Goal: Task Accomplishment & Management: Use online tool/utility

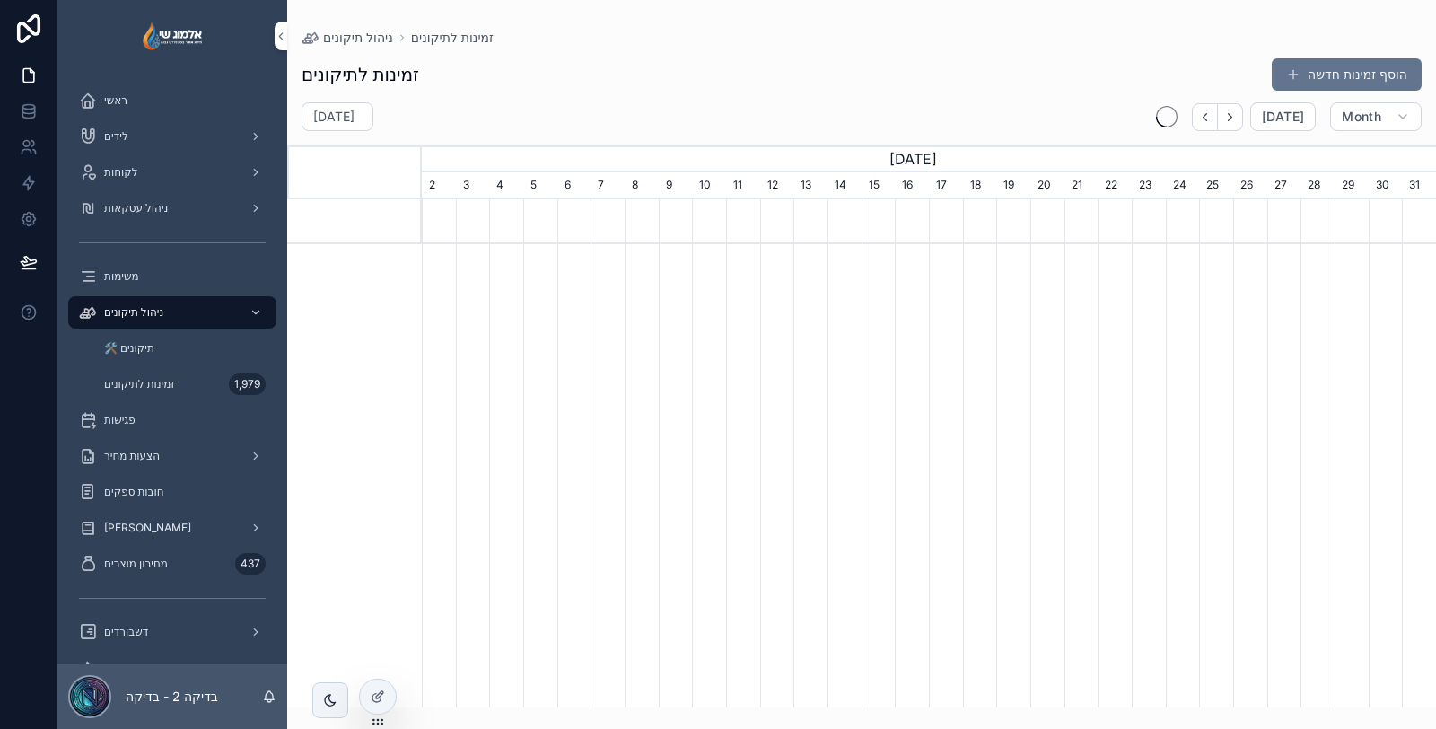
scroll to position [0, 1014]
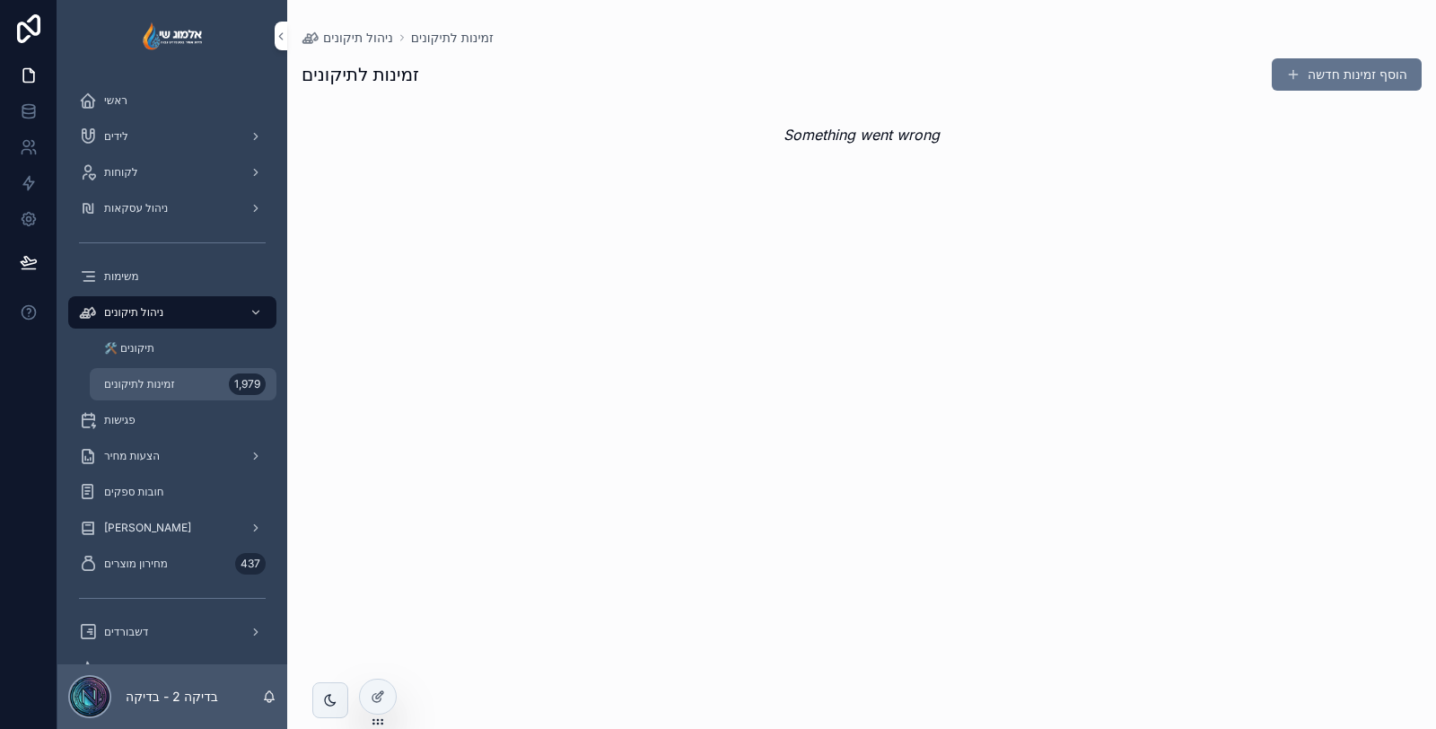
click at [194, 382] on div "זמינות לתיקונים 1,979" at bounding box center [182, 384] width 165 height 29
click at [172, 356] on div "🛠️ תיקונים" at bounding box center [182, 348] width 165 height 29
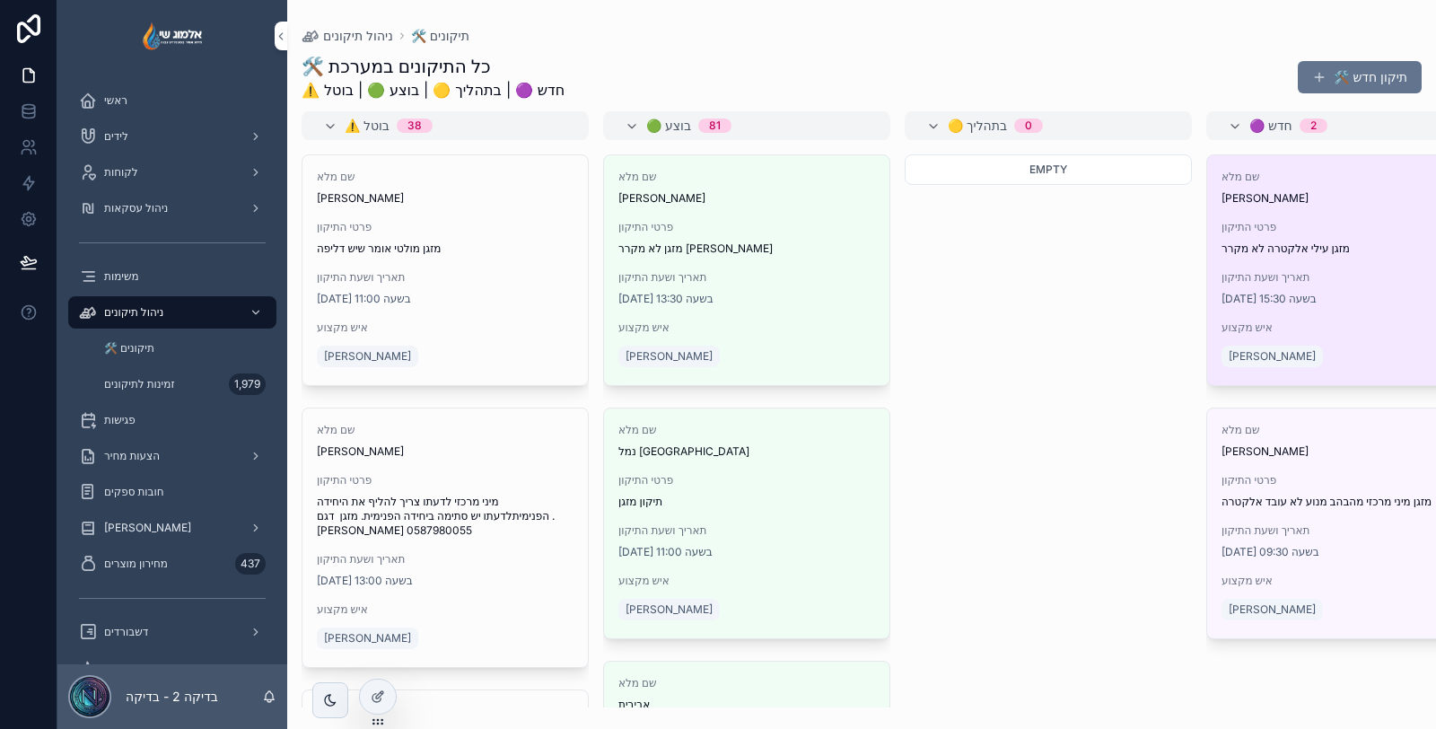
click at [1378, 200] on span "אבי עגמי" at bounding box center [1349, 198] width 257 height 14
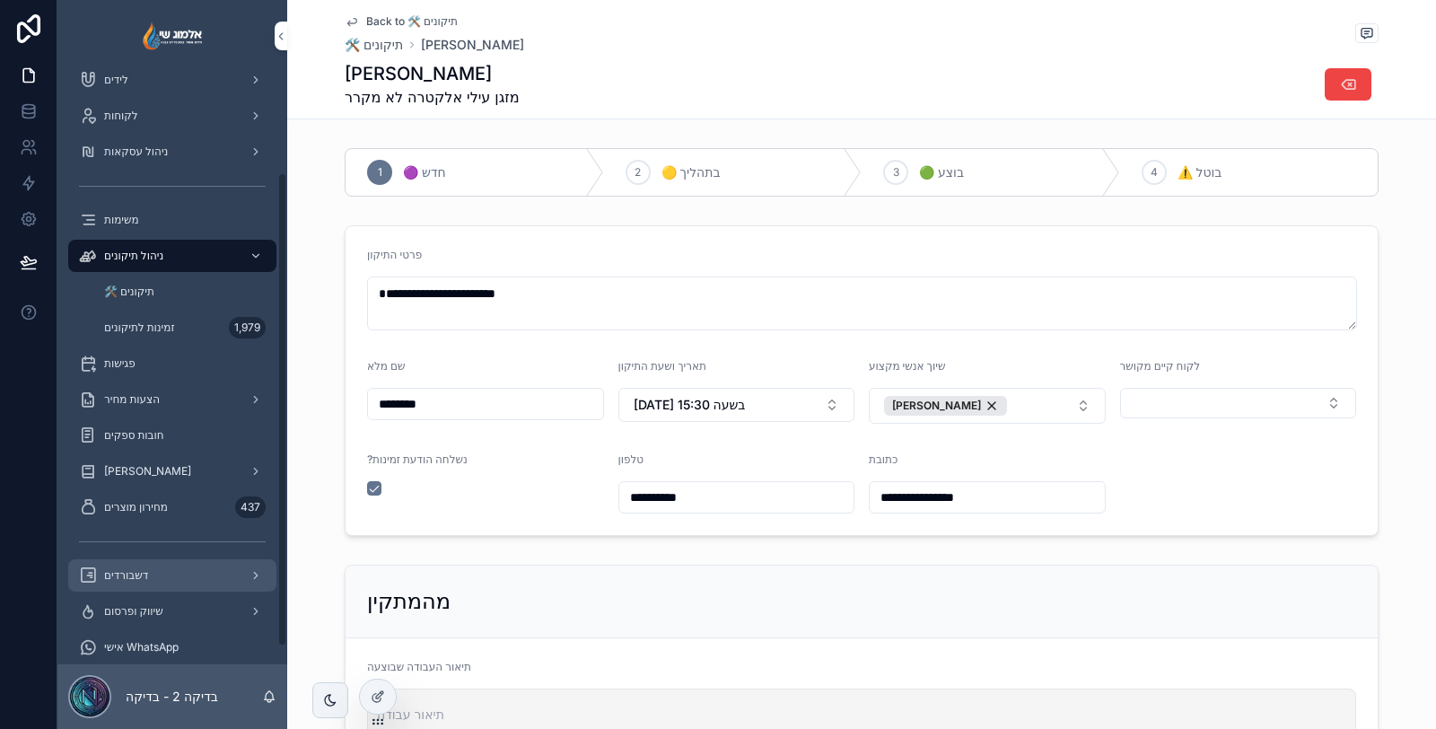
scroll to position [146, 0]
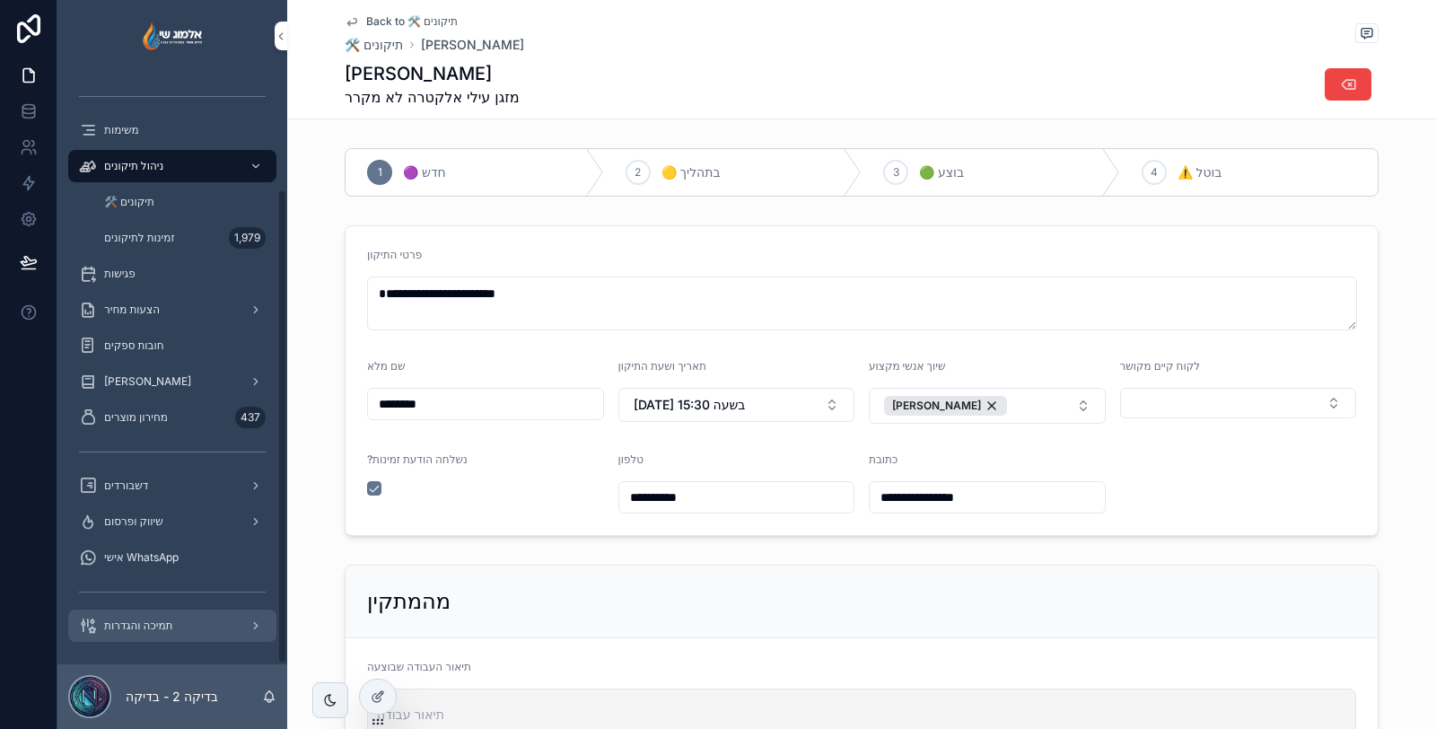
click at [144, 626] on span "תמיכה והגדרות" at bounding box center [138, 625] width 68 height 14
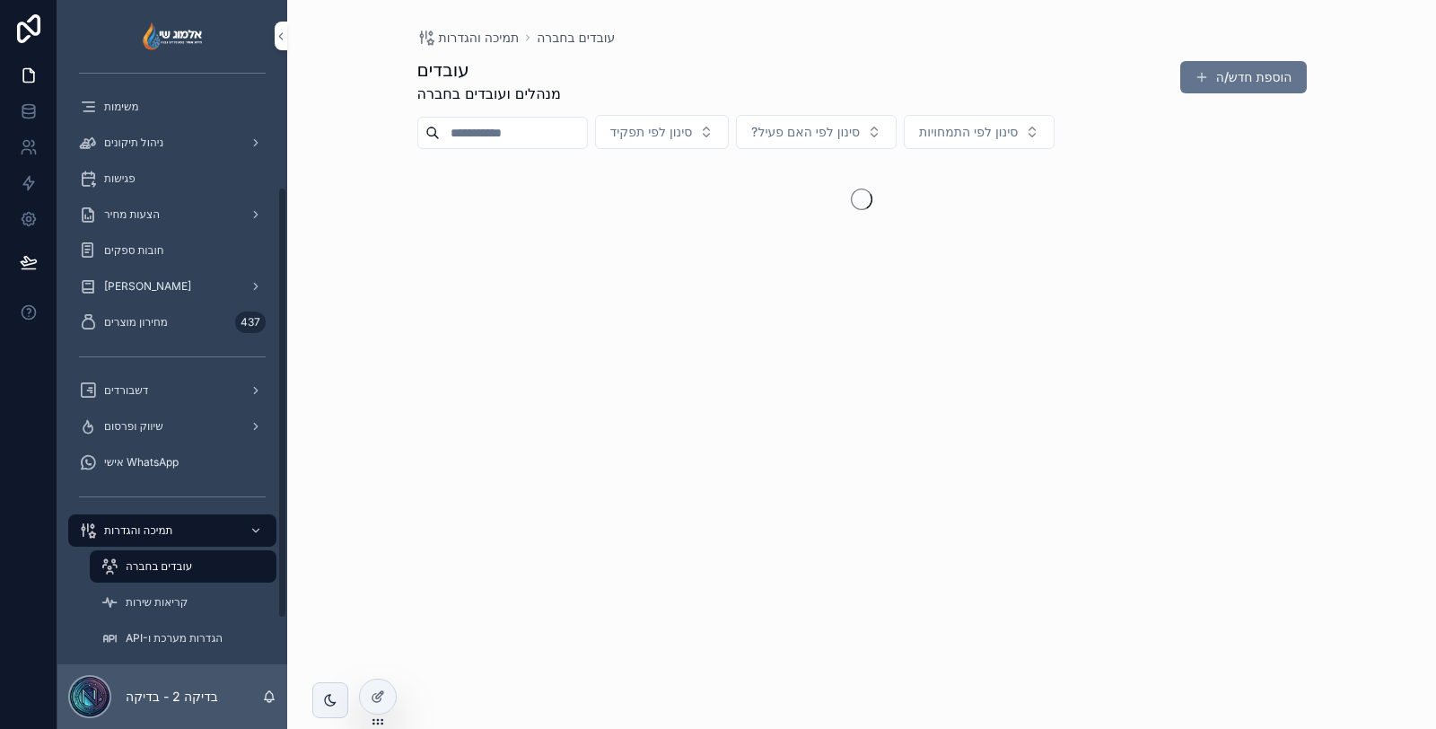
scroll to position [218, 0]
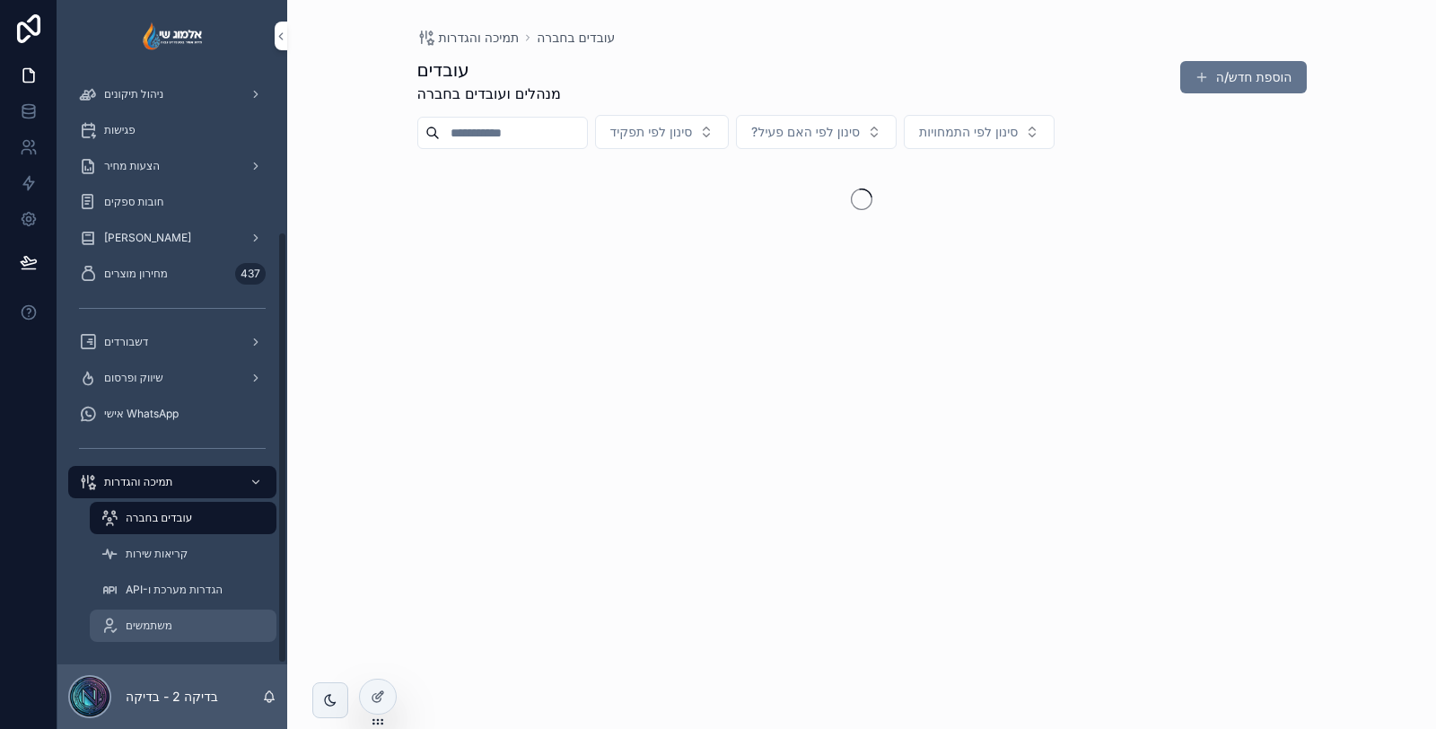
click at [175, 637] on div "משתמשים" at bounding box center [182, 625] width 165 height 29
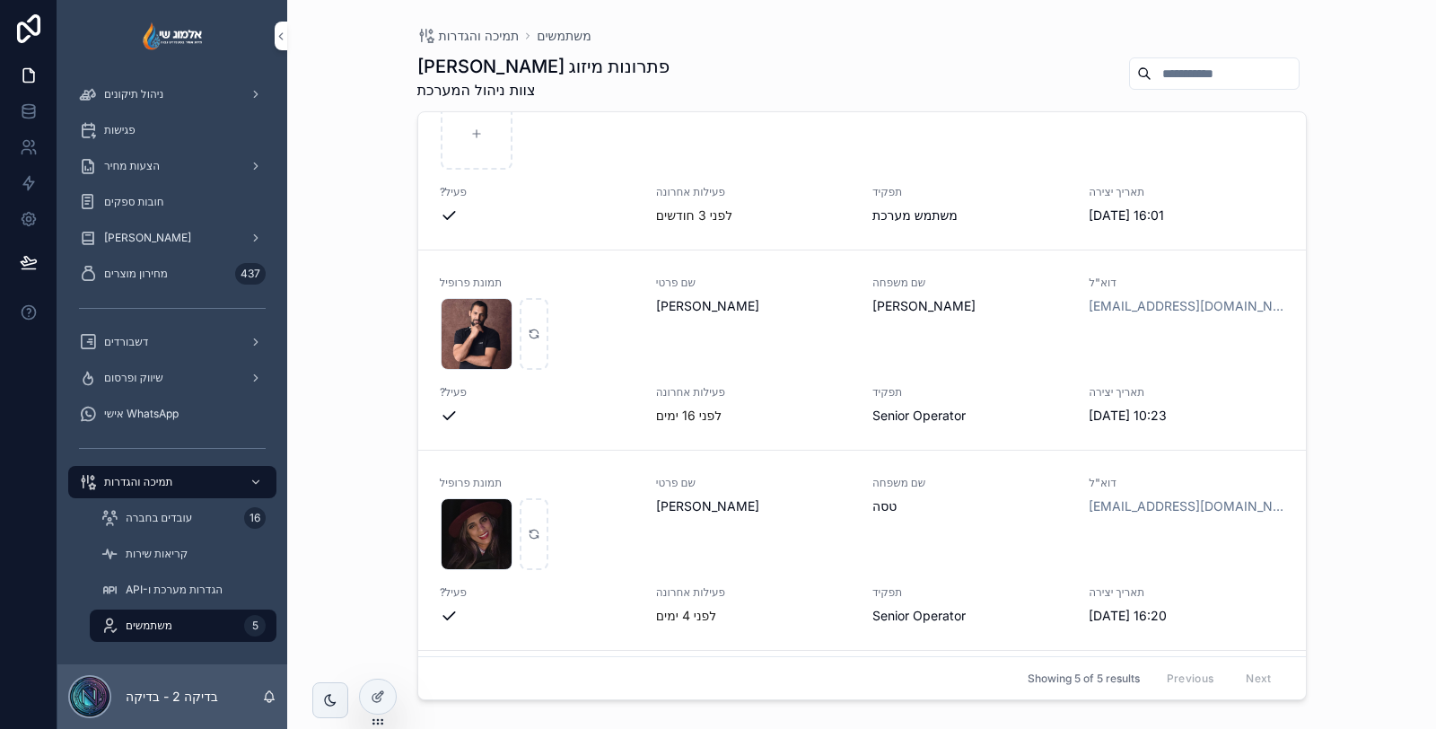
scroll to position [299, 0]
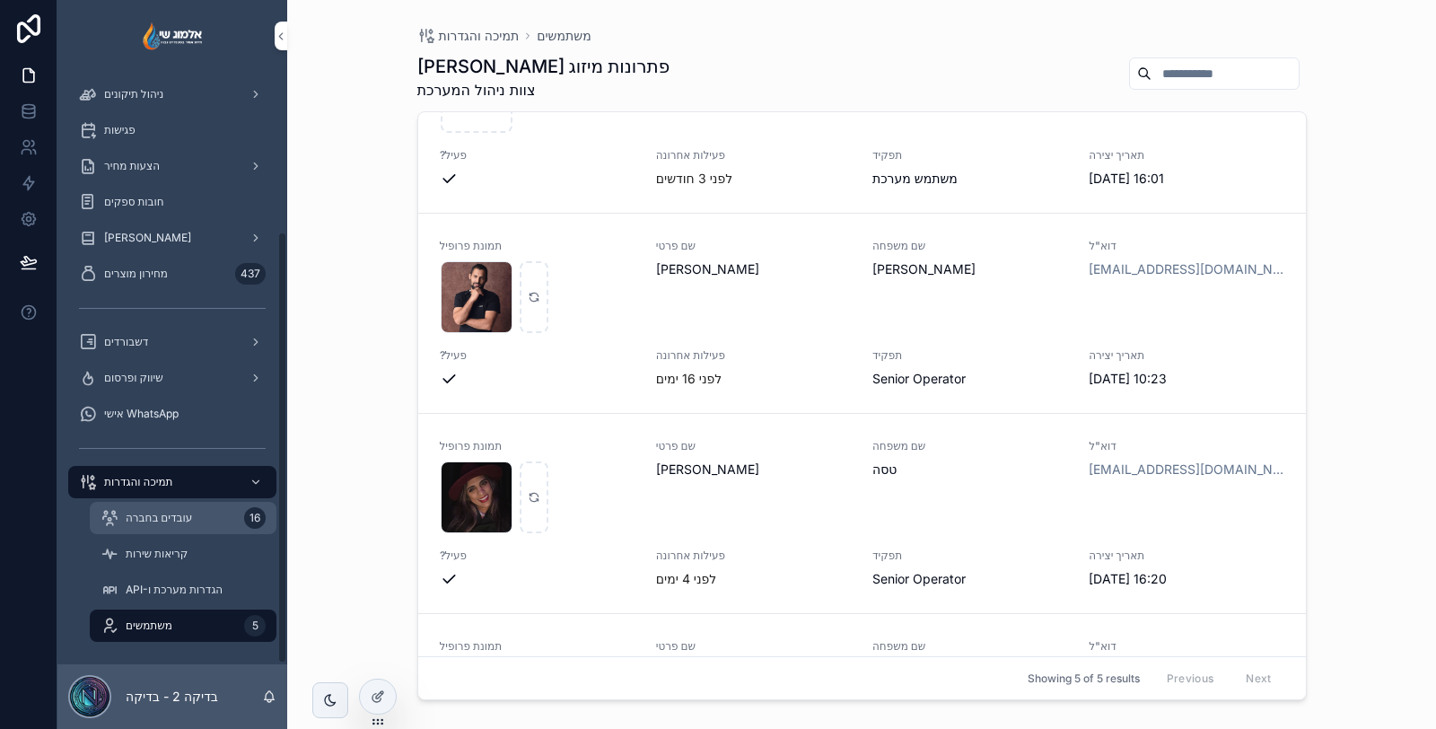
click at [184, 524] on div "עובדים בחברה 16" at bounding box center [182, 517] width 165 height 29
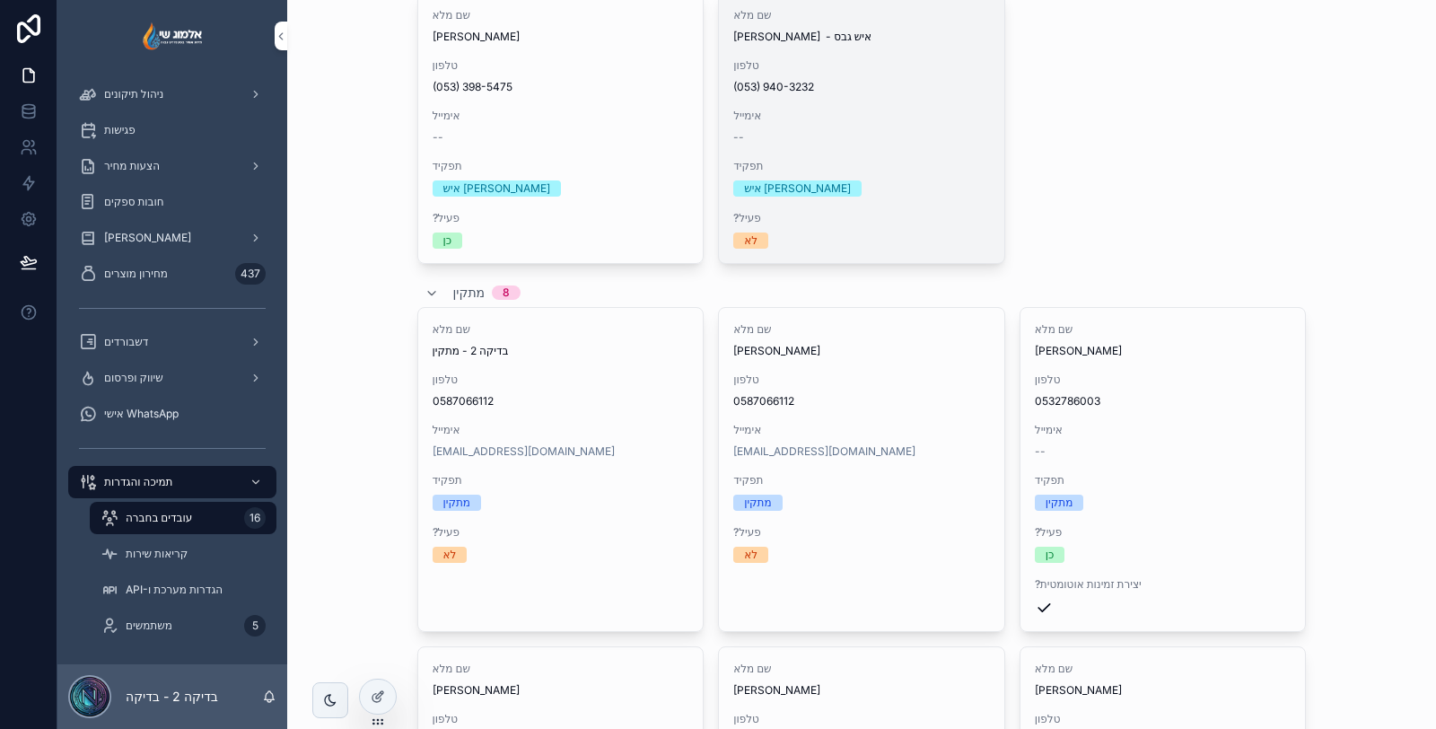
scroll to position [797, 0]
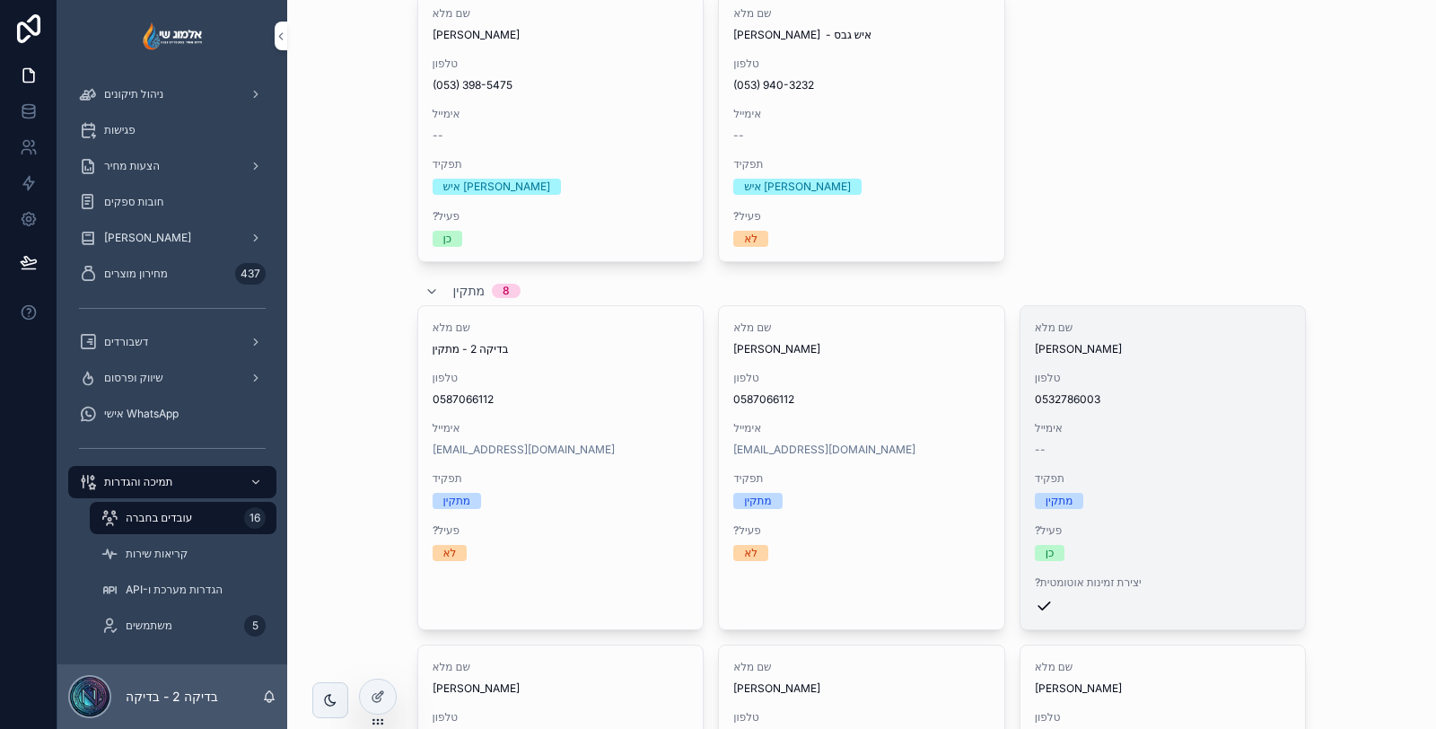
click at [1138, 445] on div "--" at bounding box center [1163, 449] width 257 height 14
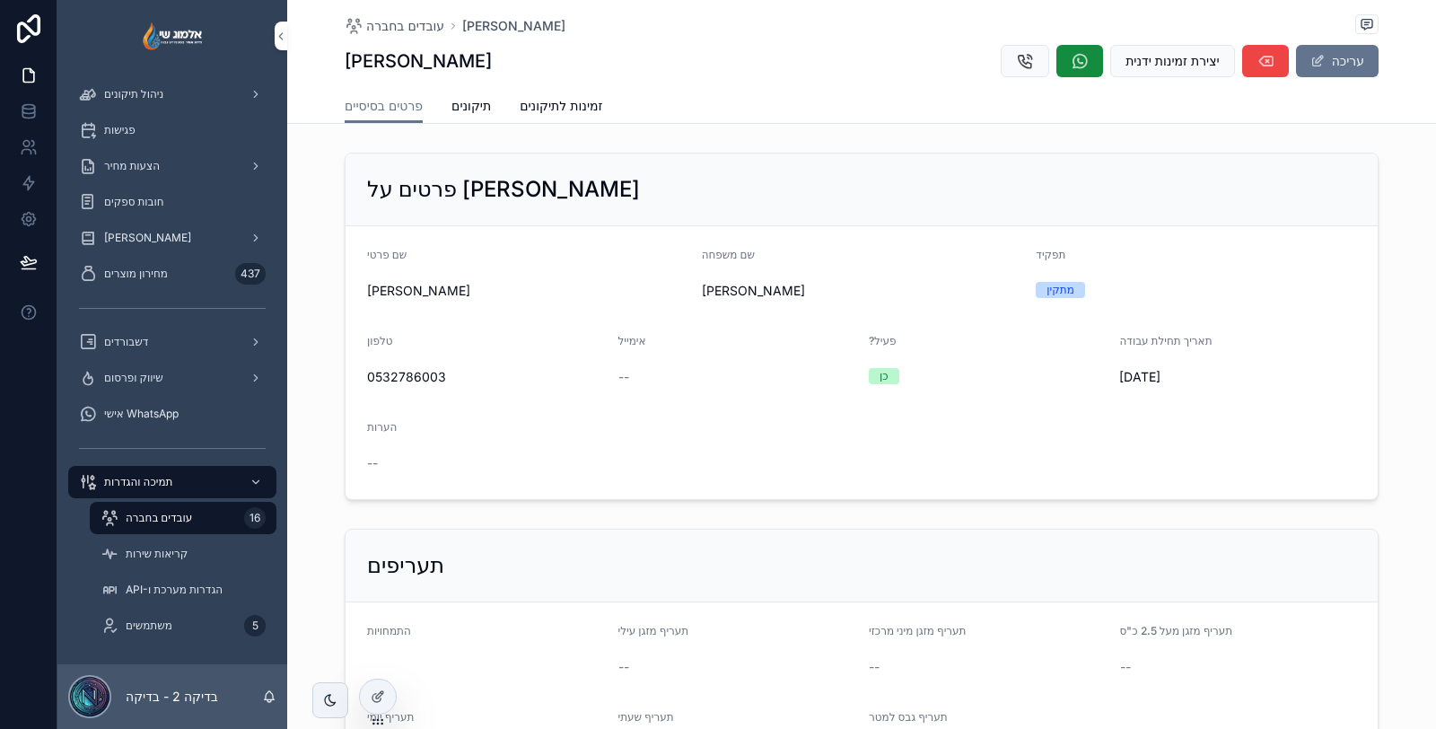
scroll to position [0, 898]
click at [550, 109] on span "זמינות לתיקונים" at bounding box center [561, 106] width 83 height 18
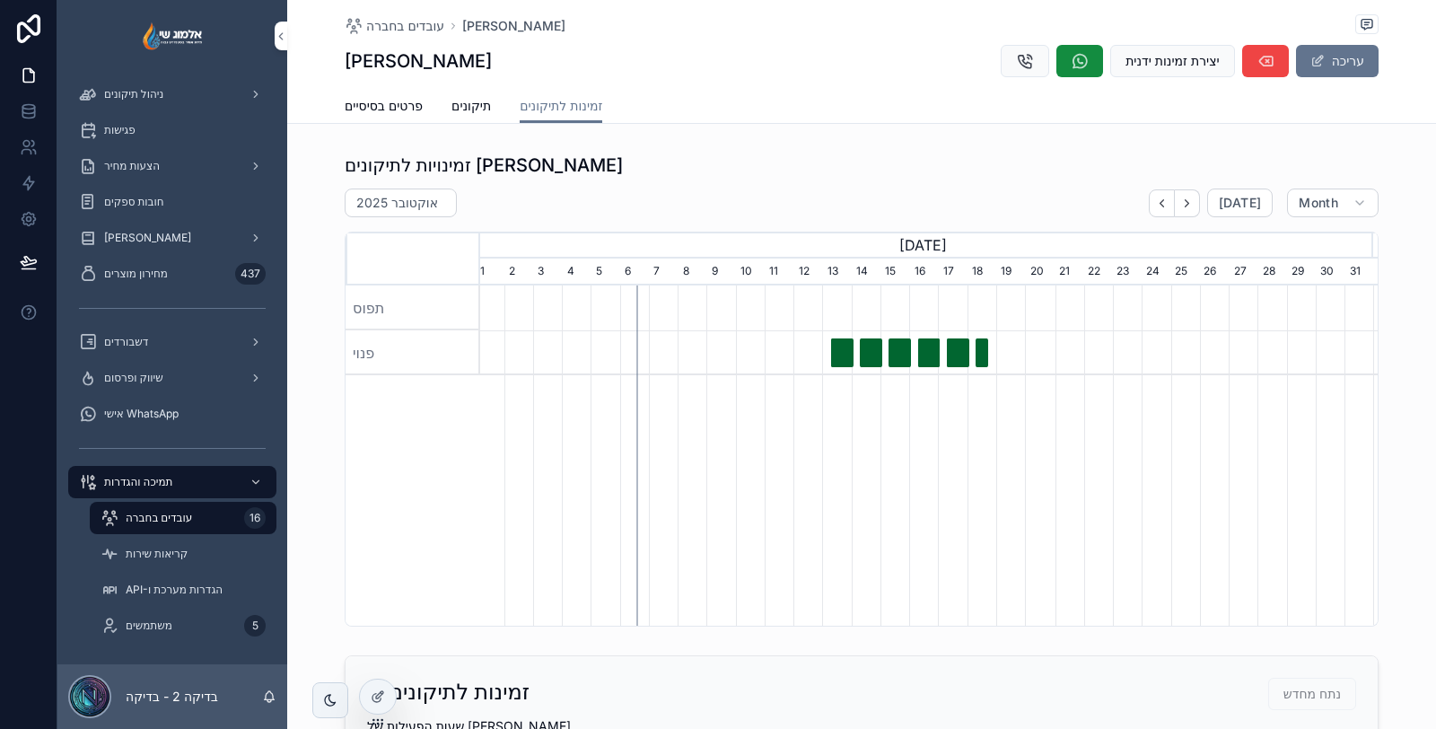
scroll to position [0, 904]
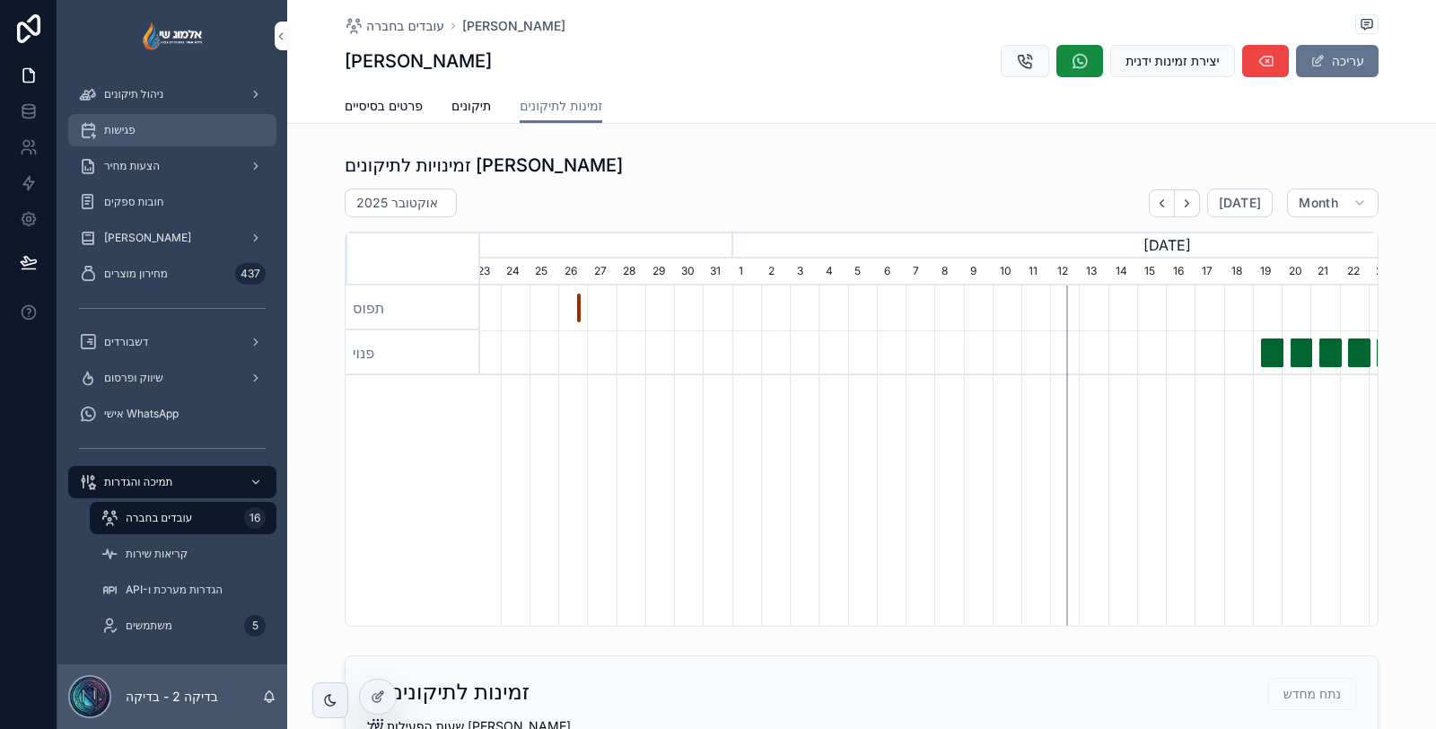
click at [158, 269] on span "מחירון מוצרים" at bounding box center [136, 273] width 64 height 14
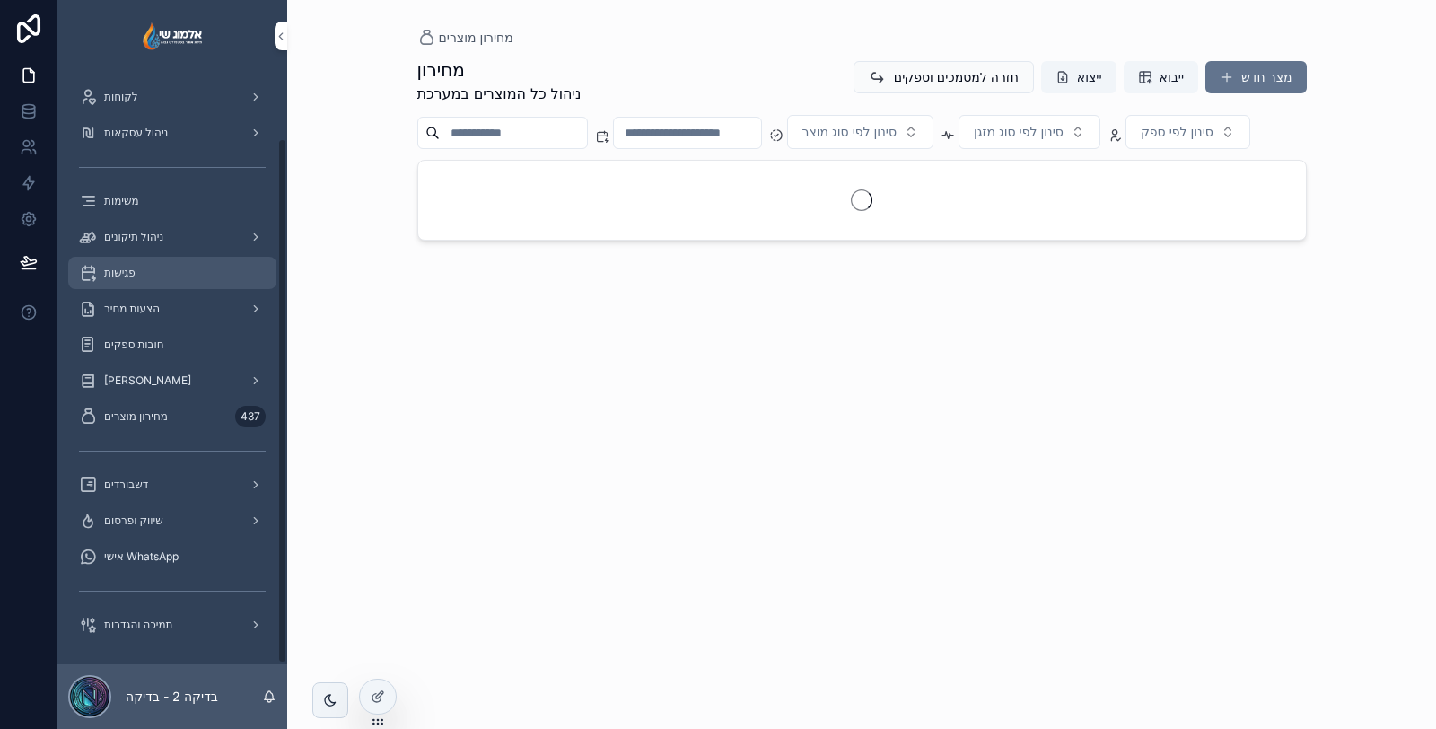
scroll to position [74, 0]
click at [162, 239] on span "ניהול תיקונים" at bounding box center [133, 238] width 59 height 14
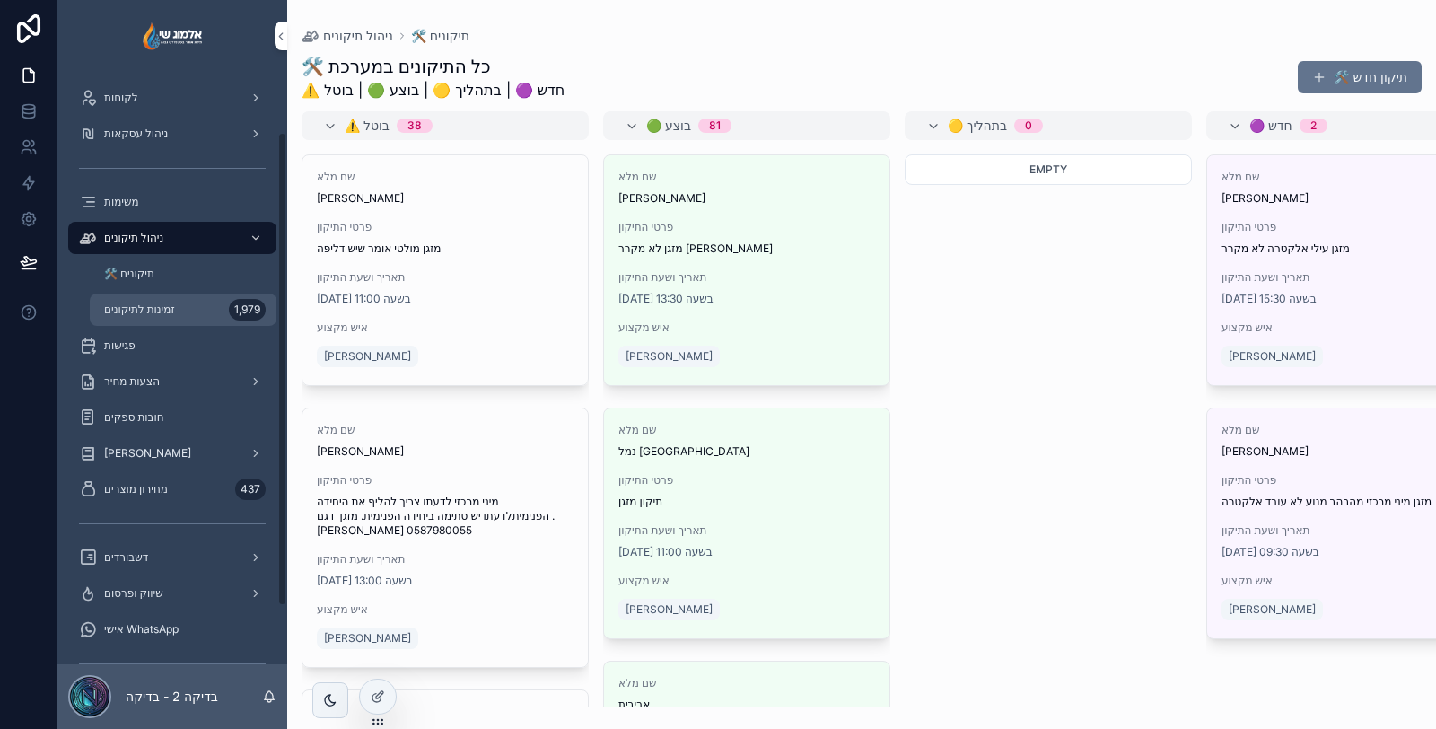
click at [158, 310] on span "זמינות לתיקונים" at bounding box center [139, 309] width 71 height 14
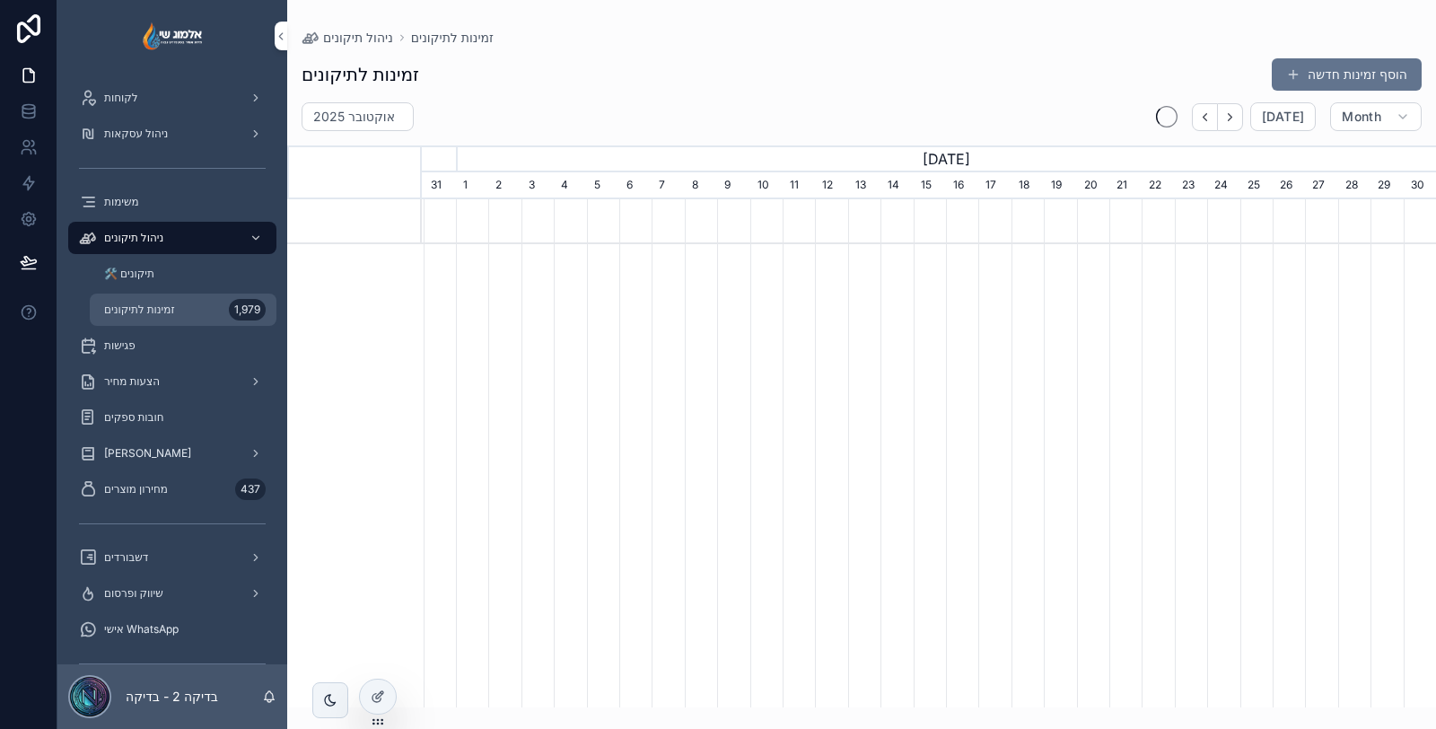
scroll to position [0, 1014]
click at [170, 320] on div "זמינות לתיקונים 1,979" at bounding box center [182, 309] width 165 height 29
click at [365, 704] on div at bounding box center [378, 696] width 36 height 34
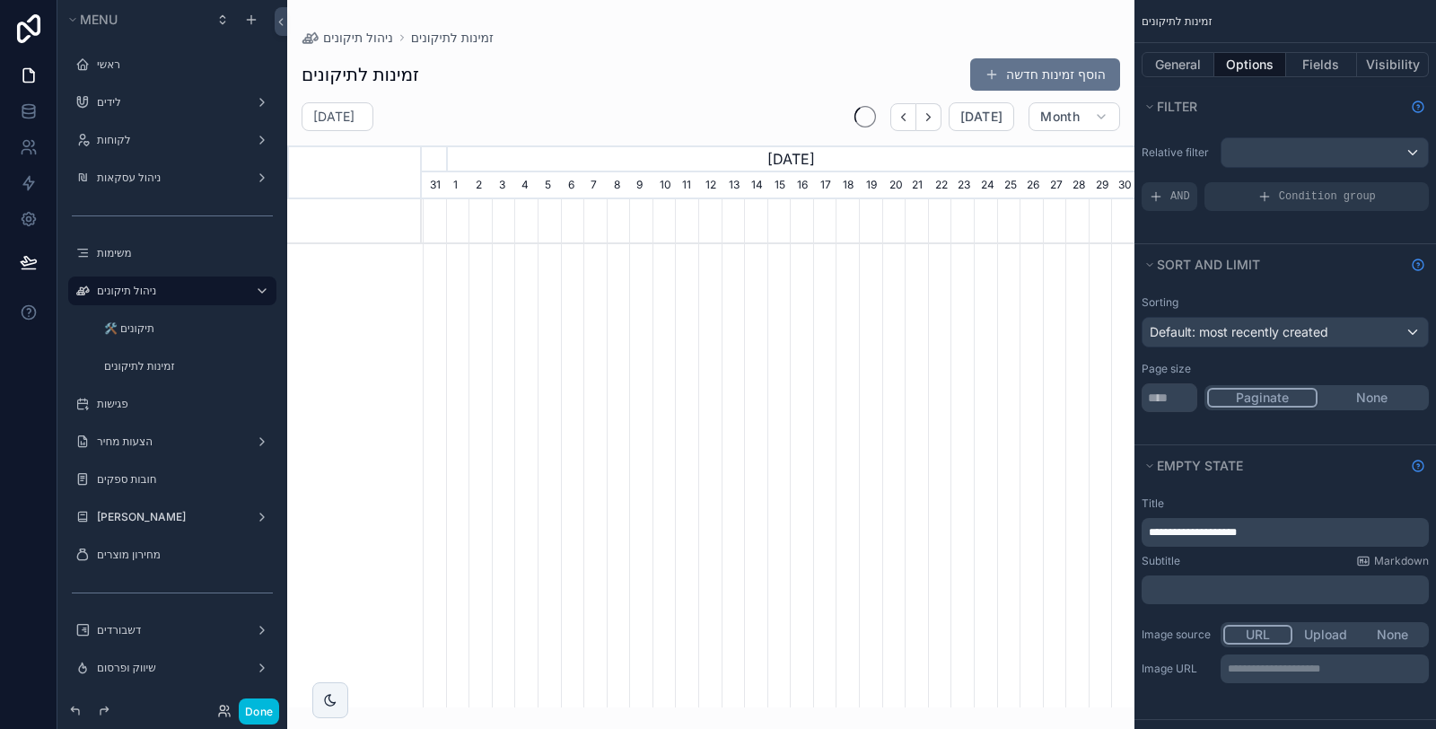
scroll to position [0, 712]
click at [815, 83] on div "scrollable content" at bounding box center [710, 353] width 847 height 707
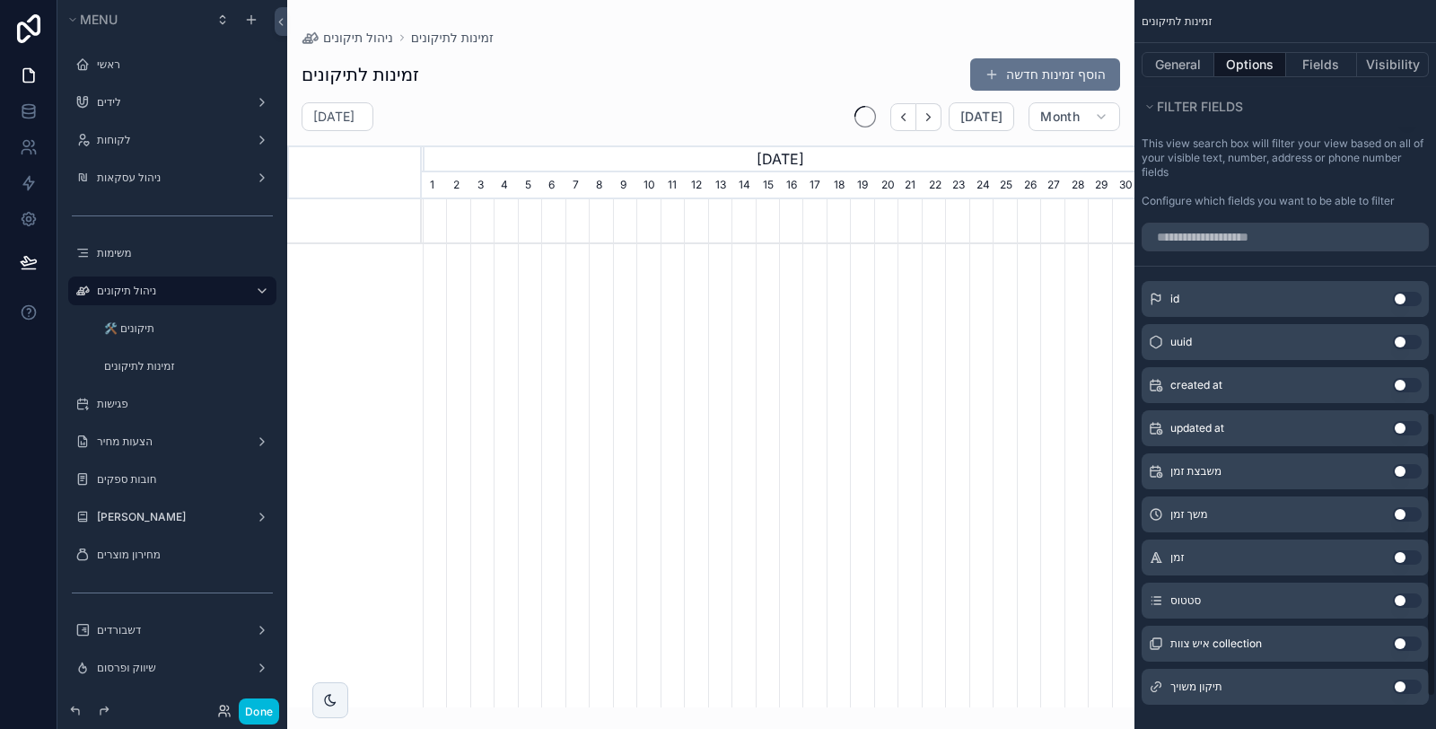
scroll to position [1096, 0]
click at [1403, 635] on button "Use setting" at bounding box center [1407, 642] width 29 height 14
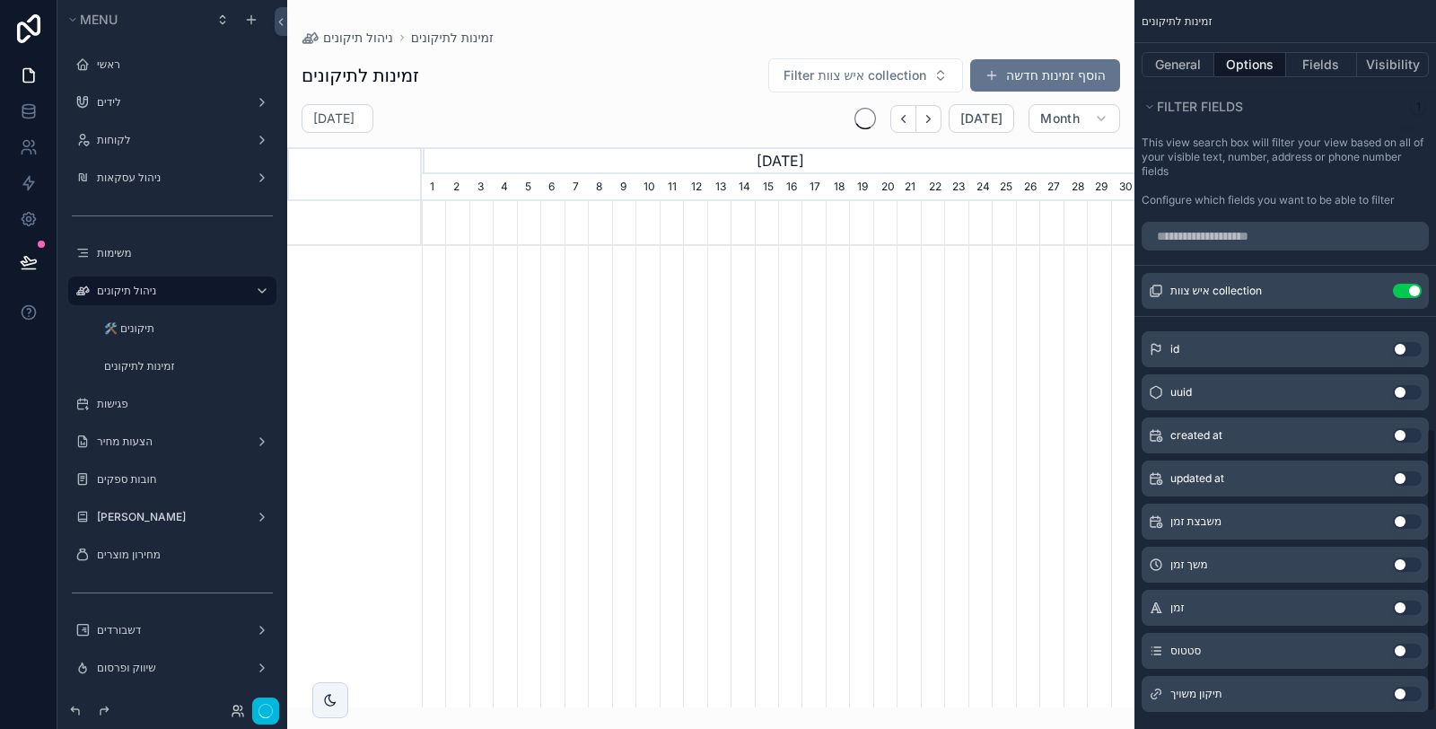
scroll to position [0, 712]
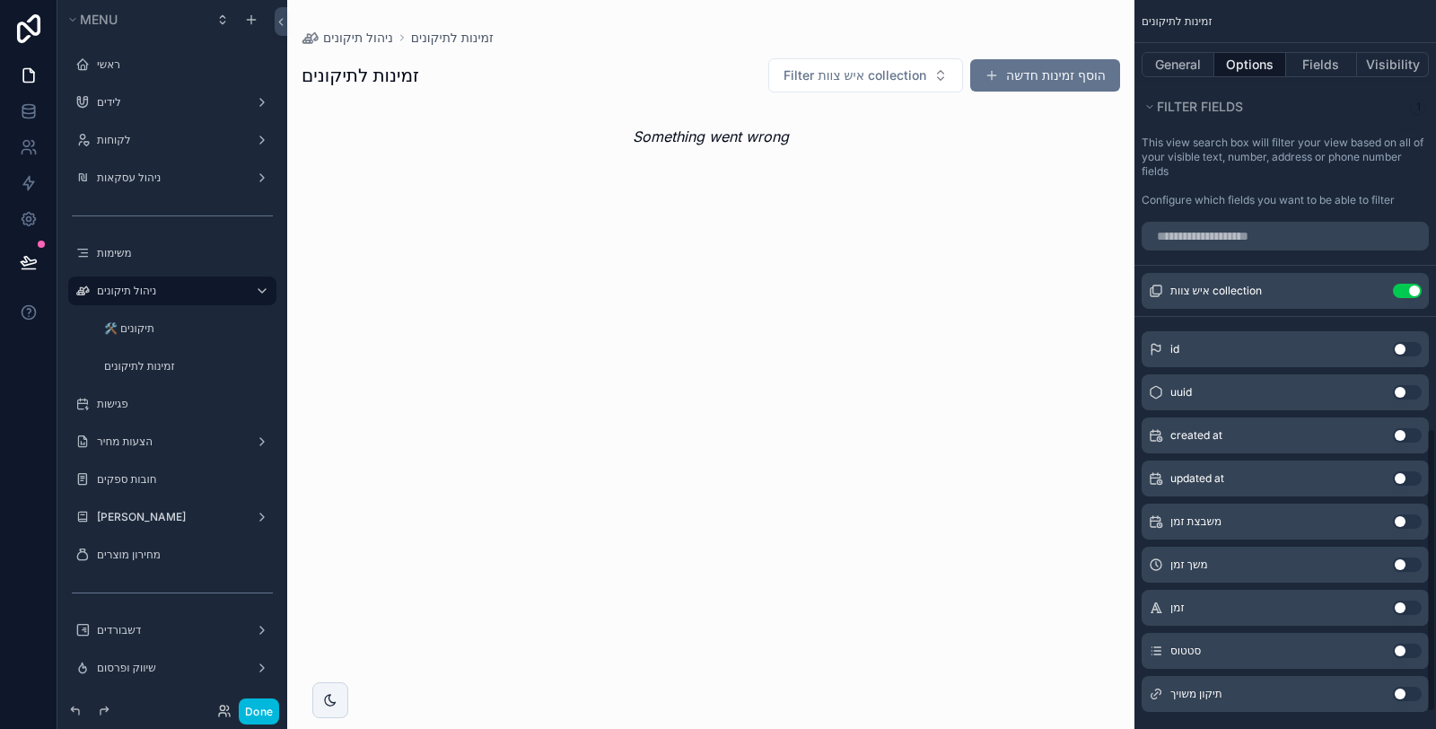
click at [0, 0] on icon "scrollable content" at bounding box center [0, 0] width 0 height 0
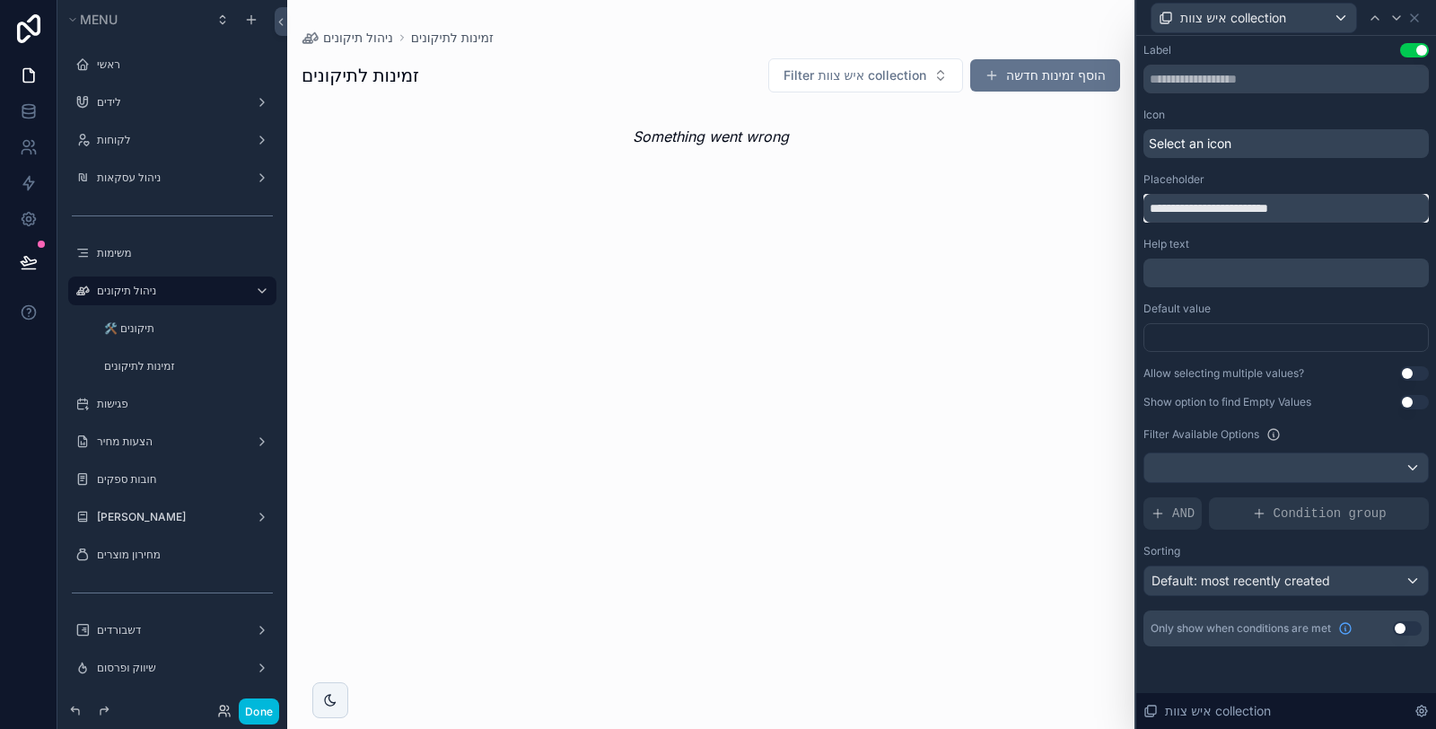
drag, startPoint x: 1308, startPoint y: 209, endPoint x: 1131, endPoint y: 205, distance: 176.8
click at [1131, 205] on div "**********" at bounding box center [718, 364] width 1436 height 729
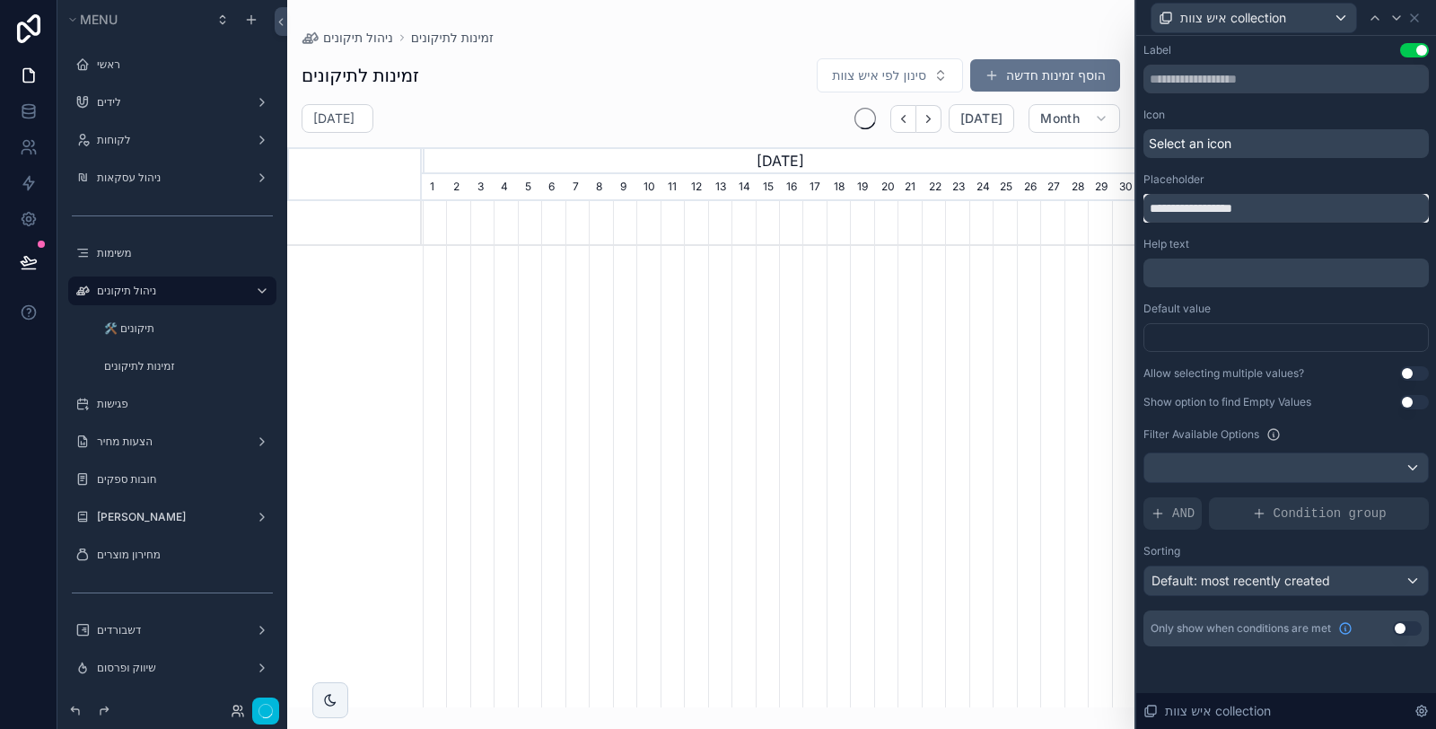
type input "**********"
click at [1221, 144] on span "Select an icon" at bounding box center [1189, 144] width 83 height 18
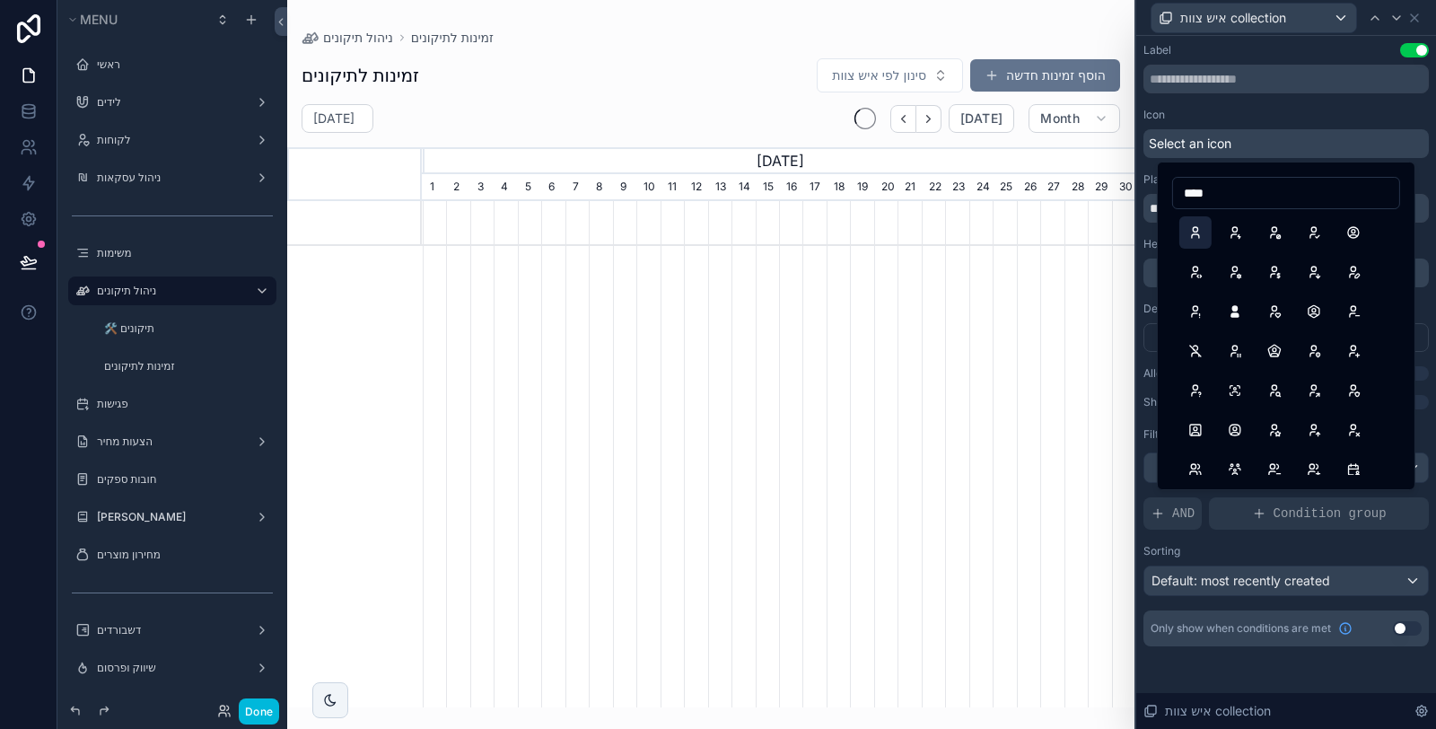
type input "****"
click at [1200, 236] on button "User" at bounding box center [1195, 232] width 32 height 32
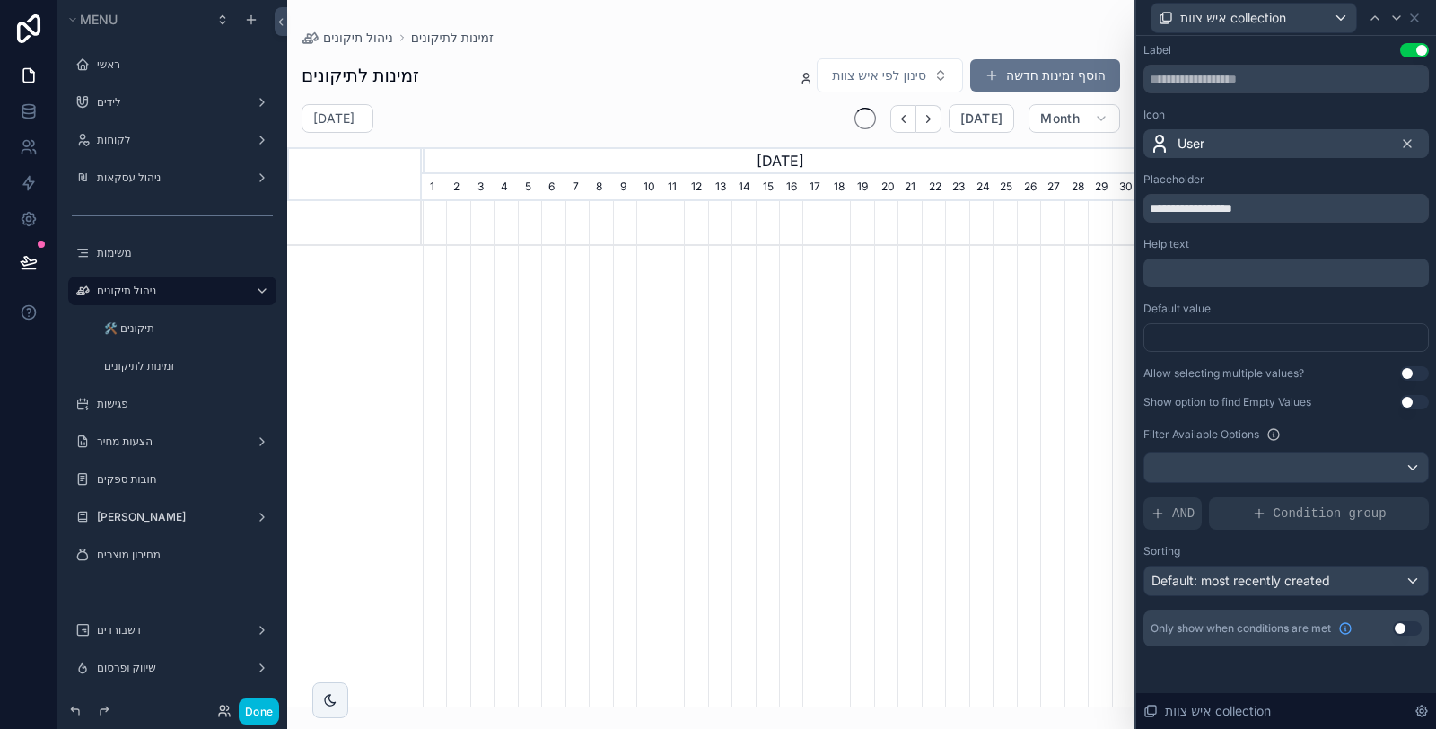
click at [1298, 113] on div "Icon" at bounding box center [1285, 115] width 285 height 14
click at [1404, 371] on button "Use setting" at bounding box center [1414, 373] width 29 height 14
click at [269, 713] on button "Done" at bounding box center [259, 711] width 40 height 26
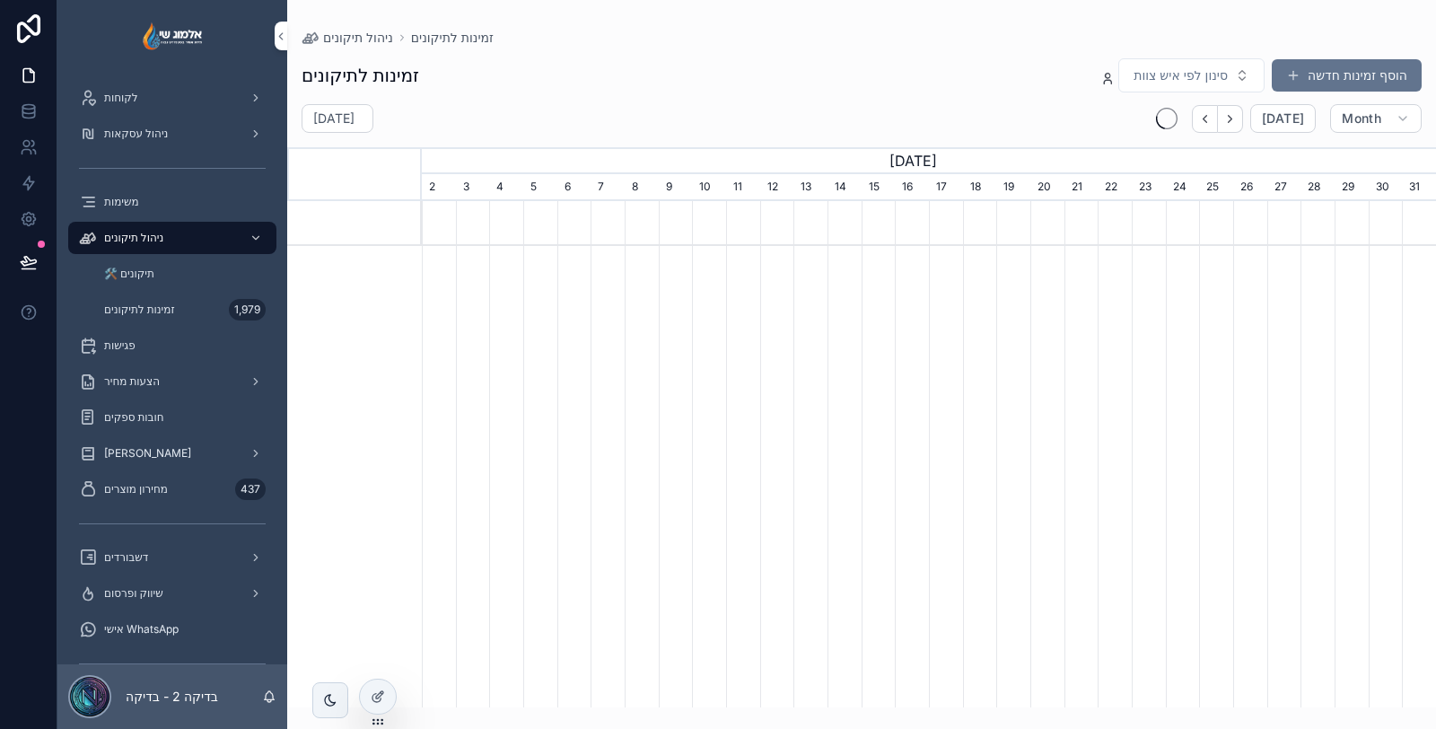
scroll to position [0, 1014]
click at [863, 96] on div "זמינות לתיקונים סינון לפי איש צוות הוסף זמינות חדשה אוגוסט 2025 Today Month Aug…" at bounding box center [861, 377] width 1148 height 660
click at [1160, 83] on button "סינון לפי איש צוות" at bounding box center [1191, 75] width 146 height 34
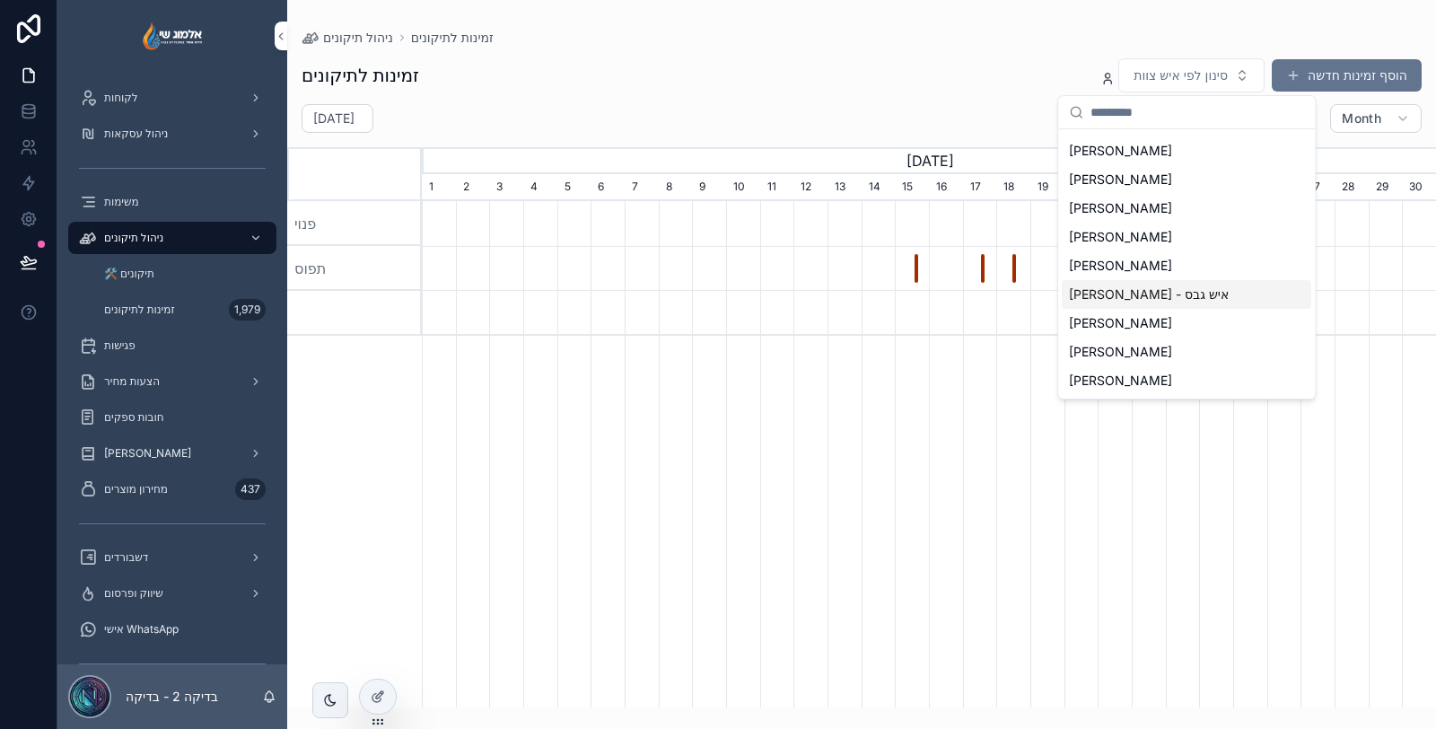
scroll to position [97, 0]
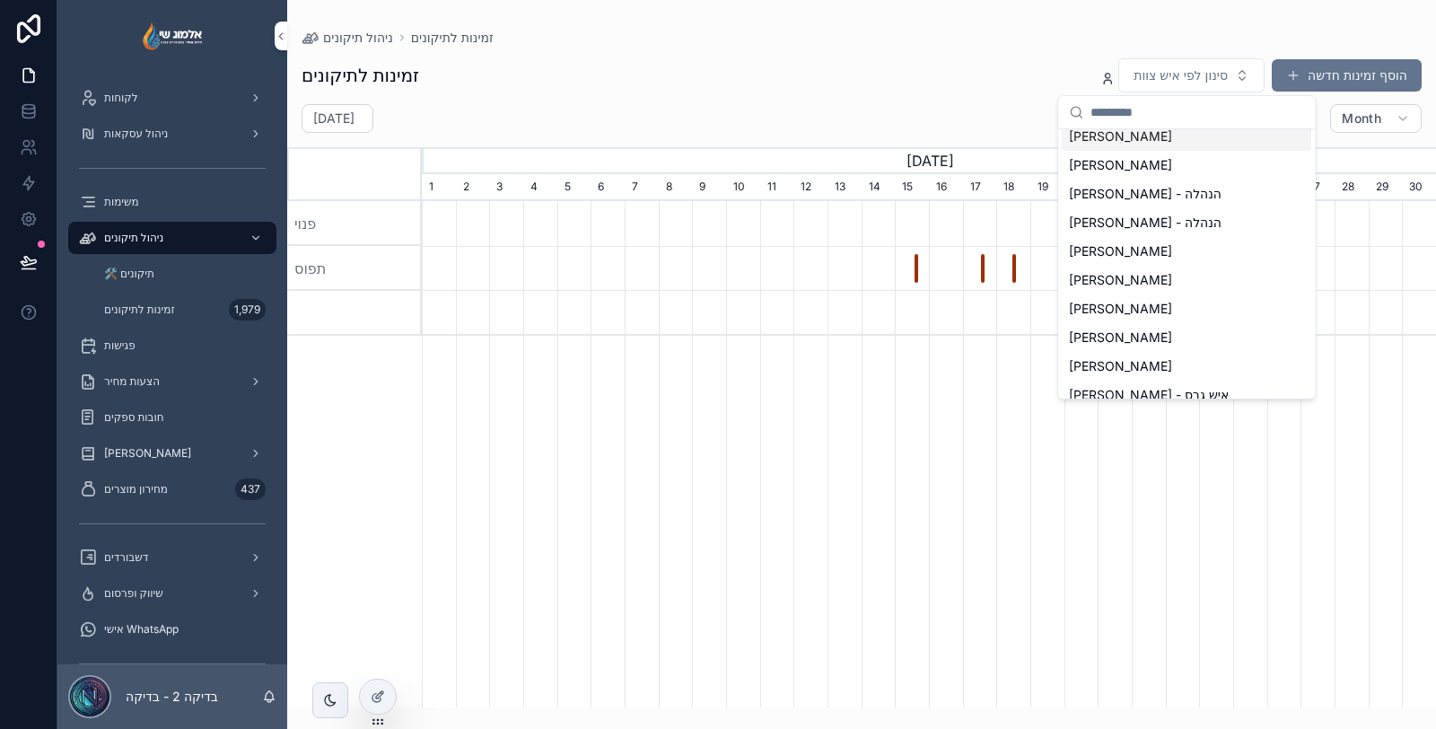
click at [1154, 137] on span "אלמוג שי - מתקין" at bounding box center [1120, 136] width 103 height 18
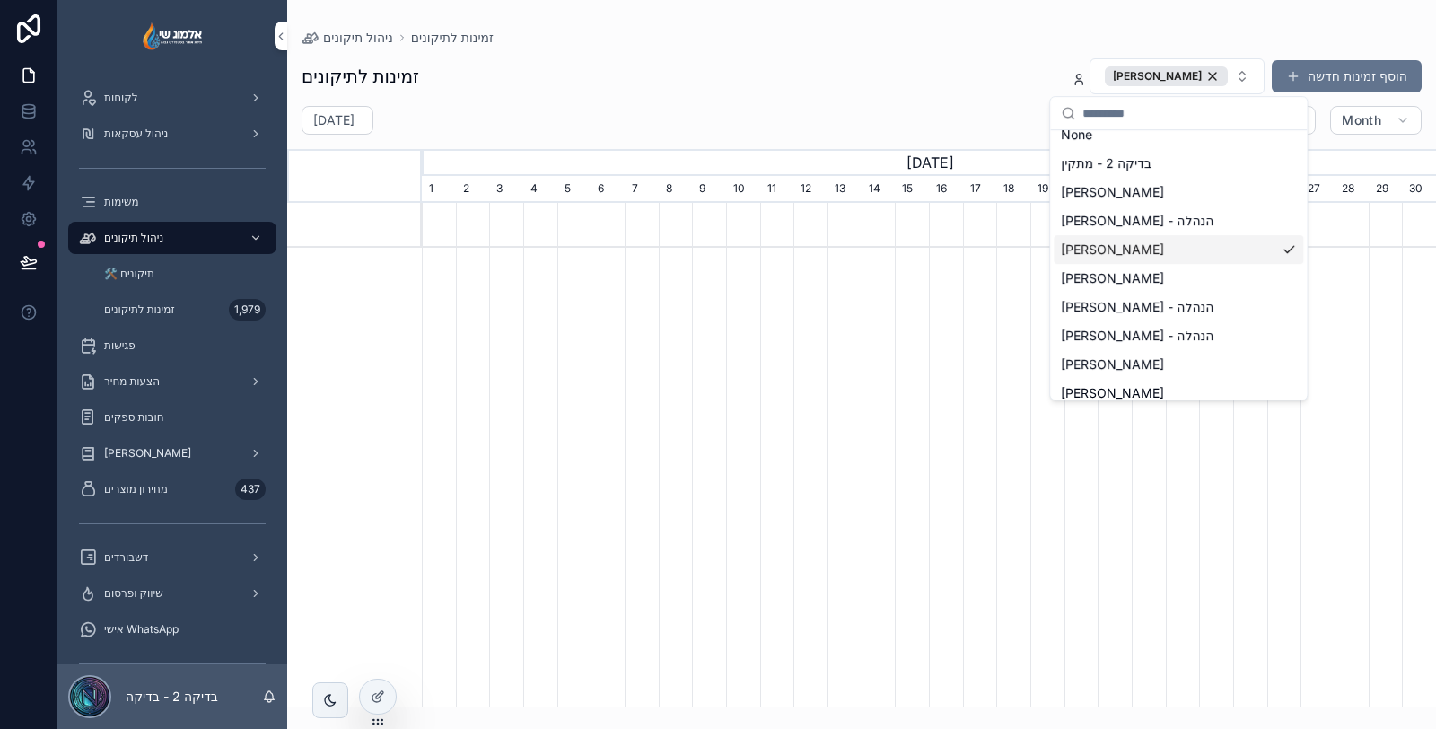
click at [880, 50] on div "זמינות לתיקונים אלמוג שי - מתקין הוסף זמינות חדשה אוגוסט 2025 Today Month Augus…" at bounding box center [861, 377] width 1148 height 660
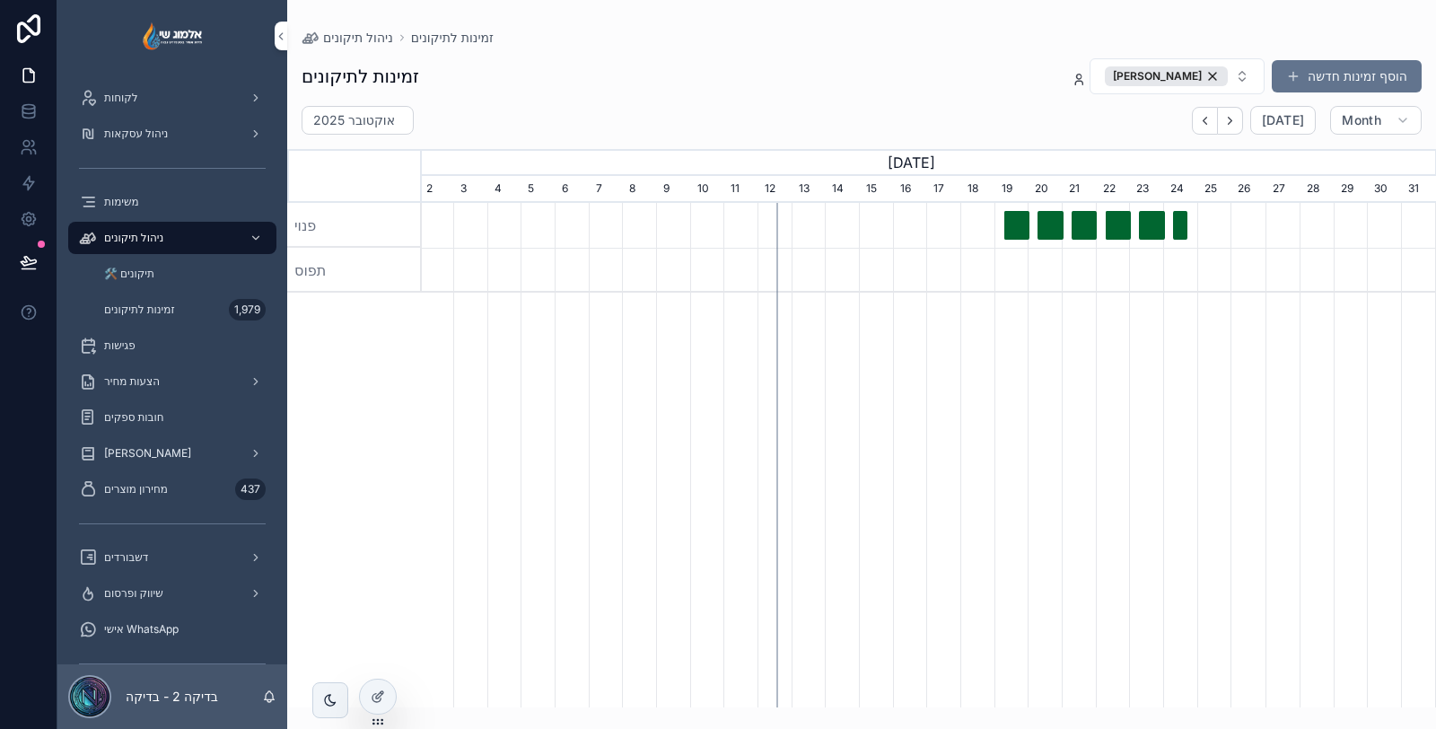
scroll to position [0, 1014]
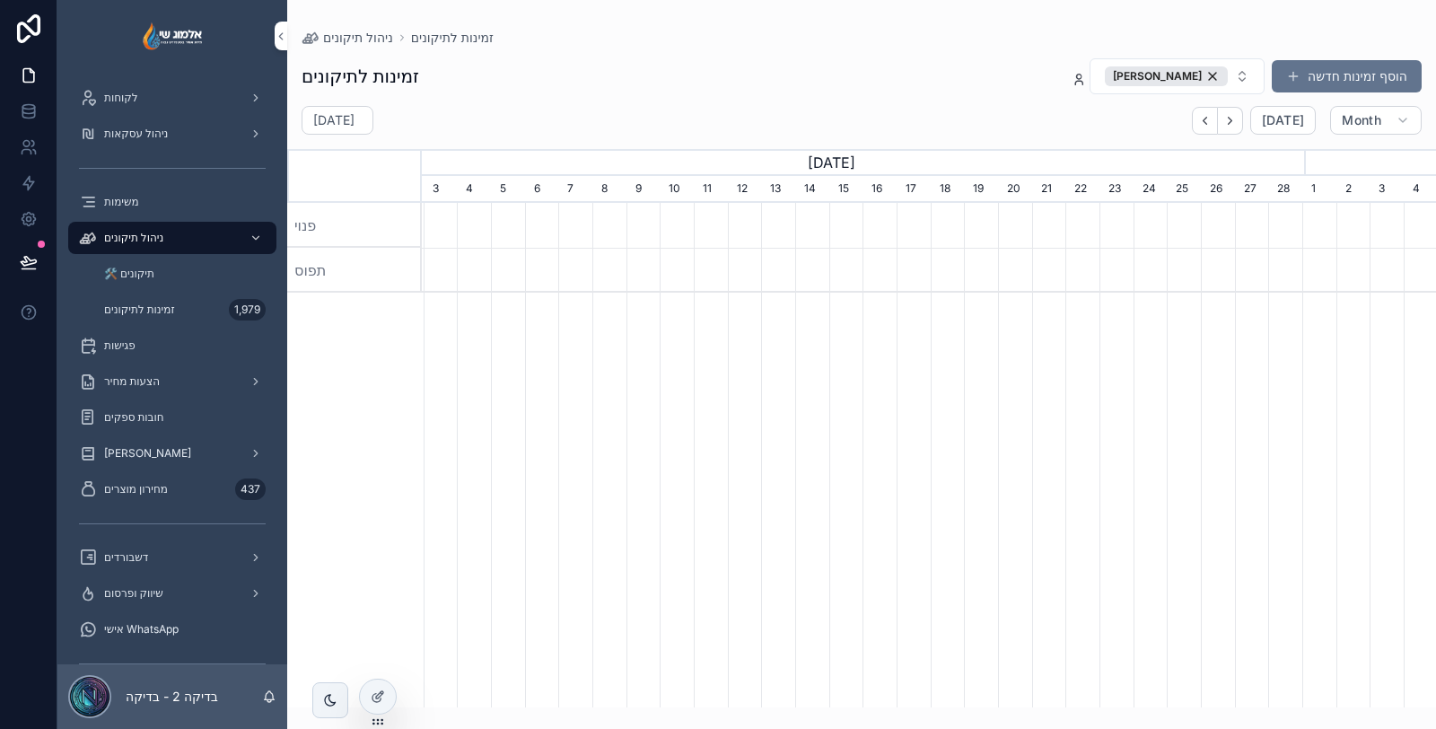
scroll to position [0, 317]
click at [1288, 123] on span "[DATE]" at bounding box center [1283, 120] width 42 height 16
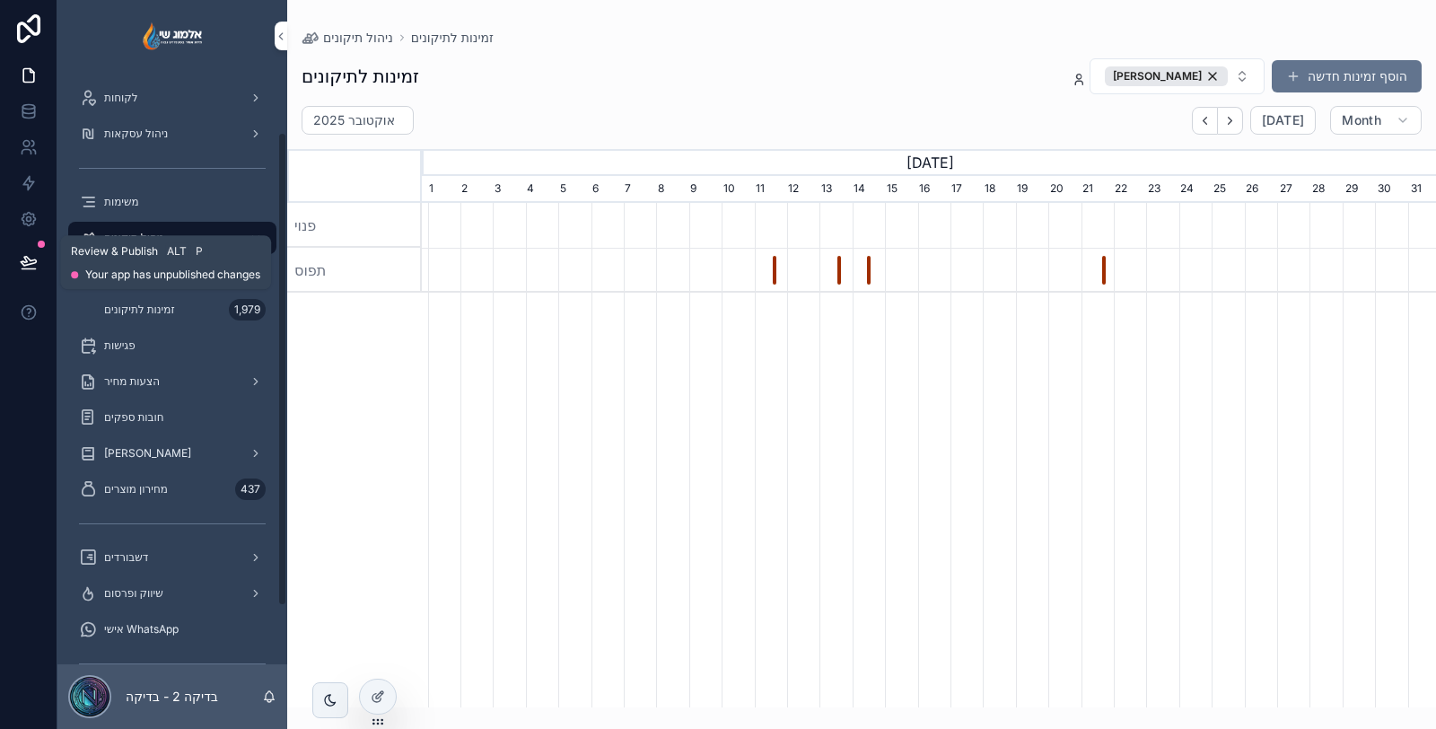
click at [25, 253] on icon at bounding box center [29, 262] width 18 height 18
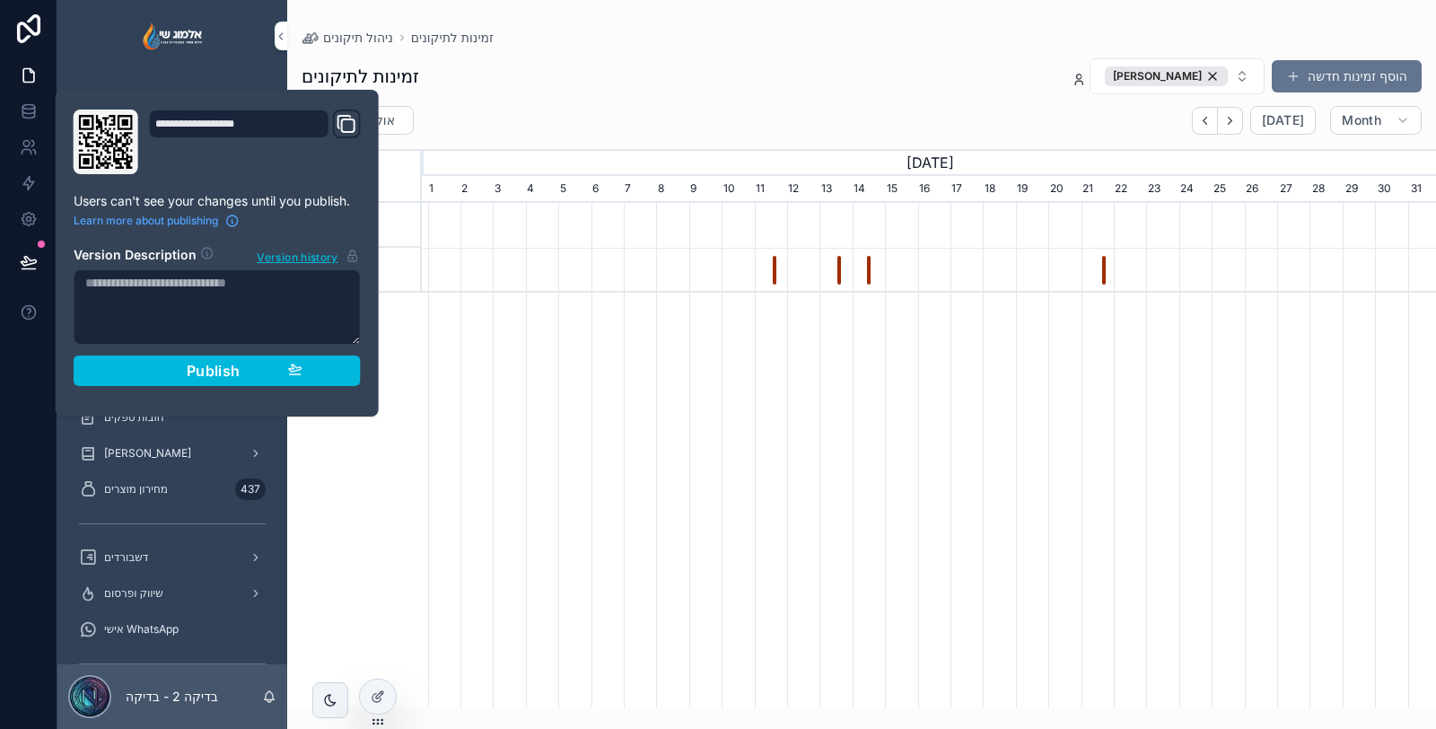
drag, startPoint x: 239, startPoint y: 371, endPoint x: 222, endPoint y: 373, distance: 17.3
click at [236, 371] on span "Publish" at bounding box center [214, 371] width 54 height 18
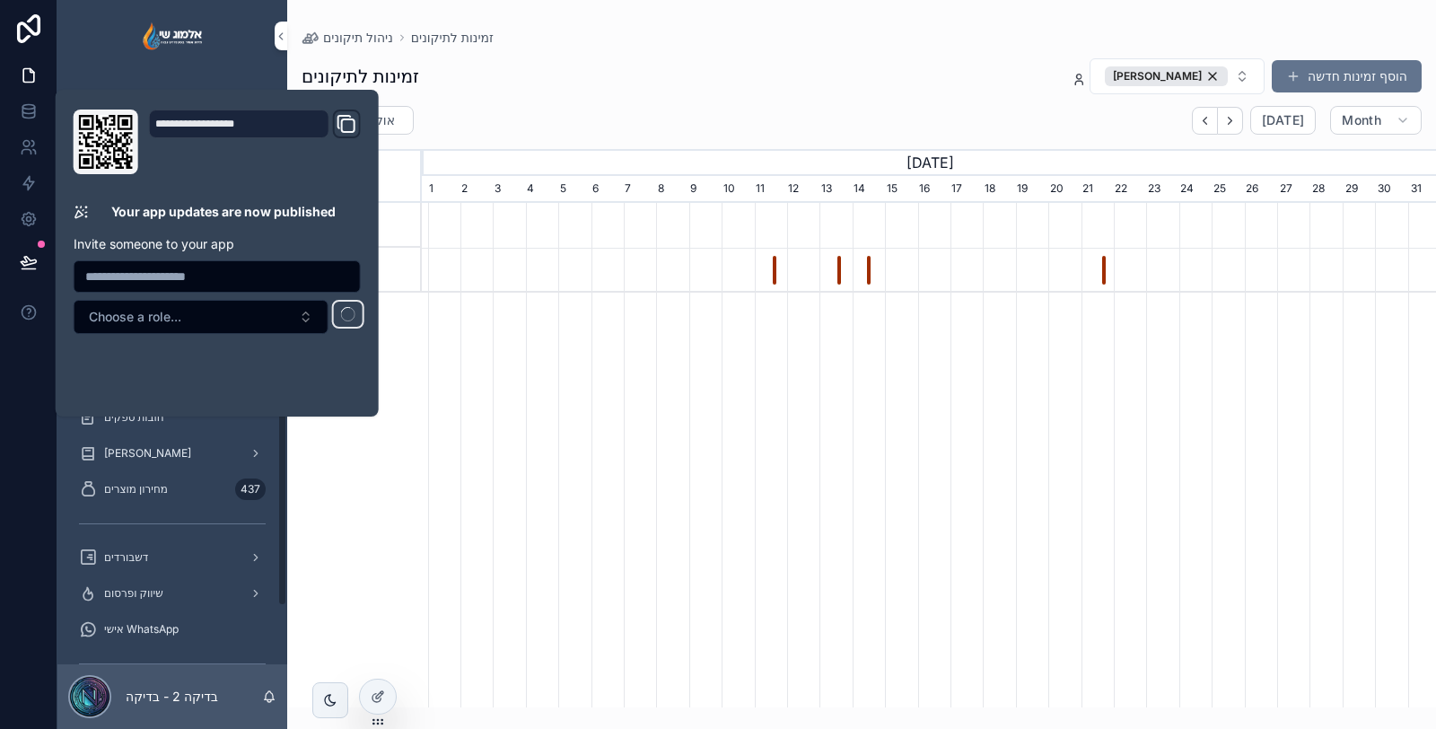
click at [26, 447] on div at bounding box center [28, 364] width 57 height 729
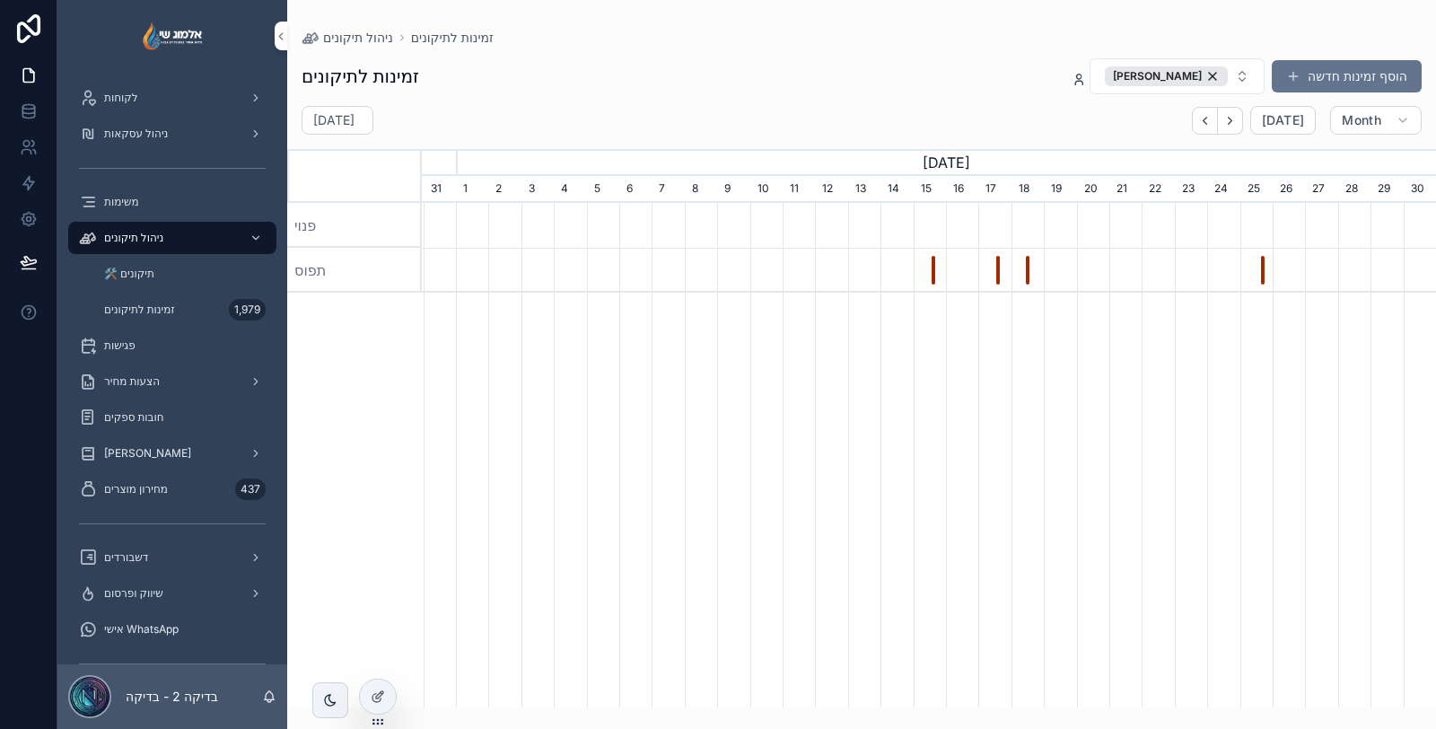
scroll to position [0, 1014]
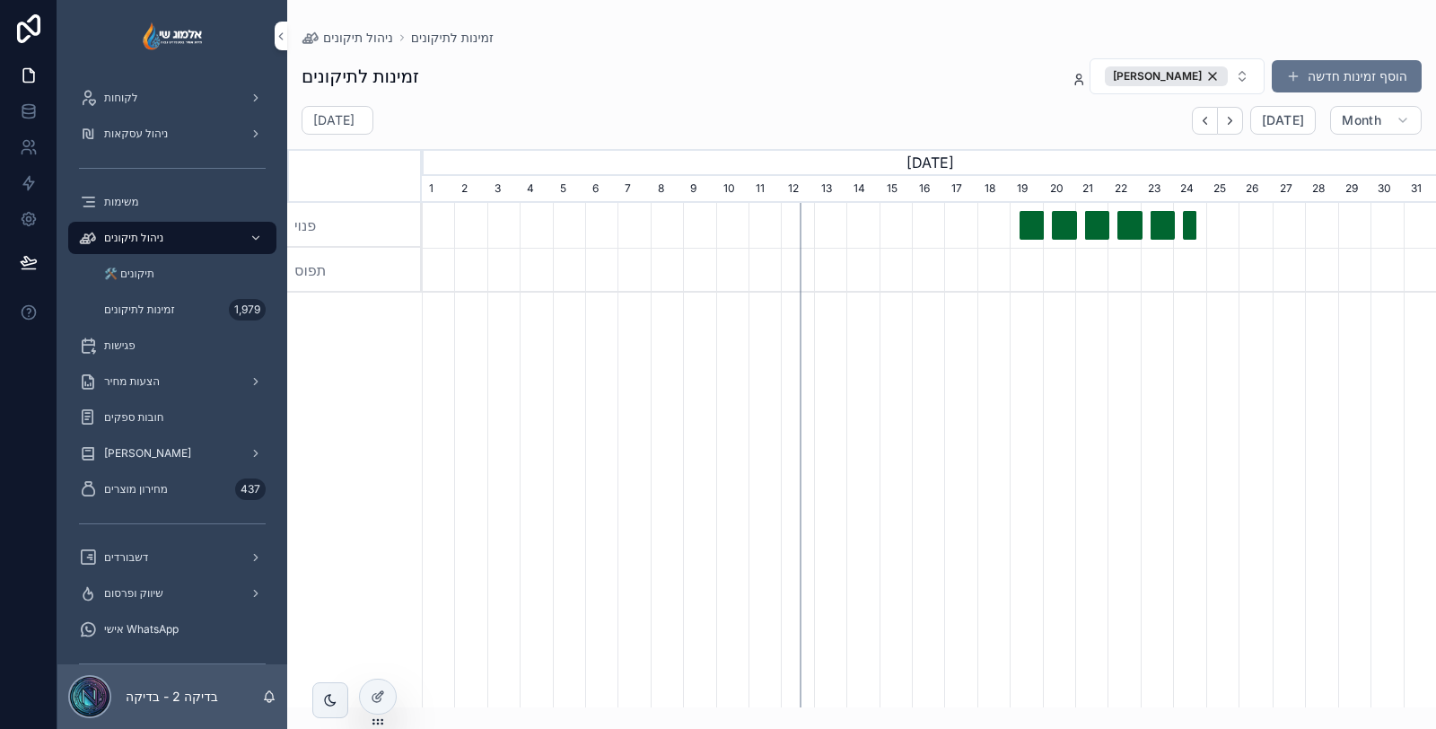
click at [1036, 221] on div "יום ראשון 19 באוקטובר בשעה 17:30" at bounding box center [1036, 226] width 4 height 30
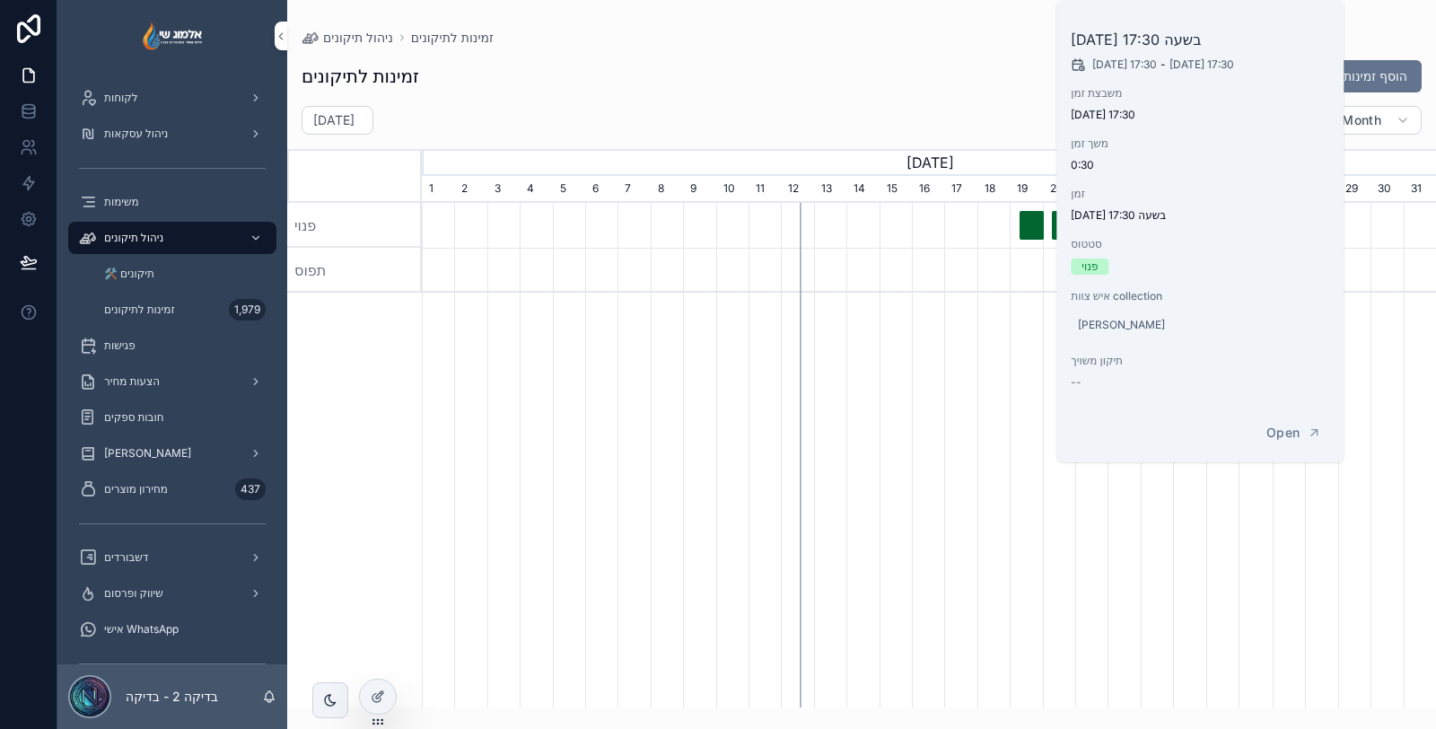
click at [1032, 222] on div "יום ראשון 19 באוקטובר בשעה 15:00" at bounding box center [1032, 226] width 4 height 30
click at [1026, 222] on div "יום ראשון 19 באוקטובר בשעה 11:30" at bounding box center [1027, 226] width 4 height 30
click at [1024, 222] on div "יום ראשון 19 באוקטובר בשעה 09:30" at bounding box center [1024, 226] width 4 height 30
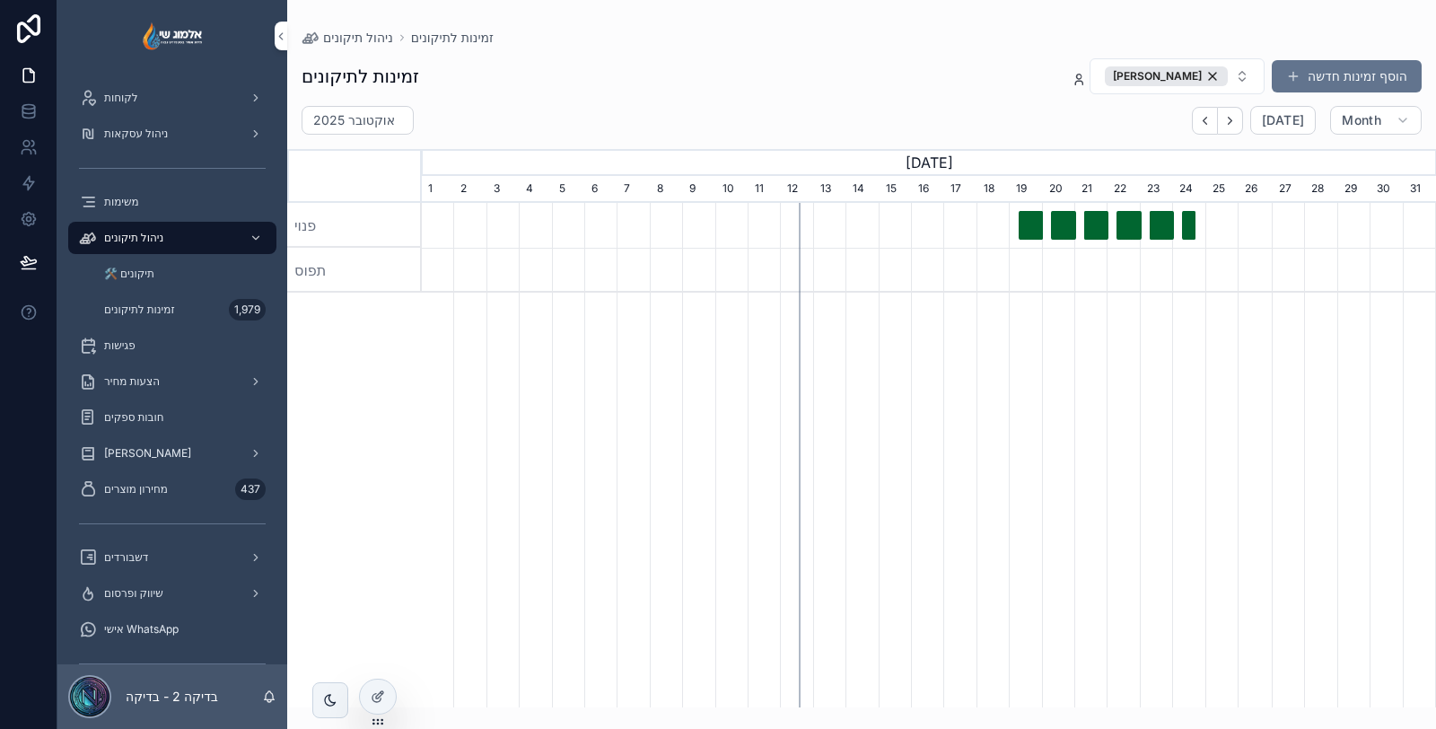
click at [962, 99] on div "זמינות לתיקונים אלמוג שי - מתקין הוסף זמינות חדשה אוקטובר 2025 Today Month Augu…" at bounding box center [861, 377] width 1148 height 660
click at [1349, 123] on span "Month" at bounding box center [1360, 120] width 39 height 16
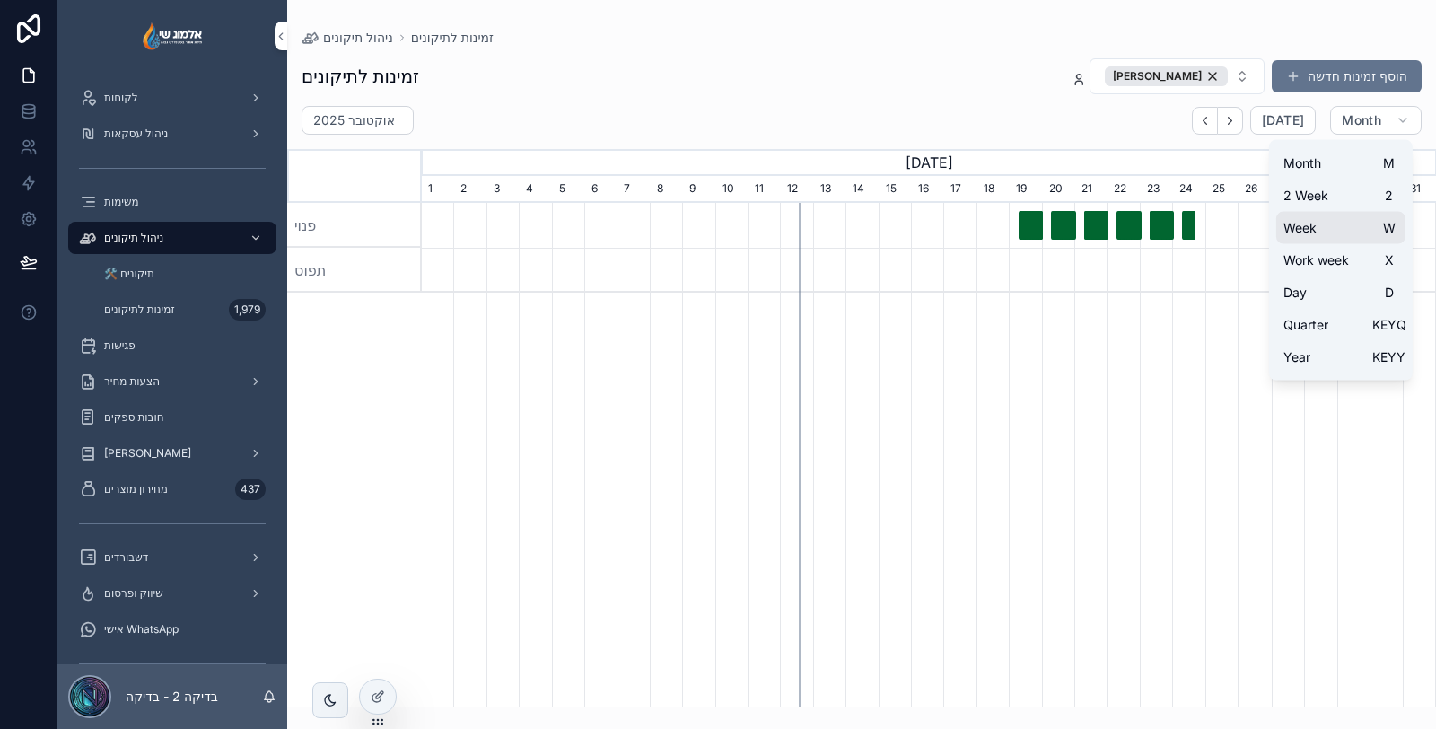
click at [1332, 223] on button "Week W" at bounding box center [1340, 228] width 129 height 32
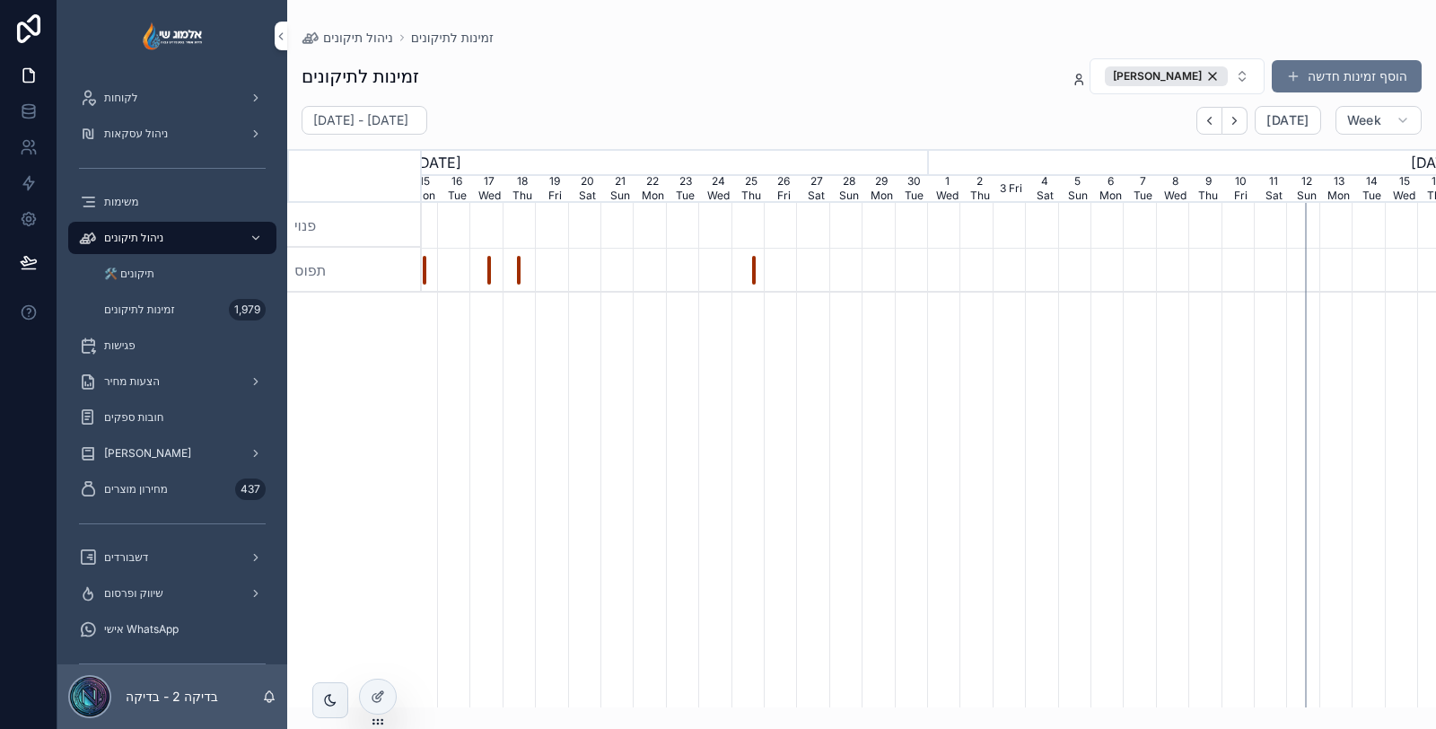
scroll to position [0, 1521]
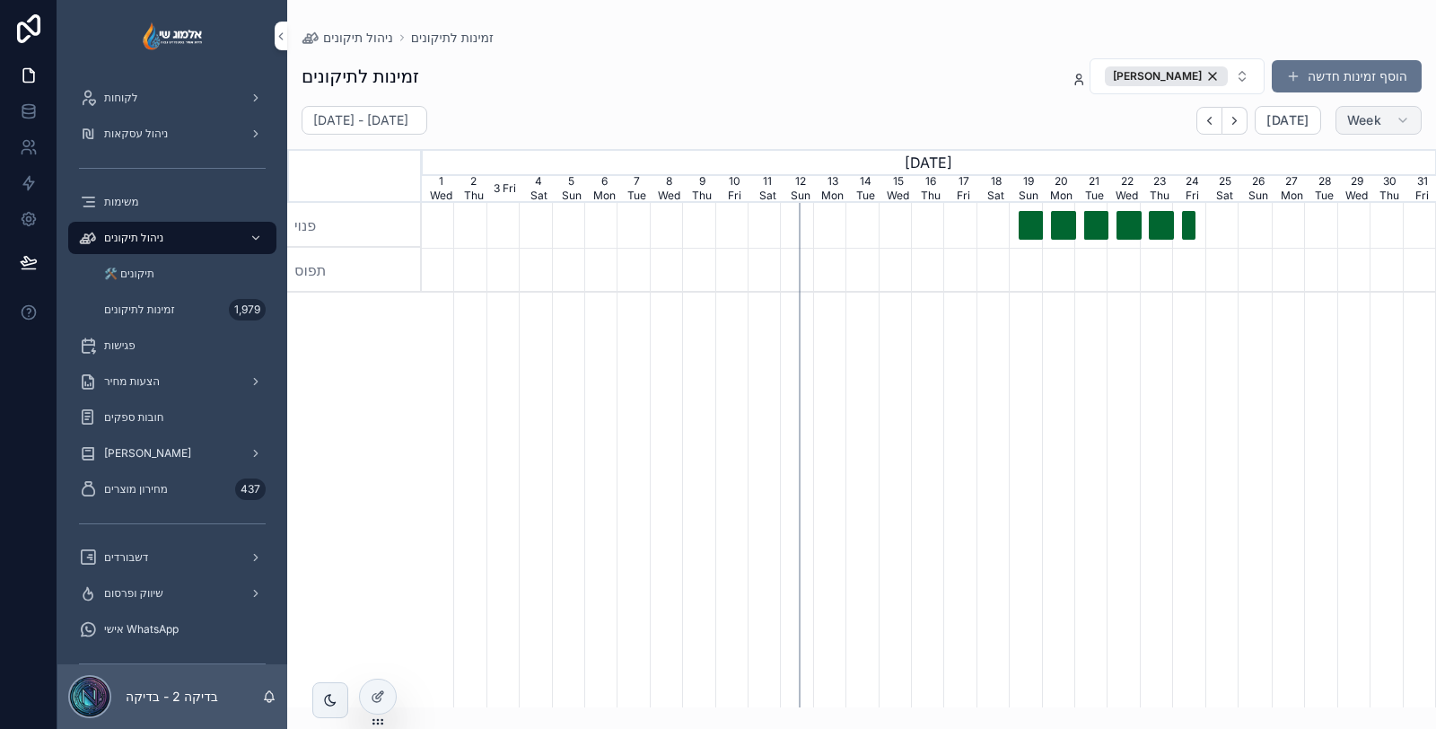
click at [1374, 124] on span "Week" at bounding box center [1364, 120] width 34 height 16
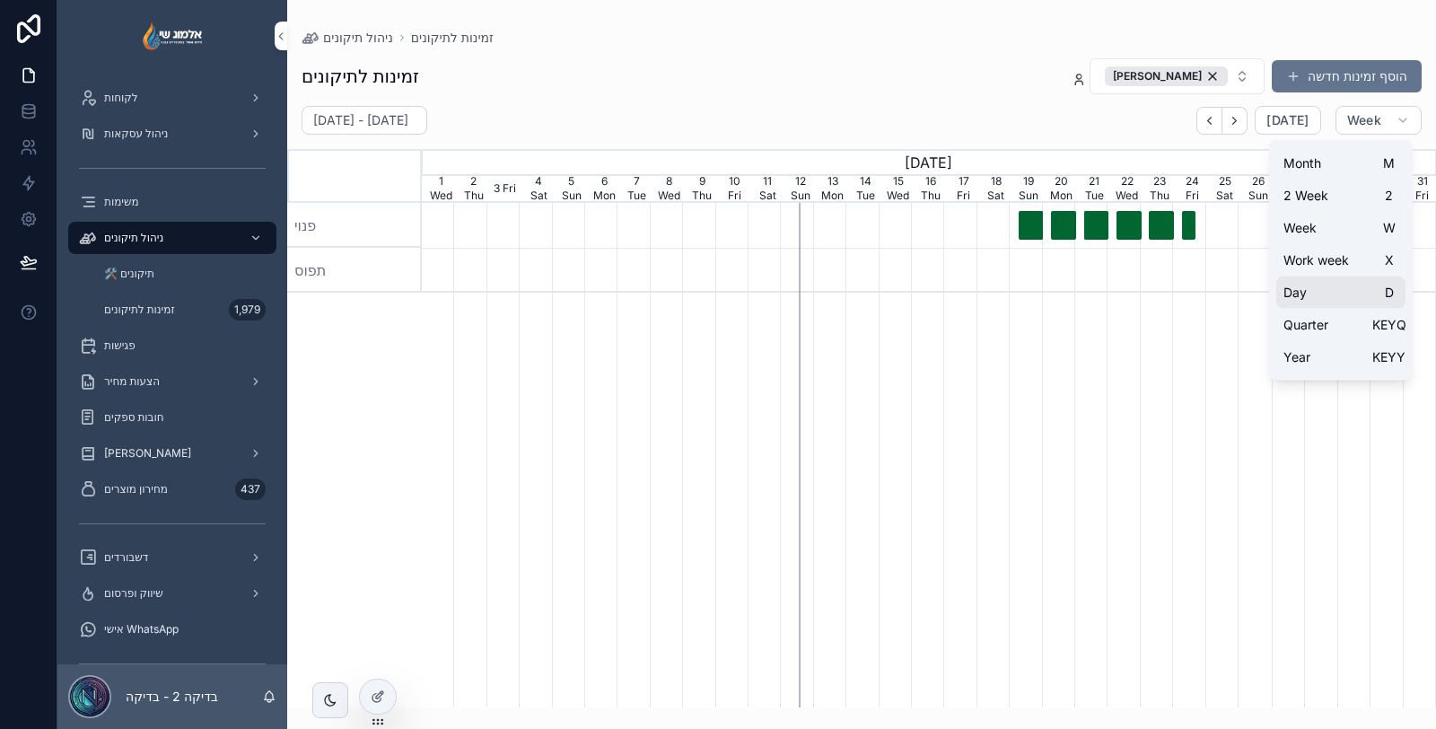
click at [1344, 297] on button "Day D" at bounding box center [1340, 292] width 129 height 32
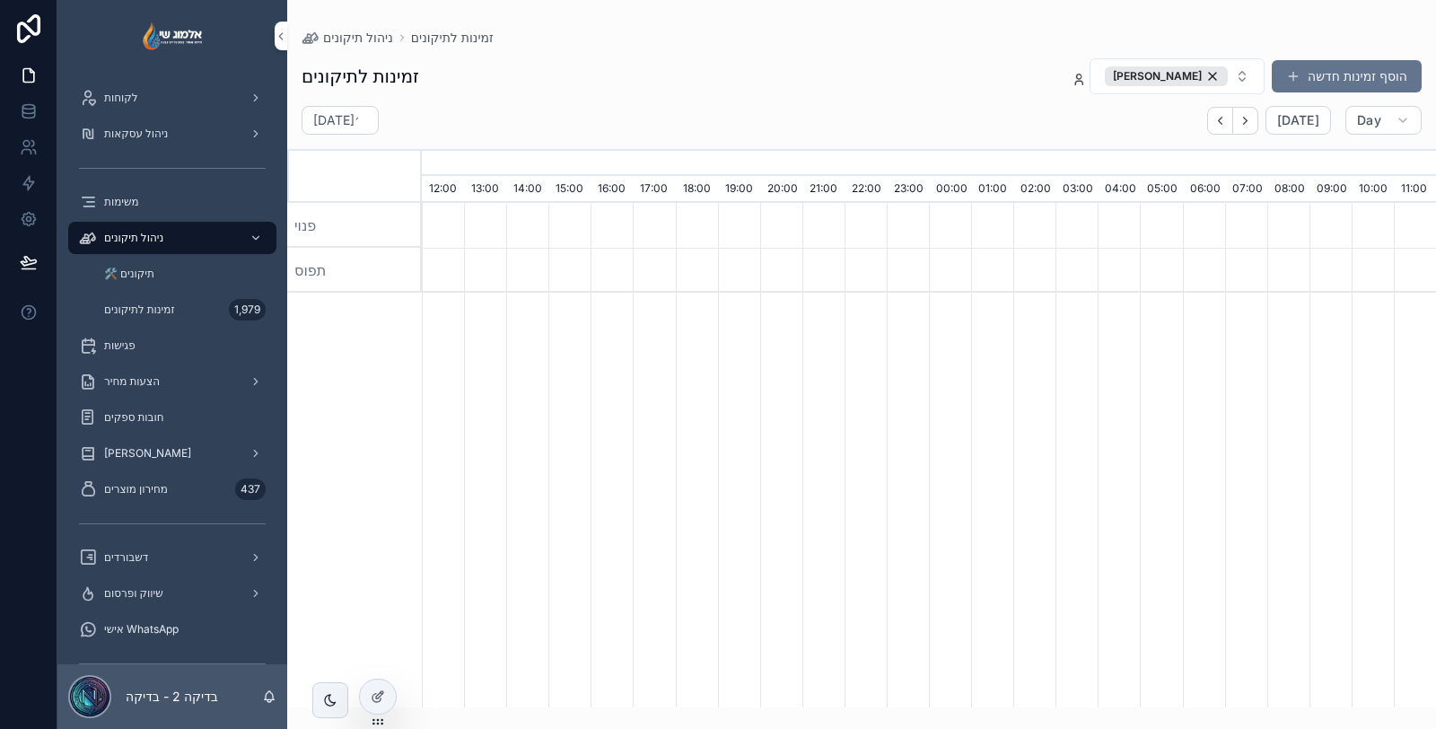
scroll to position [0, 7097]
click at [1380, 135] on div "יום שלישי, 30 בספט׳ Today Day" at bounding box center [861, 127] width 1148 height 43
click at [1375, 131] on button "Day" at bounding box center [1383, 120] width 76 height 29
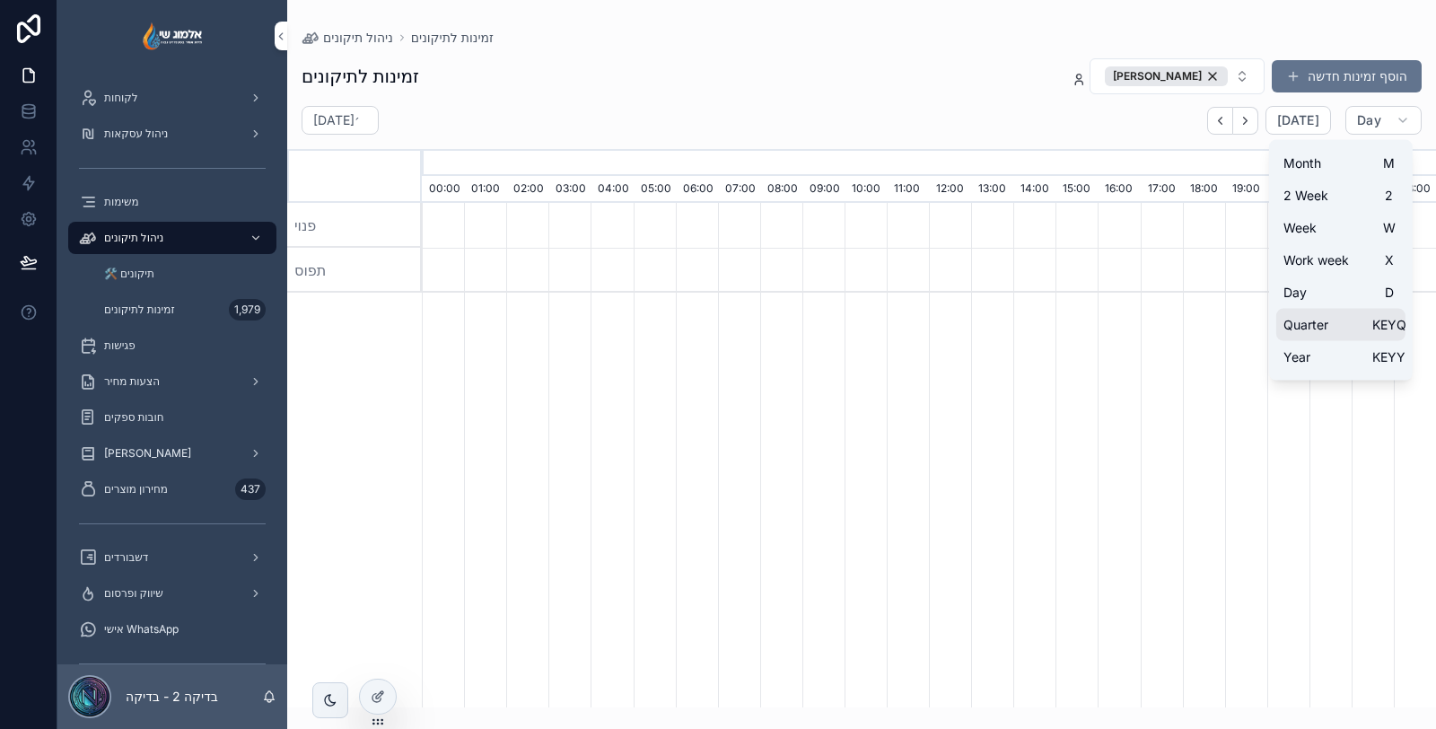
click at [1339, 333] on button "Quarter KEYQ" at bounding box center [1340, 325] width 129 height 32
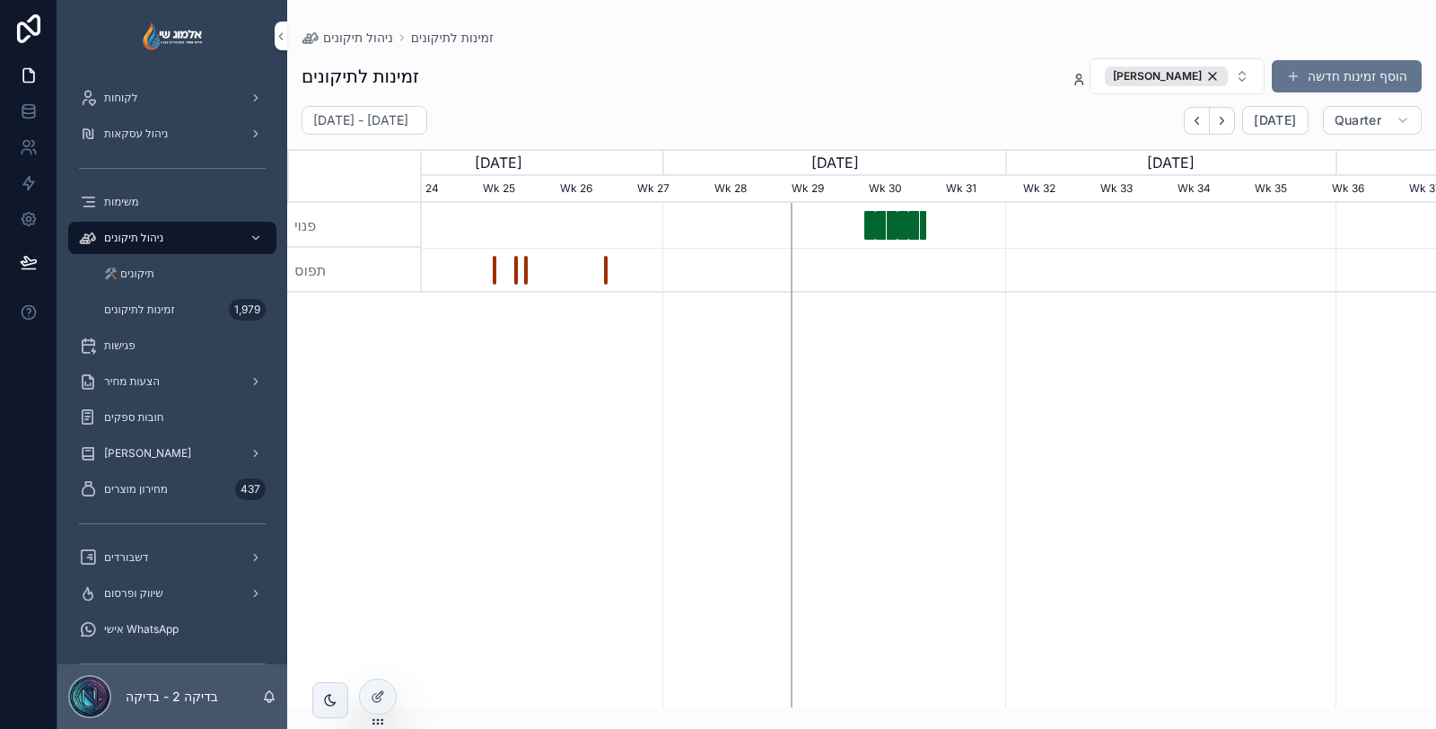
drag, startPoint x: 1214, startPoint y: 77, endPoint x: 952, endPoint y: 48, distance: 263.7
click at [1214, 77] on div "אלמוג שי - מתקין" at bounding box center [1166, 76] width 123 height 20
click at [889, 226] on div "יום שלישי 21 באוקטובר בשעה 08:00" at bounding box center [888, 224] width 4 height 30
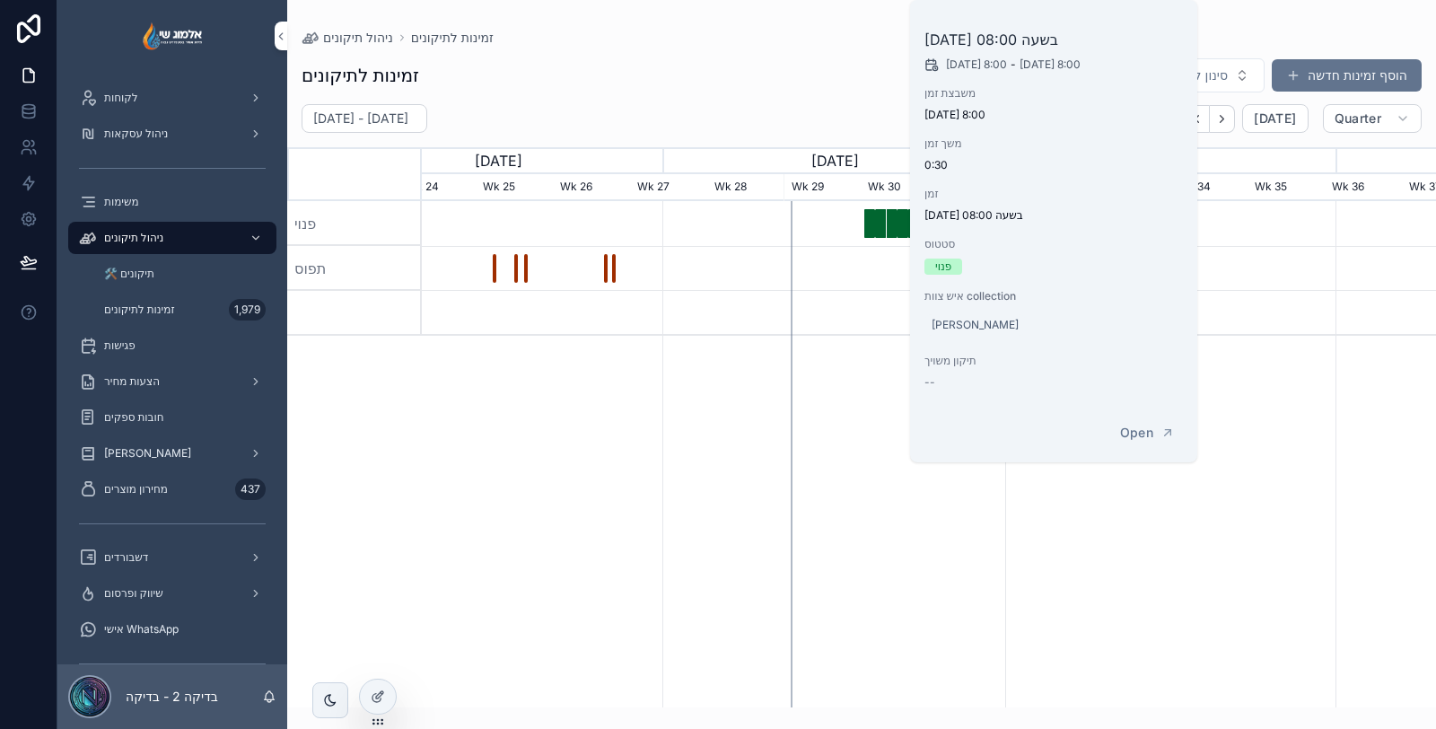
click at [888, 226] on div "יום שלישי 21 באוקטובר בשעה 07:00" at bounding box center [888, 224] width 4 height 30
click at [886, 226] on div "יום שלישי 21 באוקטובר בשעה 07:00" at bounding box center [888, 224] width 4 height 30
click at [884, 226] on div "יום שני 20 באוקטובר בשעה 20:00" at bounding box center [883, 224] width 4 height 30
click at [881, 226] on div "יום שני 20 באוקטובר בשעה 15:30" at bounding box center [881, 224] width 4 height 30
click at [880, 226] on div "יום שני 20 באוקטובר בשעה 13:00" at bounding box center [880, 224] width 4 height 30
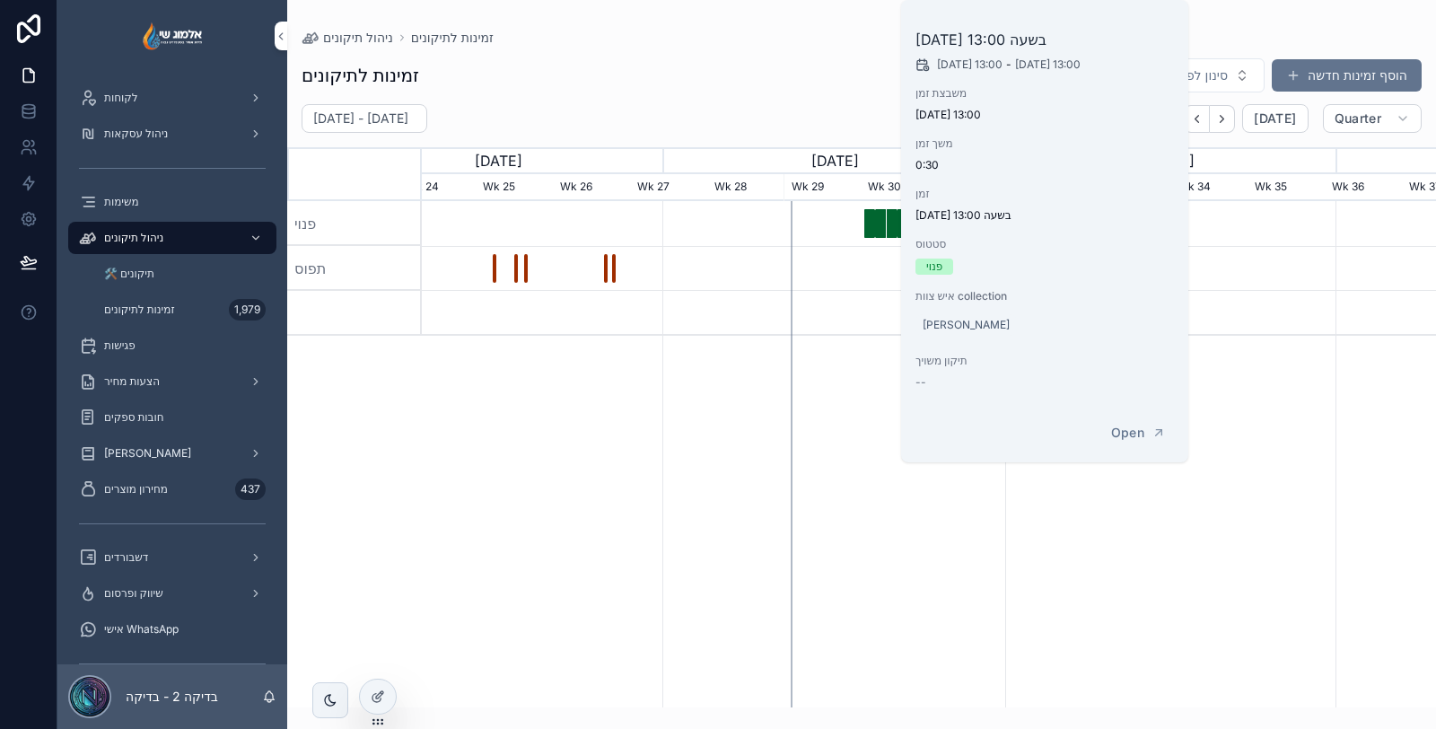
click at [880, 226] on div "יום שני 20 באוקטובר בשעה 13:00" at bounding box center [880, 224] width 4 height 30
click at [878, 226] on div "יום שני 20 באוקטובר בשעה 07:30" at bounding box center [878, 224] width 4 height 30
click at [844, 281] on div "scrollable content" at bounding box center [929, 268] width 3042 height 45
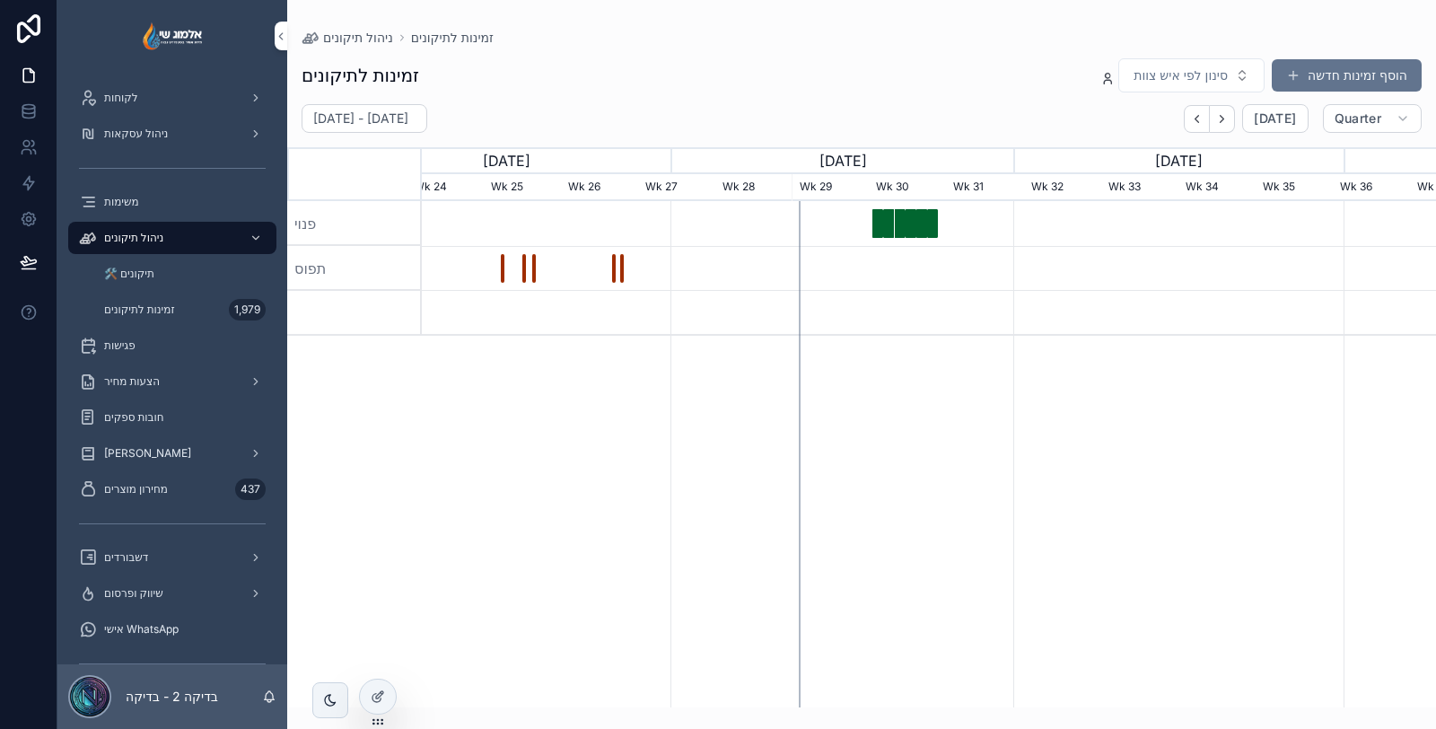
drag, startPoint x: 790, startPoint y: 242, endPoint x: 812, endPoint y: 238, distance: 22.9
click at [812, 238] on div "scrollable content" at bounding box center [937, 223] width 3042 height 45
click at [817, 211] on div "scrollable content" at bounding box center [937, 223] width 3042 height 45
click at [825, 159] on div "October, 2025" at bounding box center [841, 160] width 342 height 27
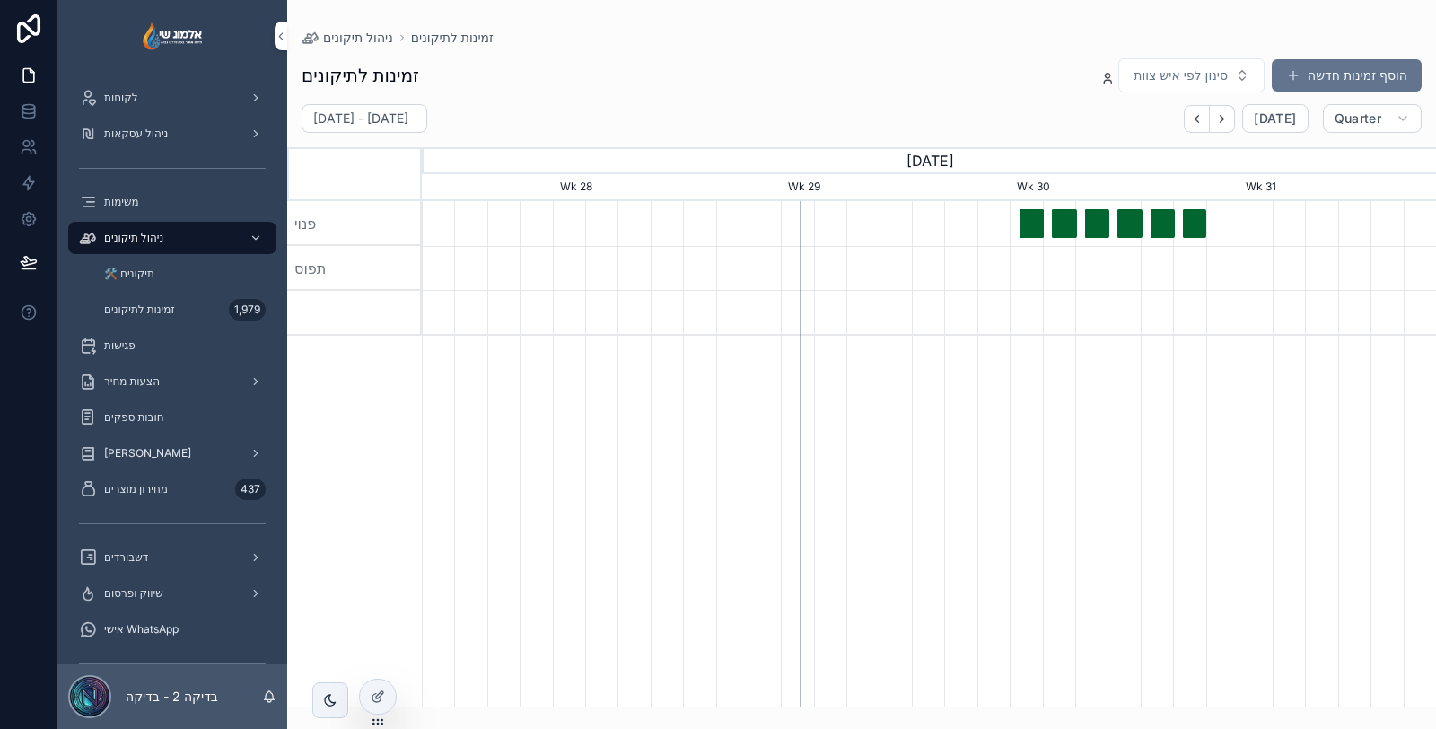
click at [1015, 183] on div "Wk 30" at bounding box center [1123, 187] width 229 height 27
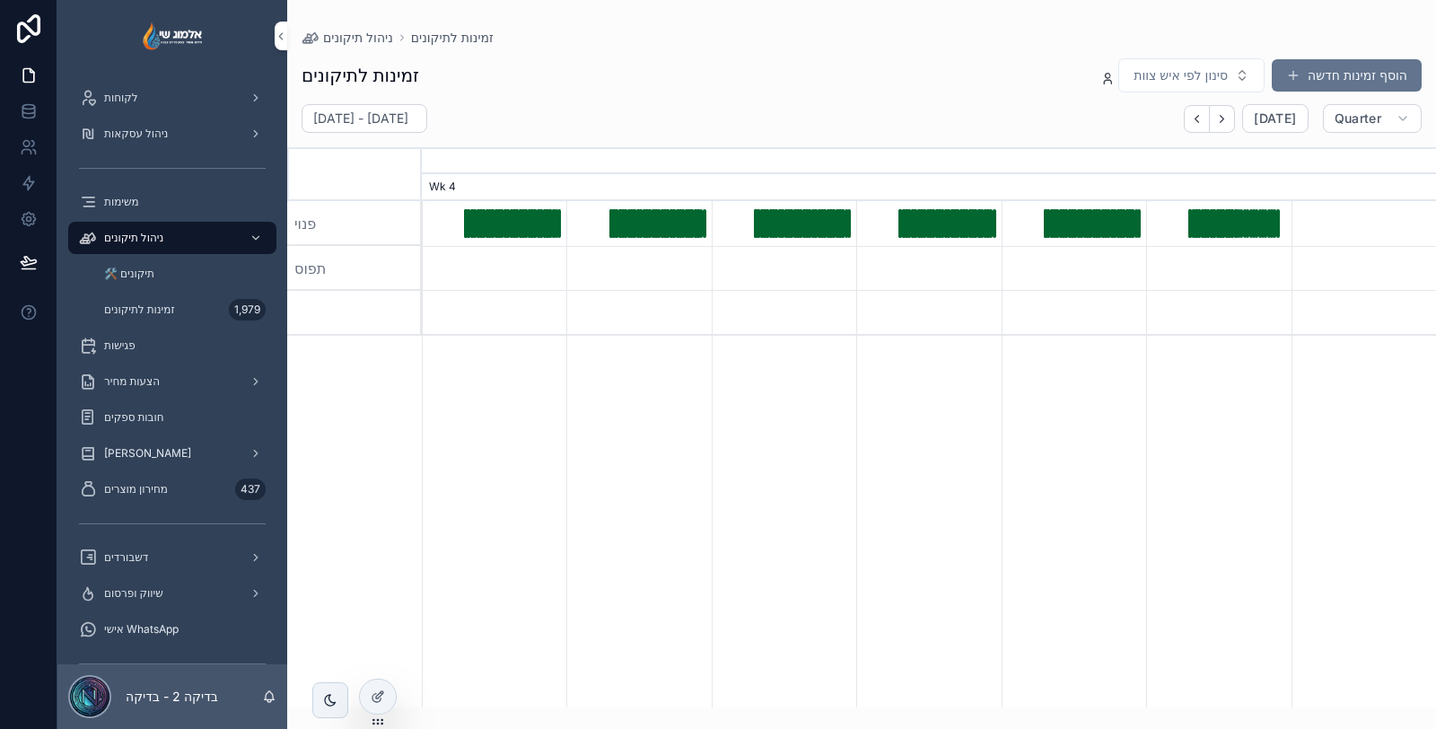
drag, startPoint x: 438, startPoint y: 182, endPoint x: 933, endPoint y: 581, distance: 636.2
click at [439, 182] on div "Wk 4" at bounding box center [929, 187] width 1014 height 27
click at [467, 229] on div "יום ראשון 19 באוקטובר בשעה 07:30" at bounding box center [469, 224] width 4 height 30
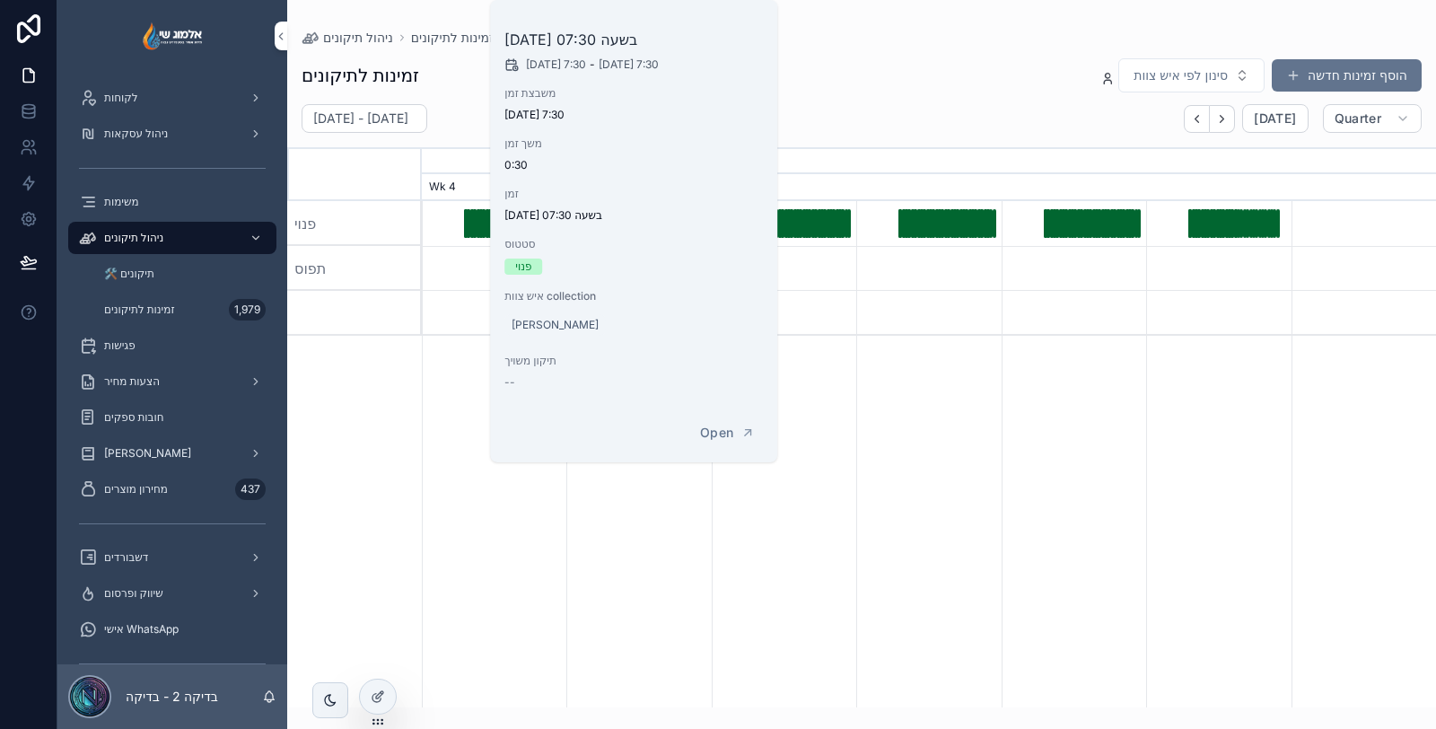
click at [470, 229] on div "יום ראשון 19 באוקטובר בשעה 08:00" at bounding box center [472, 224] width 4 height 30
click at [473, 229] on div "יום ראשון 19 באוקטובר בשעה 08:30" at bounding box center [475, 224] width 4 height 30
click at [476, 230] on div "יום ראשון 19 באוקטובר בשעה 09:00" at bounding box center [478, 224] width 4 height 30
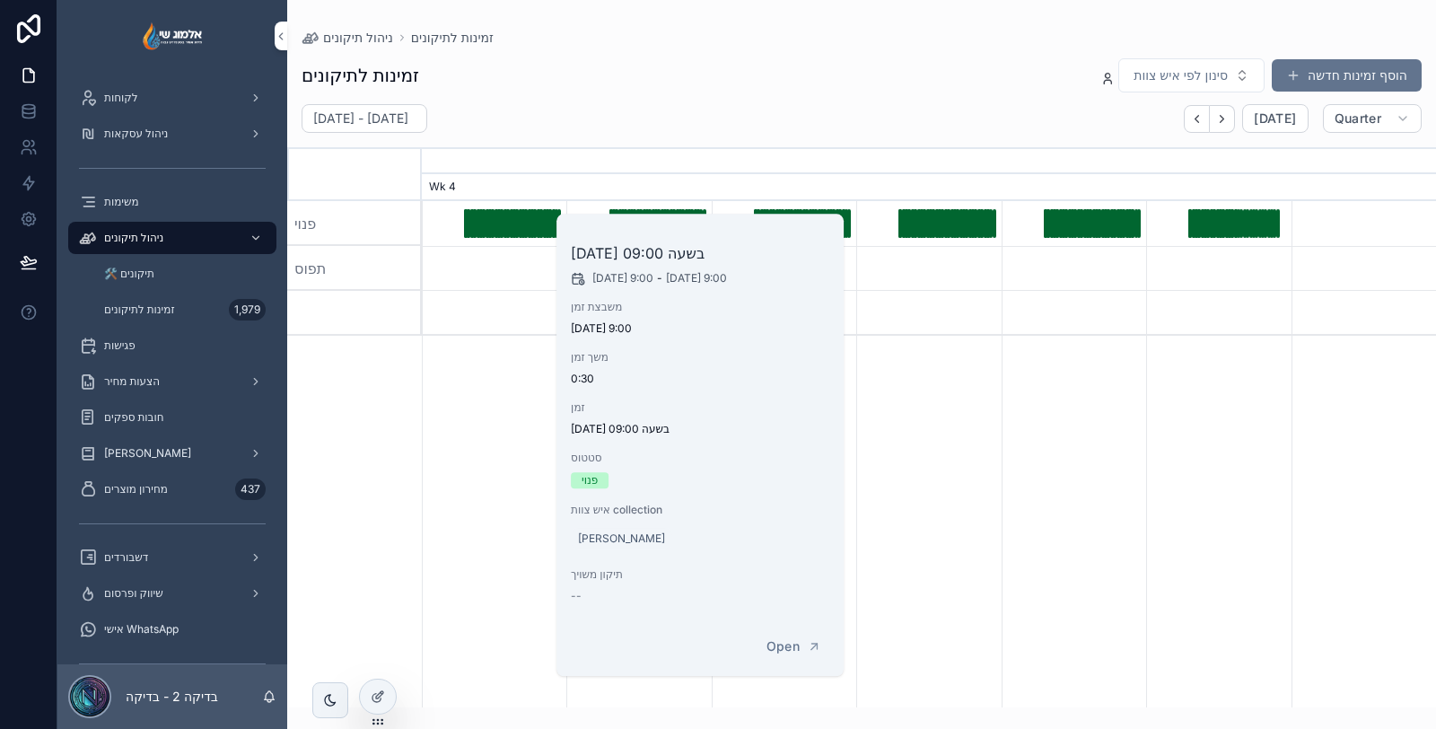
click at [477, 230] on div "יום ראשון 19 באוקטובר בשעה 09:00" at bounding box center [478, 224] width 4 height 30
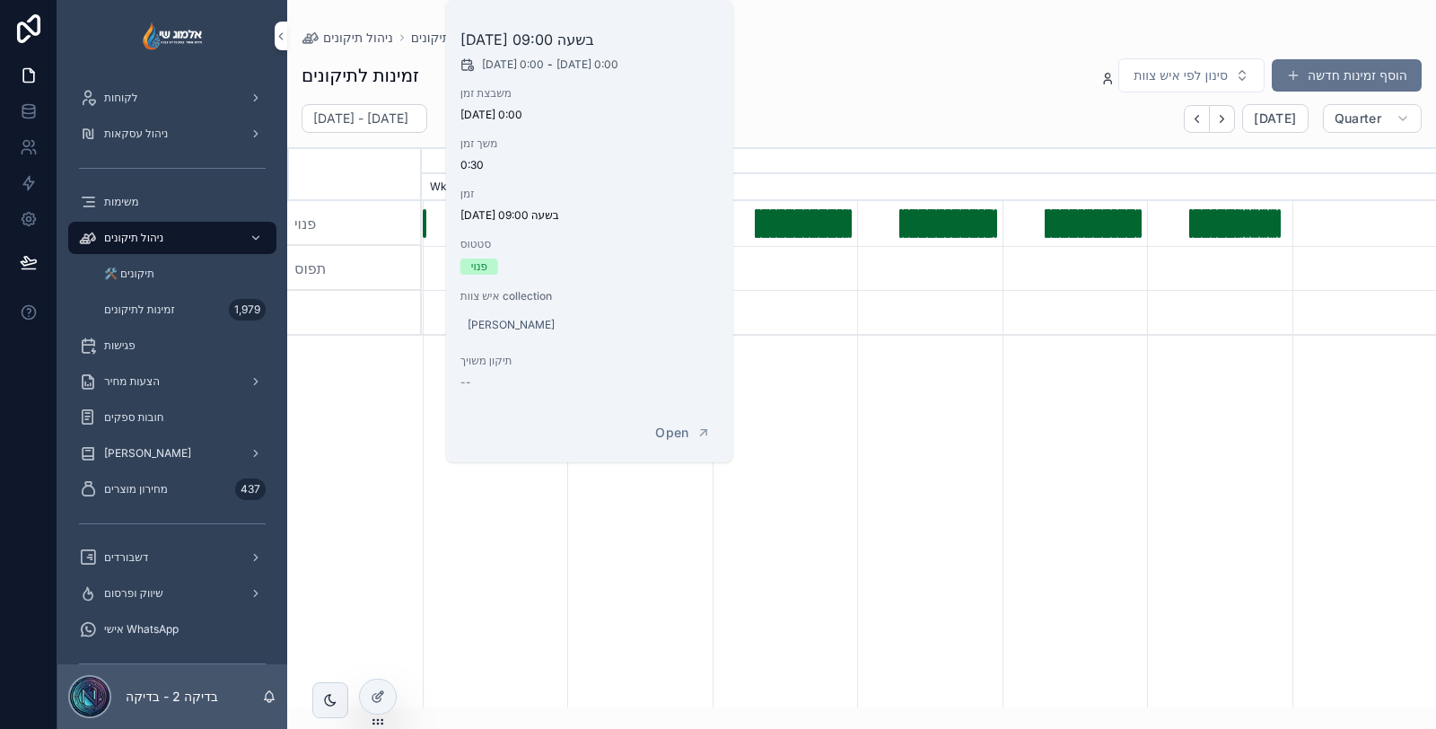
click at [1151, 118] on div "01 באוקטובר - 31 בדצמבר Today Quarter" at bounding box center [861, 118] width 1148 height 29
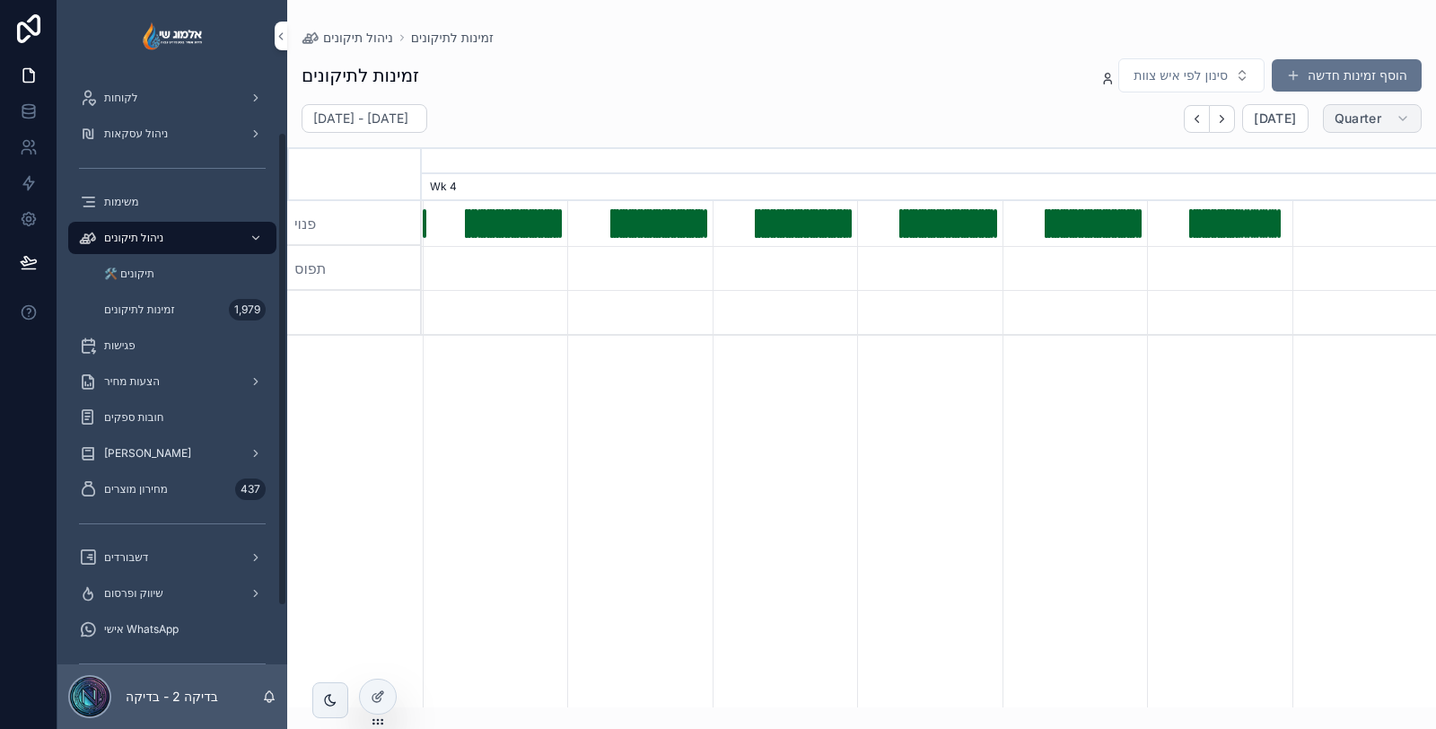
click at [1369, 108] on button "Quarter" at bounding box center [1372, 118] width 99 height 29
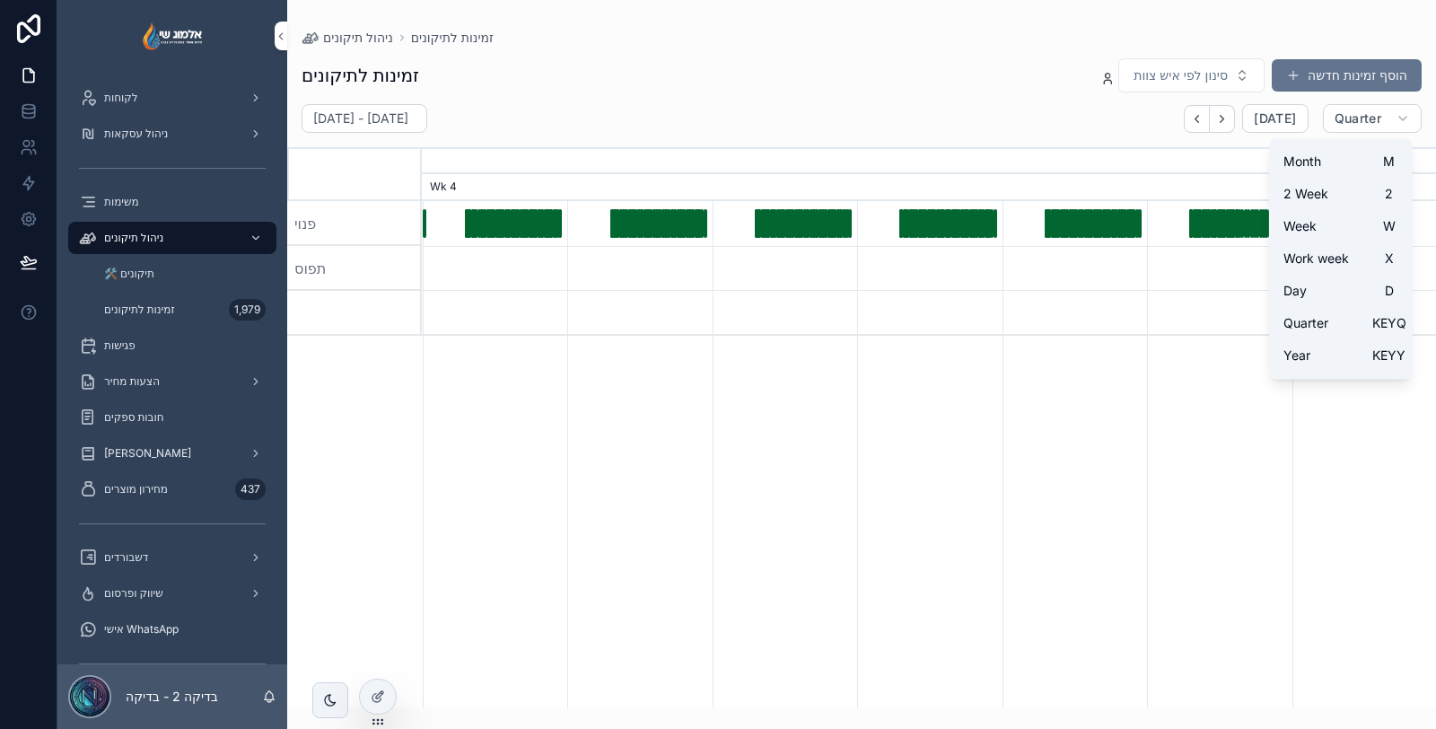
drag, startPoint x: 1320, startPoint y: 164, endPoint x: 921, endPoint y: 82, distance: 406.8
click at [1320, 164] on span "Month" at bounding box center [1302, 162] width 38 height 18
click at [929, 86] on div "זמינות לתיקונים סינון לפי איש צוות הוסף זמינות חדשה" at bounding box center [861, 75] width 1120 height 36
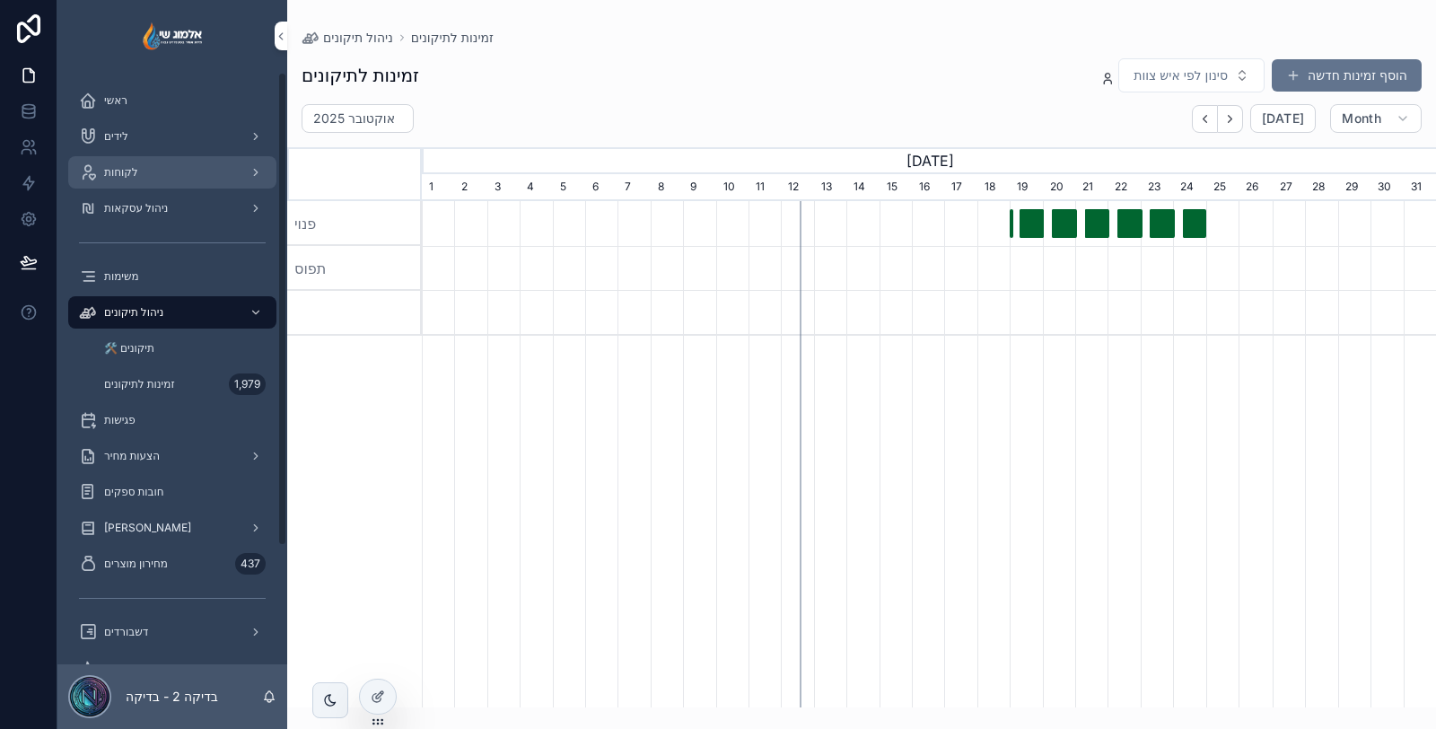
click at [159, 176] on div "לקוחות" at bounding box center [172, 172] width 187 height 29
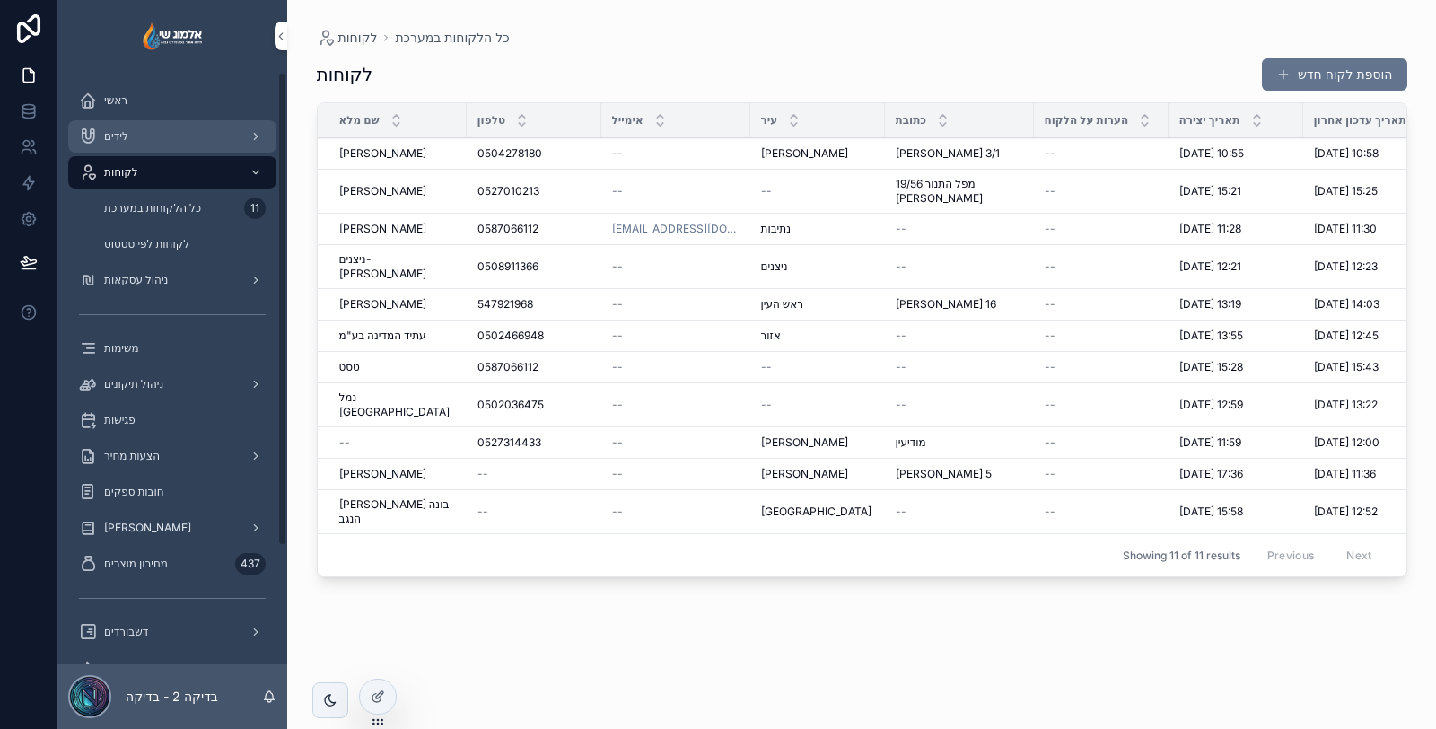
click at [165, 136] on div "לידים" at bounding box center [172, 136] width 187 height 29
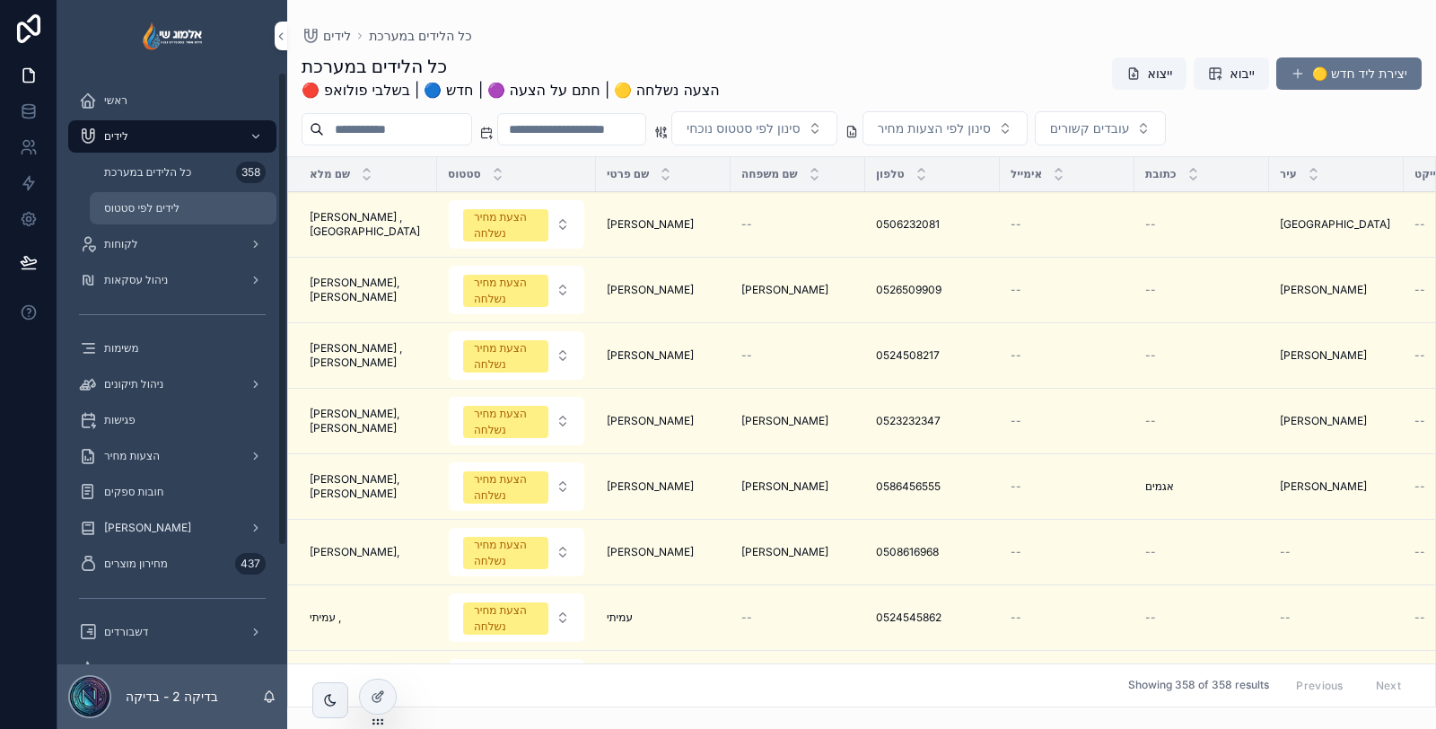
click at [221, 201] on div "לידים לפי סטטוס" at bounding box center [182, 208] width 165 height 29
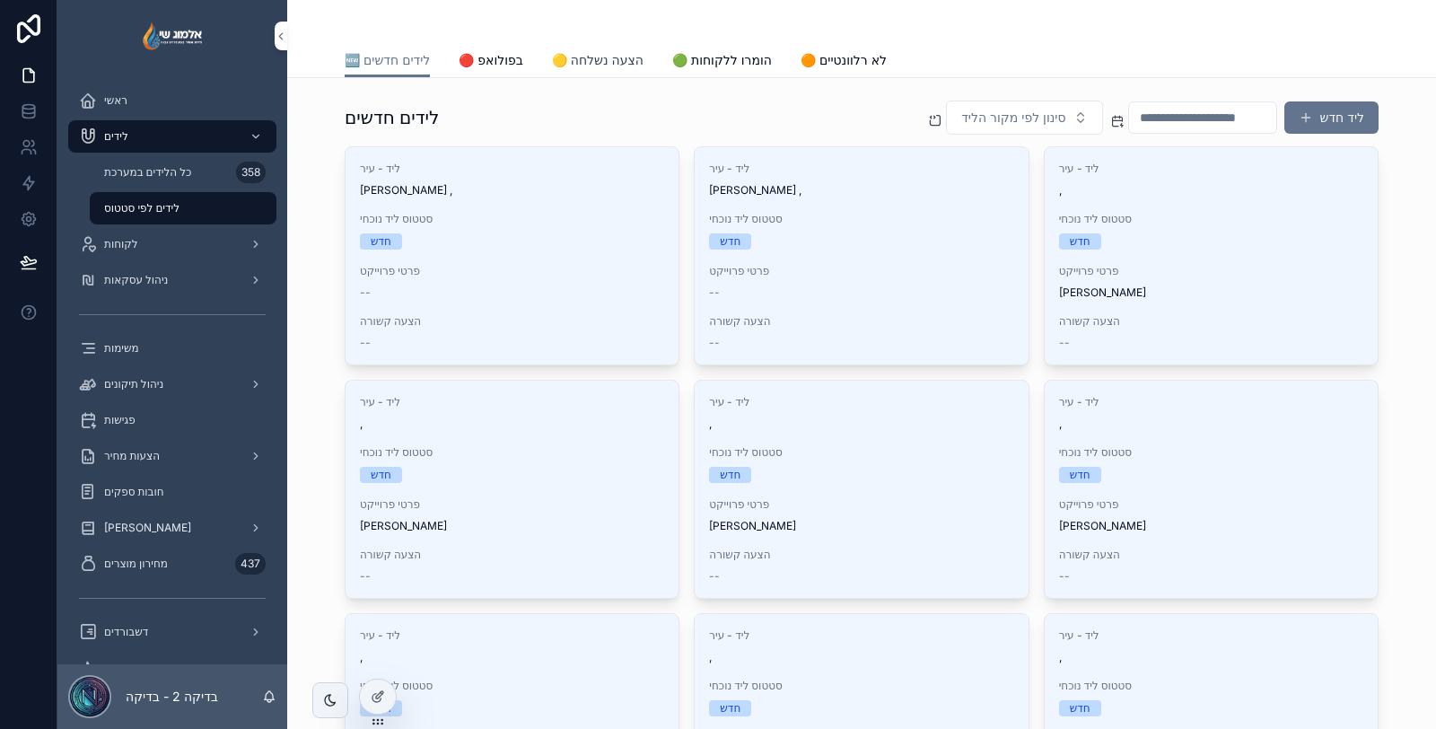
click at [612, 64] on span "🟡 הצעה נשלחה" at bounding box center [598, 60] width 92 height 18
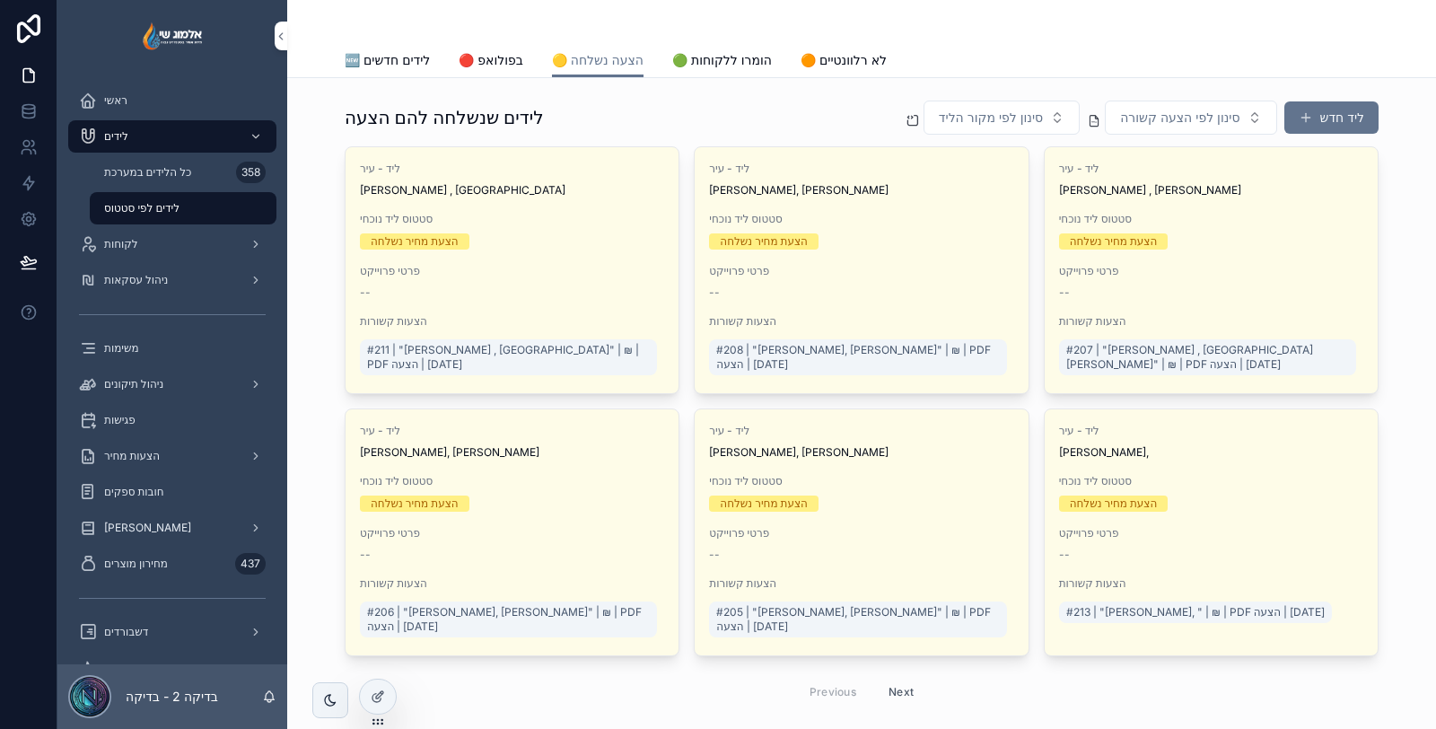
click at [849, 275] on div "פרטי פרוייקט --" at bounding box center [861, 282] width 304 height 36
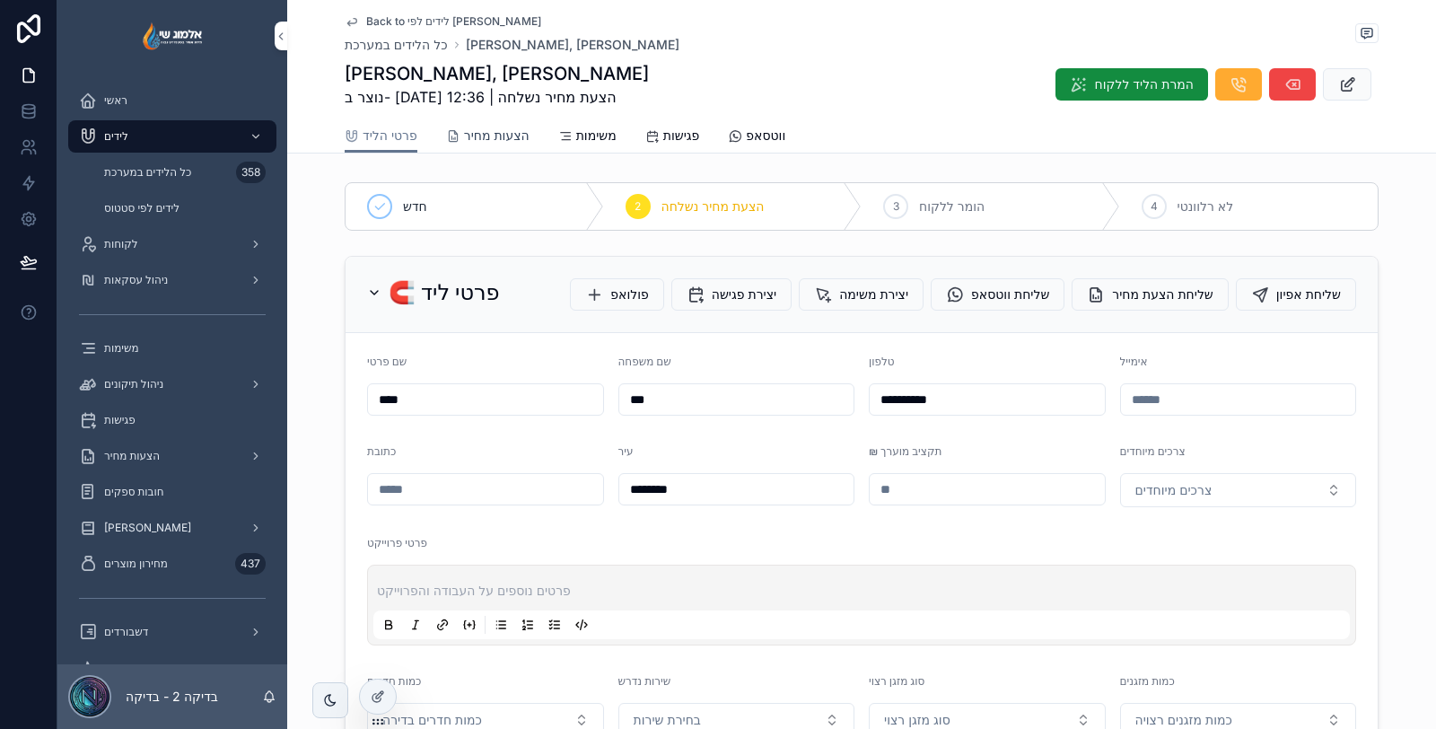
click at [499, 141] on span "הצעות מחיר" at bounding box center [496, 136] width 65 height 18
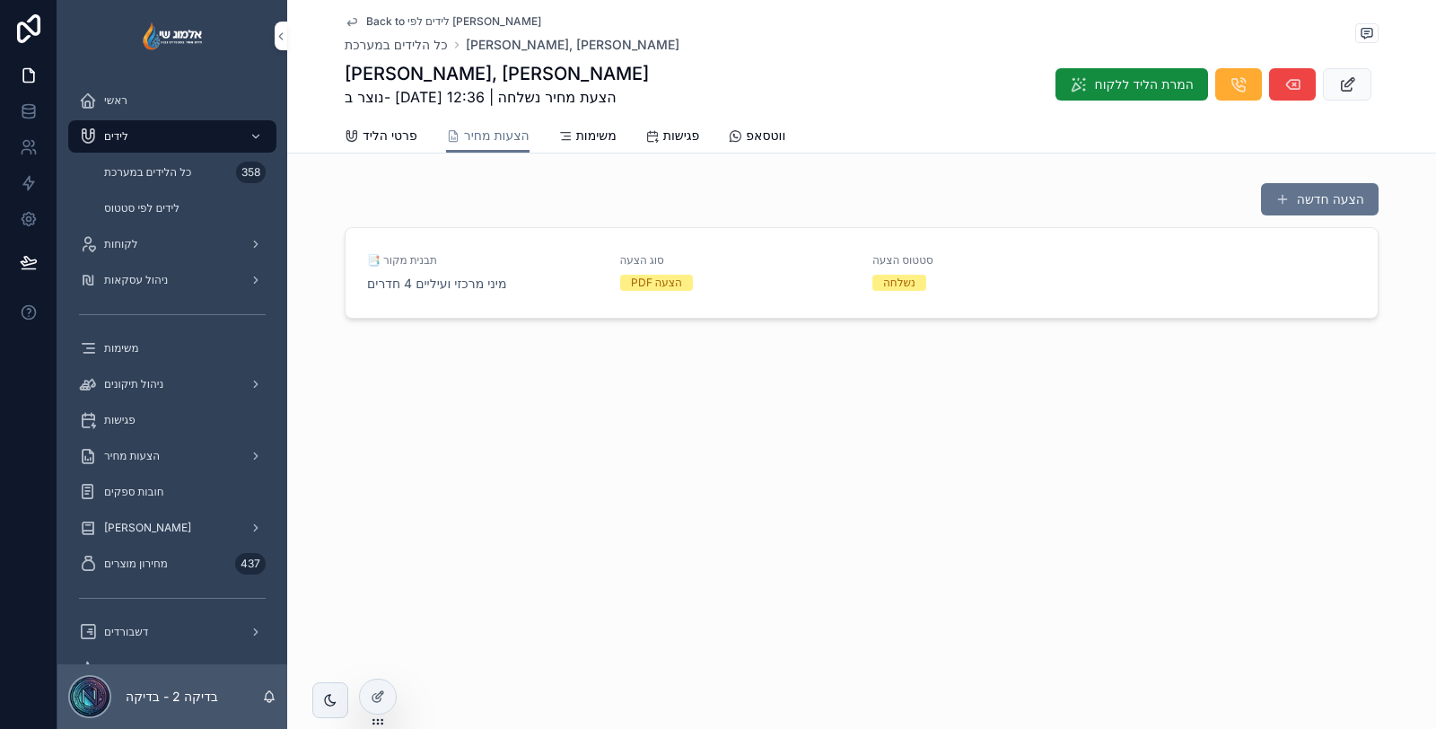
click at [565, 298] on link "📑 תבנית מקור מיני מרכזי ועיליים 4 חדרים סוג הצעה PDF הצעה סטטוס הצעה נשלחה שלח …" at bounding box center [861, 273] width 1032 height 90
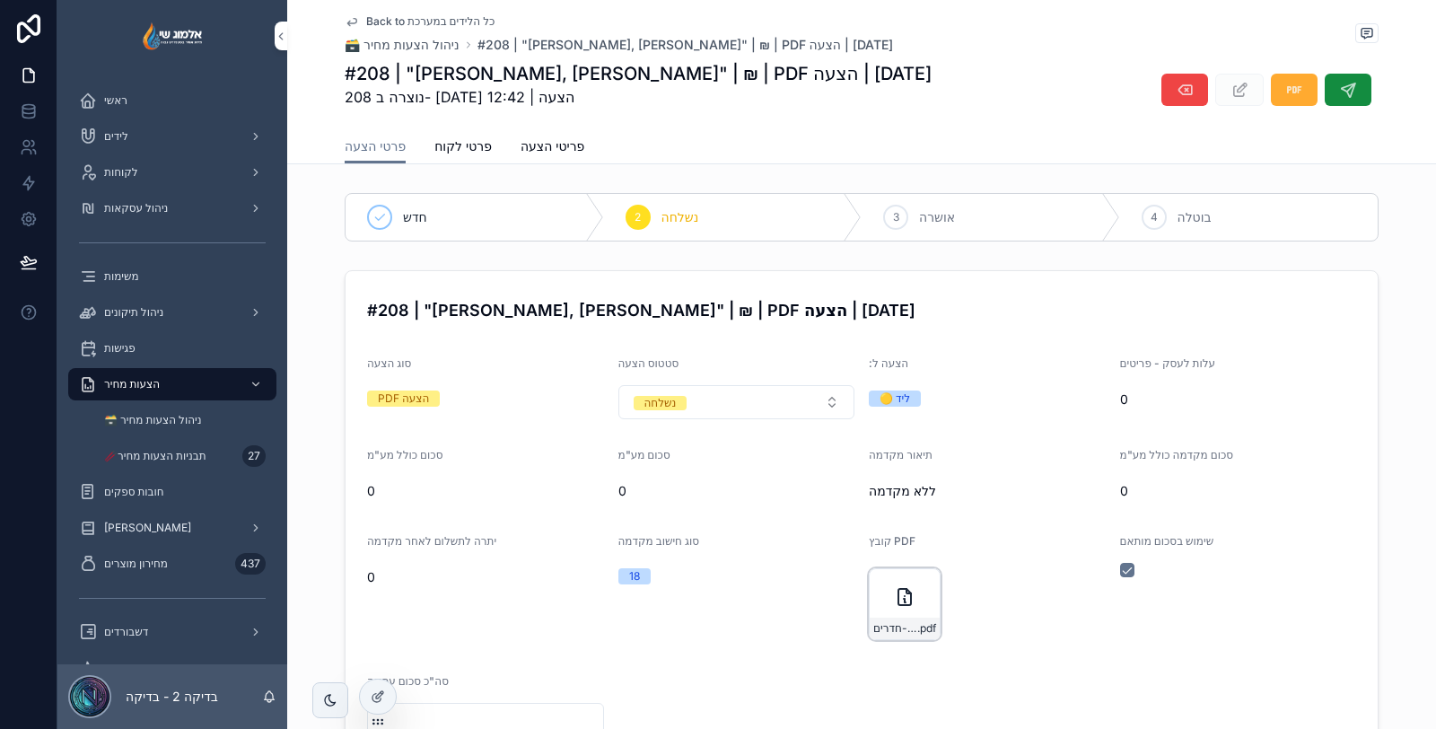
click at [895, 617] on div "מיני-מרכזי-ועיליים-4-חדרים .pdf" at bounding box center [904, 628] width 70 height 22
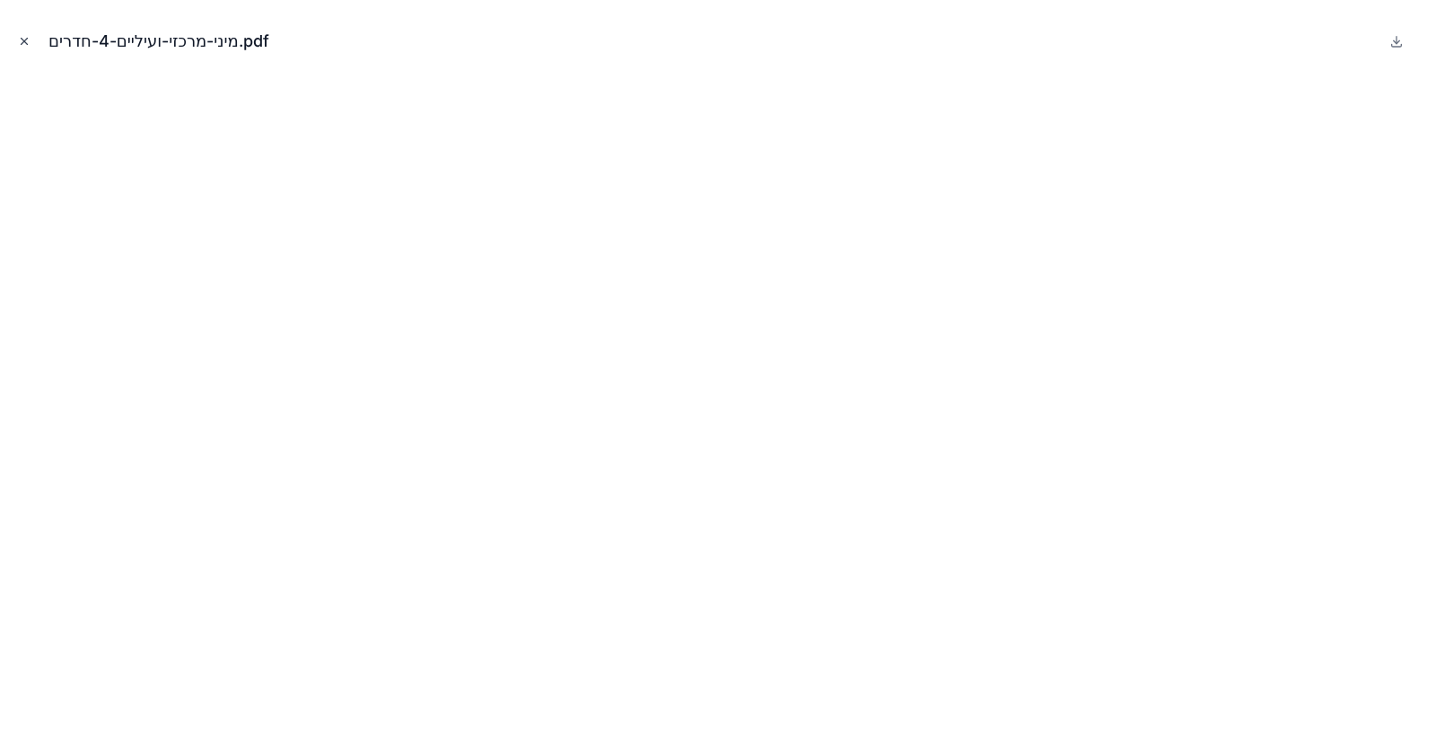
click at [29, 37] on icon "Close modal" at bounding box center [24, 41] width 13 height 13
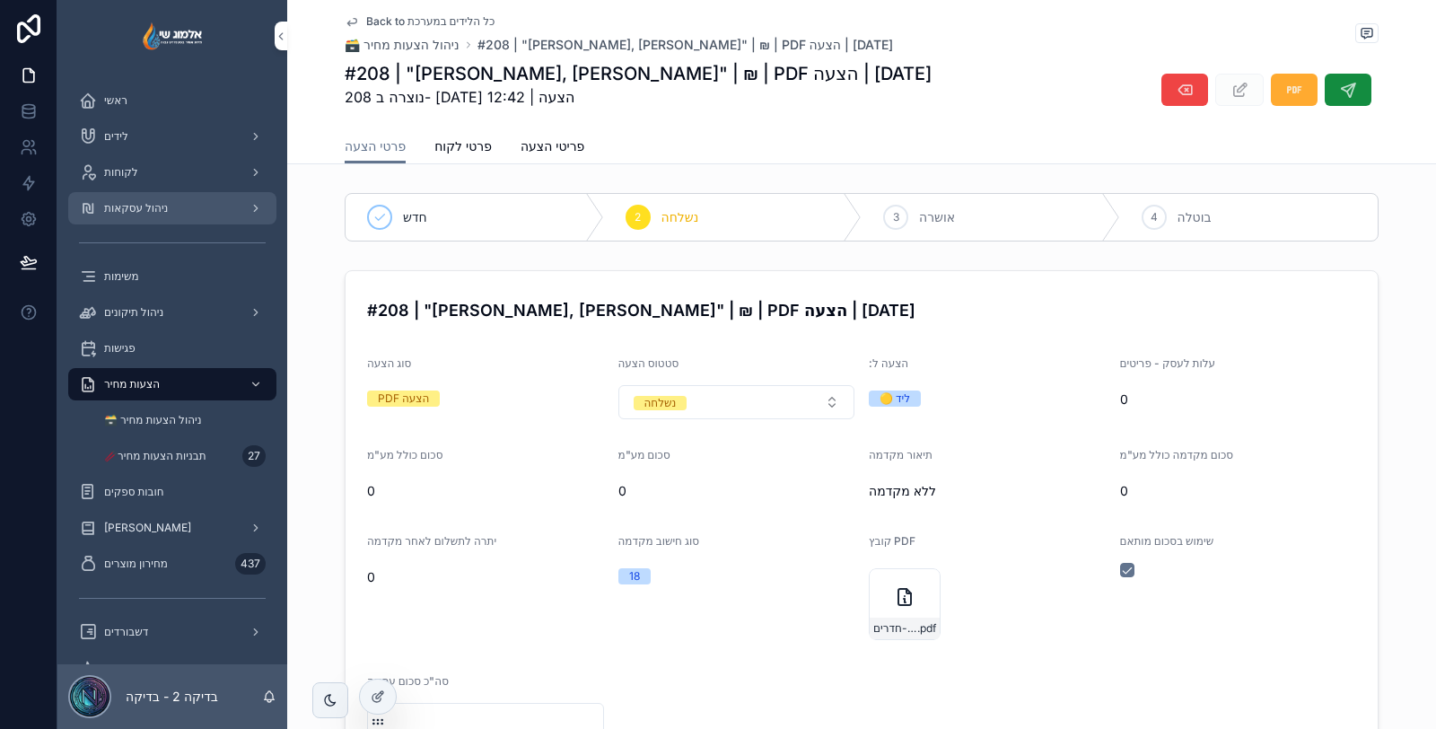
click at [177, 205] on div "ניהול עסקאות" at bounding box center [172, 208] width 187 height 29
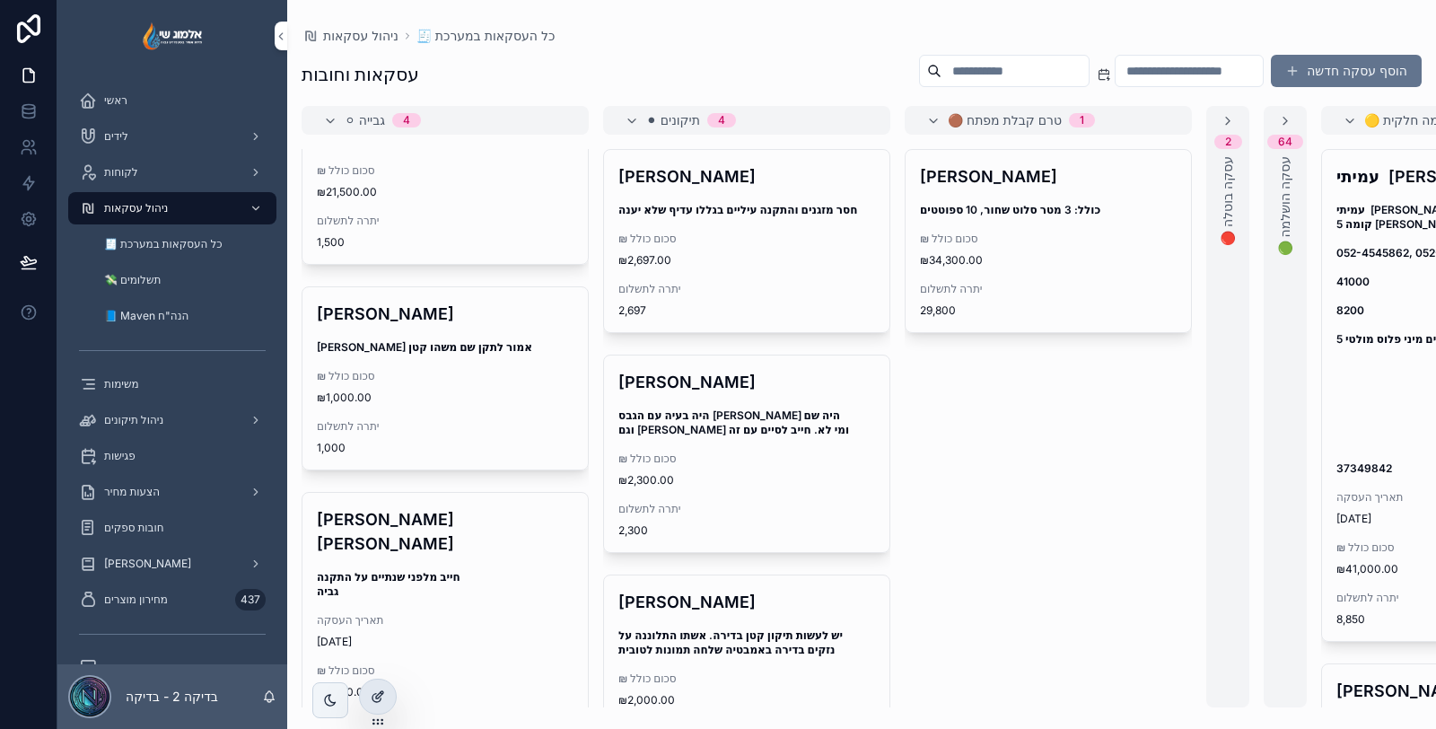
click at [369, 704] on div at bounding box center [378, 696] width 36 height 34
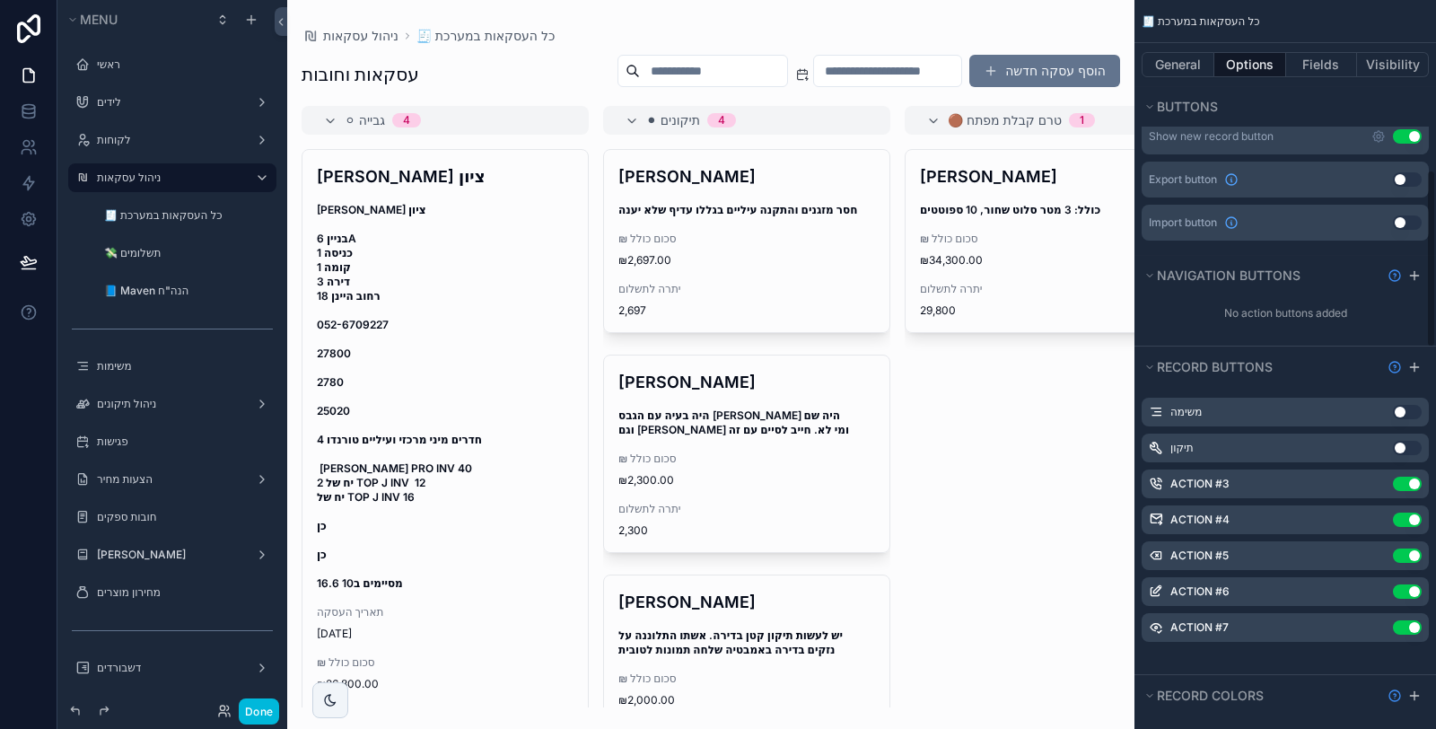
scroll to position [697, 0]
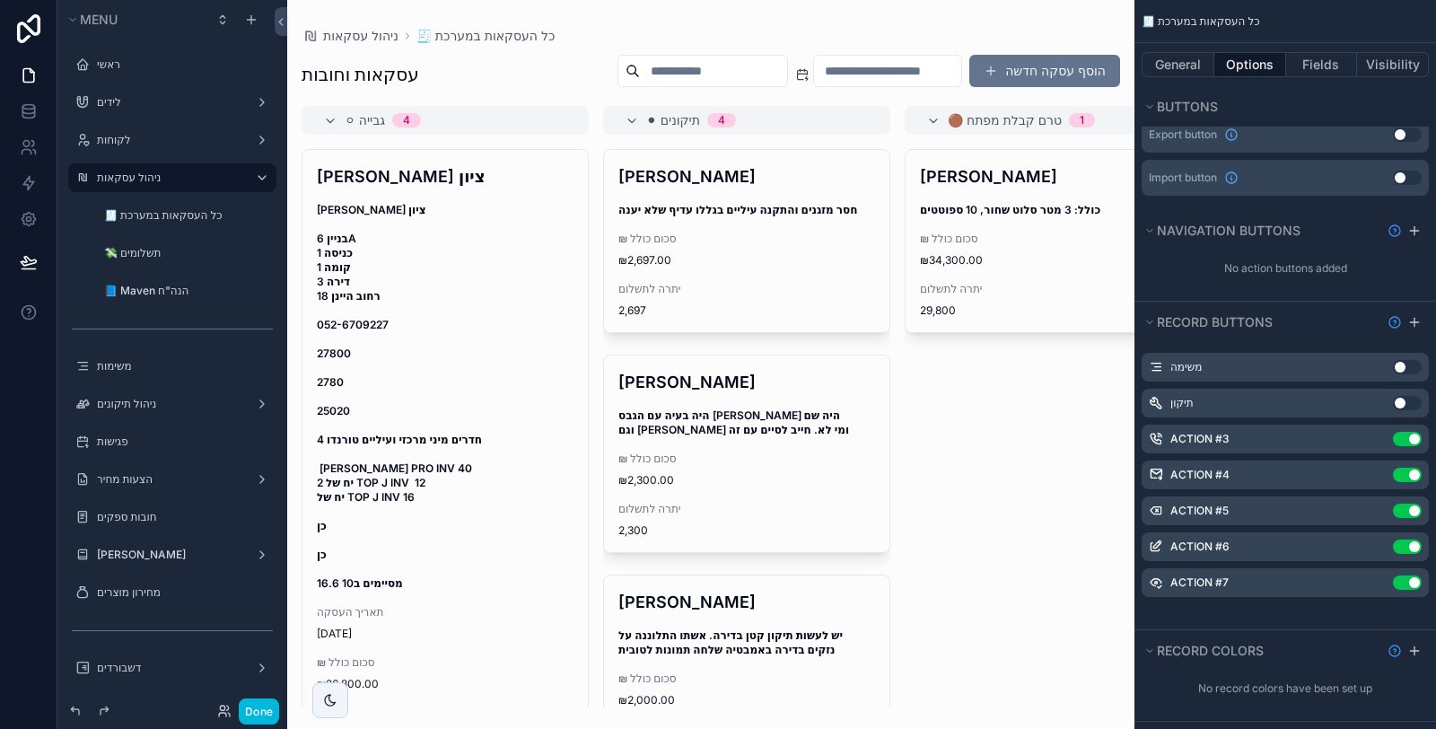
click at [456, 343] on div "scrollable content" at bounding box center [710, 364] width 847 height 729
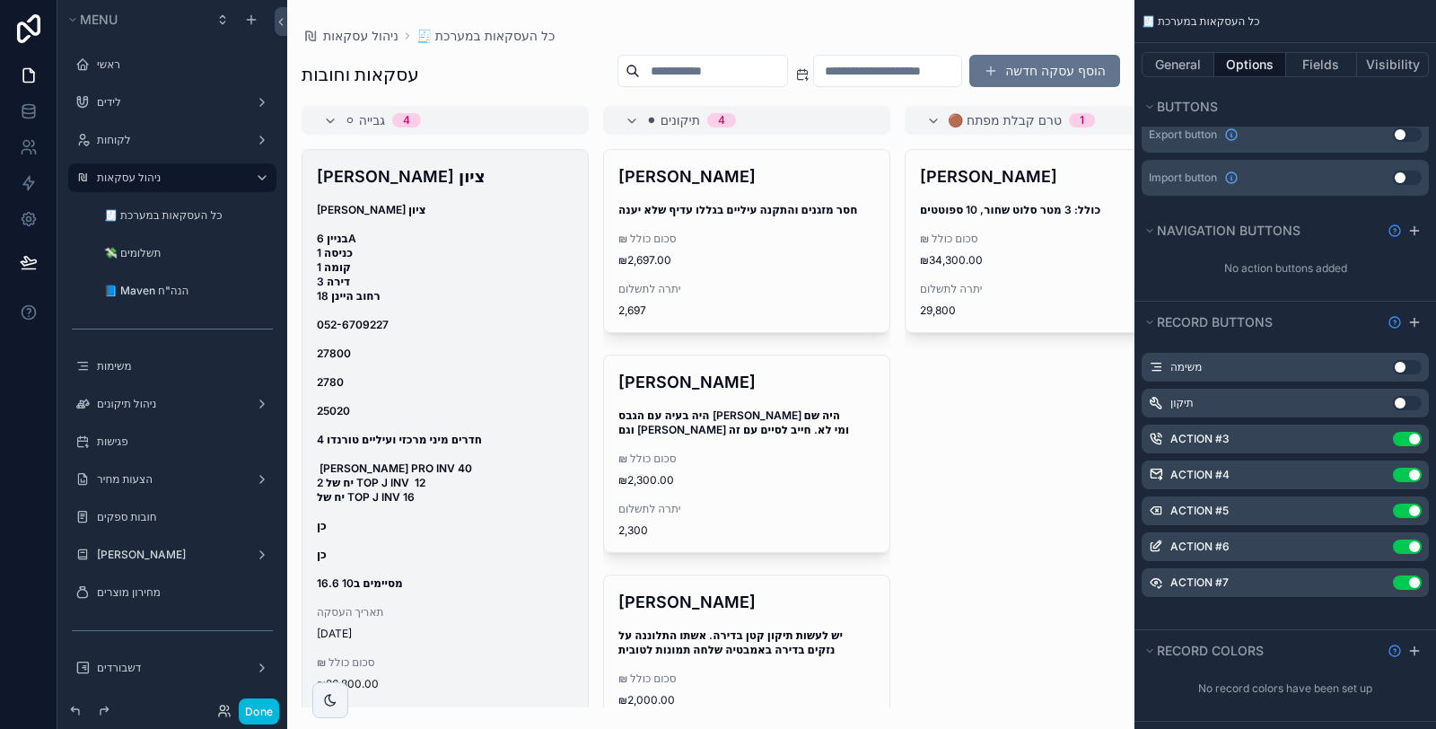
click at [487, 391] on span "[PERSON_NAME] ציון בניין 6A כניסה 1 קומה 1 דירה 3 רחוב היינן 18 052-6709227 278…" at bounding box center [445, 397] width 257 height 388
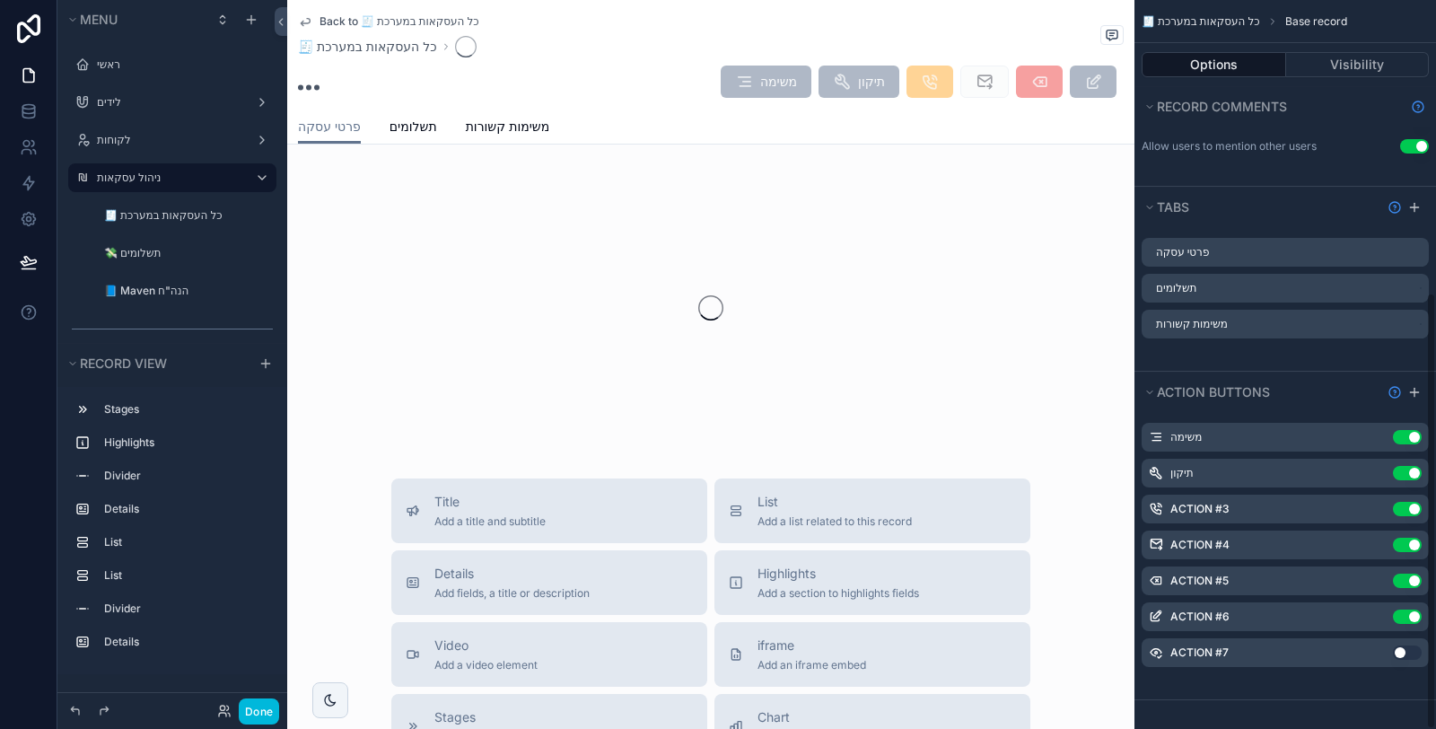
scroll to position [521, 0]
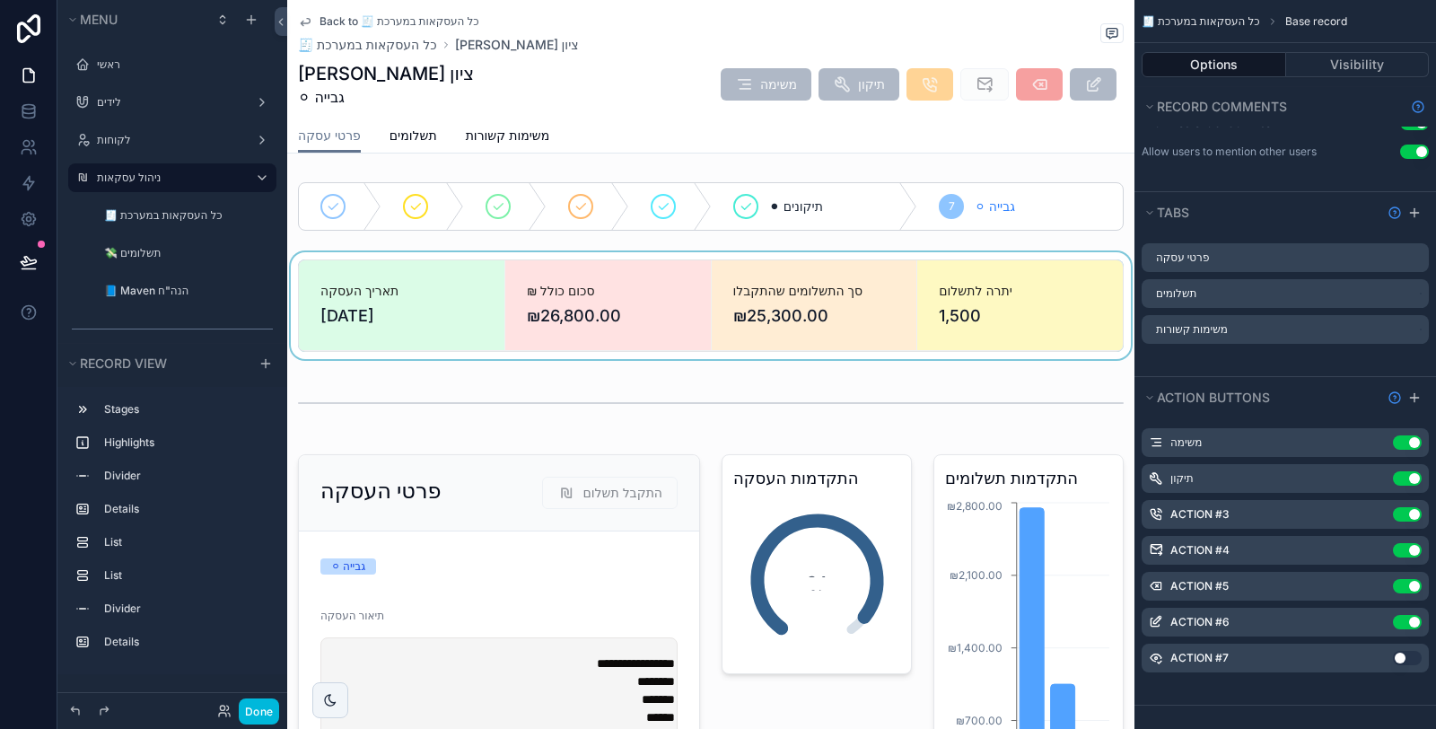
click at [825, 315] on div "scrollable content" at bounding box center [710, 305] width 847 height 107
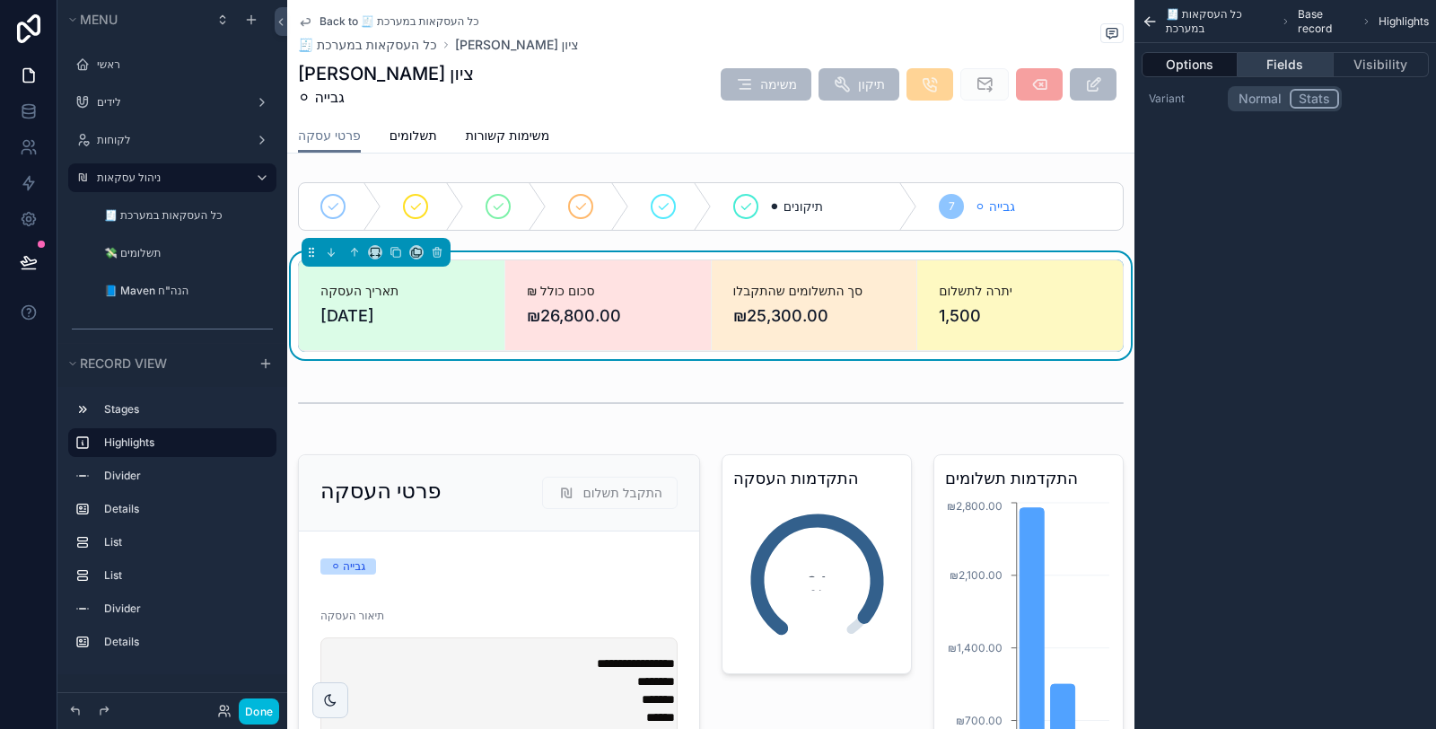
click at [1282, 63] on button "Fields" at bounding box center [1284, 64] width 95 height 25
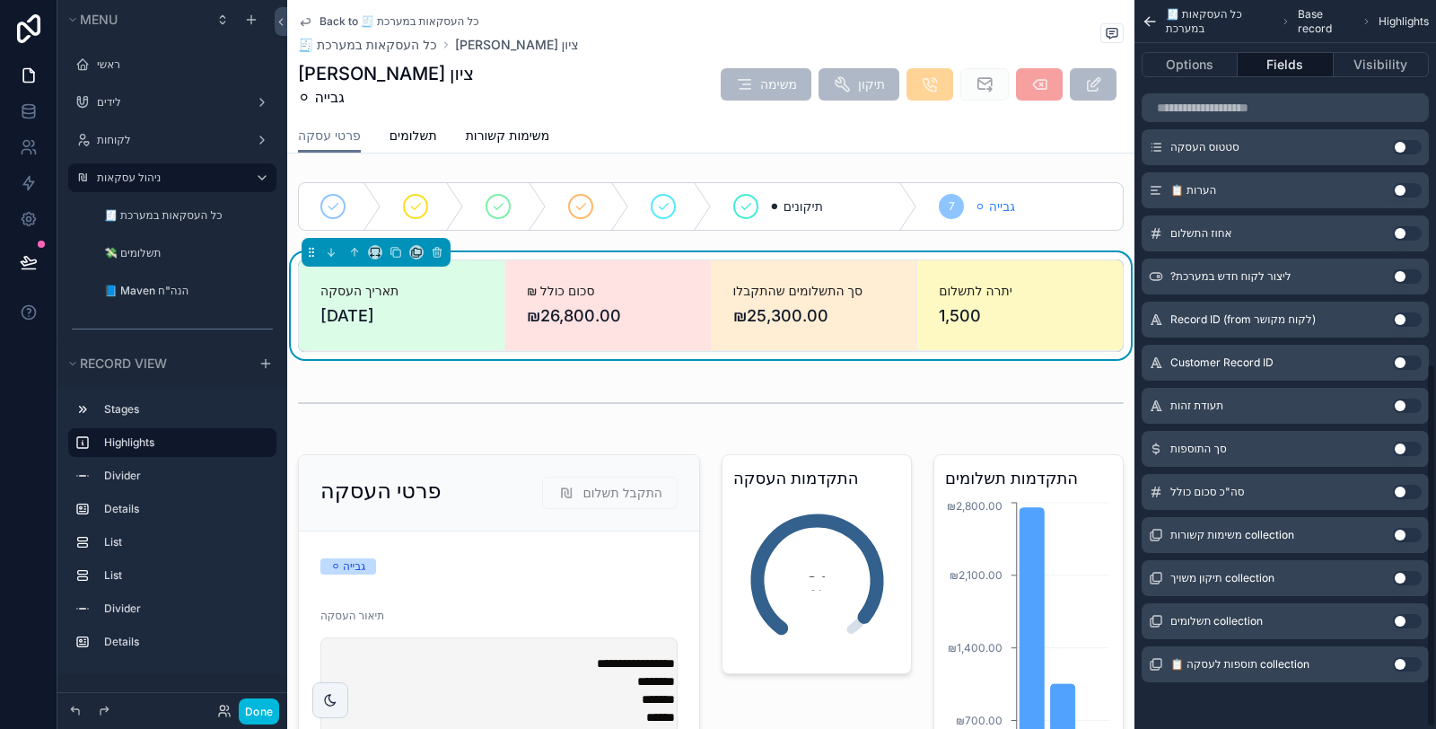
scroll to position [729, 0]
click at [1410, 490] on button "Use setting" at bounding box center [1407, 491] width 29 height 14
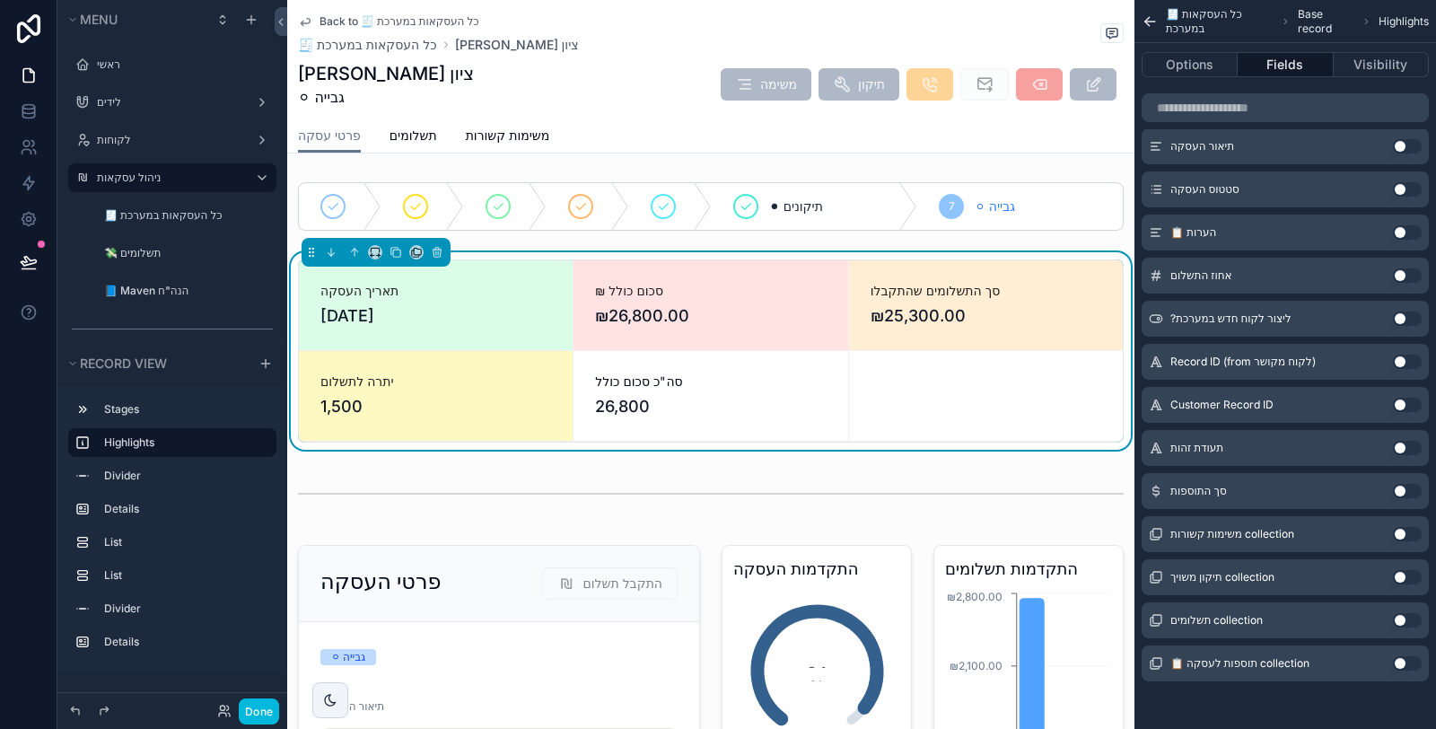
click at [1409, 492] on button "Use setting" at bounding box center [1407, 491] width 29 height 14
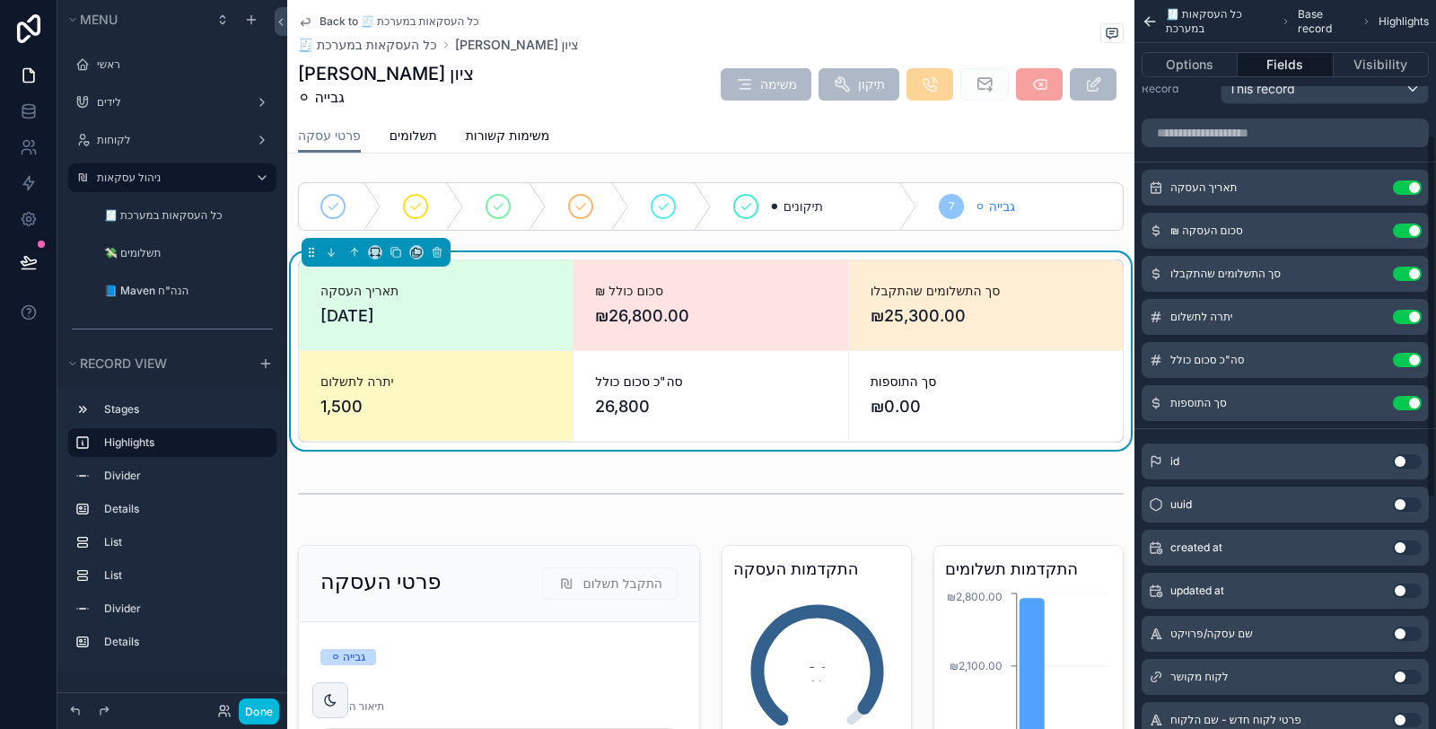
scroll to position [0, 0]
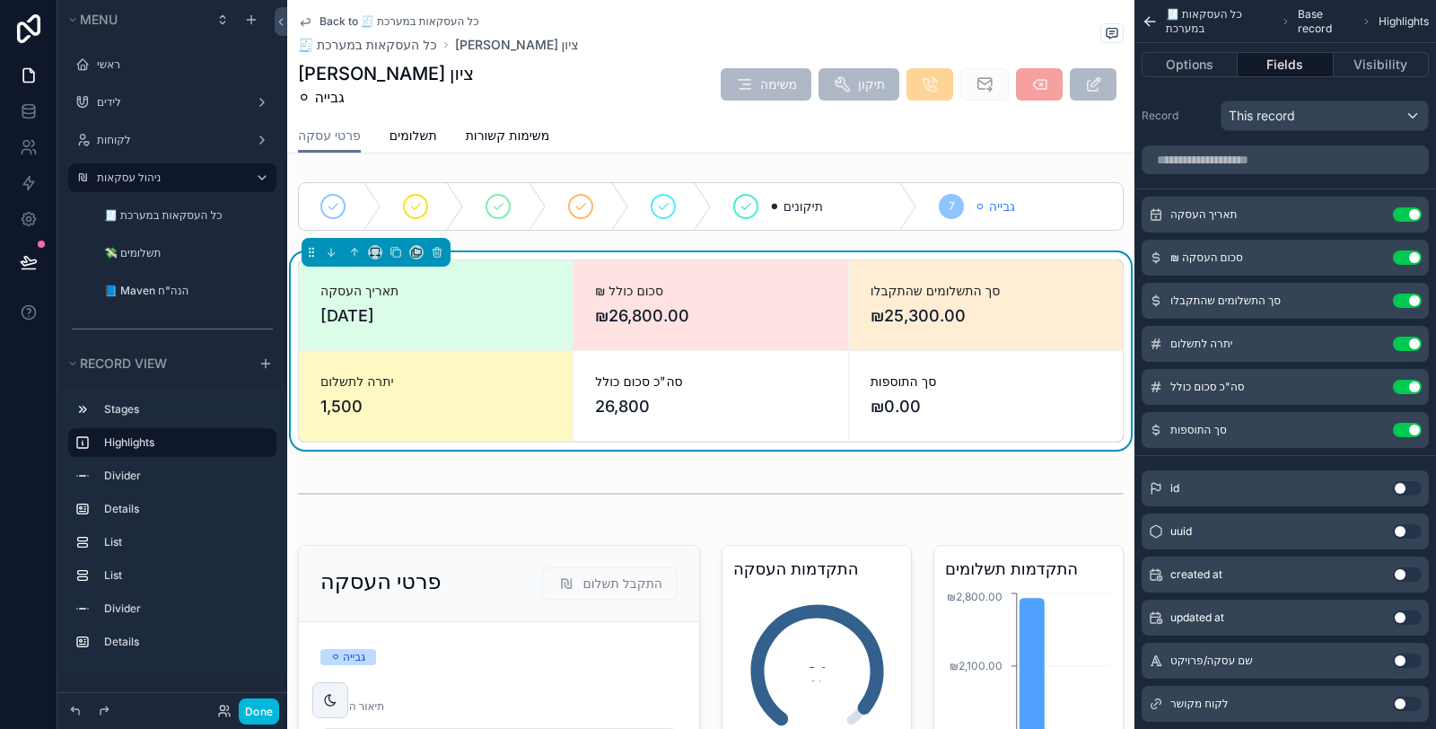
click at [0, 0] on icon "scrollable content" at bounding box center [0, 0] width 0 height 0
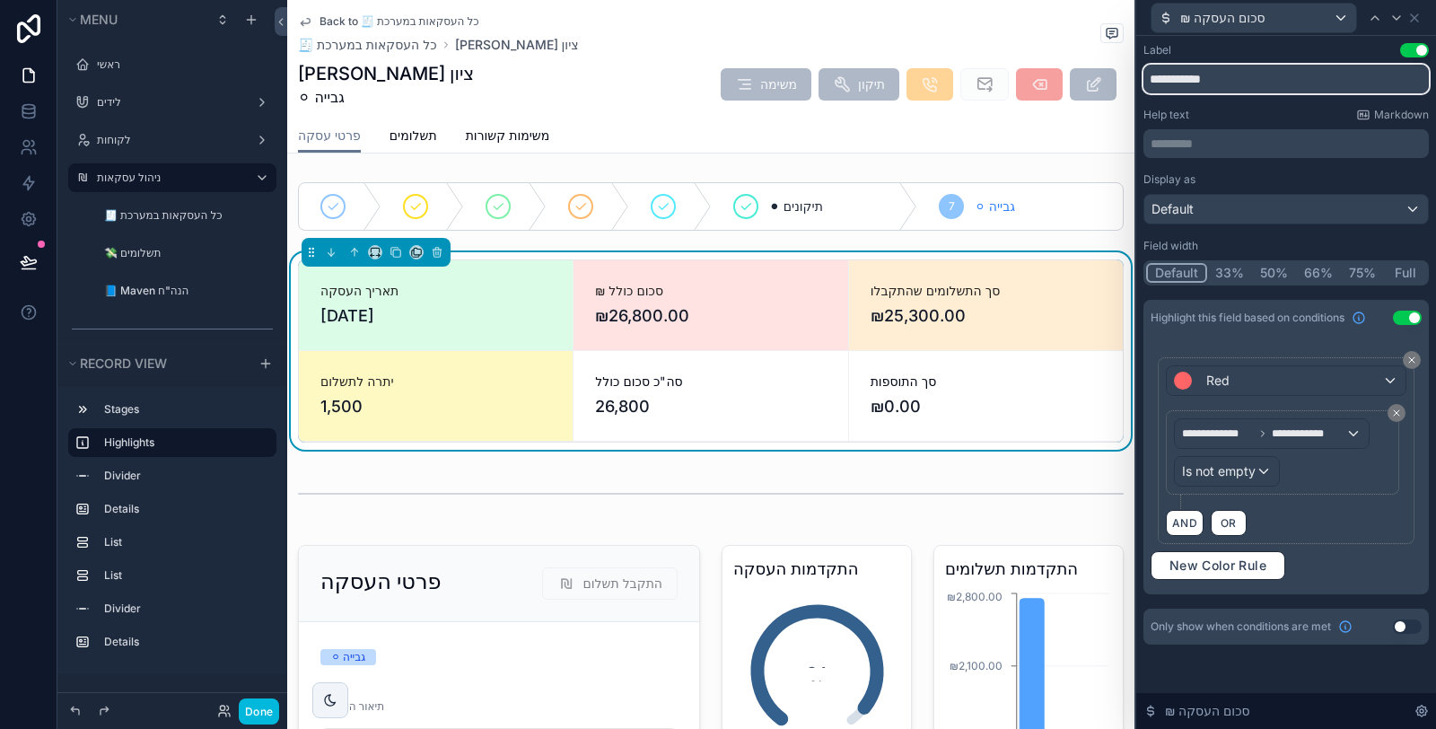
drag, startPoint x: 1189, startPoint y: 75, endPoint x: 1160, endPoint y: 77, distance: 28.8
click at [1160, 77] on input "**********" at bounding box center [1285, 79] width 285 height 29
type input "**********"
click at [1393, 20] on icon at bounding box center [1396, 18] width 14 height 14
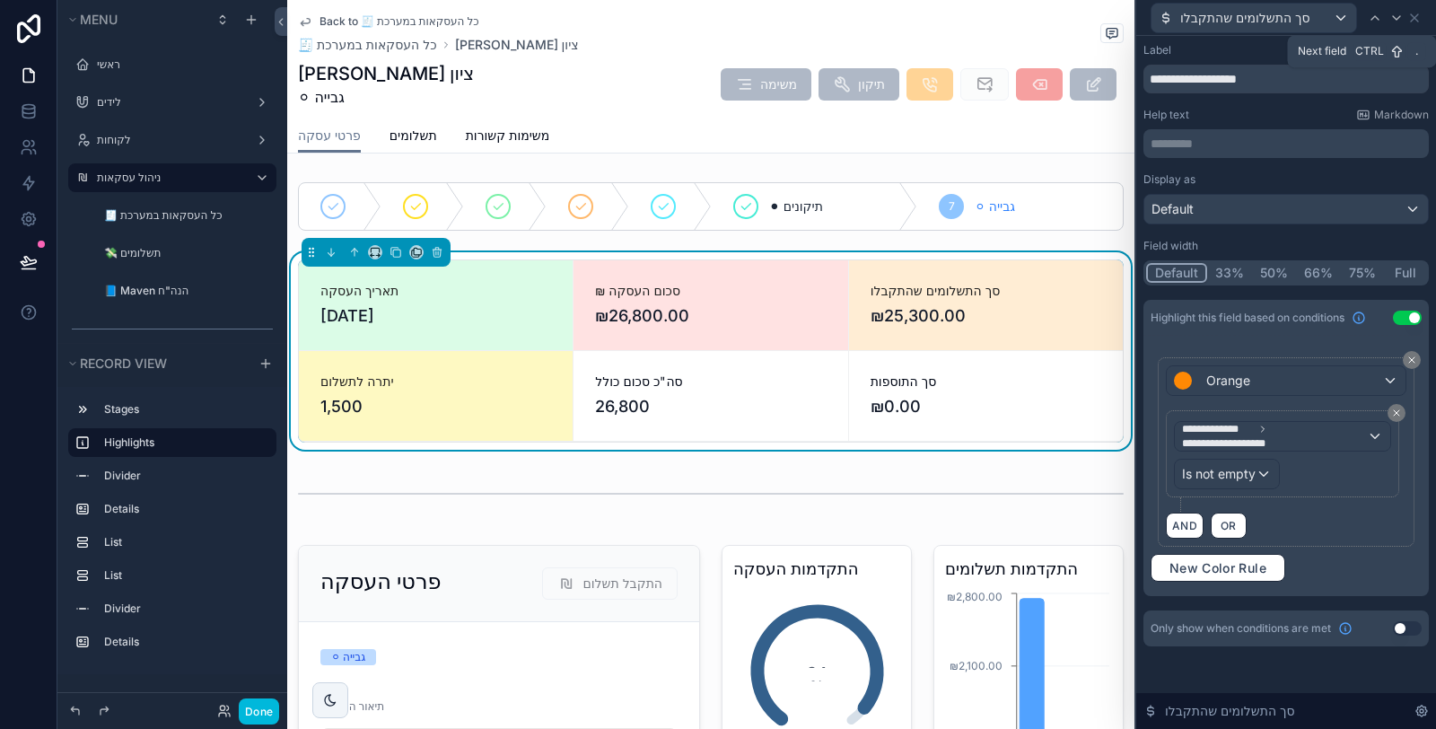
click at [1393, 20] on icon at bounding box center [1396, 18] width 14 height 14
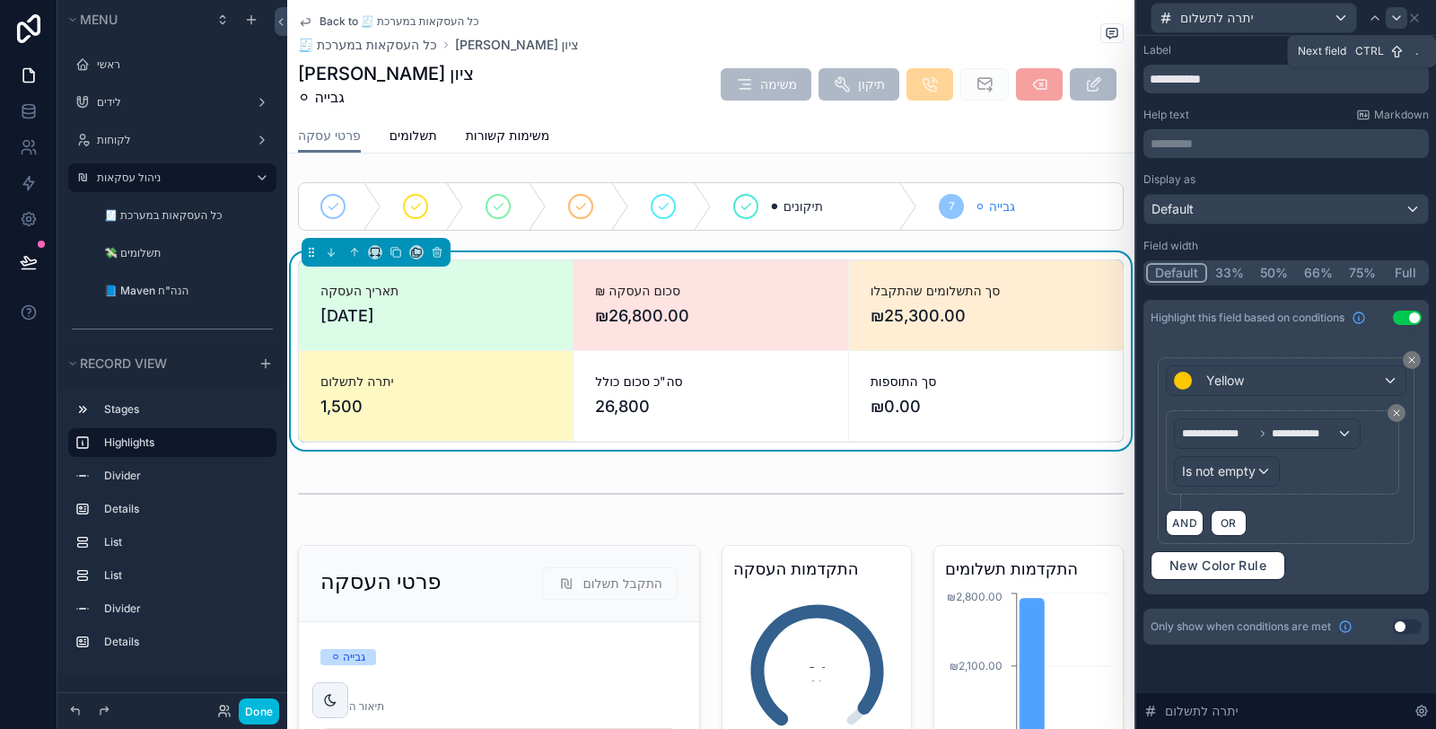
click at [1396, 19] on icon at bounding box center [1396, 18] width 7 height 4
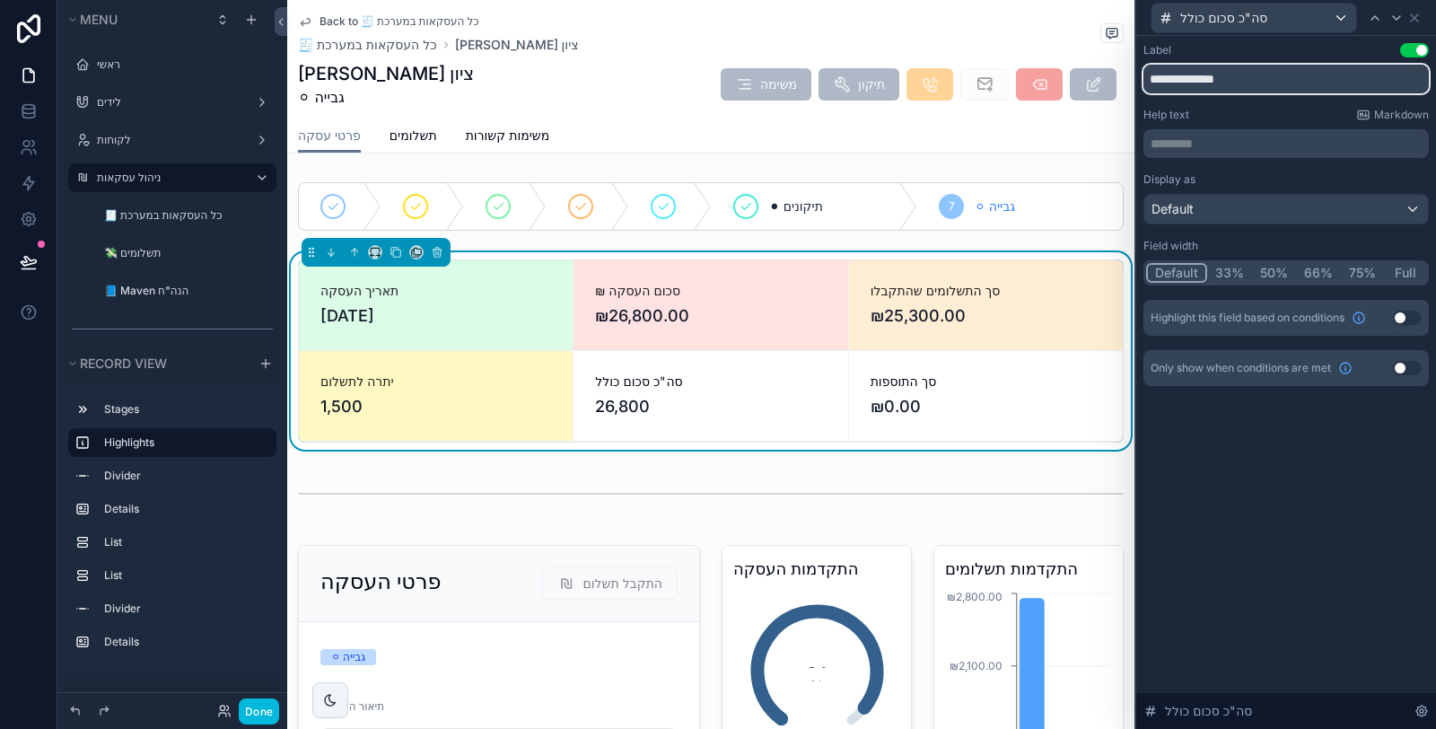
click at [1270, 81] on input "**********" at bounding box center [1285, 79] width 285 height 29
type input "**********"
click at [1294, 116] on div "Help text Markdown" at bounding box center [1285, 115] width 285 height 14
click at [1396, 18] on icon at bounding box center [1396, 18] width 14 height 14
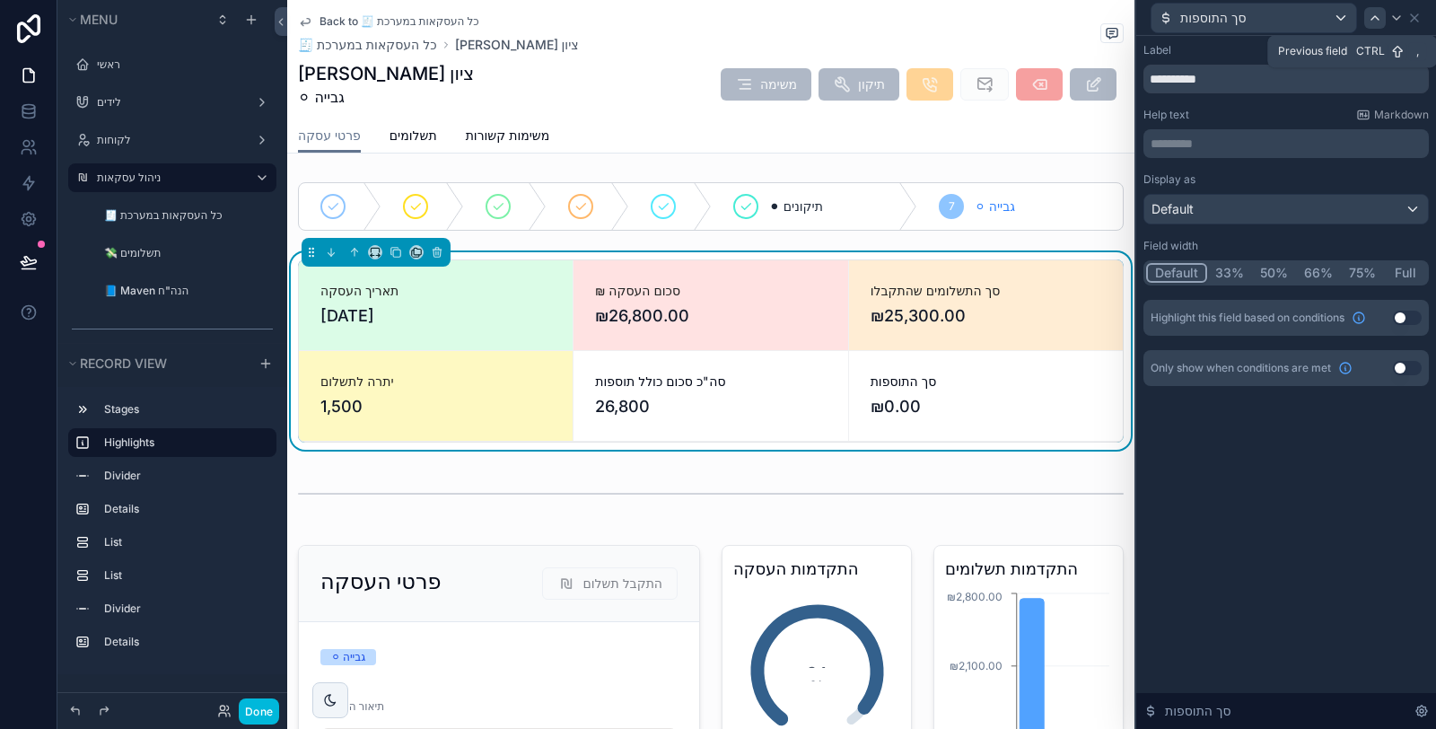
click at [1382, 16] on div at bounding box center [1375, 18] width 22 height 22
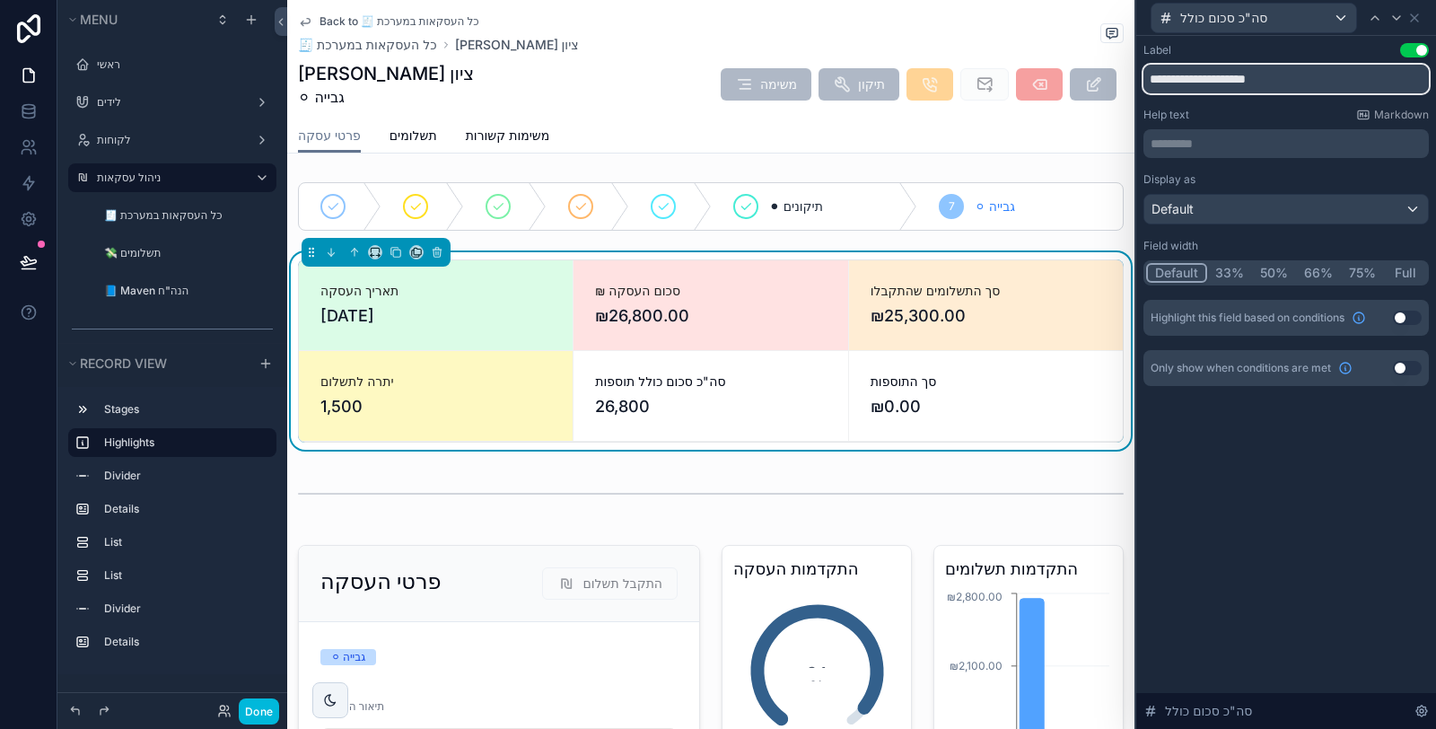
click at [1151, 78] on input "**********" at bounding box center [1285, 79] width 285 height 29
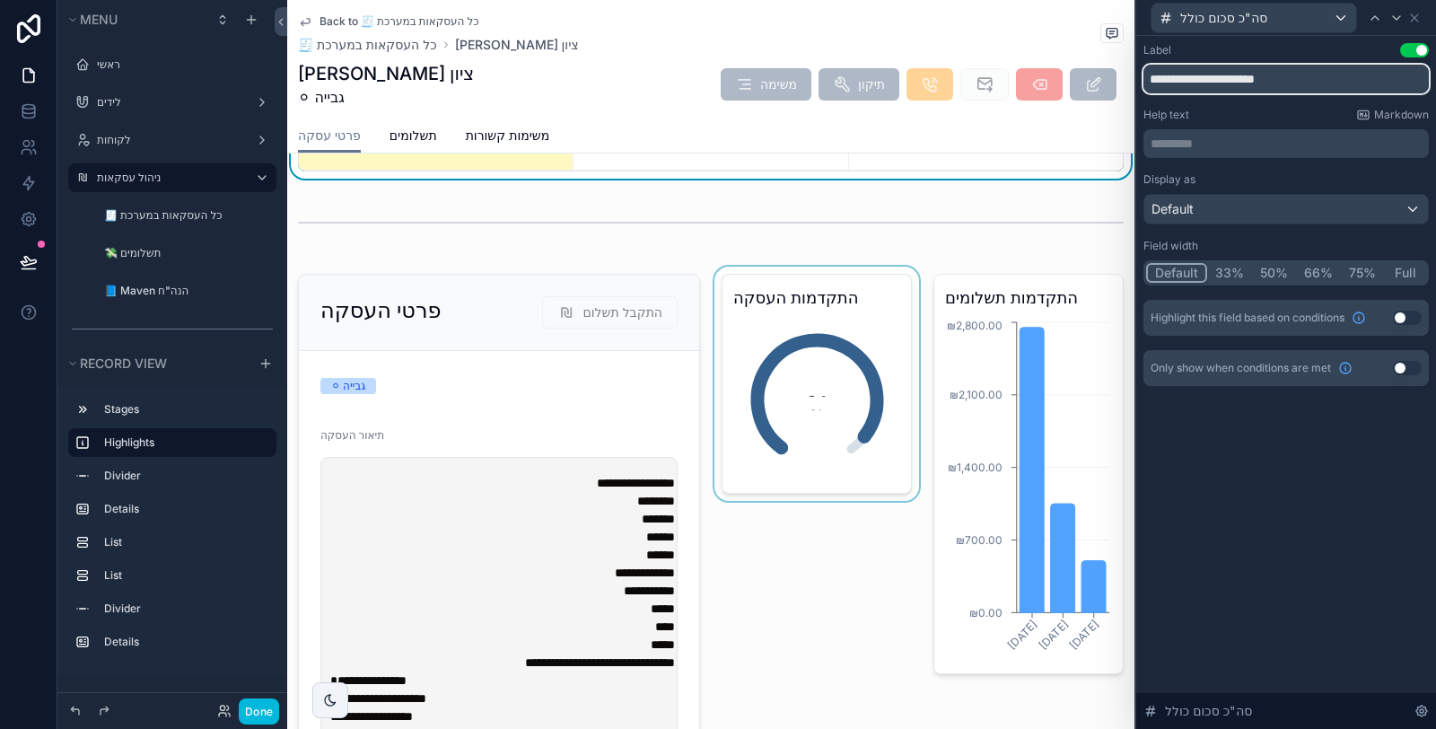
scroll to position [199, 0]
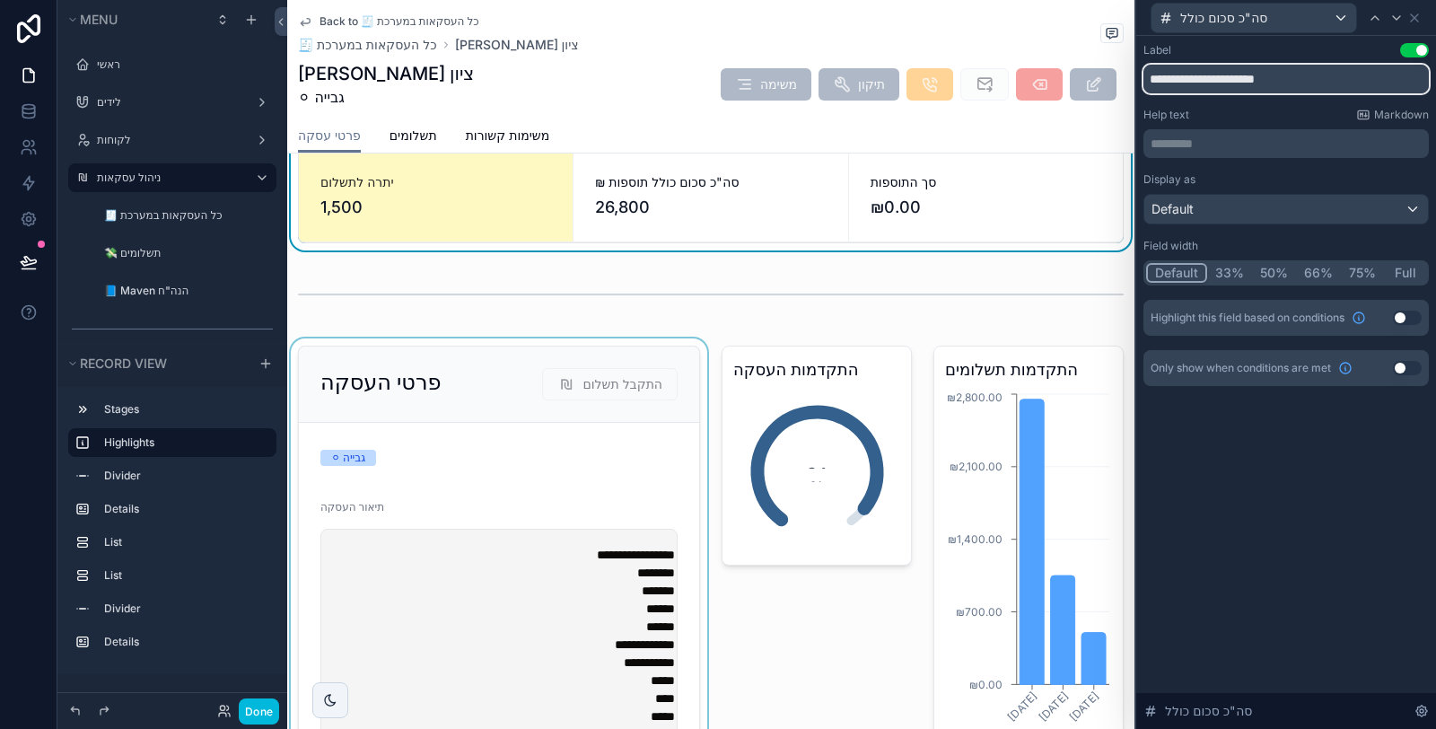
type input "**********"
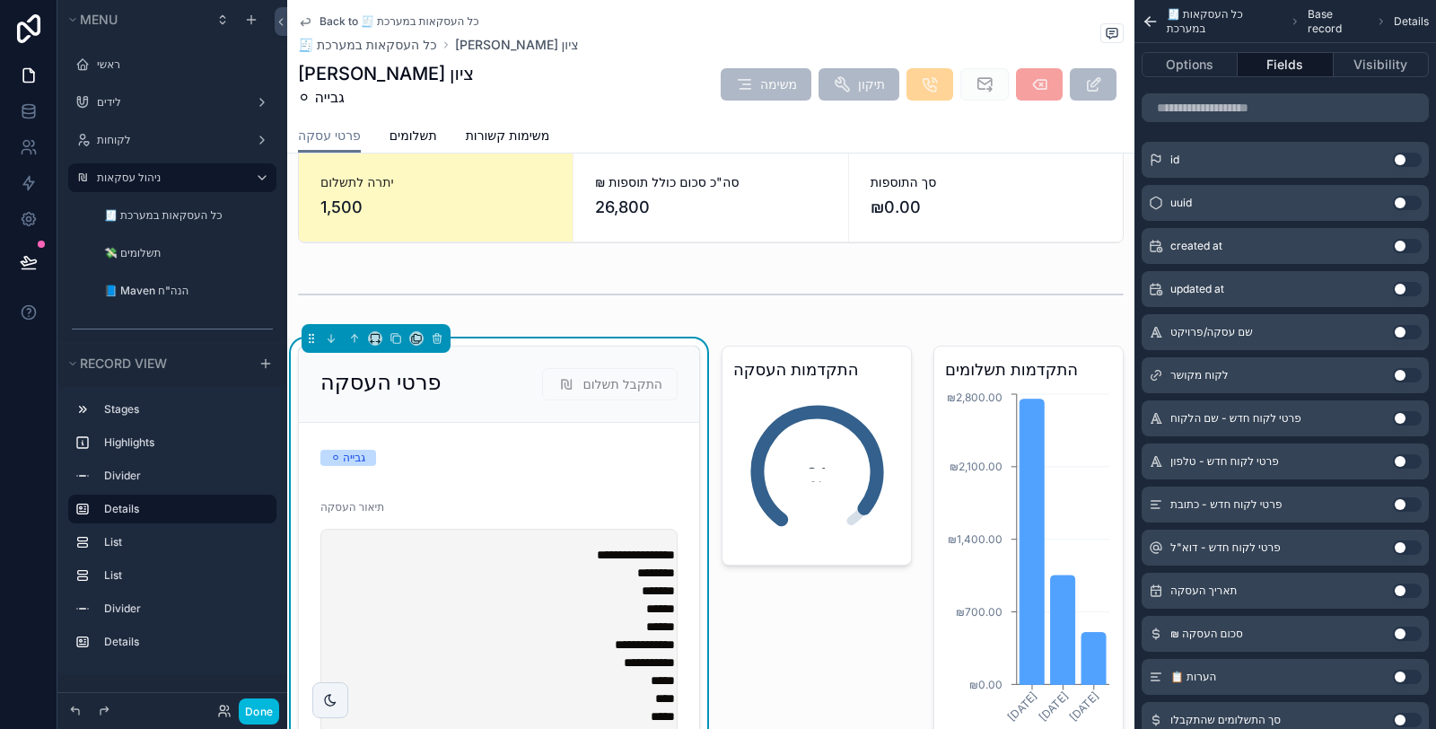
scroll to position [0, 0]
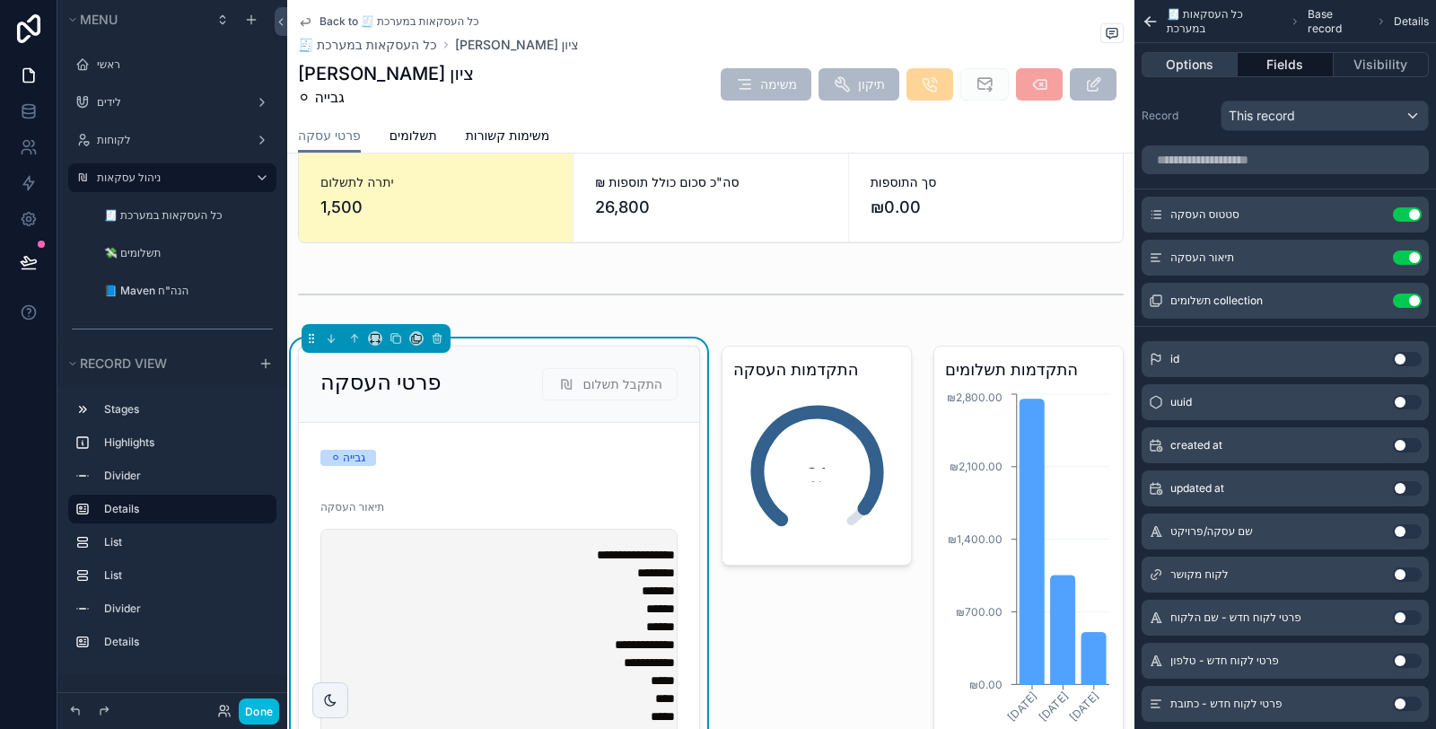
click at [1202, 60] on button "Options" at bounding box center [1189, 64] width 96 height 25
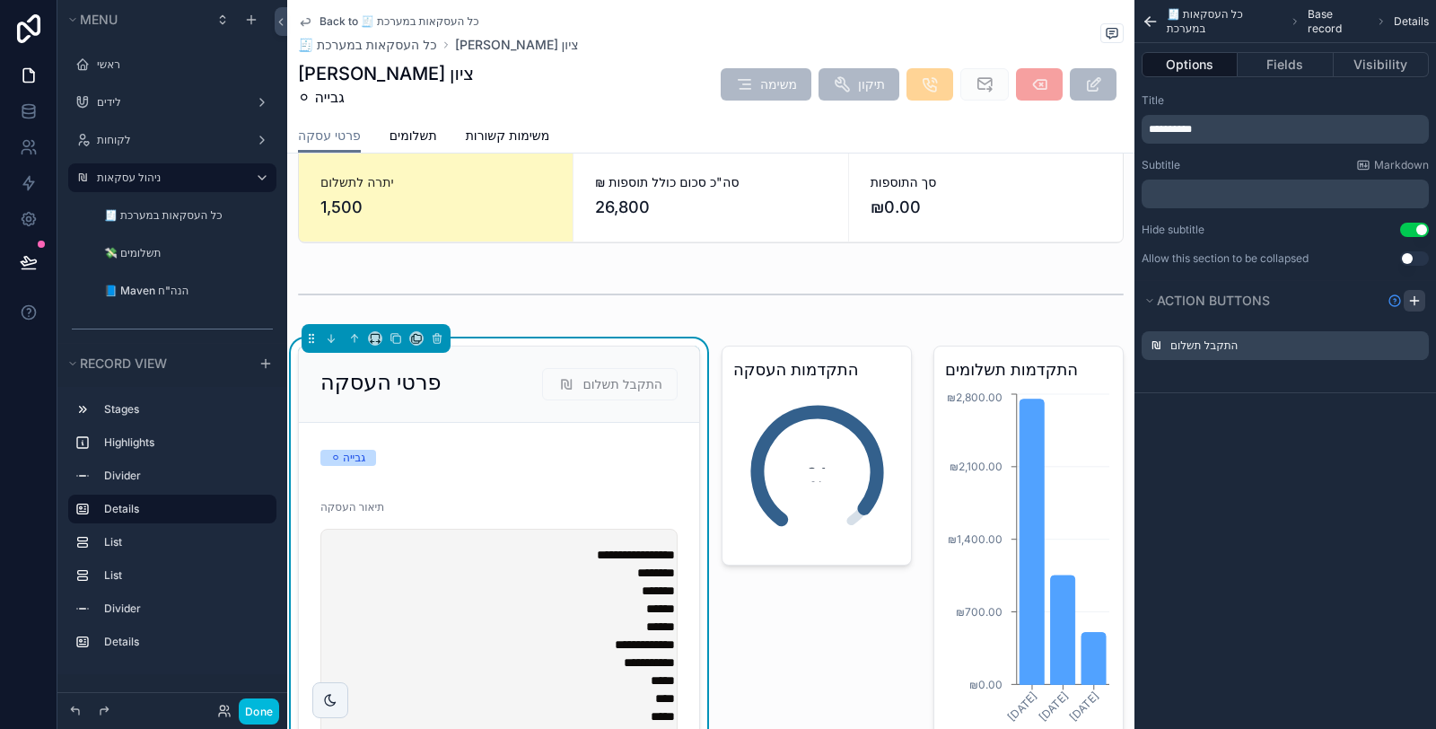
click at [1416, 303] on icon "scrollable content" at bounding box center [1414, 300] width 14 height 14
click at [0, 0] on icon "scrollable content" at bounding box center [0, 0] width 0 height 0
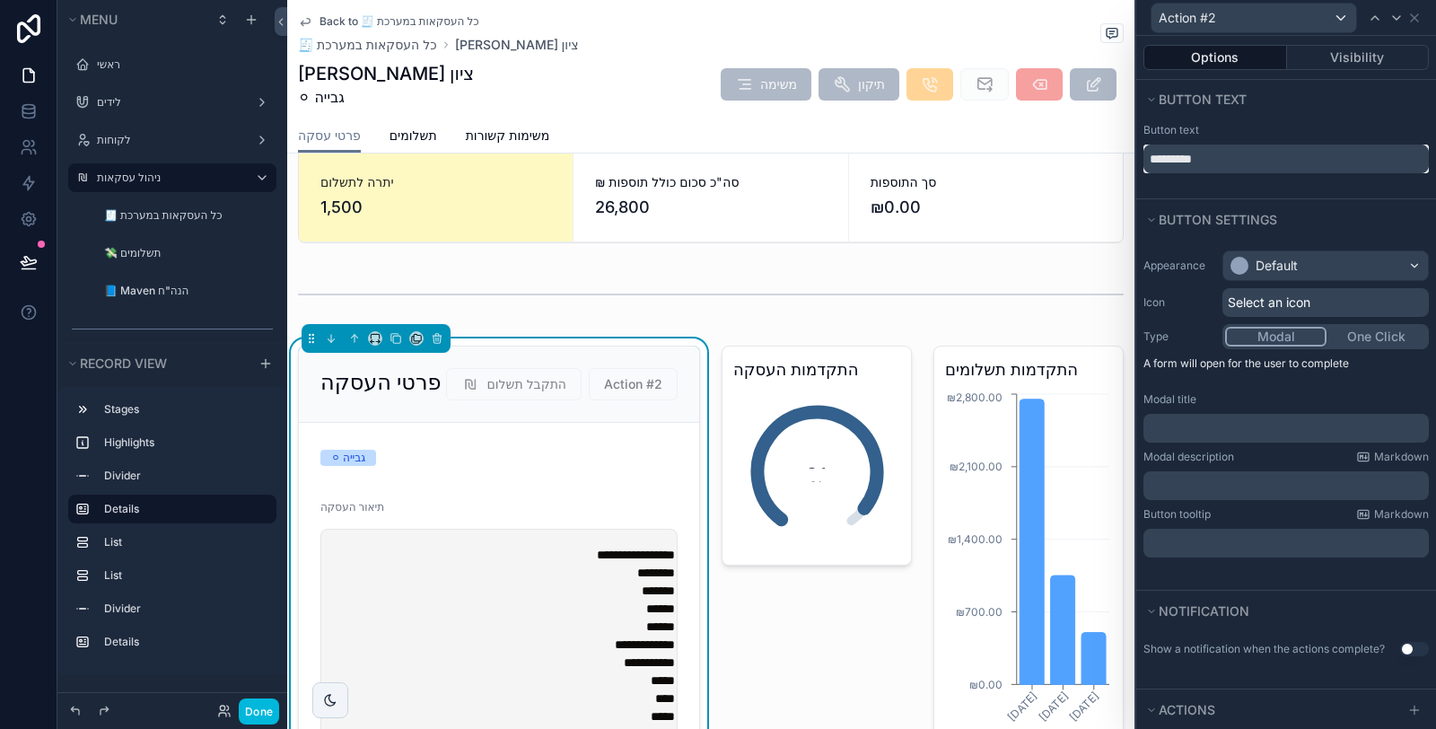
drag, startPoint x: 1227, startPoint y: 162, endPoint x: 1146, endPoint y: 156, distance: 81.0
click at [1146, 156] on input "*********" at bounding box center [1285, 158] width 285 height 29
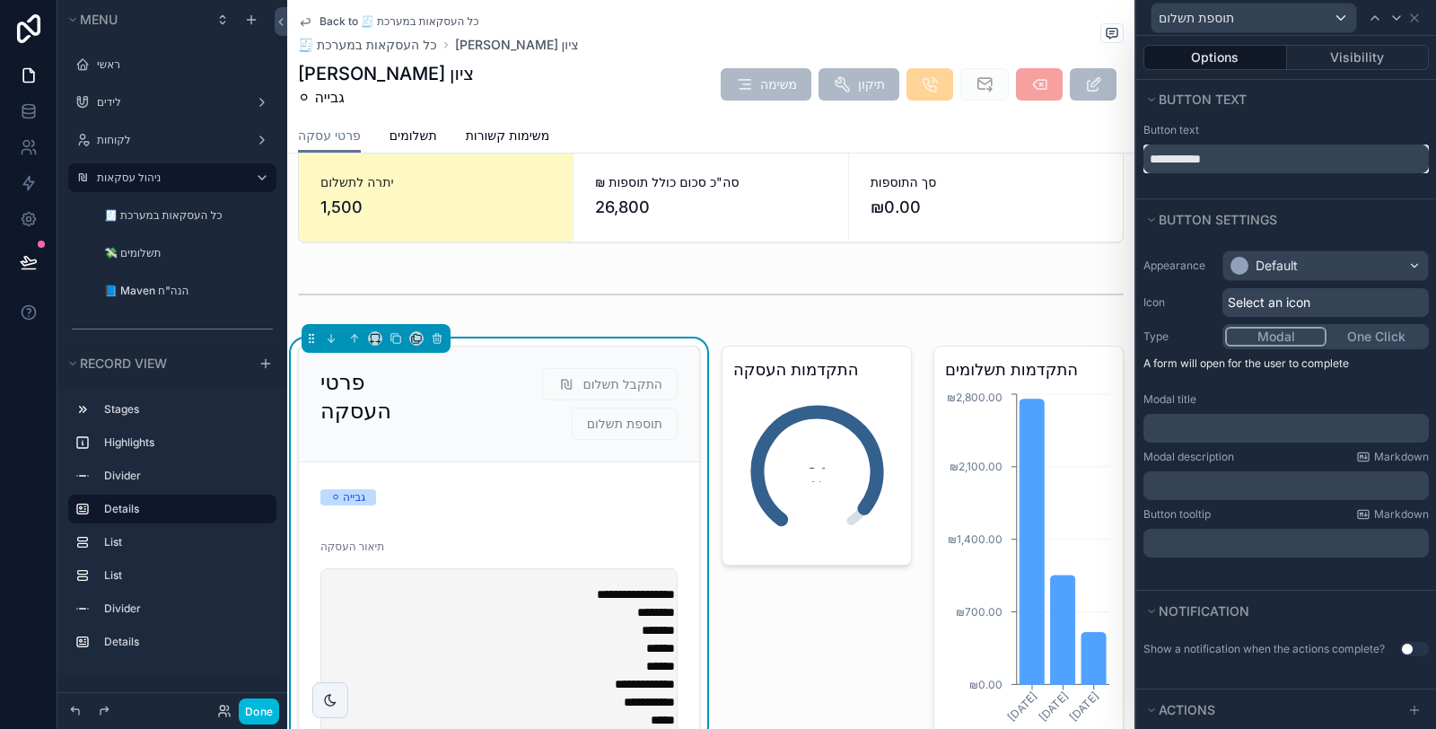
type input "**********"
click at [1338, 260] on div "Default" at bounding box center [1325, 265] width 205 height 29
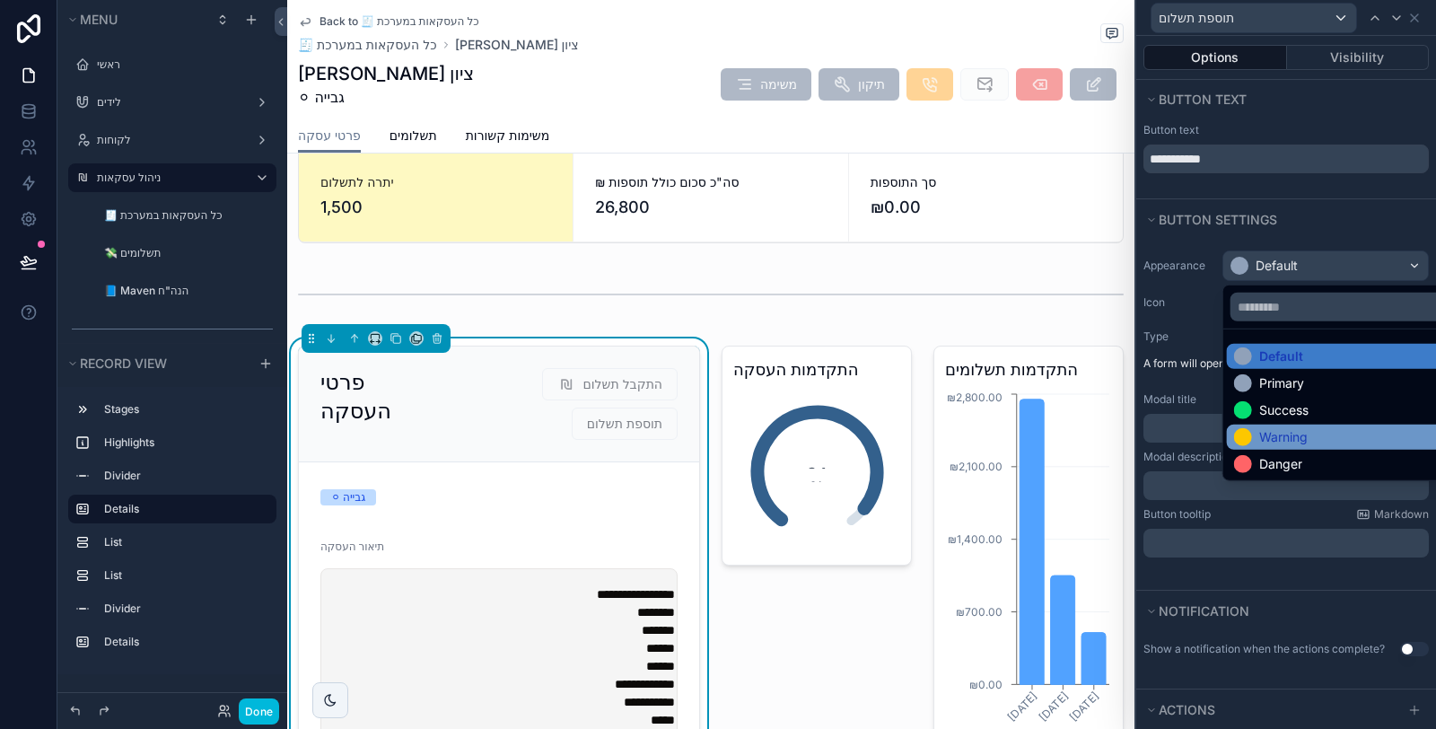
click at [1288, 438] on div "Warning" at bounding box center [1283, 437] width 48 height 18
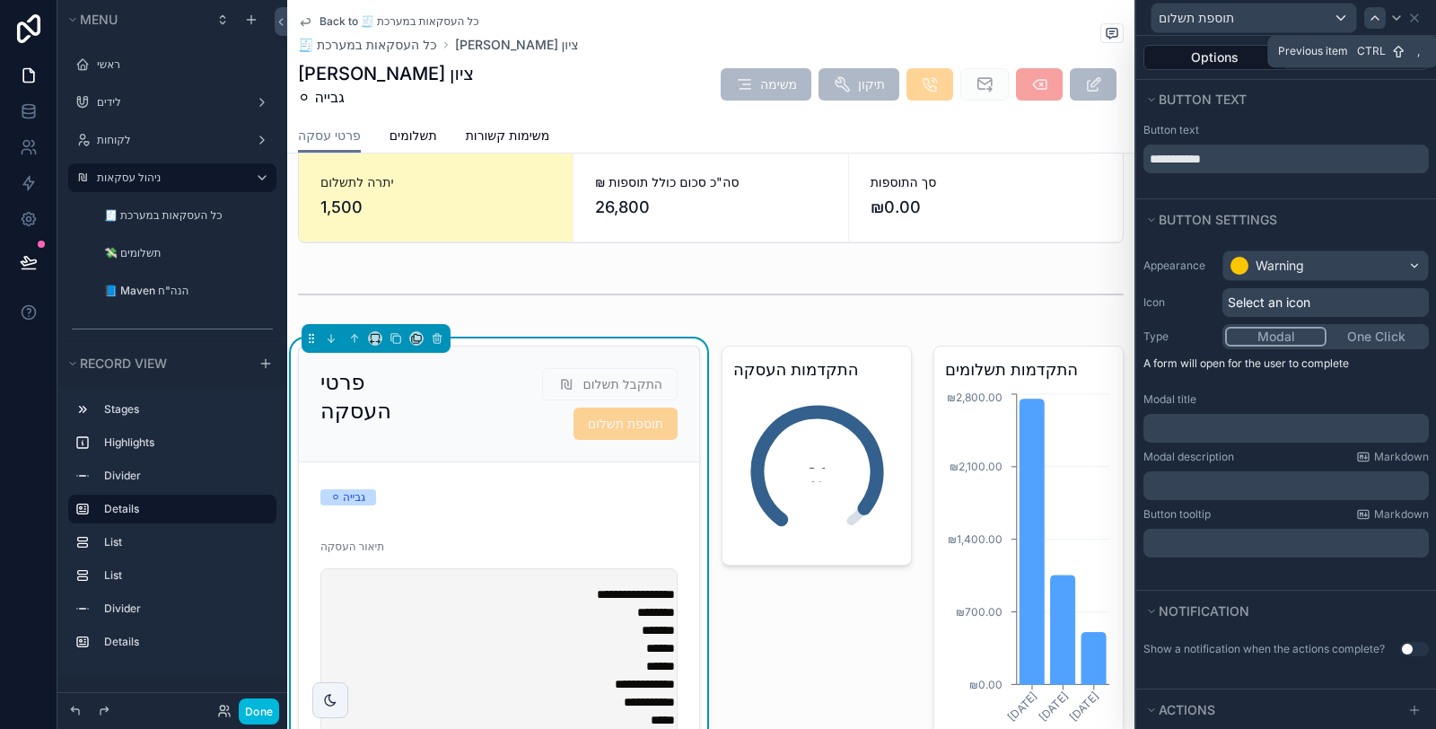
click at [1378, 16] on icon at bounding box center [1374, 18] width 14 height 14
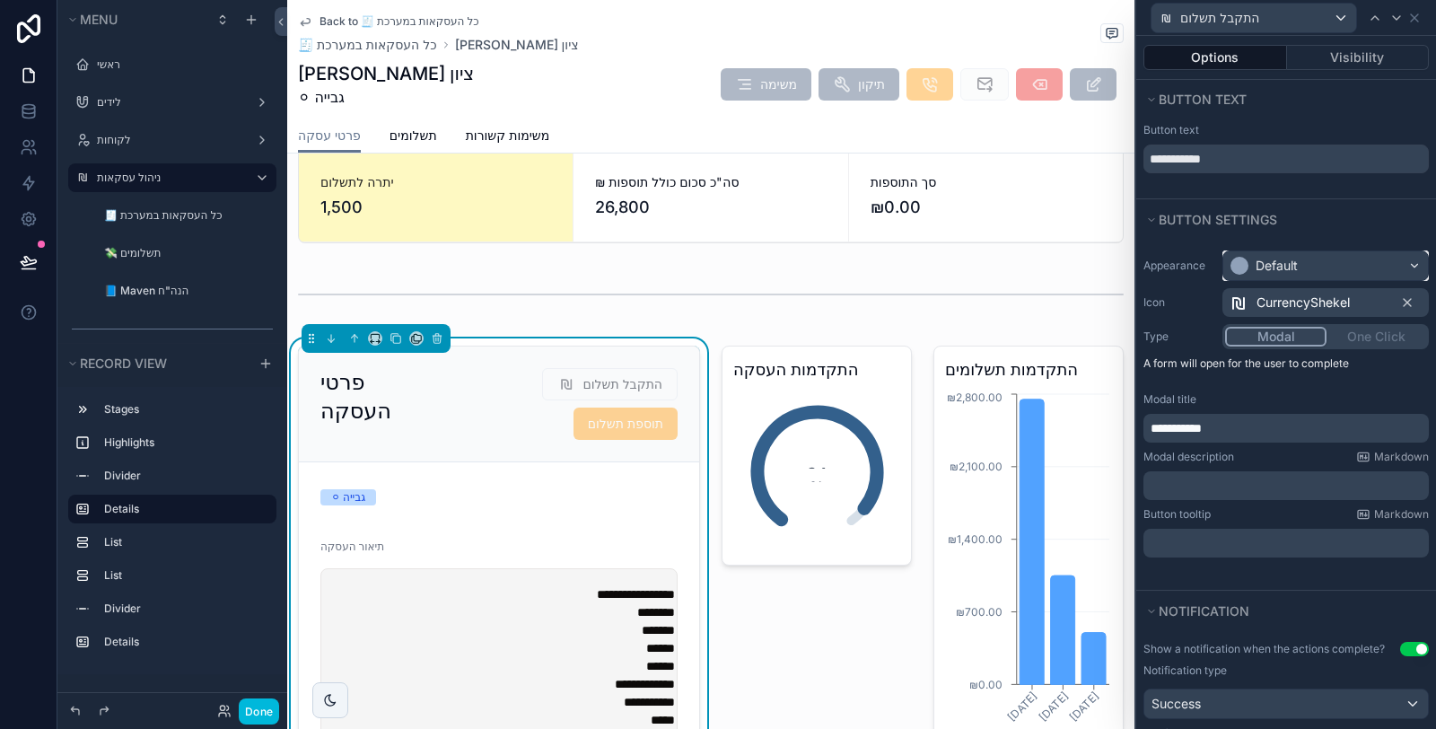
click at [1311, 267] on div "Default" at bounding box center [1325, 265] width 205 height 29
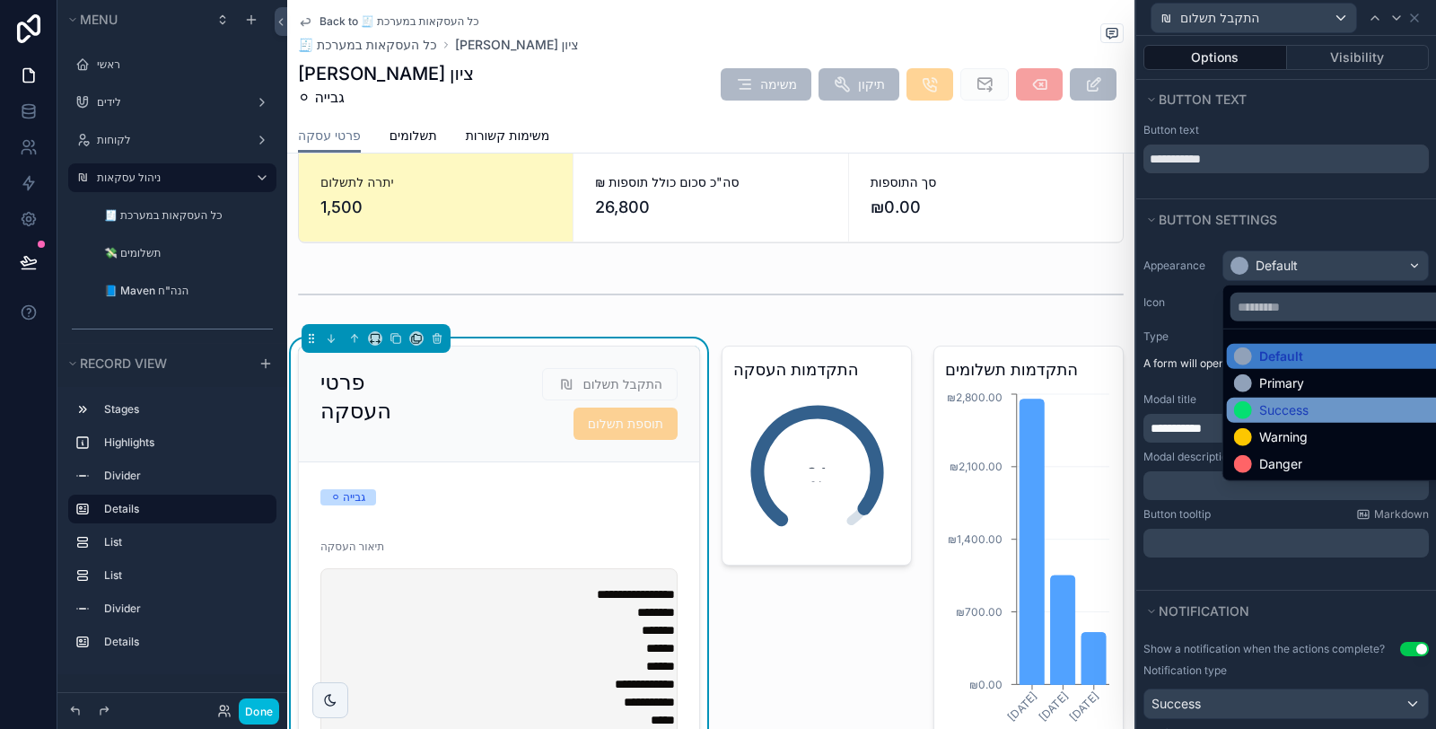
click at [1294, 412] on div "Success" at bounding box center [1283, 410] width 49 height 18
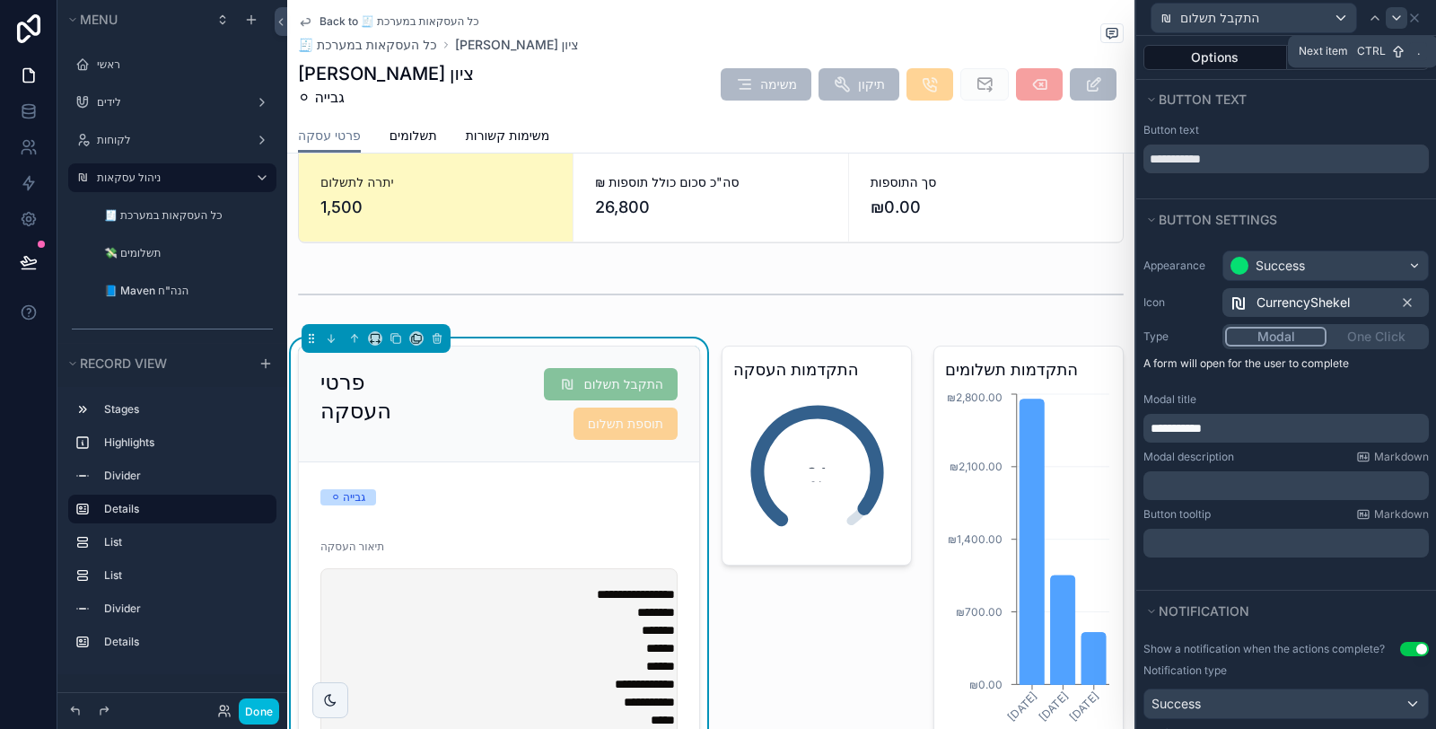
click at [1398, 14] on icon at bounding box center [1396, 18] width 14 height 14
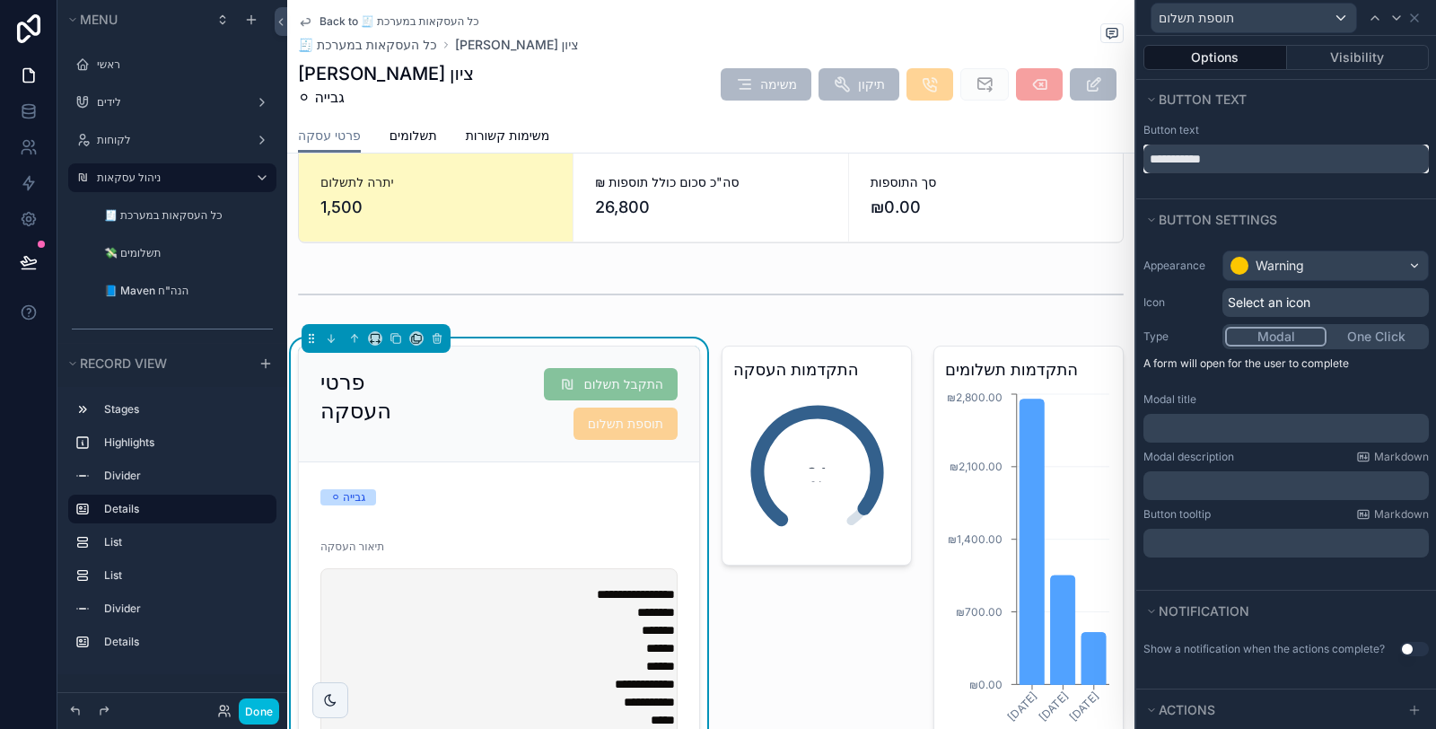
click at [1151, 162] on input "**********" at bounding box center [1285, 158] width 285 height 29
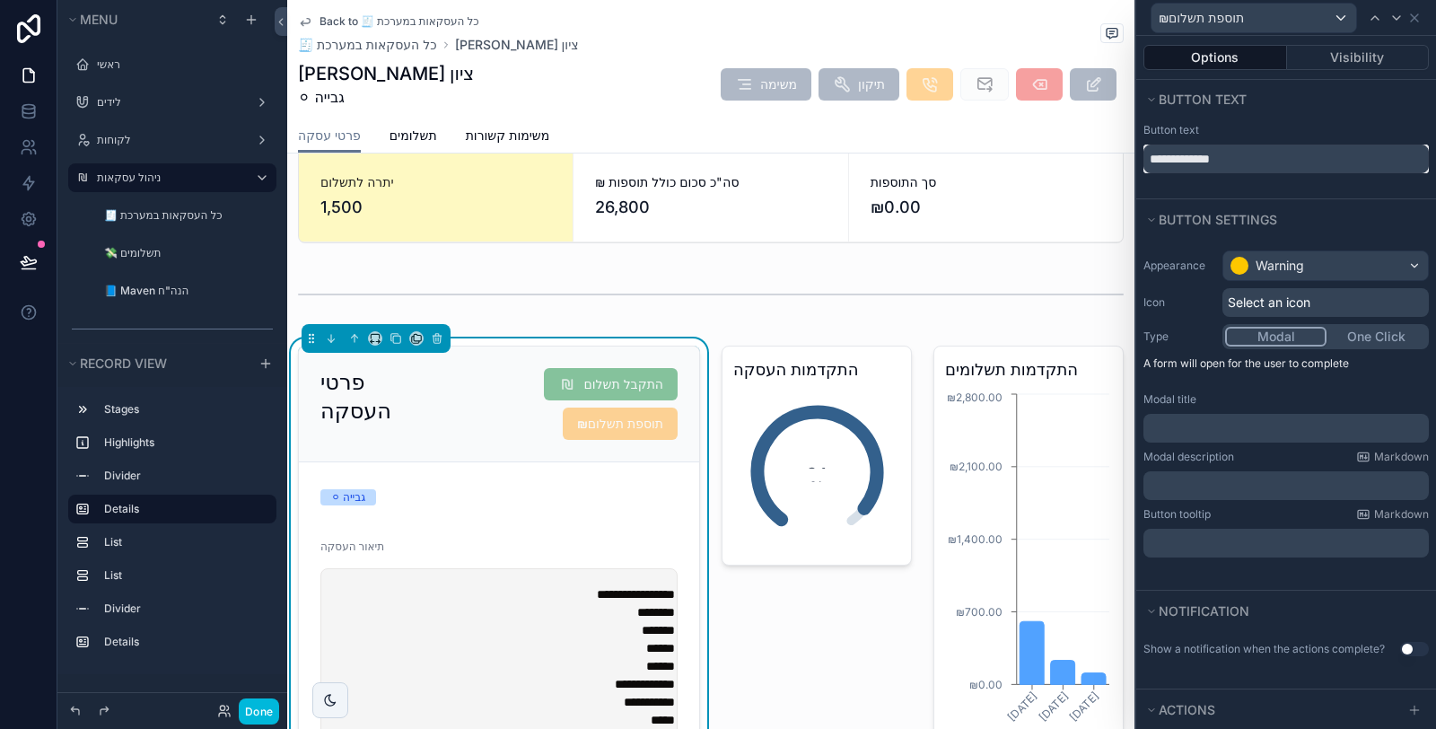
type input "**********"
click at [1310, 181] on div "**********" at bounding box center [1286, 158] width 300 height 79
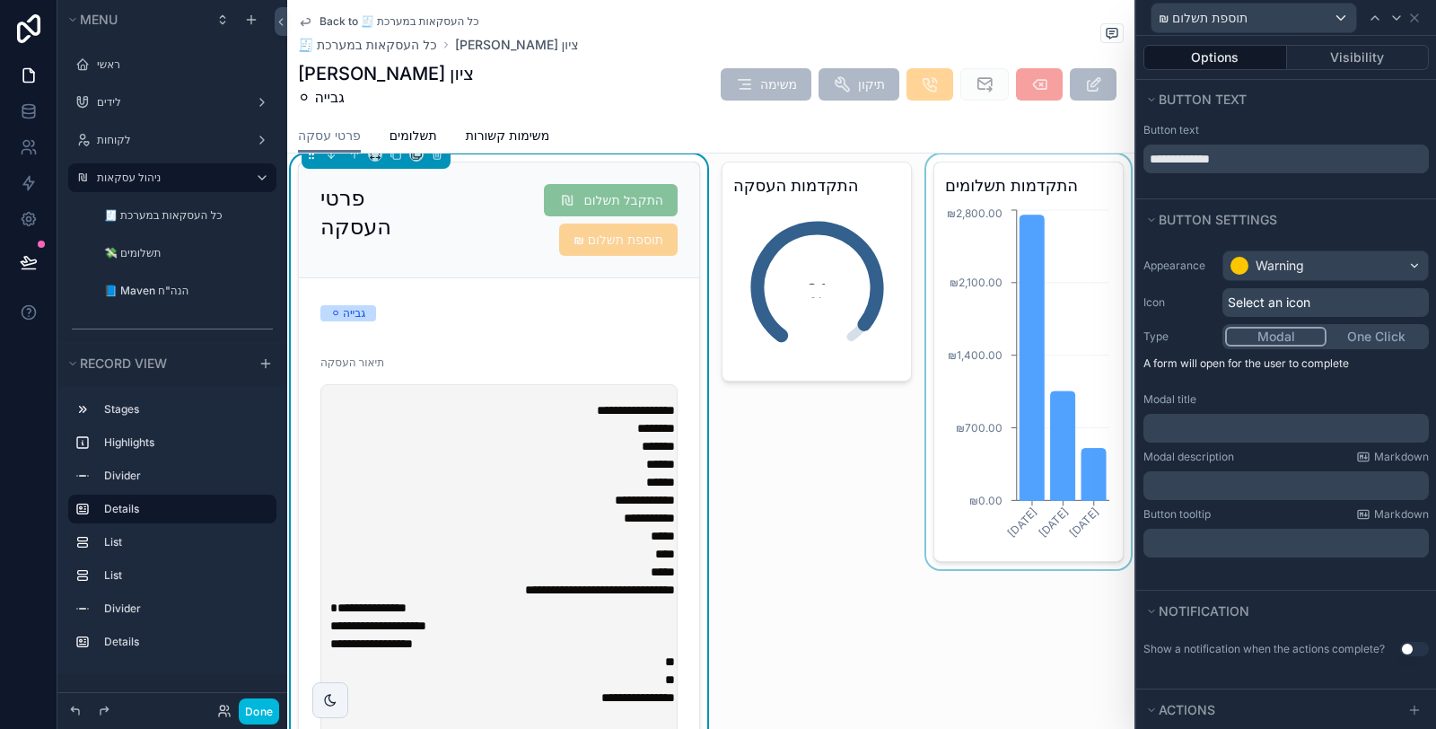
scroll to position [398, 0]
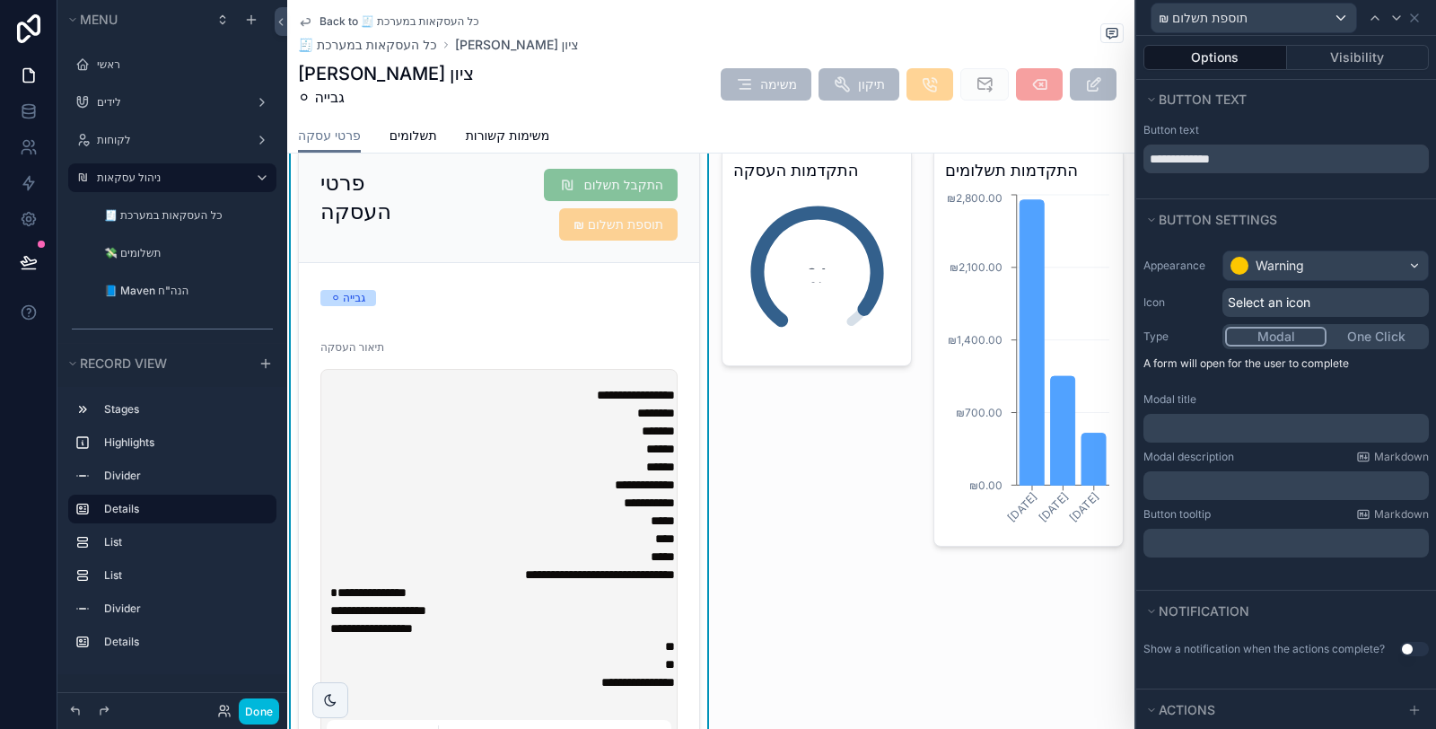
click at [1269, 432] on p "﻿" at bounding box center [1287, 428] width 275 height 18
click at [1207, 487] on p "﻿" at bounding box center [1287, 485] width 275 height 18
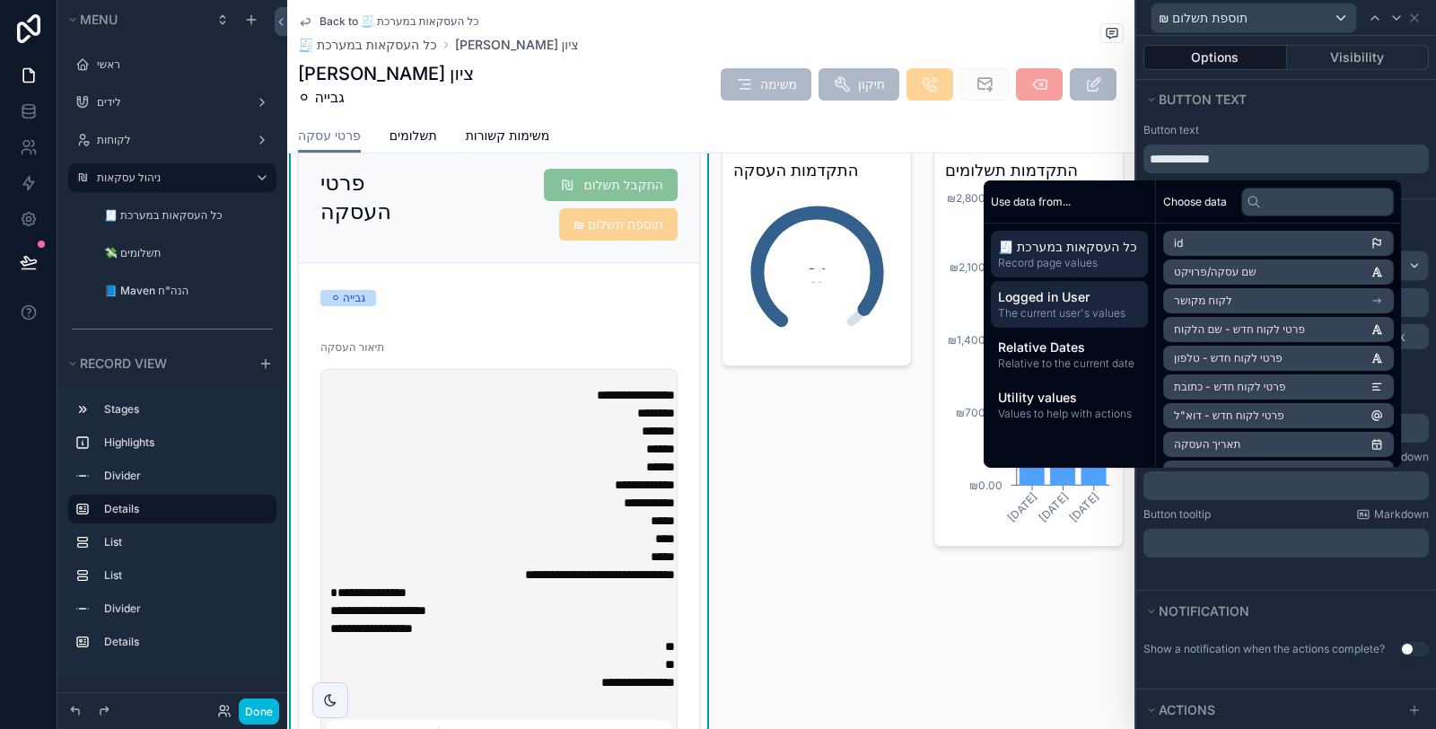
click at [1105, 301] on span "Logged in User" at bounding box center [1069, 297] width 143 height 18
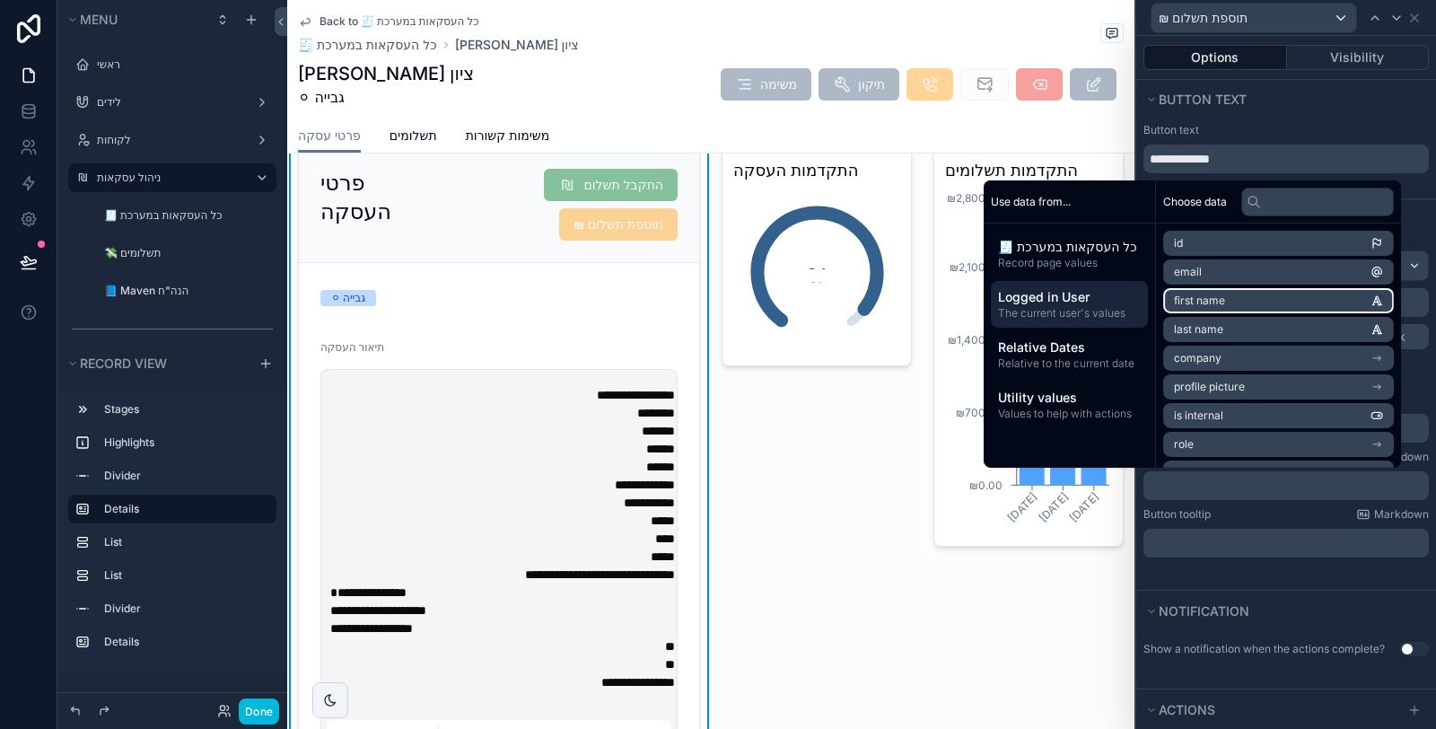
click at [1190, 307] on span "first name" at bounding box center [1199, 300] width 51 height 14
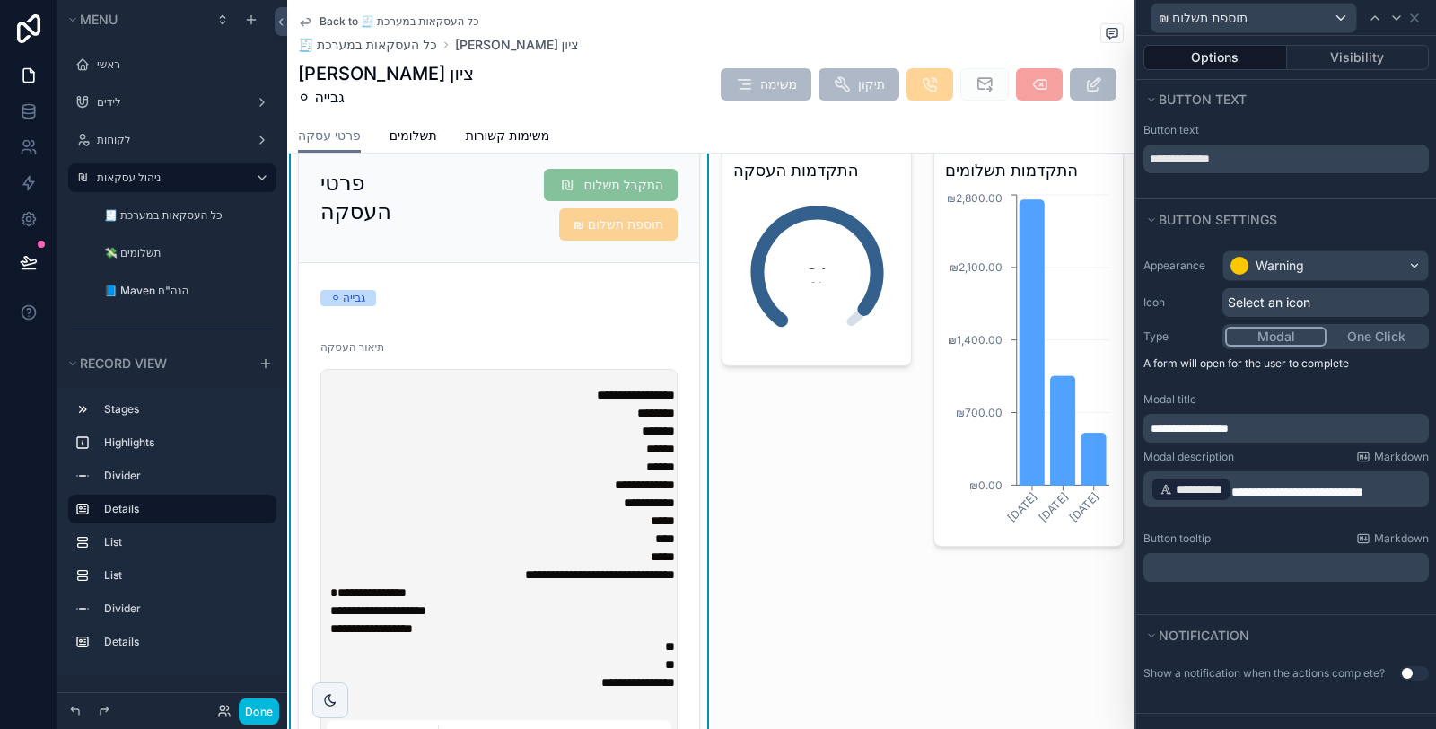
scroll to position [0, 0]
click at [1218, 513] on span "**********" at bounding box center [1287, 501] width 274 height 33
click at [1213, 566] on p "﻿" at bounding box center [1287, 567] width 275 height 18
click at [1235, 606] on div "**********" at bounding box center [1286, 427] width 300 height 374
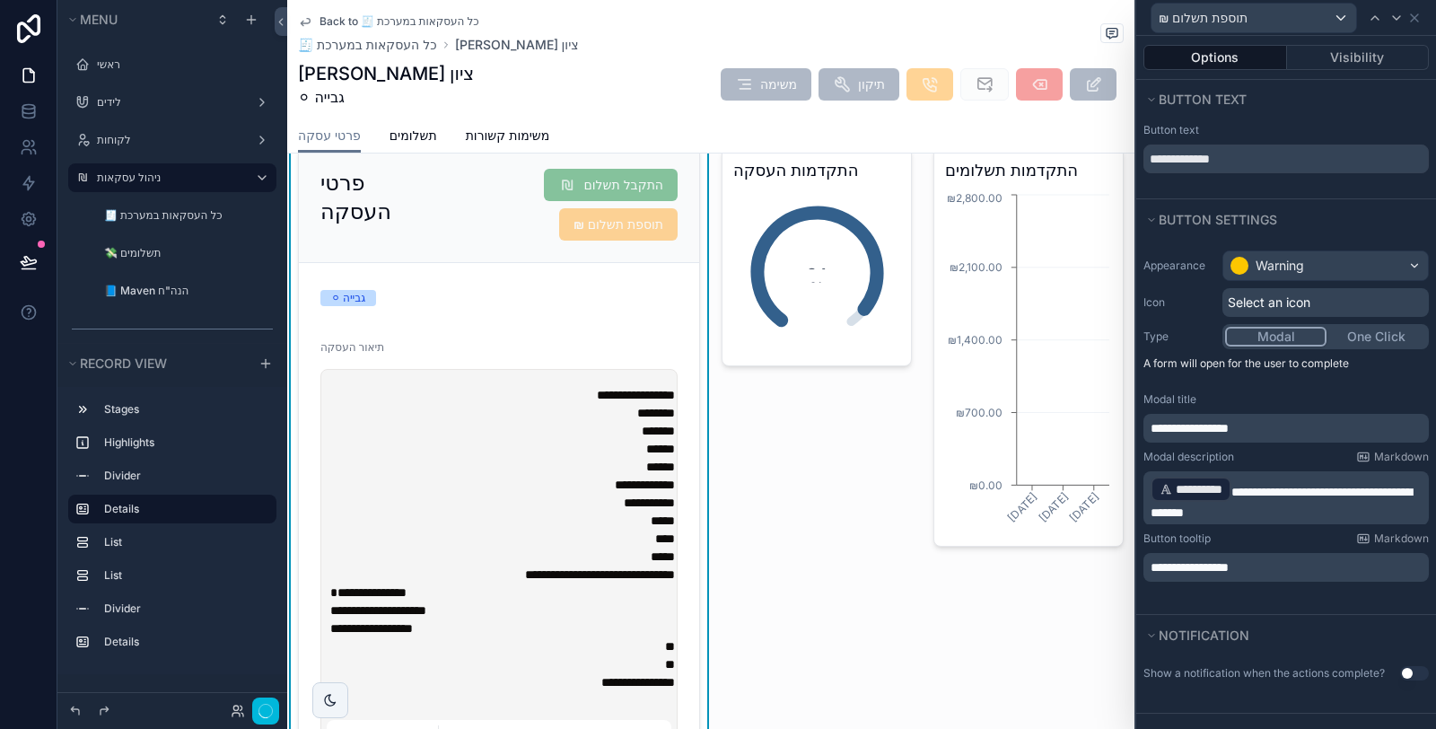
scroll to position [90, 0]
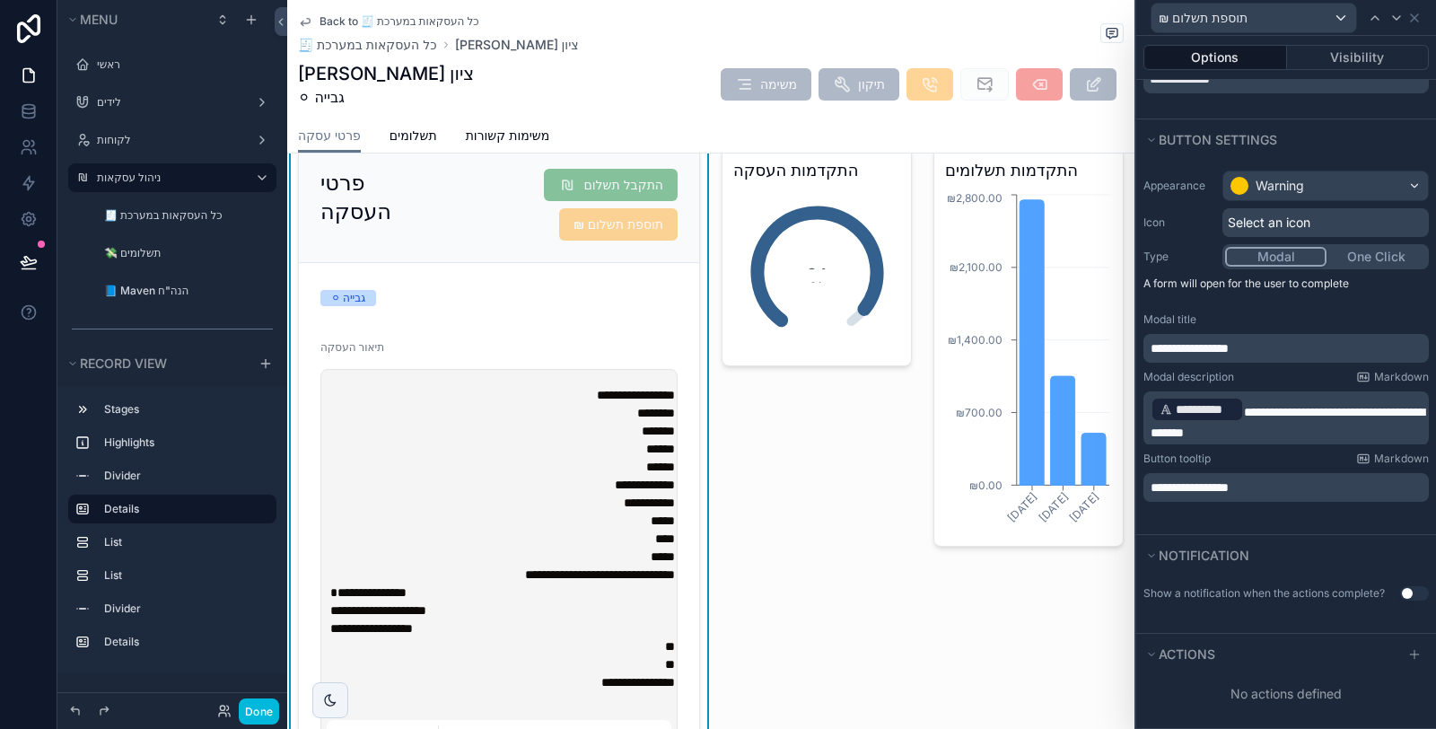
click at [1402, 589] on button "Use setting" at bounding box center [1414, 593] width 29 height 14
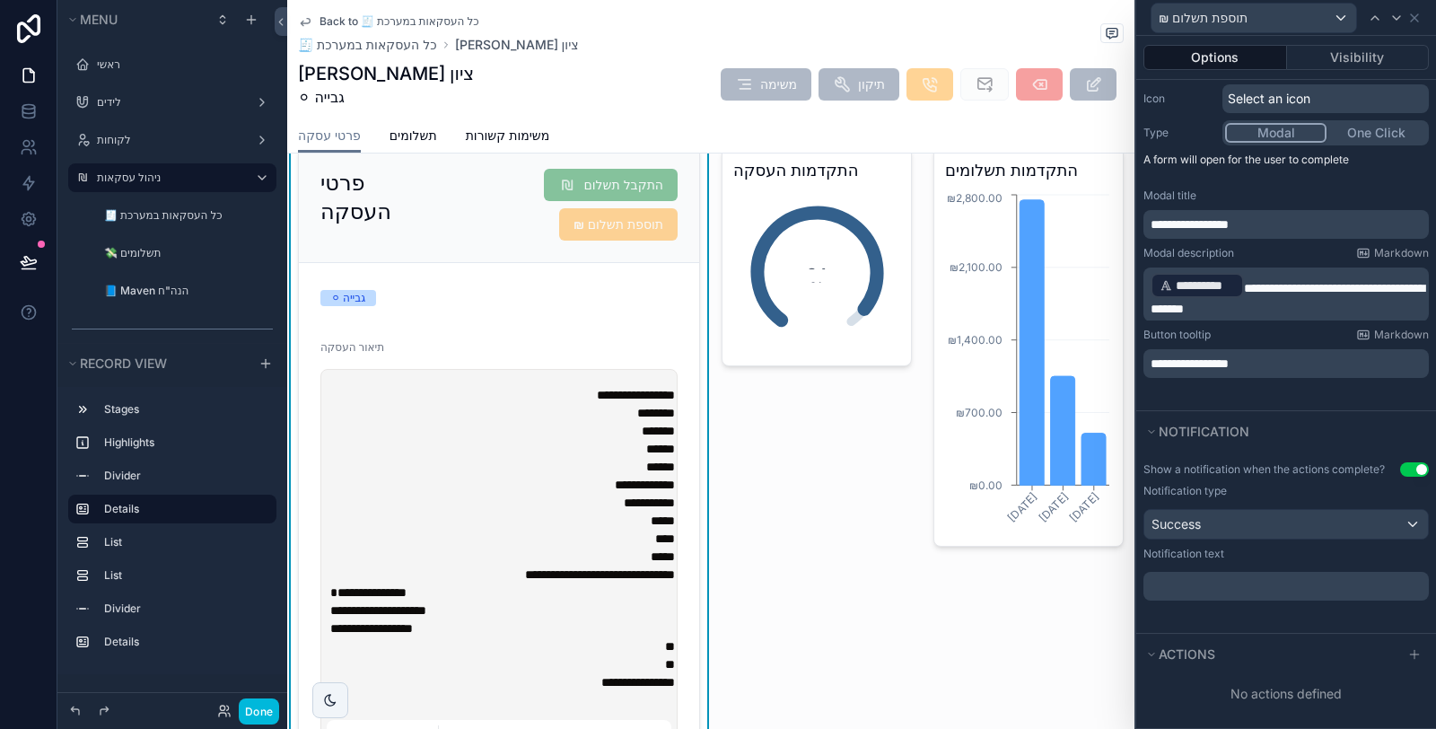
scroll to position [213, 0]
click at [1262, 589] on p "﻿" at bounding box center [1287, 586] width 275 height 18
click at [1341, 595] on p "**********" at bounding box center [1287, 586] width 275 height 18
click at [1295, 631] on div "**********" at bounding box center [1286, 541] width 300 height 181
click at [1410, 654] on icon at bounding box center [1414, 654] width 8 height 0
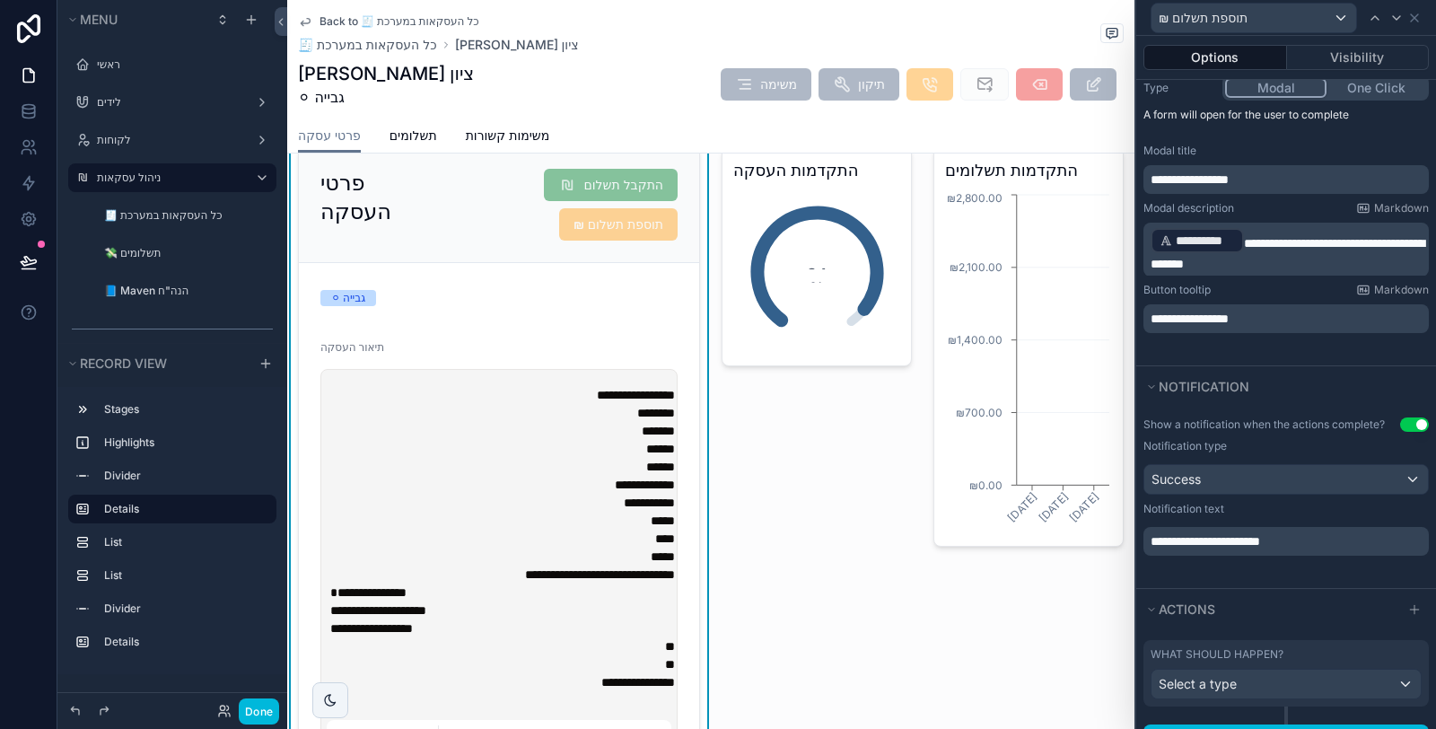
scroll to position [305, 0]
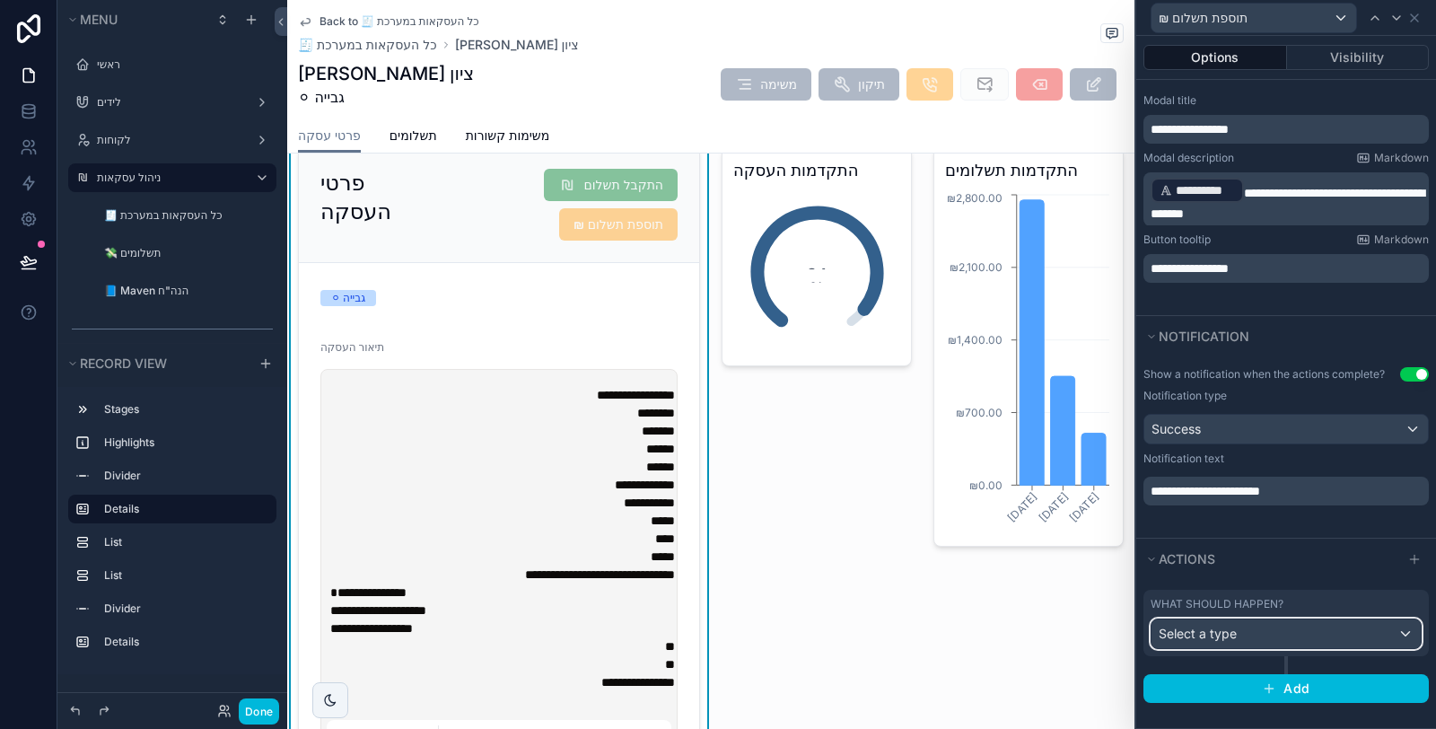
click at [1280, 645] on div "Select a type" at bounding box center [1285, 633] width 269 height 29
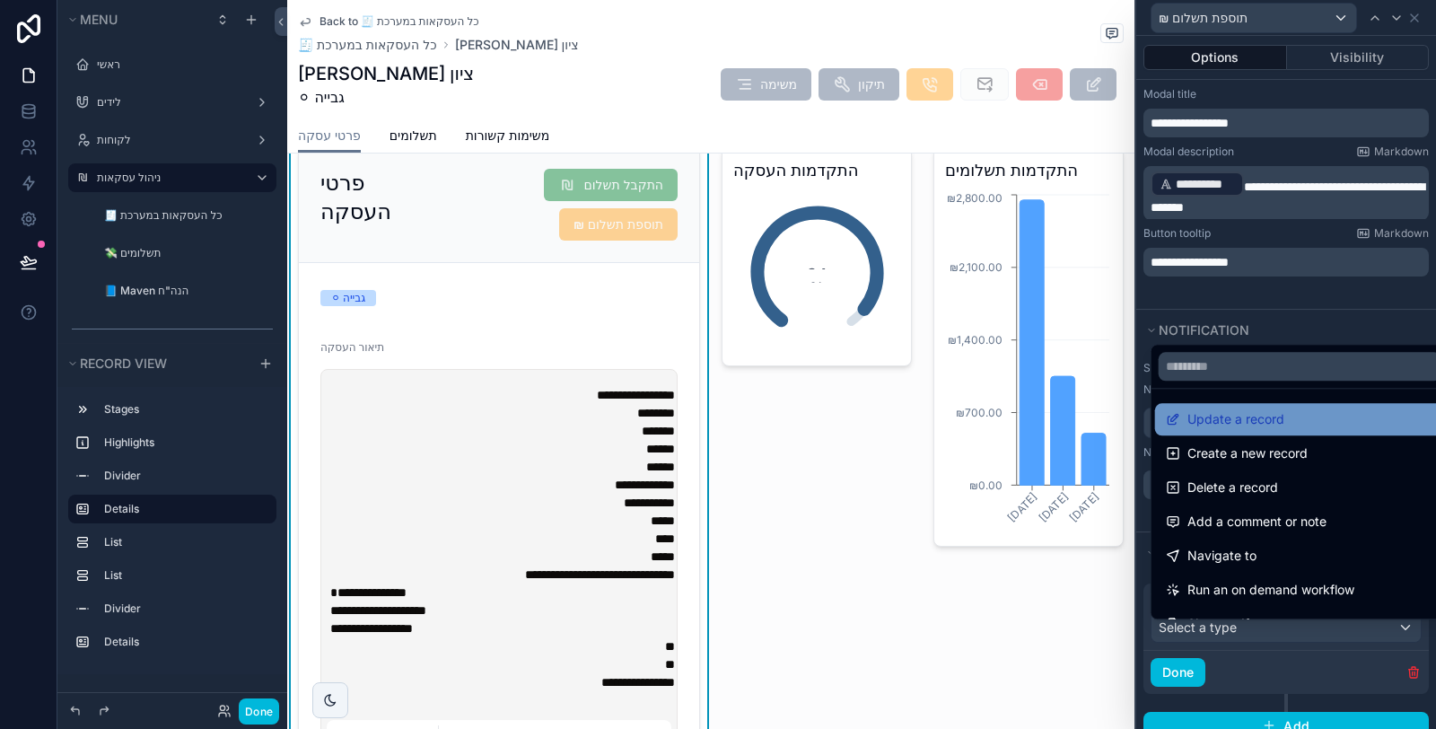
click at [1271, 419] on span "Update a record" at bounding box center [1235, 419] width 97 height 22
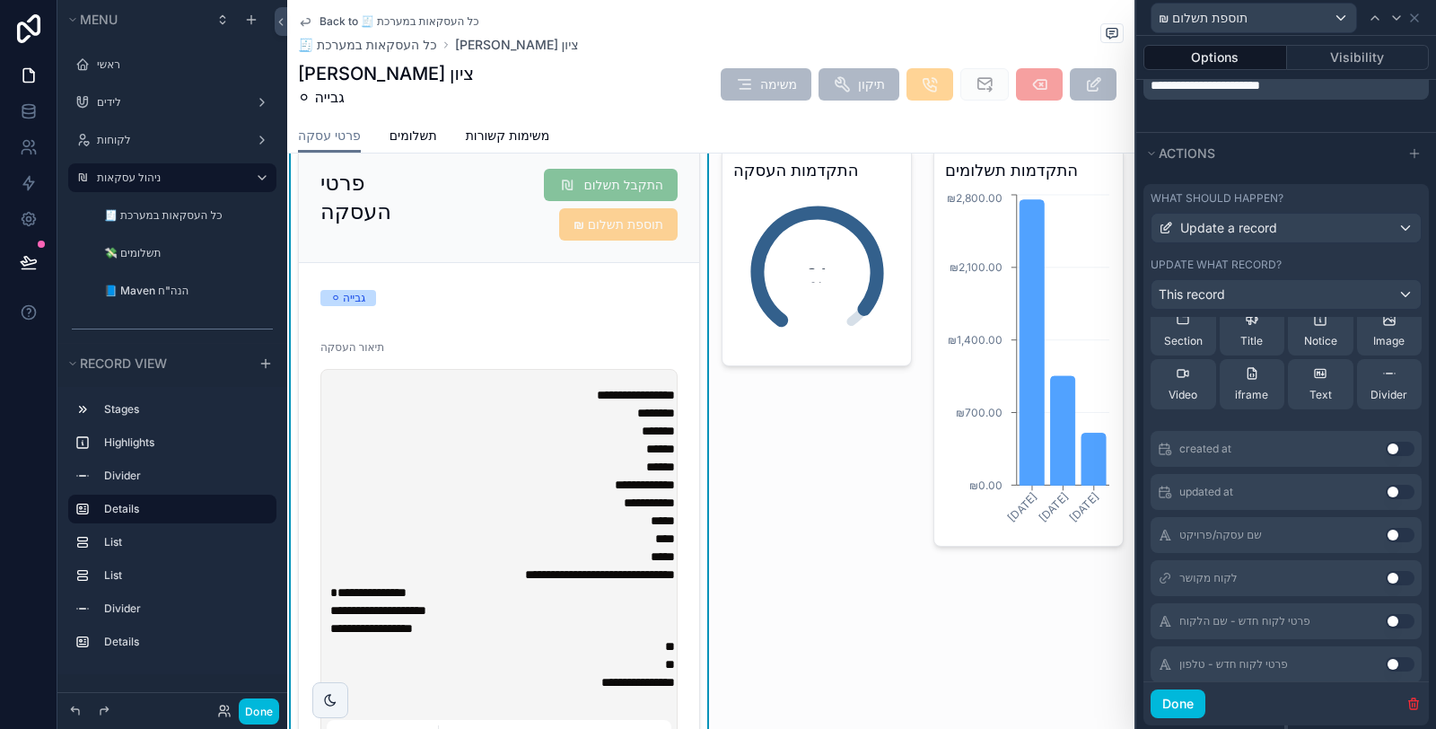
scroll to position [0, 0]
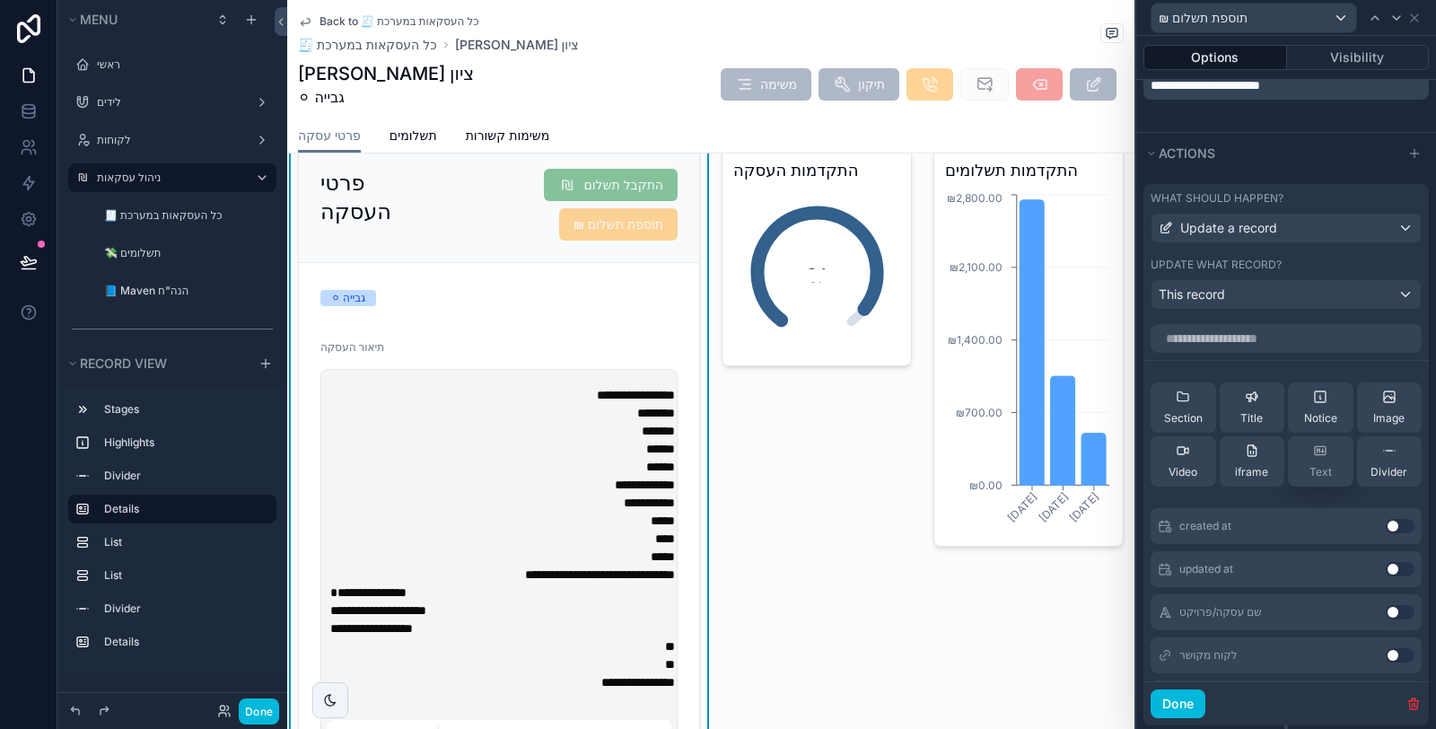
click at [1180, 425] on span "Section" at bounding box center [1183, 418] width 39 height 14
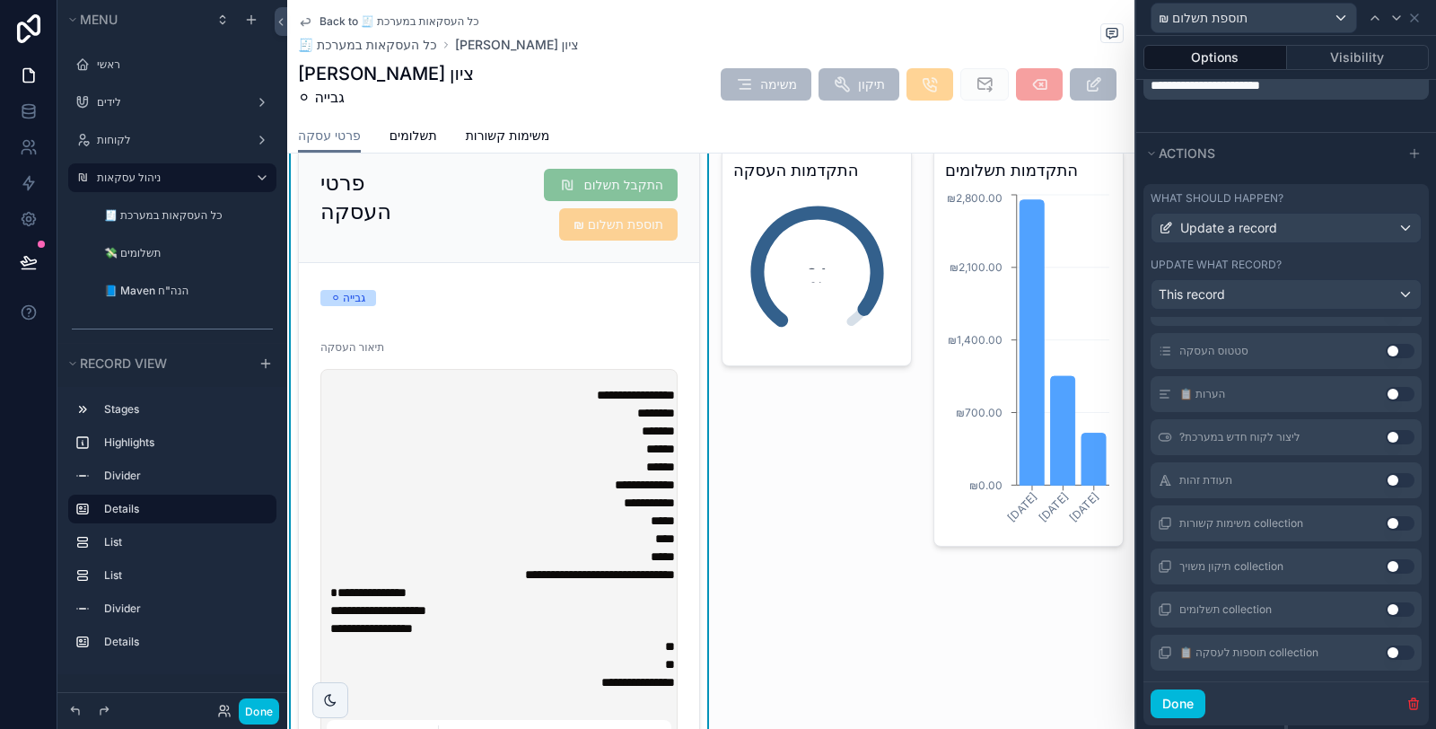
scroll to position [716, 0]
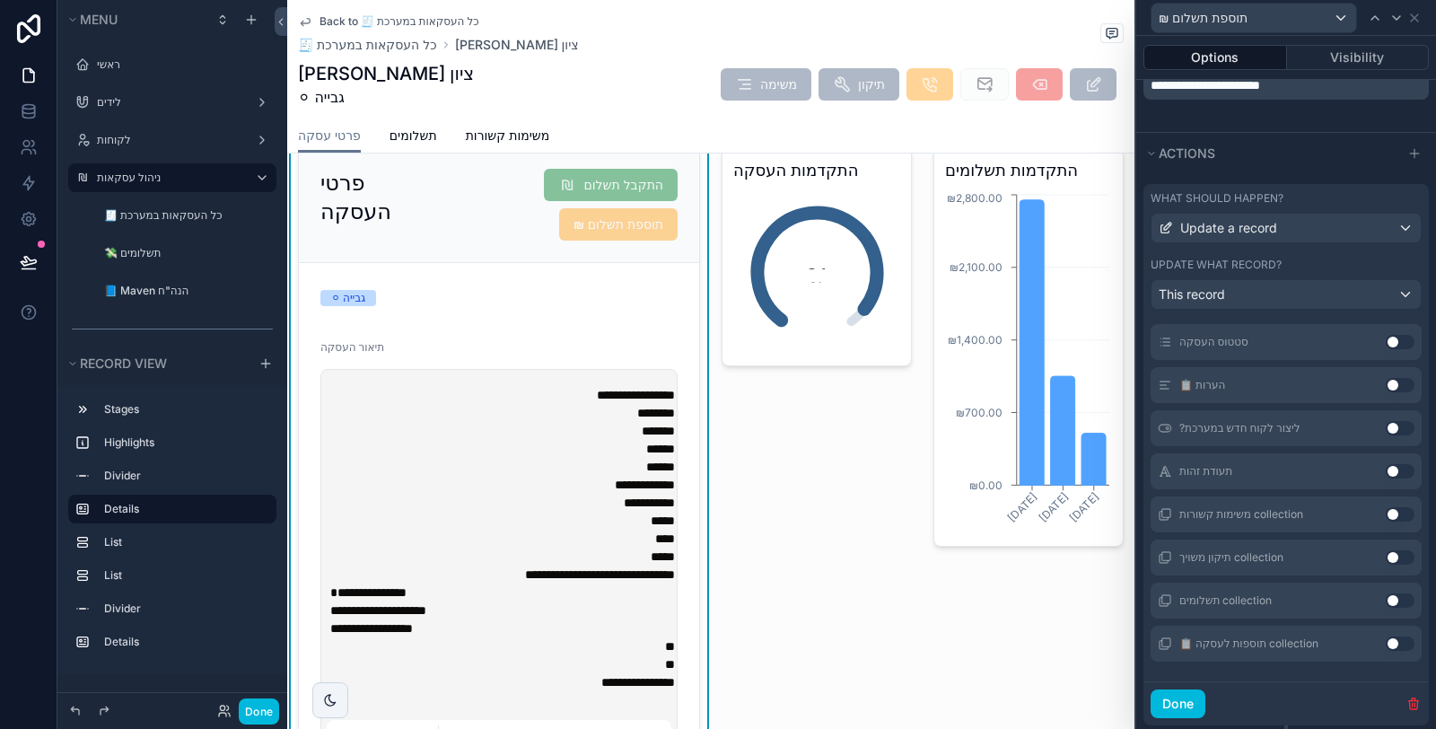
click at [1385, 649] on button "Use setting" at bounding box center [1399, 643] width 29 height 14
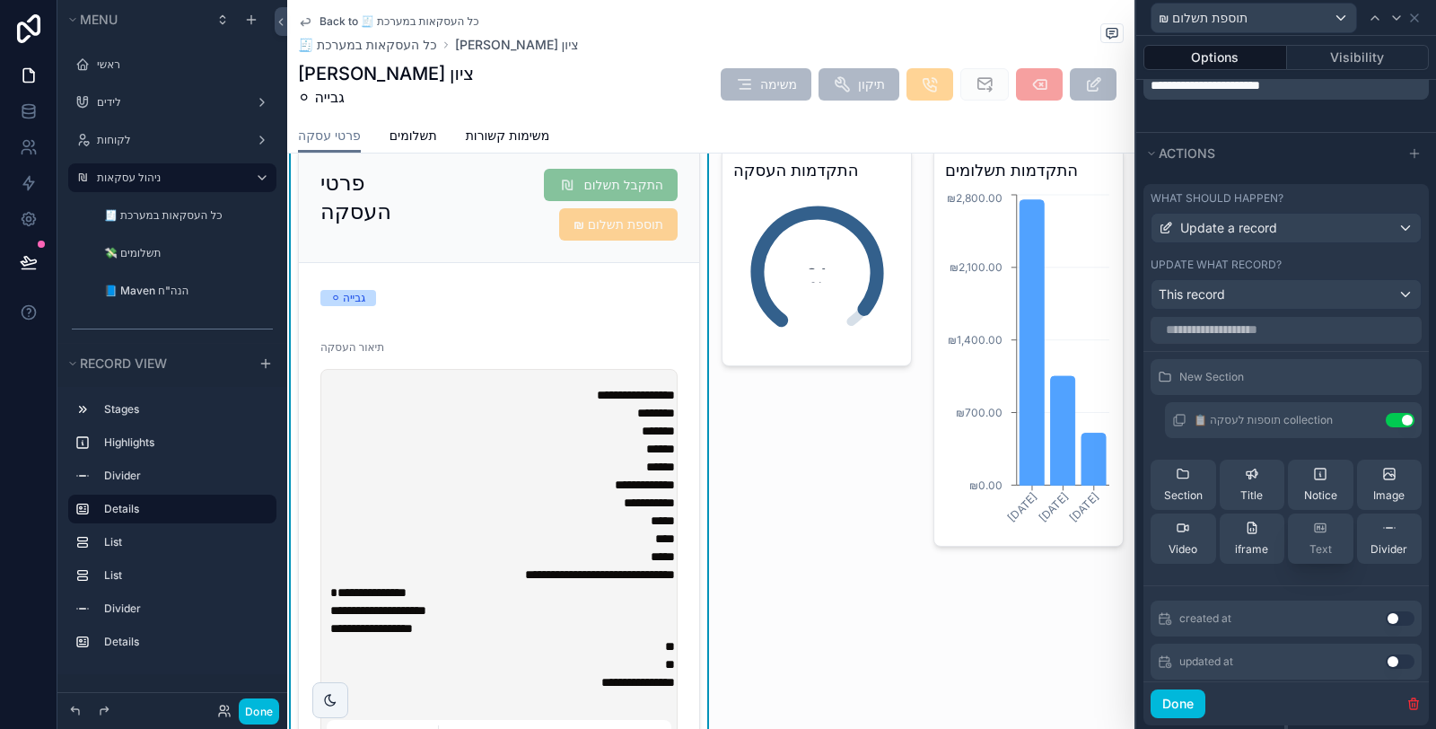
scroll to position [0, 0]
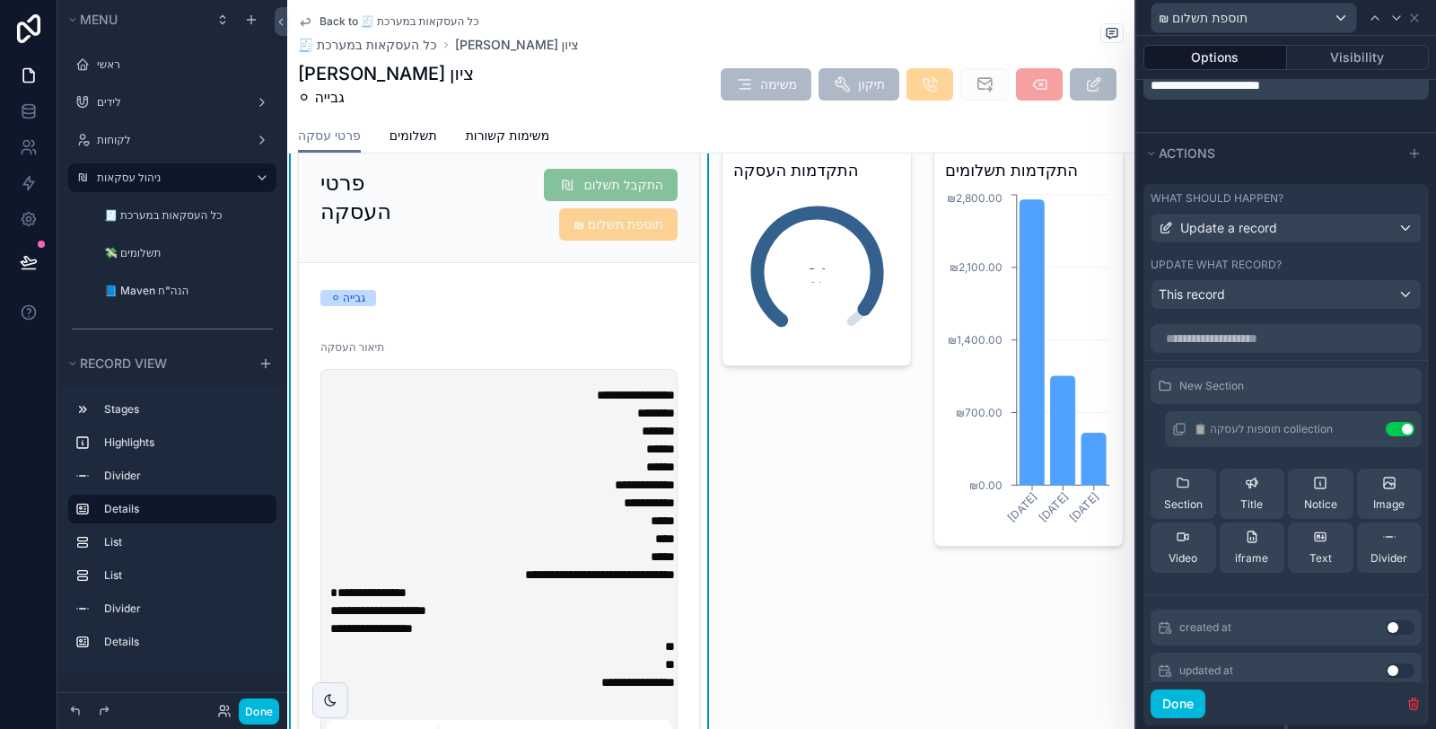
click at [0, 0] on icon at bounding box center [0, 0] width 0 height 0
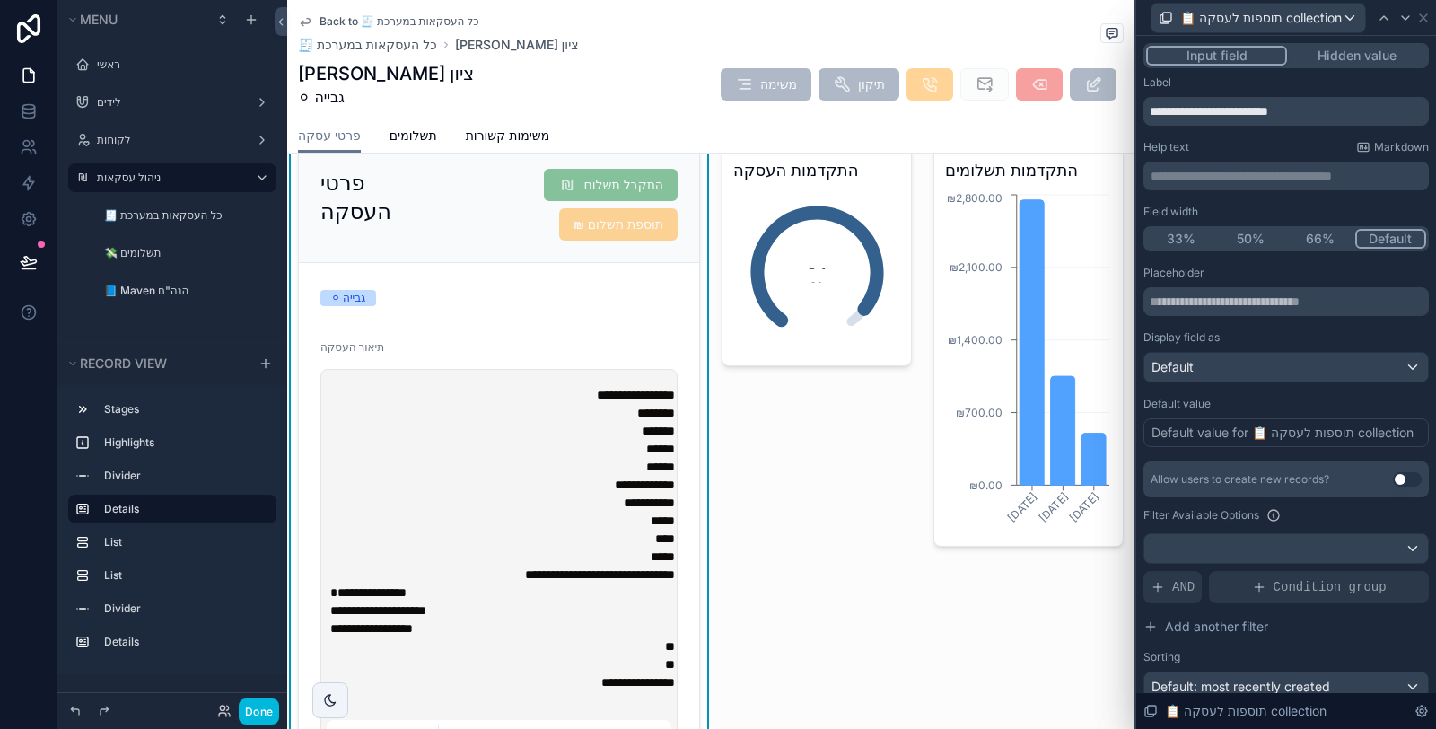
click at [1244, 57] on button "Input field" at bounding box center [1216, 56] width 141 height 20
drag, startPoint x: 1324, startPoint y: 109, endPoint x: 1257, endPoint y: 114, distance: 67.4
click at [1257, 114] on input "**********" at bounding box center [1285, 111] width 285 height 29
type input "**********"
click at [1271, 376] on div "Default" at bounding box center [1286, 367] width 284 height 29
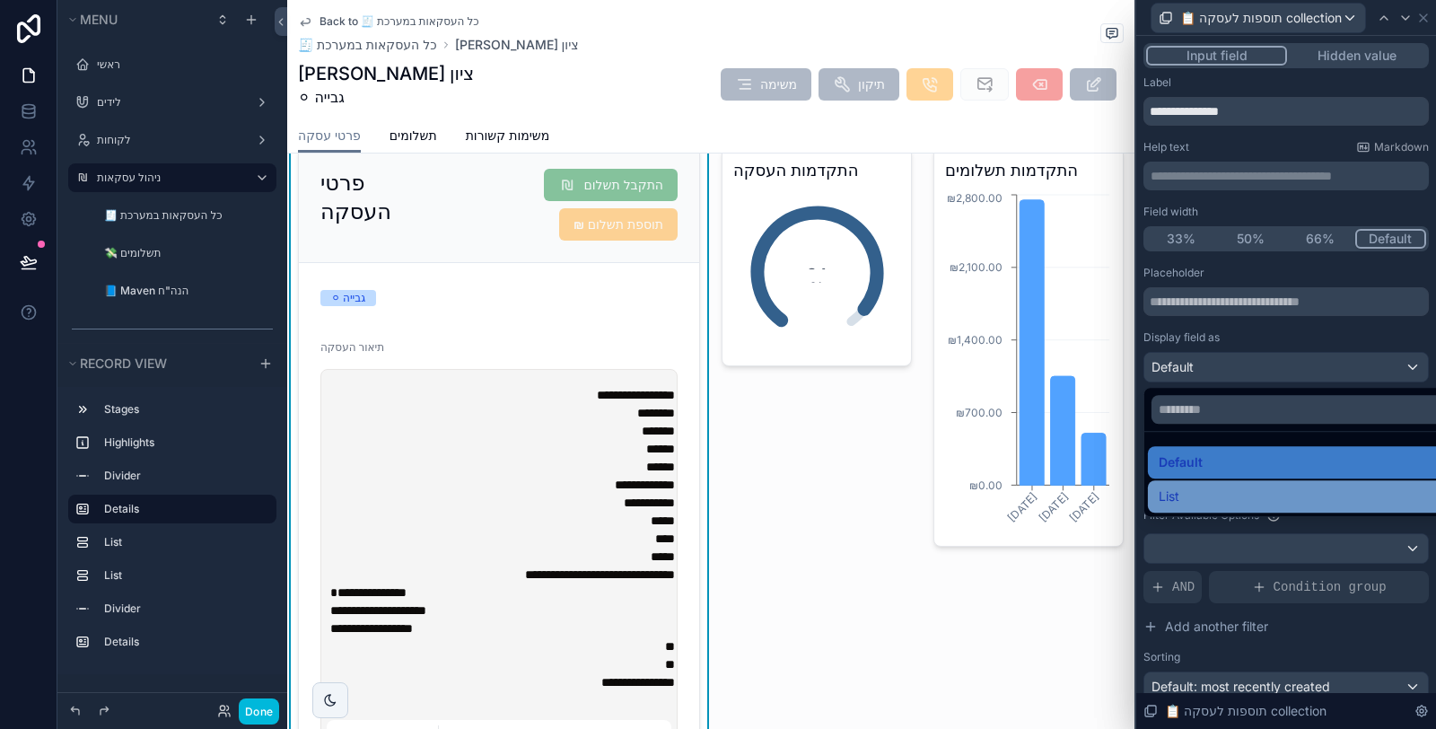
click at [1223, 494] on div "List" at bounding box center [1299, 496] width 283 height 22
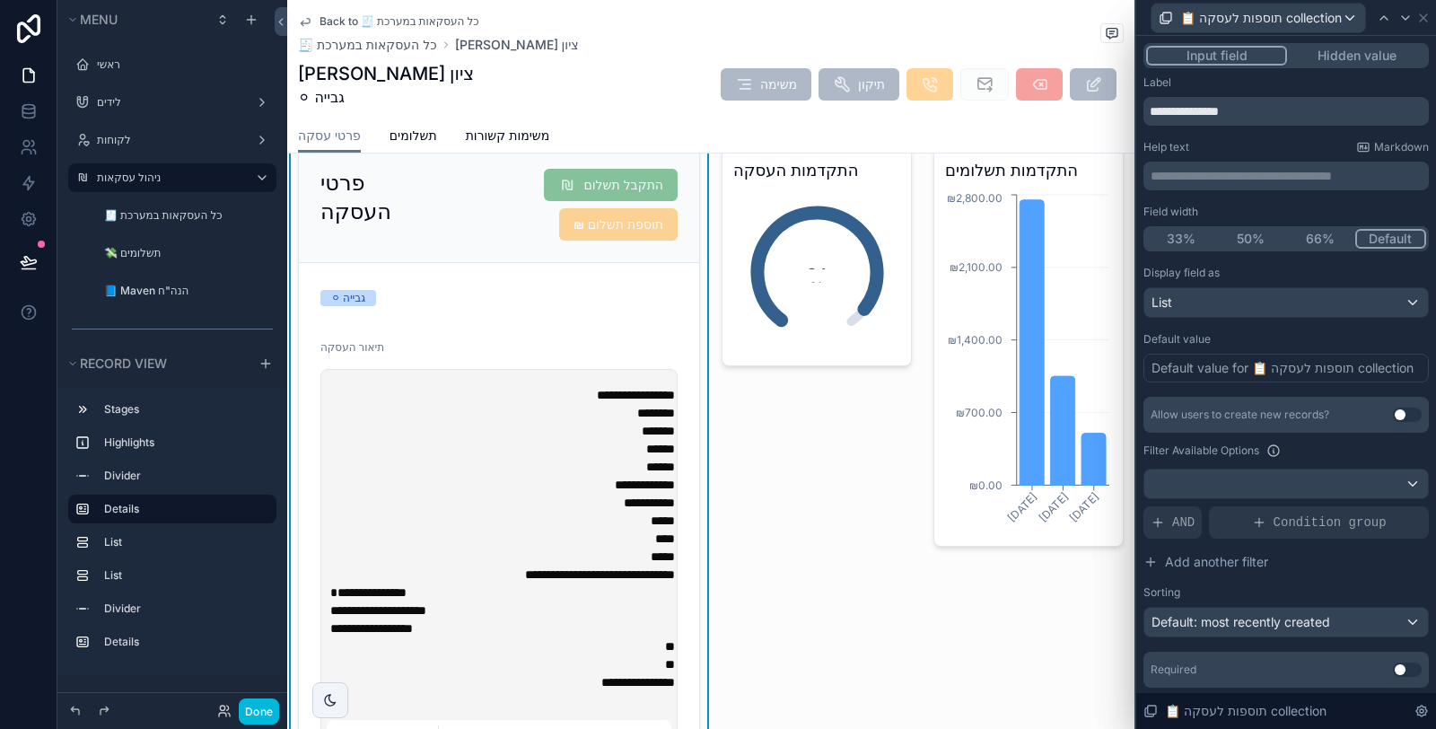
click at [1395, 412] on button "Use setting" at bounding box center [1407, 414] width 29 height 14
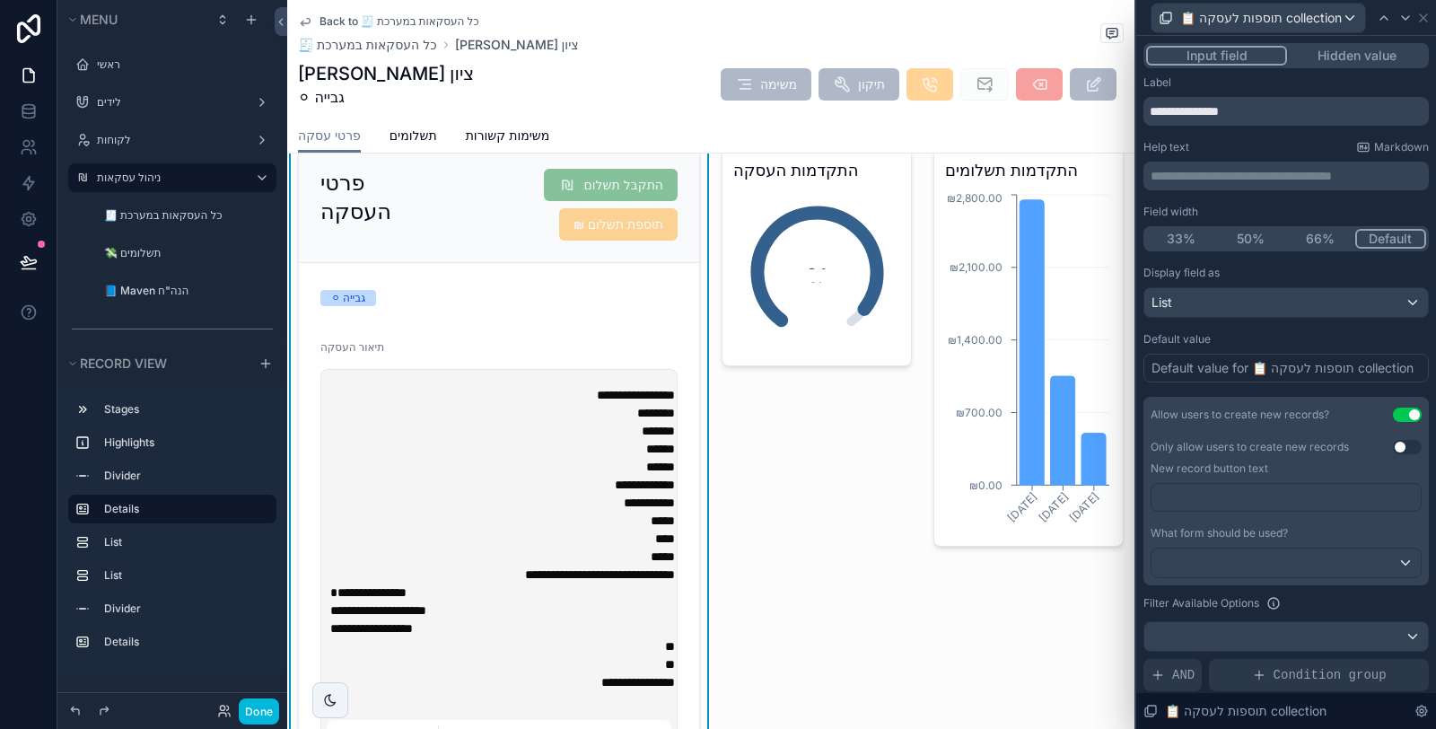
click at [1393, 444] on button "Use setting" at bounding box center [1407, 447] width 29 height 14
click at [1262, 500] on p "﻿" at bounding box center [1287, 497] width 258 height 18
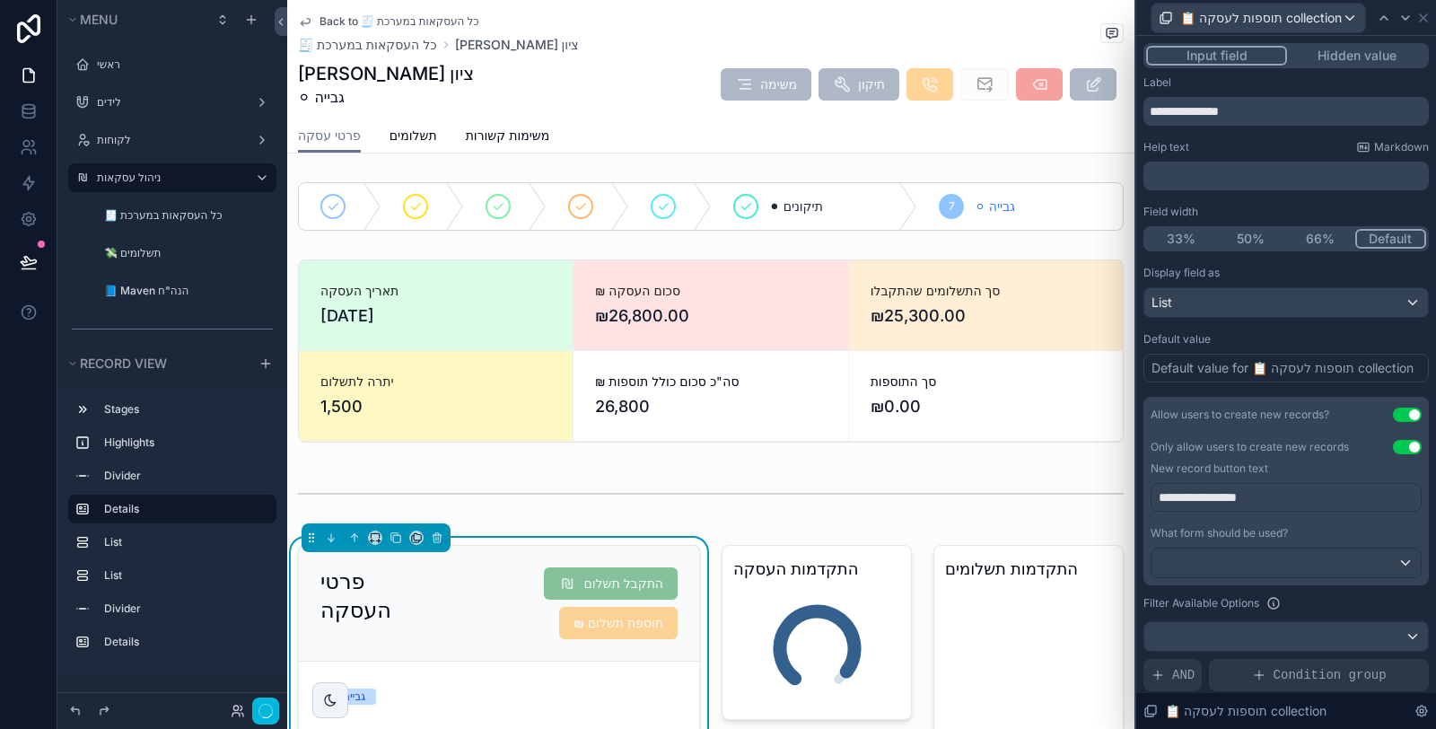
scroll to position [398, 0]
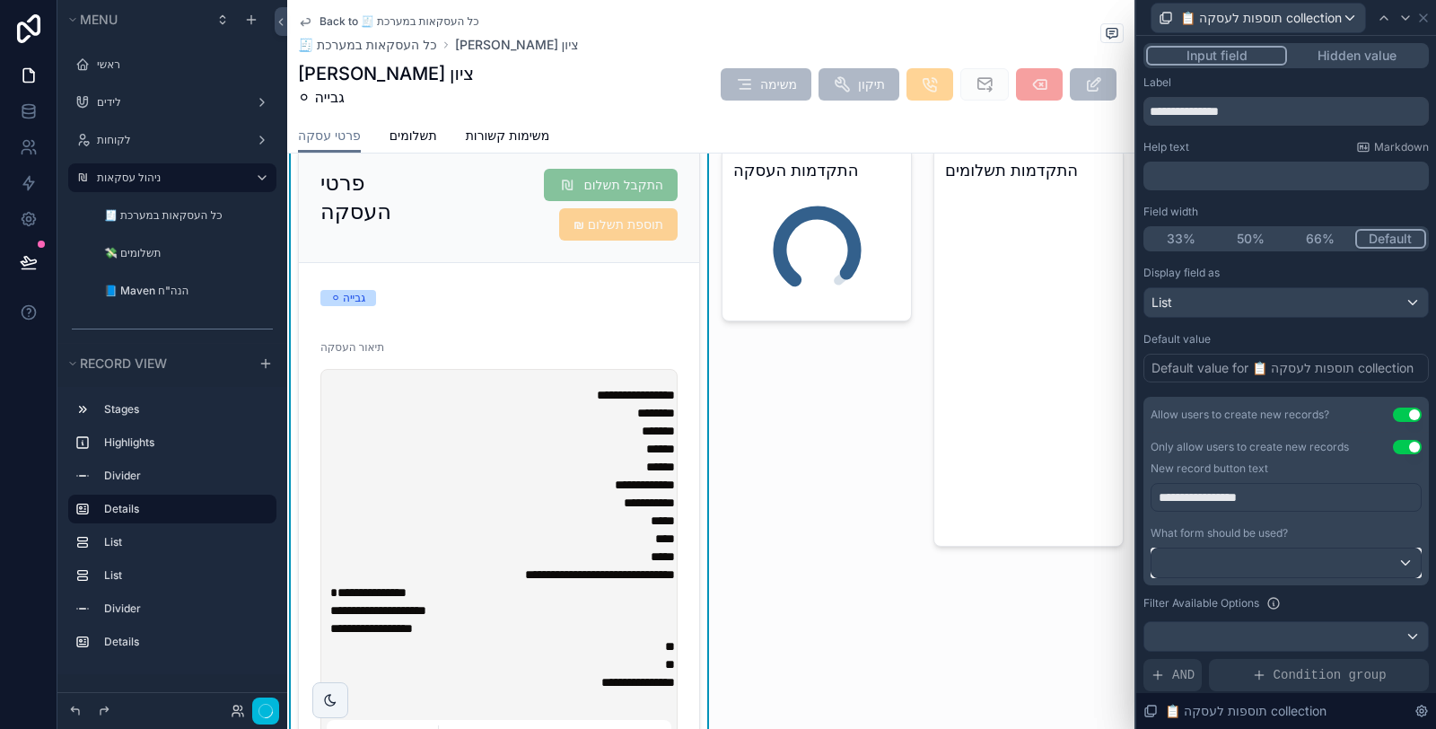
click at [1288, 559] on div at bounding box center [1285, 562] width 269 height 29
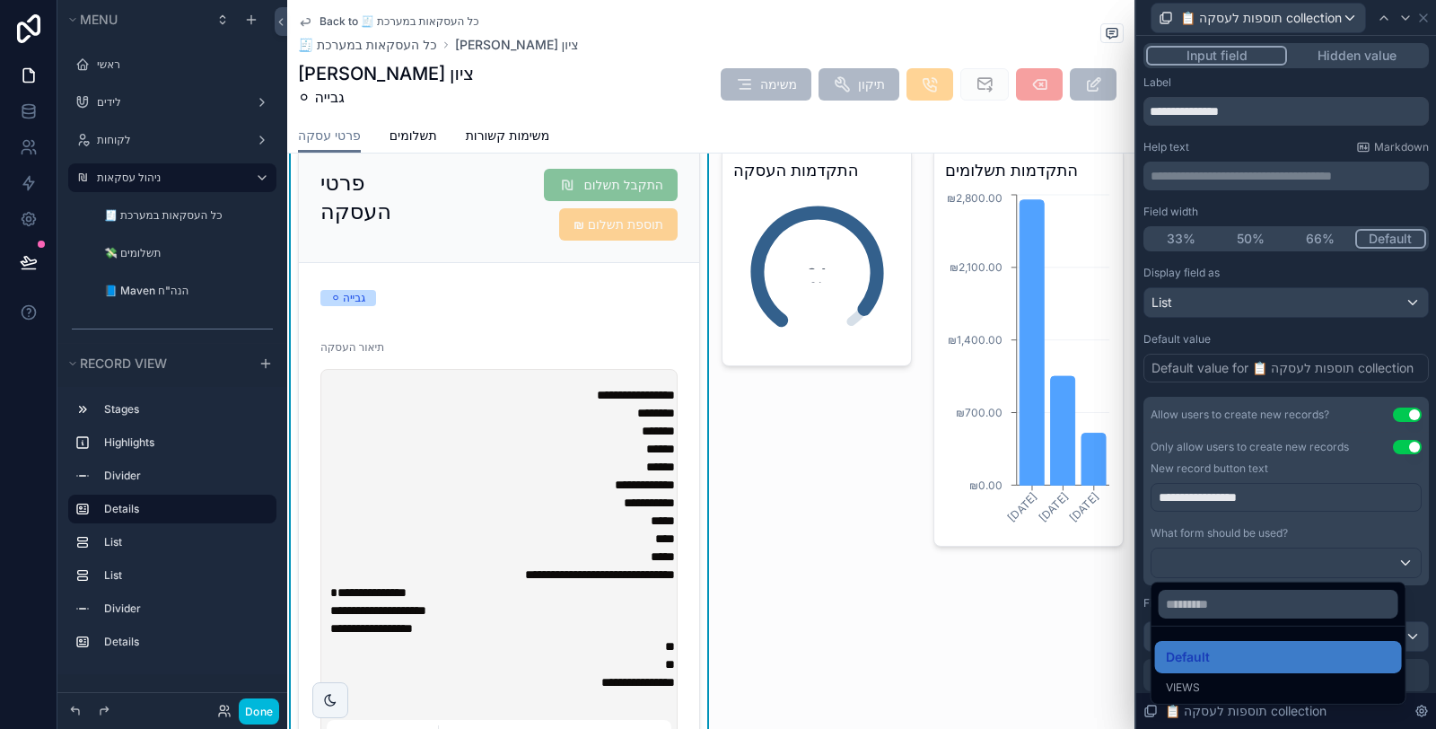
drag, startPoint x: 1238, startPoint y: 659, endPoint x: 1307, endPoint y: 572, distance: 111.1
click at [1239, 660] on div "Default" at bounding box center [1278, 657] width 225 height 22
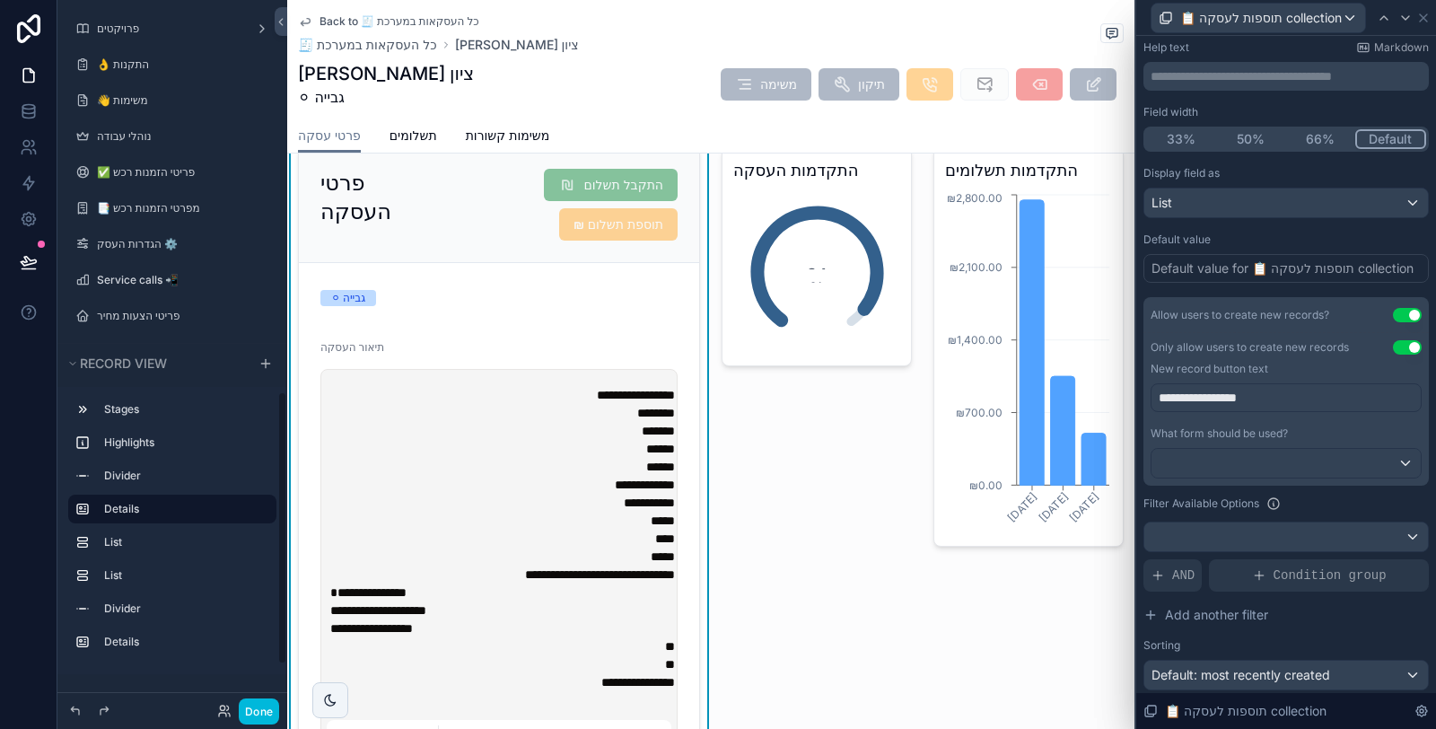
scroll to position [1122, 0]
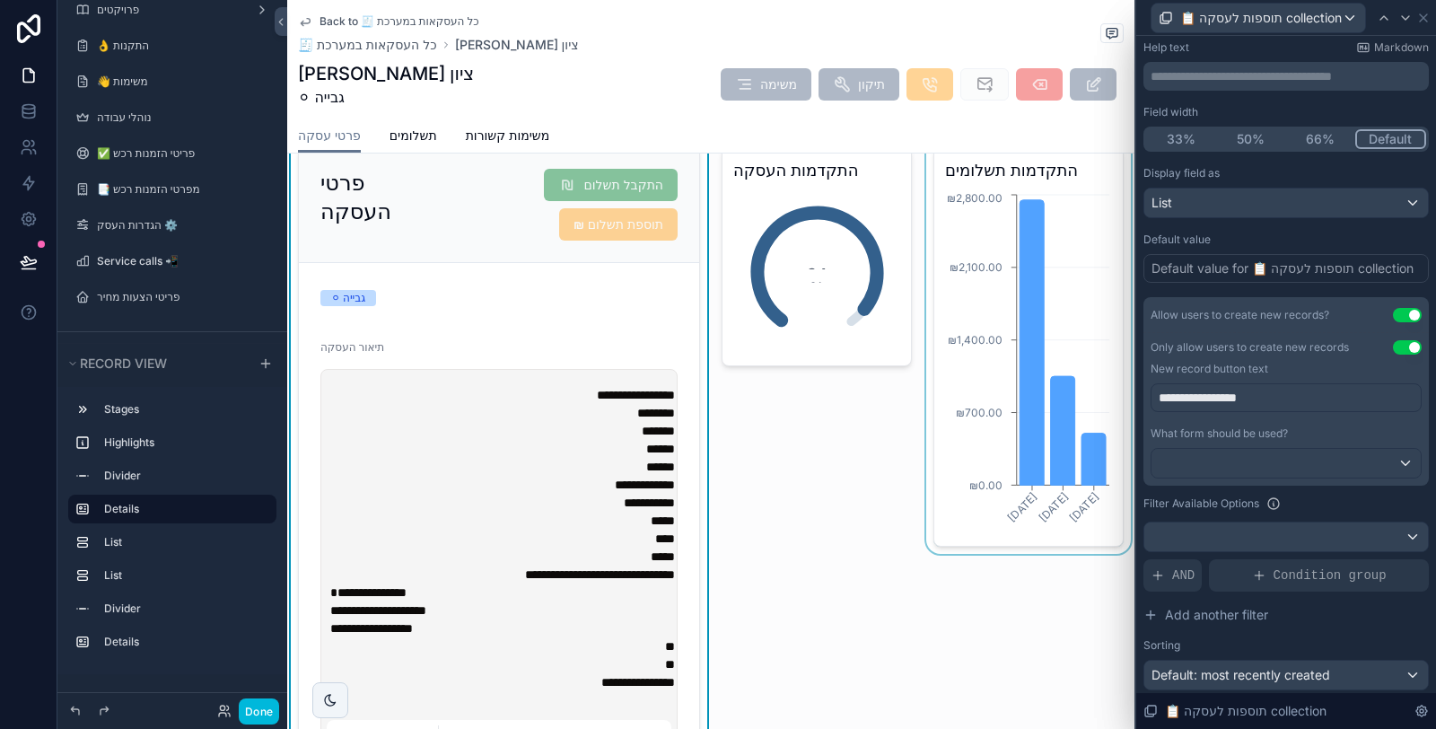
click at [986, 483] on div "scrollable content" at bounding box center [1028, 587] width 212 height 896
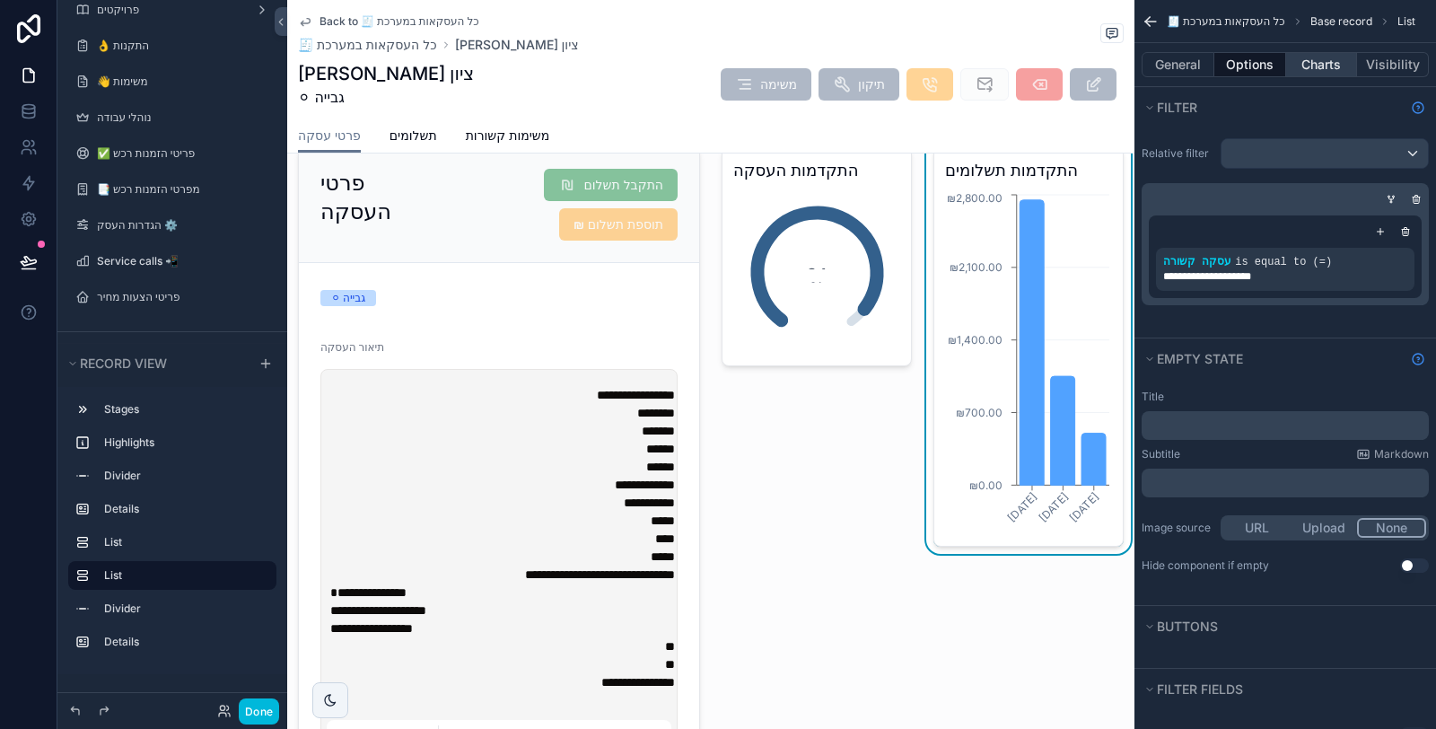
click at [1330, 59] on button "Charts" at bounding box center [1322, 64] width 72 height 25
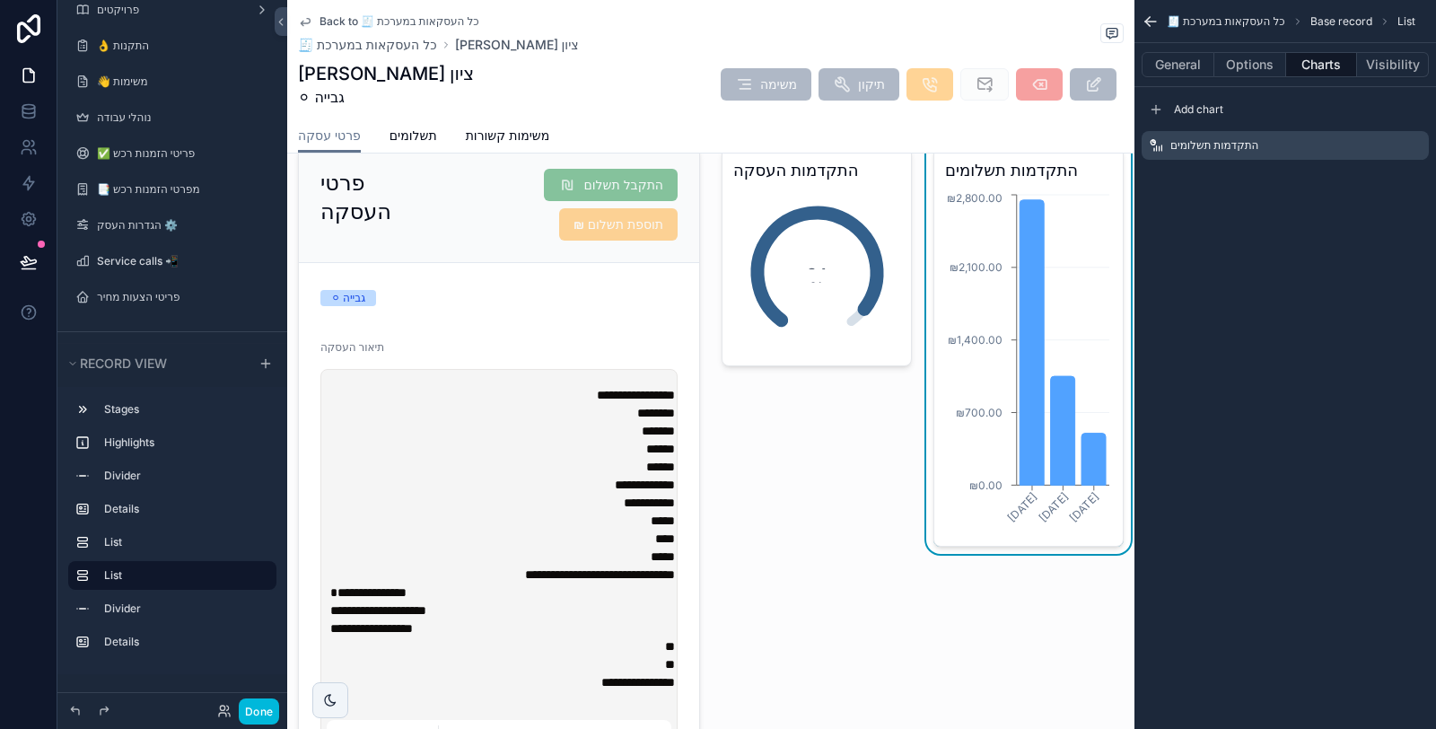
click at [1418, 153] on div "התקדמות תשלומים" at bounding box center [1284, 145] width 287 height 29
click at [0, 0] on icon "scrollable content" at bounding box center [0, 0] width 0 height 0
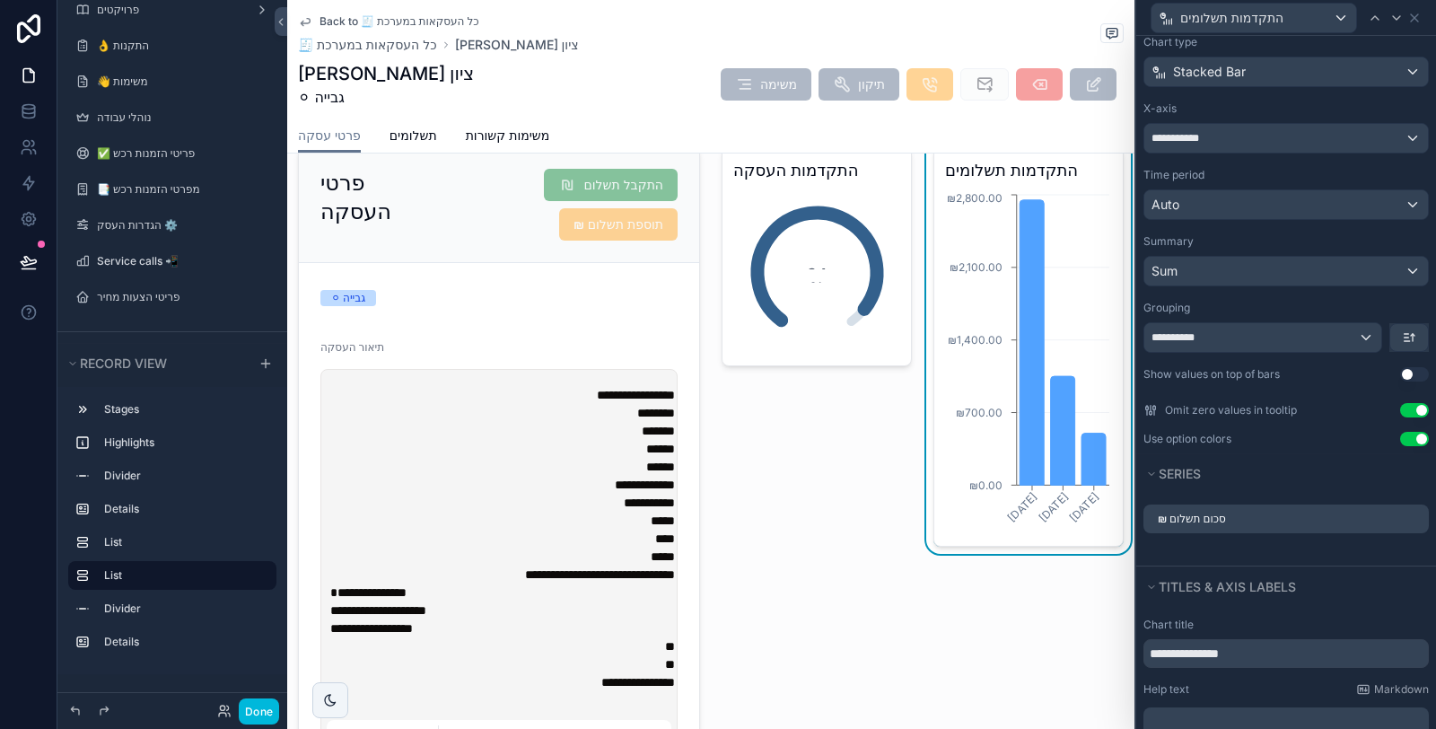
scroll to position [100, 0]
click at [1408, 513] on div "₪ סכום תשלום" at bounding box center [1285, 517] width 285 height 29
click at [0, 0] on icon at bounding box center [0, 0] width 0 height 0
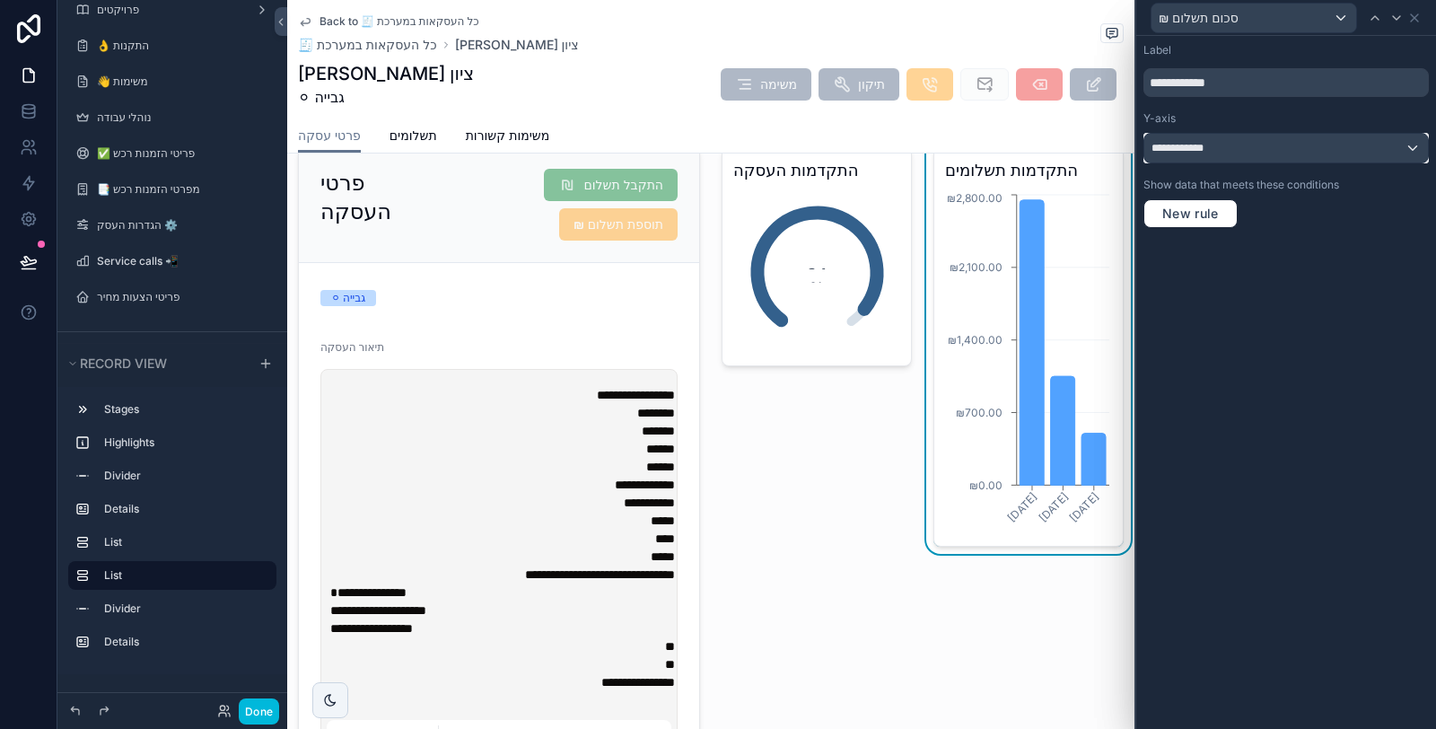
click at [1279, 148] on div "**********" at bounding box center [1286, 148] width 284 height 29
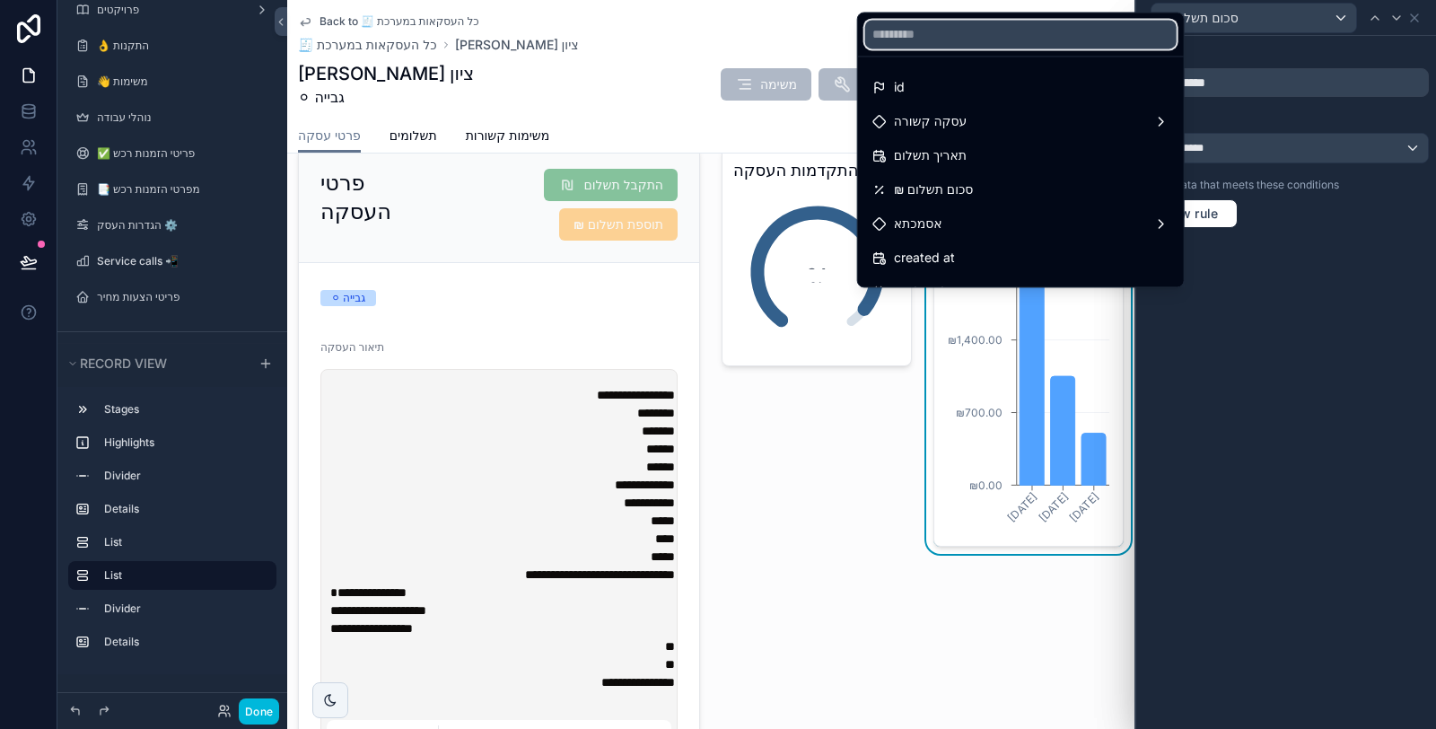
click at [1002, 33] on input "text" at bounding box center [1020, 34] width 311 height 29
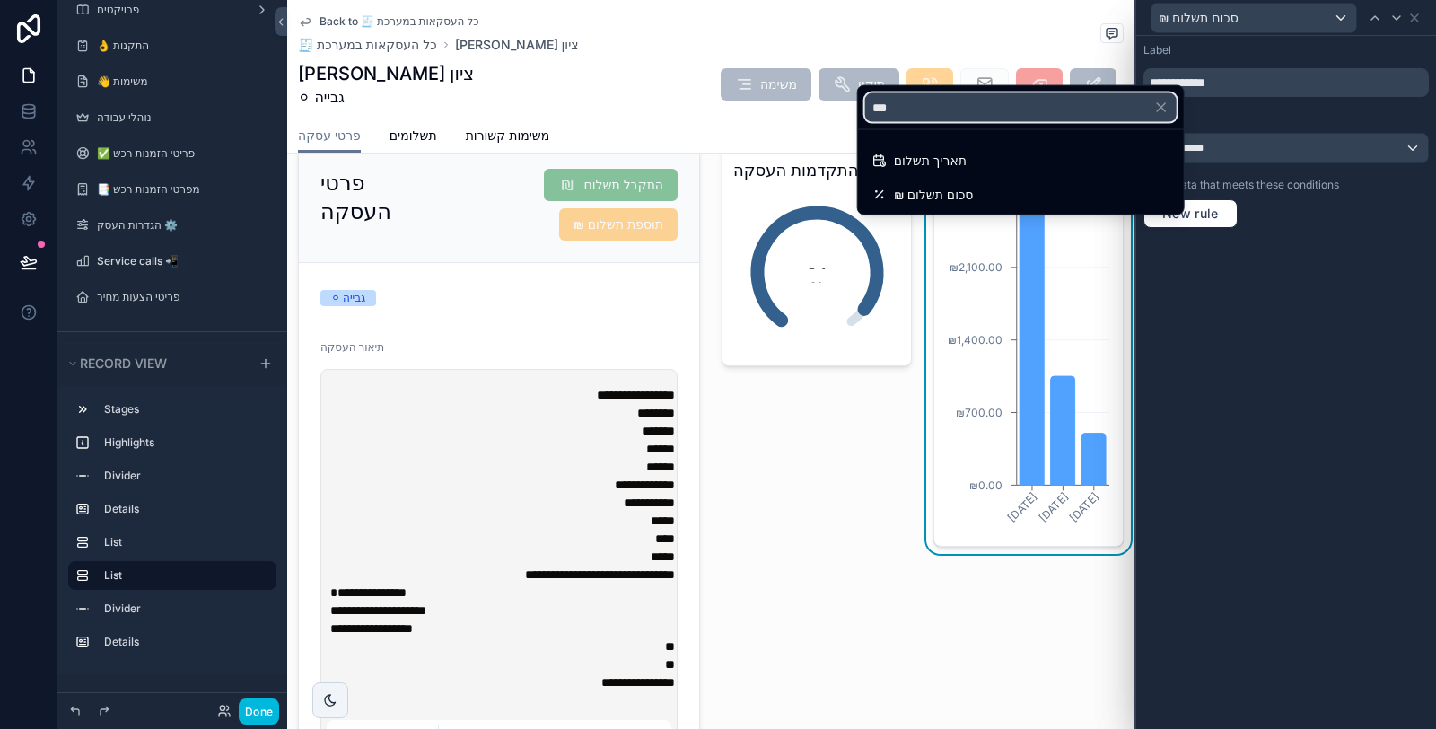
type input "***"
click at [1240, 391] on div at bounding box center [1286, 364] width 300 height 729
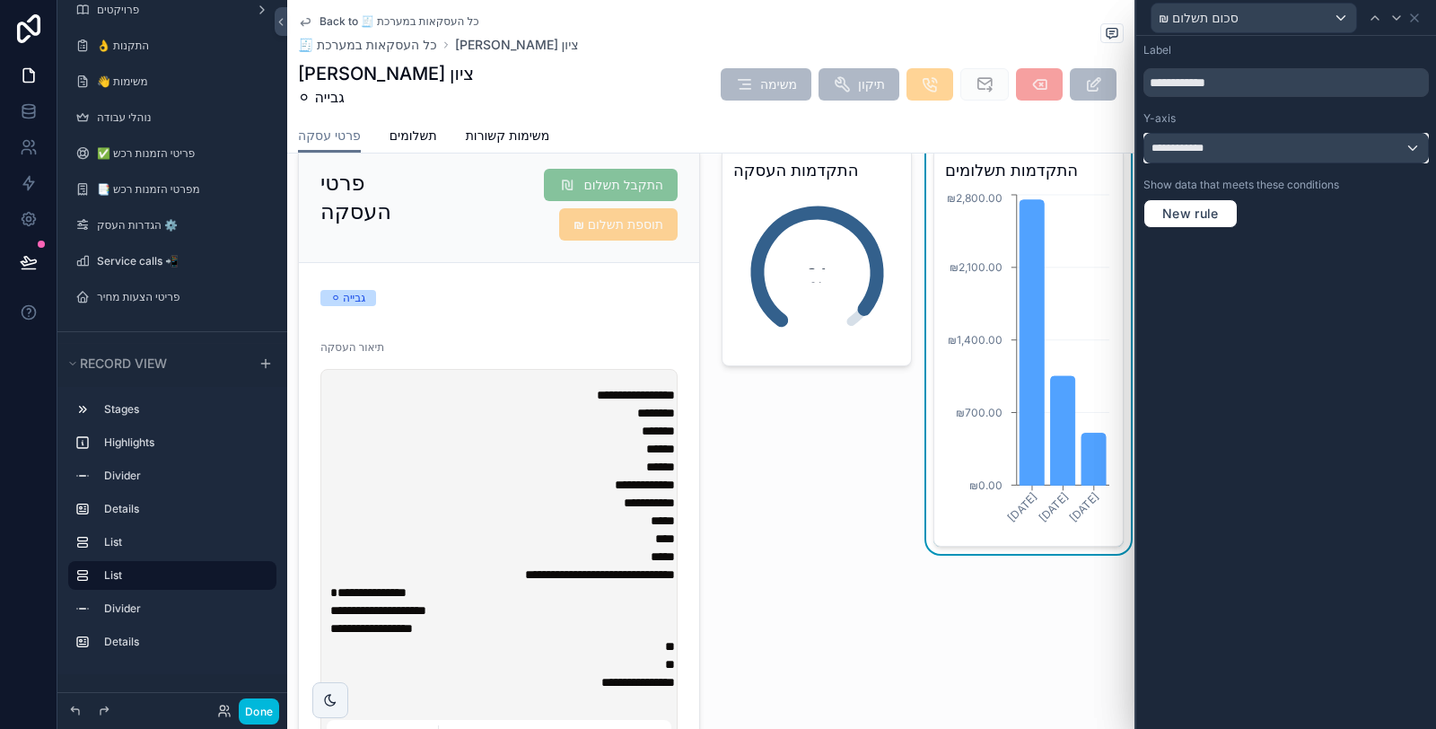
click at [1245, 155] on div "**********" at bounding box center [1286, 148] width 284 height 29
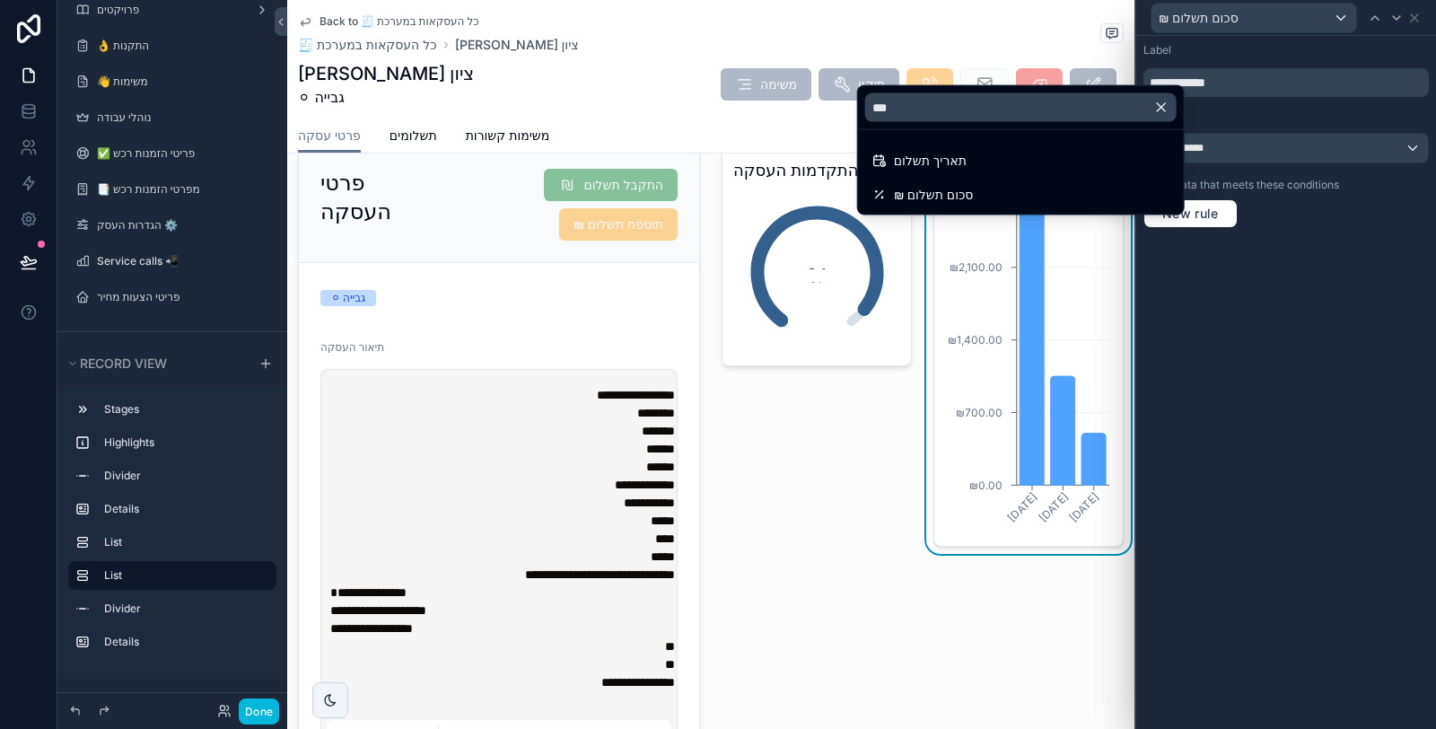
click at [1165, 109] on icon "button" at bounding box center [1161, 108] width 16 height 16
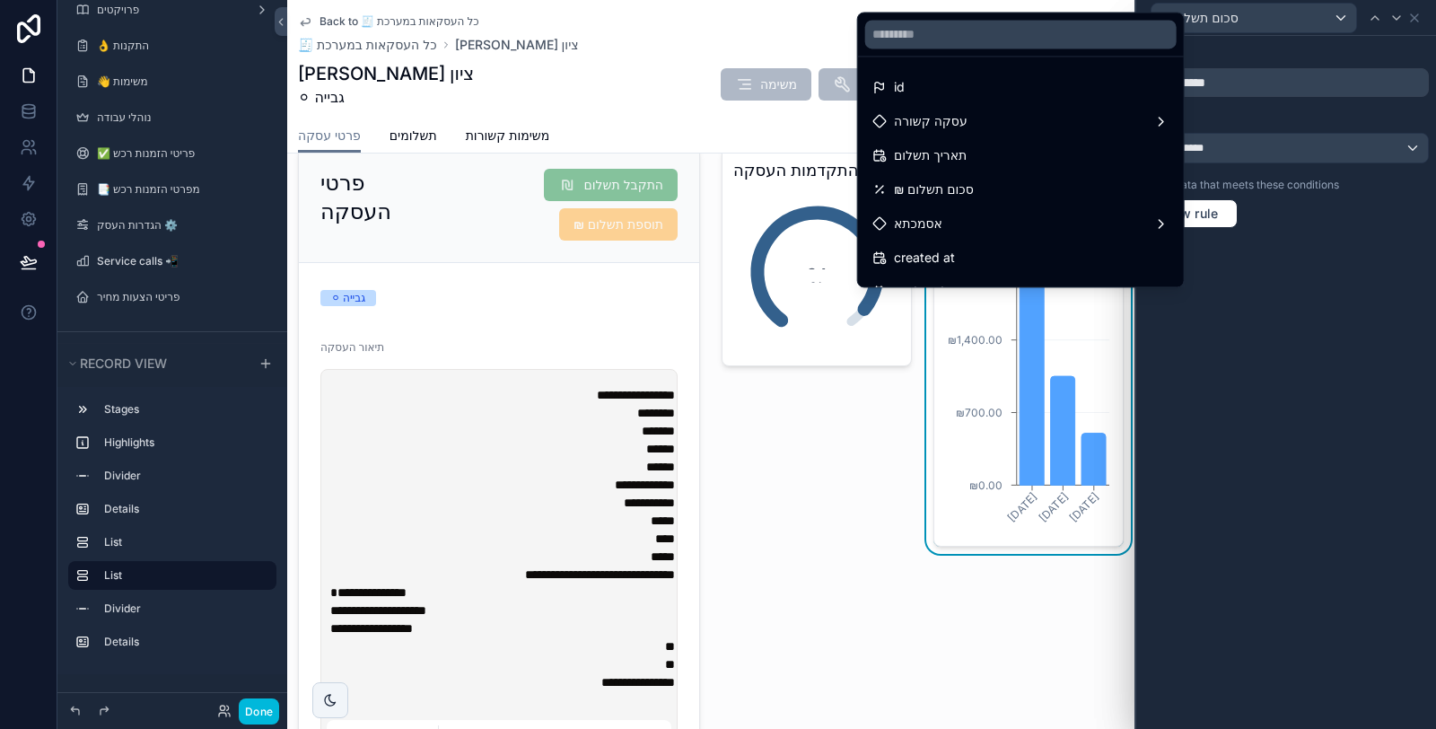
click at [1240, 446] on div at bounding box center [1286, 364] width 300 height 729
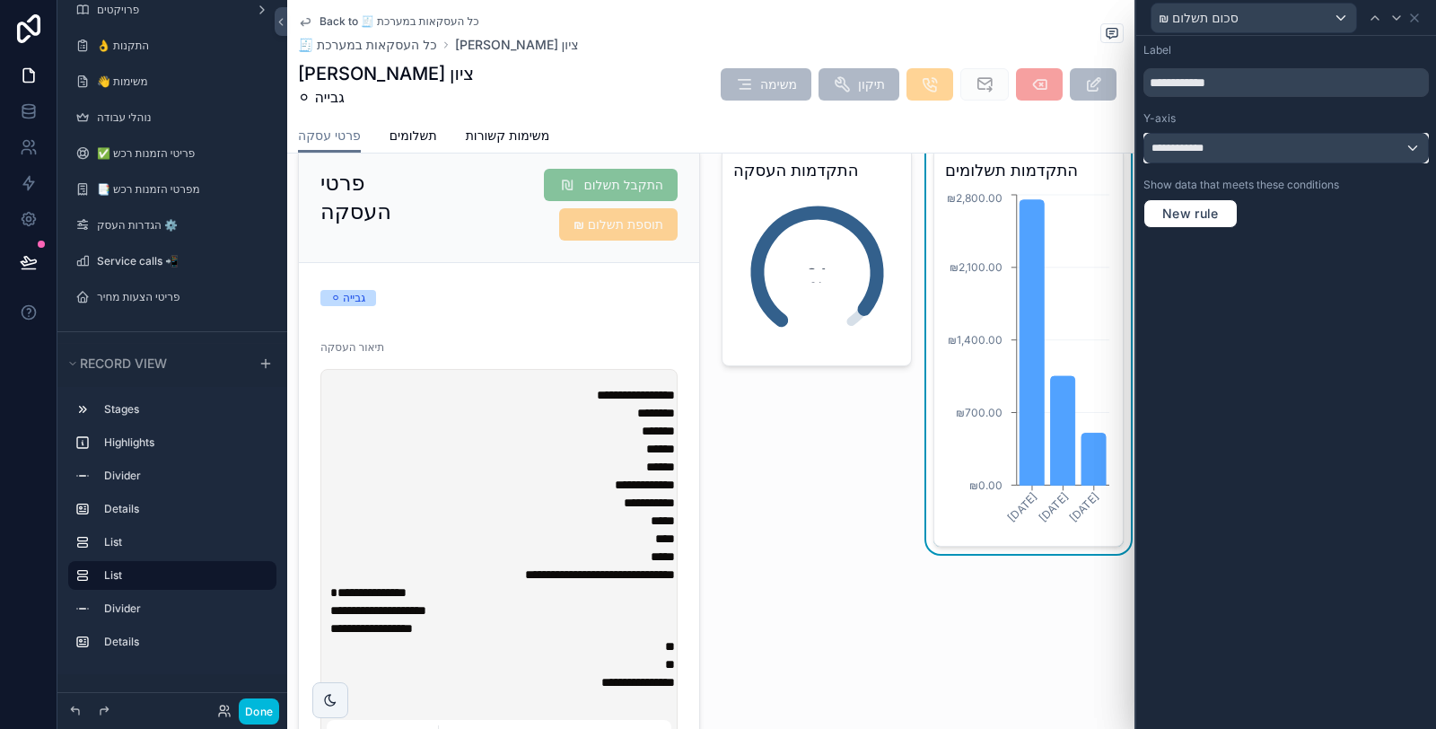
click at [1272, 149] on div "**********" at bounding box center [1286, 148] width 284 height 29
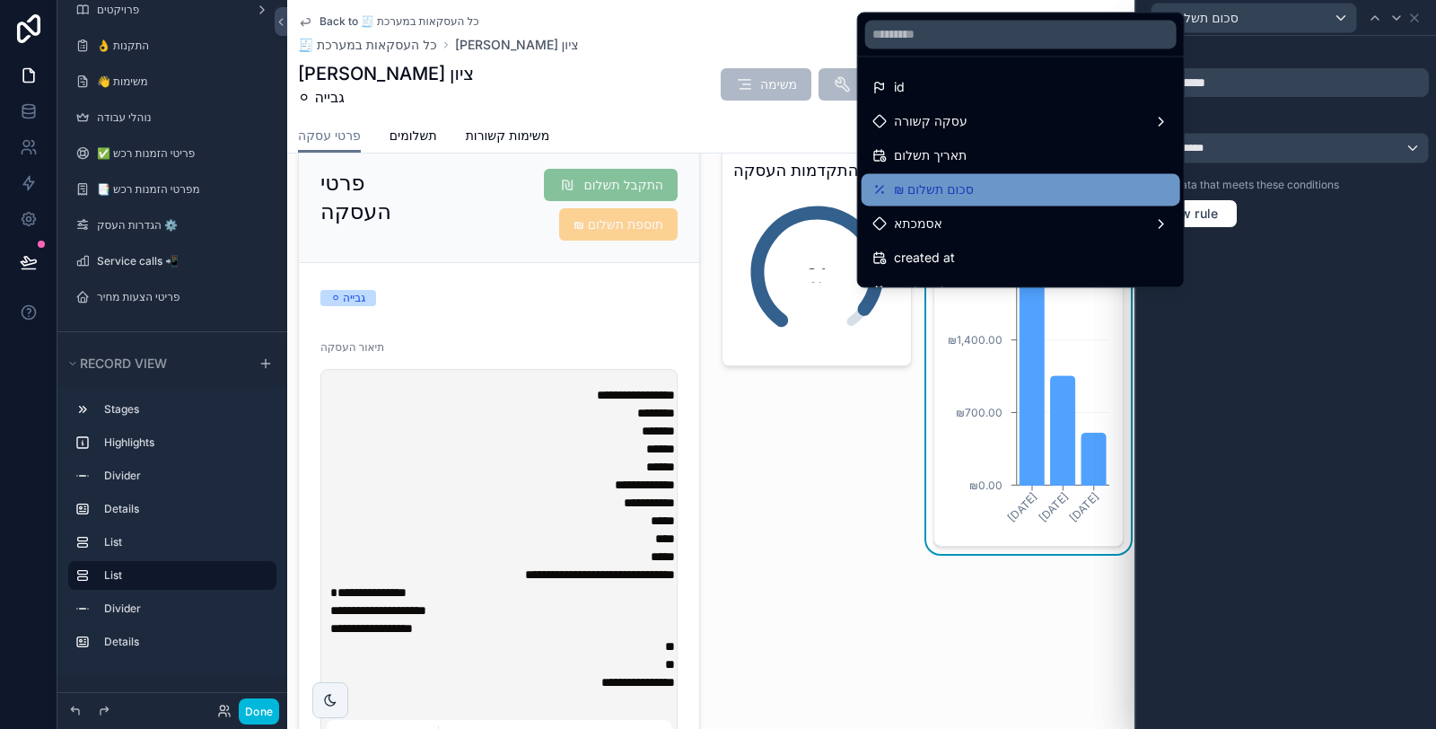
click at [1039, 177] on div "₪ סכום תשלום" at bounding box center [1020, 189] width 319 height 32
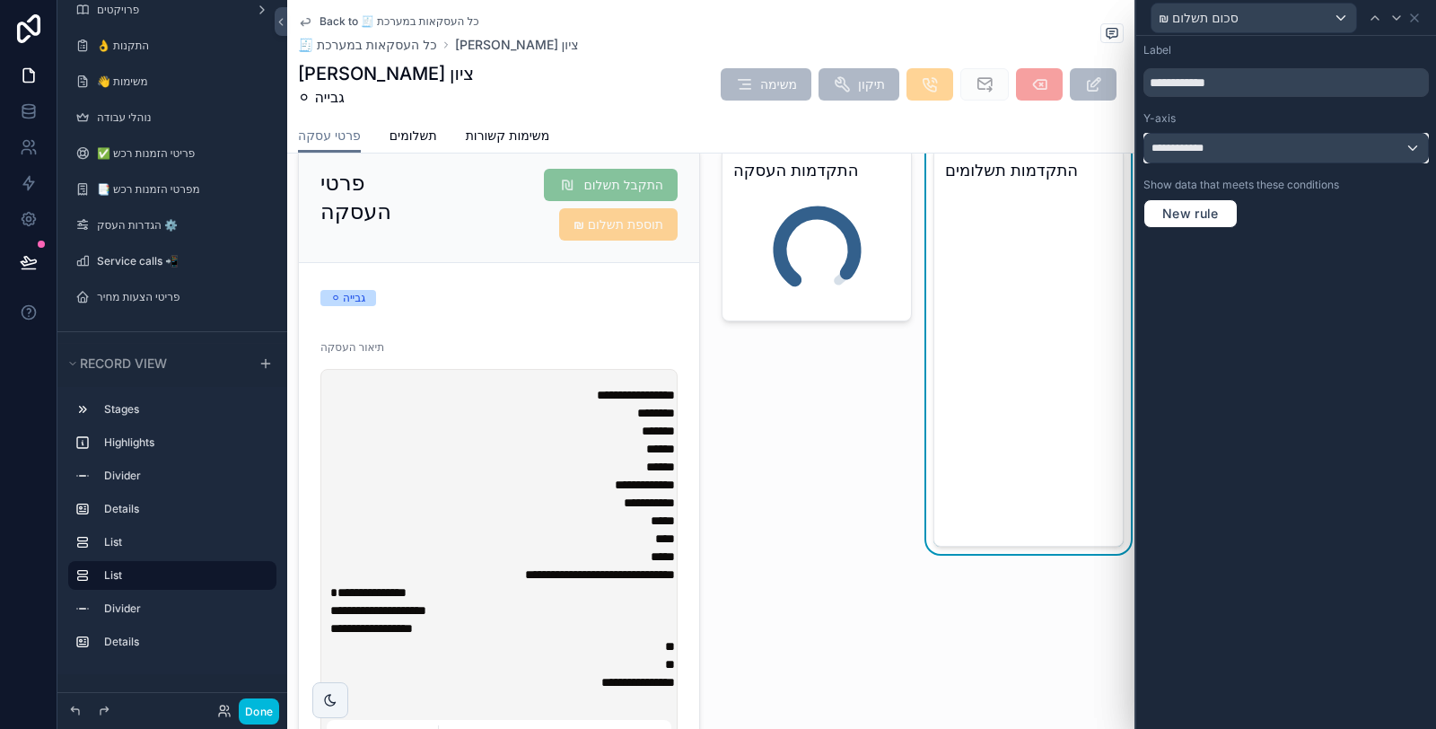
click at [1271, 139] on div "**********" at bounding box center [1286, 148] width 284 height 29
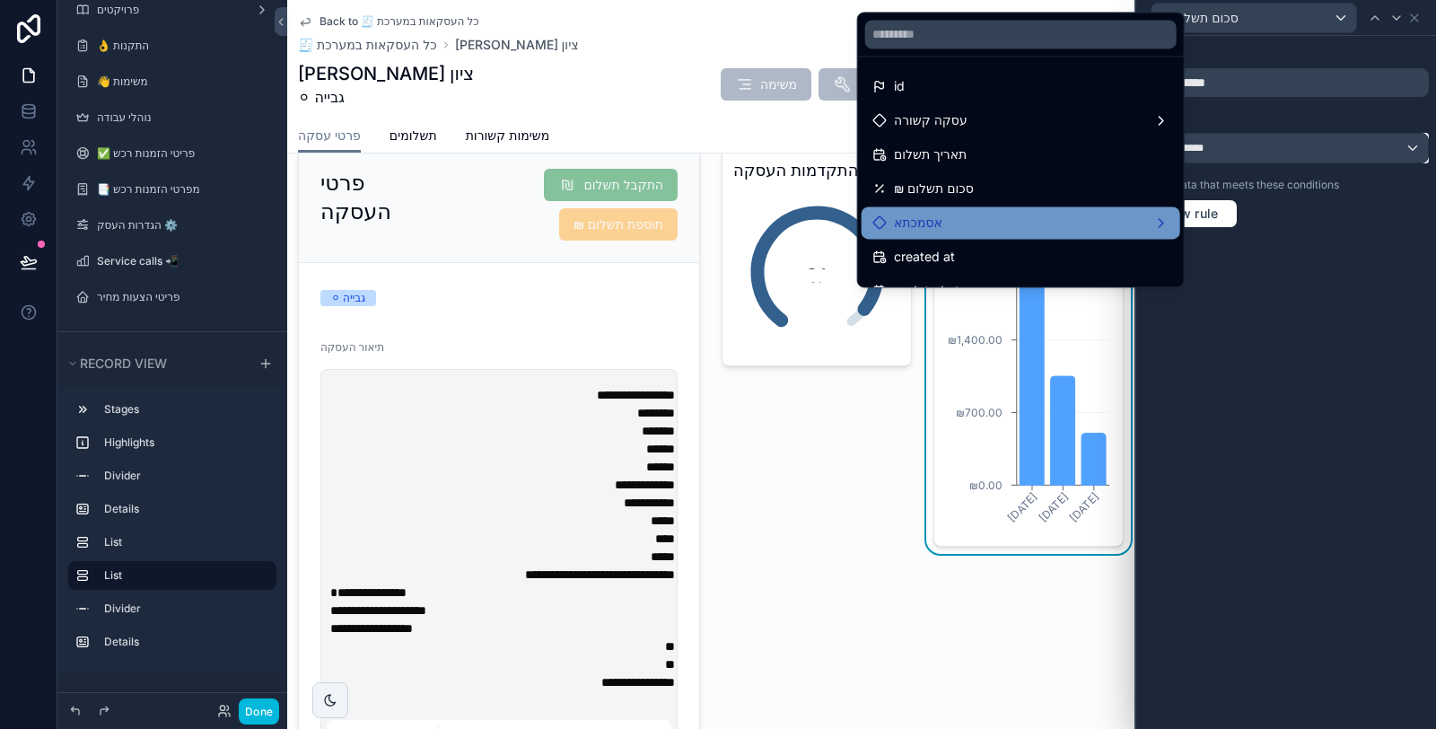
scroll to position [0, 0]
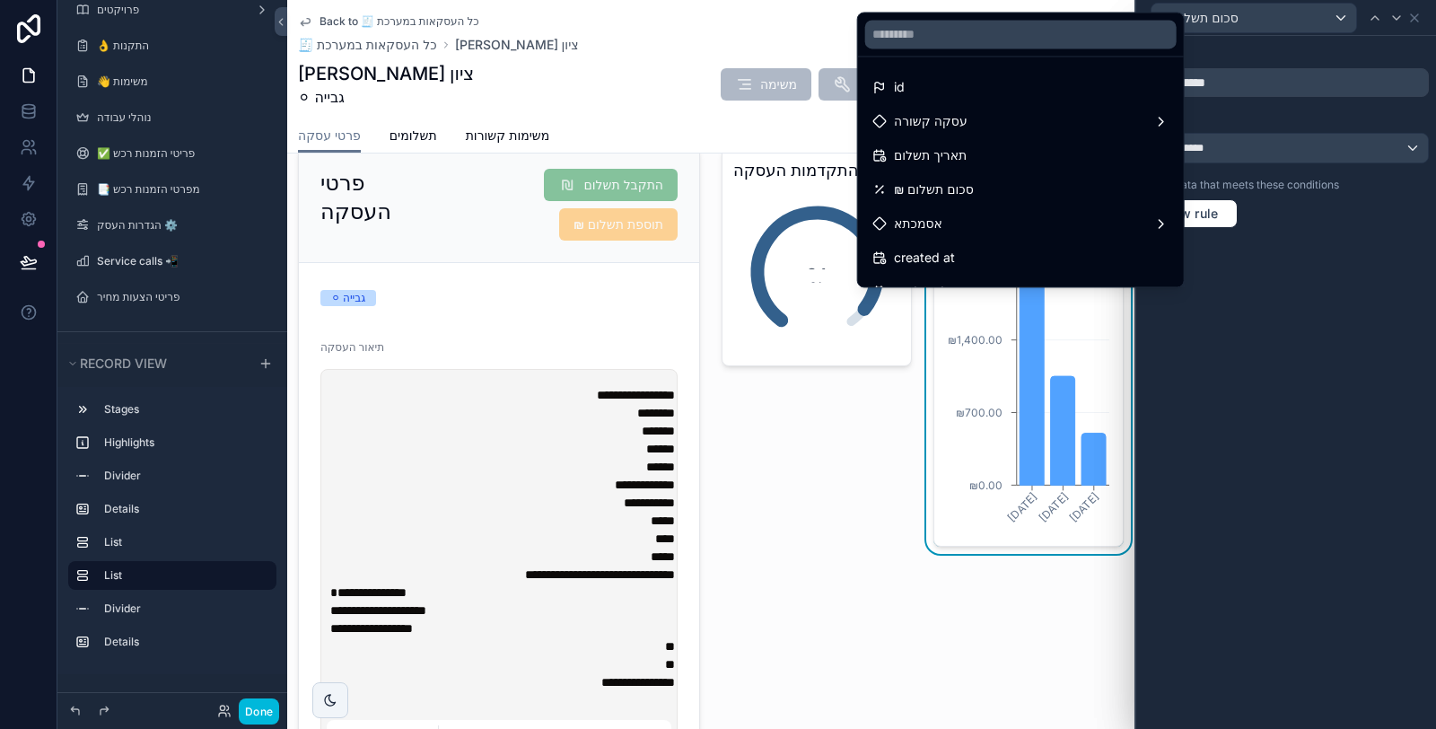
click at [1334, 504] on div at bounding box center [1286, 364] width 300 height 729
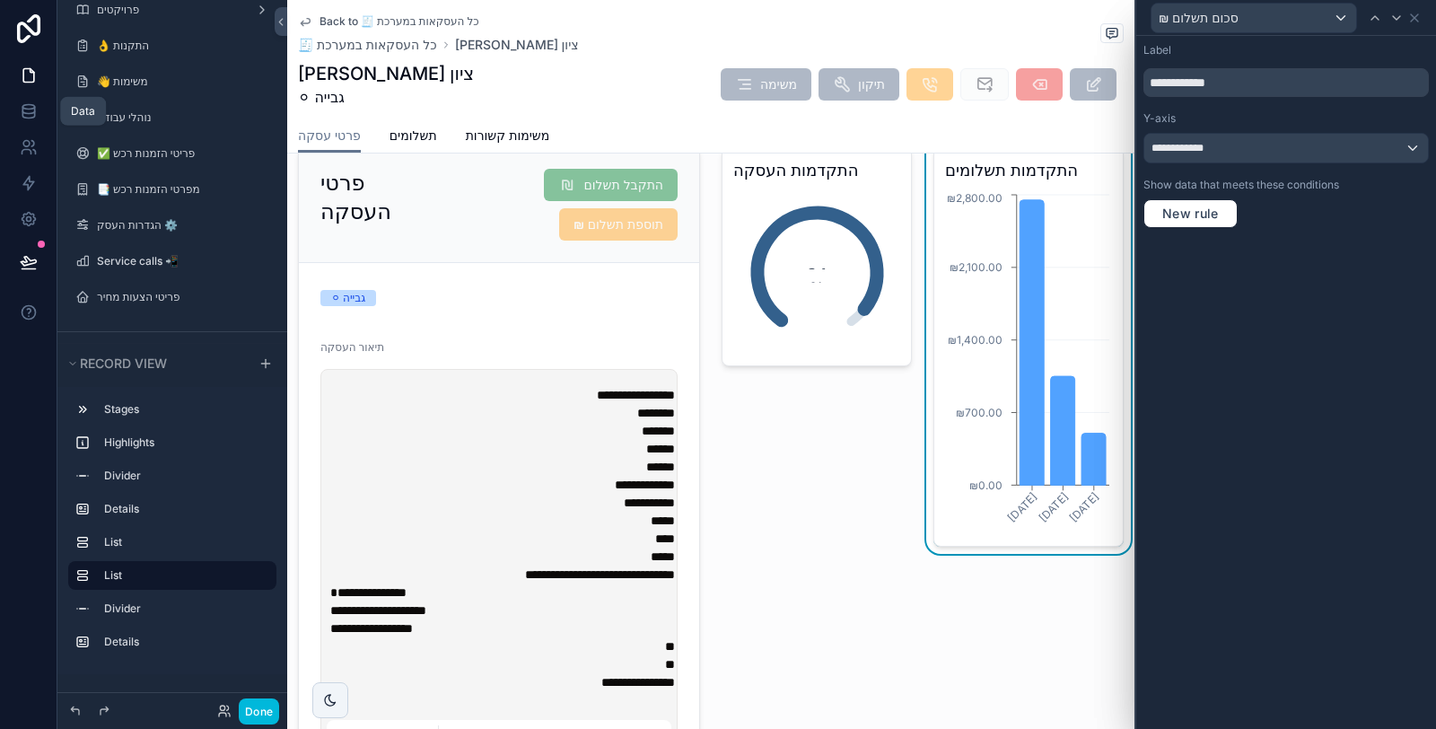
drag, startPoint x: 31, startPoint y: 107, endPoint x: 160, endPoint y: 82, distance: 130.7
click at [31, 107] on icon at bounding box center [29, 111] width 18 height 18
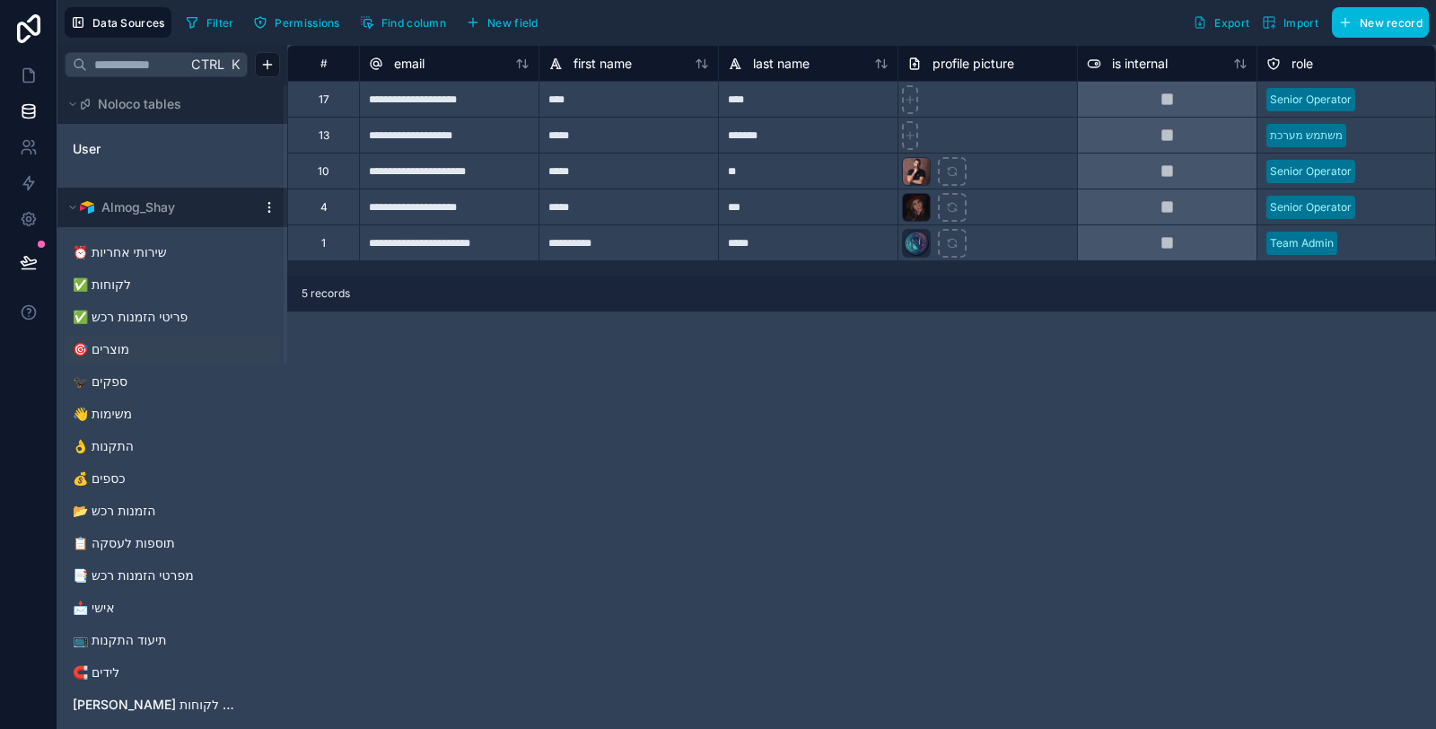
click at [162, 345] on link "🎯 מוצרים" at bounding box center [154, 349] width 163 height 18
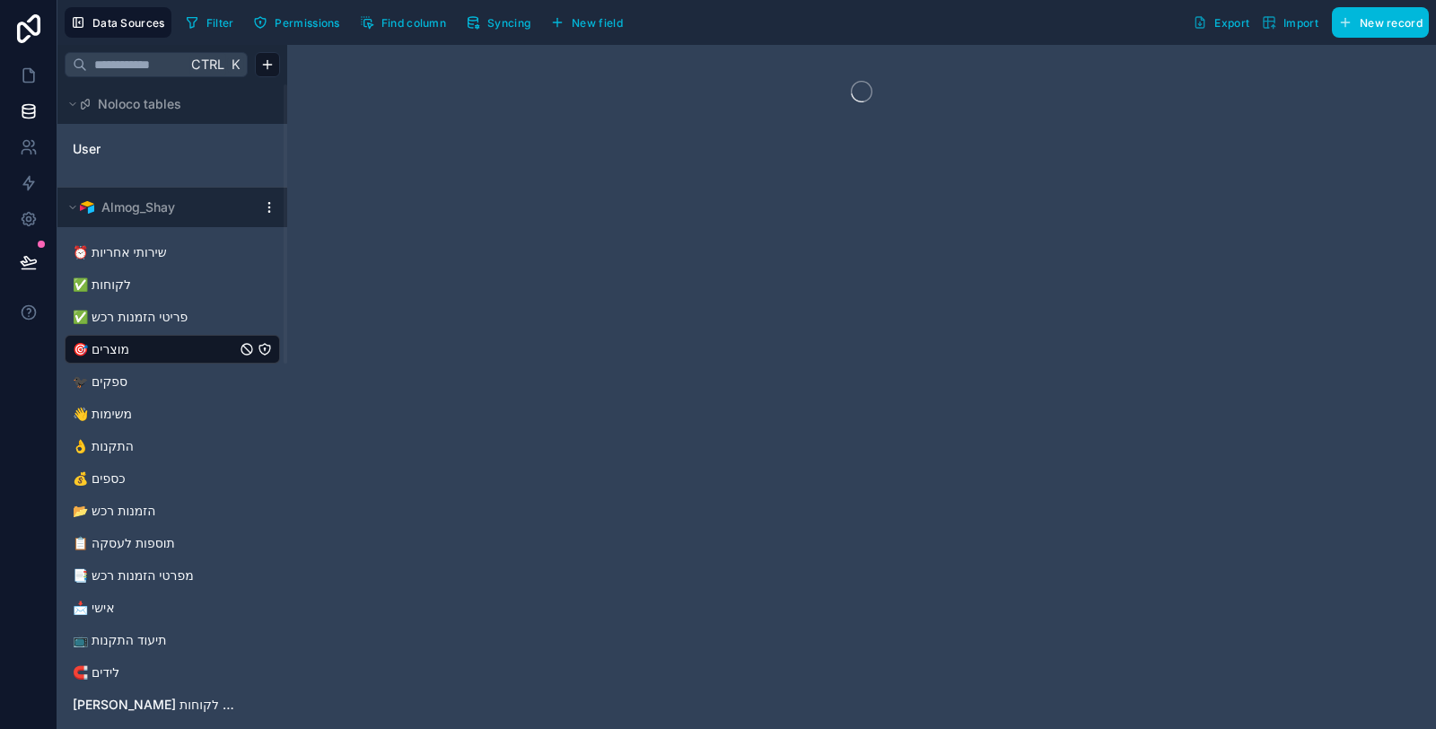
click at [512, 10] on button "Syncing" at bounding box center [497, 22] width 77 height 27
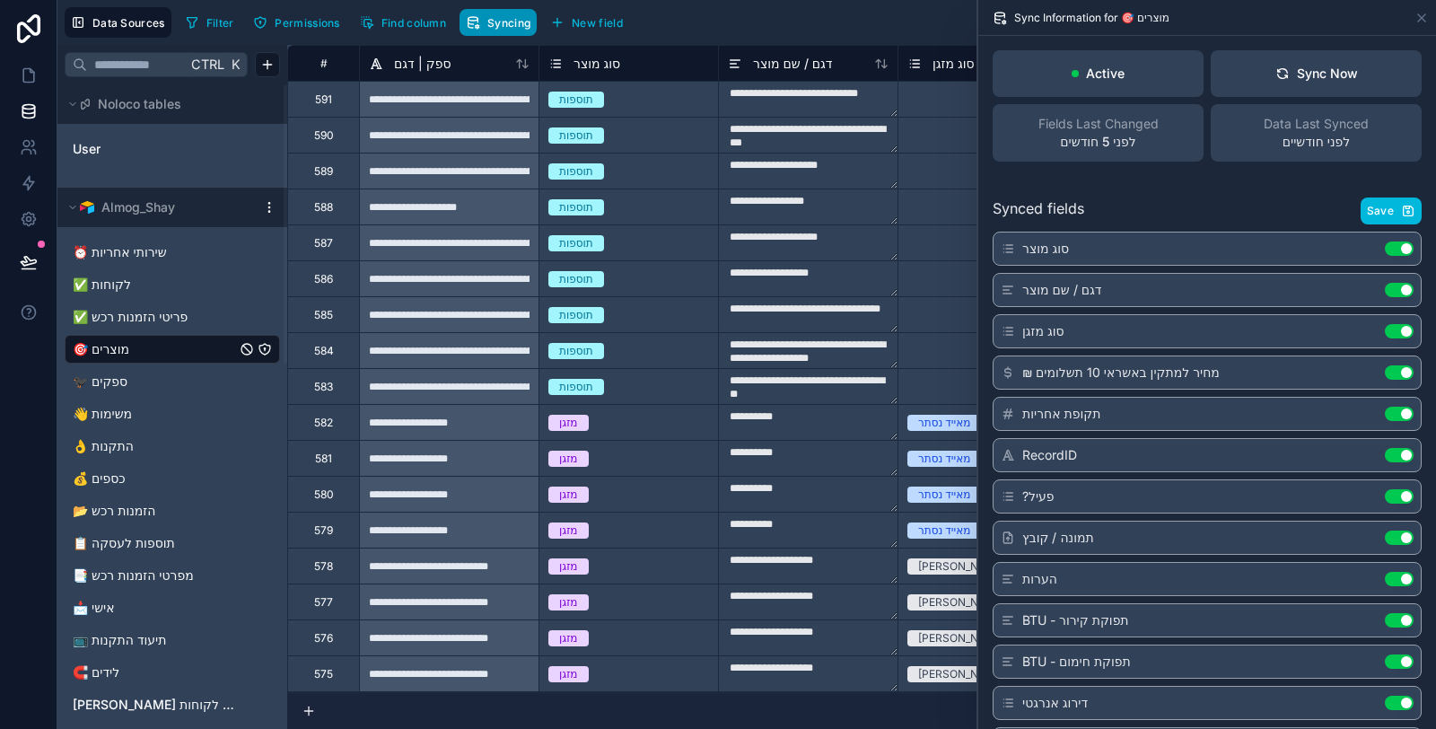
click at [508, 19] on span "Syncing" at bounding box center [508, 22] width 43 height 13
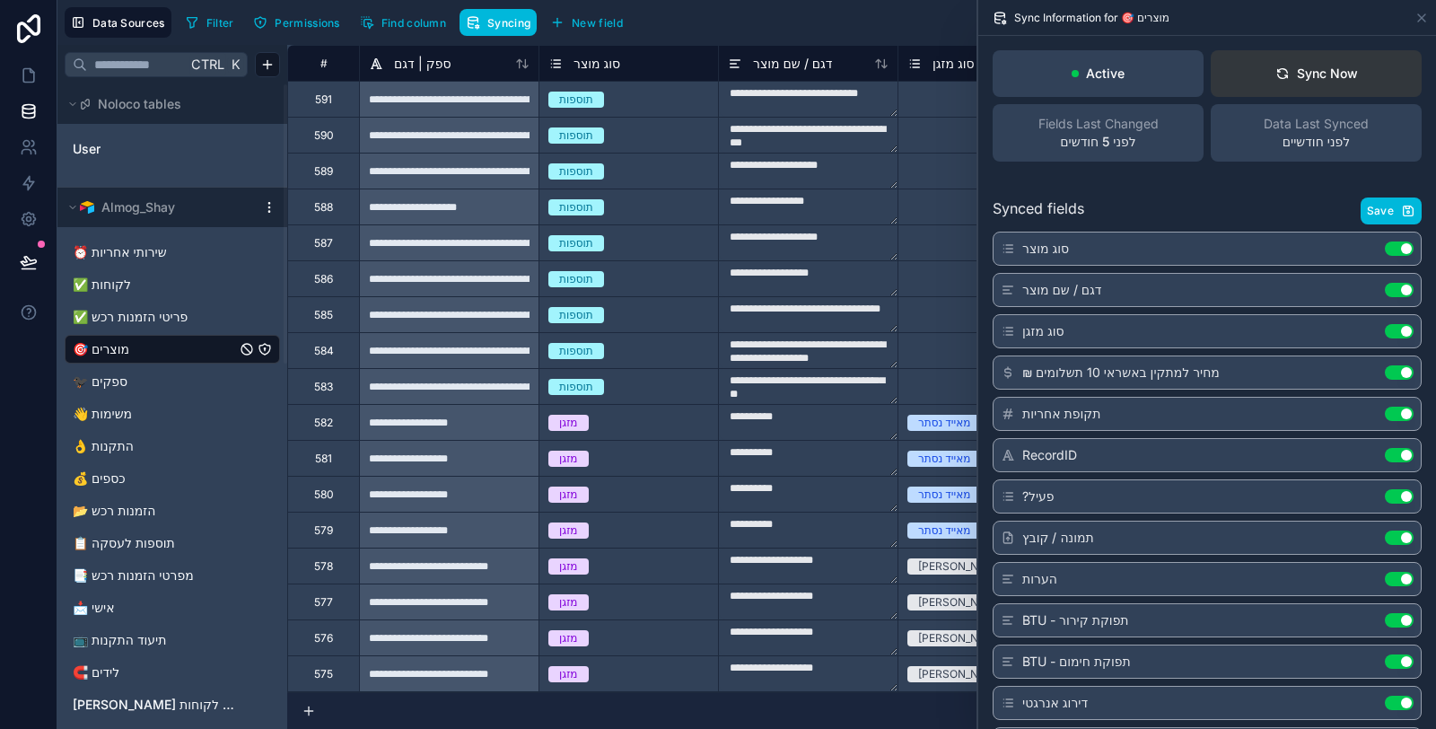
click at [1327, 58] on button "Sync Now" at bounding box center [1315, 73] width 211 height 47
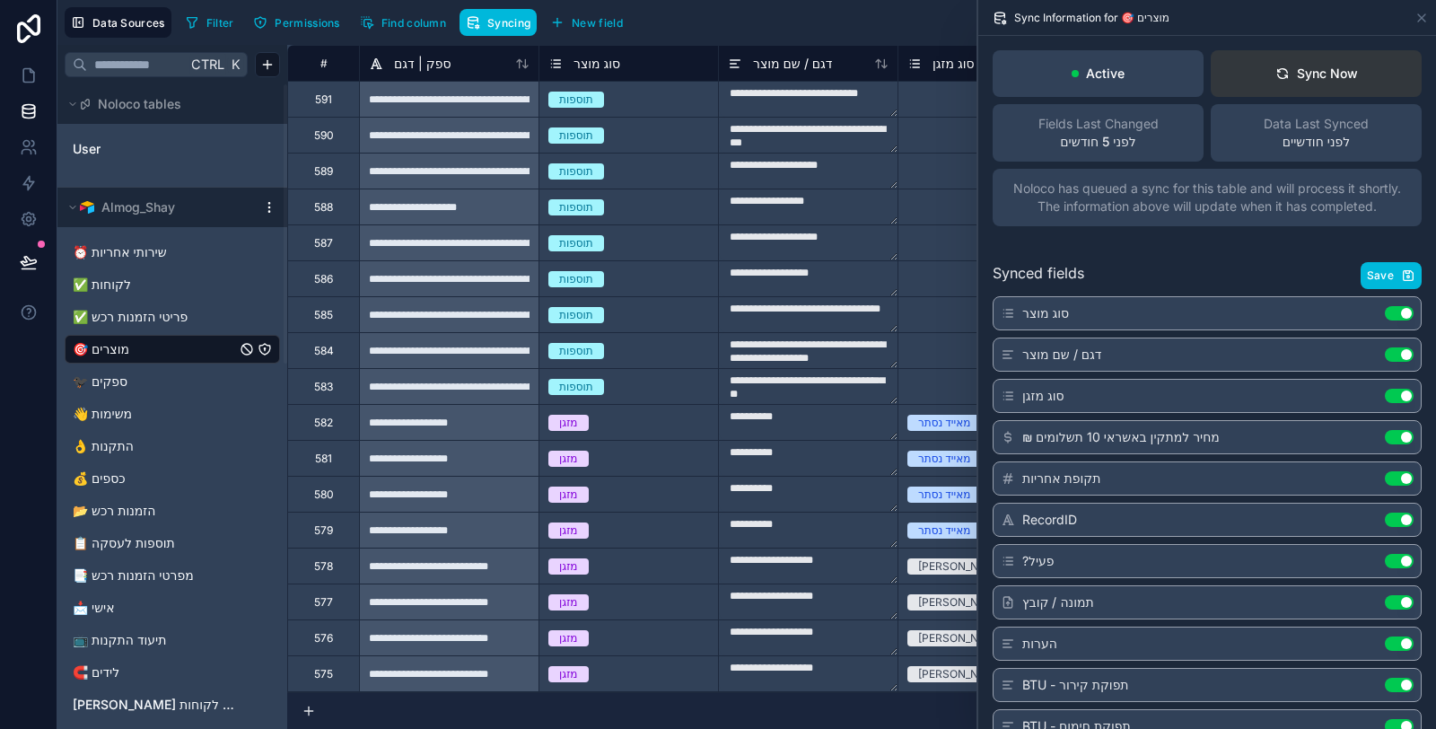
click at [1306, 73] on div "Sync Now" at bounding box center [1316, 74] width 83 height 18
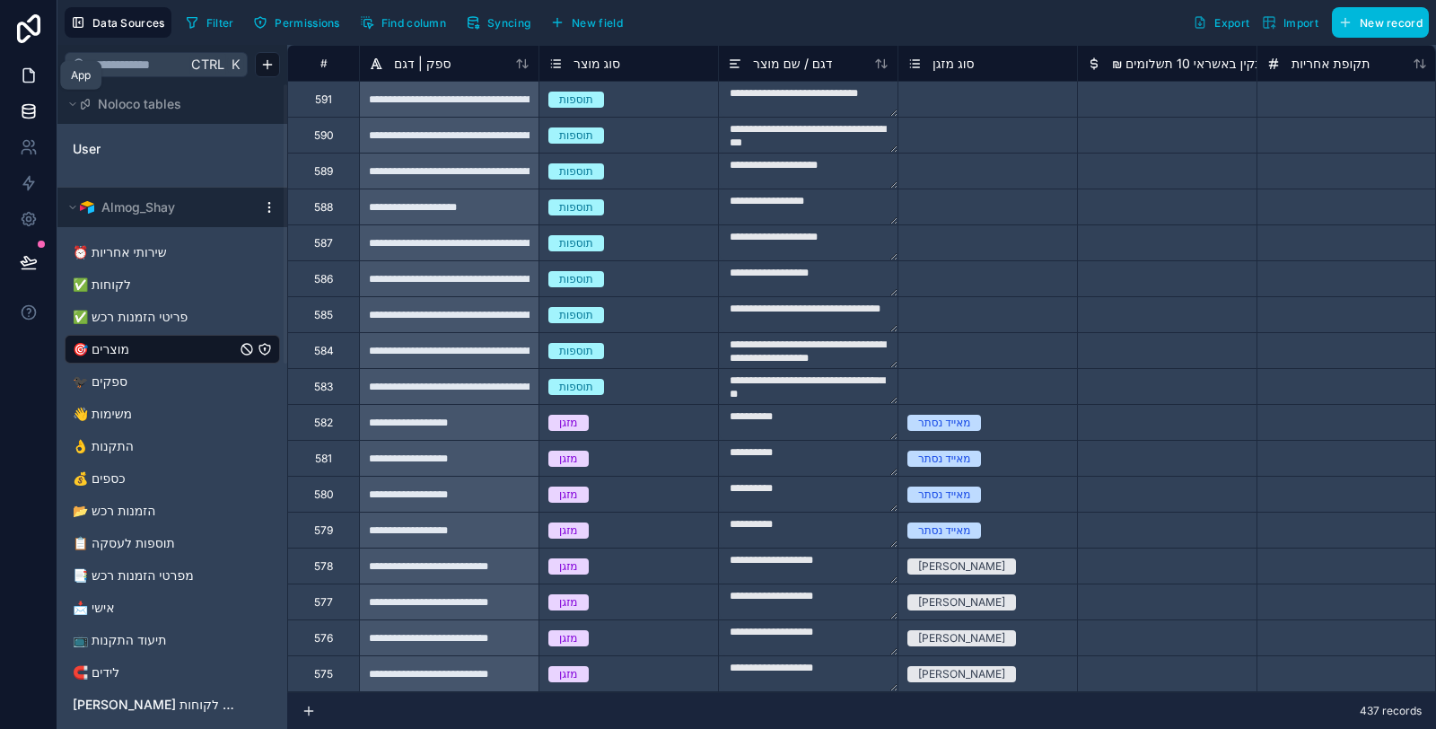
click at [26, 78] on icon at bounding box center [29, 75] width 18 height 18
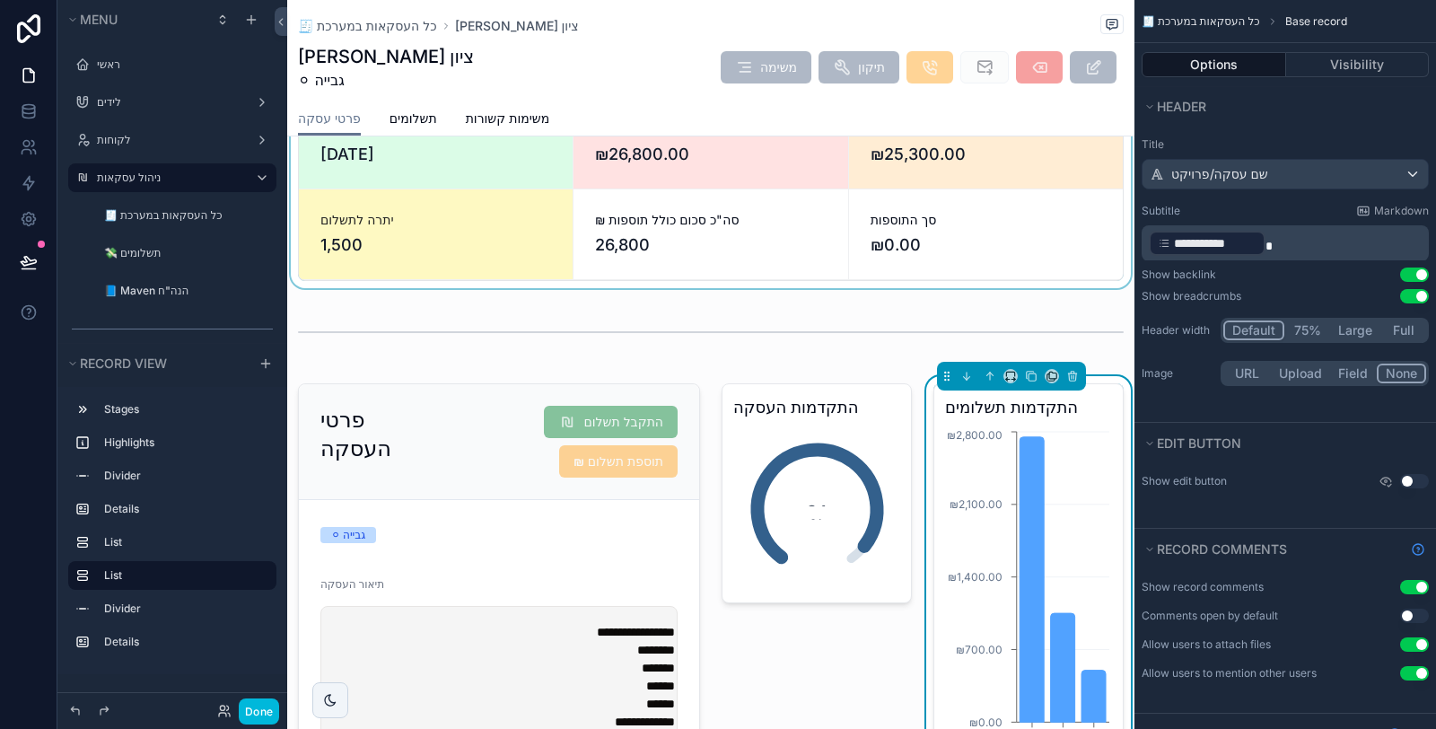
scroll to position [199, 0]
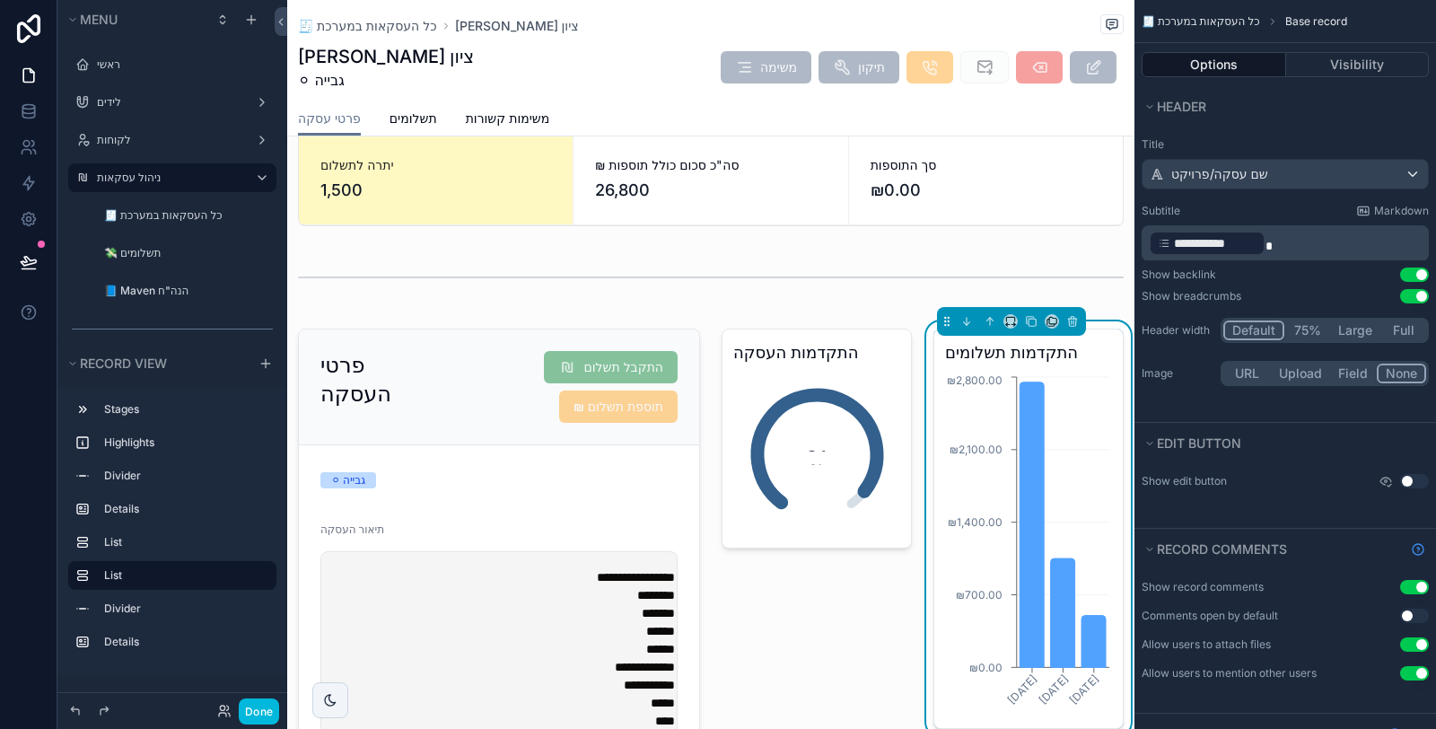
click at [1084, 355] on h3 "התקדמות תשלומים" at bounding box center [1028, 352] width 167 height 25
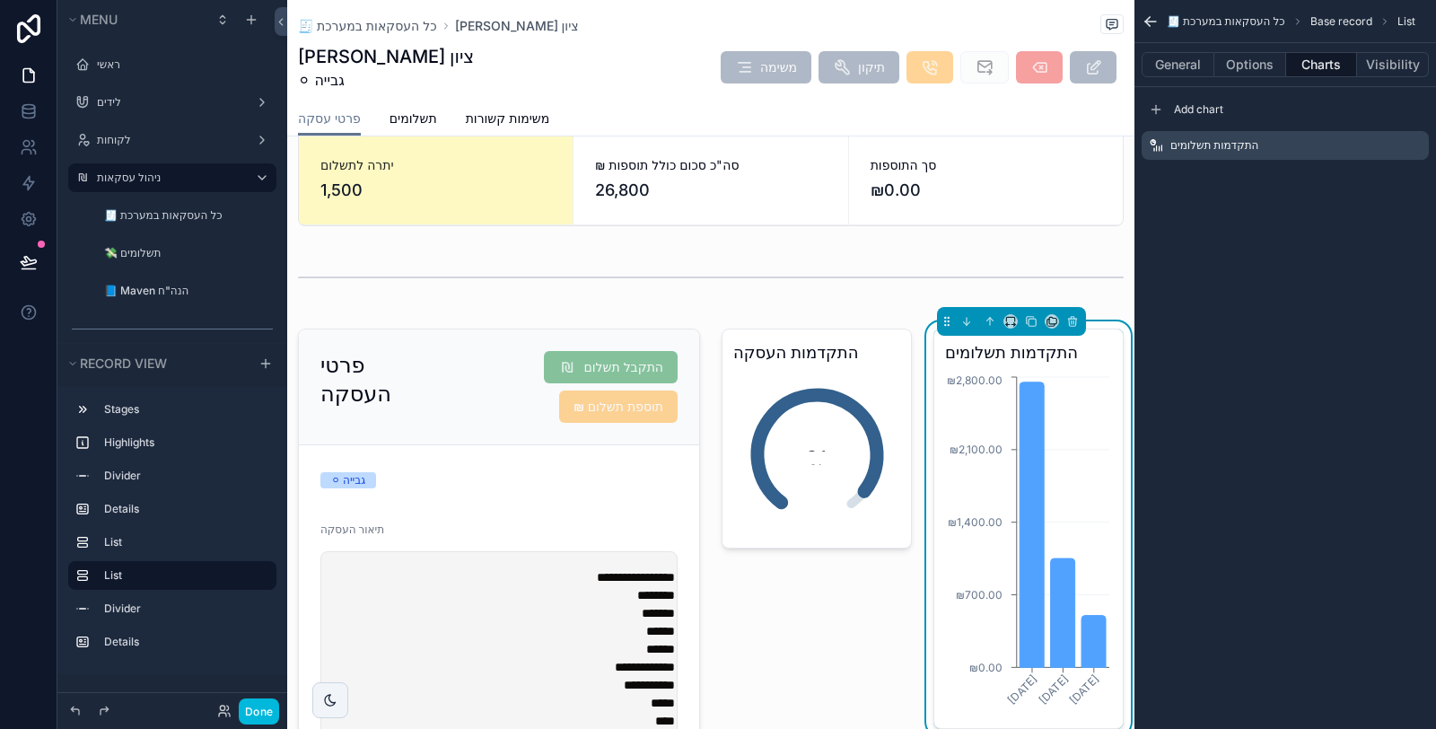
click at [0, 0] on icon "scrollable content" at bounding box center [0, 0] width 0 height 0
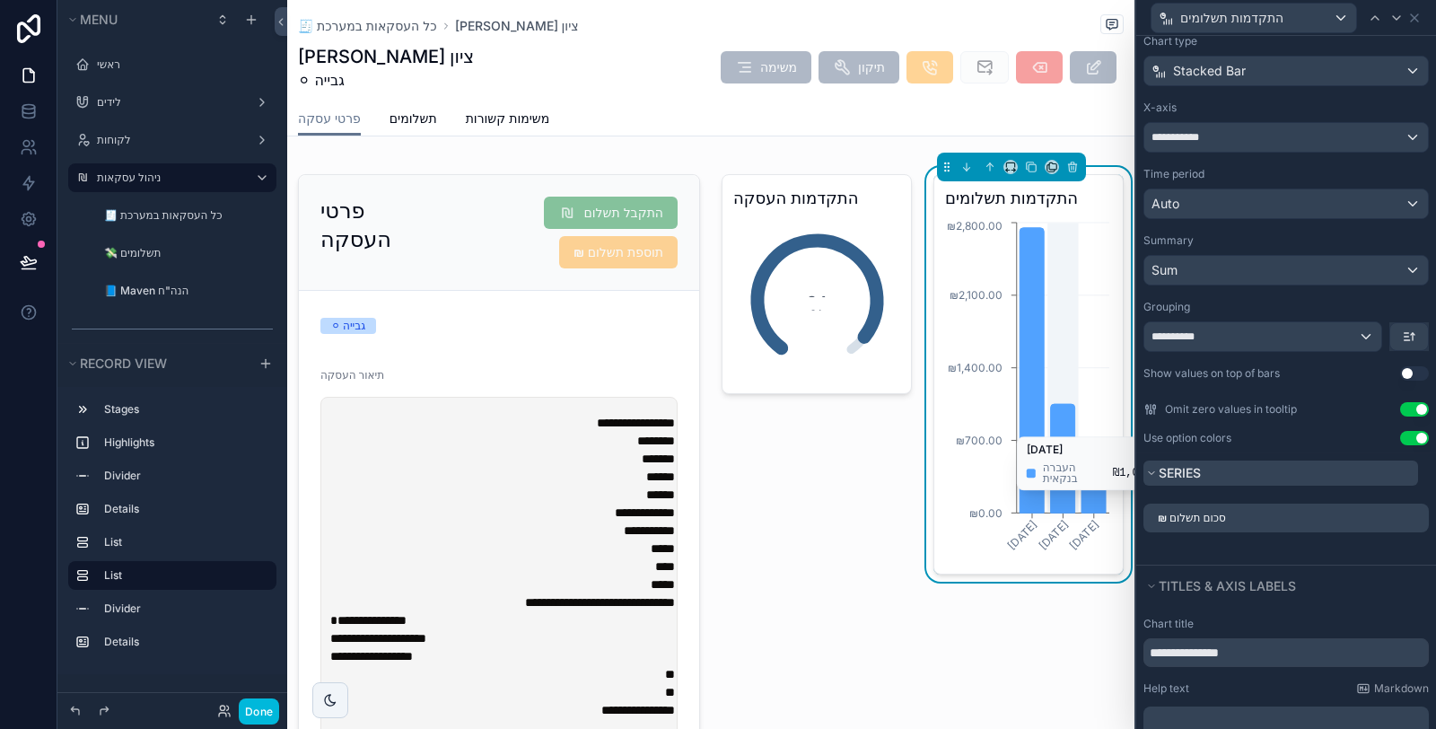
scroll to position [398, 0]
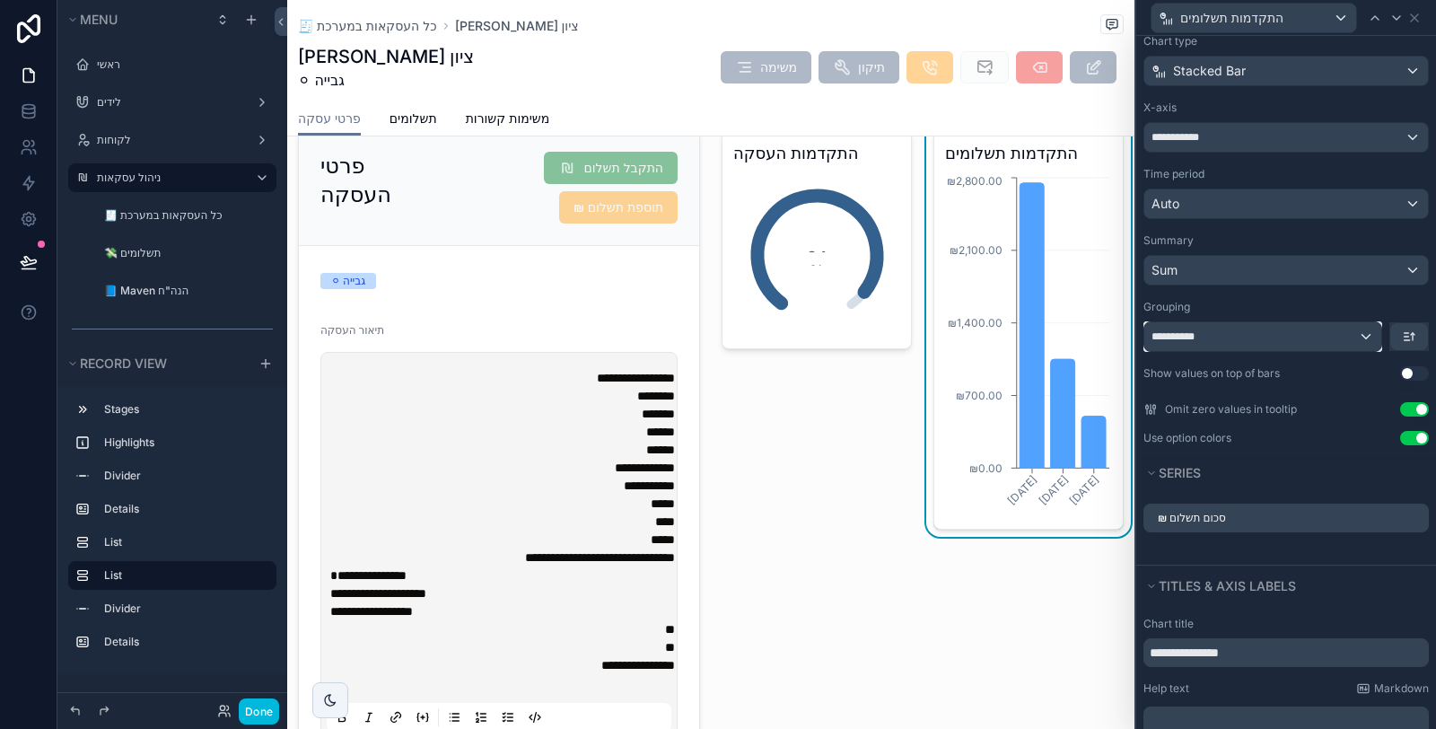
click at [1288, 329] on div "**********" at bounding box center [1262, 336] width 237 height 29
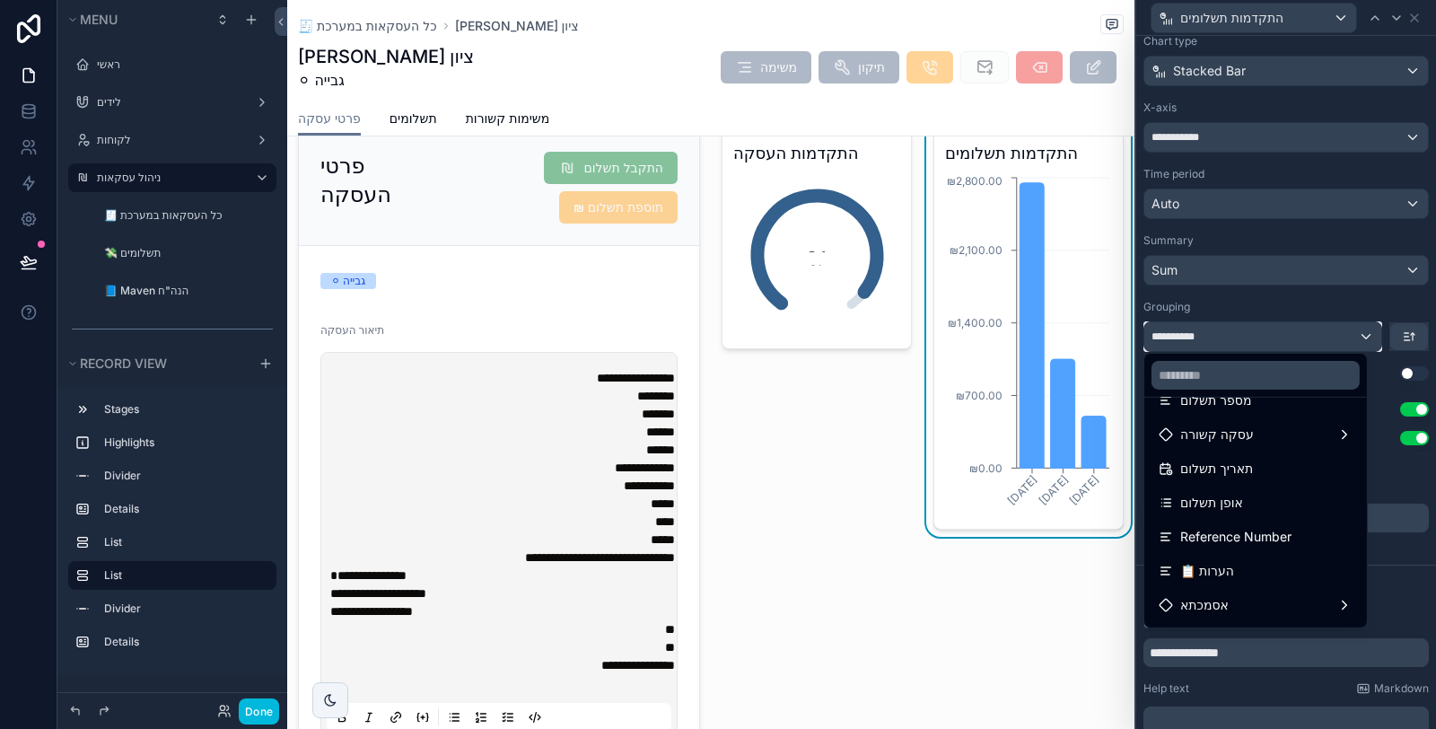
scroll to position [129, 0]
click at [1253, 505] on div "אופן תשלום" at bounding box center [1255, 504] width 194 height 22
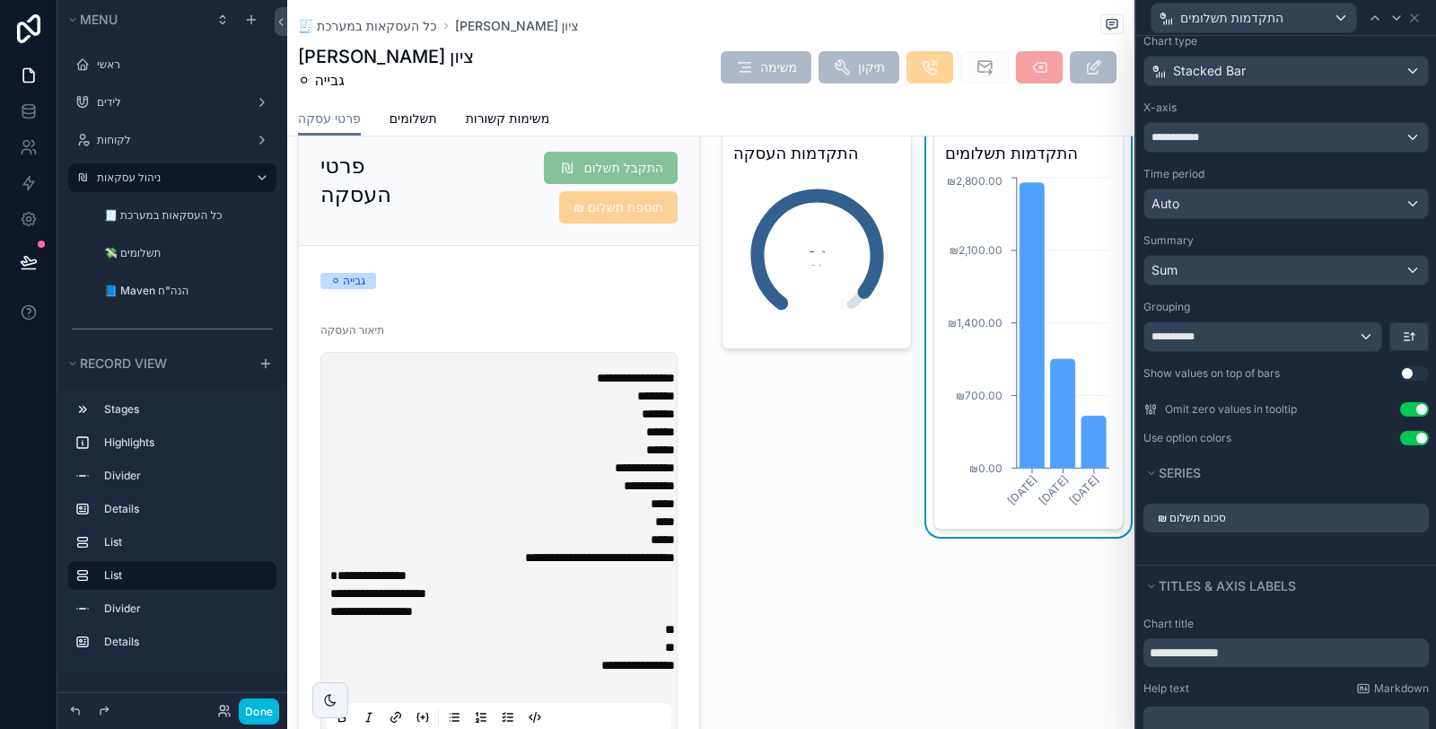
click at [0, 0] on icon at bounding box center [0, 0] width 0 height 0
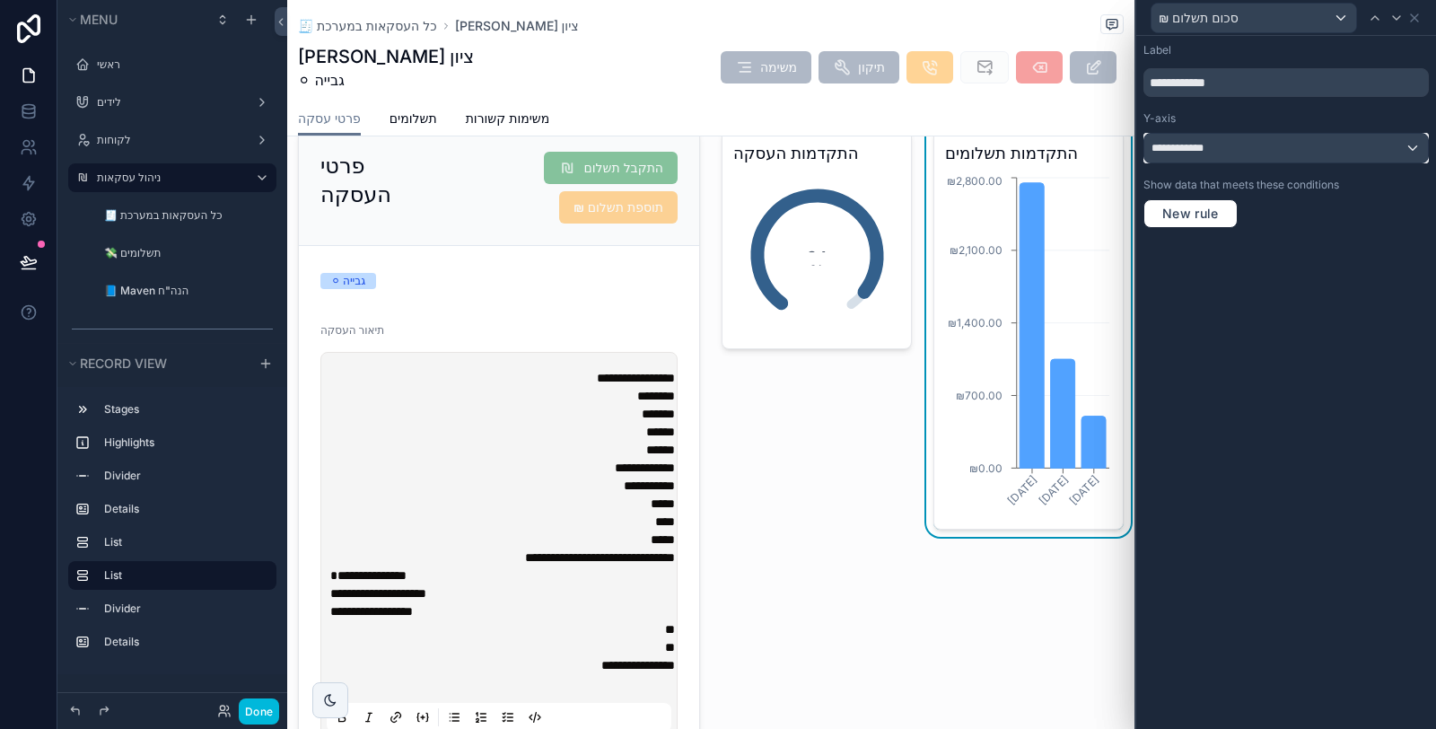
click at [1271, 144] on div "**********" at bounding box center [1286, 148] width 284 height 29
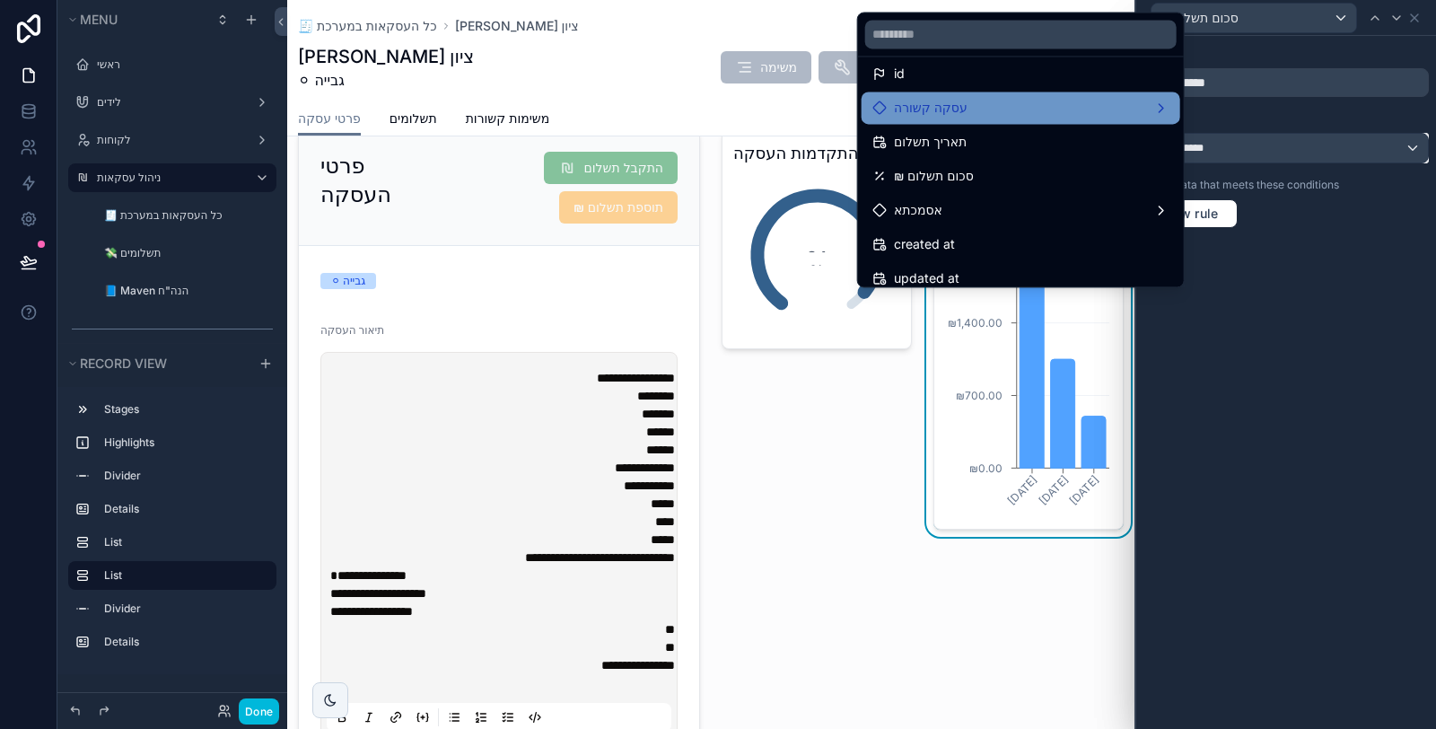
scroll to position [24, 0]
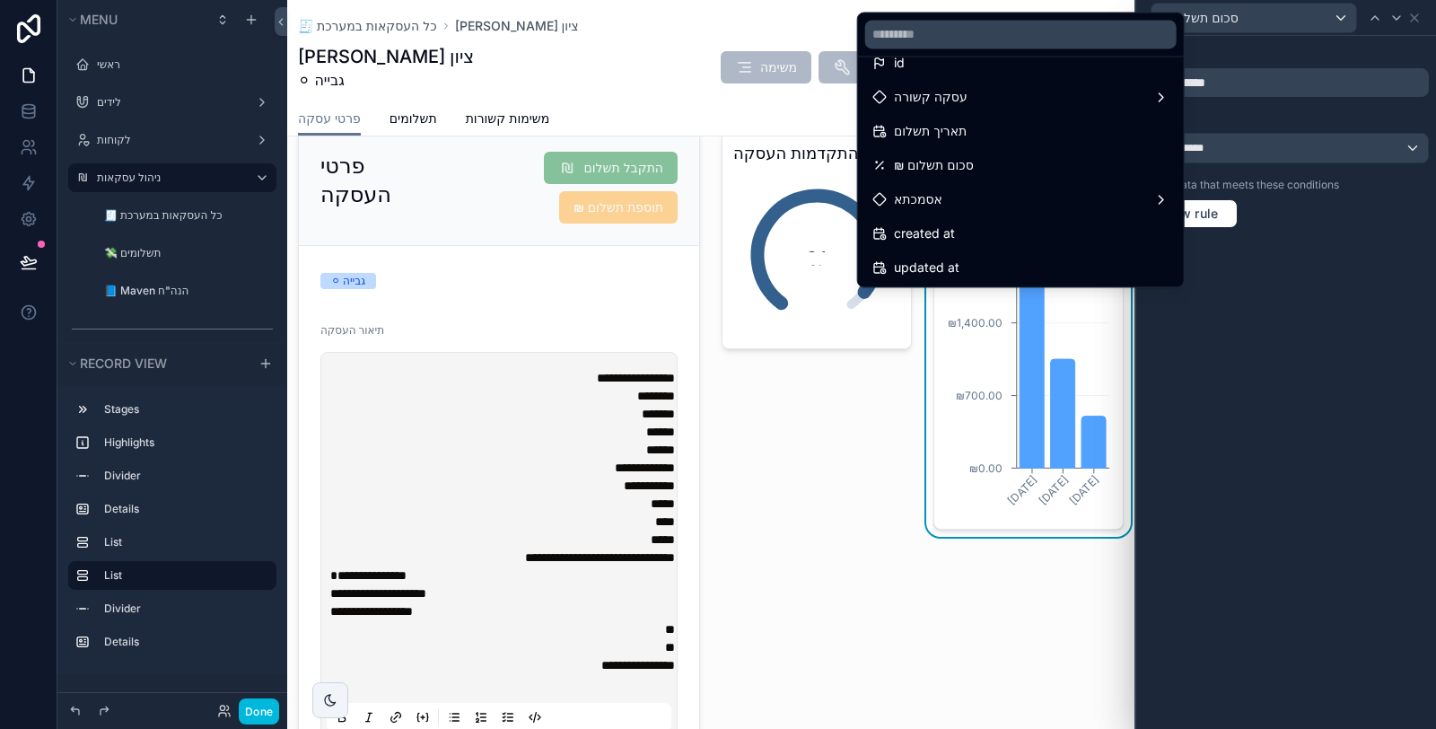
click at [1298, 516] on div at bounding box center [1286, 364] width 300 height 729
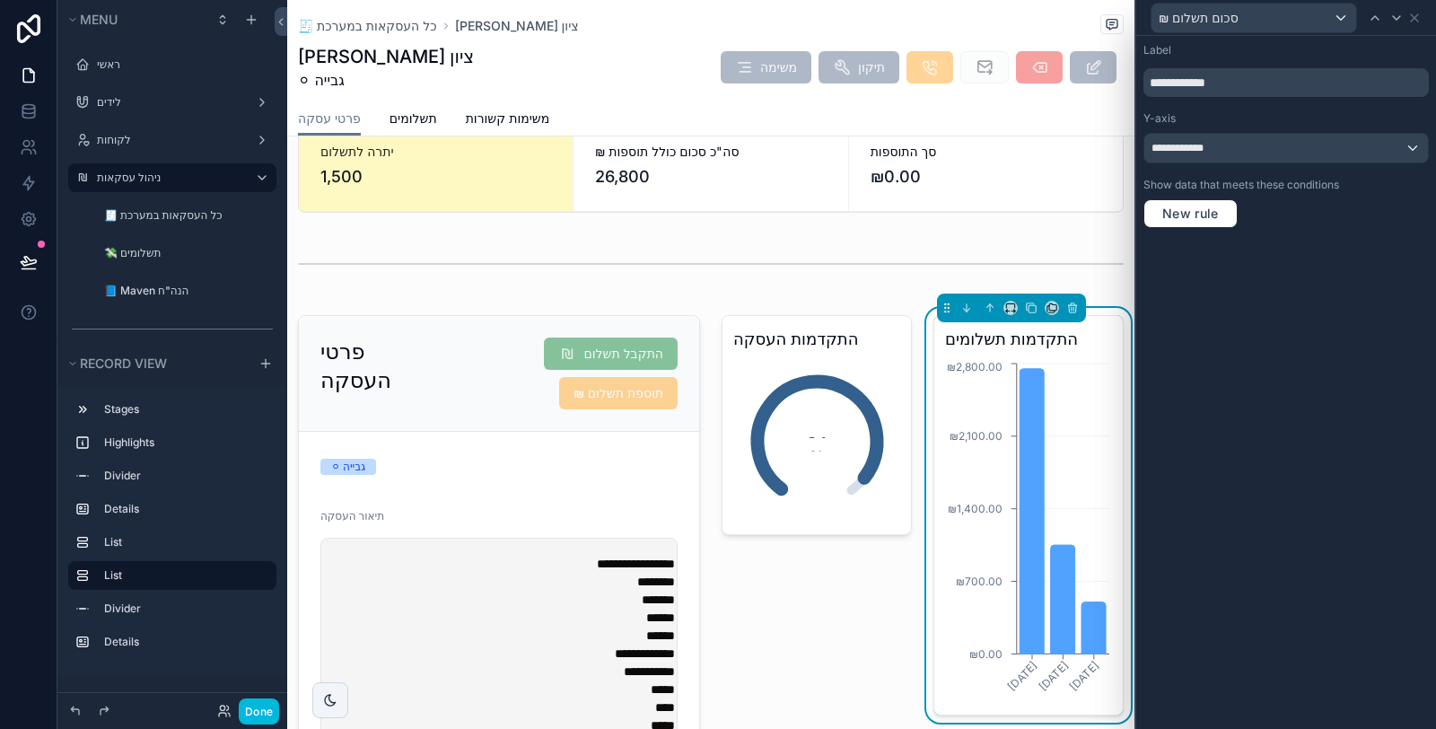
scroll to position [199, 0]
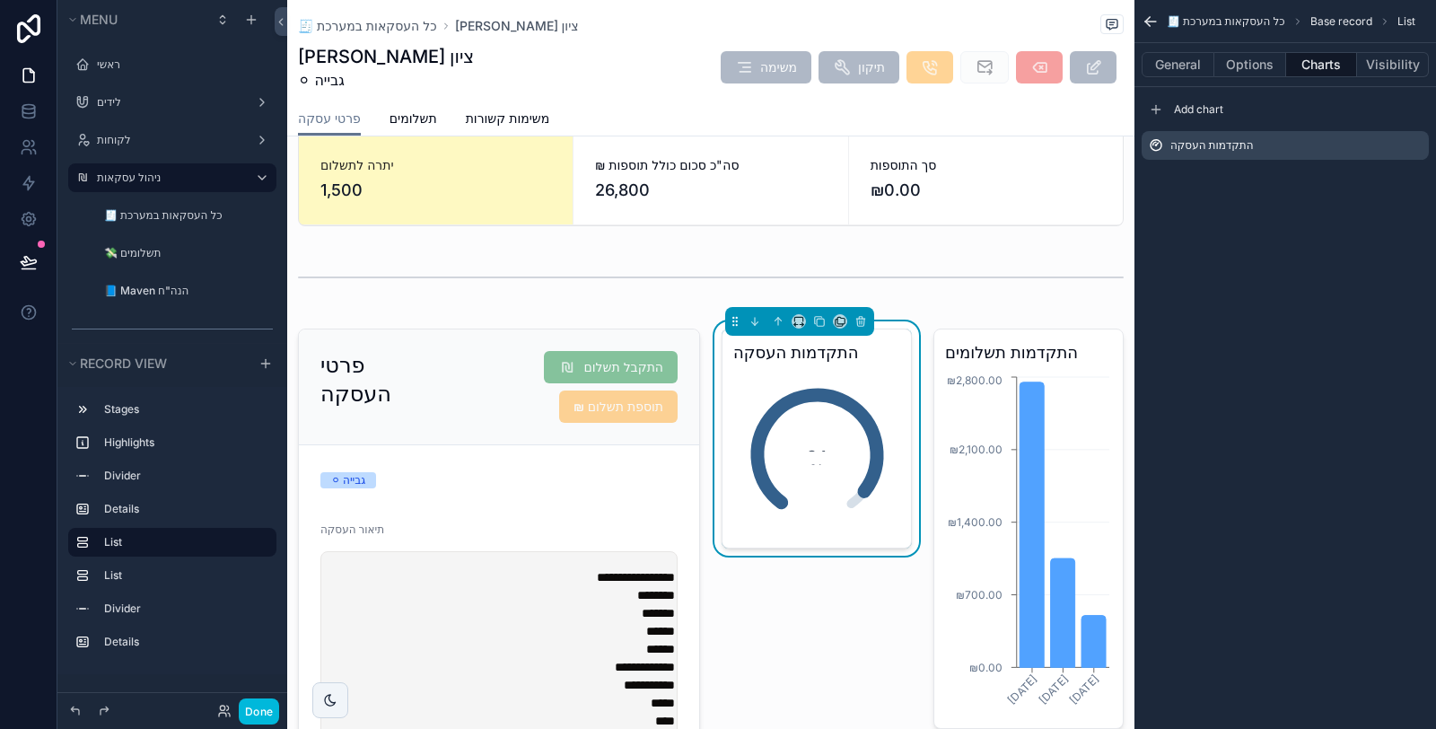
click at [0, 0] on icon "scrollable content" at bounding box center [0, 0] width 0 height 0
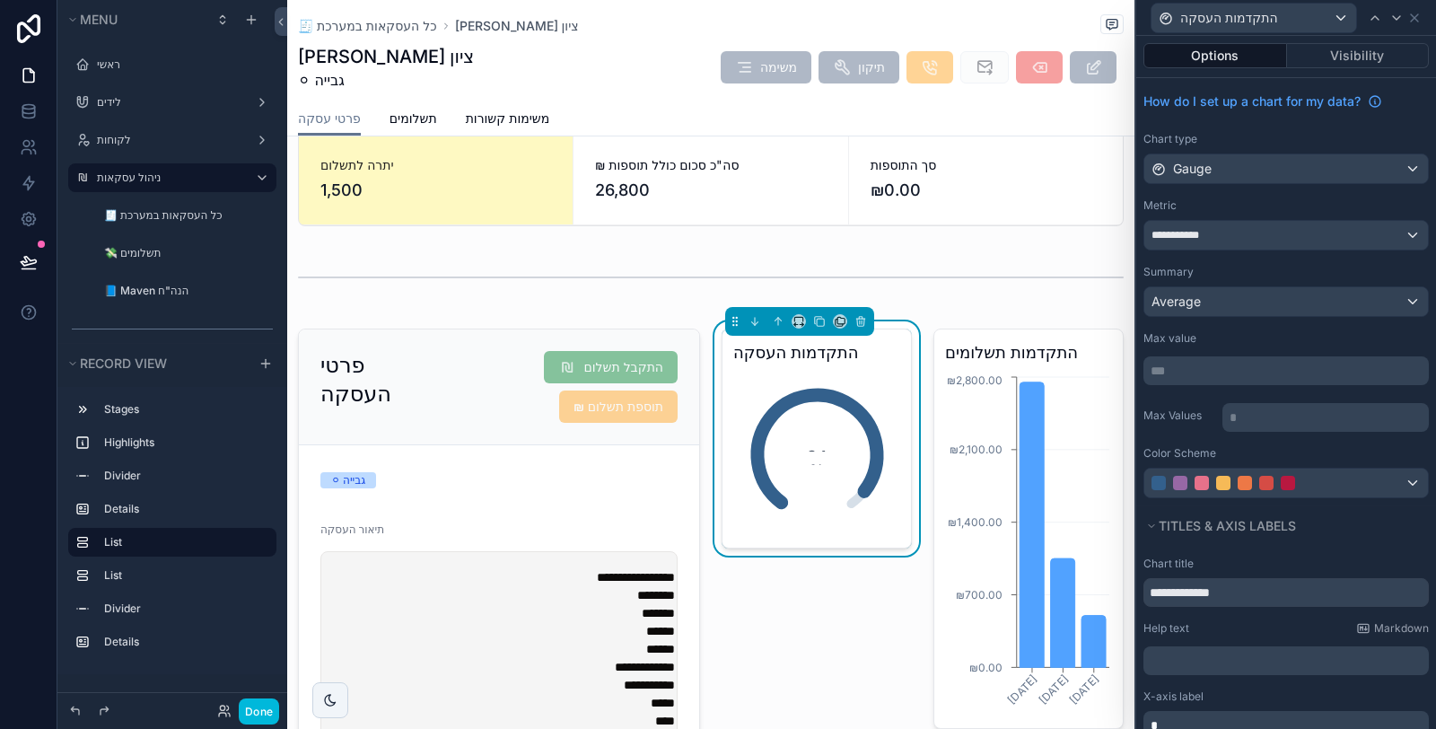
scroll to position [0, 0]
click at [1245, 226] on div "**********" at bounding box center [1286, 237] width 284 height 29
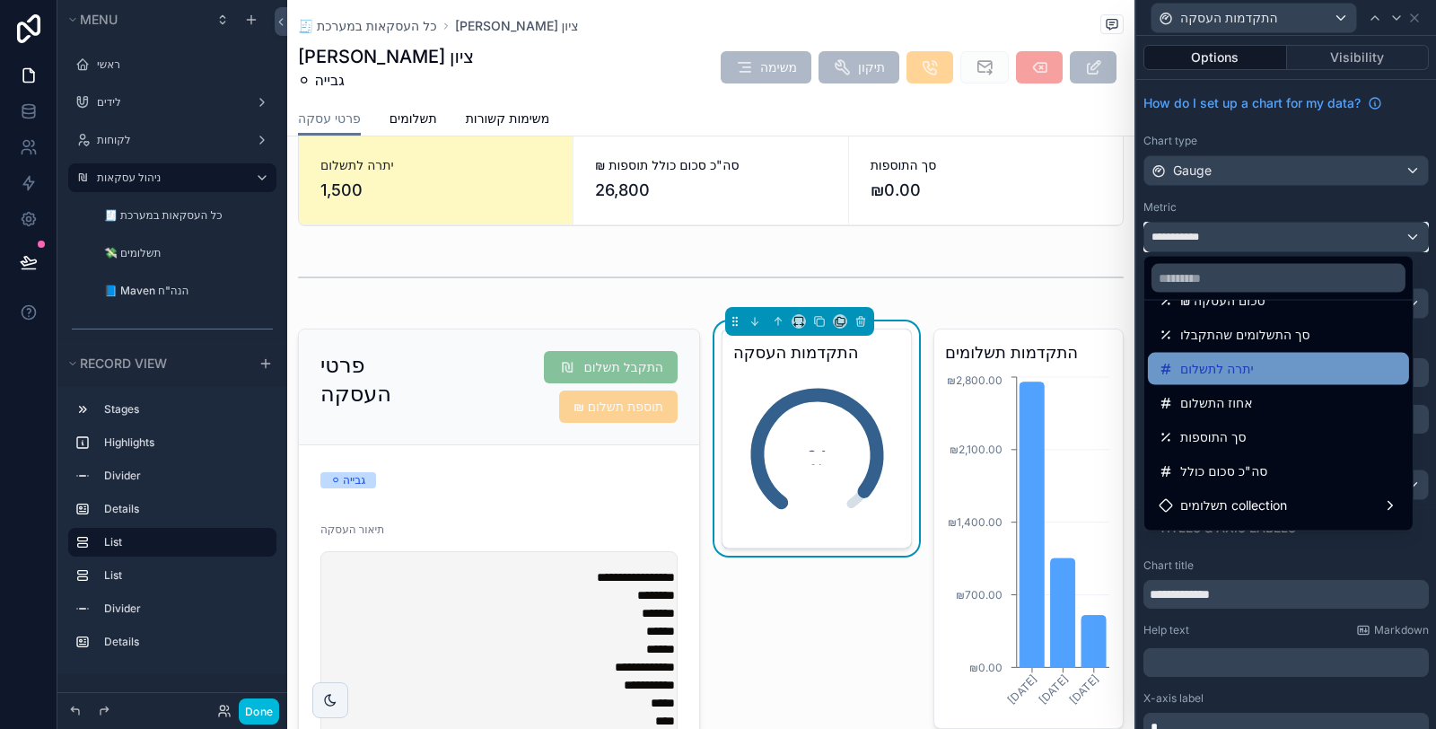
scroll to position [100, 0]
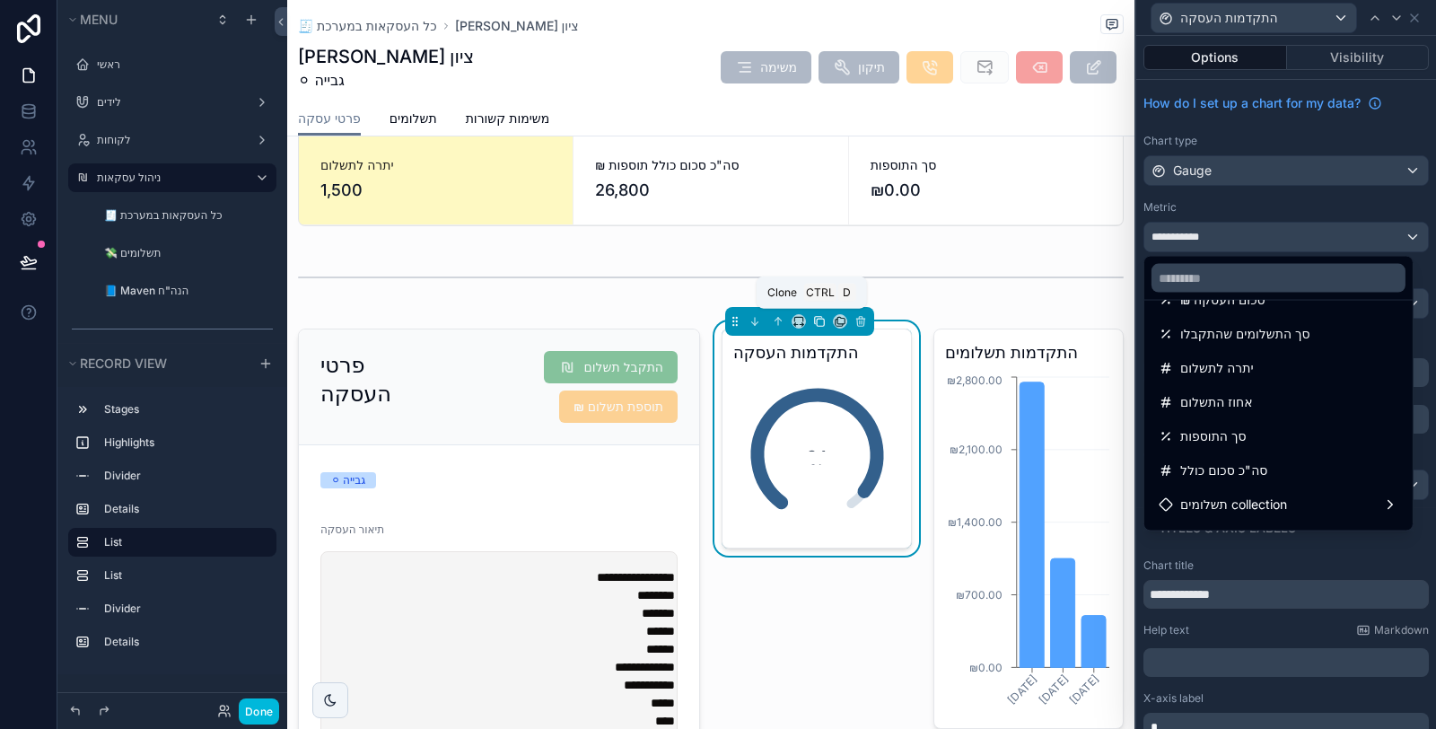
click at [810, 326] on button "scrollable content" at bounding box center [819, 321] width 20 height 20
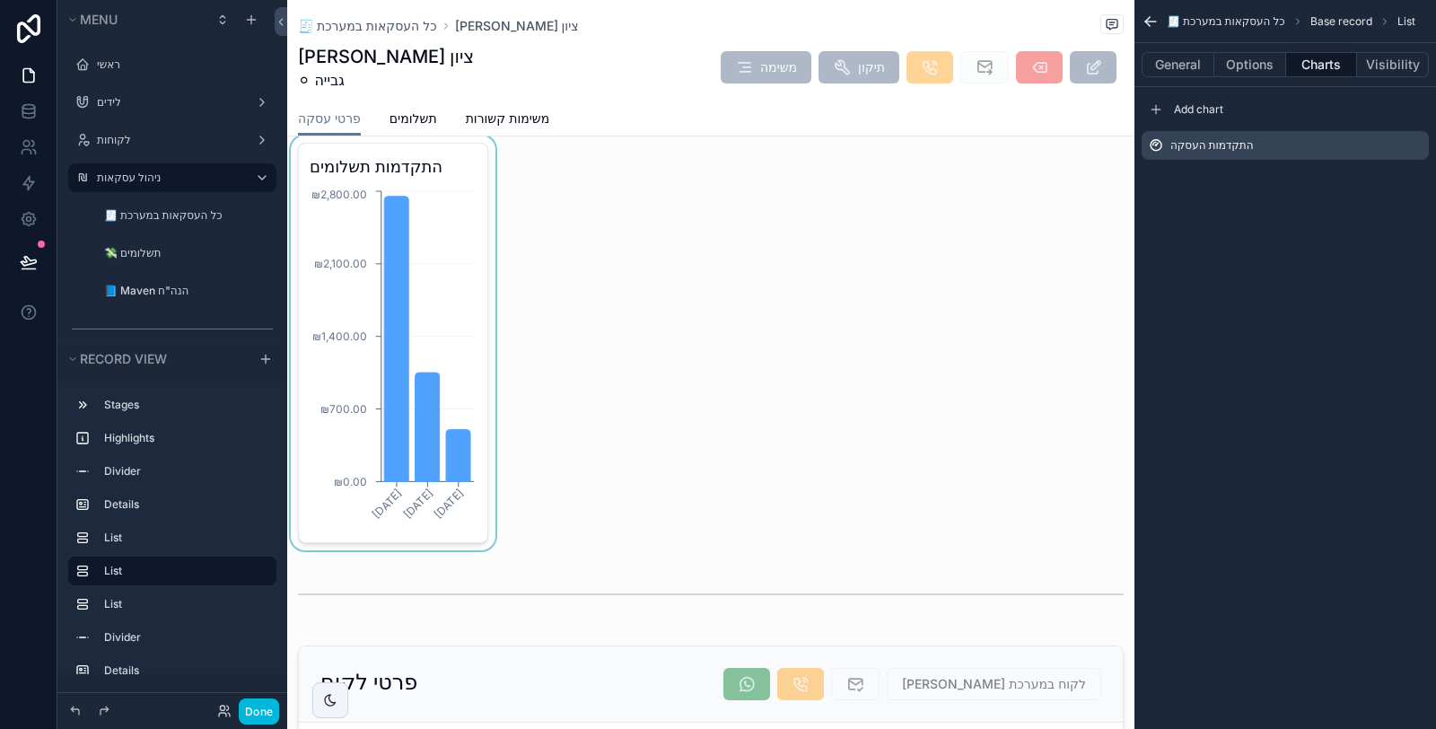
click at [419, 366] on div "scrollable content" at bounding box center [393, 342] width 212 height 415
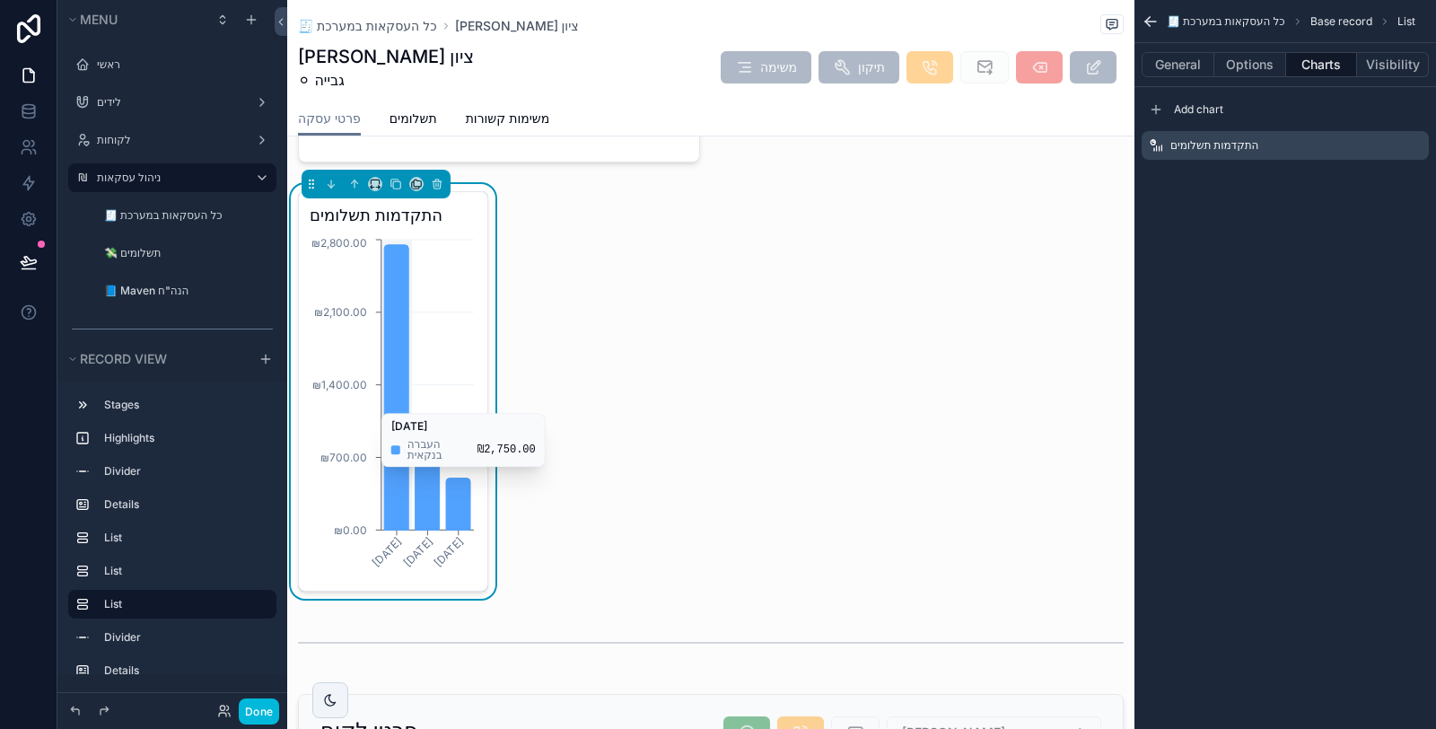
scroll to position [1096, 0]
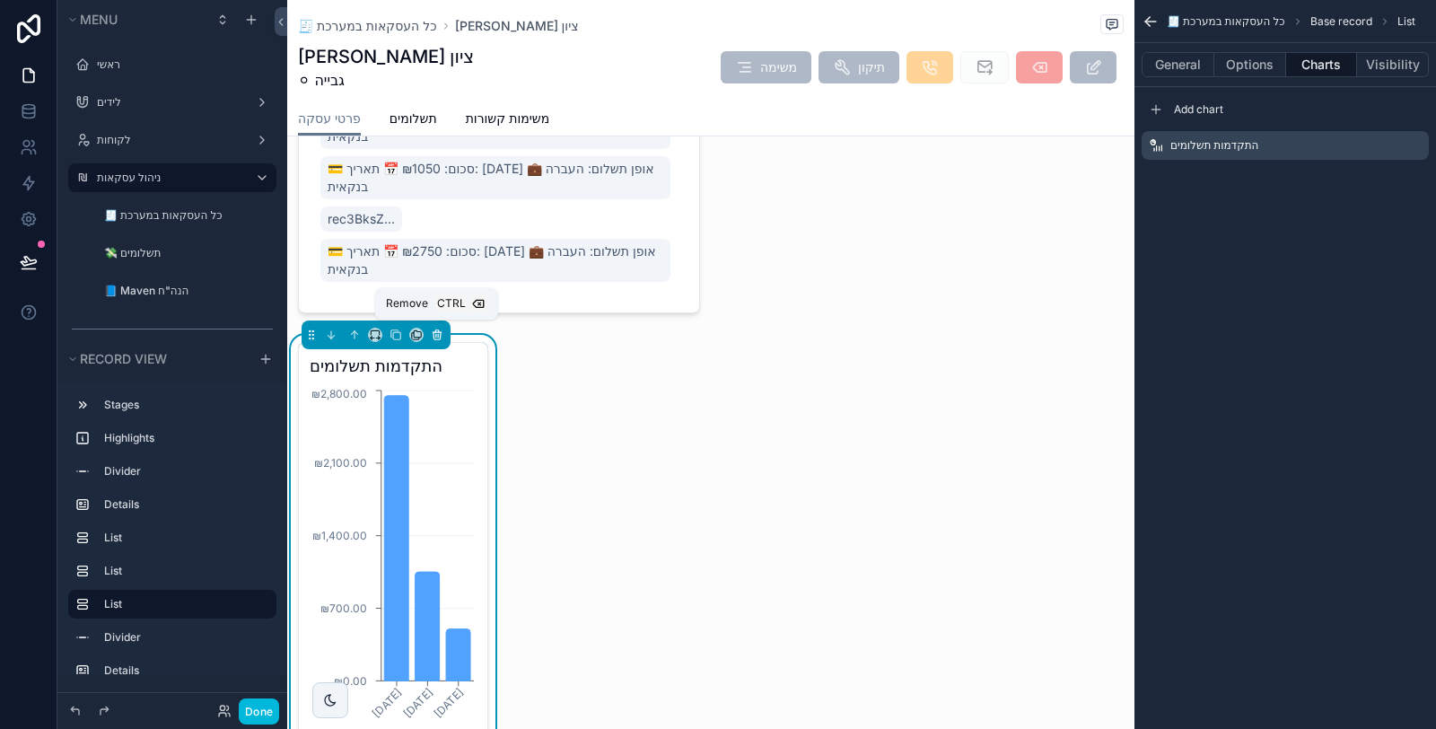
click at [436, 334] on icon "scrollable content" at bounding box center [436, 336] width 0 height 4
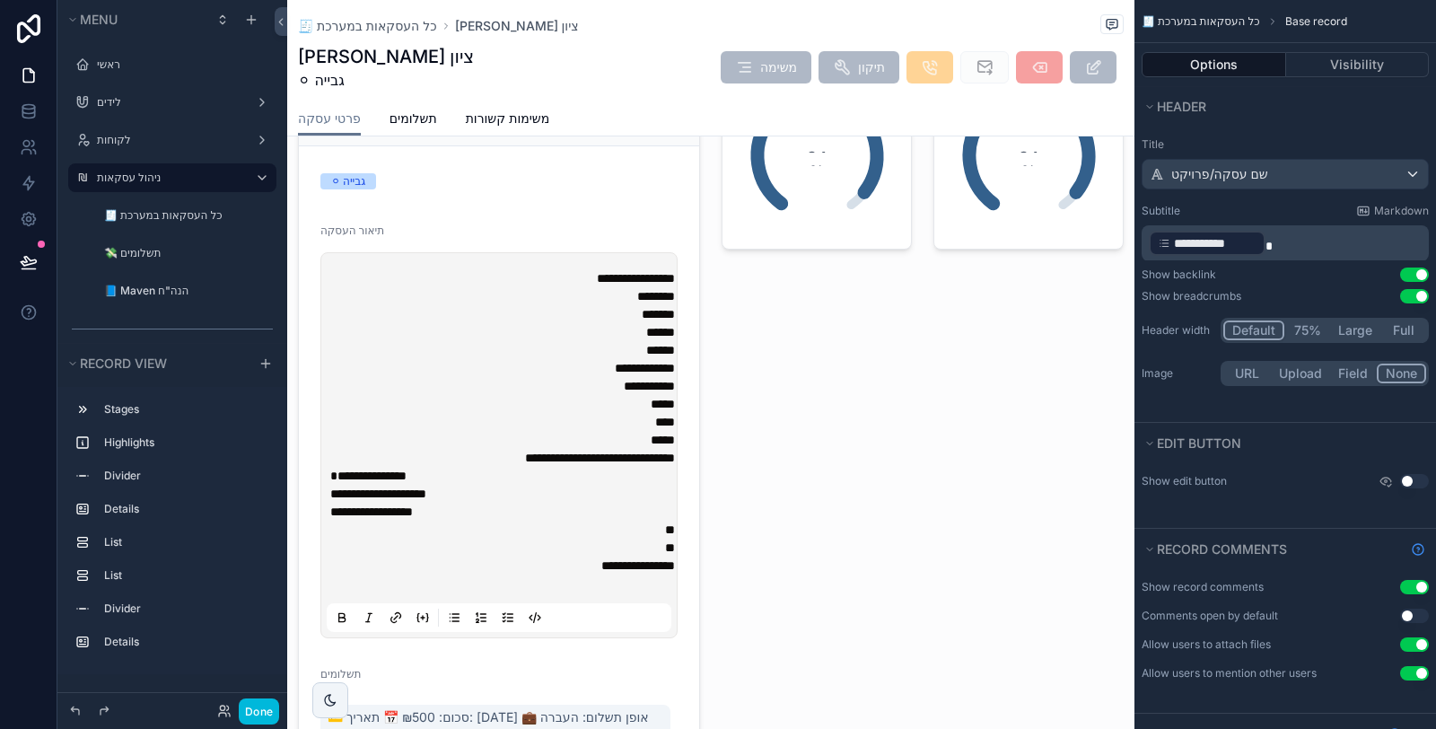
scroll to position [199, 0]
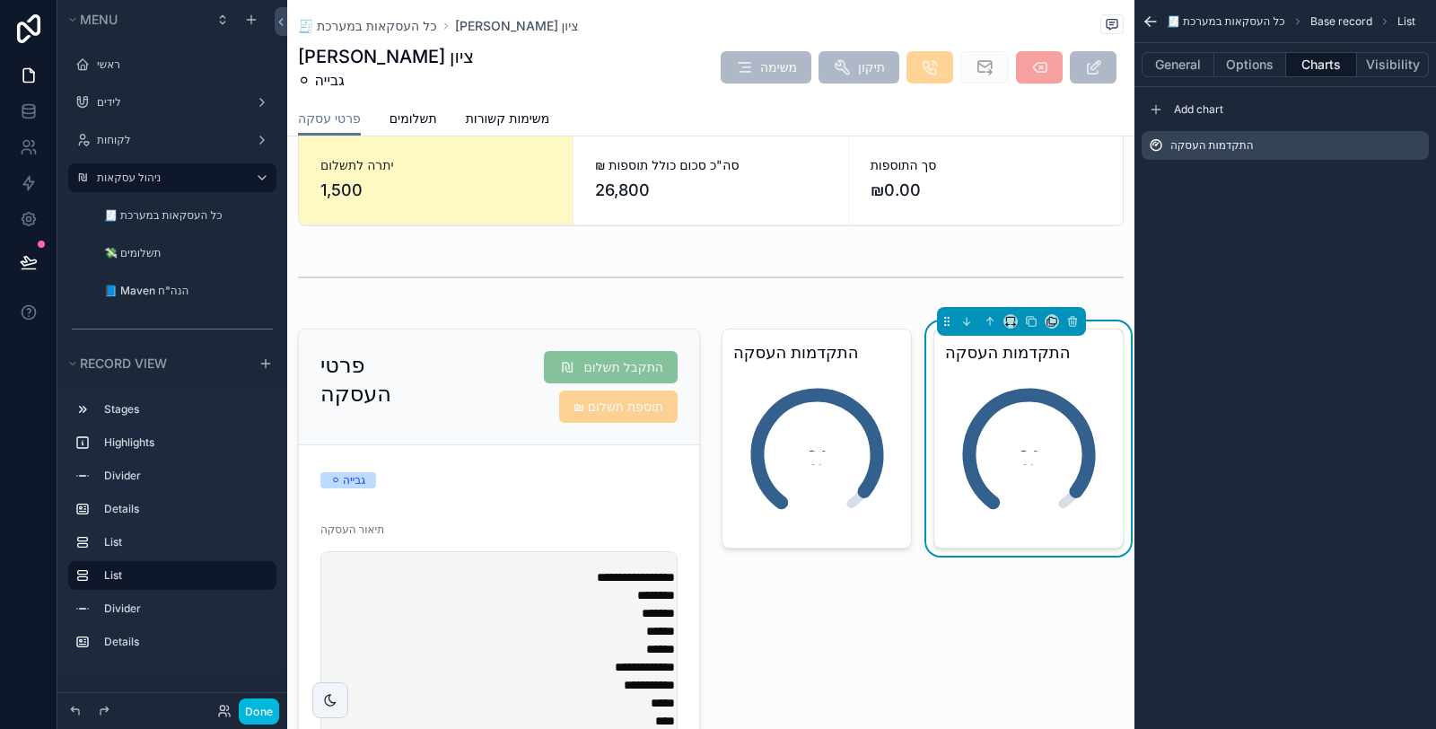
click at [0, 0] on icon "scrollable content" at bounding box center [0, 0] width 0 height 0
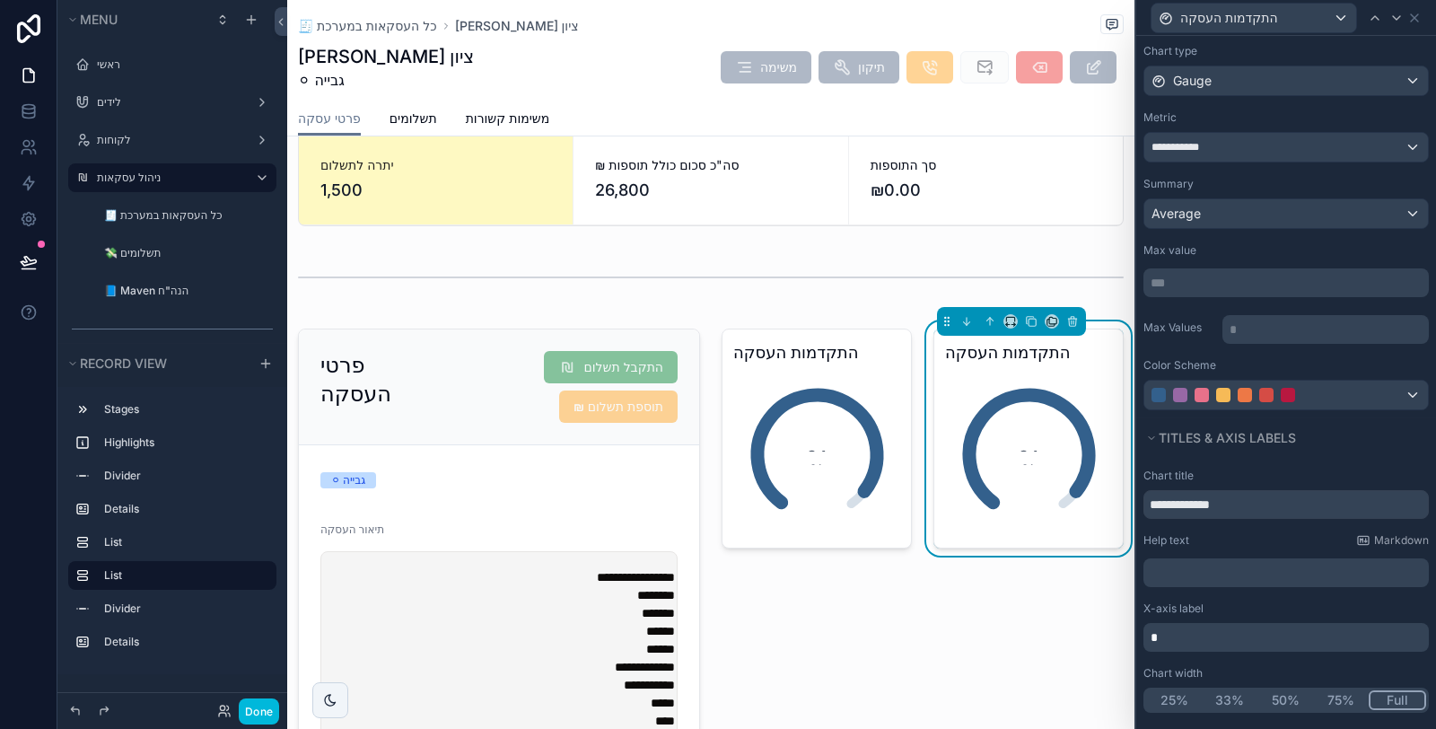
scroll to position [94, 0]
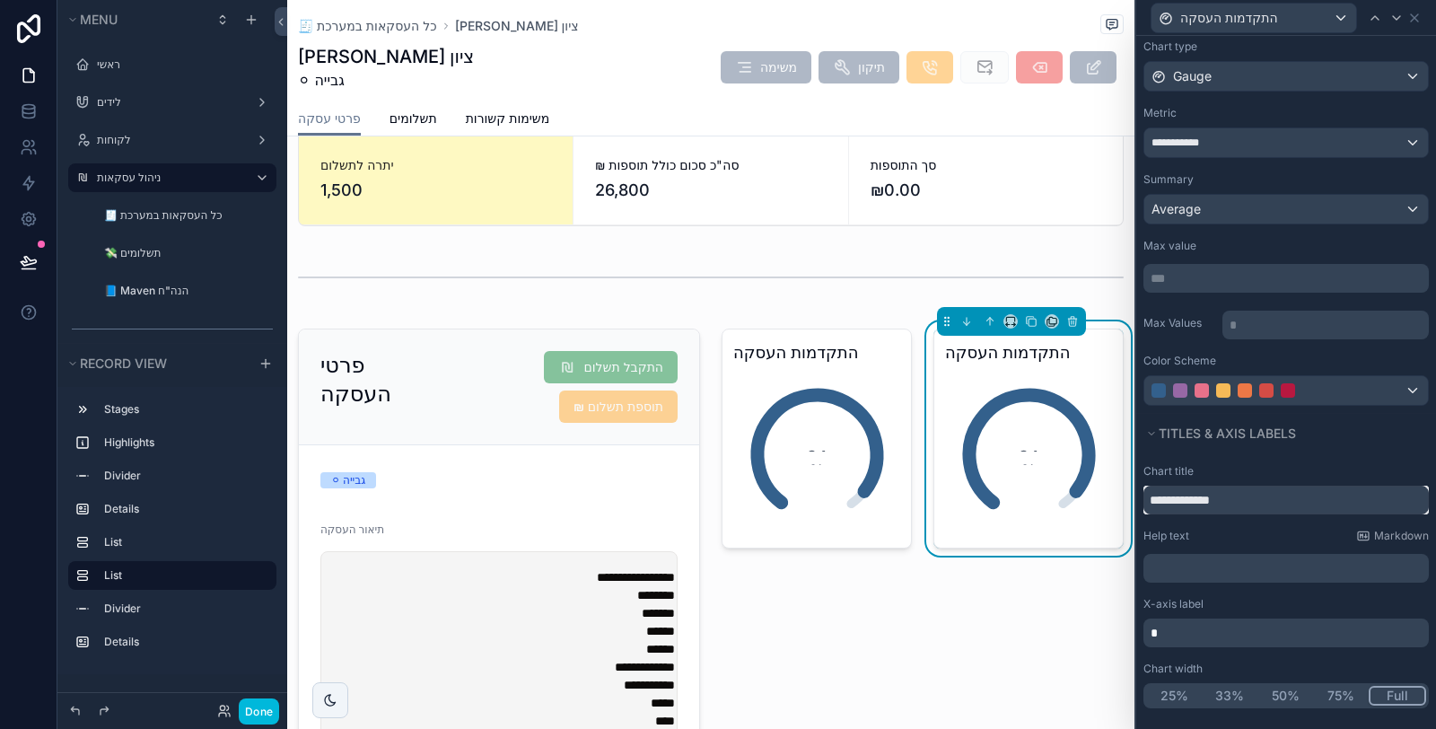
drag, startPoint x: 1249, startPoint y: 502, endPoint x: 1141, endPoint y: 503, distance: 107.7
click at [1141, 503] on div "**********" at bounding box center [1286, 586] width 300 height 258
type input "**********"
click at [1297, 137] on div "**********" at bounding box center [1286, 142] width 284 height 29
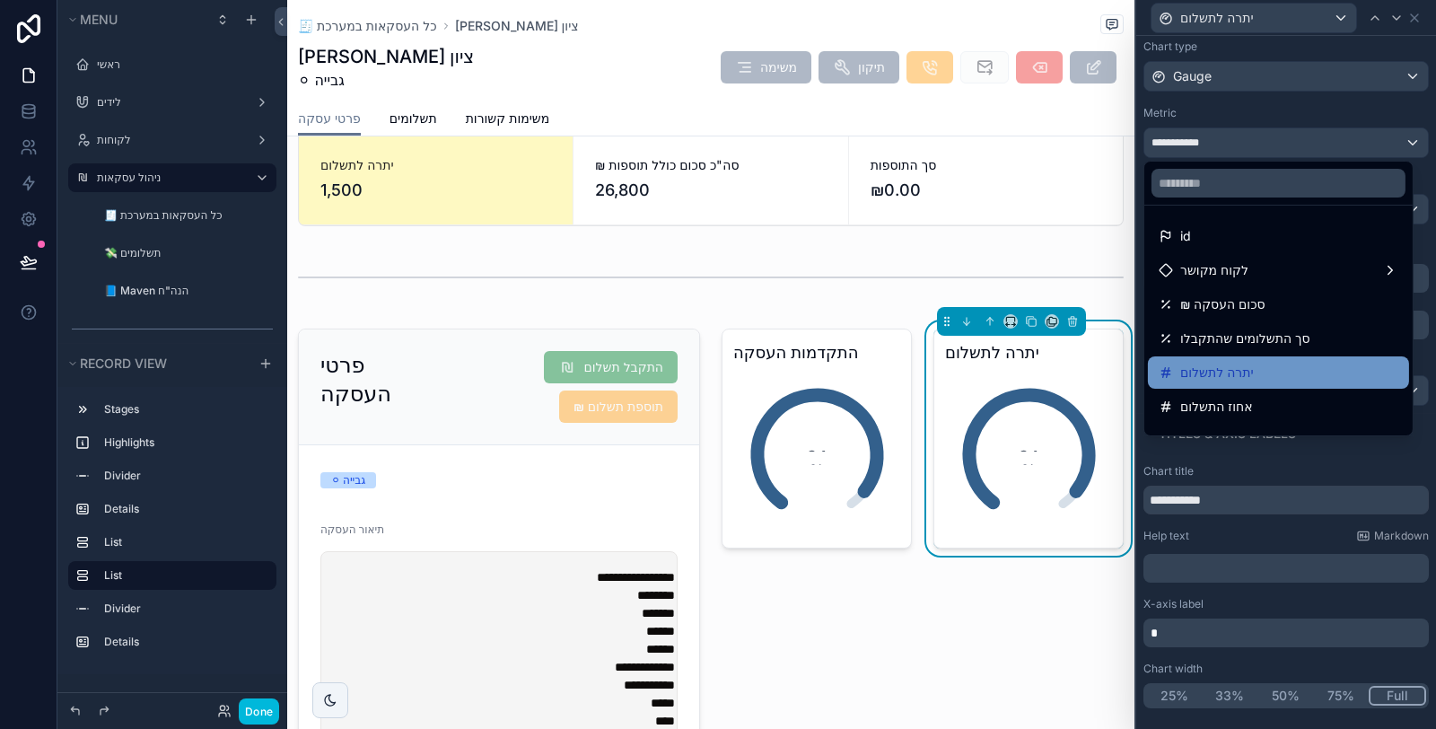
click at [1259, 356] on div "יתרה לתשלום" at bounding box center [1278, 372] width 261 height 32
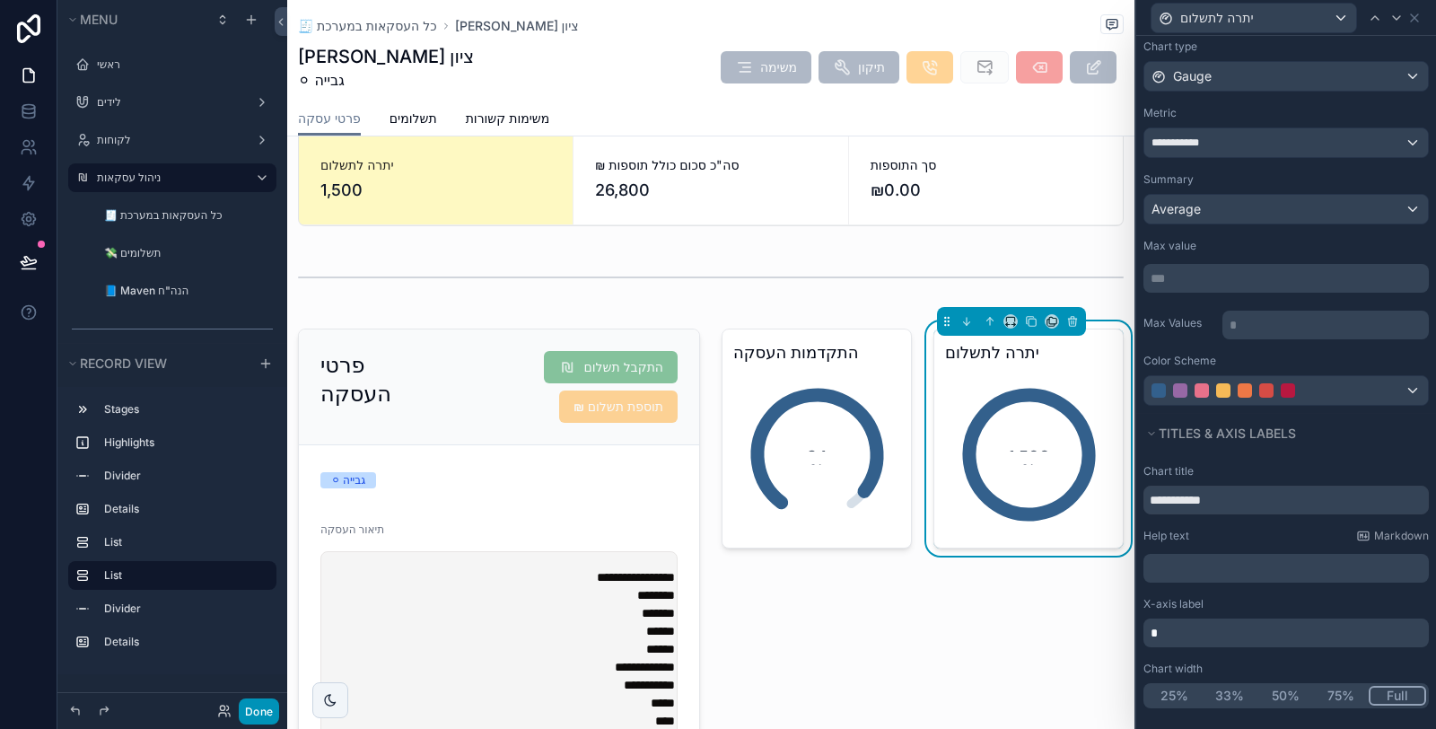
click at [244, 706] on button "Done" at bounding box center [259, 711] width 40 height 26
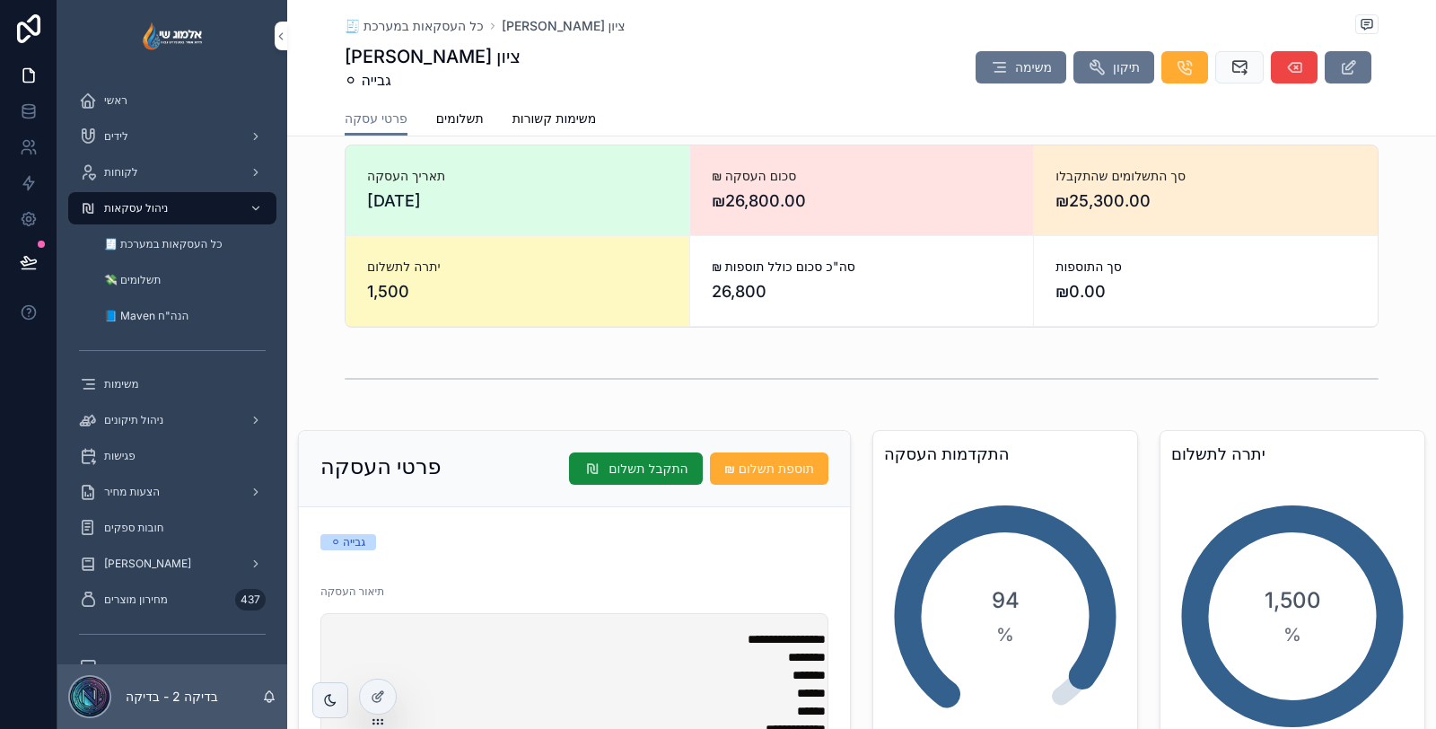
scroll to position [100, 0]
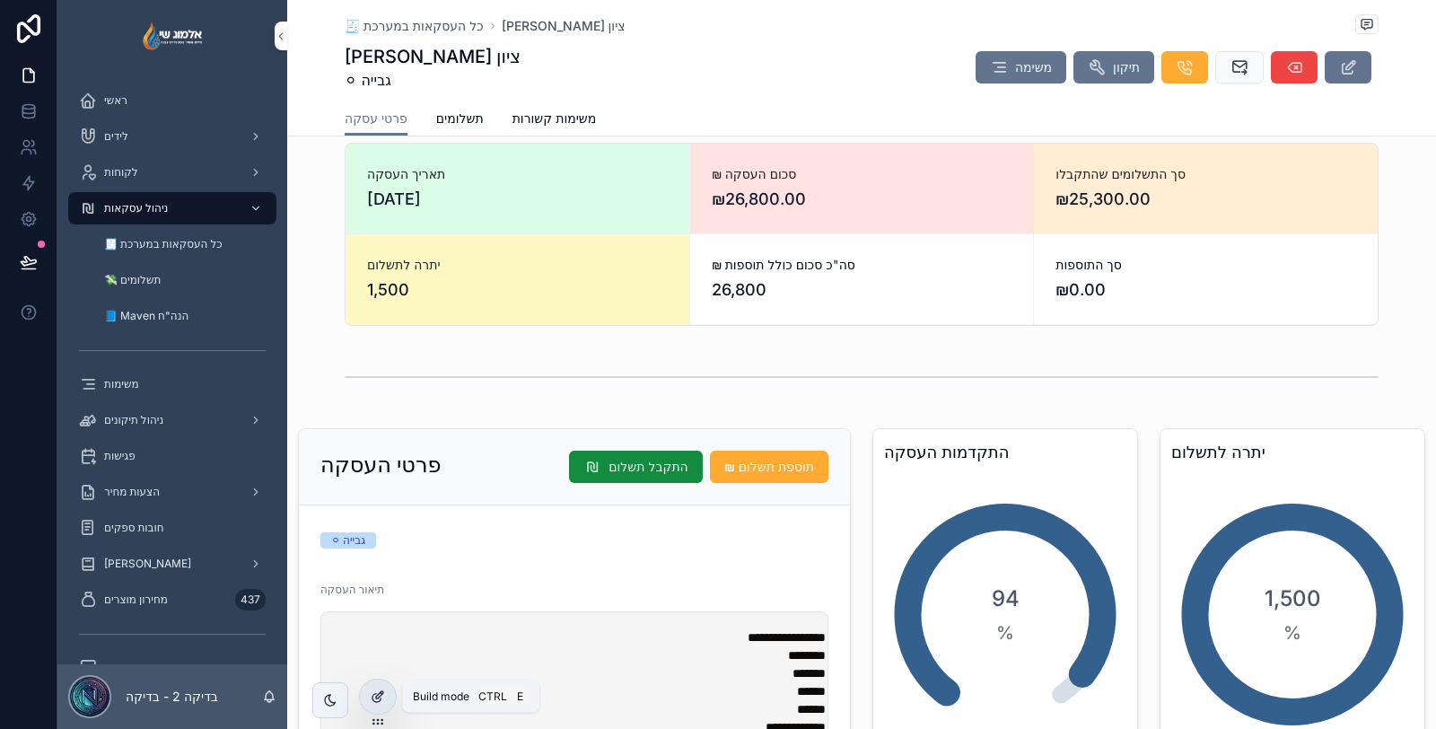
click at [379, 697] on icon at bounding box center [378, 696] width 14 height 14
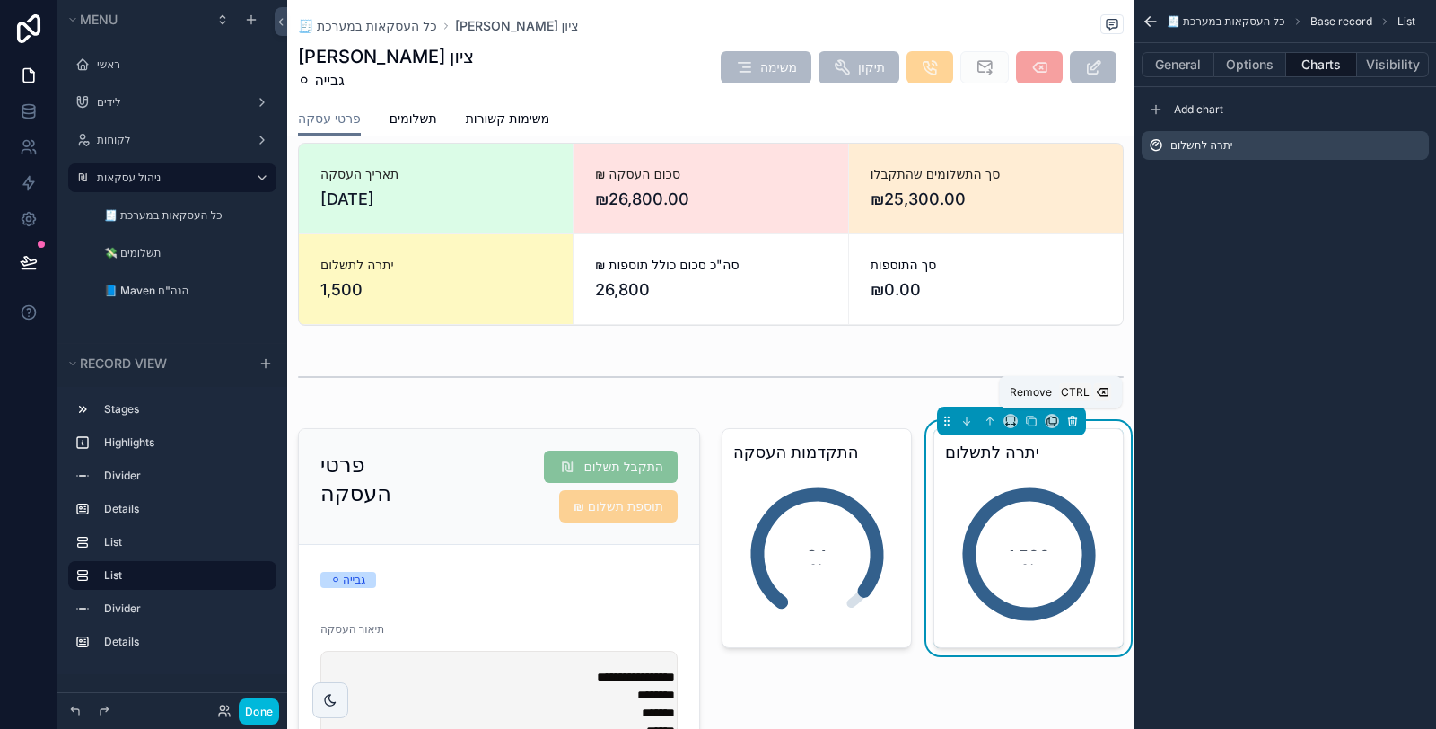
click at [1066, 422] on icon "scrollable content" at bounding box center [1072, 421] width 13 height 13
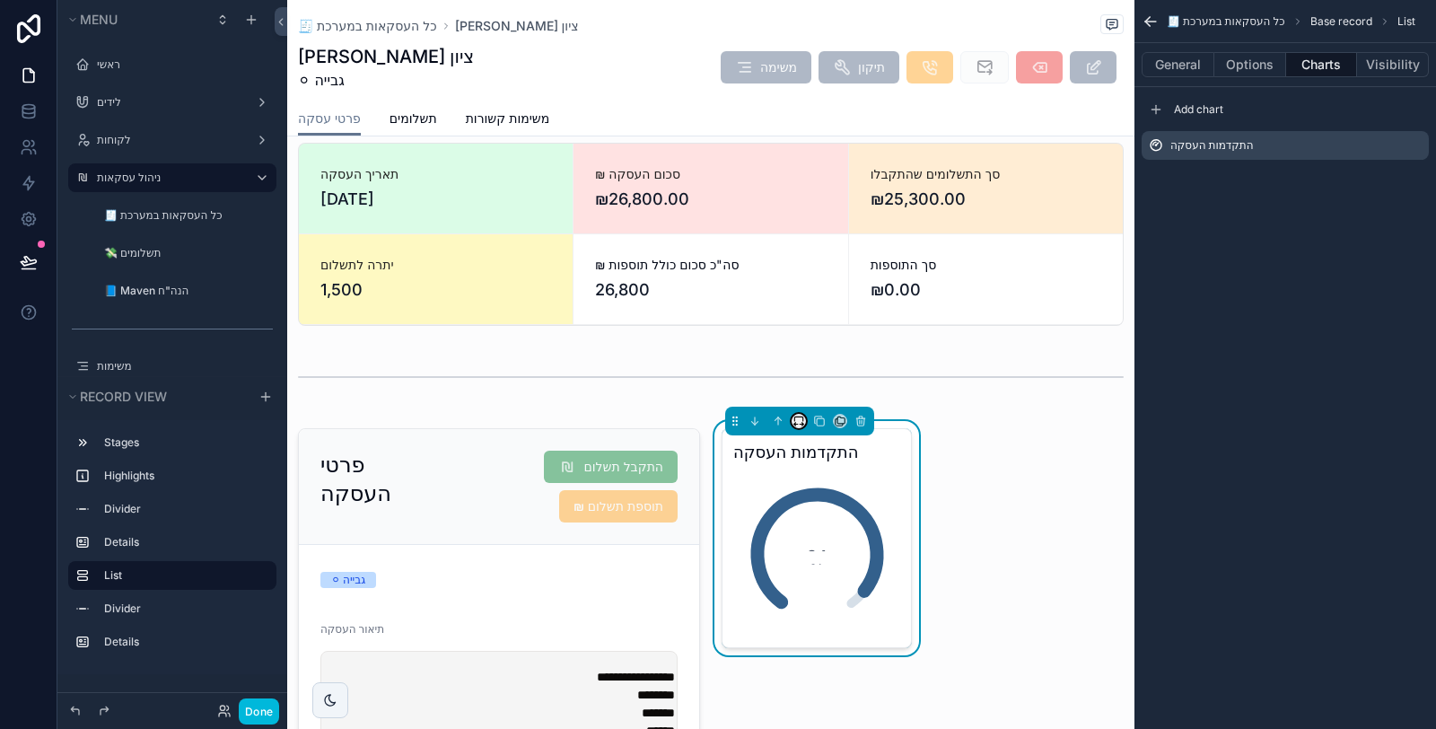
click at [793, 424] on button "scrollable content" at bounding box center [798, 421] width 14 height 14
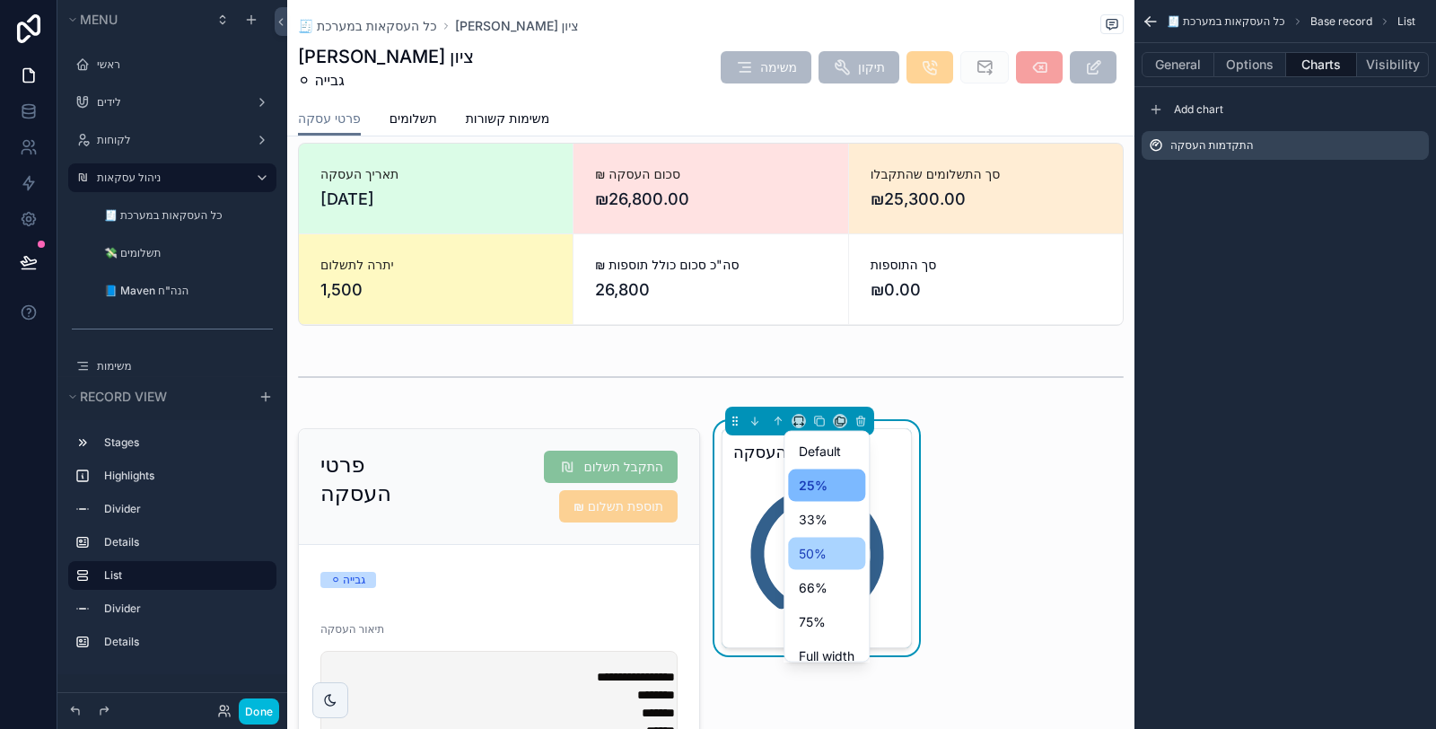
click at [825, 549] on span "50%" at bounding box center [813, 554] width 28 height 22
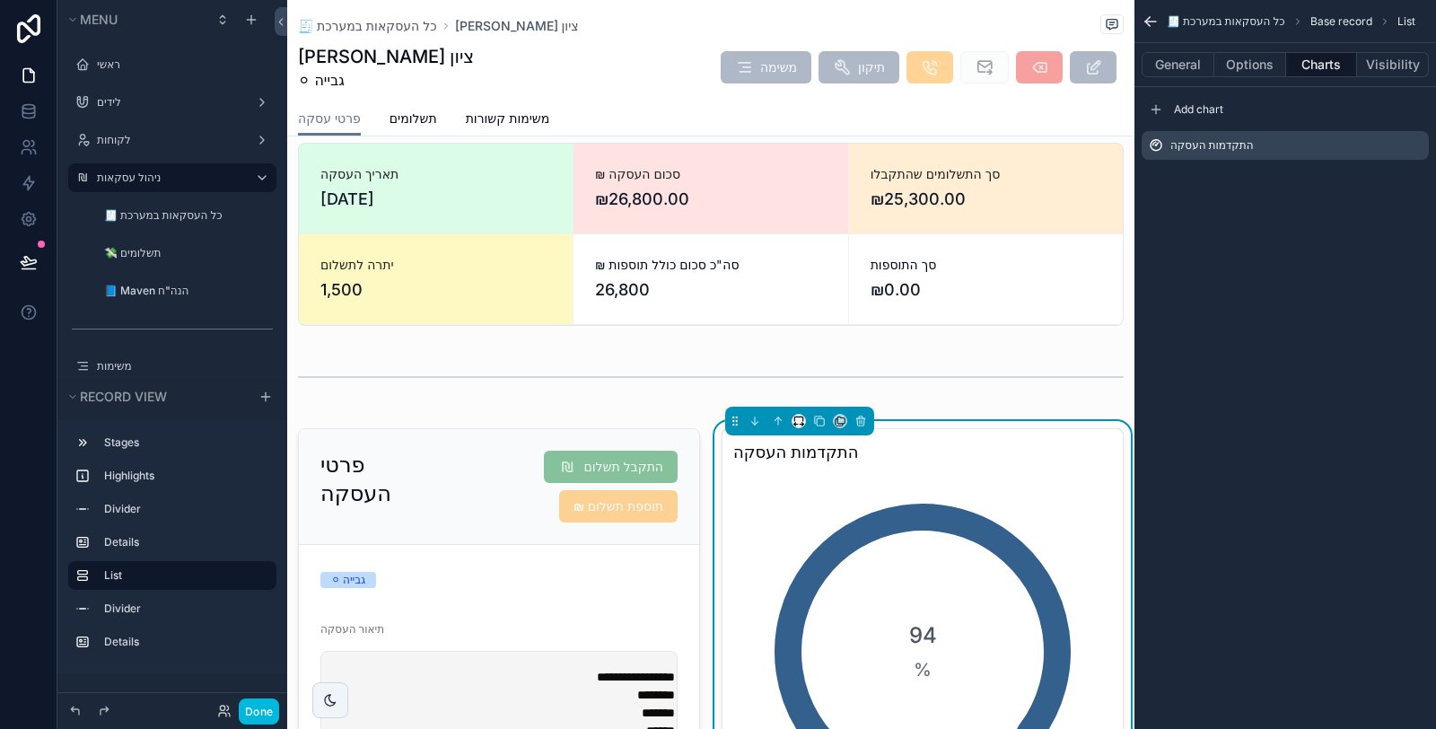
click at [796, 422] on div "scrollable content" at bounding box center [798, 421] width 14 height 14
click at [792, 416] on icon "scrollable content" at bounding box center [798, 421] width 13 height 13
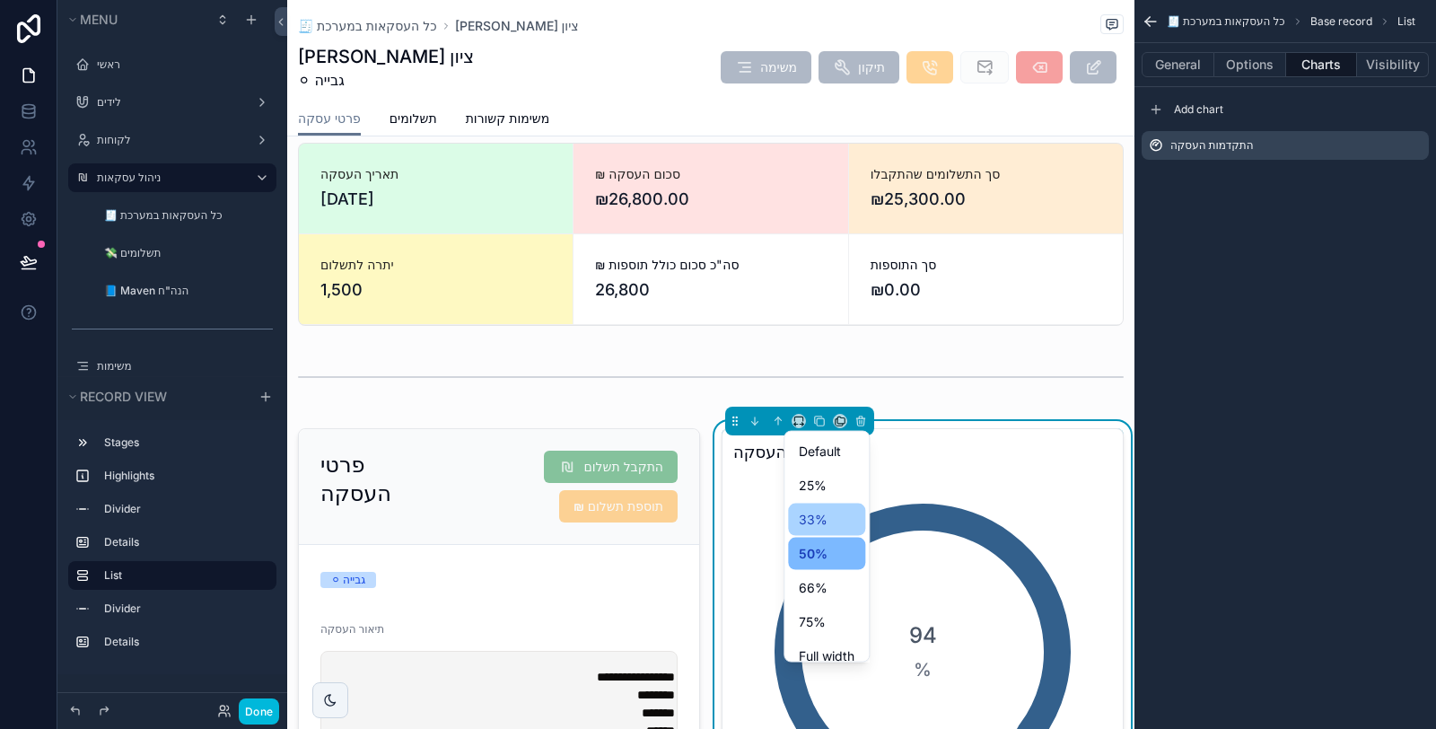
click at [812, 514] on span "33%" at bounding box center [813, 520] width 29 height 22
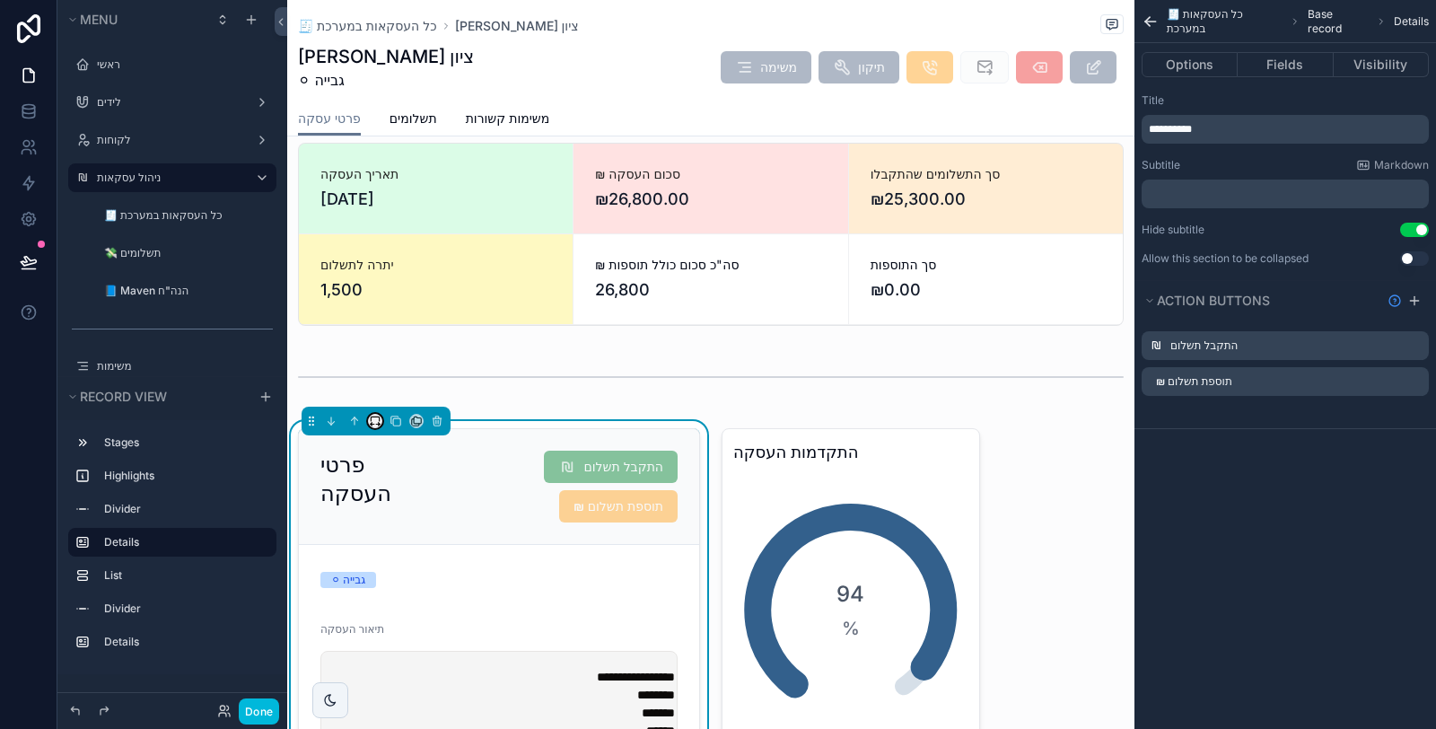
click at [374, 422] on icon "scrollable content" at bounding box center [375, 421] width 13 height 13
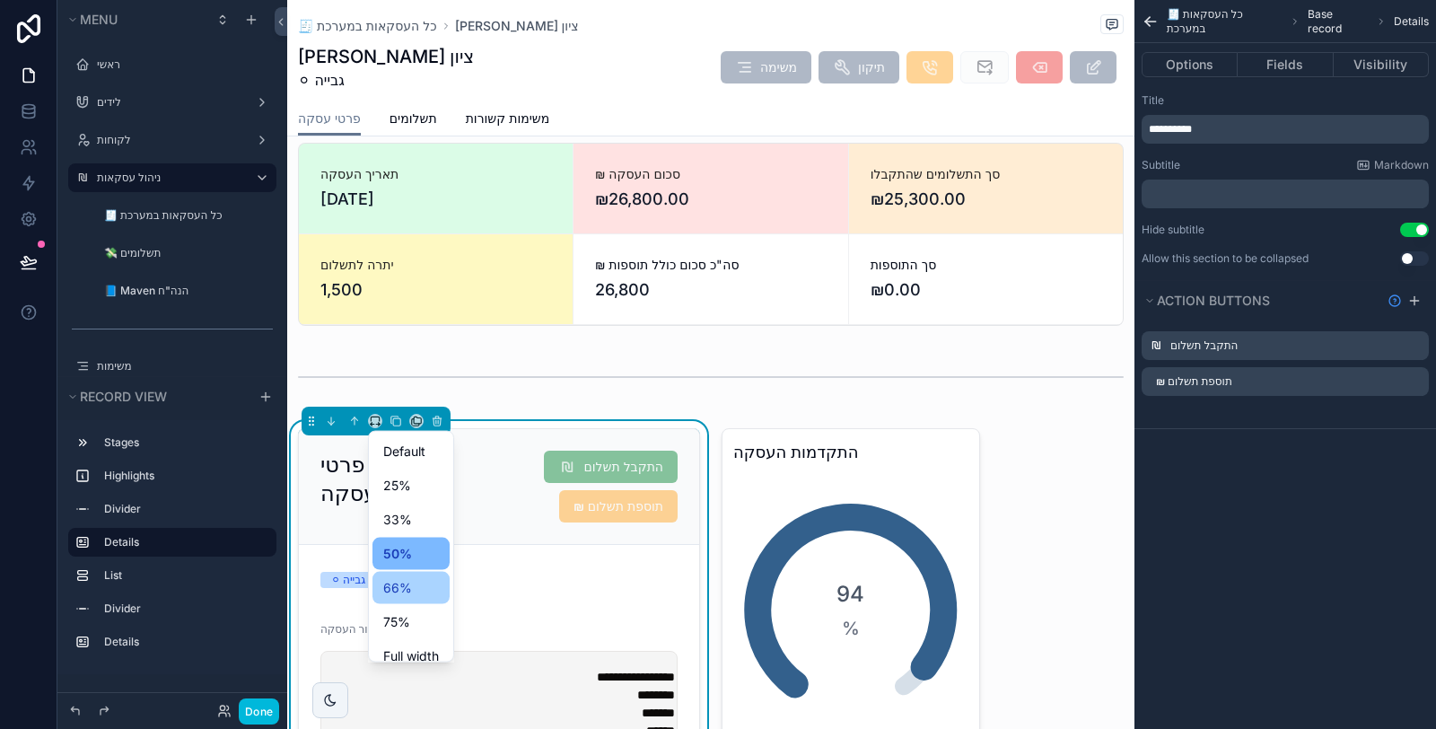
click at [412, 580] on div "66%" at bounding box center [411, 588] width 56 height 22
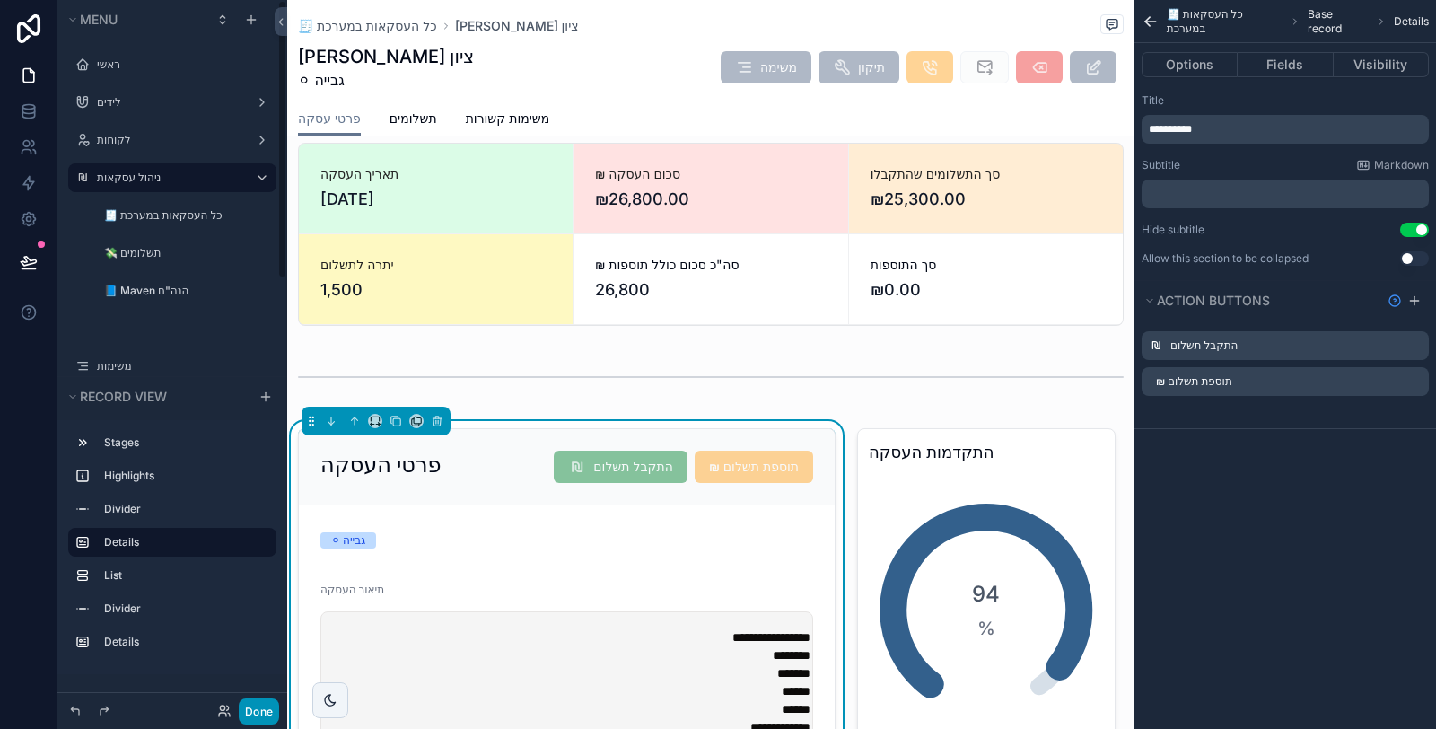
click at [256, 715] on button "Done" at bounding box center [259, 711] width 40 height 26
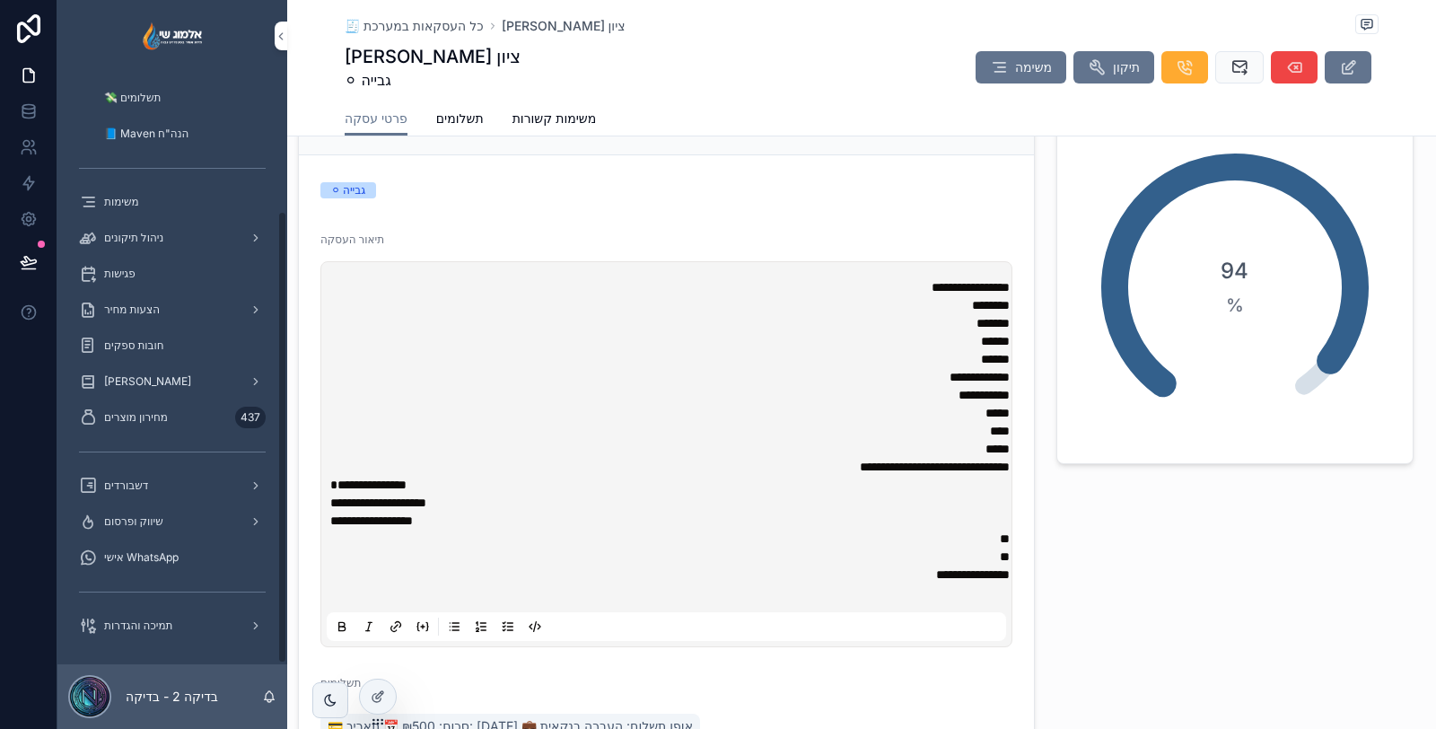
scroll to position [0, 0]
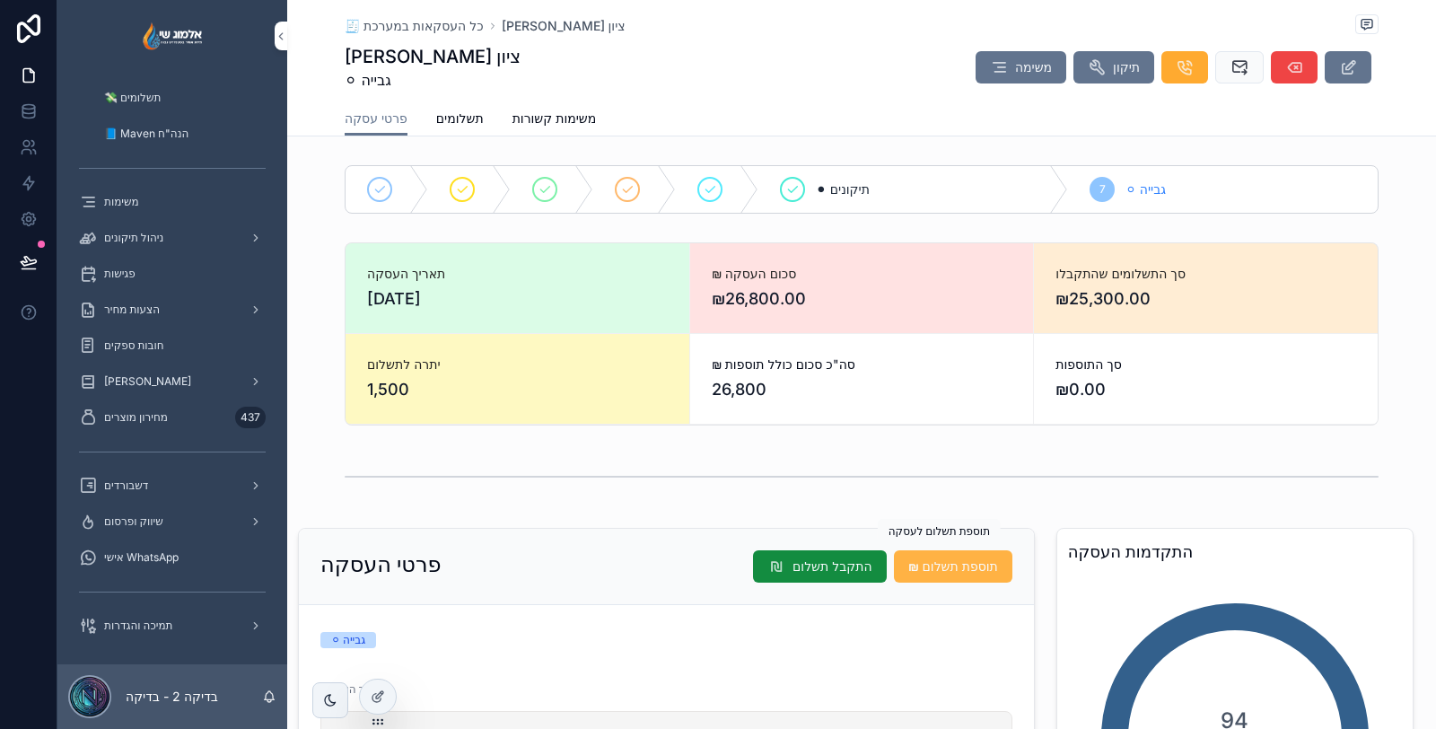
click at [935, 568] on span "₪ תוספת תשלום" at bounding box center [953, 566] width 90 height 18
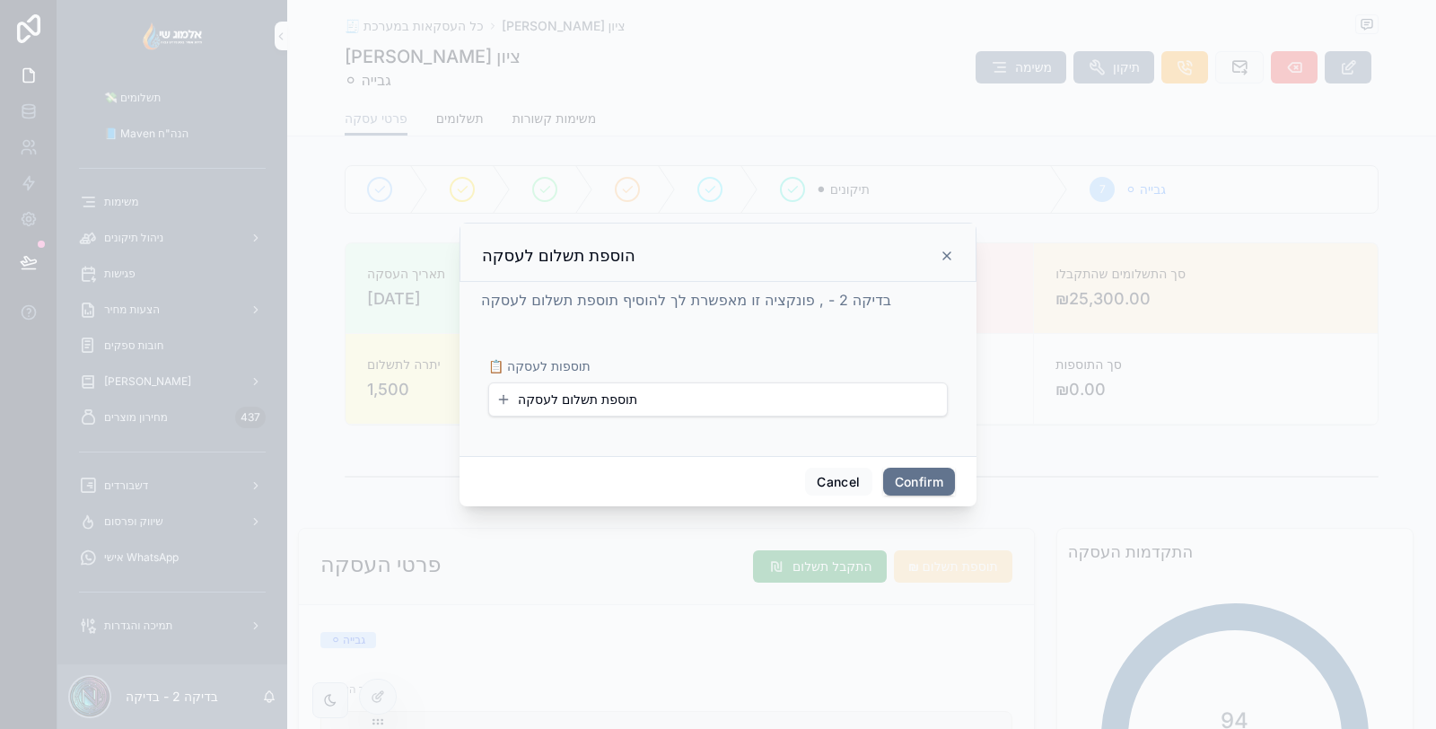
click at [563, 393] on span "תוספת תשלום לעסקה" at bounding box center [577, 399] width 119 height 18
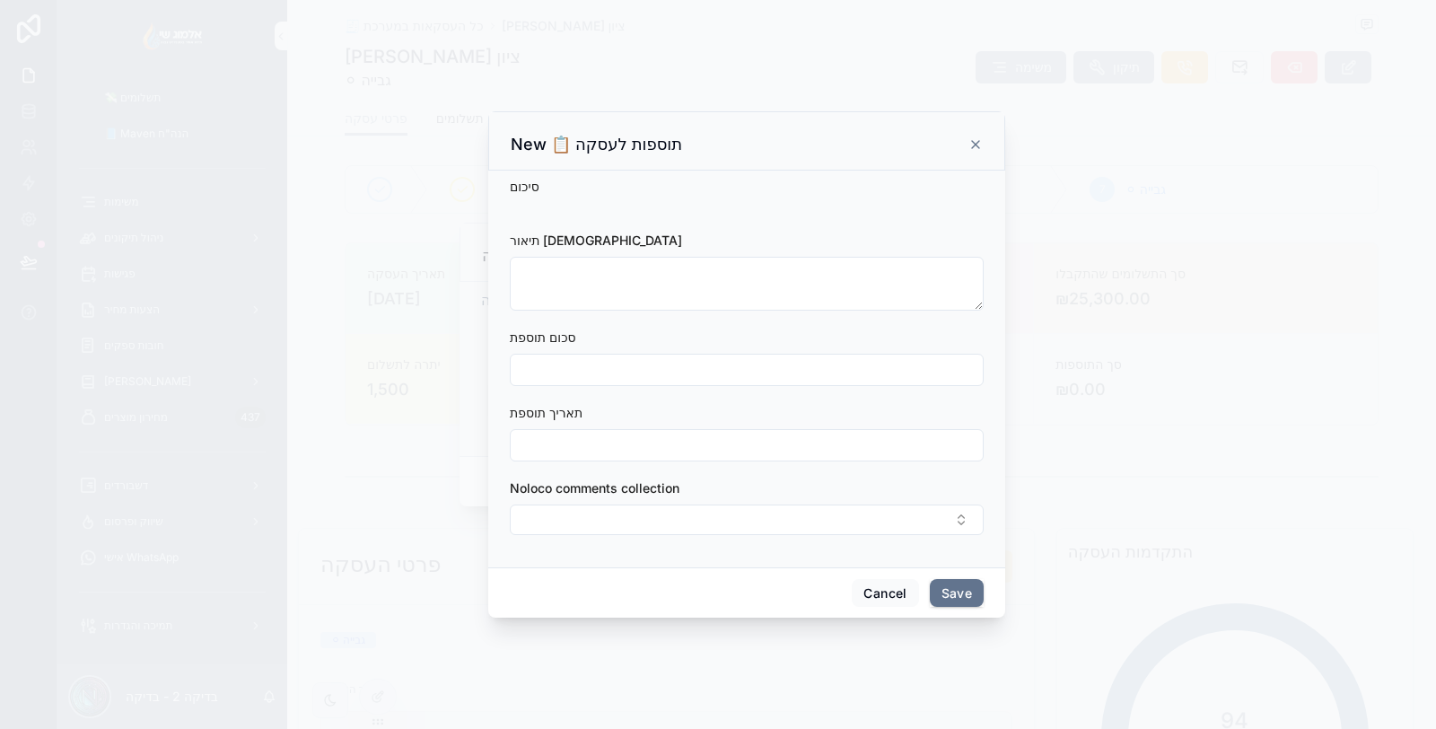
click at [979, 144] on icon at bounding box center [975, 144] width 14 height 14
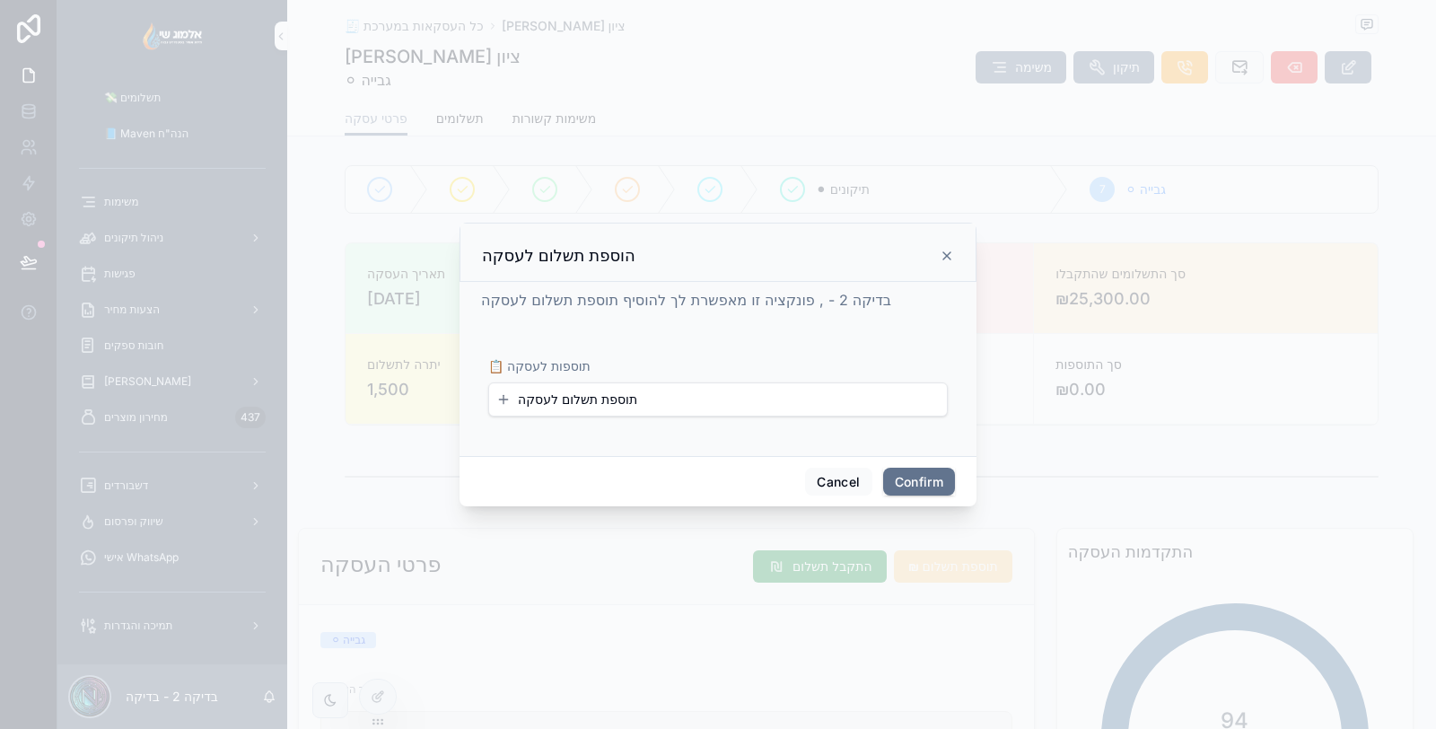
click at [956, 256] on div "הוספת תשלום לעסקה" at bounding box center [717, 252] width 517 height 59
click at [943, 256] on icon at bounding box center [946, 256] width 14 height 14
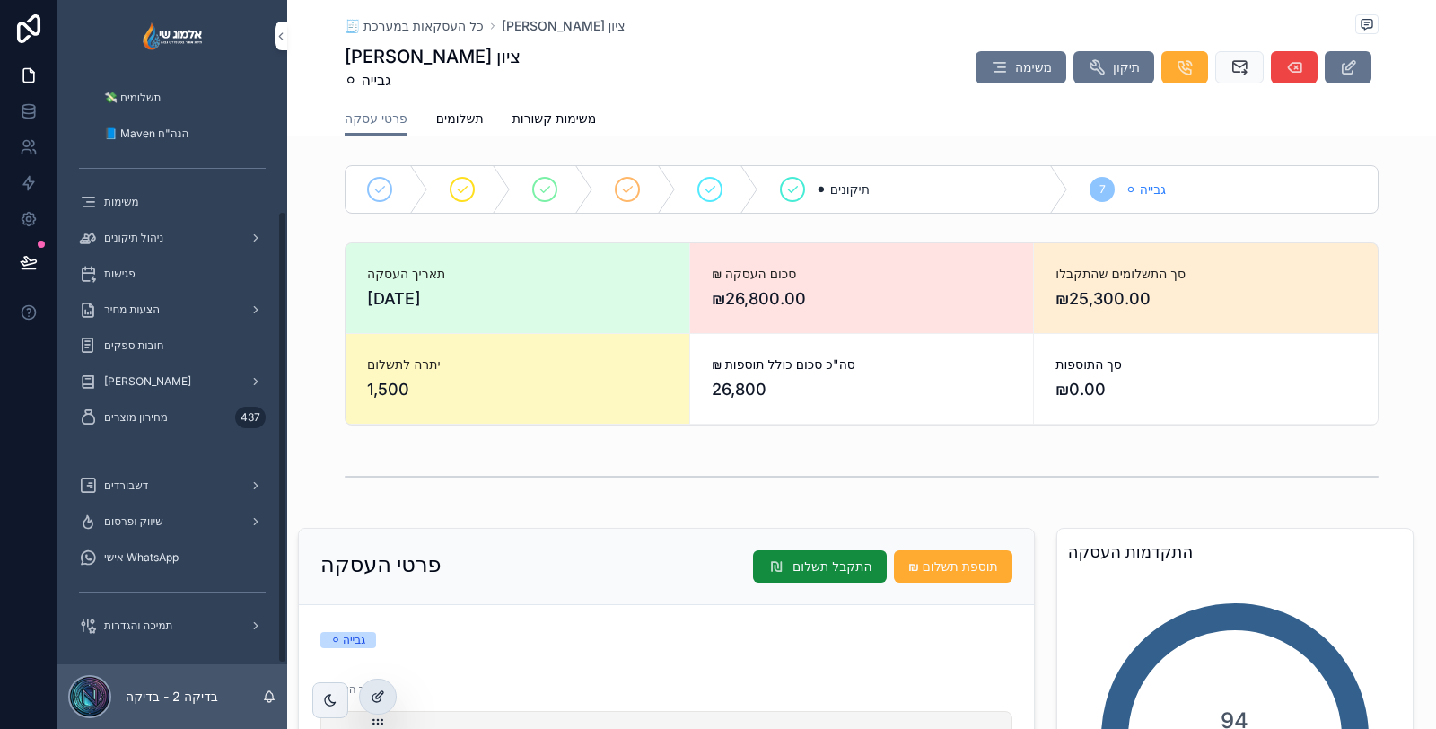
click at [375, 694] on icon at bounding box center [376, 698] width 8 height 8
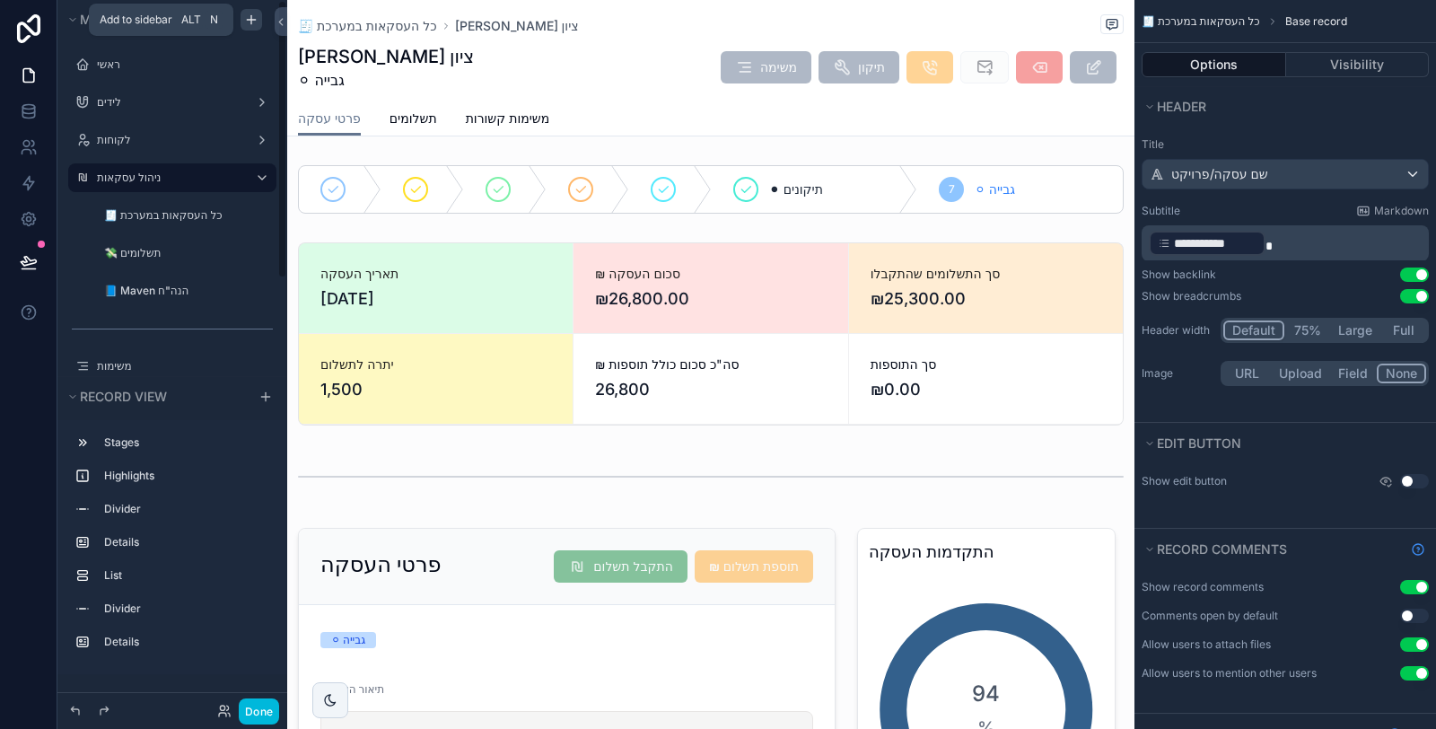
click at [254, 14] on icon "scrollable content" at bounding box center [251, 20] width 14 height 14
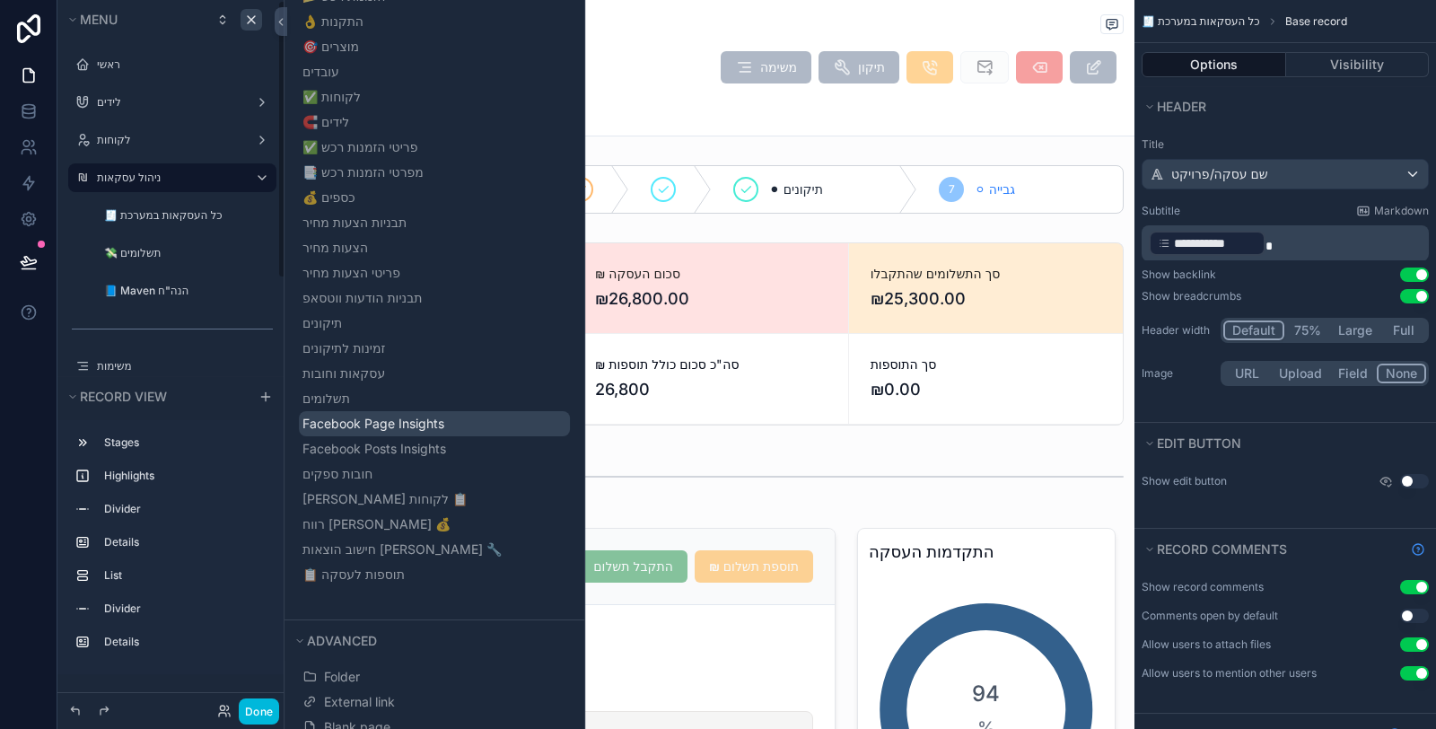
scroll to position [697, 0]
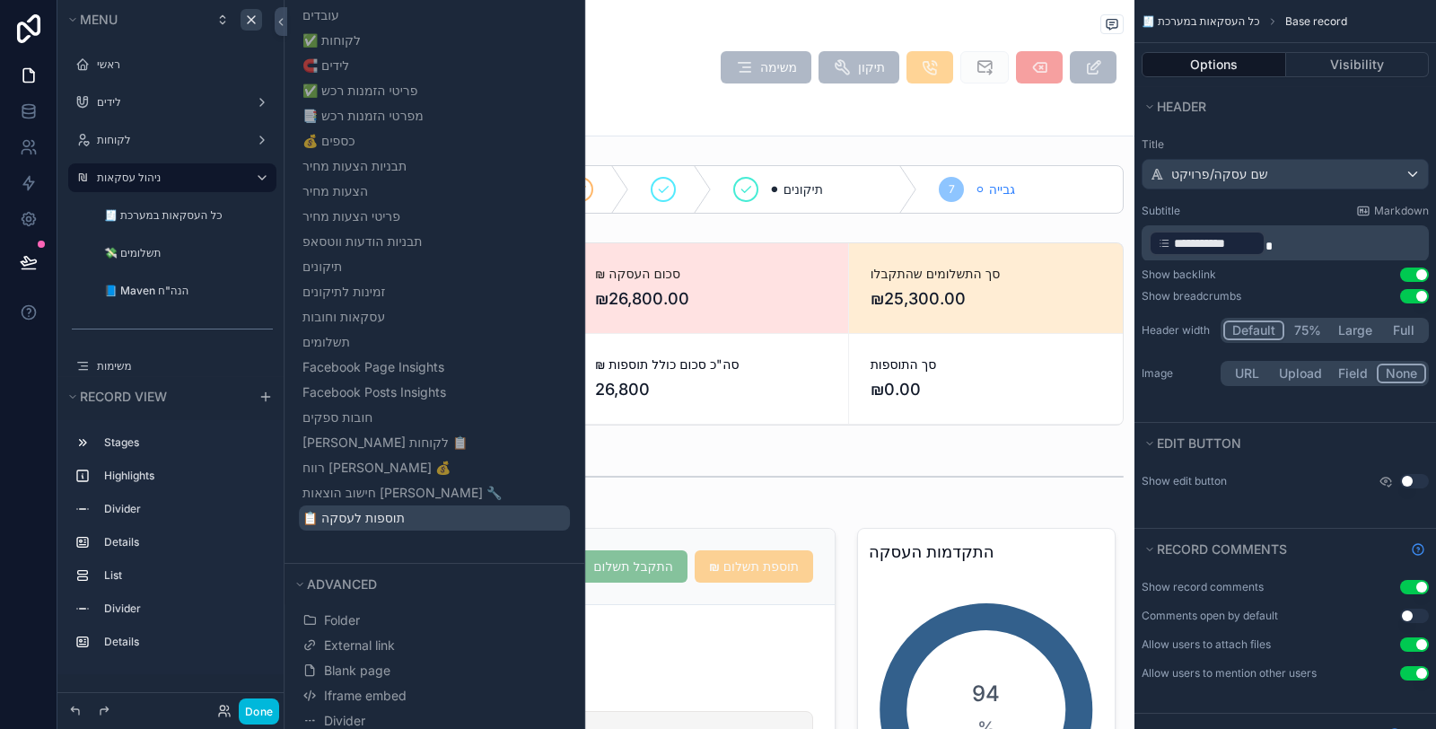
click at [431, 511] on button "📋 תוספות לעסקה" at bounding box center [434, 517] width 271 height 25
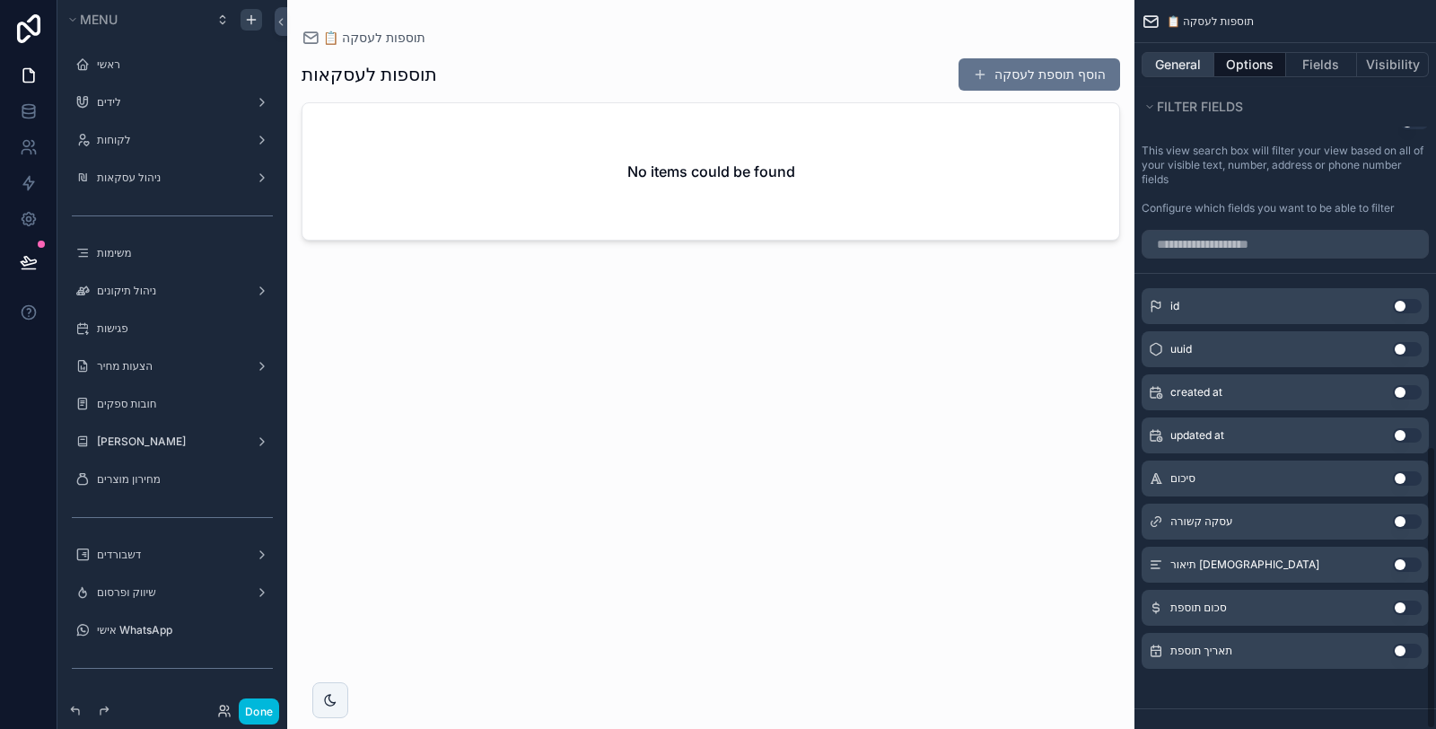
click at [1192, 56] on button "General" at bounding box center [1177, 64] width 73 height 25
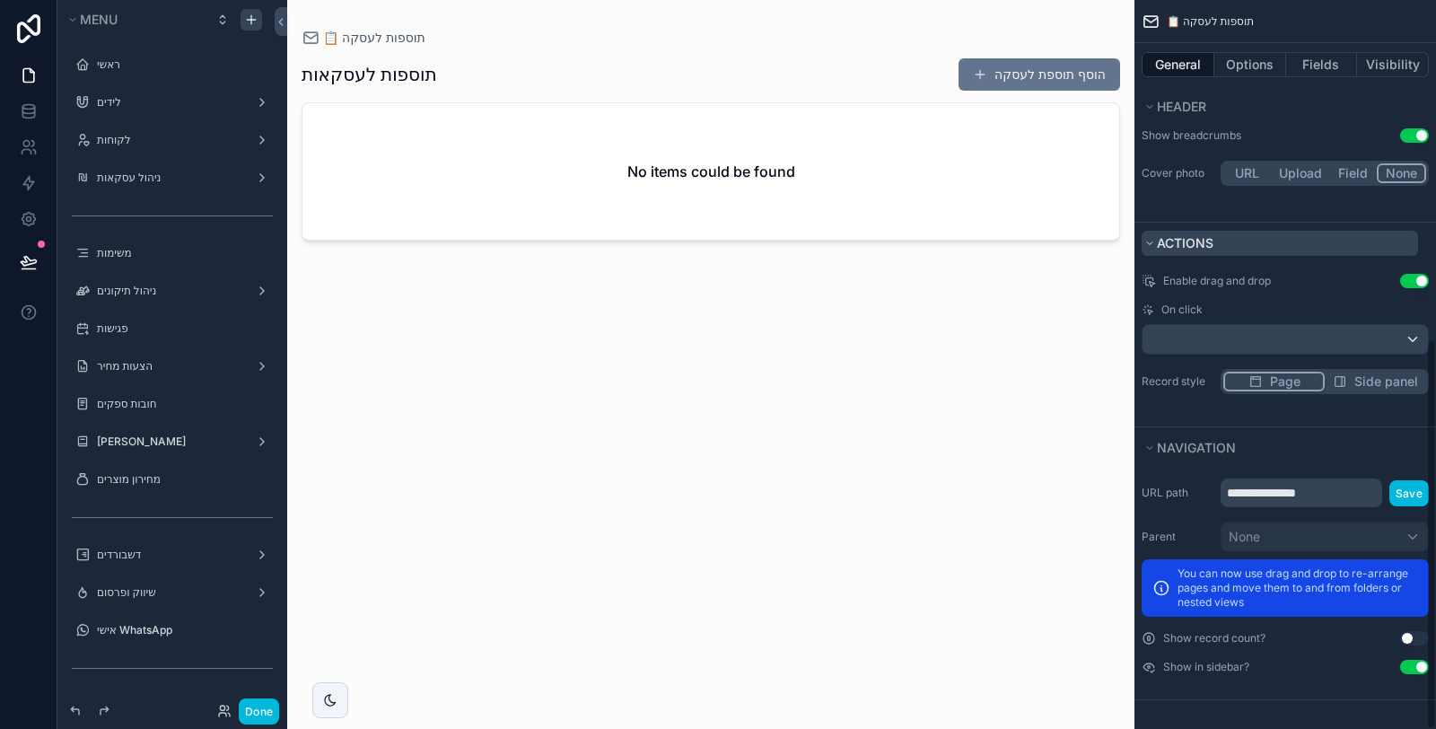
scroll to position [690, 0]
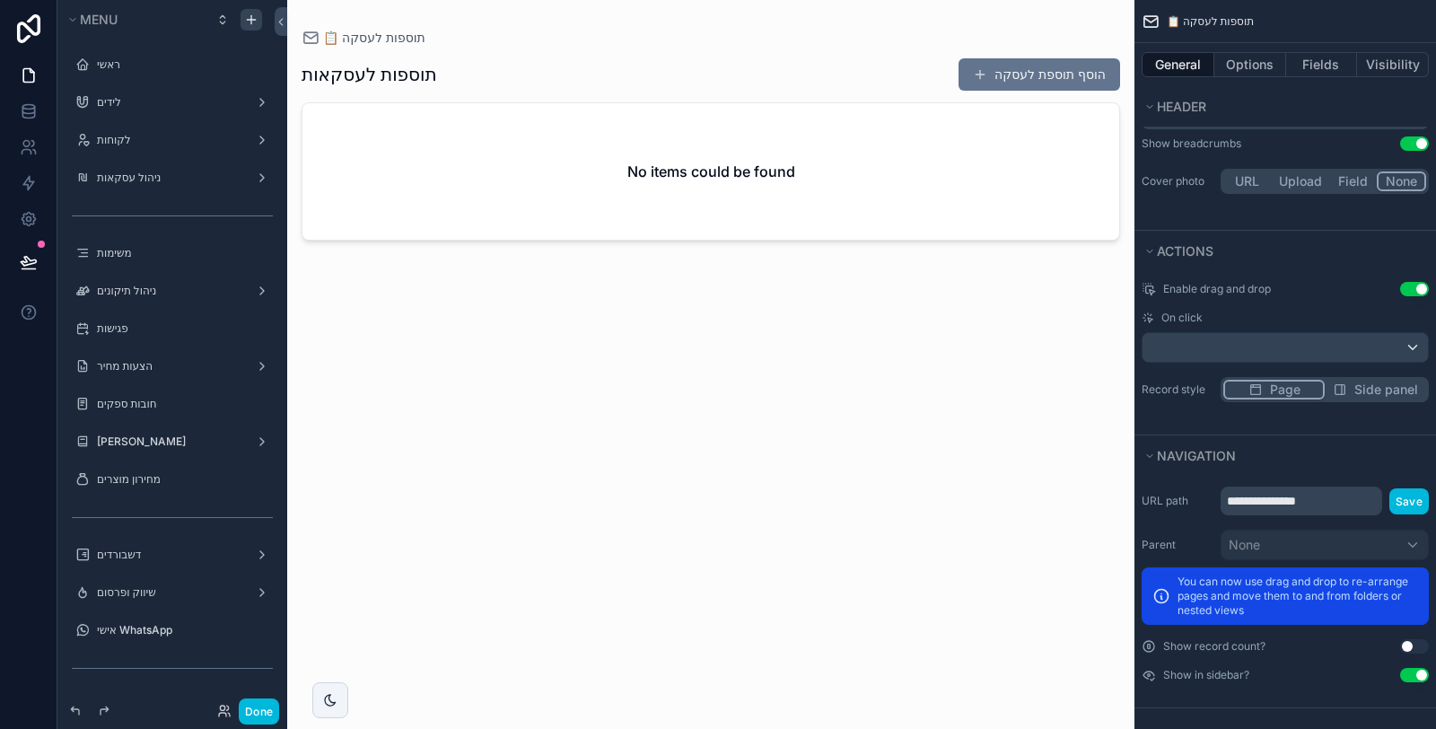
click at [1413, 668] on button "Use setting" at bounding box center [1414, 675] width 29 height 14
click at [1332, 350] on div "scrollable content" at bounding box center [1284, 347] width 285 height 29
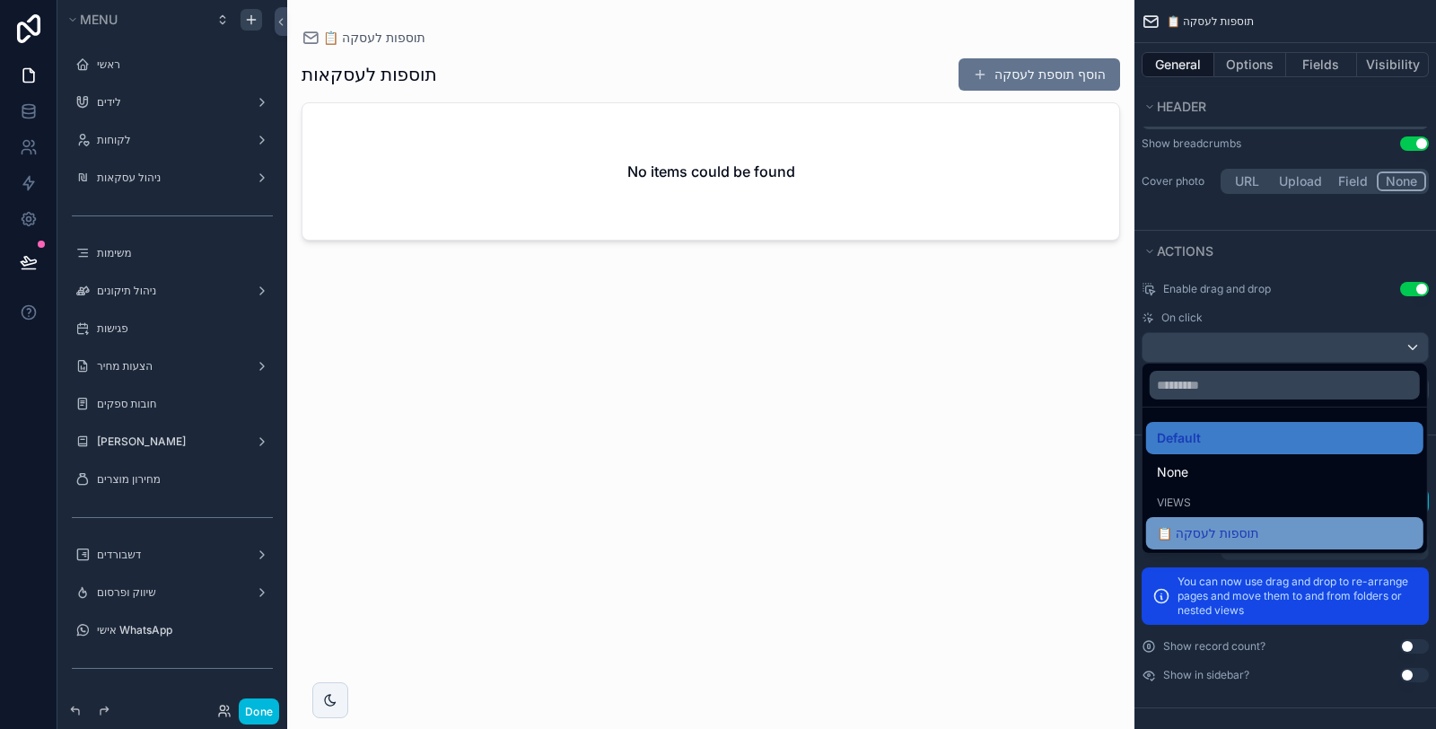
click at [1249, 531] on span "📋 תוספות לעסקה" at bounding box center [1208, 533] width 102 height 22
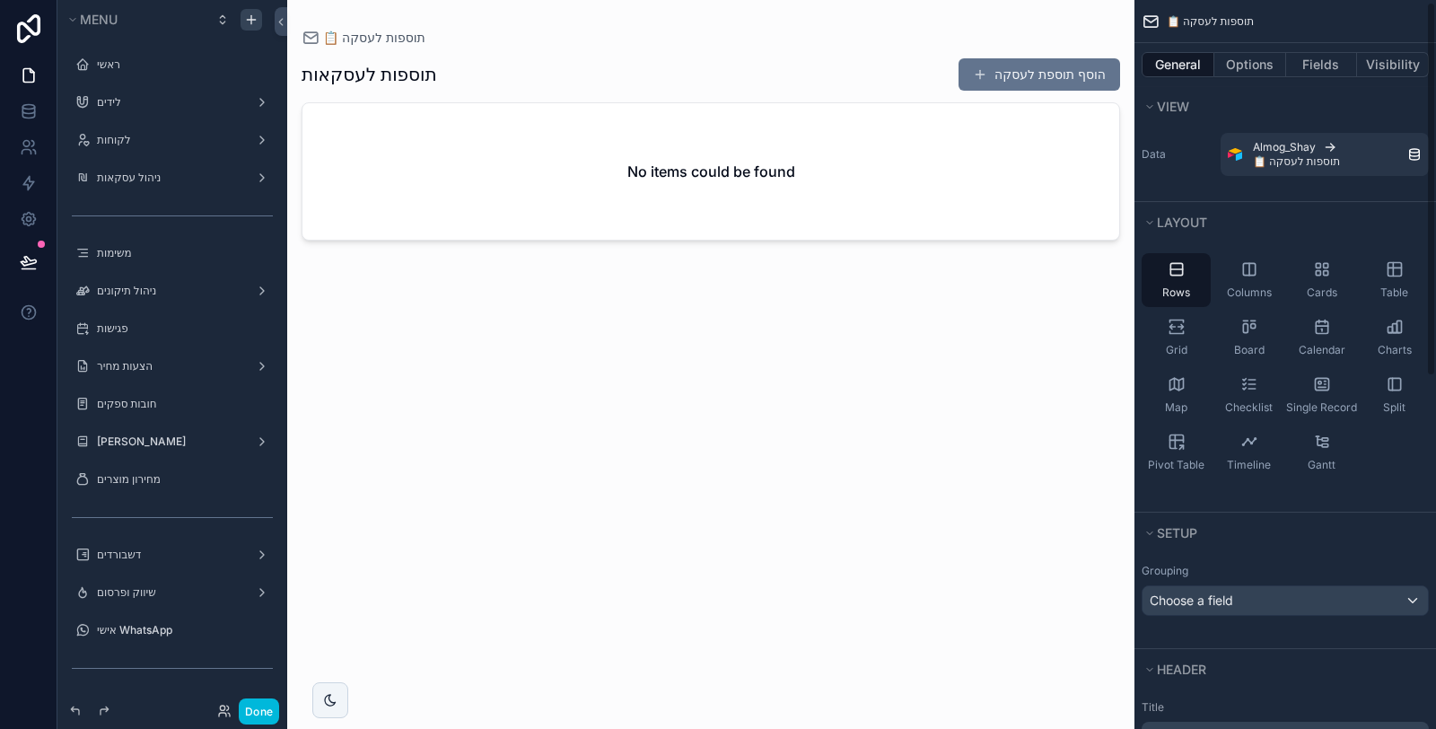
scroll to position [0, 0]
click at [1057, 84] on div "scrollable content" at bounding box center [710, 353] width 847 height 707
click at [1027, 76] on button "הוסף תוספת לעסקה" at bounding box center [1039, 74] width 162 height 32
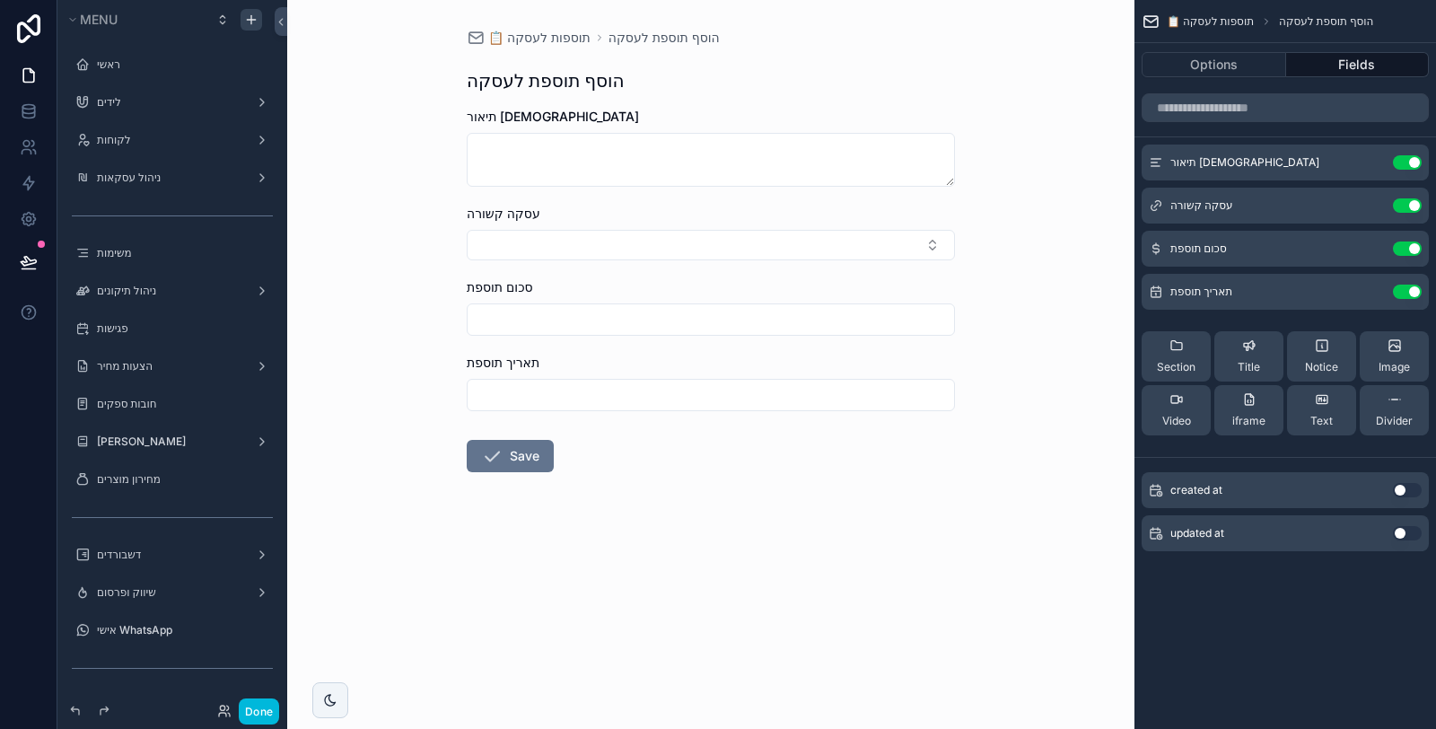
click at [1406, 291] on button "Use setting" at bounding box center [1407, 291] width 29 height 14
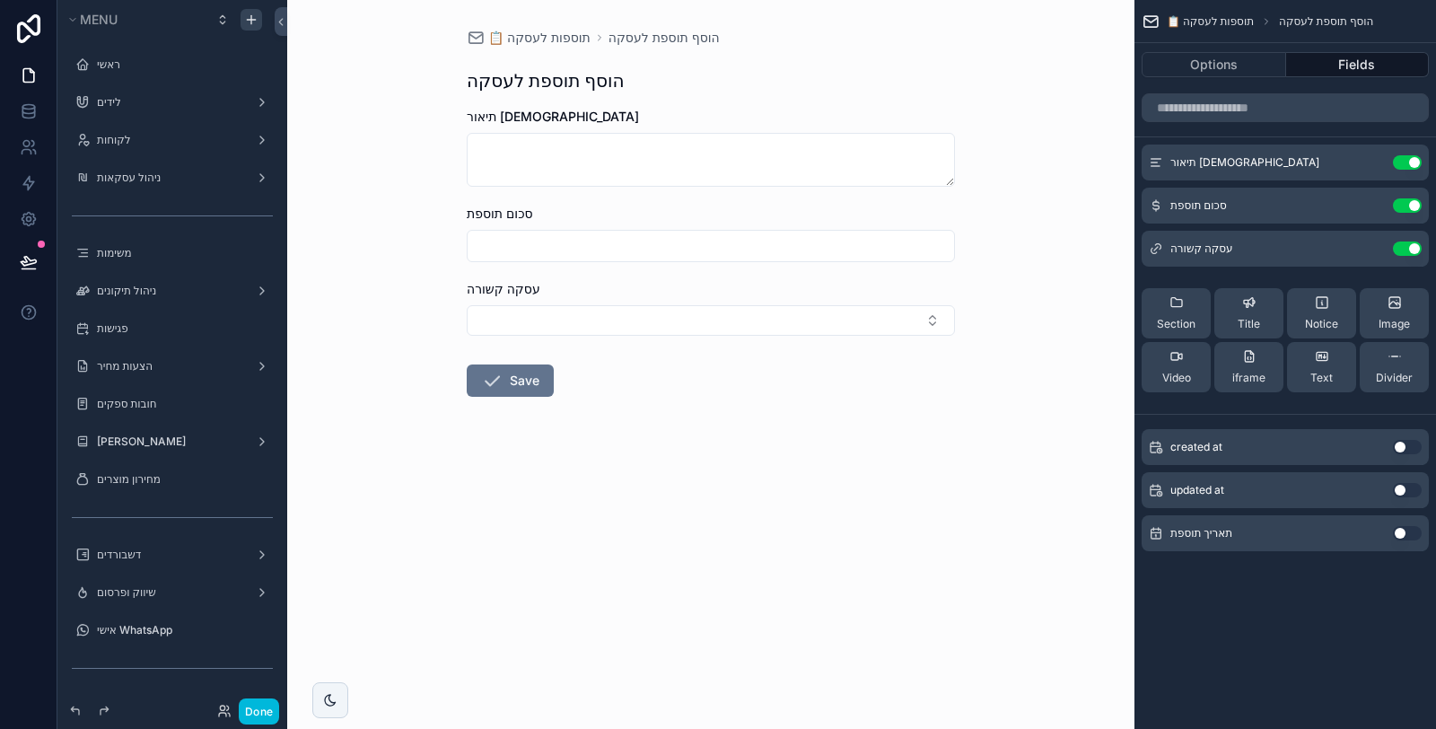
click at [0, 0] on icon "scrollable content" at bounding box center [0, 0] width 0 height 0
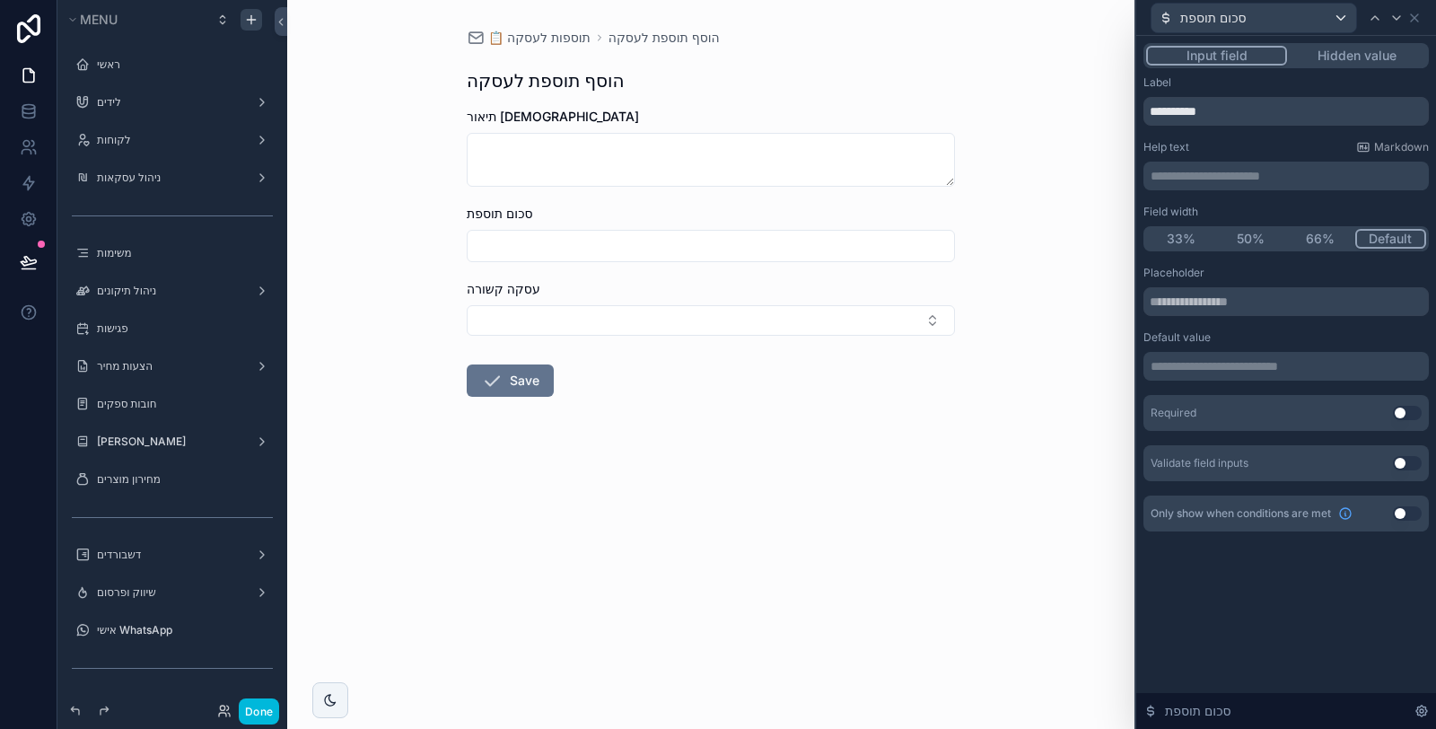
drag, startPoint x: 1262, startPoint y: 234, endPoint x: 1347, endPoint y: 134, distance: 131.8
click at [1261, 233] on button "50%" at bounding box center [1251, 239] width 70 height 20
click at [1396, 13] on icon at bounding box center [1396, 18] width 14 height 14
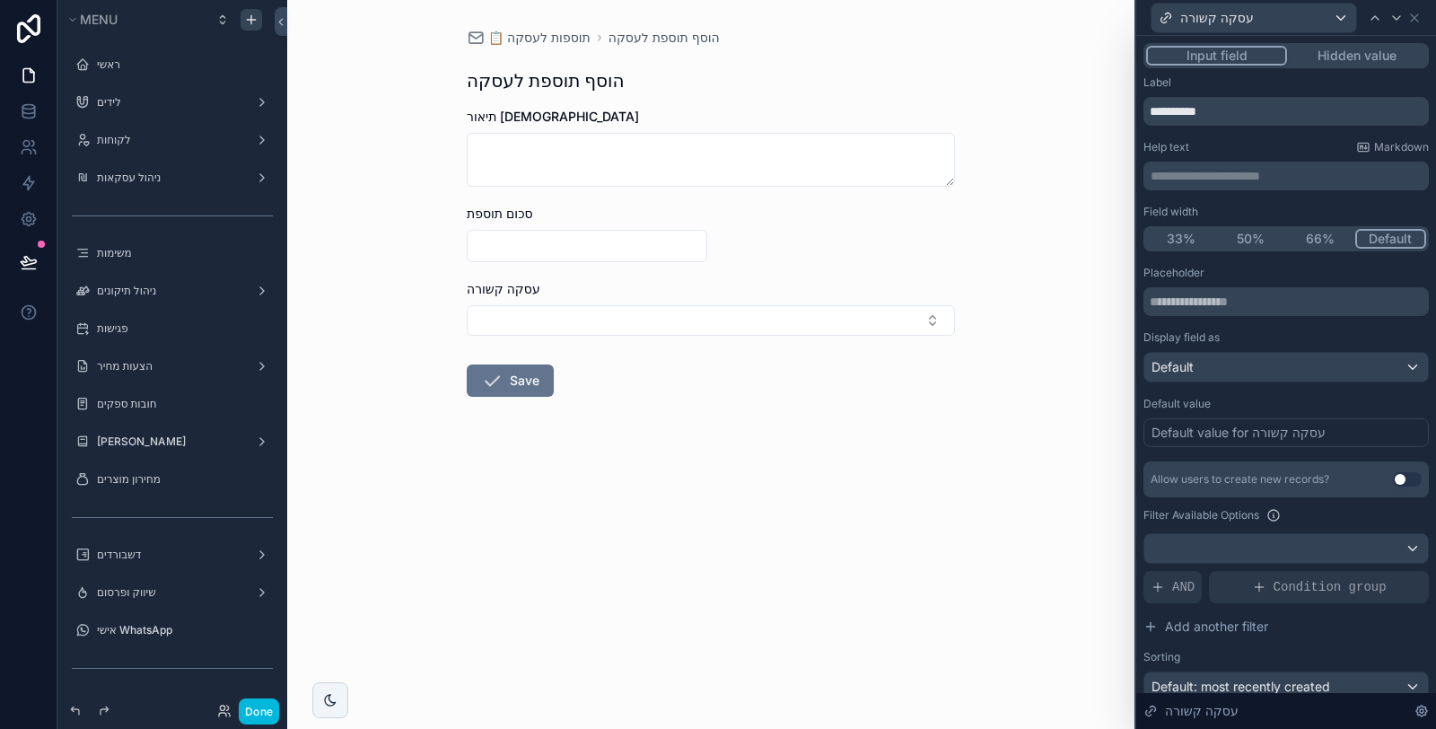
click at [1262, 240] on button "50%" at bounding box center [1251, 239] width 70 height 20
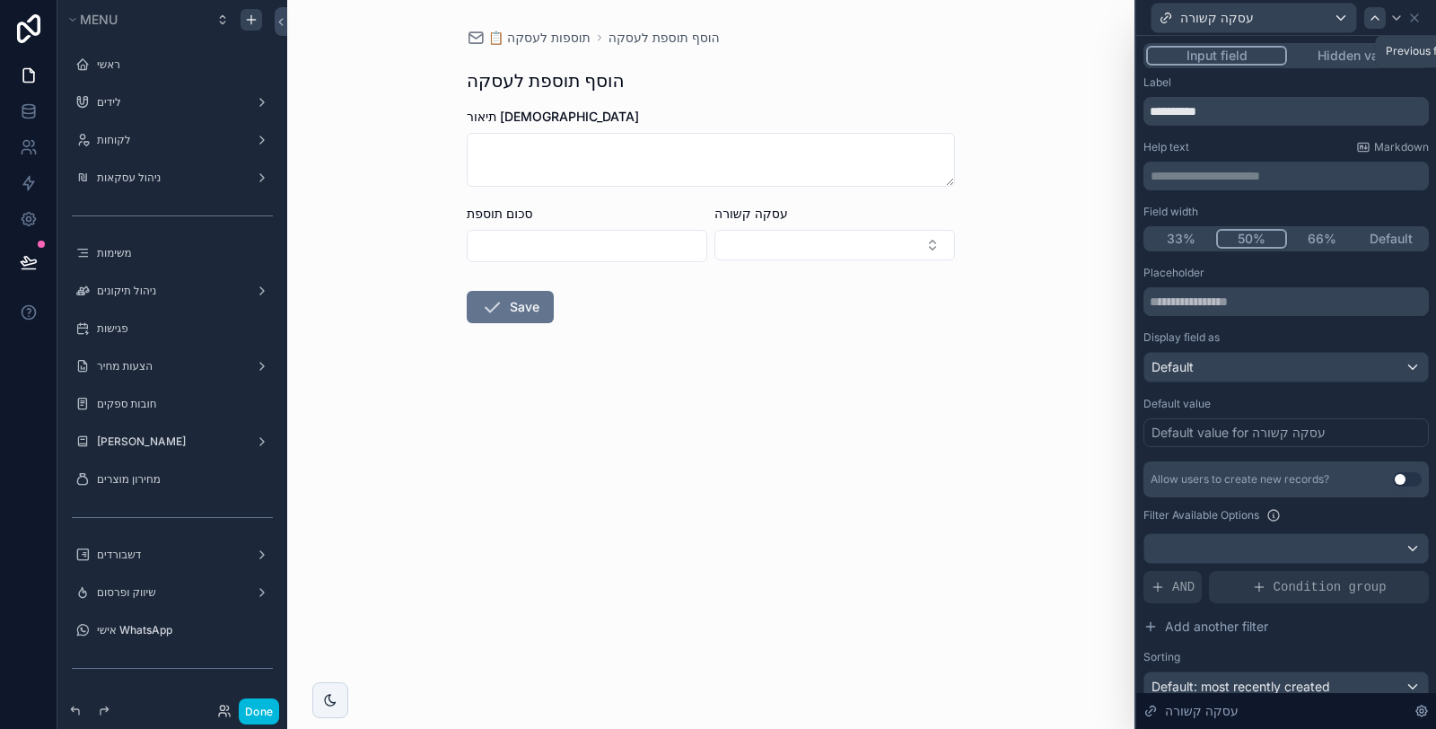
click at [1367, 19] on icon at bounding box center [1374, 18] width 14 height 14
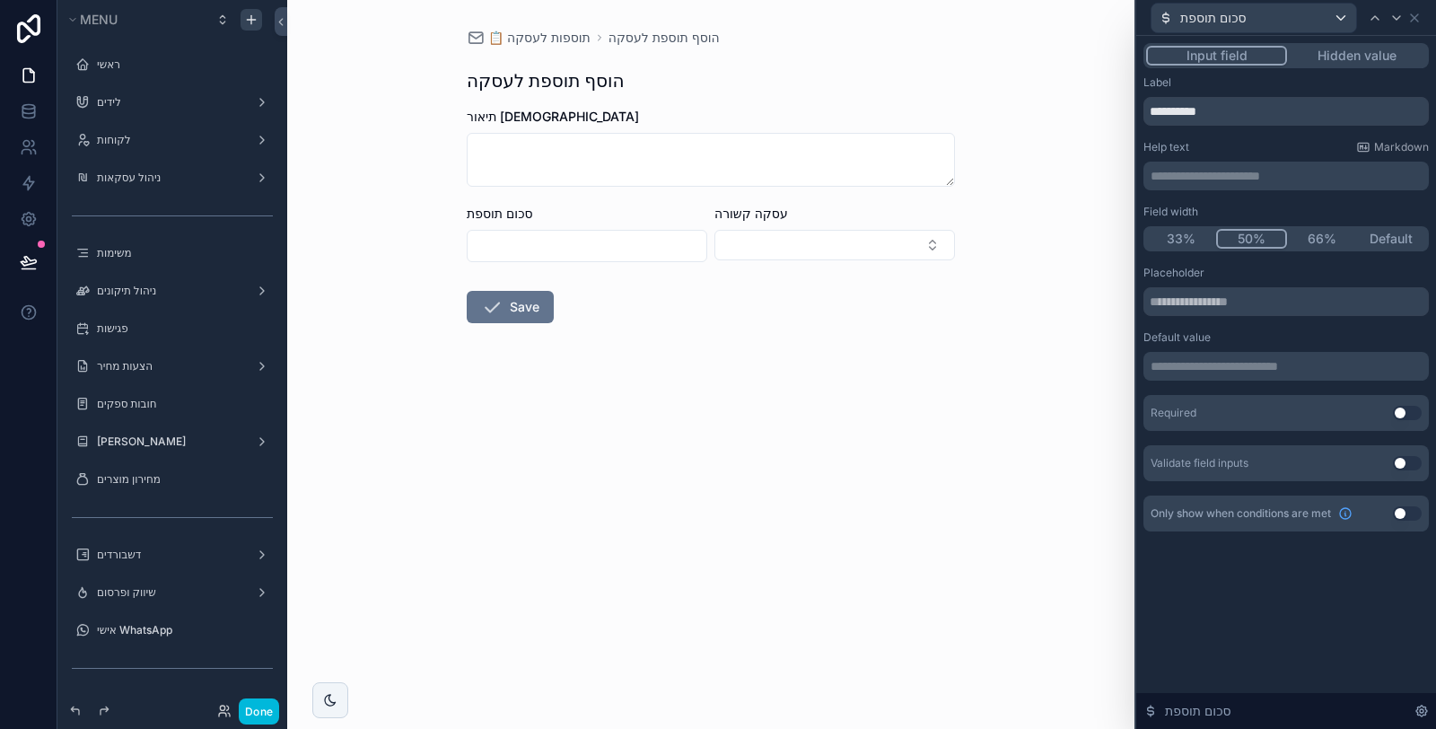
click at [1202, 189] on div "**********" at bounding box center [1285, 176] width 285 height 29
click at [1218, 300] on input "text" at bounding box center [1285, 301] width 285 height 29
type input "*"
click at [1286, 271] on div "Placeholder" at bounding box center [1285, 273] width 285 height 14
click at [1392, 23] on icon at bounding box center [1396, 18] width 14 height 14
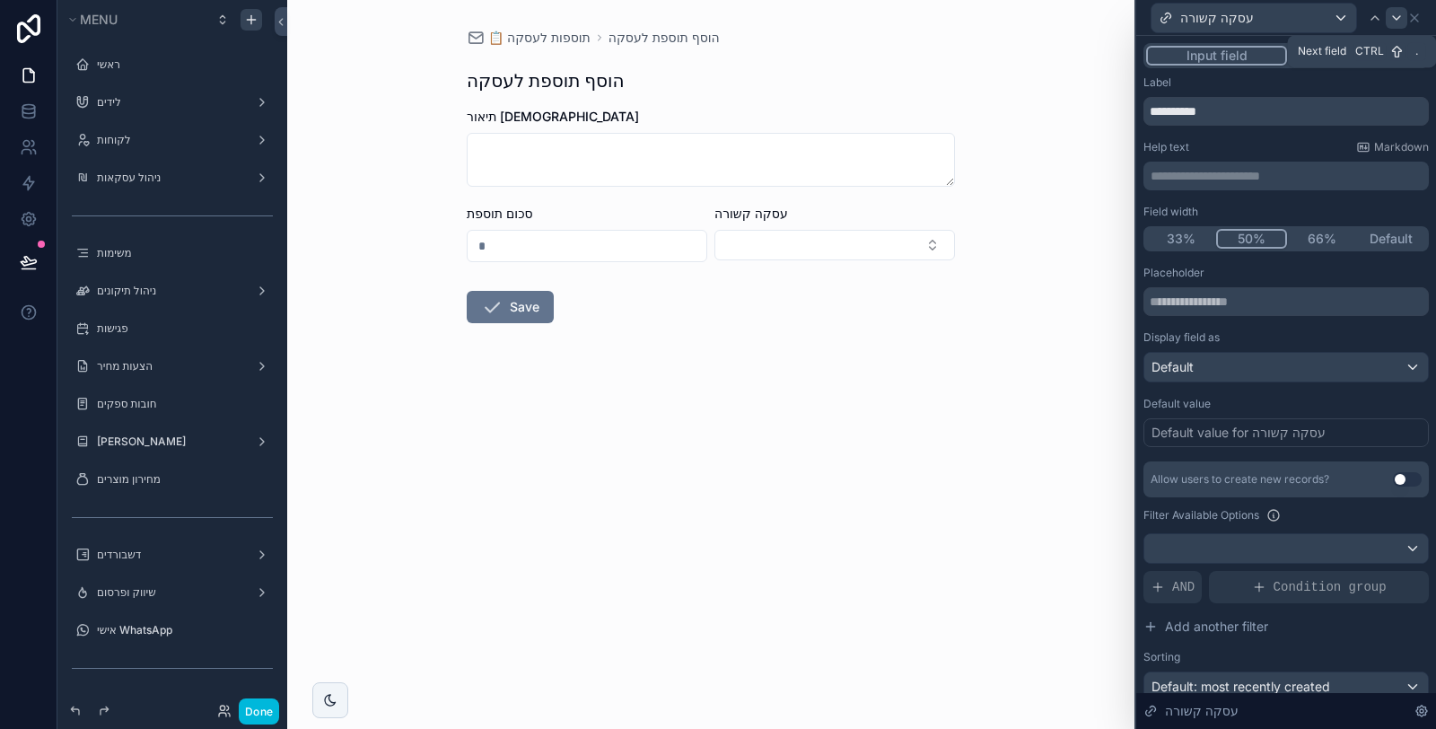
click at [1398, 15] on icon at bounding box center [1396, 18] width 14 height 14
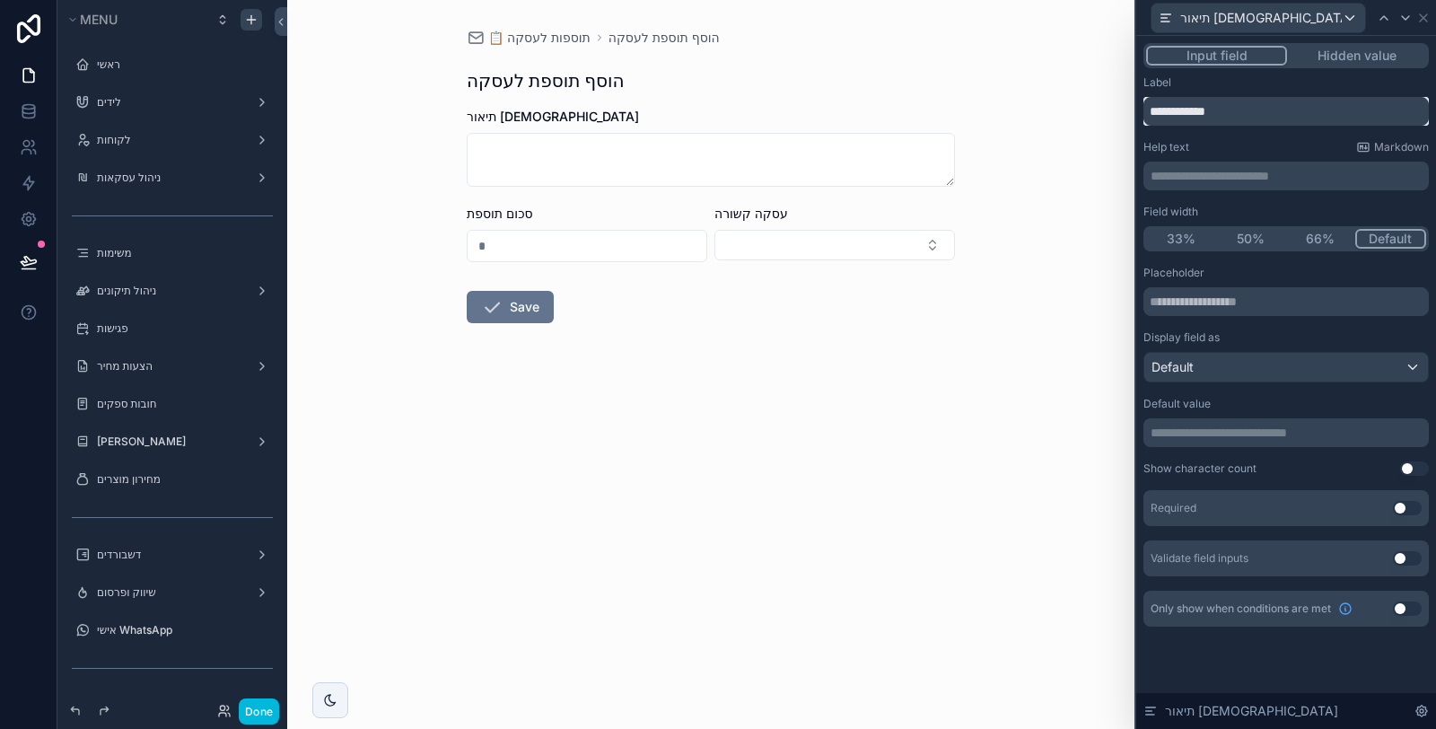
drag, startPoint x: 1238, startPoint y: 114, endPoint x: 1129, endPoint y: 106, distance: 109.8
click at [1129, 106] on div "**********" at bounding box center [718, 364] width 1436 height 729
click at [1216, 296] on input "text" at bounding box center [1285, 301] width 285 height 29
paste input "**********"
type input "**********"
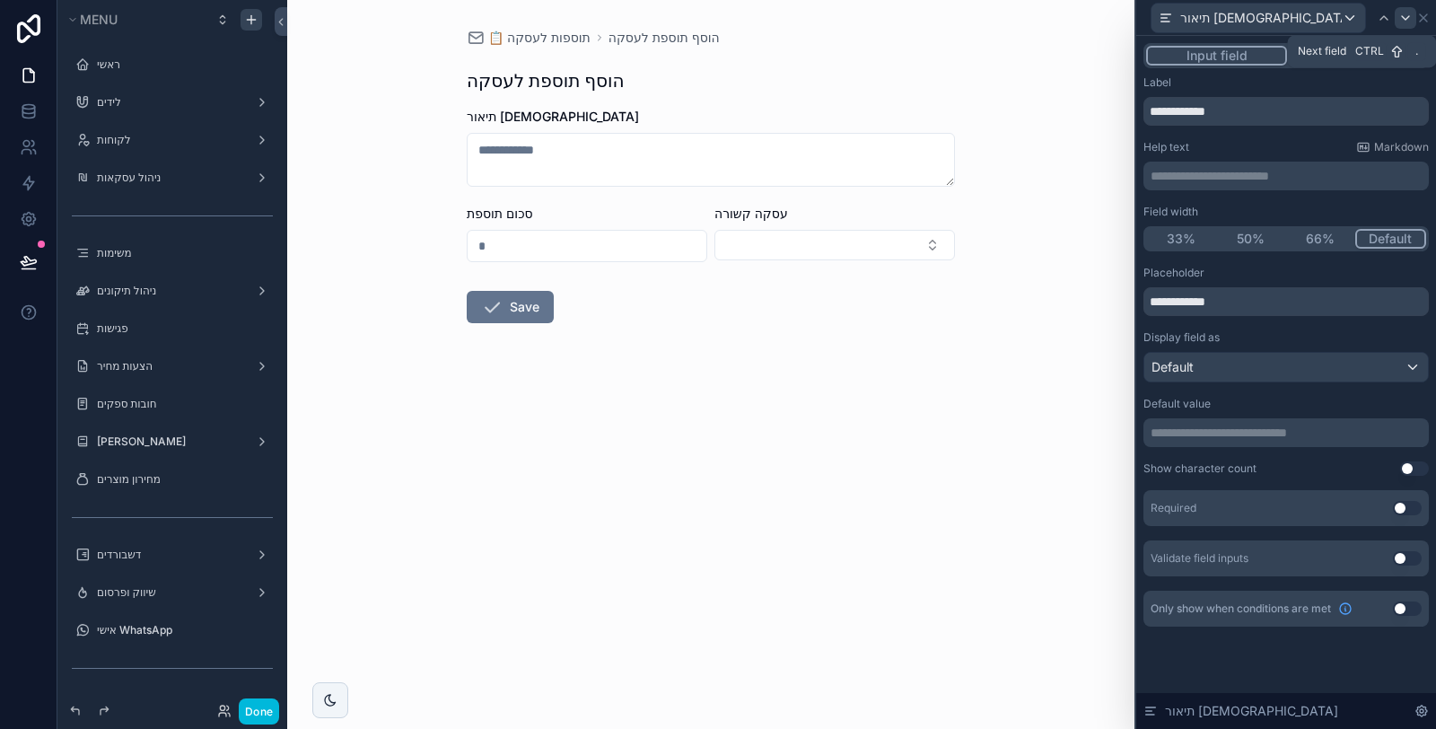
click at [1398, 14] on icon at bounding box center [1405, 18] width 14 height 14
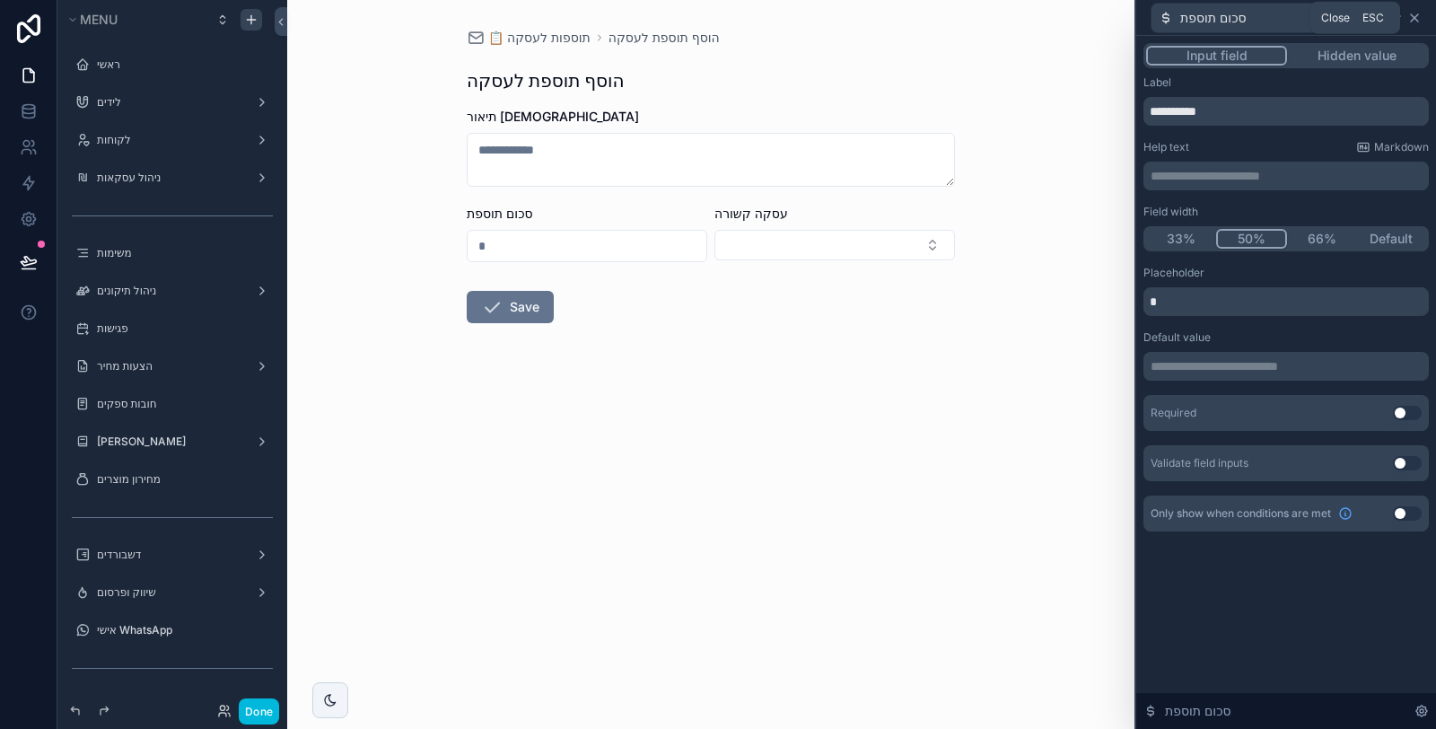
click at [1410, 15] on icon at bounding box center [1414, 18] width 14 height 14
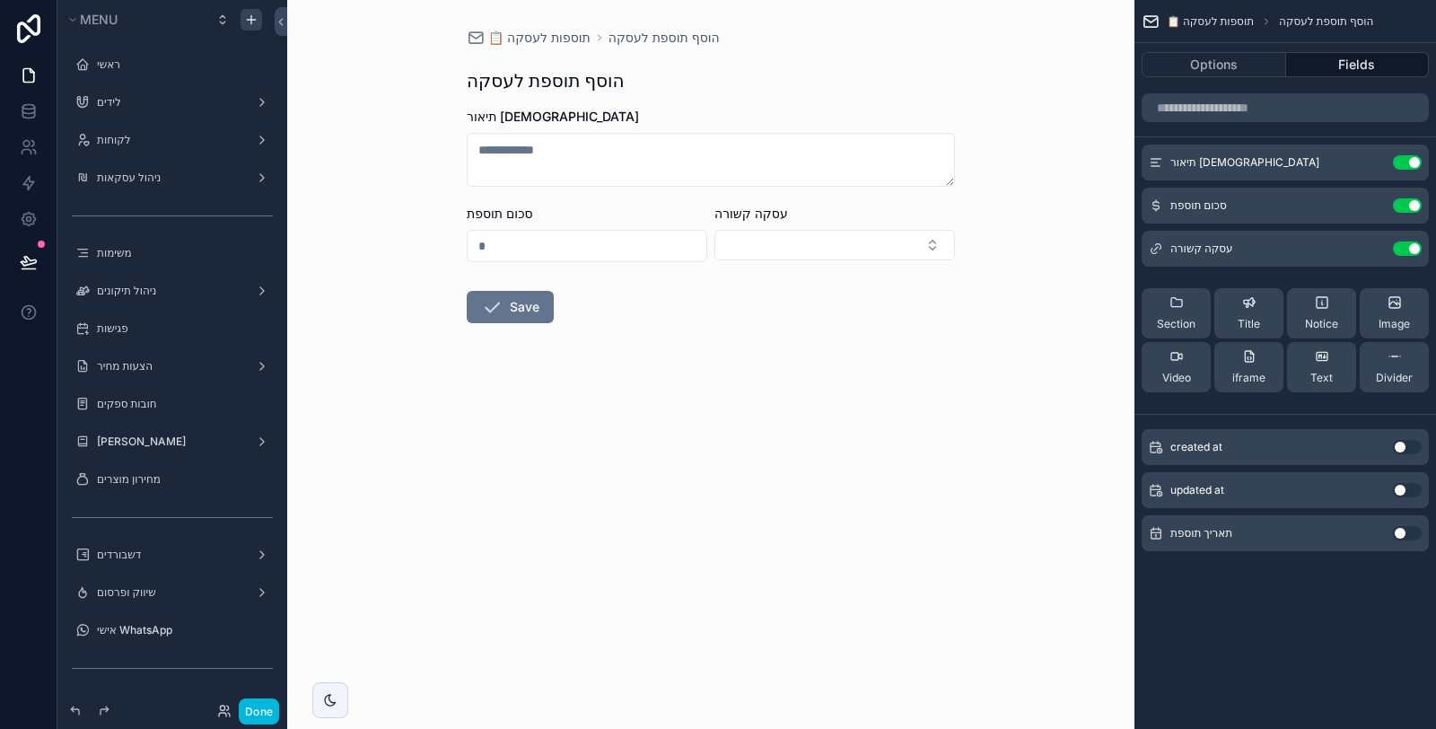
click at [0, 0] on icon "scrollable content" at bounding box center [0, 0] width 0 height 0
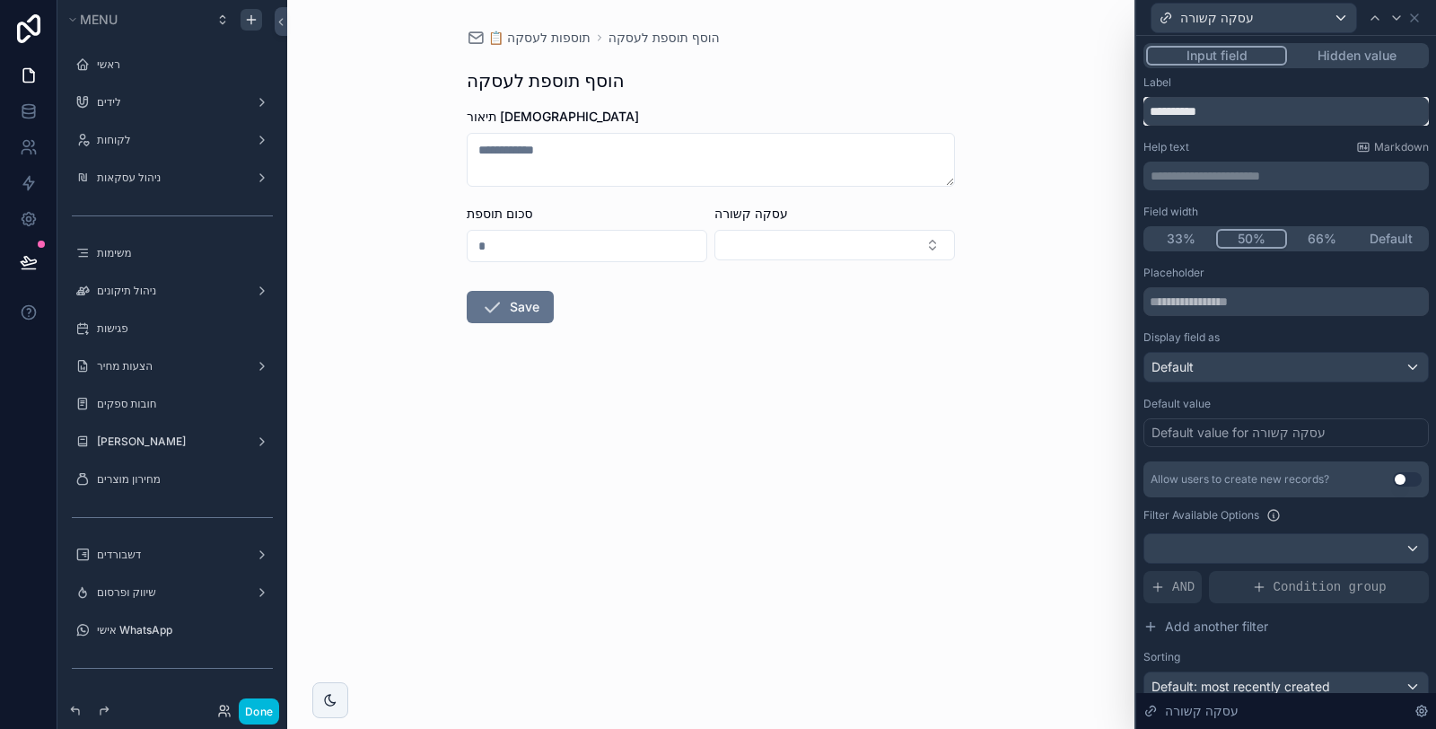
click at [1244, 107] on input "**********" at bounding box center [1285, 111] width 285 height 29
click at [1236, 299] on input "text" at bounding box center [1285, 301] width 285 height 29
paste input "**********"
type input "**********"
click at [1293, 276] on div "Placeholder" at bounding box center [1285, 273] width 285 height 14
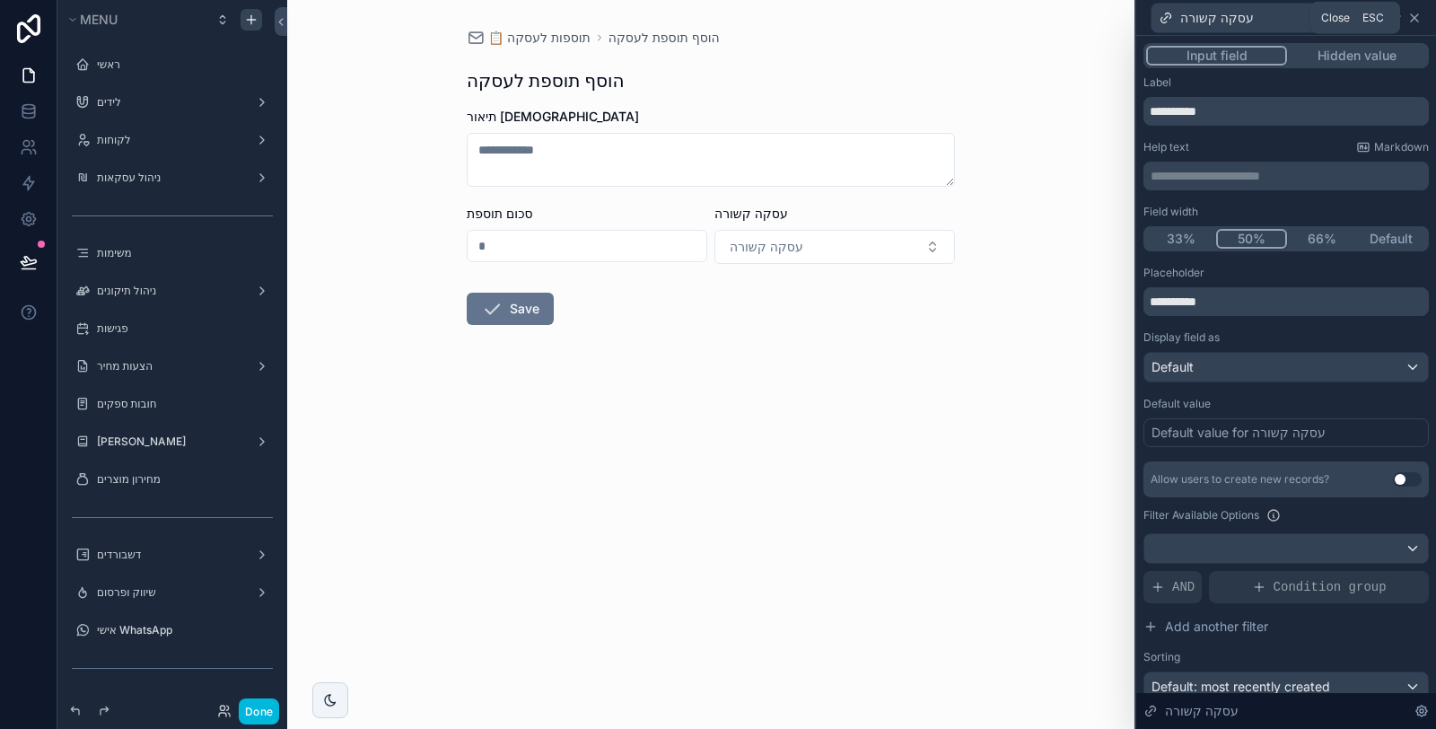
click at [1410, 16] on icon at bounding box center [1414, 18] width 14 height 14
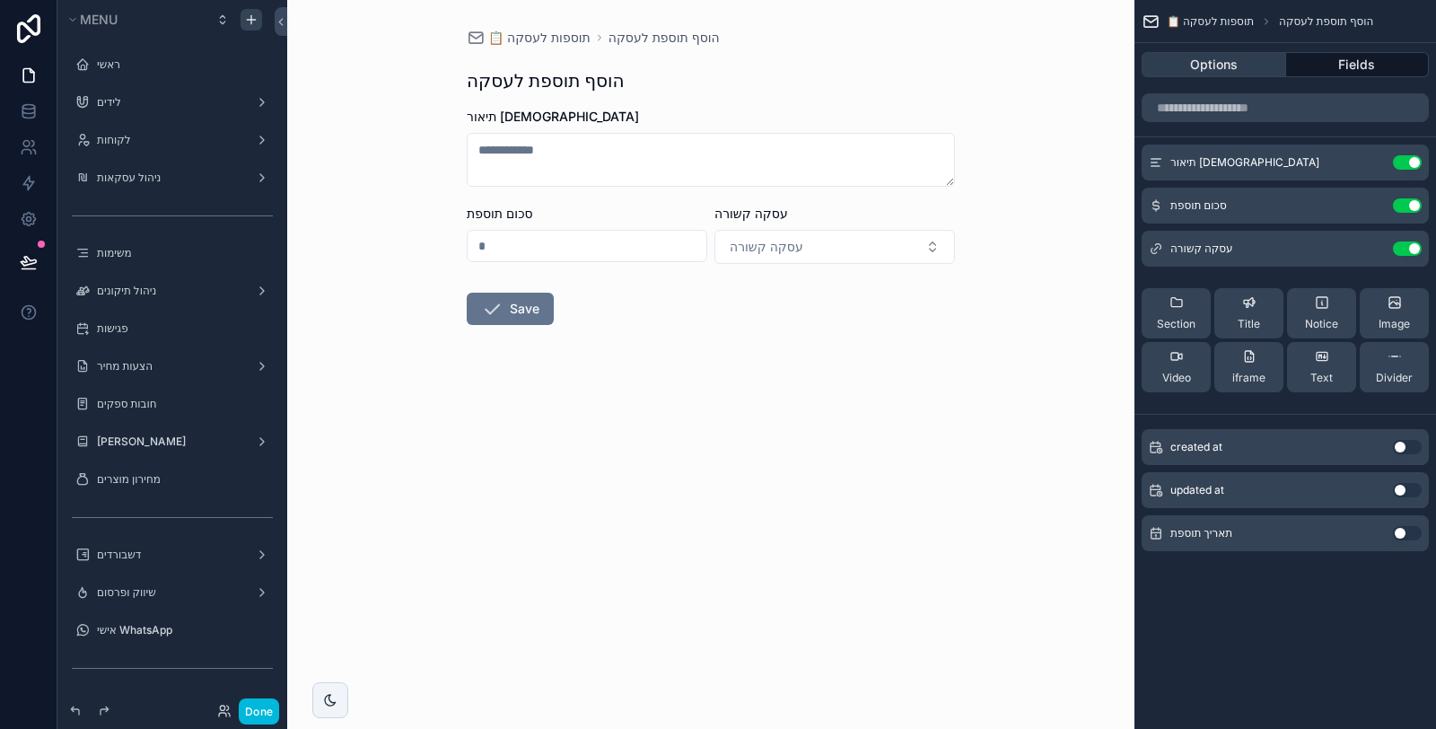
click at [1176, 69] on button "Options" at bounding box center [1213, 64] width 144 height 25
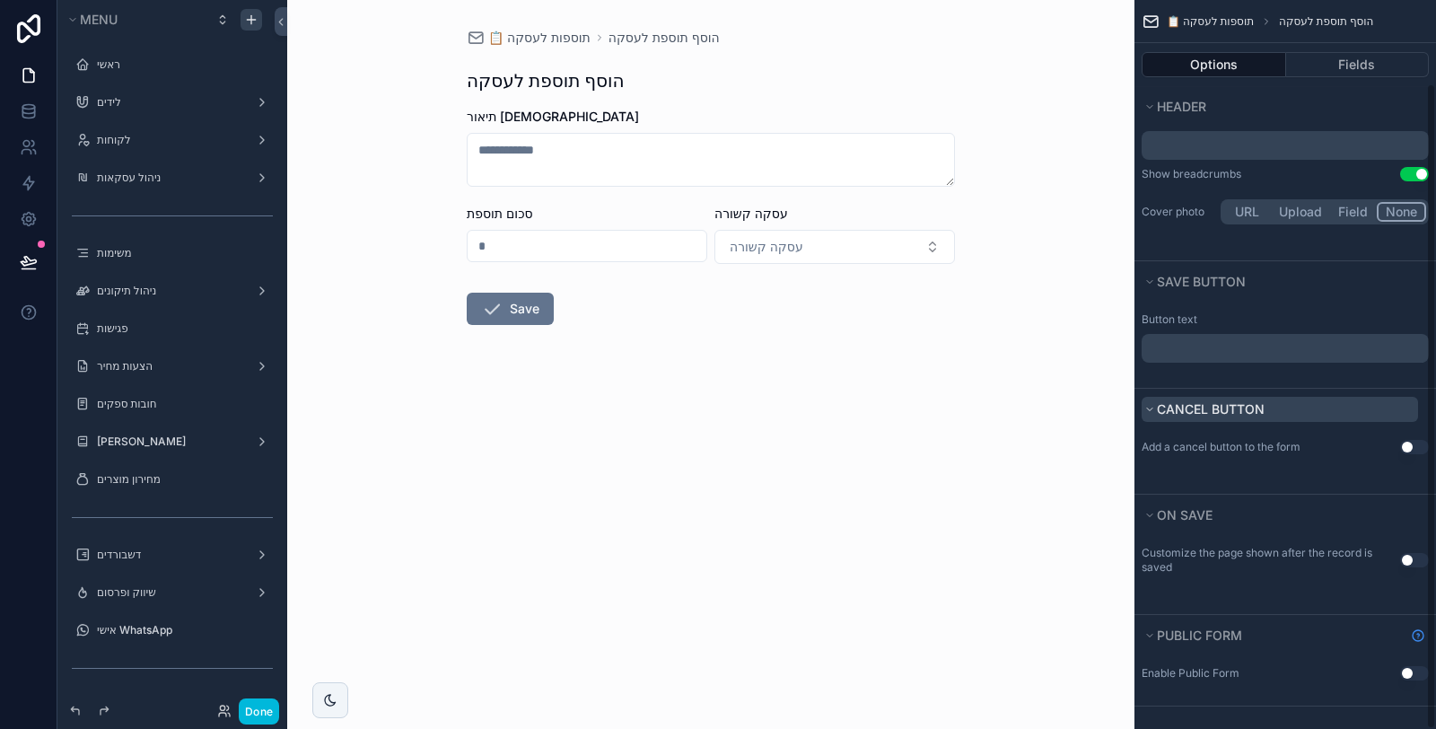
scroll to position [94, 0]
click at [1236, 344] on p "﻿" at bounding box center [1286, 346] width 276 height 14
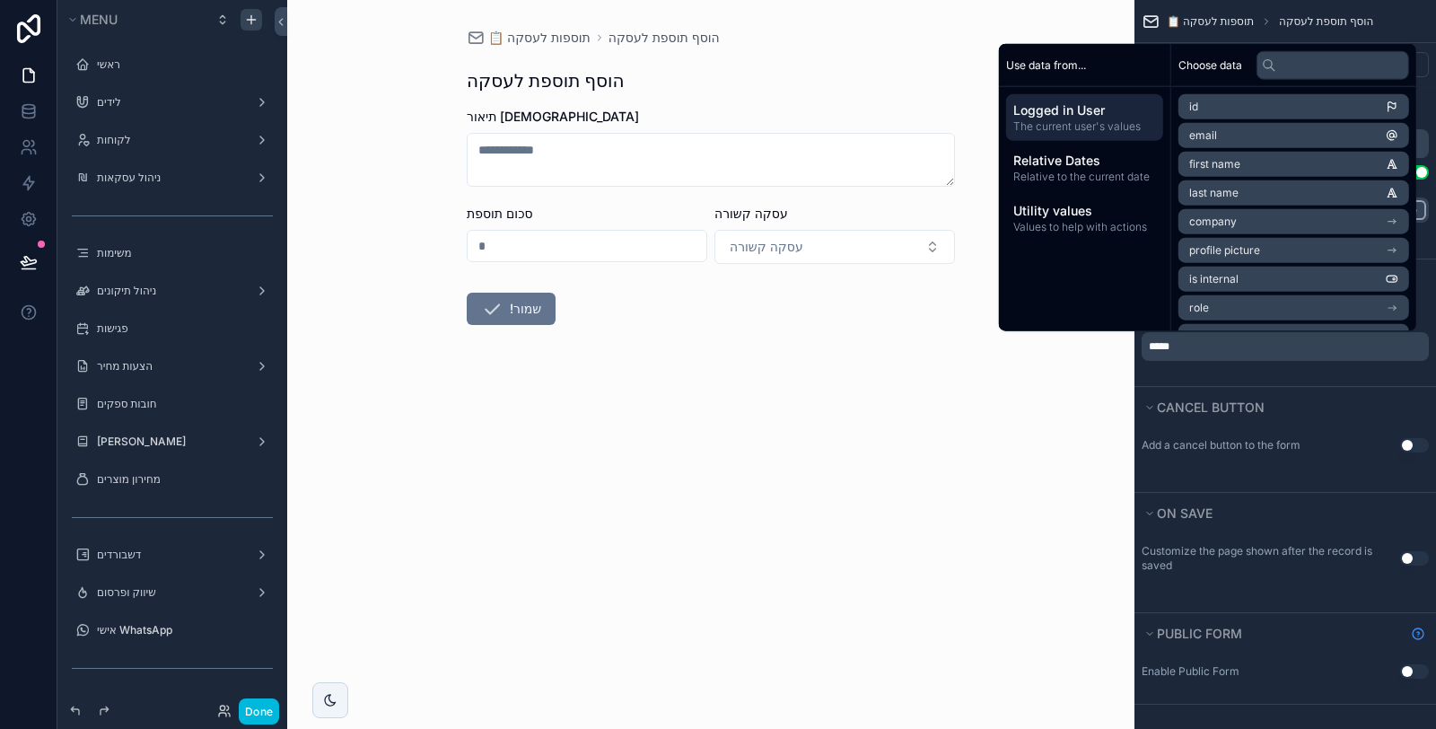
drag, startPoint x: 1410, startPoint y: 443, endPoint x: 1366, endPoint y: 463, distance: 49.0
click at [1410, 442] on button "Use setting" at bounding box center [1414, 445] width 29 height 14
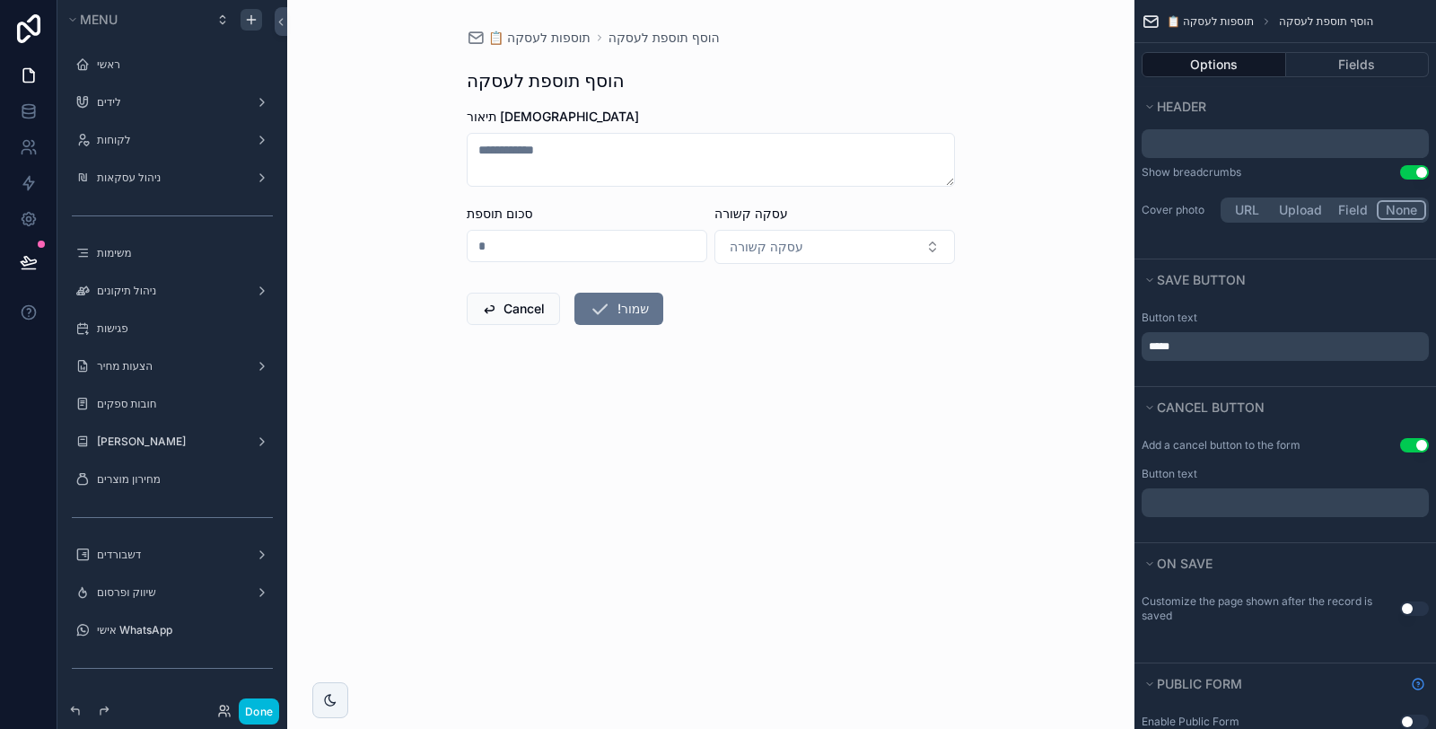
click at [1266, 495] on p "﻿" at bounding box center [1286, 502] width 276 height 14
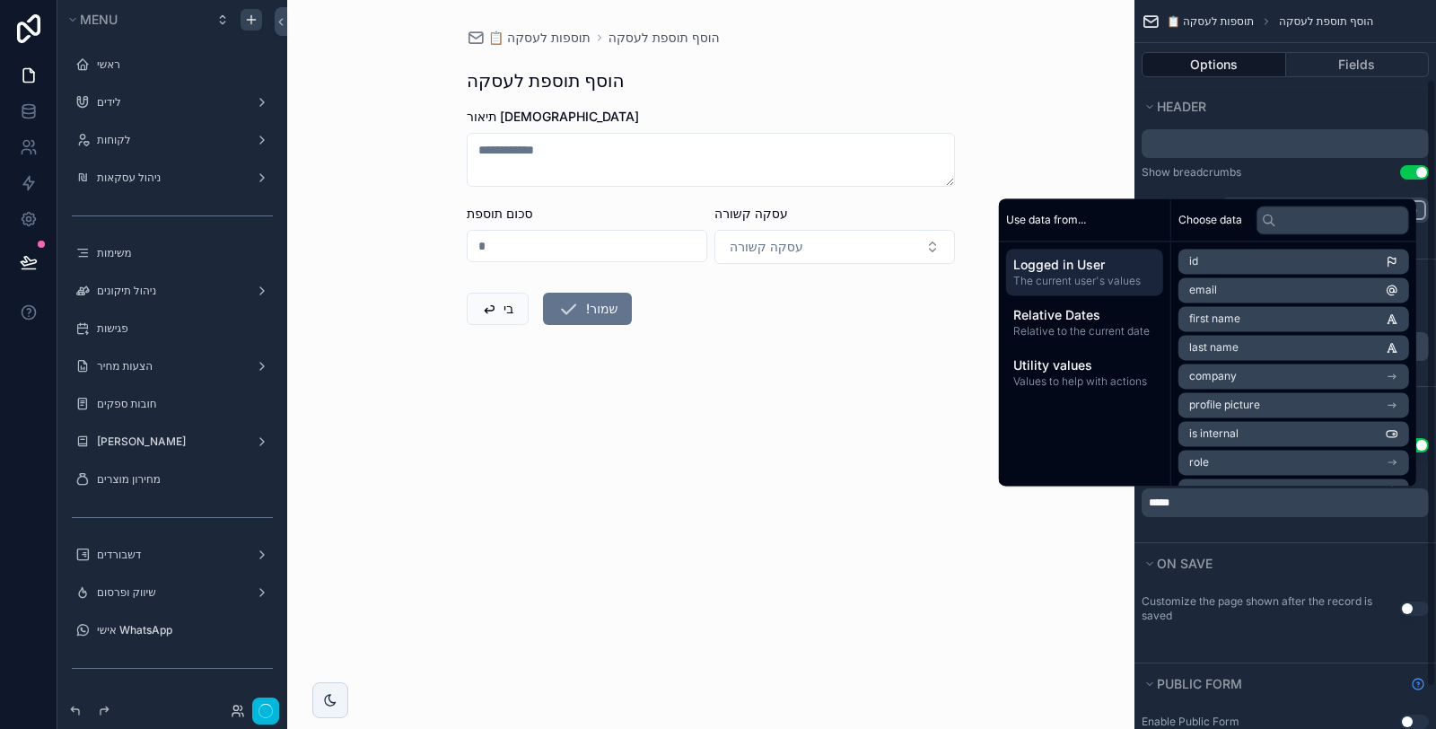
click at [1263, 529] on div "Add a cancel button to the form Use setting Button text *****" at bounding box center [1284, 484] width 301 height 115
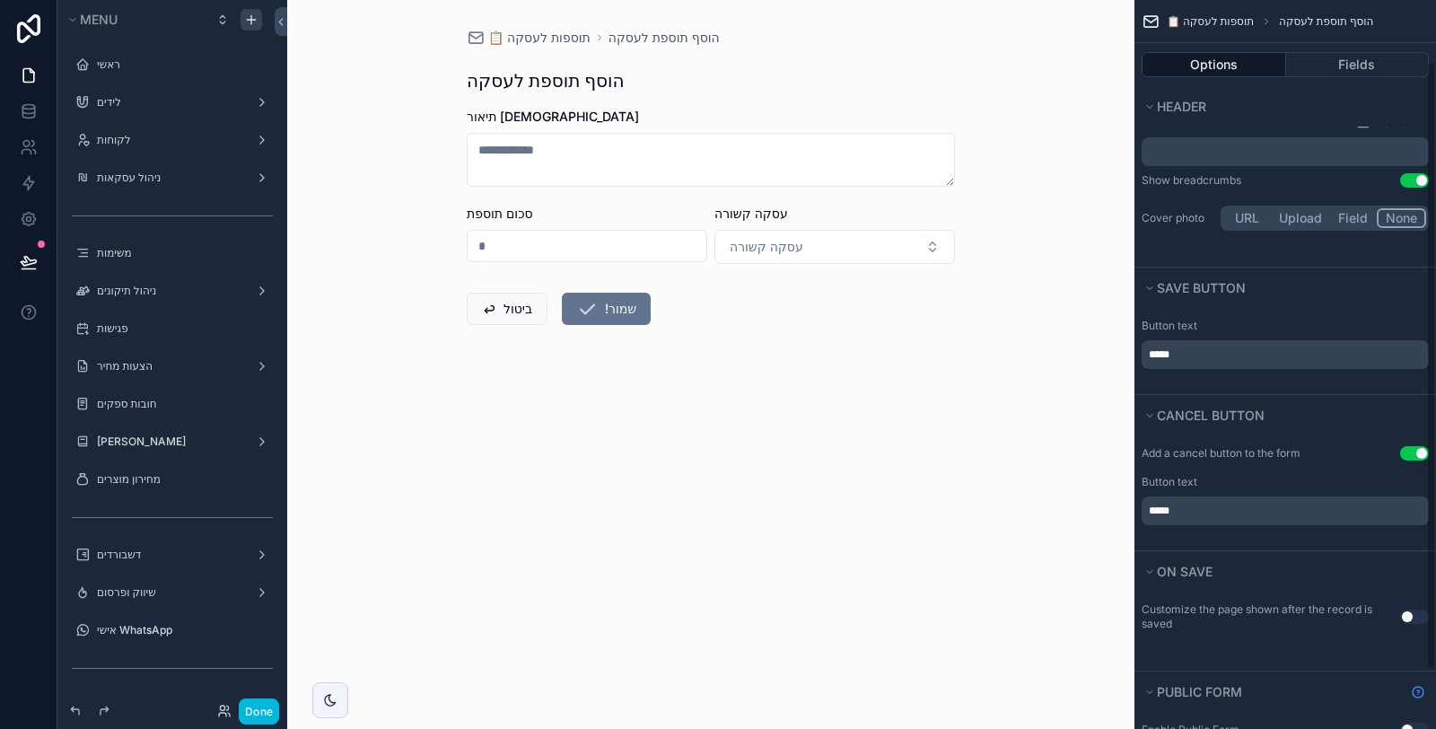
scroll to position [0, 0]
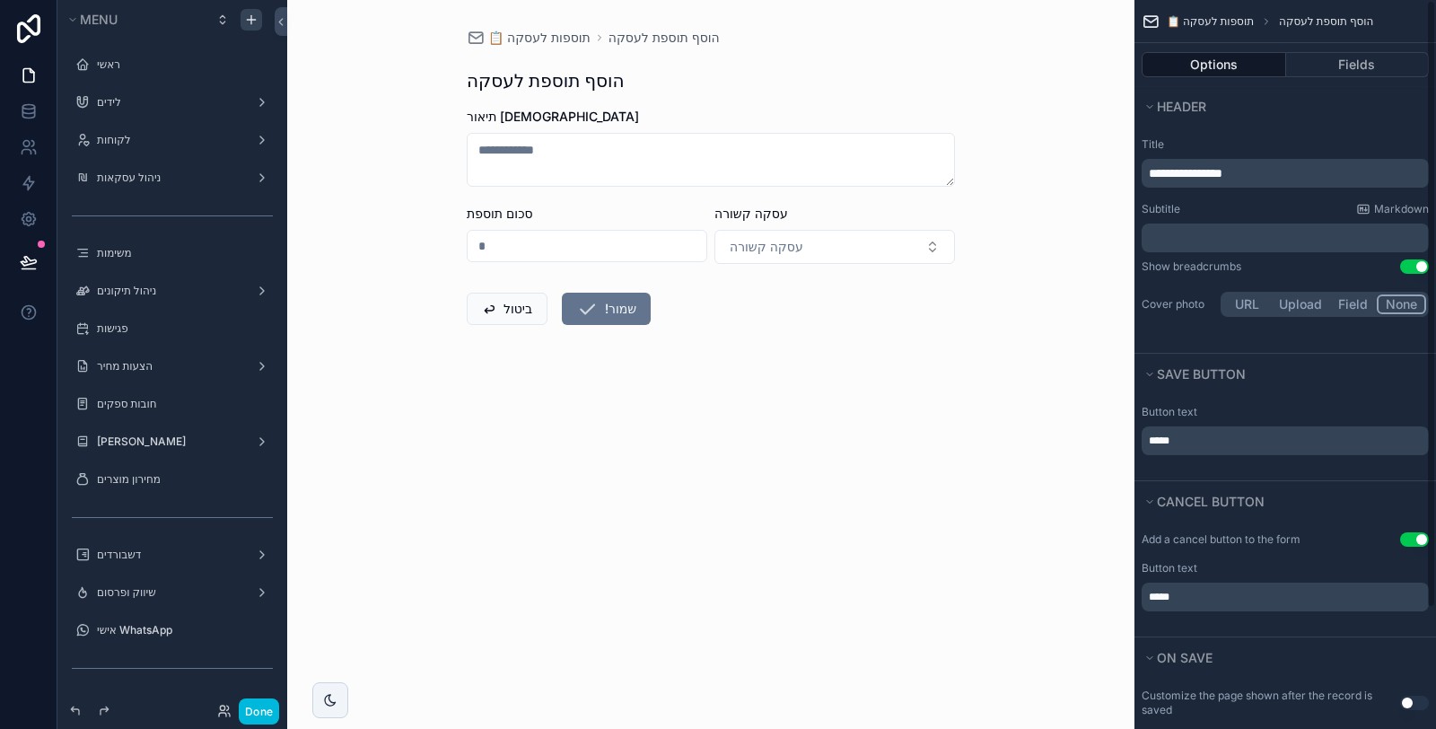
click at [1415, 265] on button "Use setting" at bounding box center [1414, 266] width 29 height 14
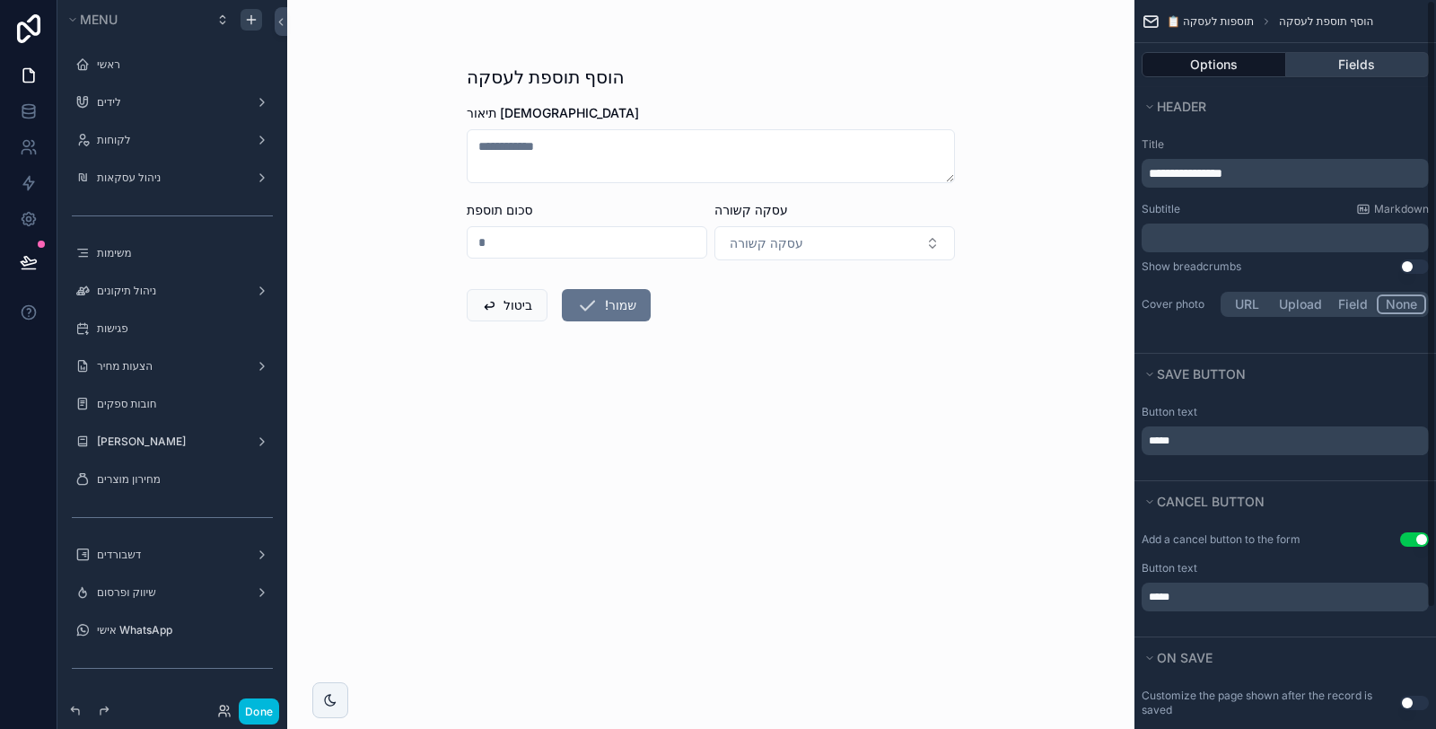
click at [1388, 59] on button "Fields" at bounding box center [1358, 64] width 144 height 25
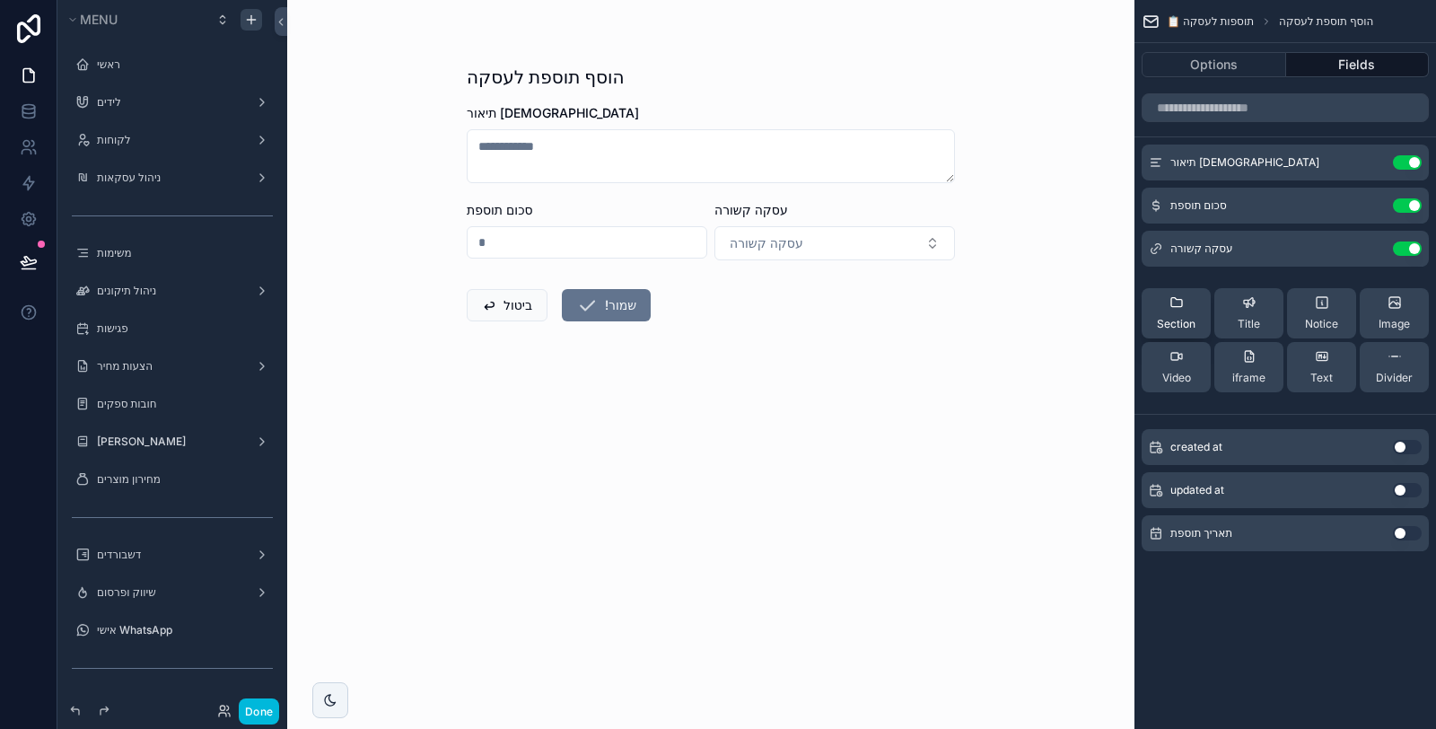
click at [1190, 302] on div "Section" at bounding box center [1176, 313] width 39 height 36
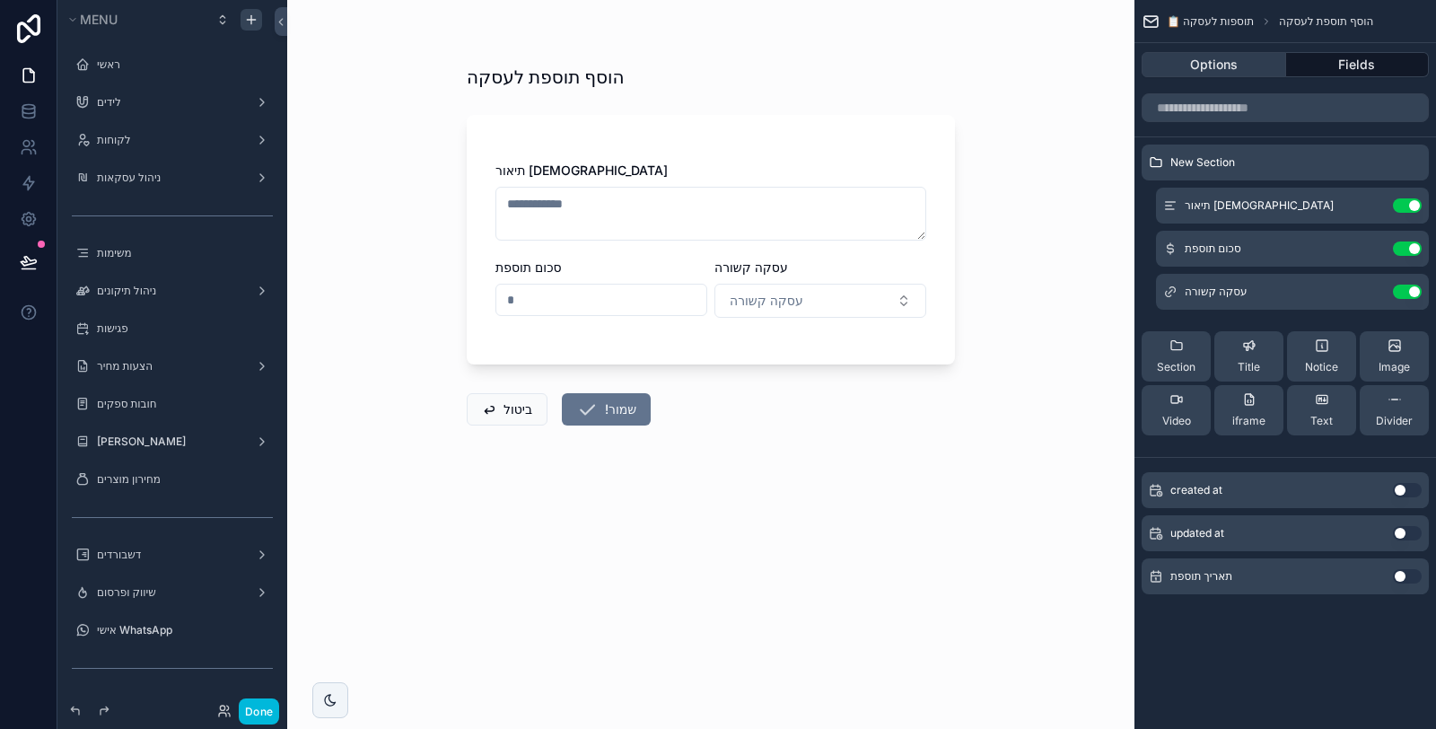
click at [1216, 61] on button "Options" at bounding box center [1213, 64] width 144 height 25
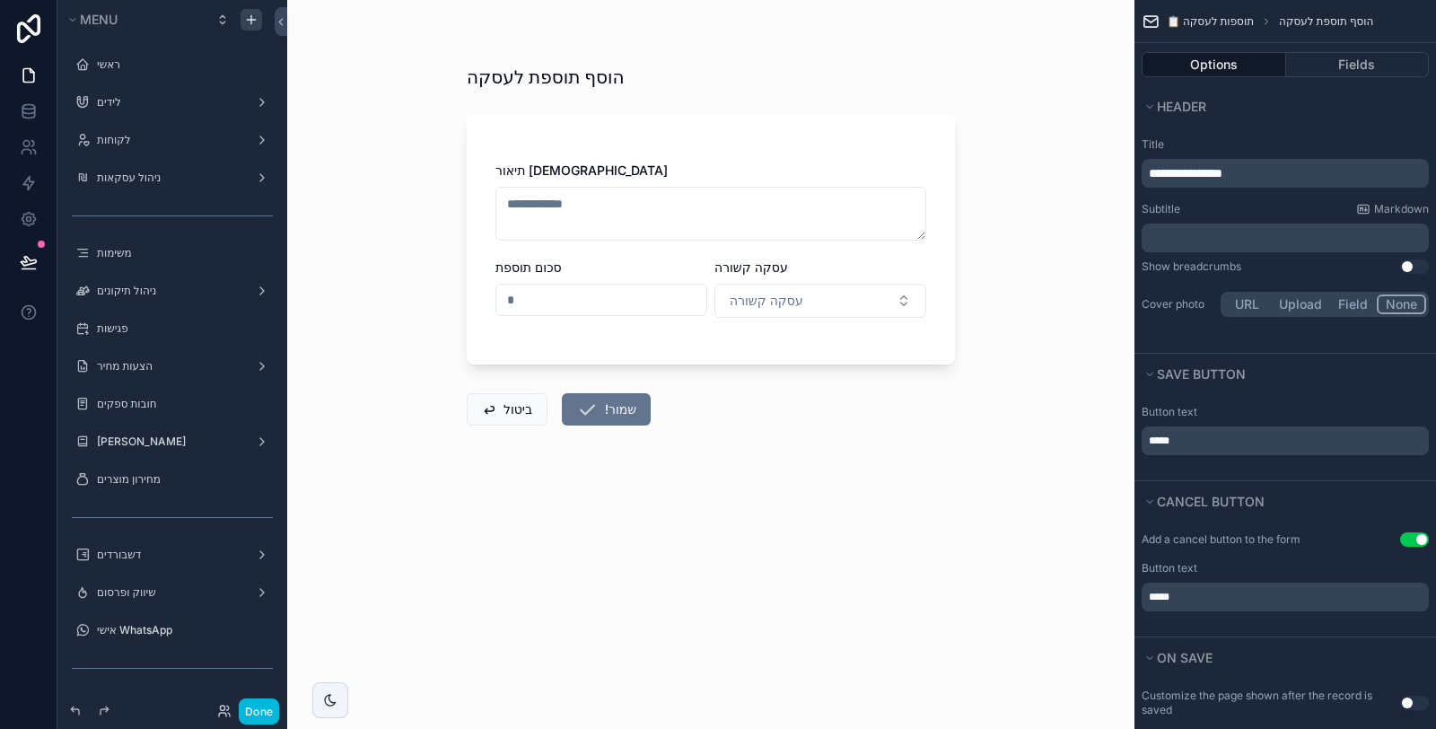
click at [1184, 238] on p "﻿" at bounding box center [1286, 238] width 276 height 18
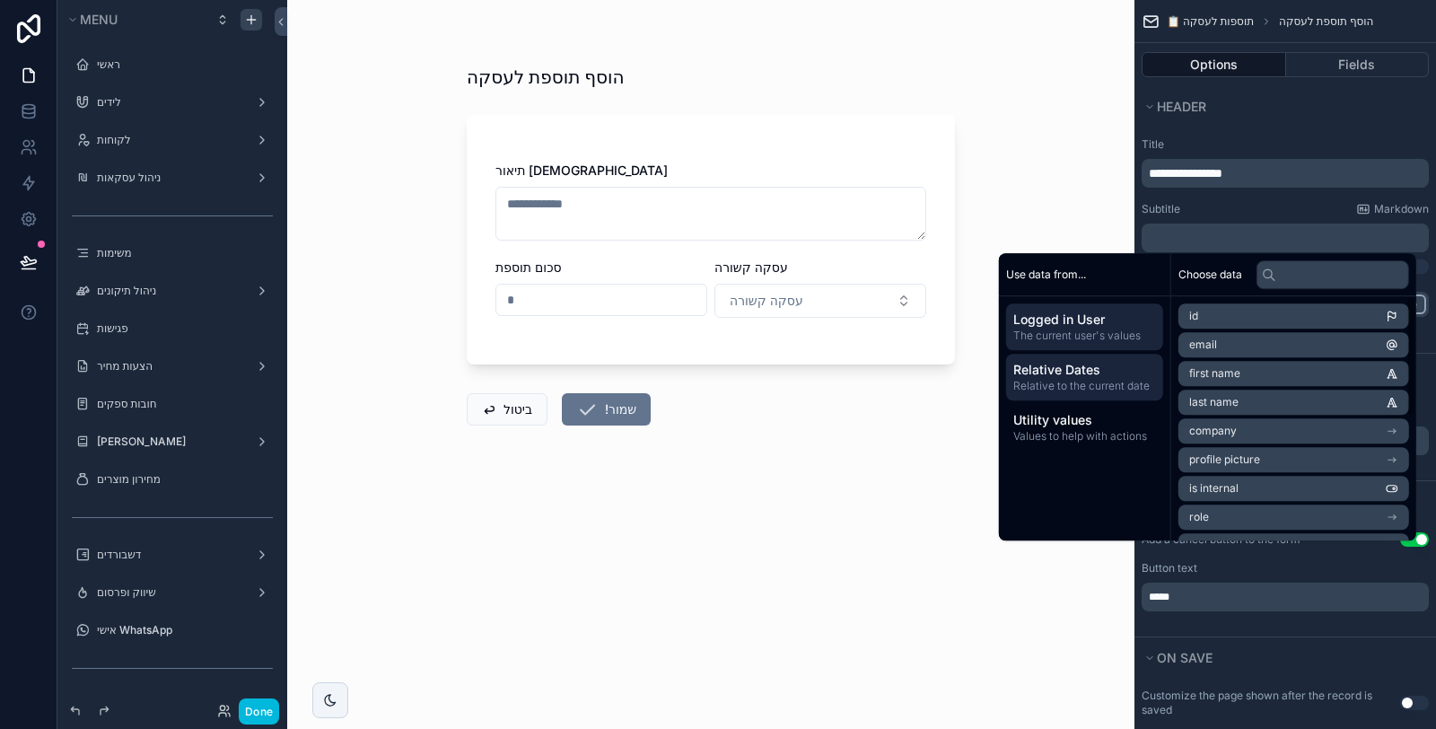
click at [1113, 397] on div "Relative Dates Relative to the current date" at bounding box center [1084, 377] width 157 height 47
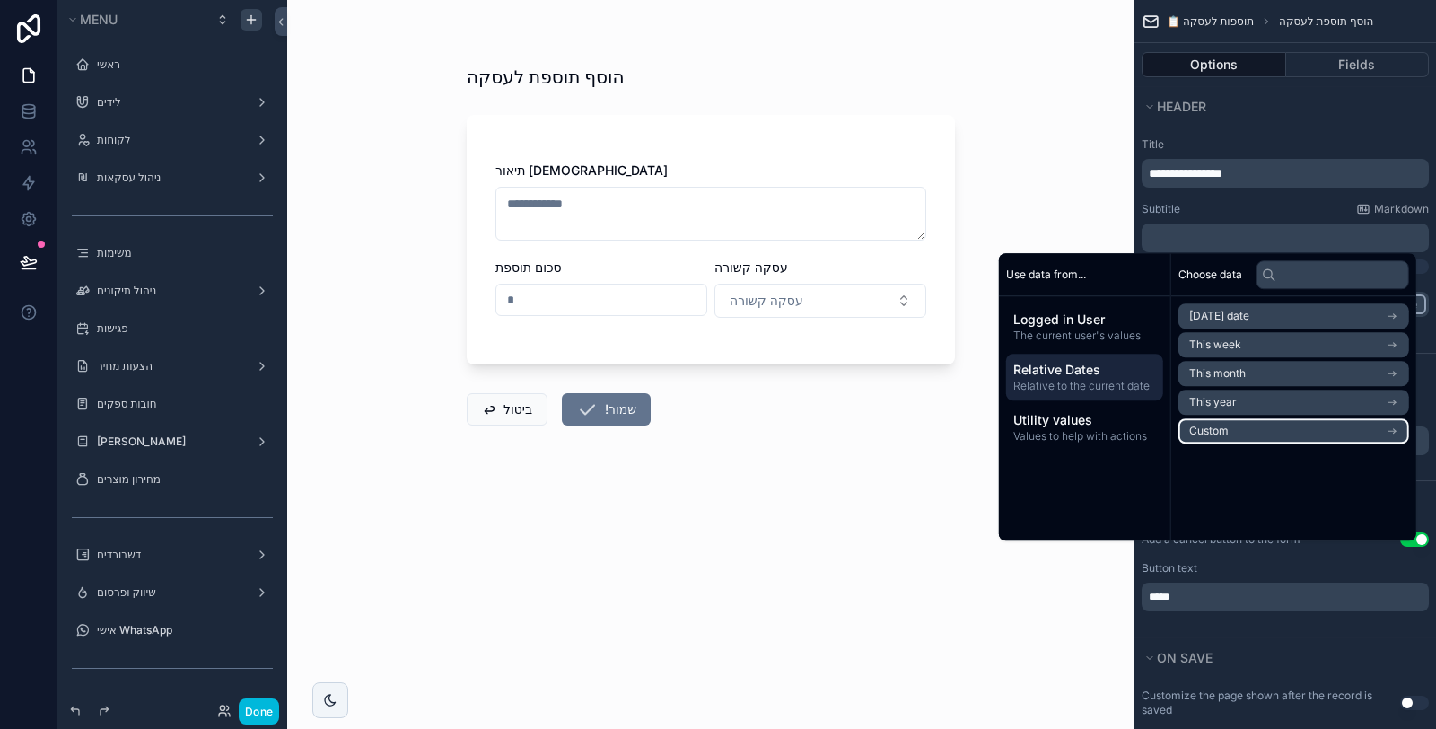
click at [1230, 421] on li "Custom" at bounding box center [1293, 430] width 231 height 25
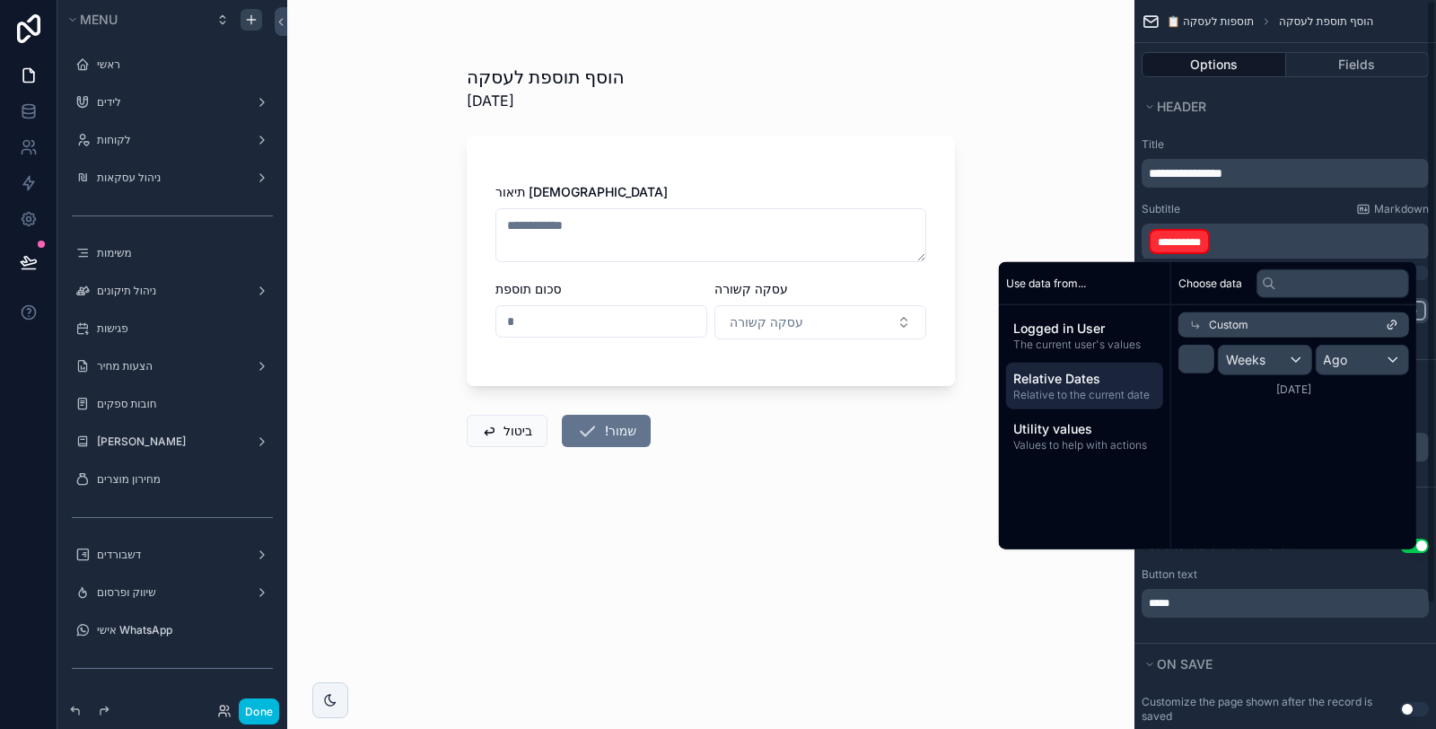
click at [1262, 239] on p "**********" at bounding box center [1286, 241] width 276 height 29
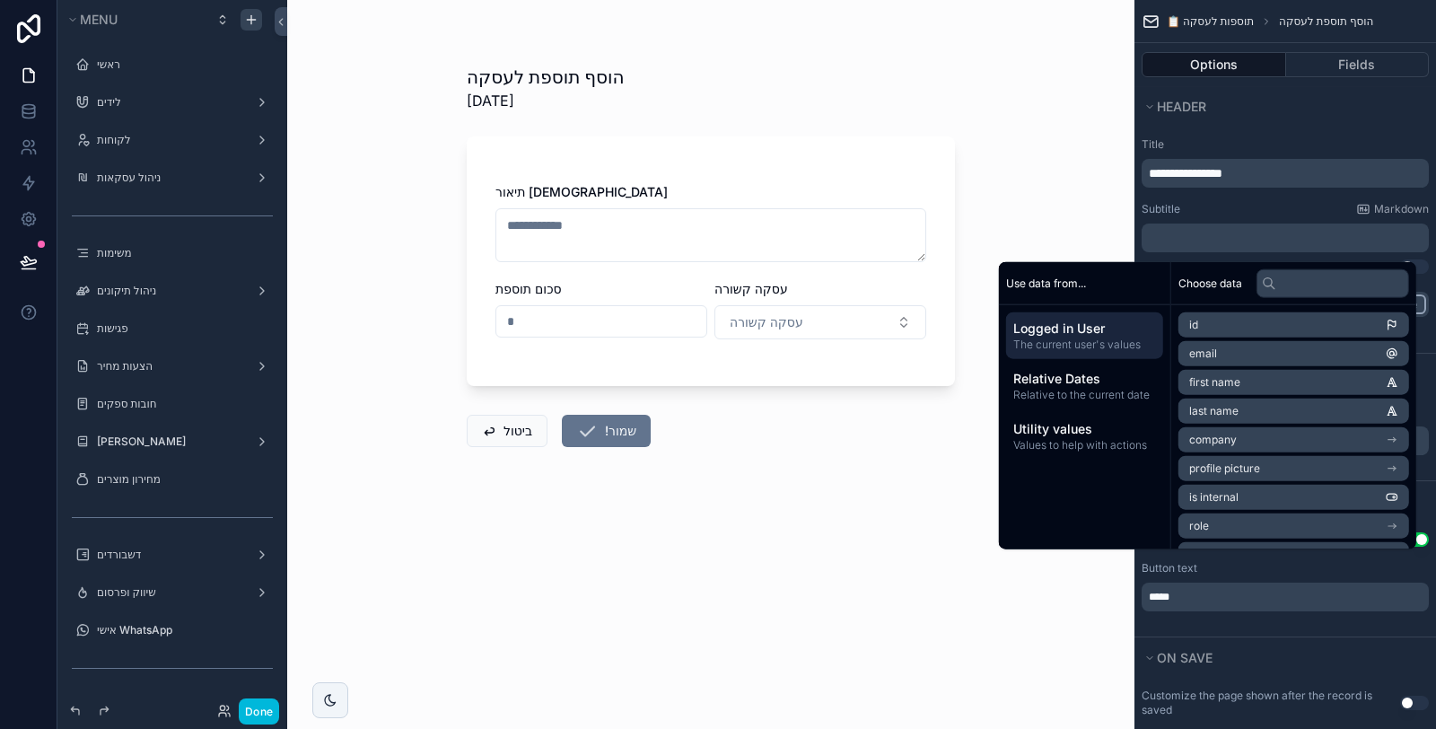
click at [1266, 202] on div "Subtitle Markdown" at bounding box center [1284, 209] width 287 height 14
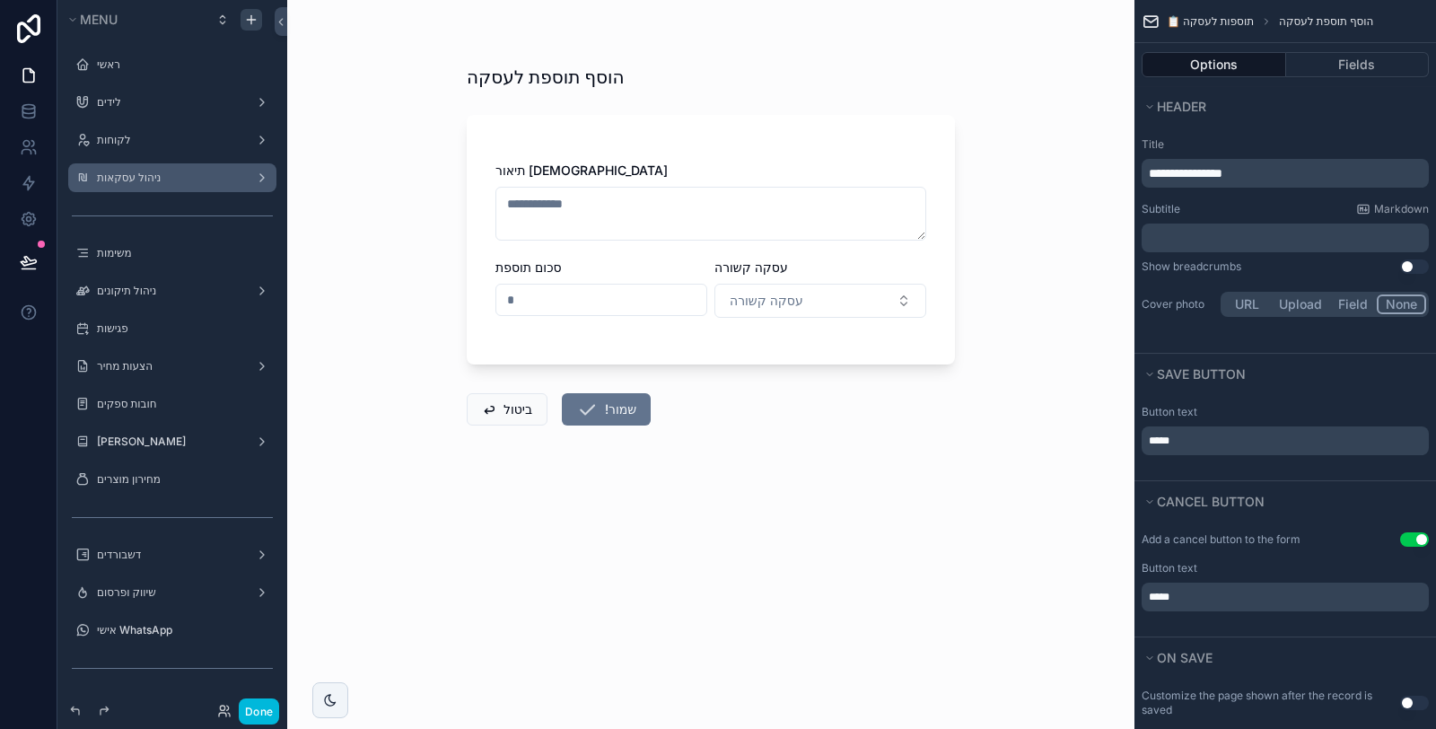
click at [156, 179] on label "ניהול עסקאות" at bounding box center [169, 177] width 144 height 14
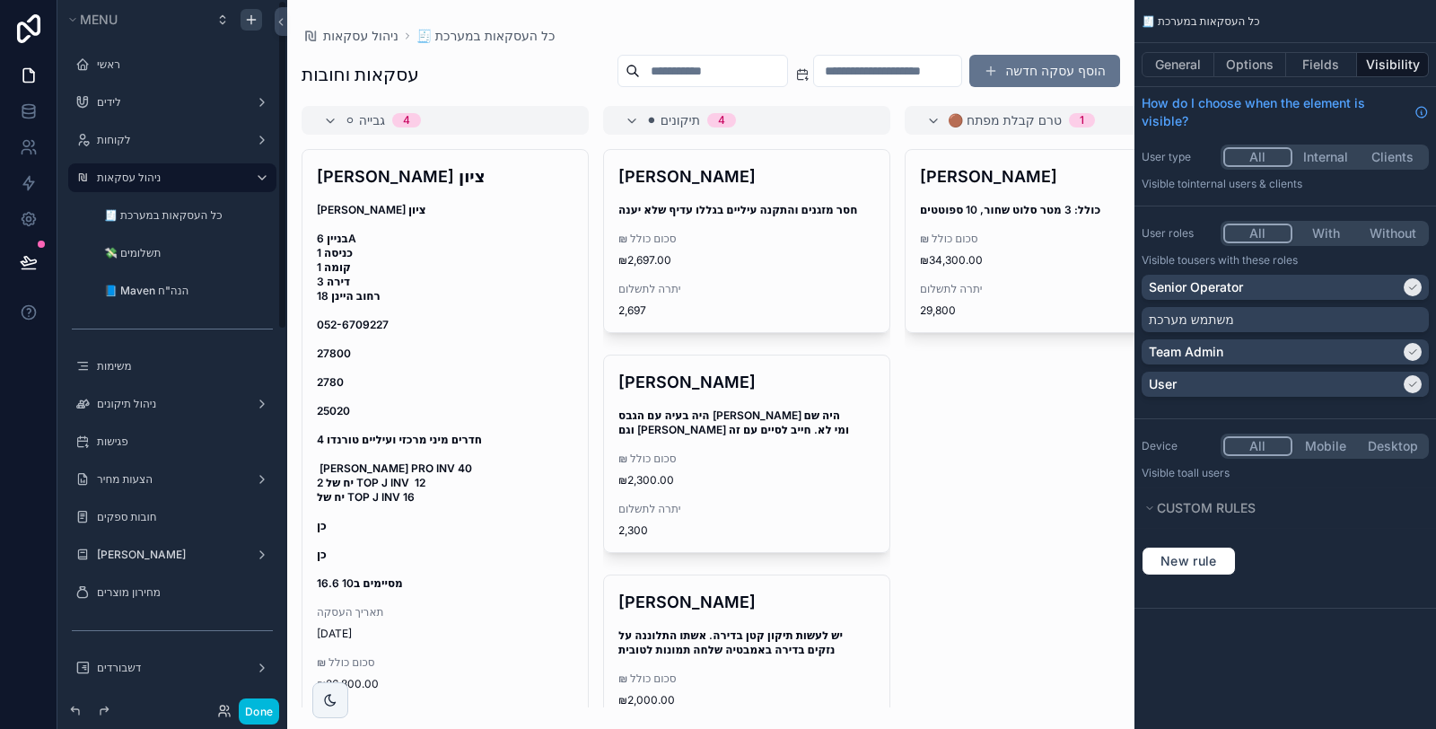
click at [483, 283] on div "scrollable content" at bounding box center [710, 364] width 847 height 729
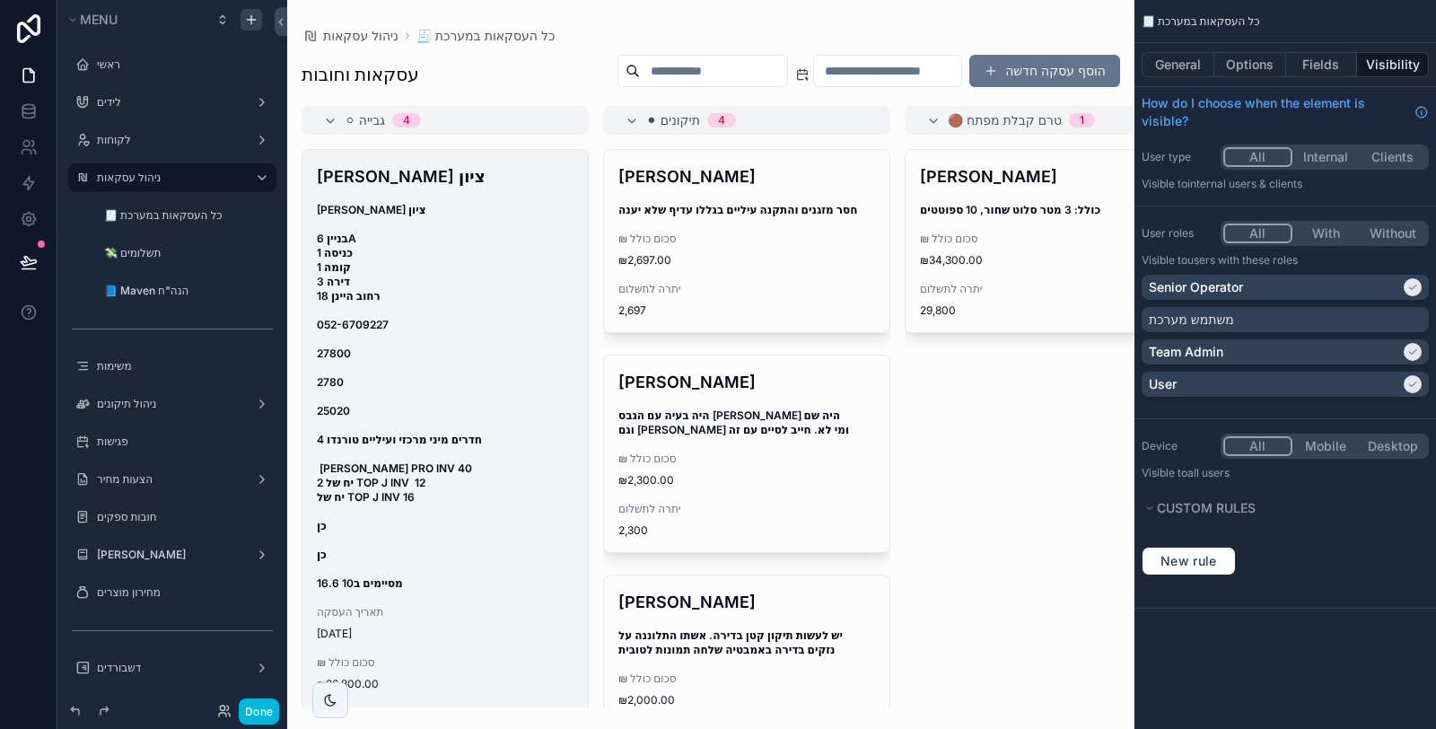
click at [492, 336] on span "[PERSON_NAME] ציון בניין 6A כניסה 1 קומה 1 דירה 3 רחוב היינן 18 052-6709227 278…" at bounding box center [445, 397] width 257 height 388
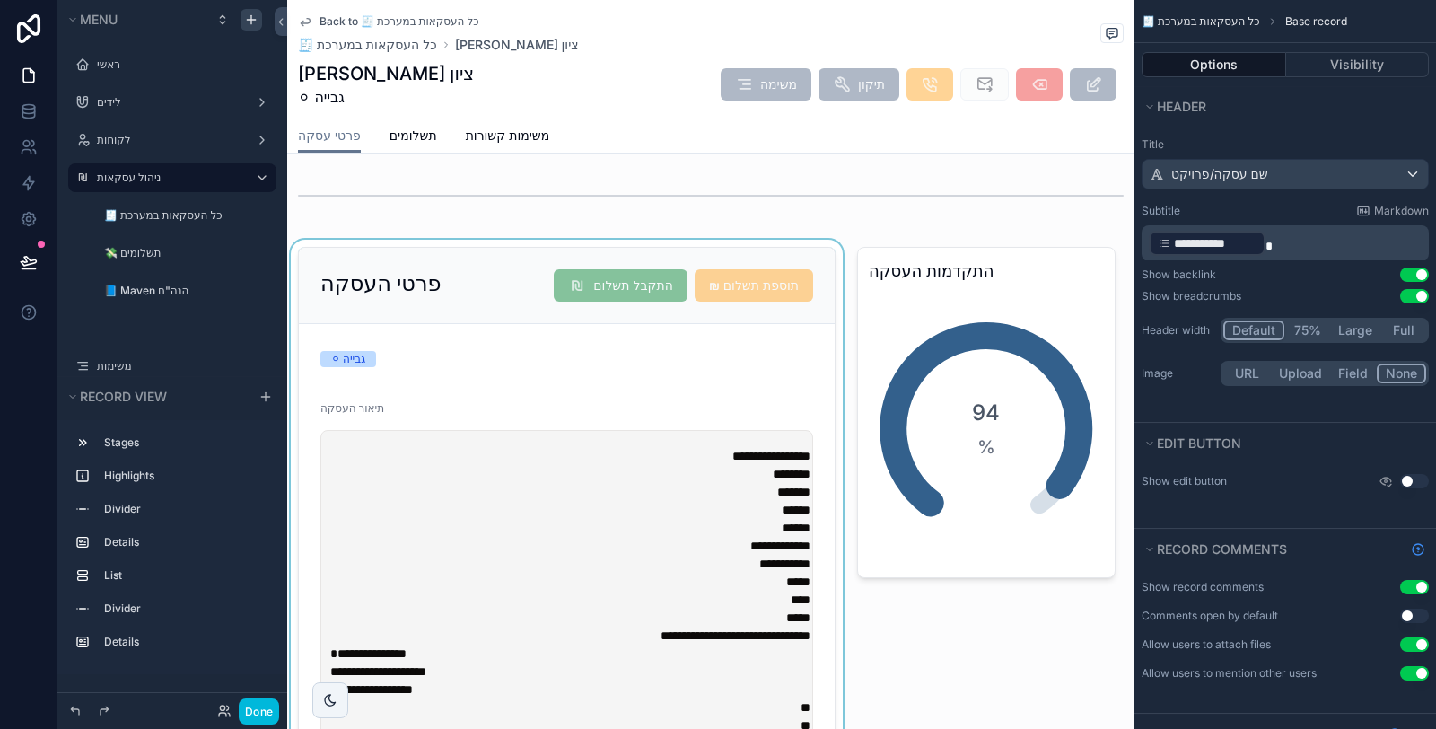
scroll to position [299, 0]
click at [576, 379] on div "scrollable content" at bounding box center [566, 624] width 559 height 771
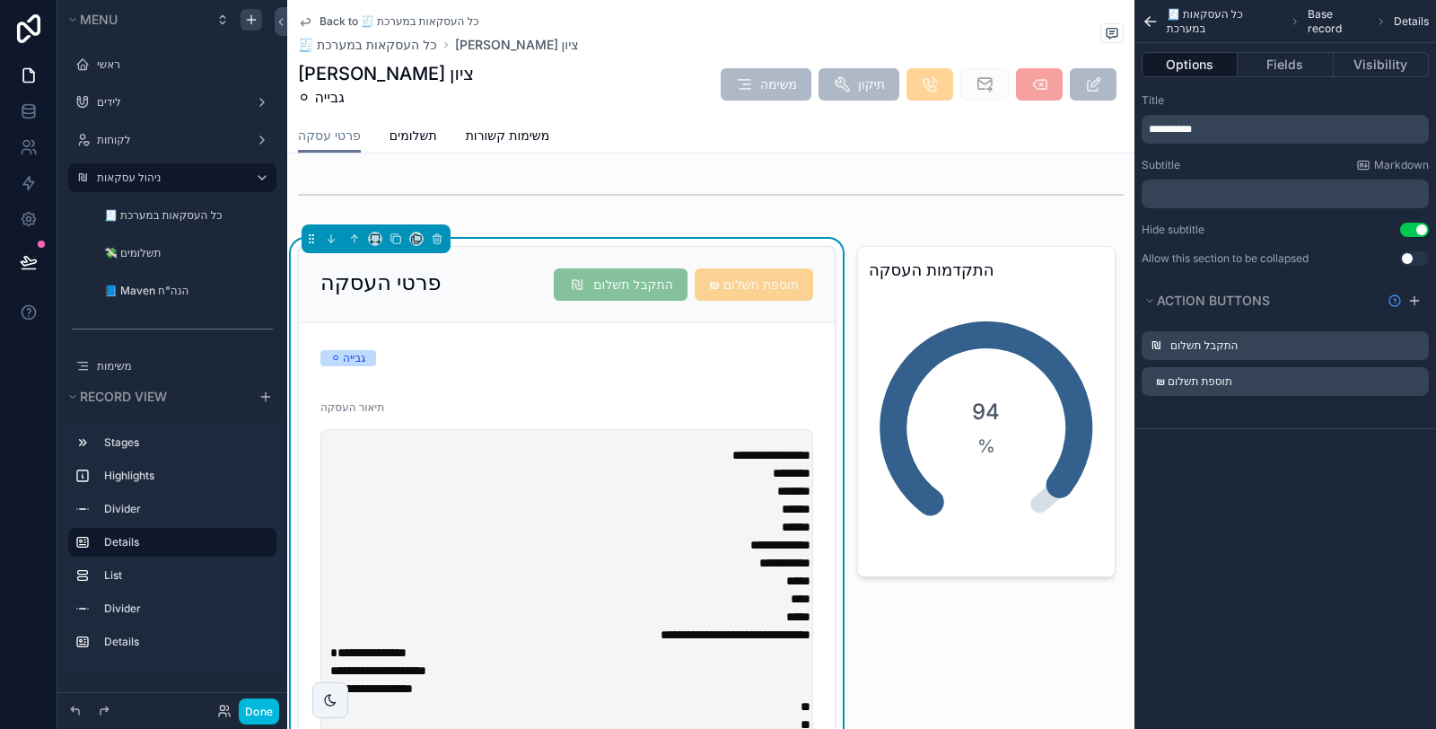
click at [0, 0] on icon "scrollable content" at bounding box center [0, 0] width 0 height 0
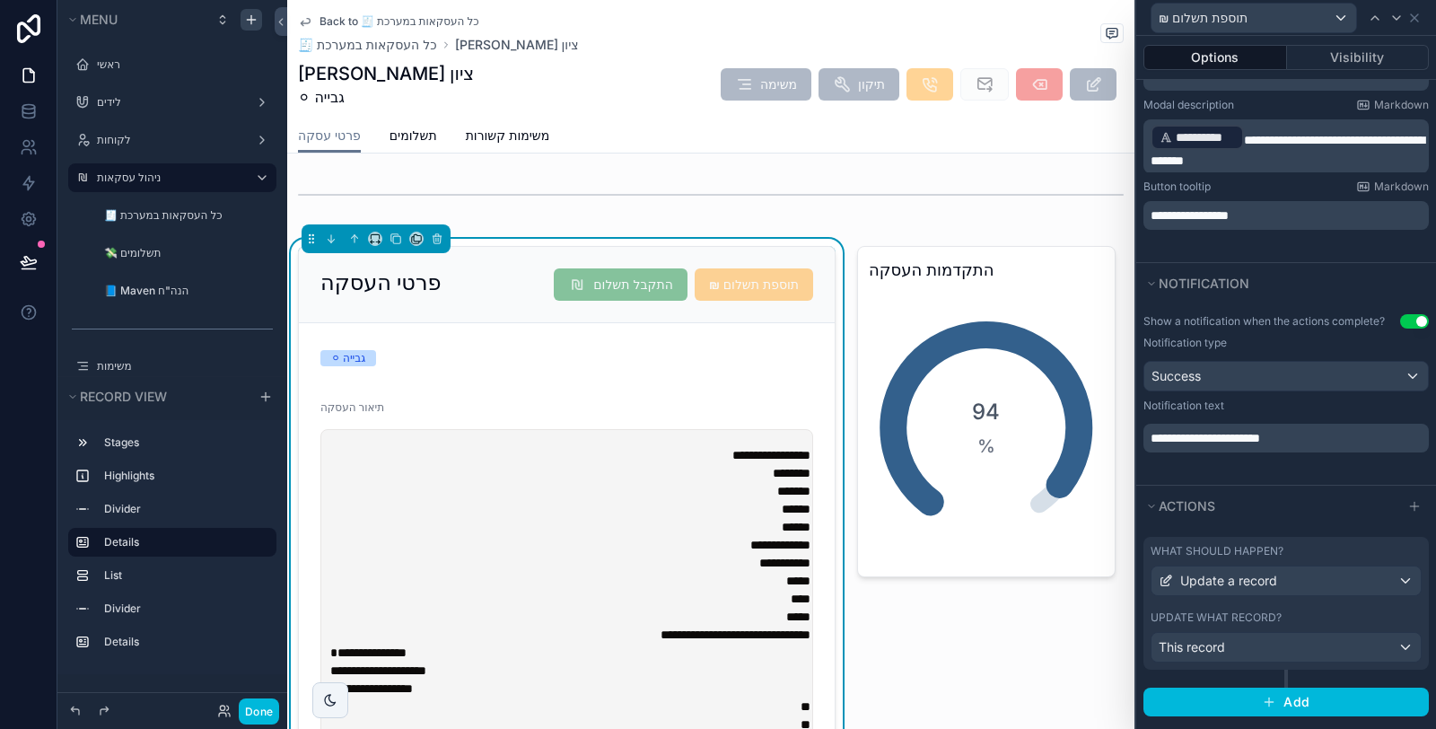
scroll to position [371, 0]
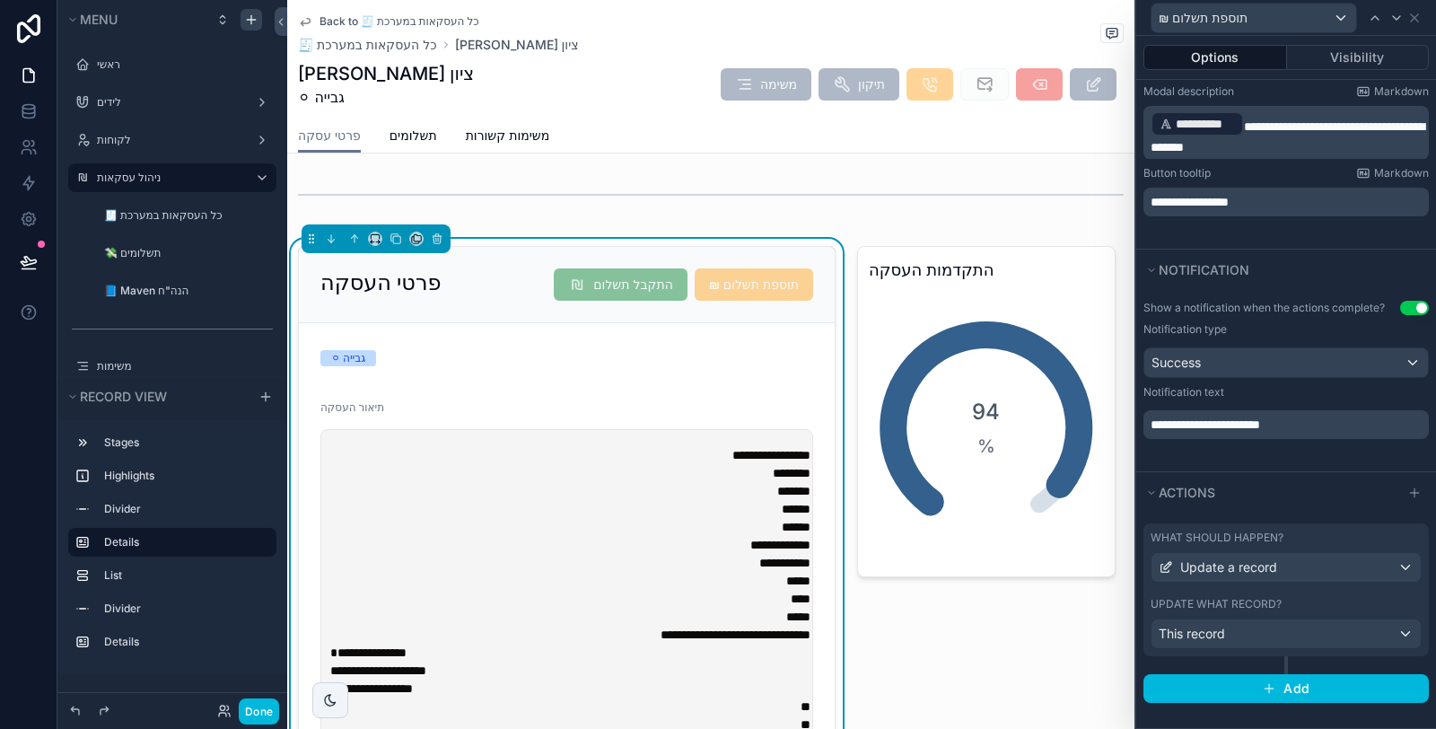
click at [1348, 604] on div "Update what record?" at bounding box center [1285, 604] width 271 height 14
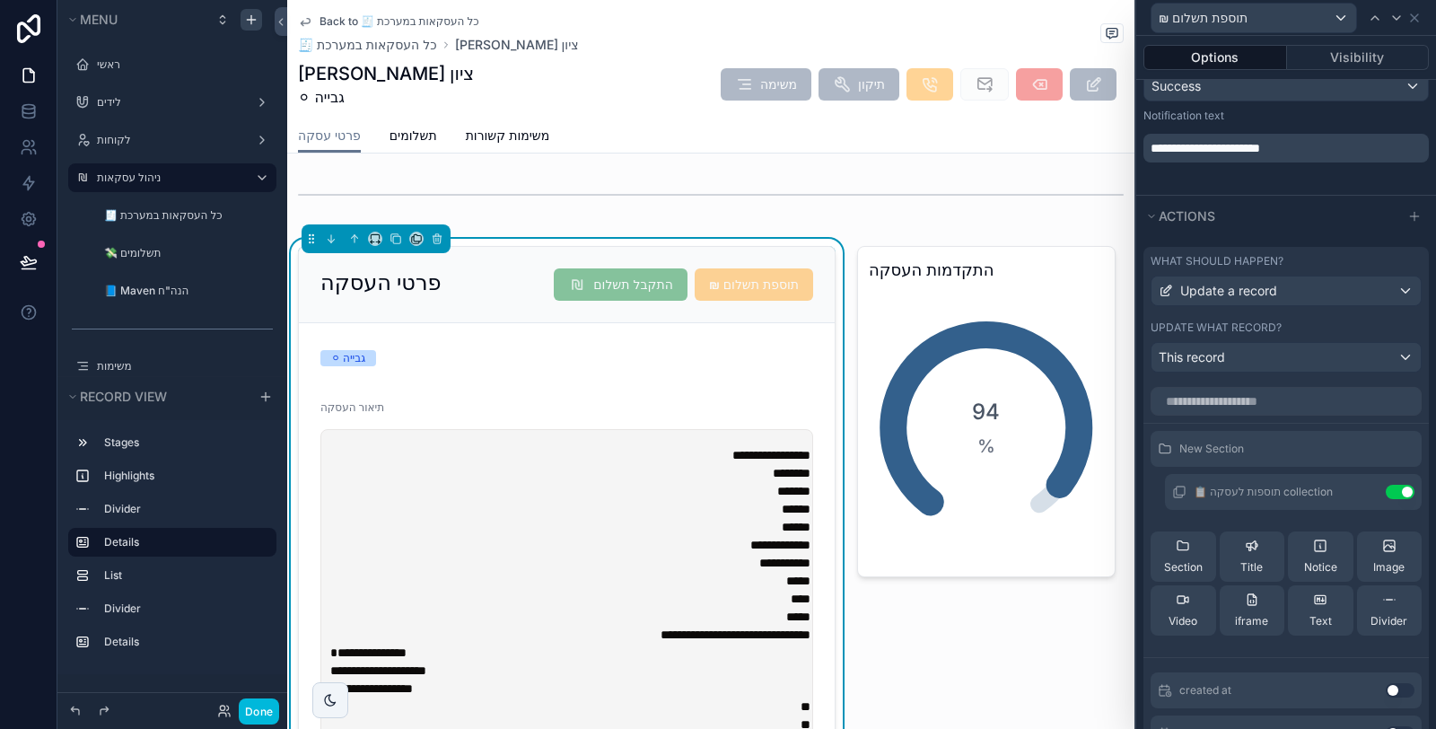
scroll to position [778, 0]
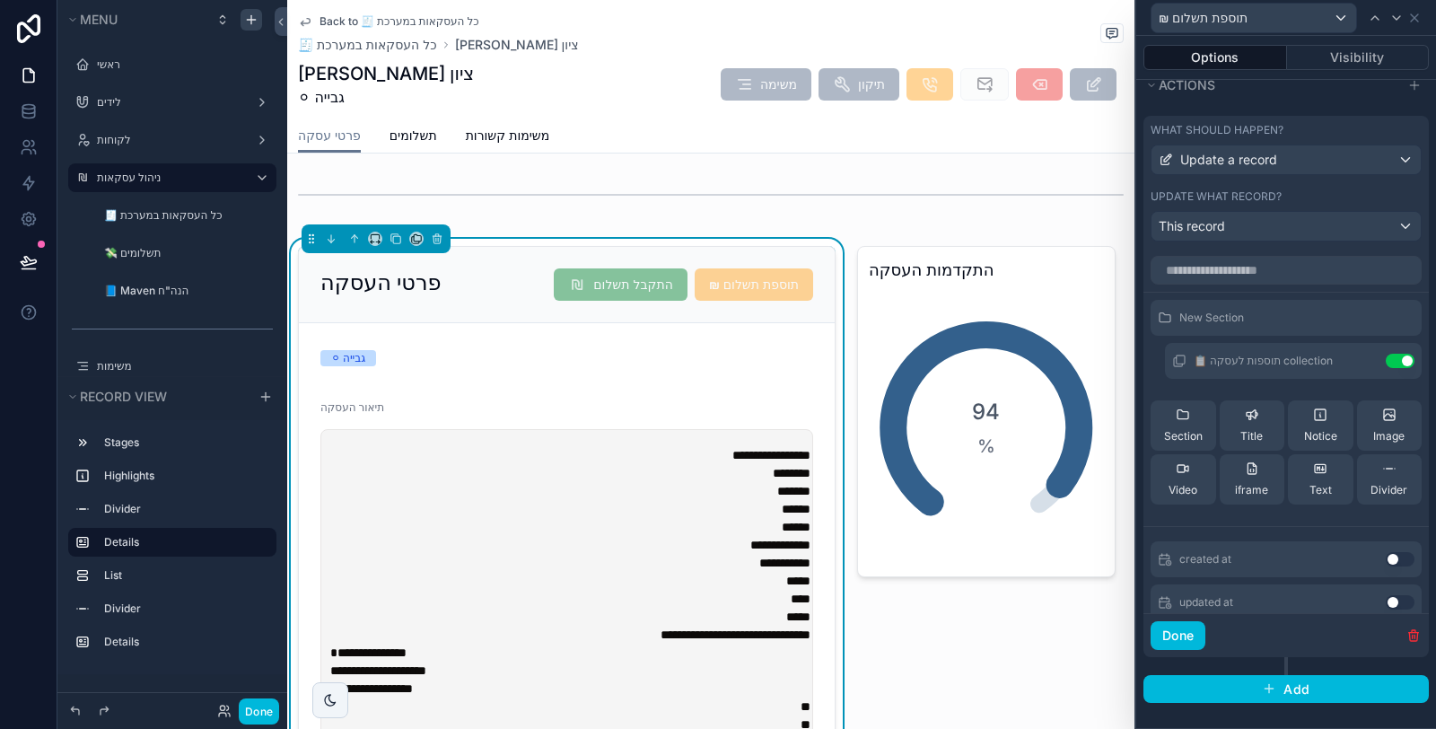
click at [0, 0] on button at bounding box center [0, 0] width 0 height 0
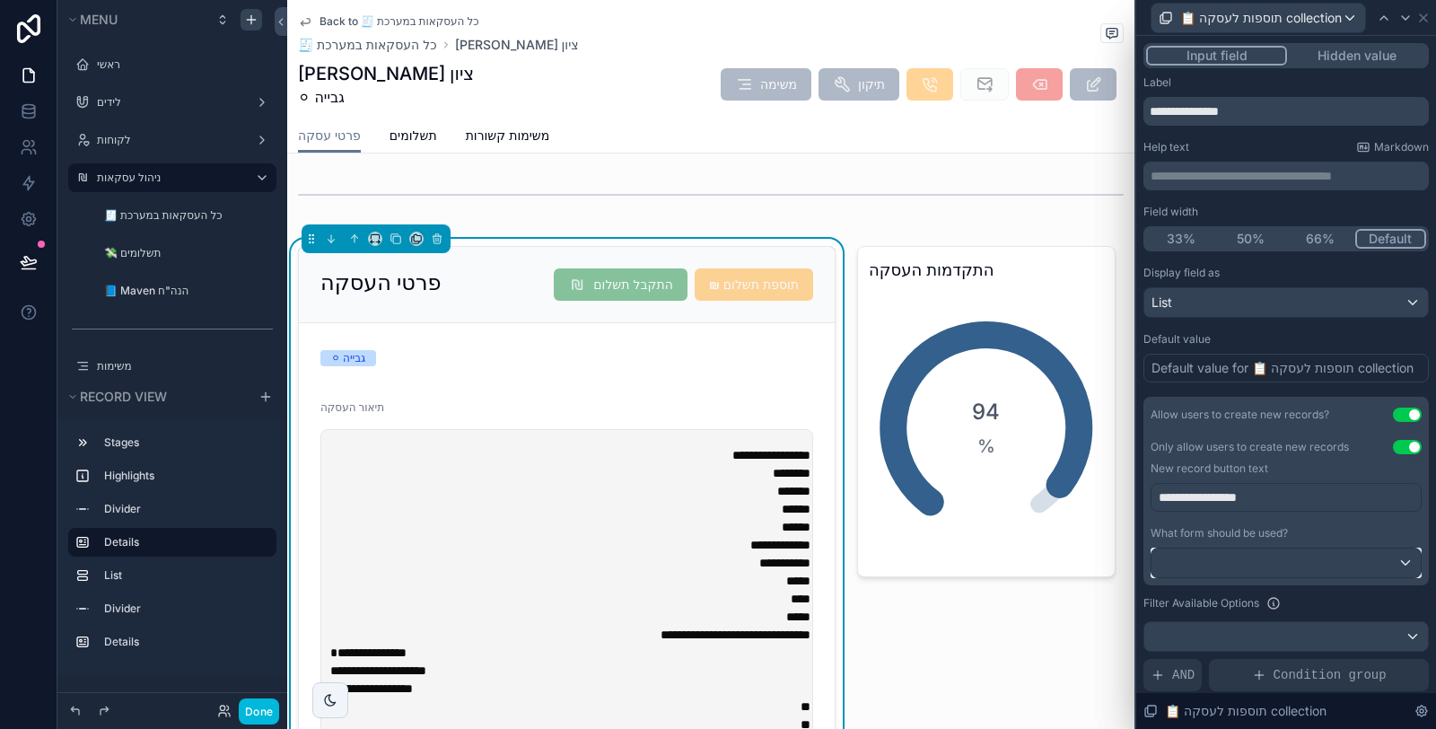
click at [1308, 555] on div at bounding box center [1285, 562] width 269 height 29
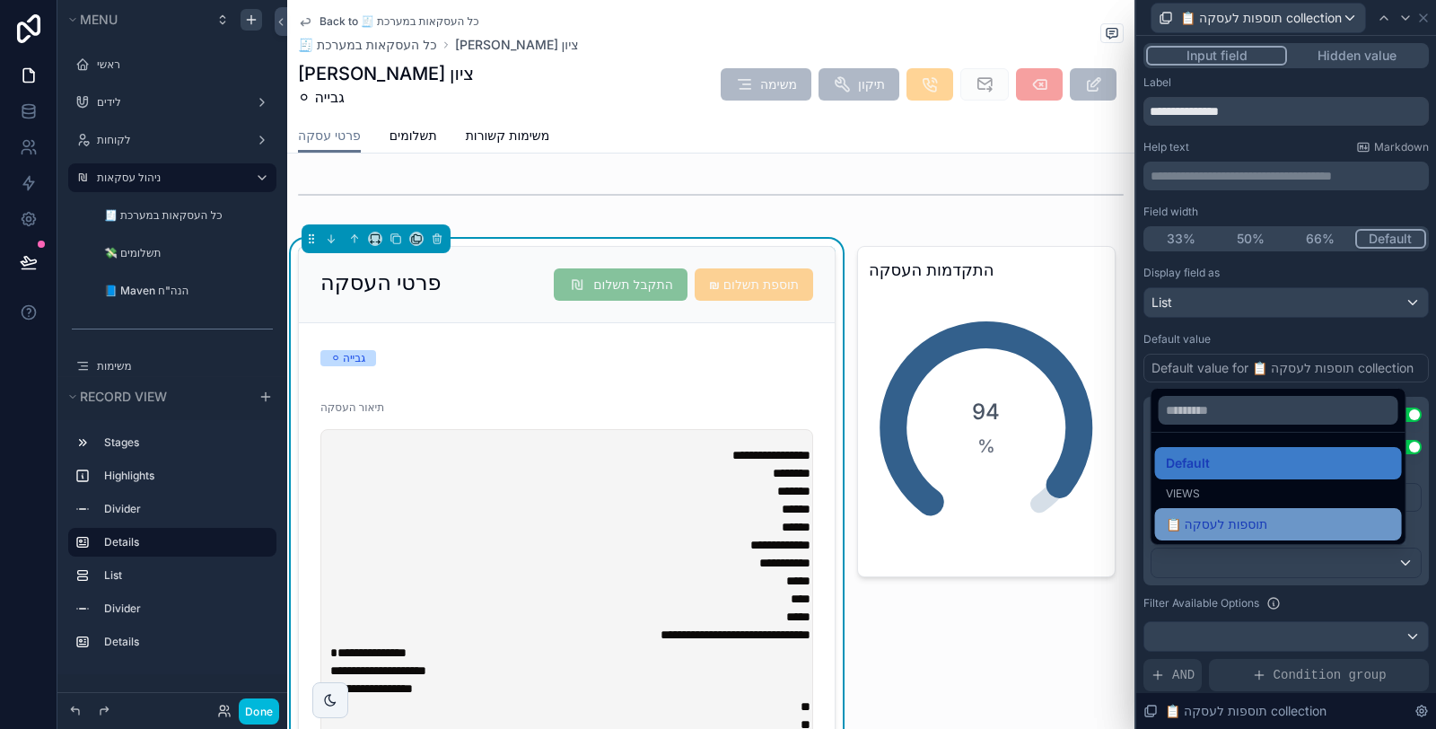
click at [1264, 527] on span "📋 תוספות לעסקה" at bounding box center [1217, 524] width 102 height 22
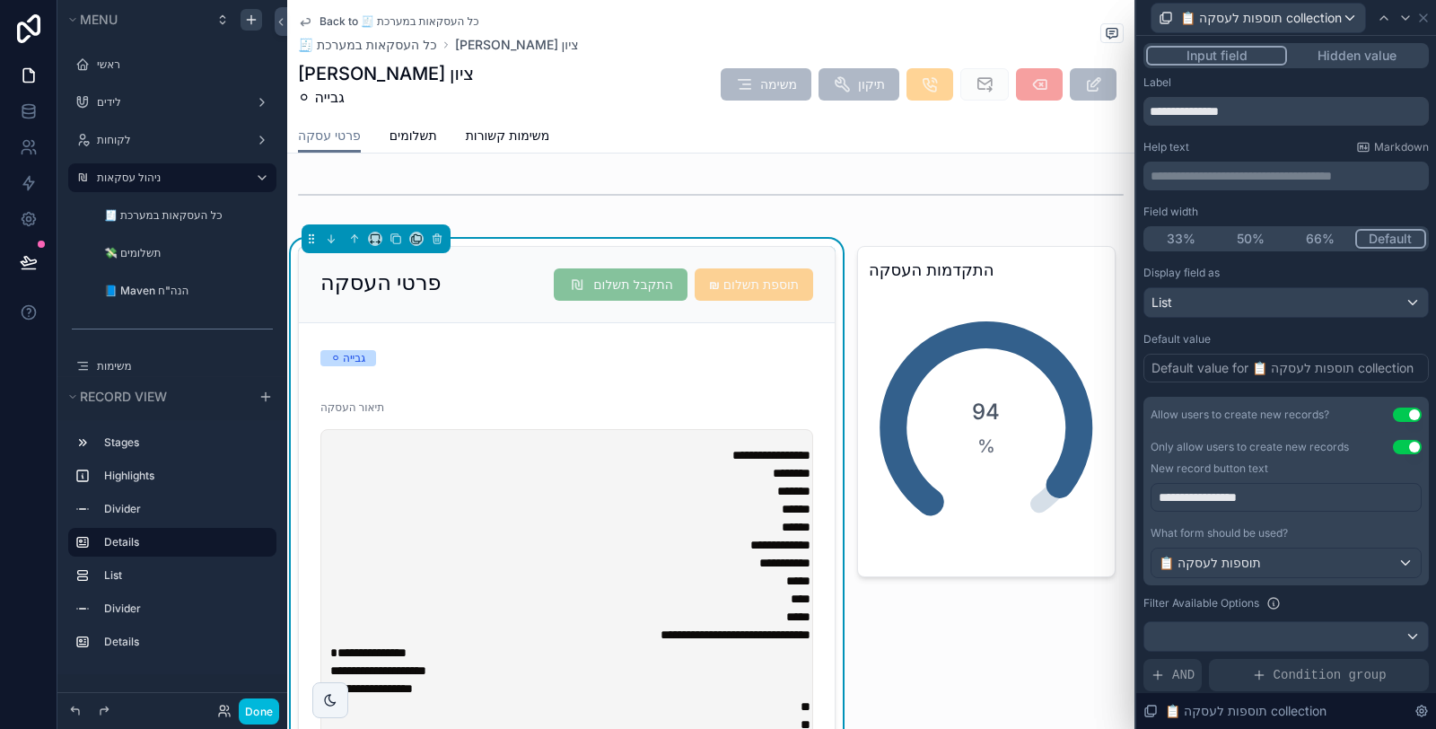
scroll to position [0, 0]
click at [36, 267] on icon at bounding box center [29, 262] width 18 height 18
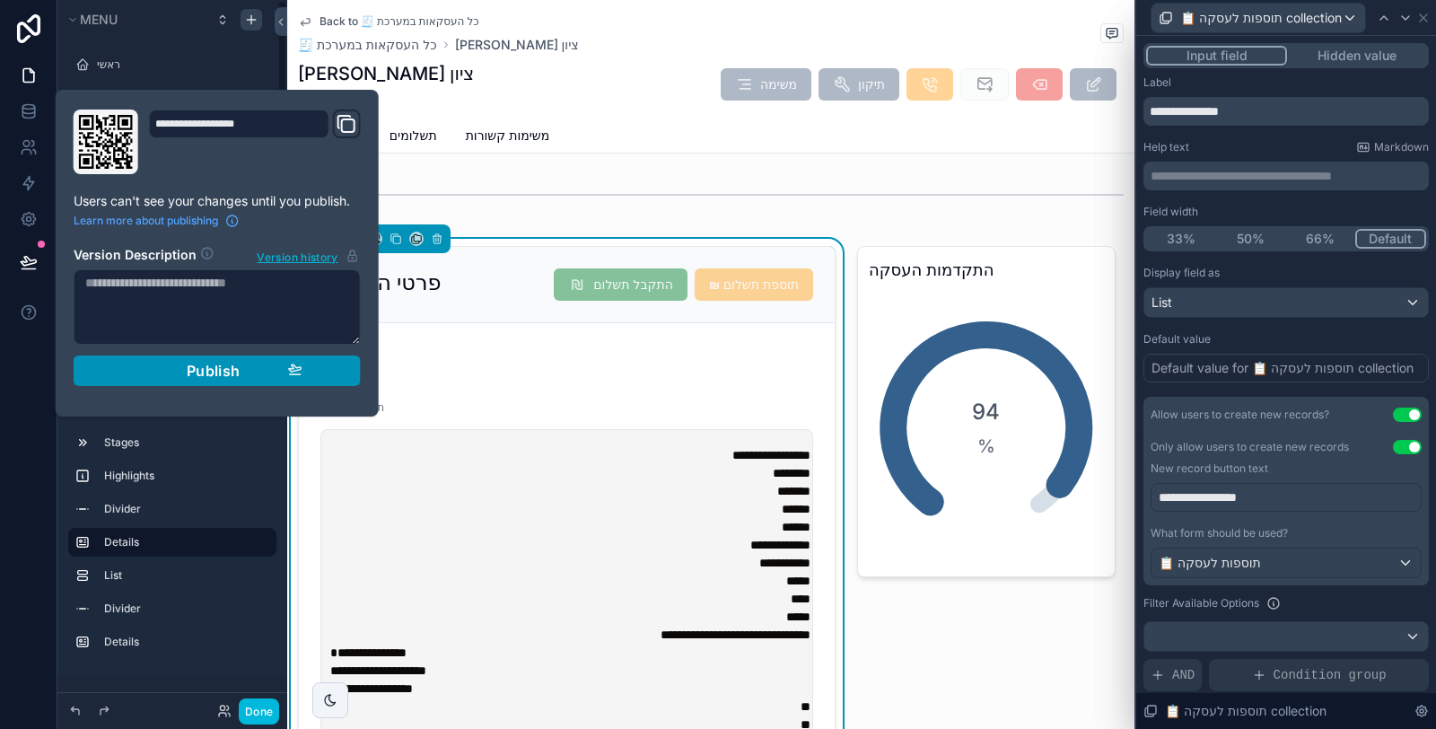
click at [244, 376] on div "Publish" at bounding box center [217, 371] width 170 height 18
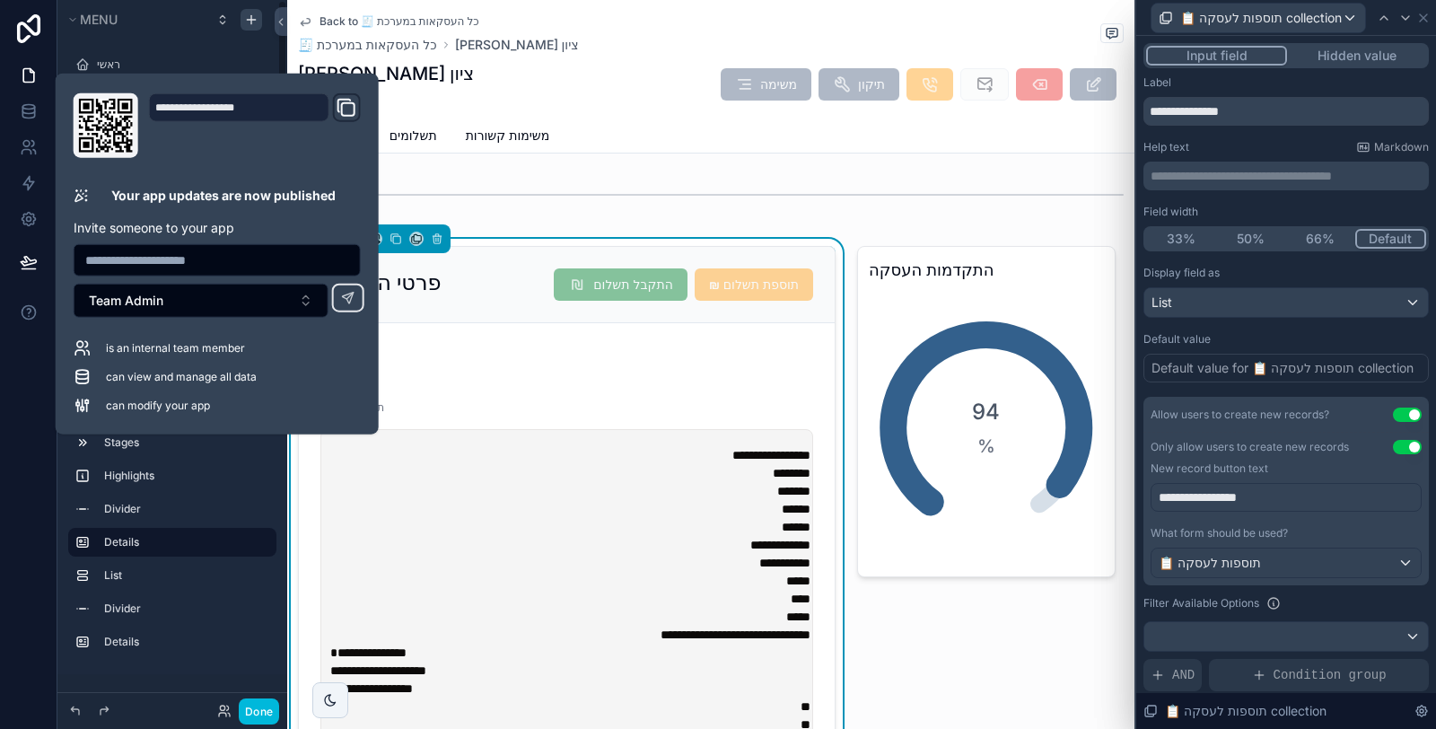
click at [1, 528] on div at bounding box center [28, 364] width 57 height 729
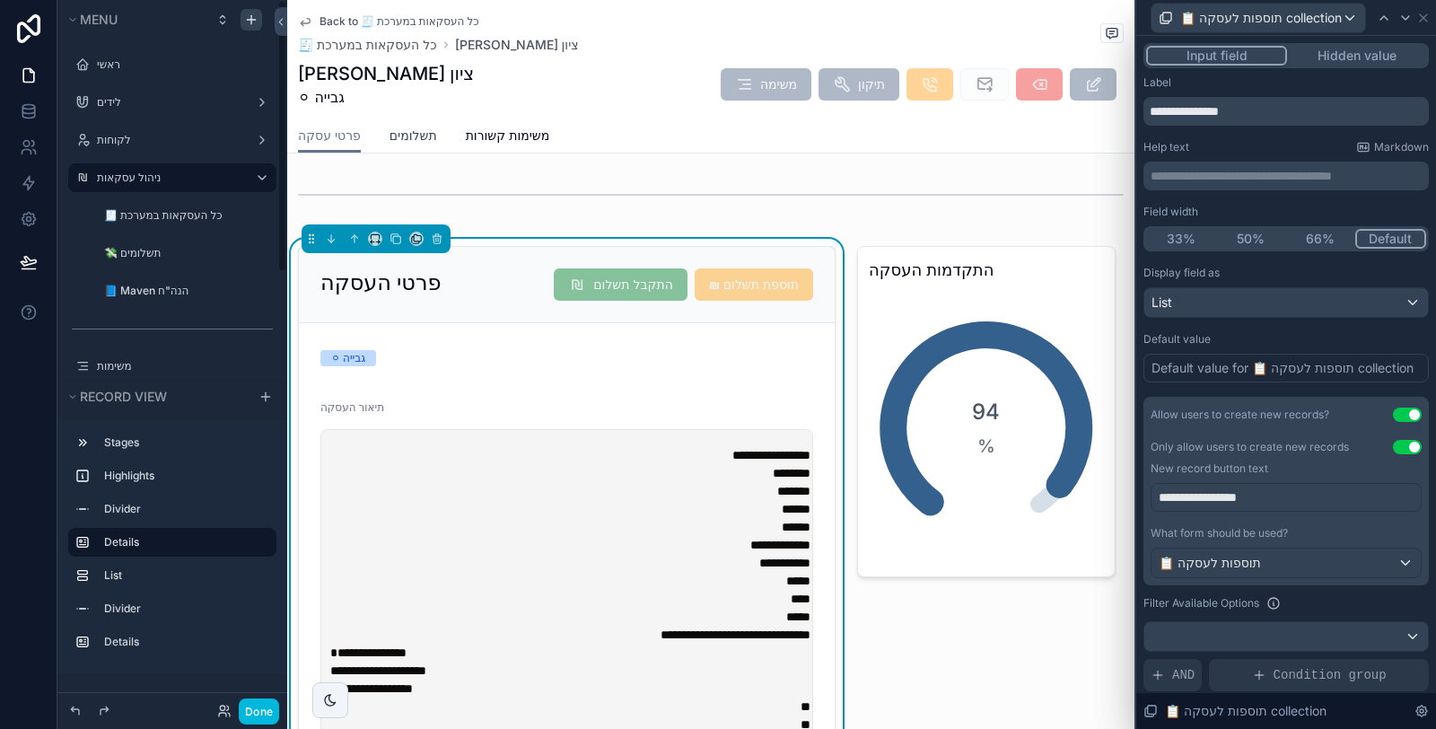
click at [415, 133] on span "תשלומים" at bounding box center [413, 136] width 48 height 18
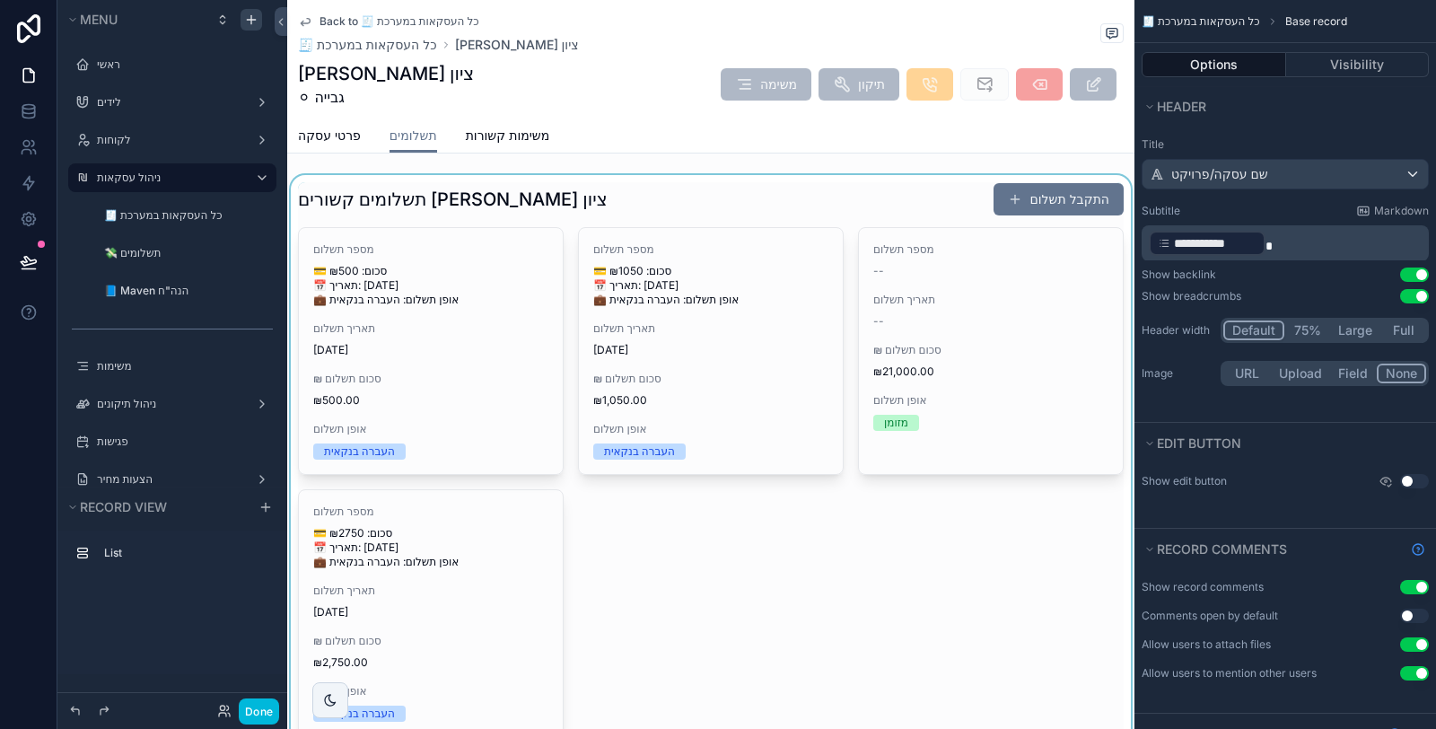
drag, startPoint x: 764, startPoint y: 209, endPoint x: 690, endPoint y: 211, distance: 74.5
click at [764, 209] on div "scrollable content" at bounding box center [710, 459] width 847 height 569
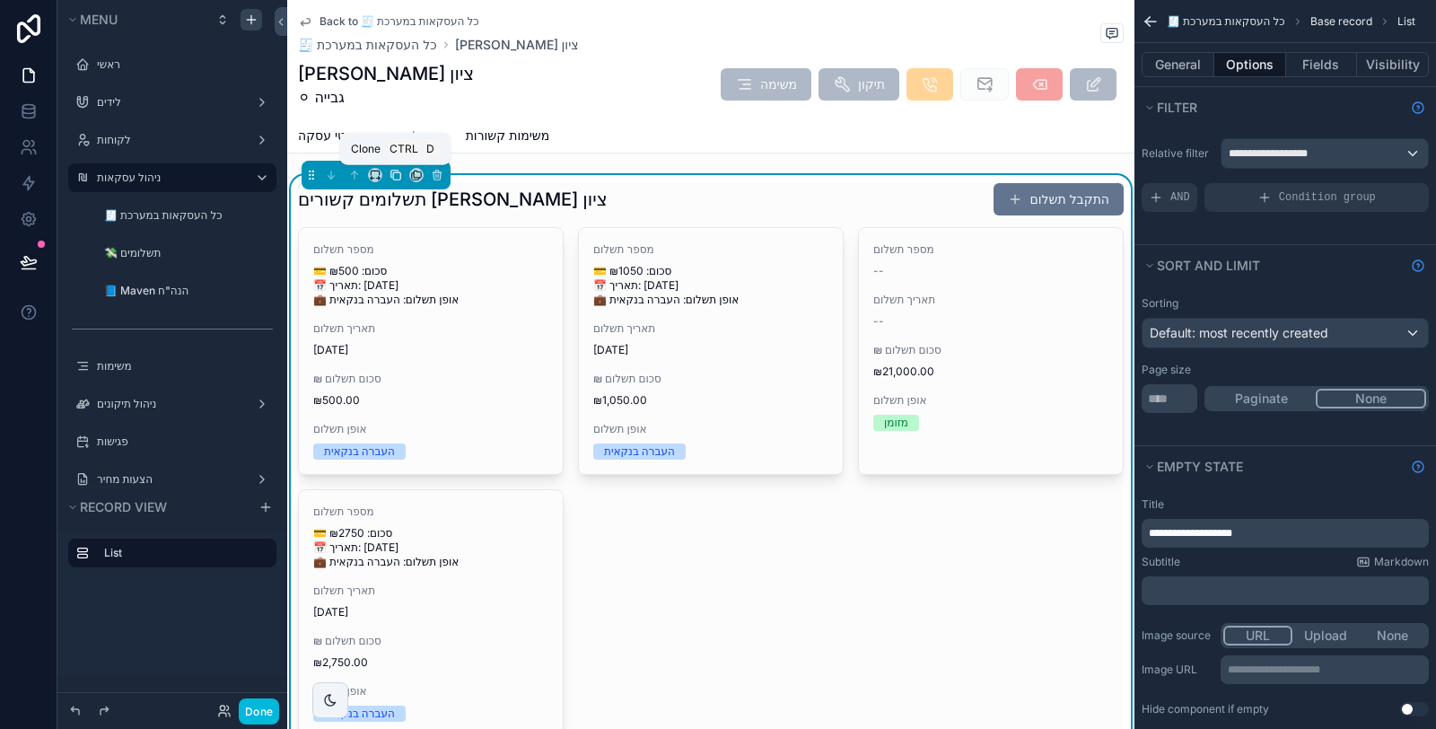
click at [396, 177] on icon "scrollable content" at bounding box center [395, 175] width 13 height 13
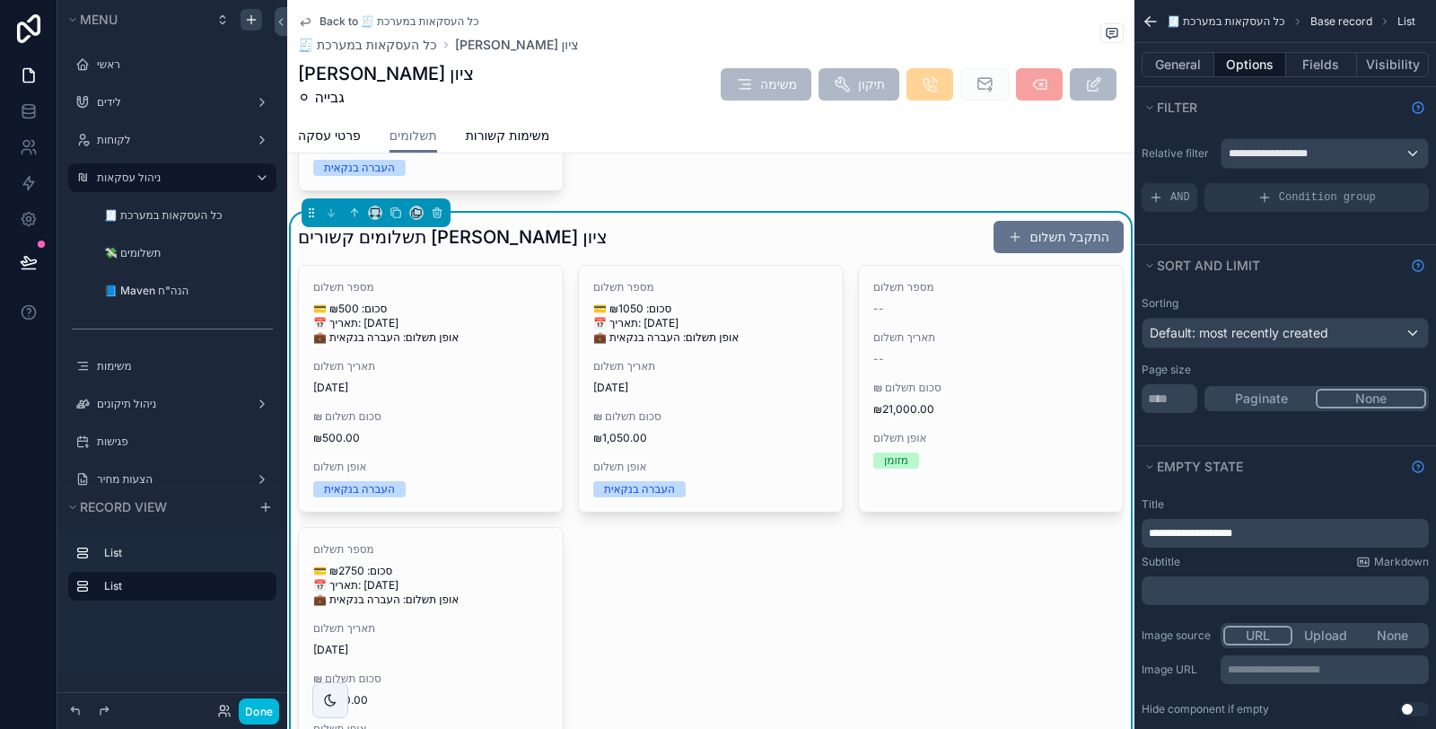
scroll to position [598, 0]
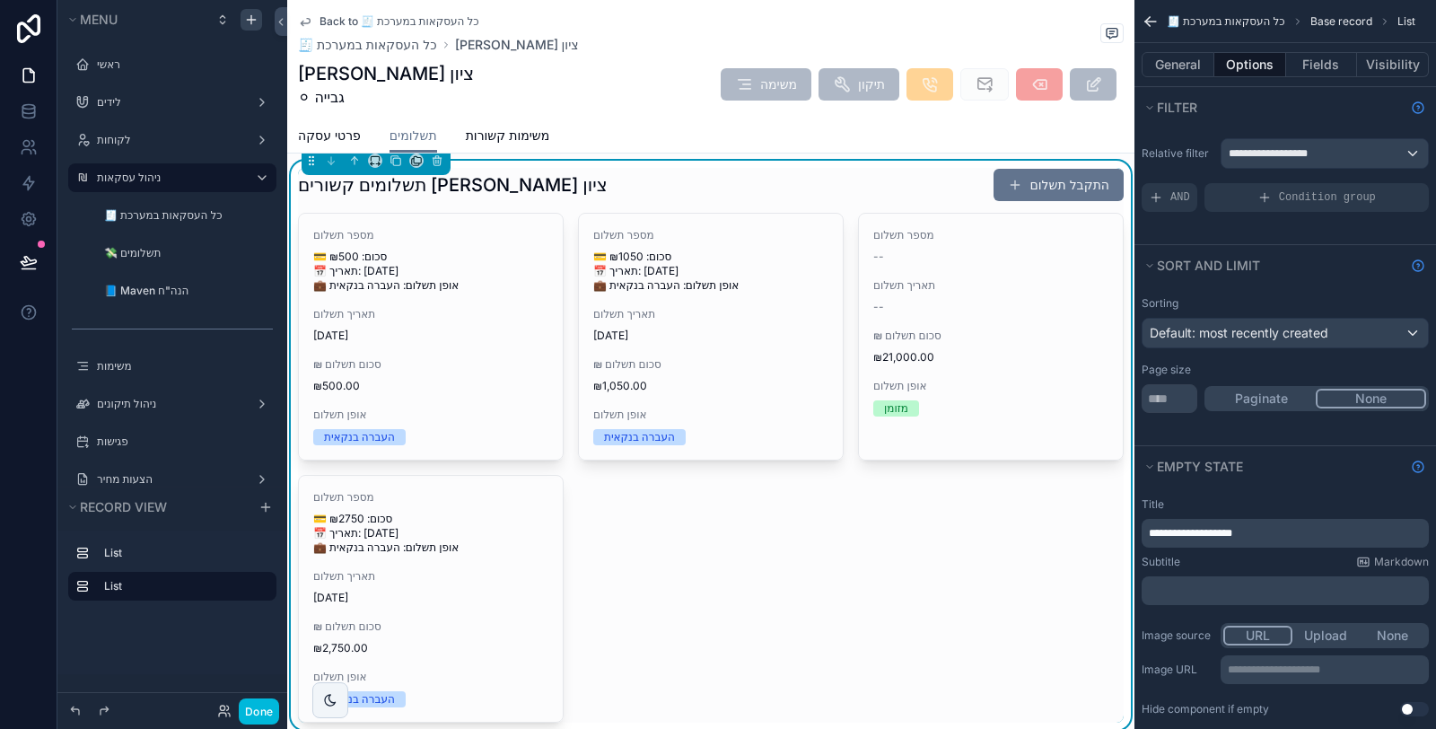
click at [809, 571] on div "מספר תשלום 💳 סכום: ₪500 📅 תאריך: [DATE] 💼 אופן תשלום: העברה בנקאית תאריך תשלום …" at bounding box center [710, 468] width 825 height 510
click at [434, 164] on button "scrollable content" at bounding box center [437, 161] width 20 height 20
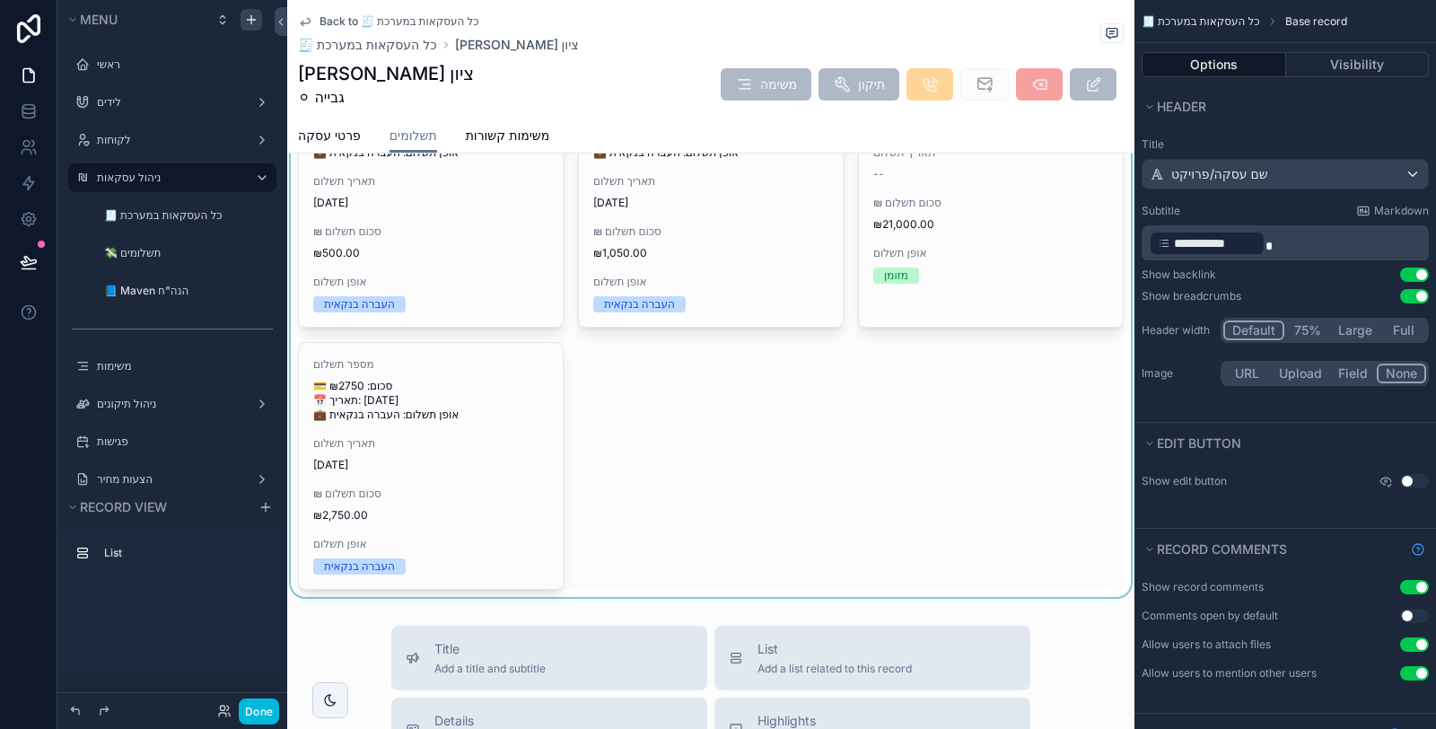
scroll to position [0, 0]
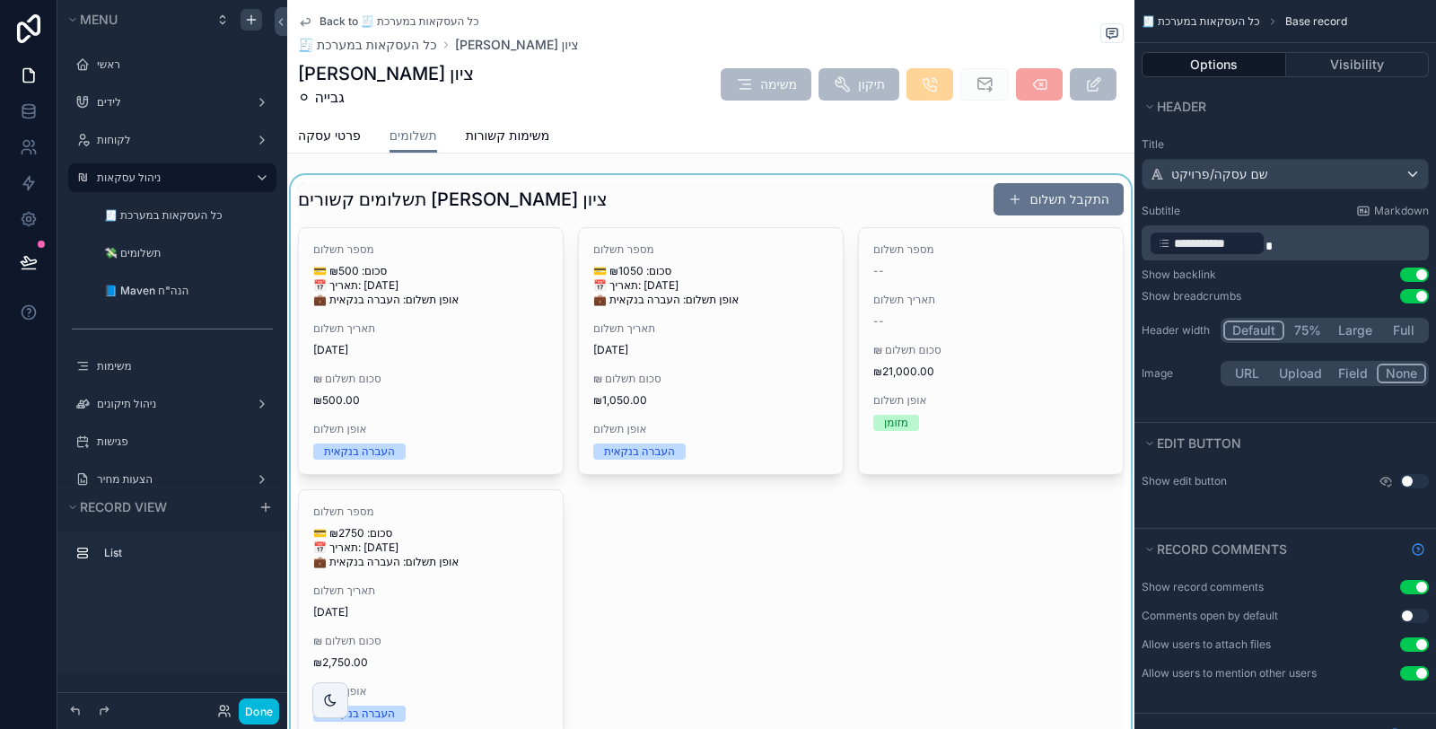
click at [727, 211] on div "scrollable content" at bounding box center [710, 459] width 847 height 569
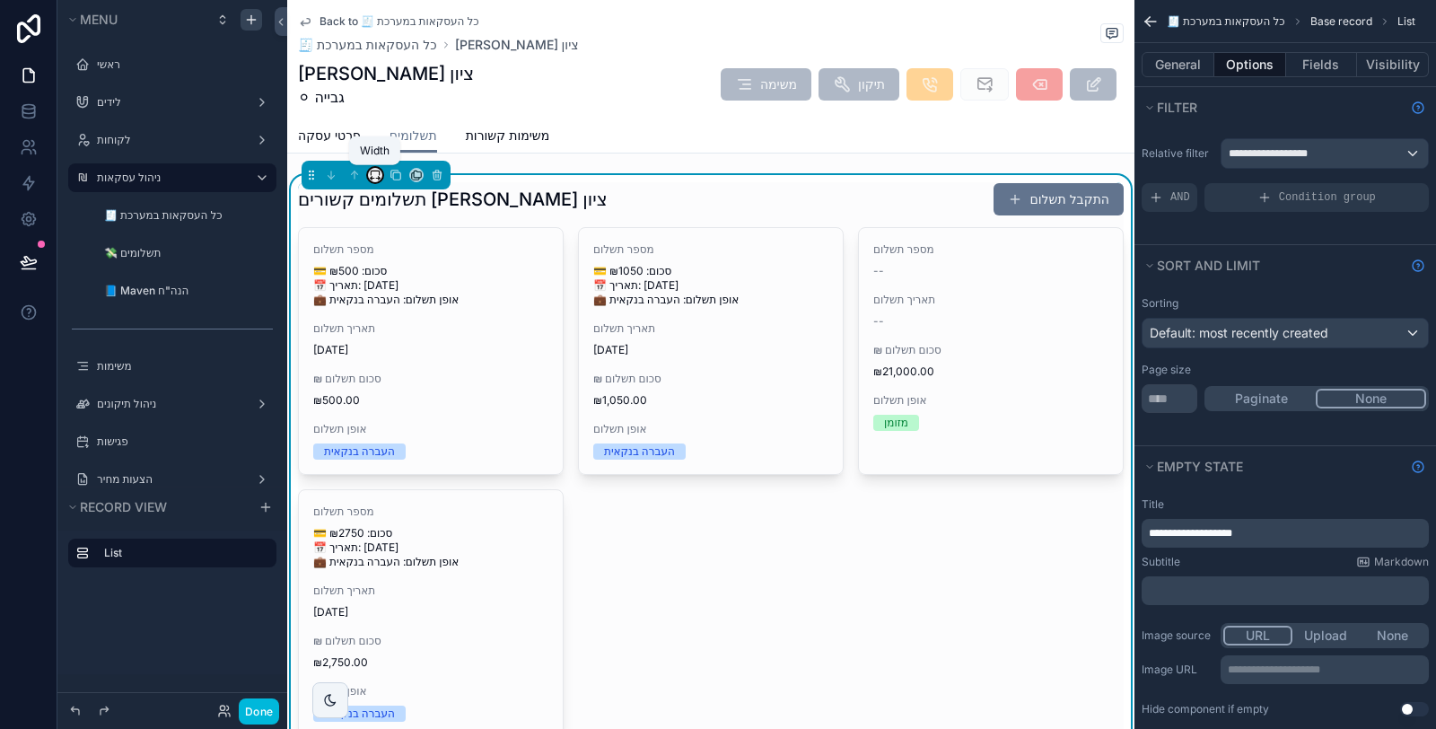
click at [379, 177] on icon "scrollable content" at bounding box center [380, 179] width 2 height 4
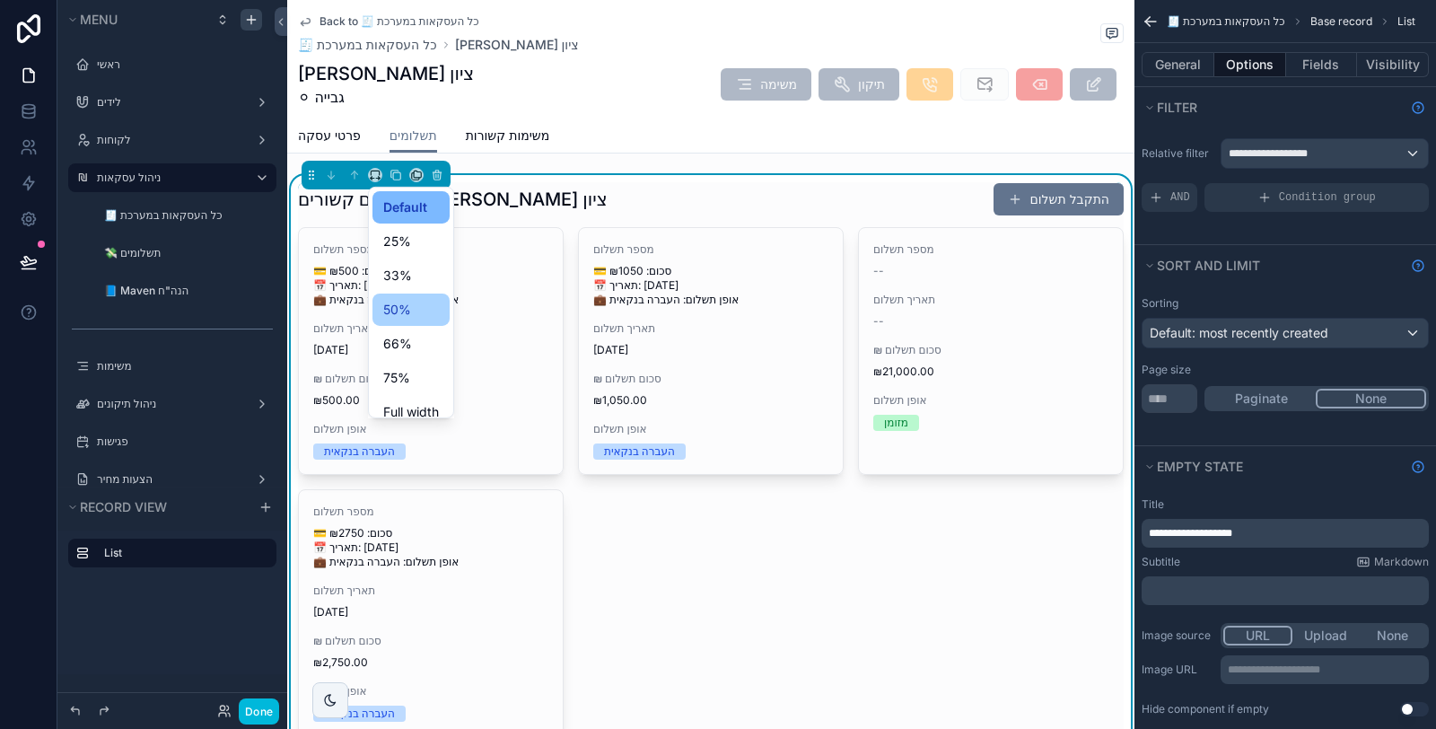
click at [412, 313] on div "50%" at bounding box center [411, 310] width 56 height 22
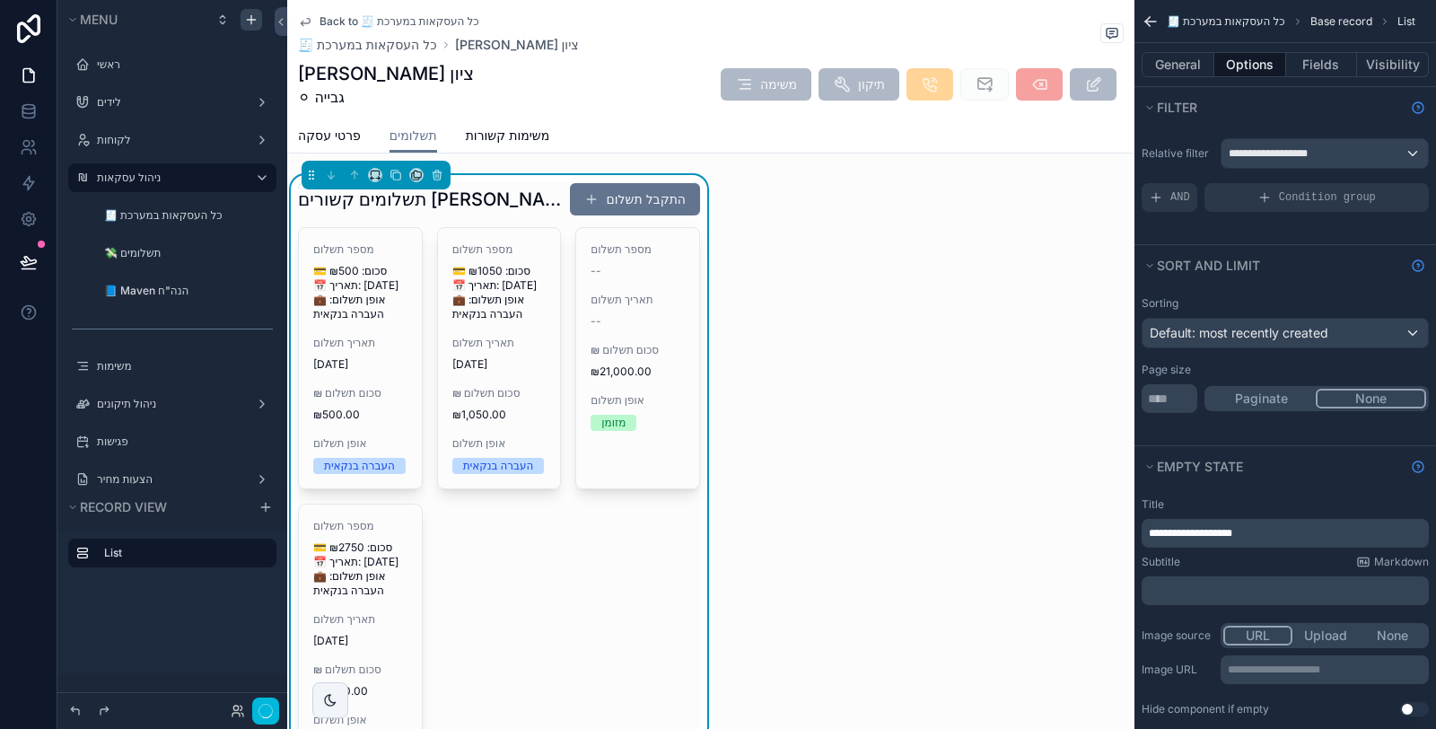
click at [781, 354] on div "תשלומים קשורים [PERSON_NAME] ציון התקבל תשלום מספר תשלום 💳 סכום: ₪500 📅 תאריך: …" at bounding box center [710, 474] width 847 height 598
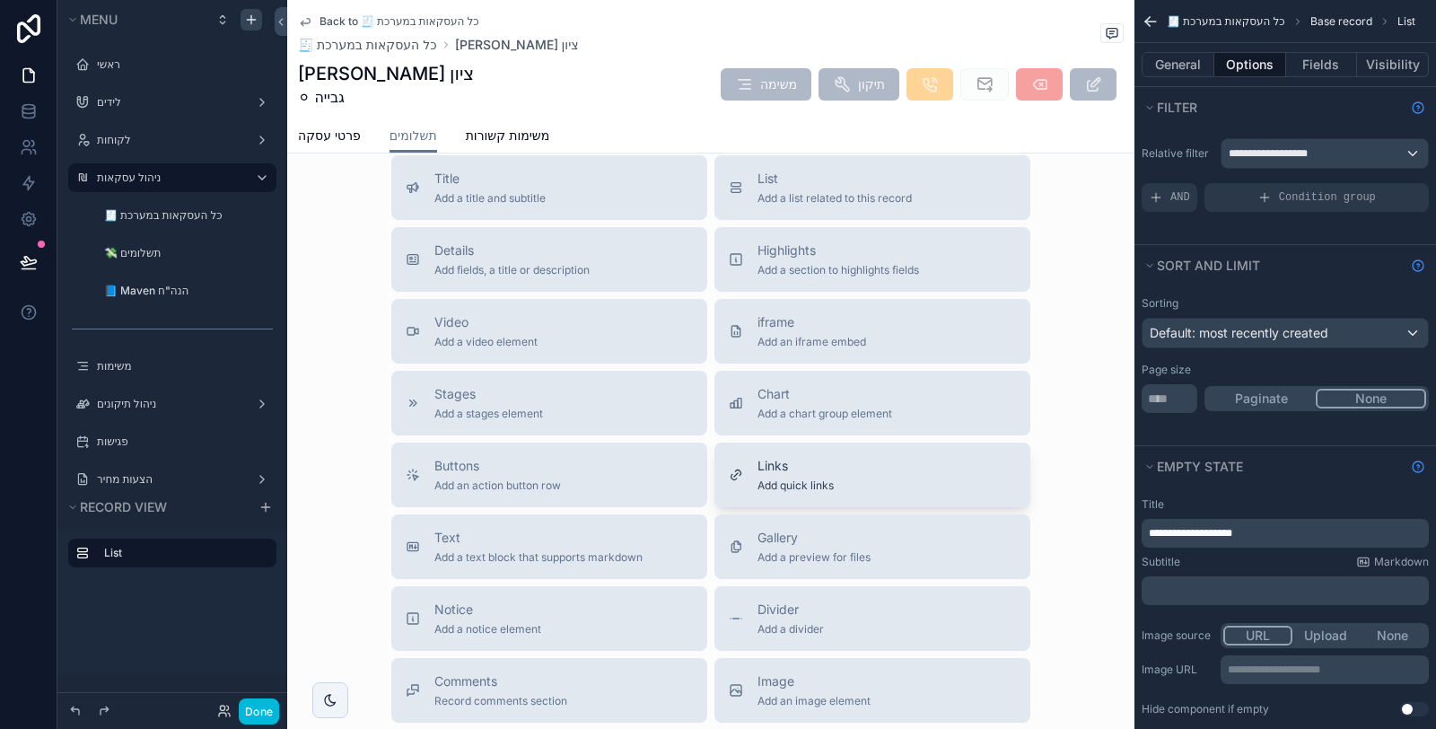
scroll to position [697, 0]
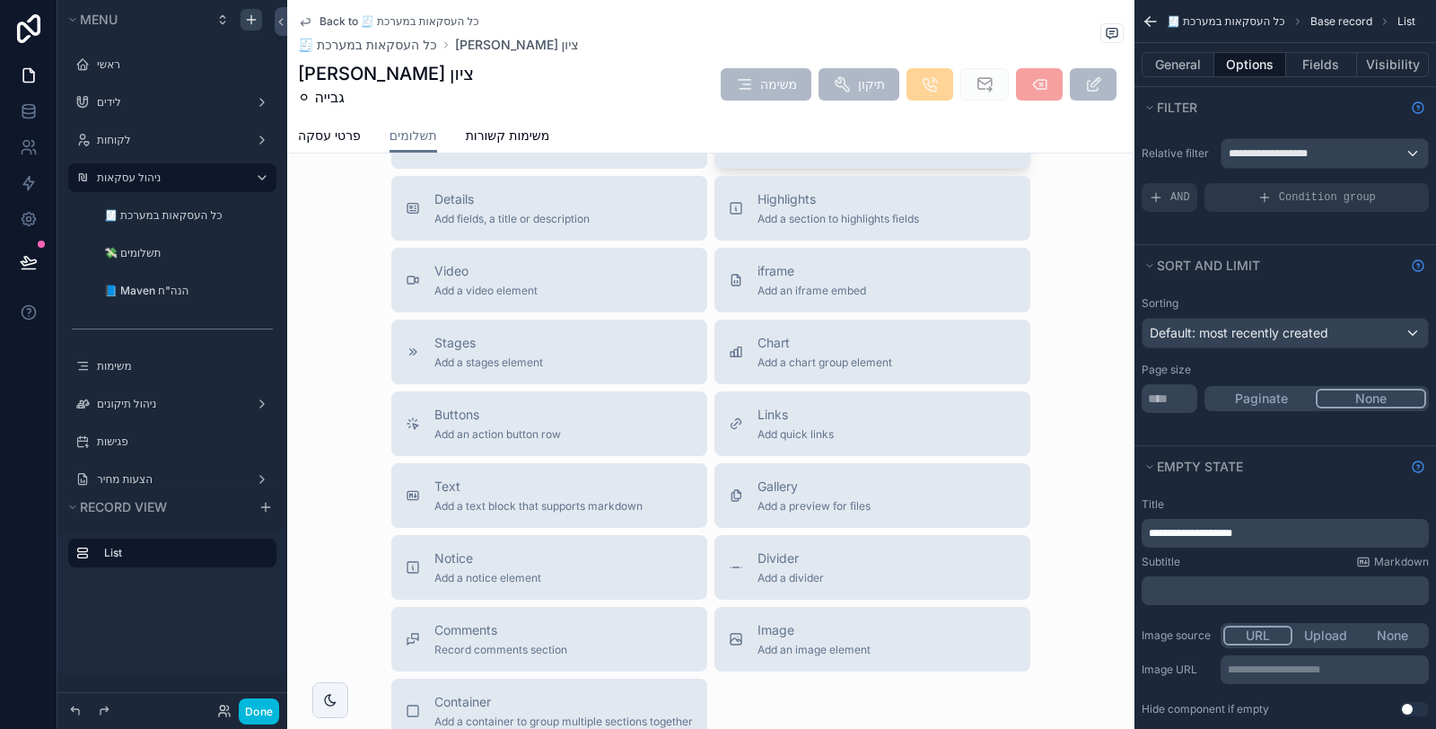
click at [782, 154] on span "Add a list related to this record" at bounding box center [834, 147] width 154 height 14
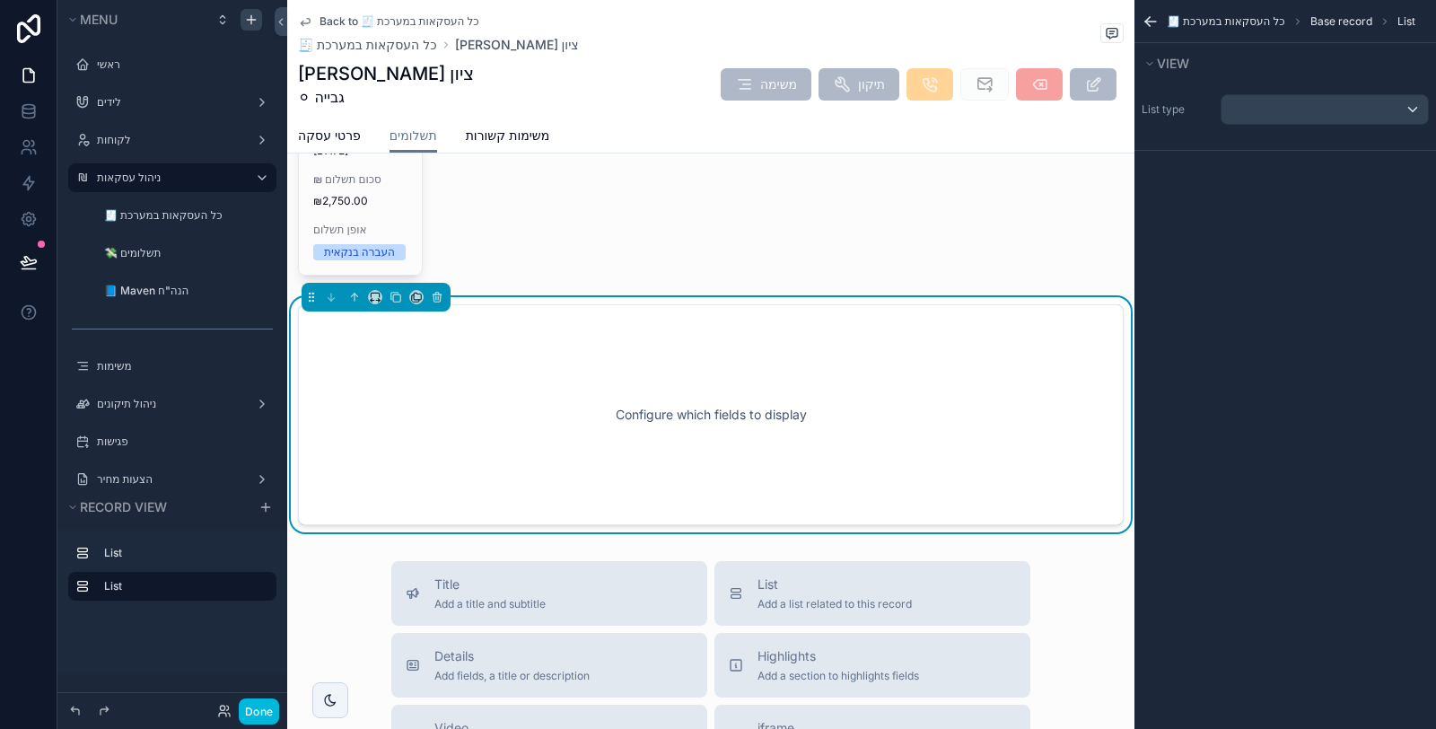
scroll to position [500, 0]
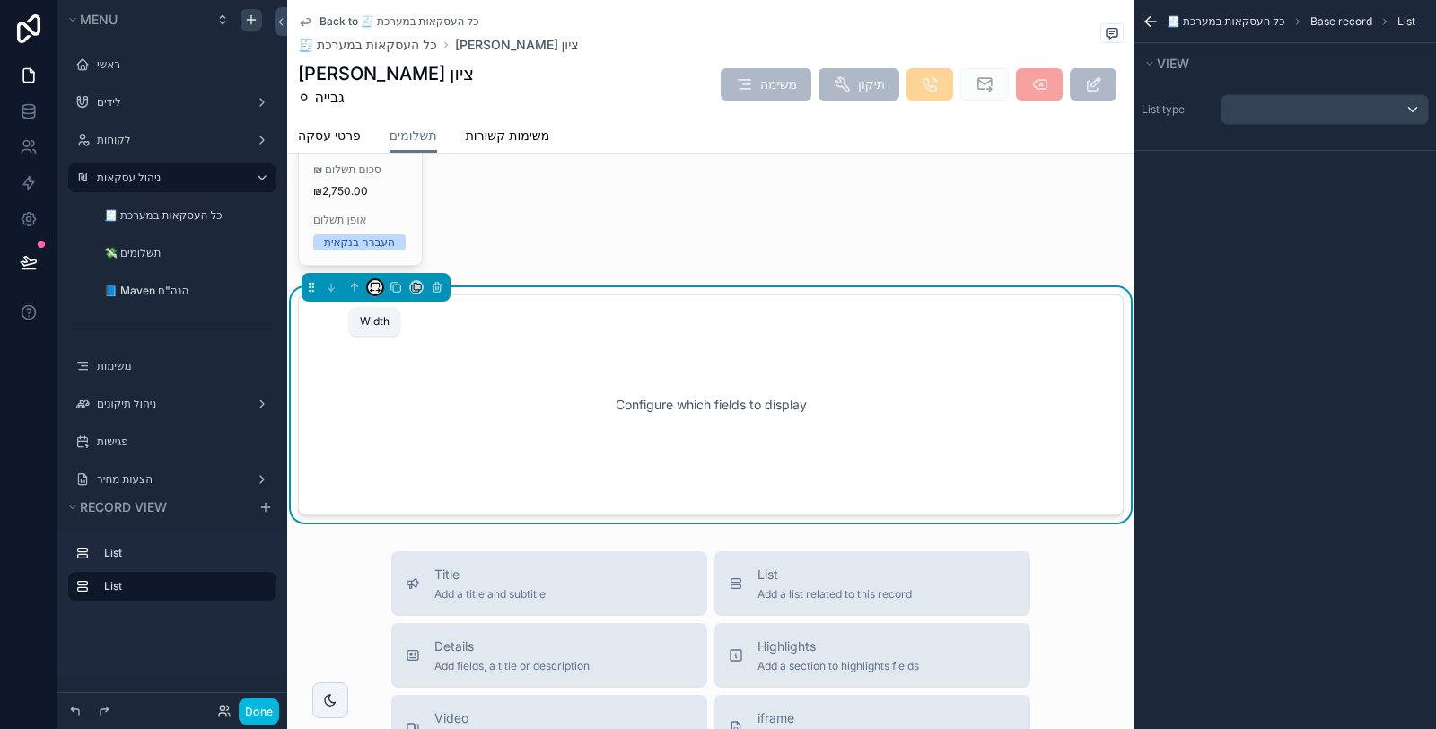
click at [372, 293] on icon "scrollable content" at bounding box center [375, 287] width 13 height 13
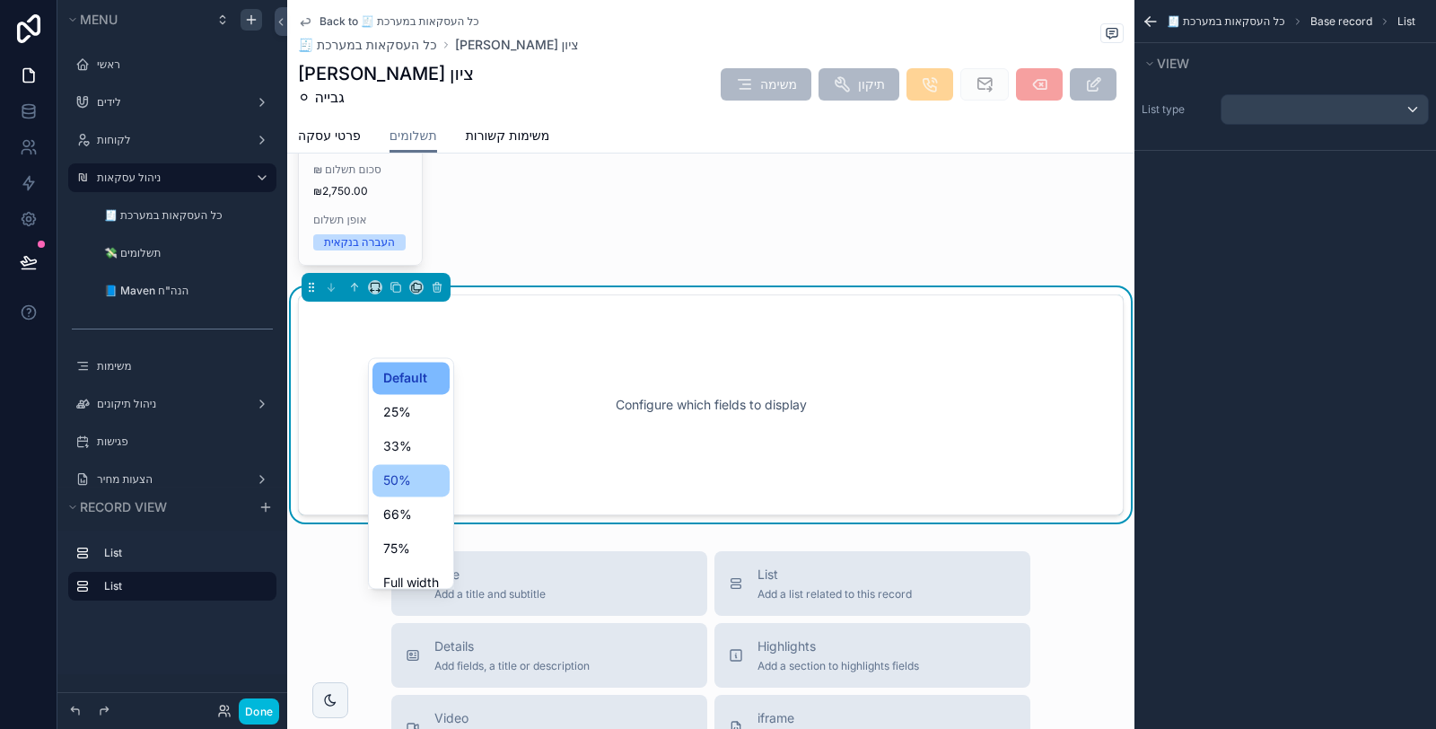
click at [398, 475] on span "50%" at bounding box center [397, 480] width 28 height 22
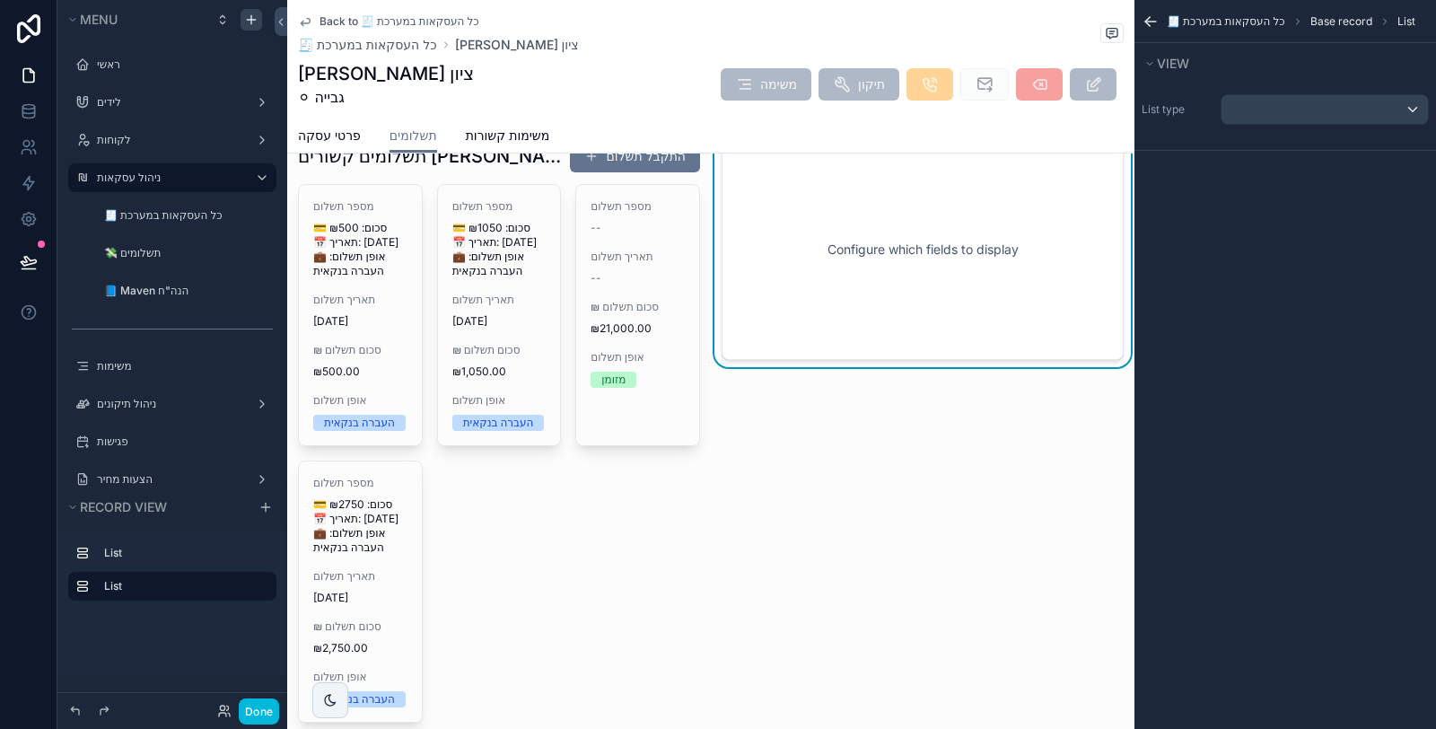
scroll to position [0, 0]
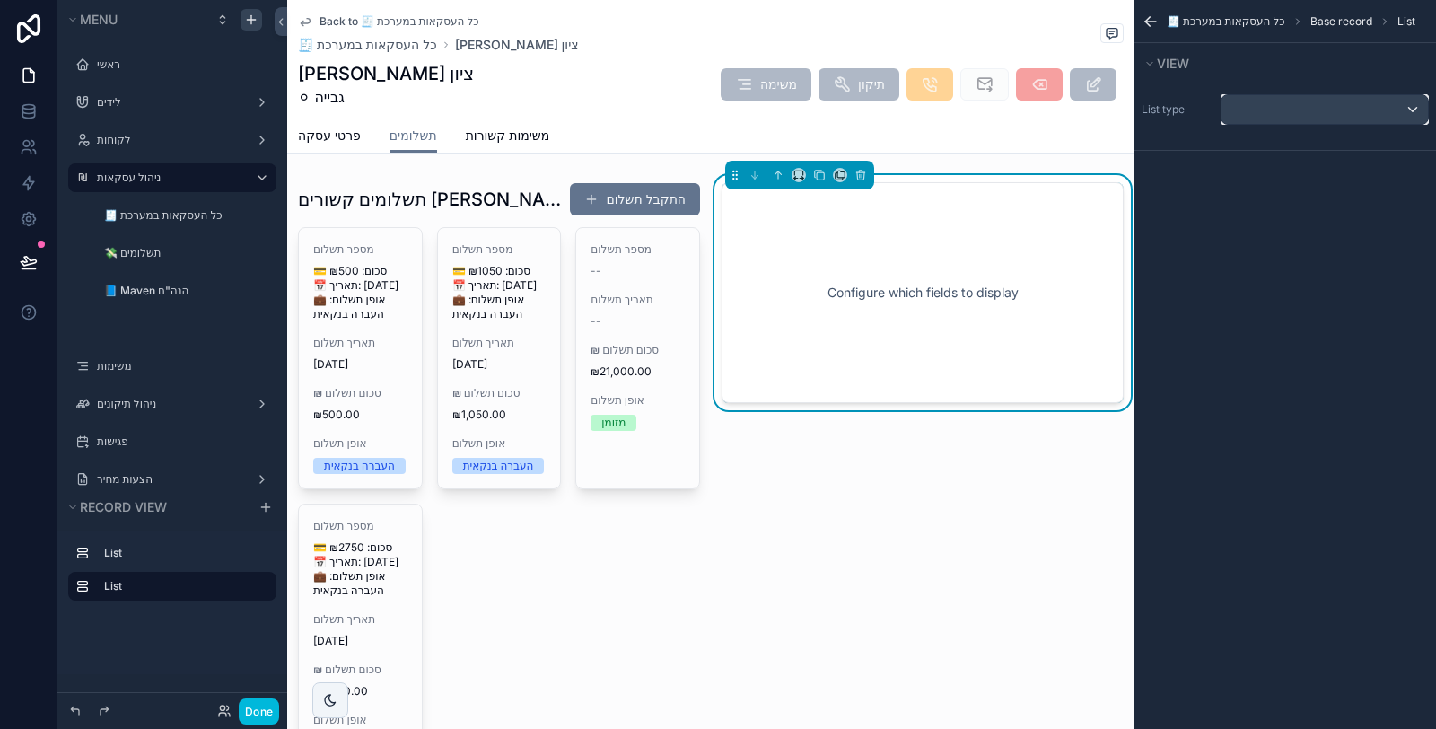
click at [1306, 104] on div "scrollable content" at bounding box center [1324, 109] width 206 height 29
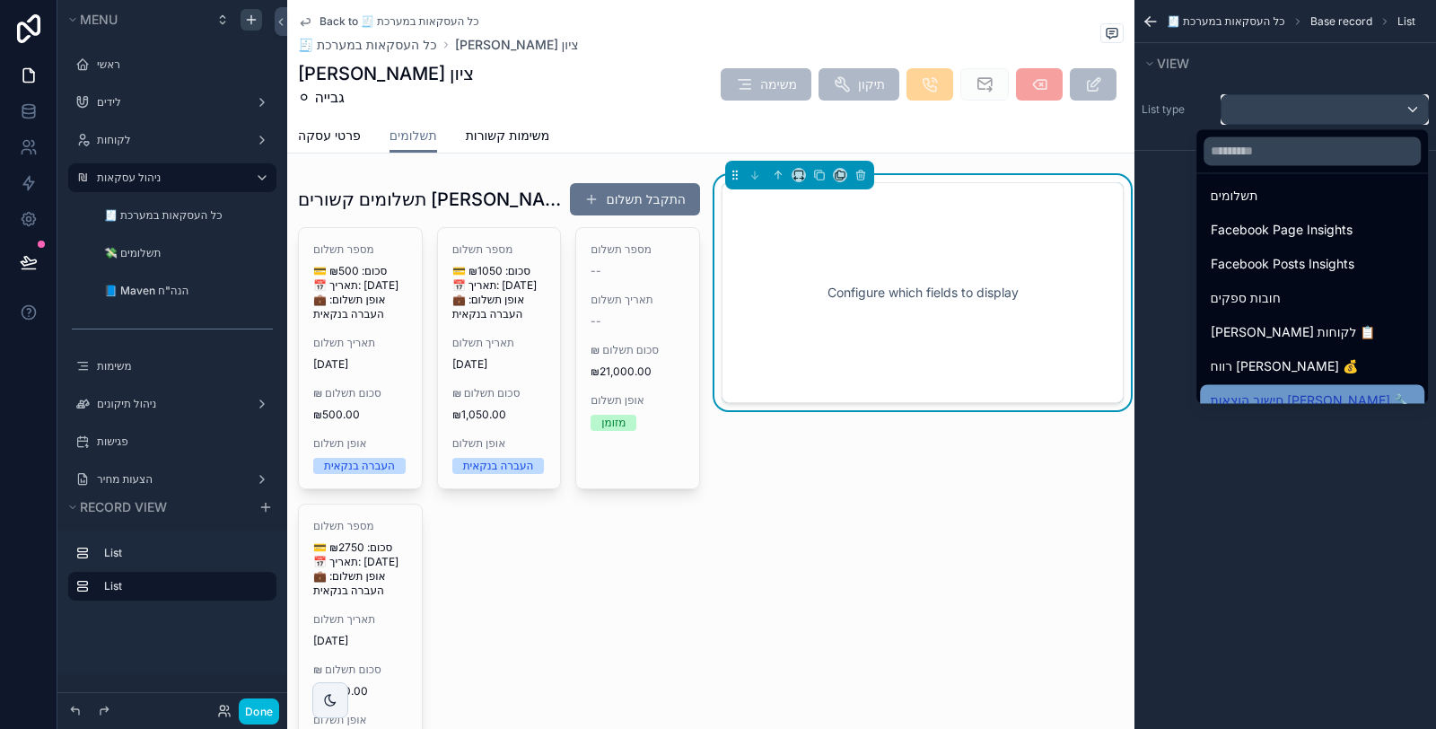
scroll to position [1271, 0]
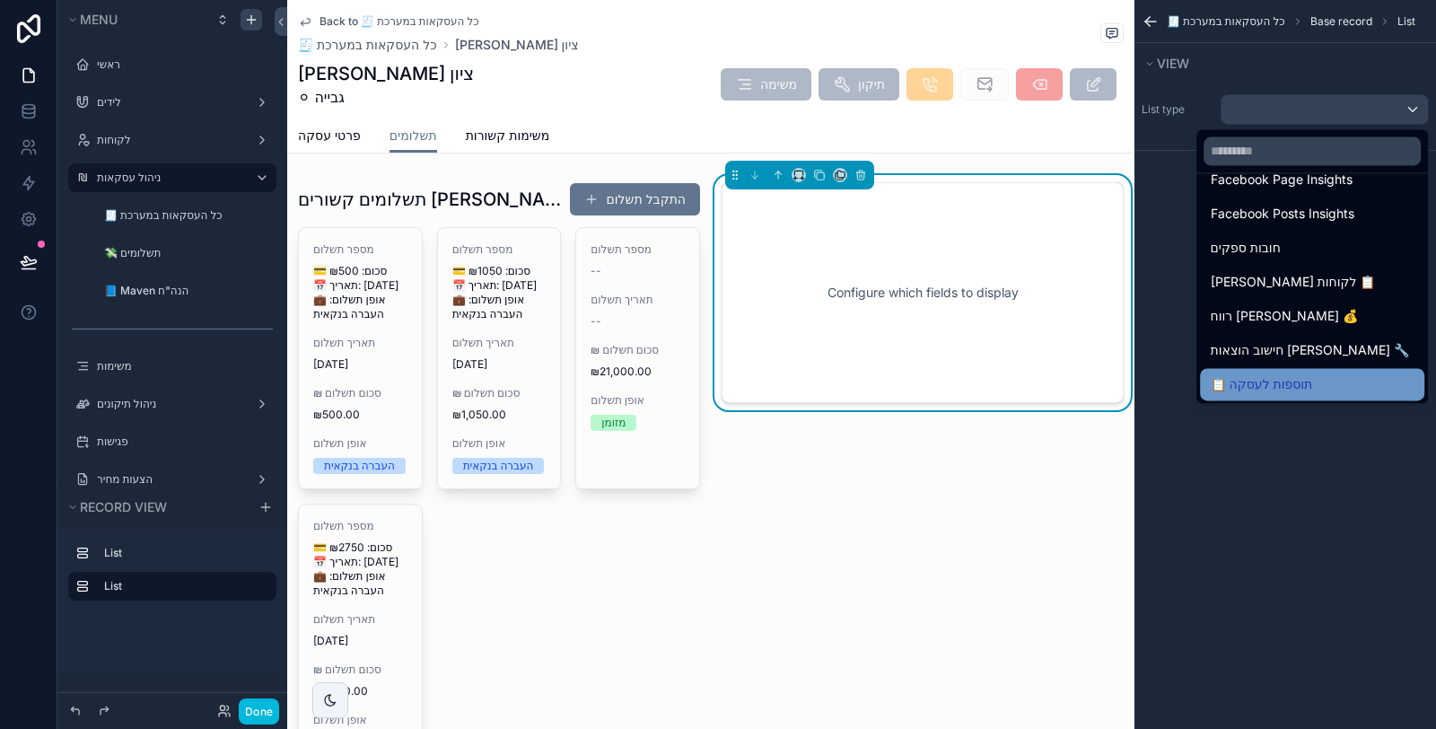
click at [1298, 382] on div "📋 תוספות לעסקה" at bounding box center [1311, 384] width 203 height 22
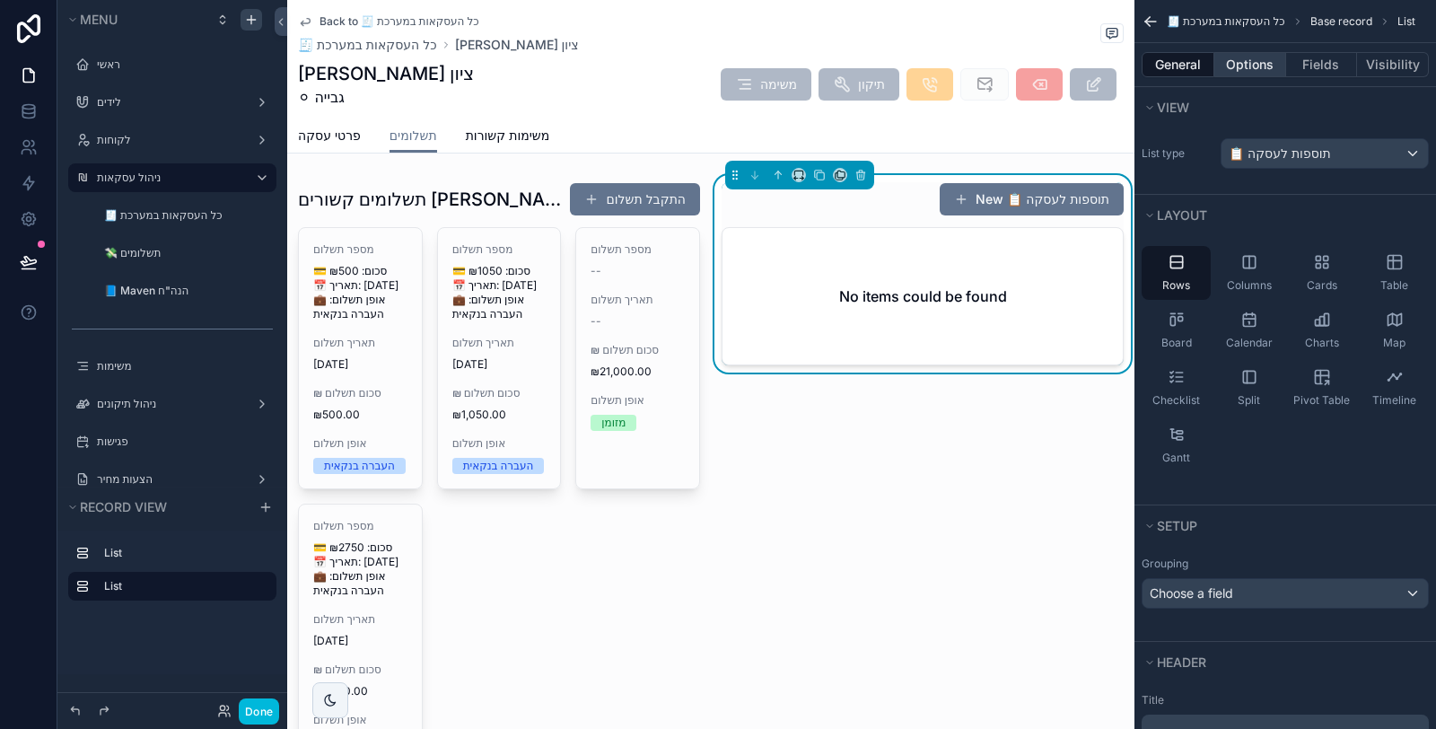
click at [1257, 69] on button "Options" at bounding box center [1250, 64] width 72 height 25
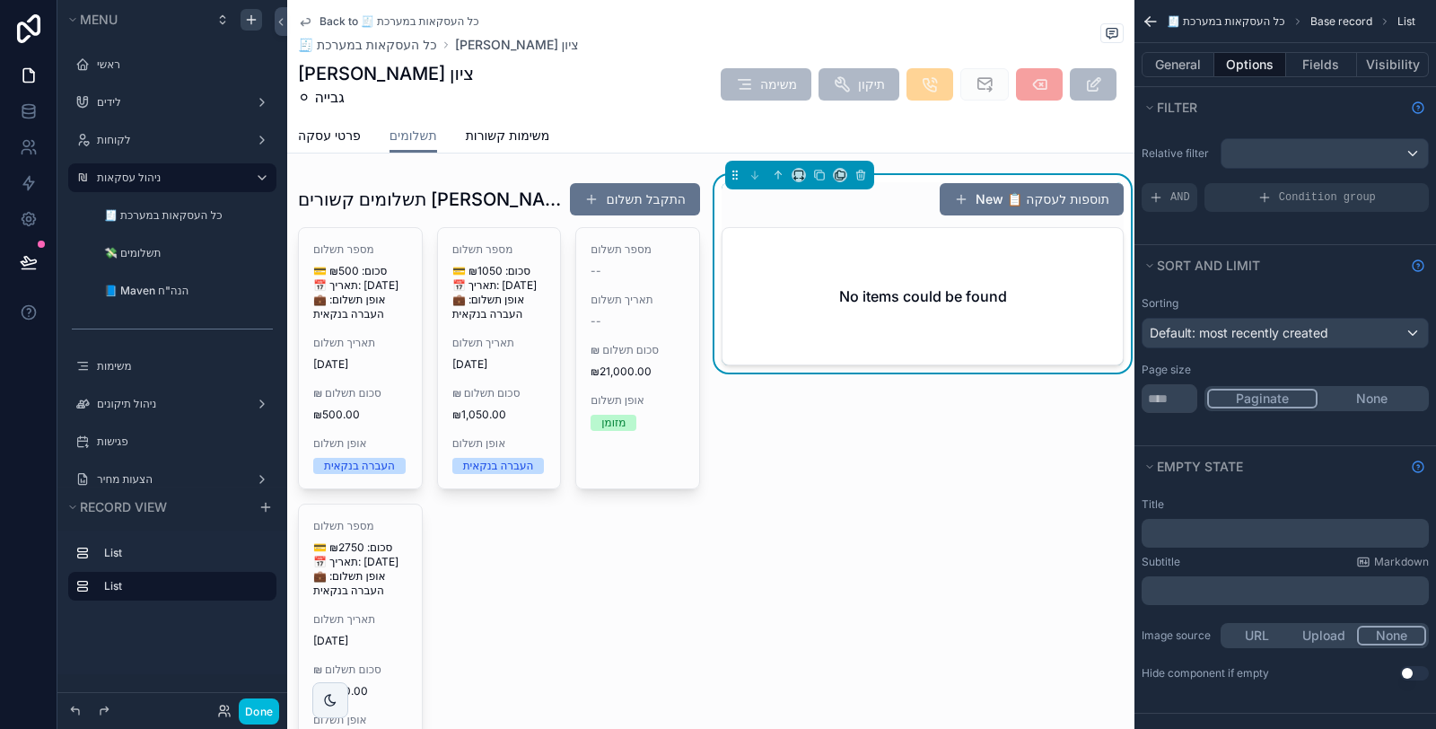
click at [1230, 527] on p "﻿" at bounding box center [1286, 533] width 276 height 14
click at [1238, 591] on p "﻿" at bounding box center [1286, 590] width 276 height 14
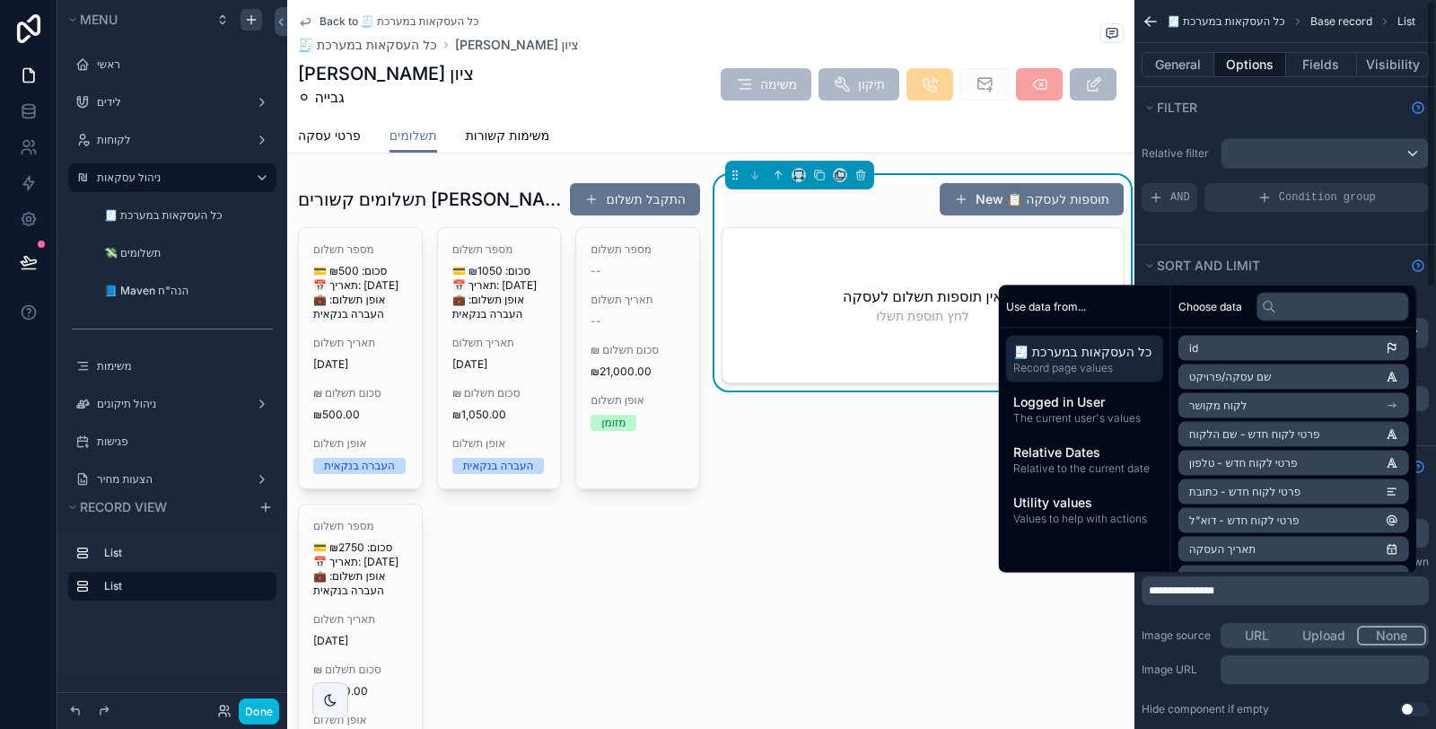
click at [1245, 609] on div "**********" at bounding box center [1284, 606] width 301 height 233
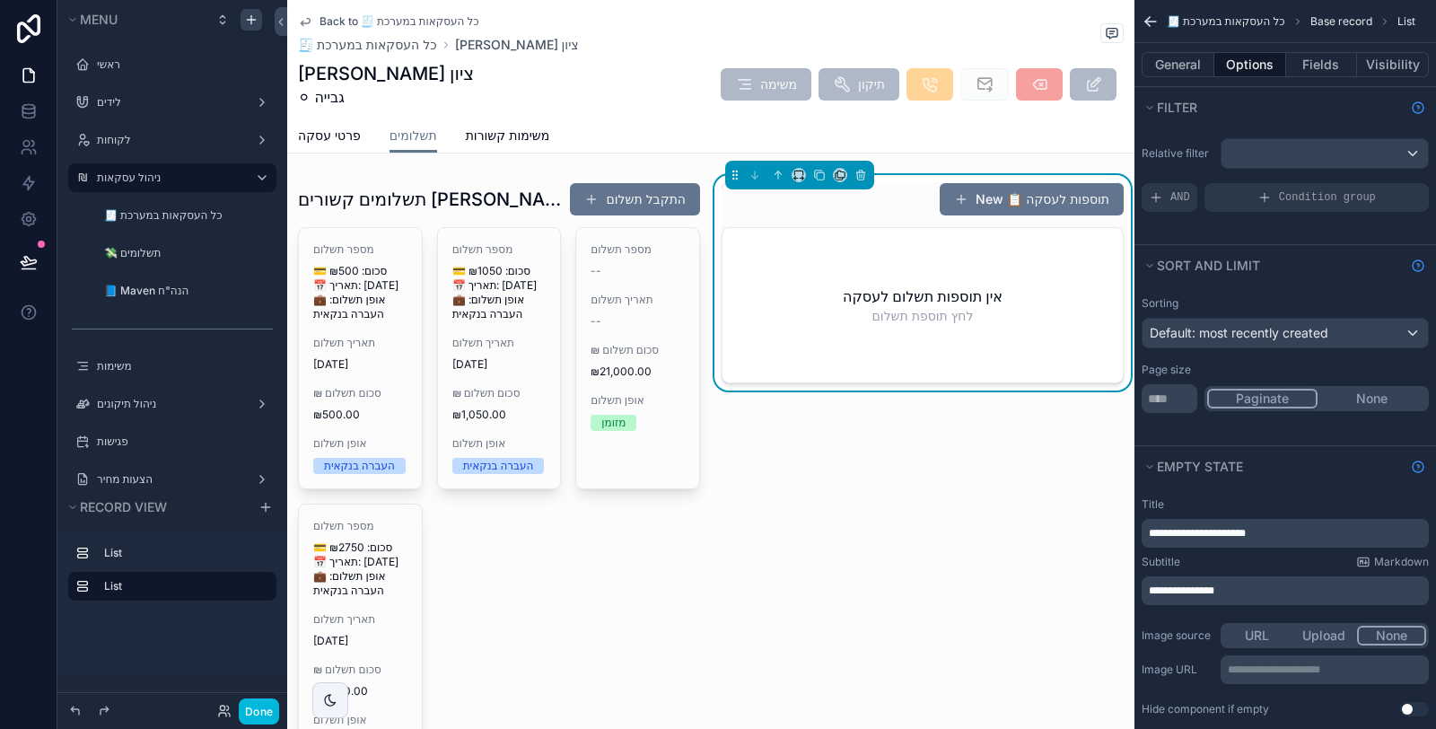
click at [1214, 591] on span "**********" at bounding box center [1180, 590] width 65 height 11
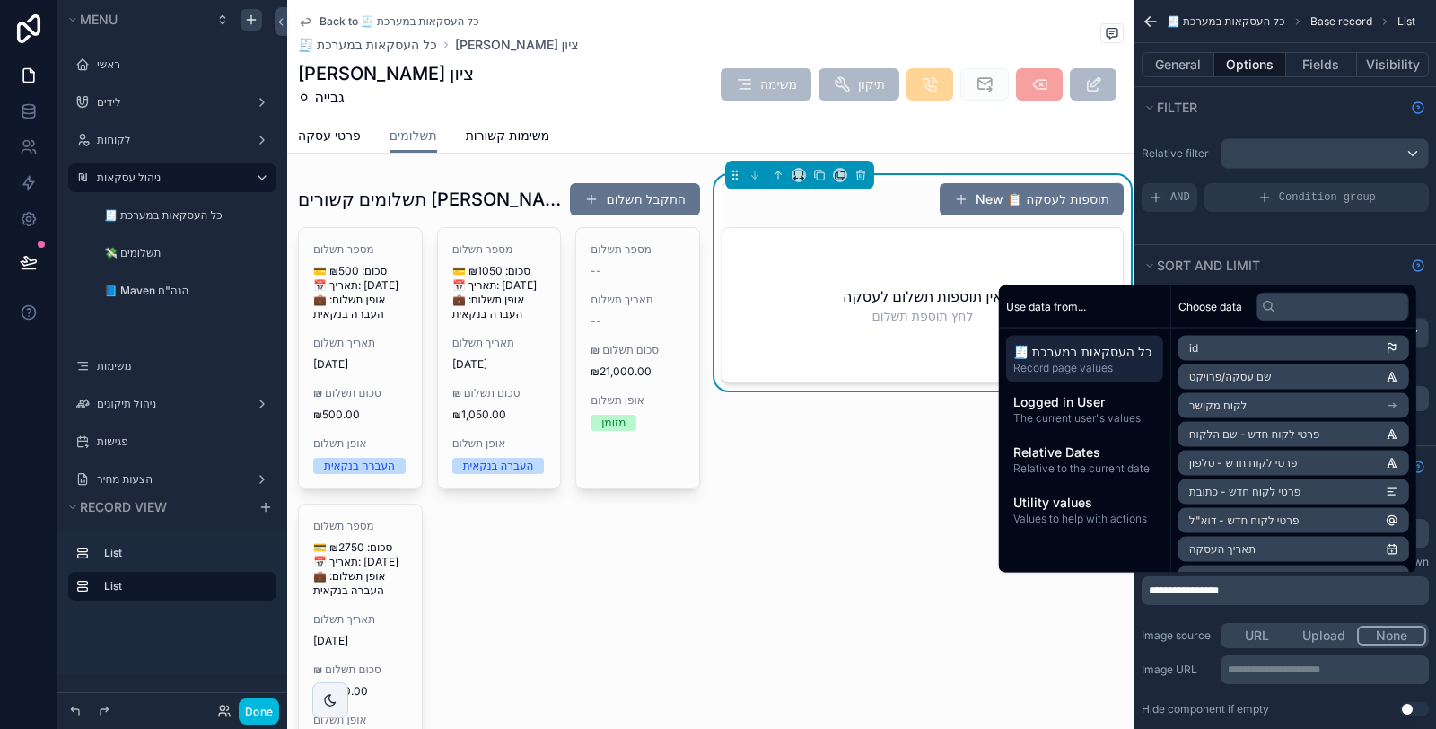
click at [1194, 623] on div "Image source URL Upload None" at bounding box center [1284, 635] width 287 height 25
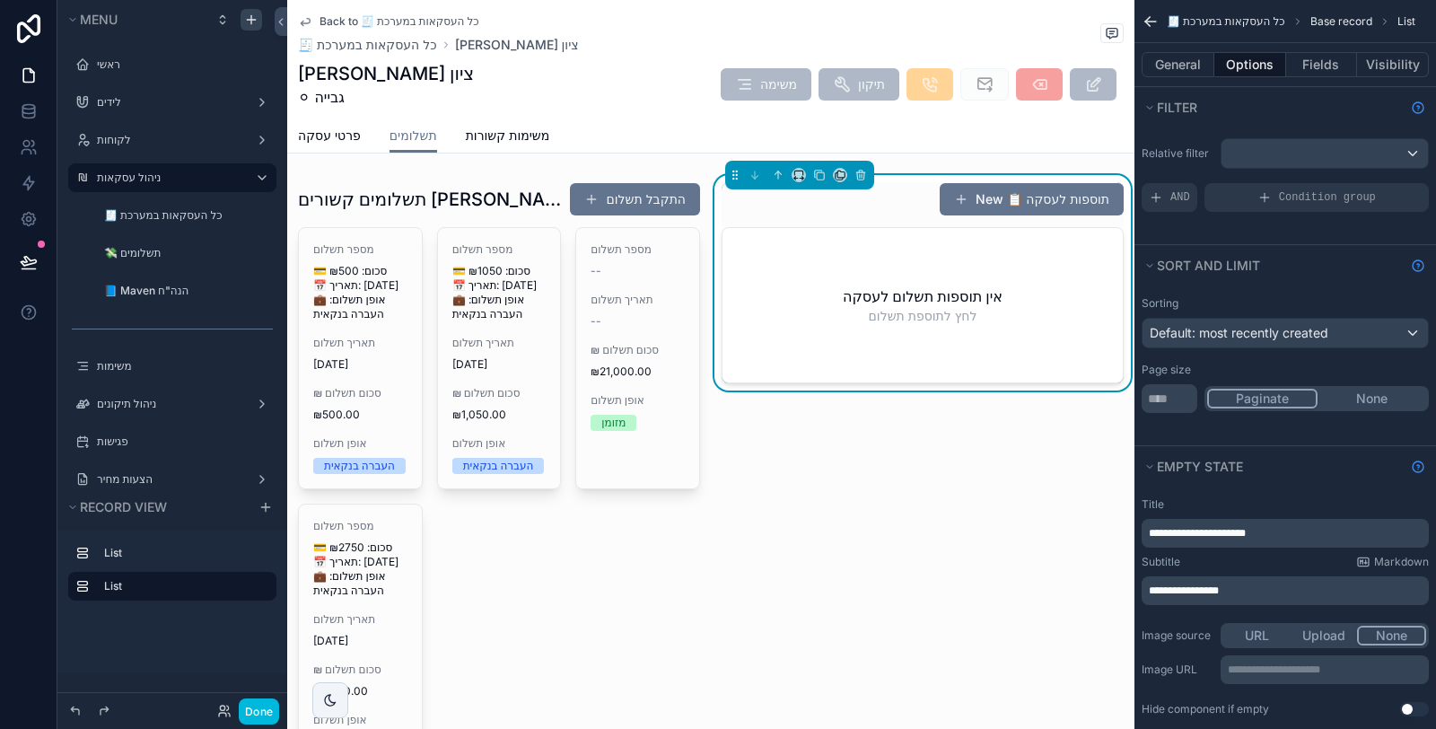
click at [1218, 585] on span "**********" at bounding box center [1183, 590] width 70 height 11
click at [1209, 612] on div "**********" at bounding box center [1284, 606] width 301 height 233
drag, startPoint x: 1157, startPoint y: 394, endPoint x: 1140, endPoint y: 392, distance: 18.0
click at [1140, 392] on div "Sorting Default: most recently created Page size ** Paginate None" at bounding box center [1284, 354] width 301 height 131
type input "*****"
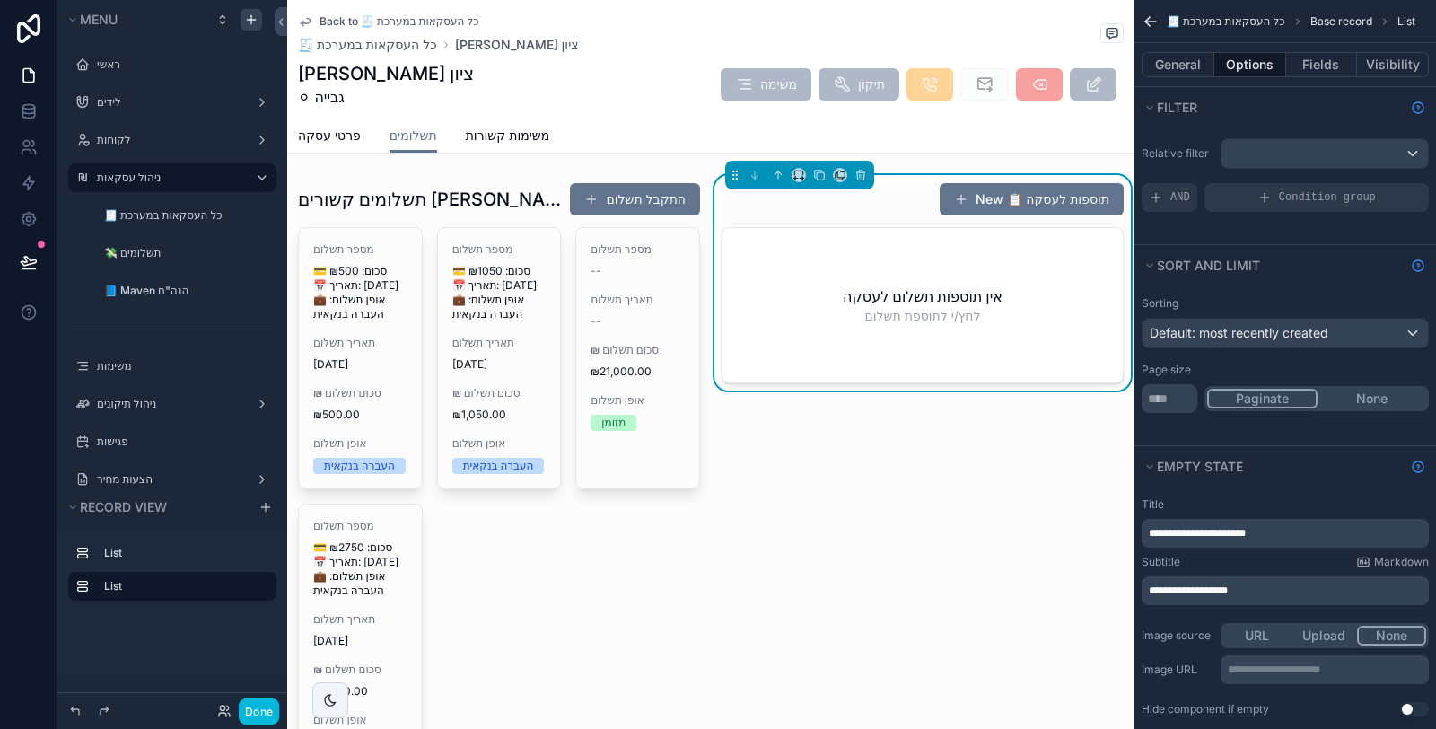
click at [1387, 401] on button "None" at bounding box center [1371, 399] width 109 height 20
click at [1323, 155] on div "scrollable content" at bounding box center [1324, 153] width 206 height 29
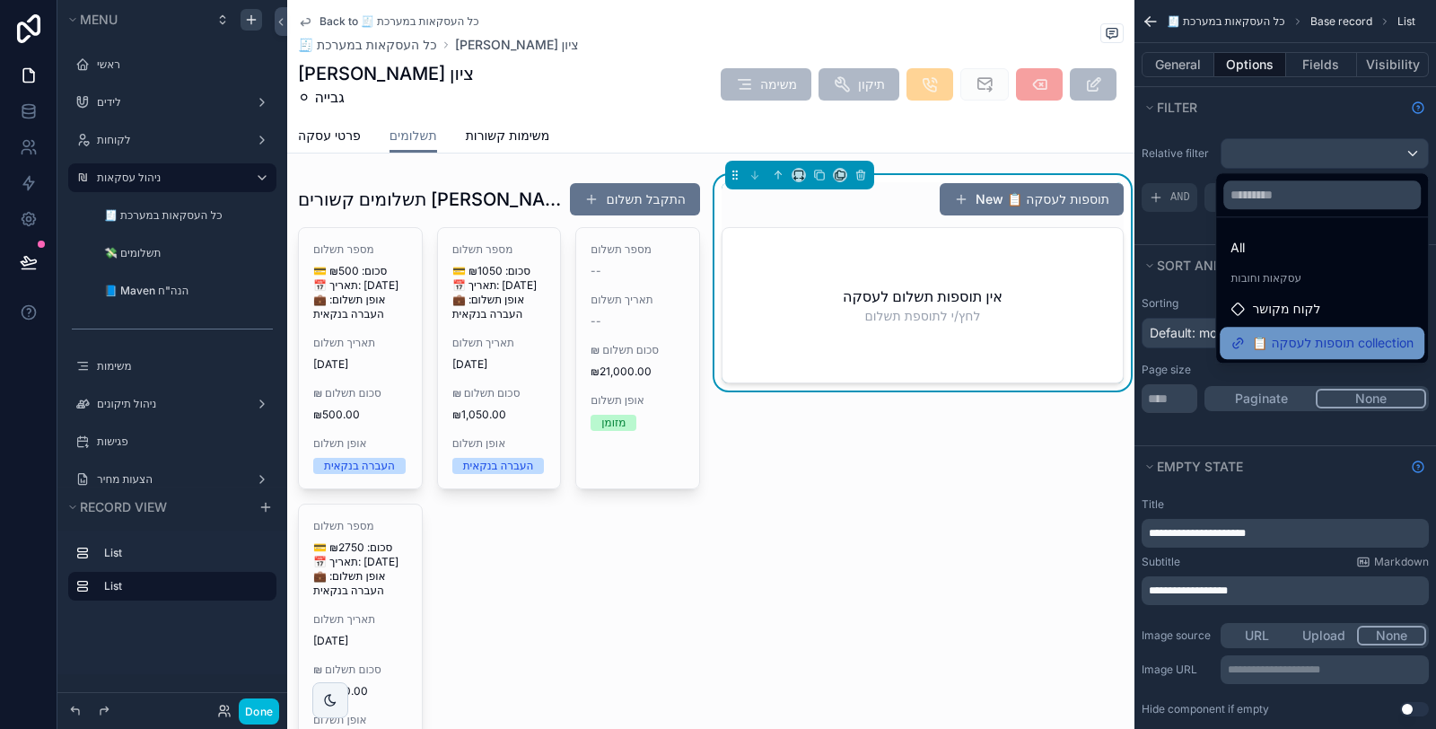
click at [1292, 348] on span "📋 תוספות לעסקה collection" at bounding box center [1333, 343] width 162 height 22
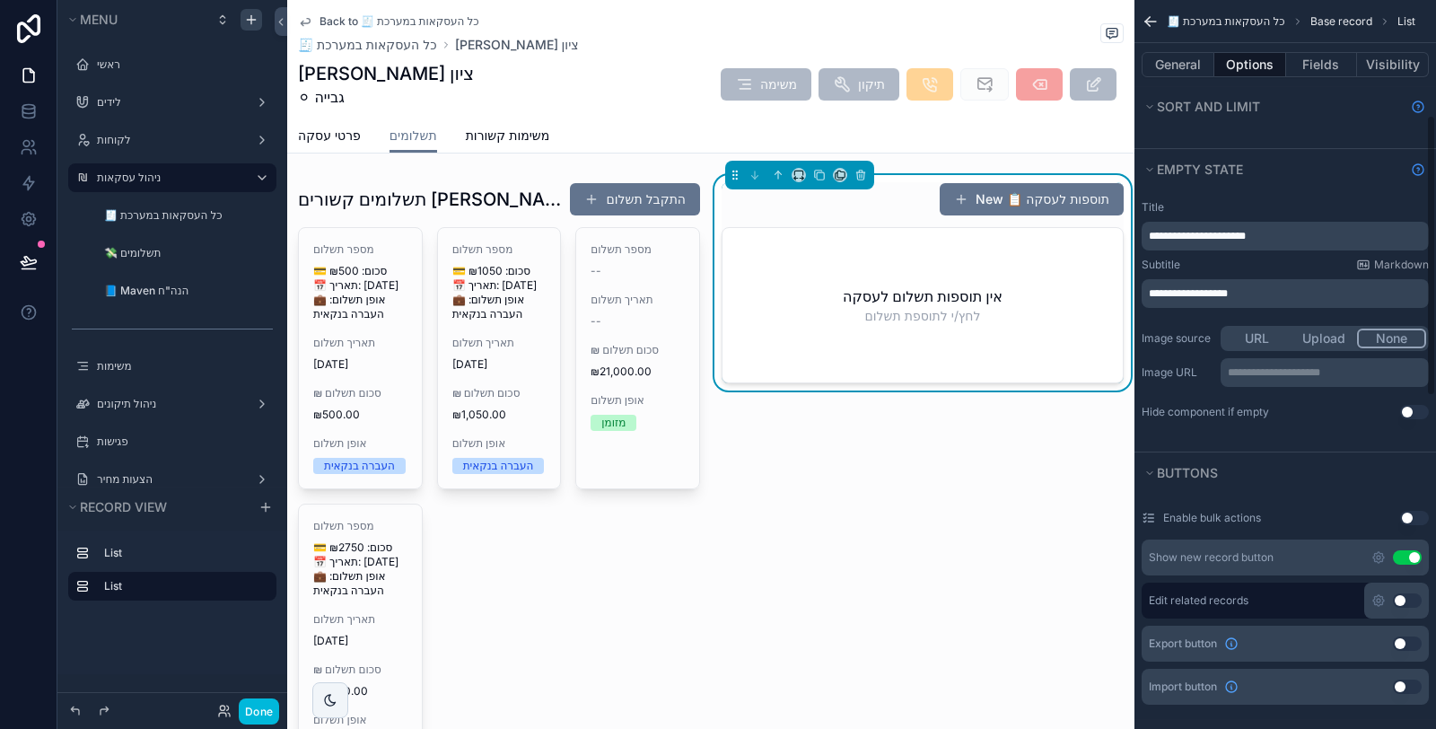
scroll to position [299, 0]
click at [1382, 550] on icon "scrollable content" at bounding box center [1378, 555] width 11 height 11
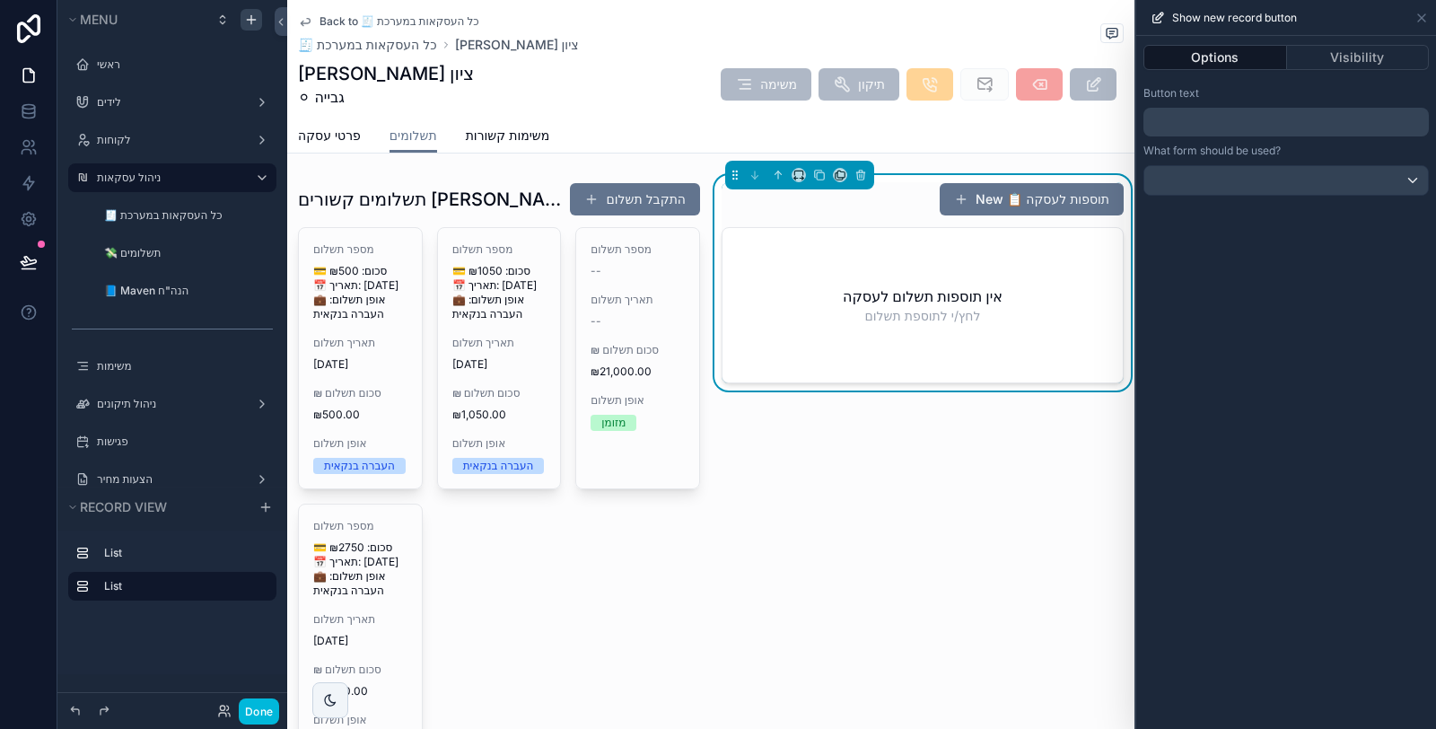
click at [1271, 109] on div "﻿" at bounding box center [1285, 122] width 285 height 29
click at [1271, 111] on div "﻿" at bounding box center [1285, 122] width 285 height 29
click at [1278, 122] on p "﻿" at bounding box center [1287, 122] width 275 height 22
click at [1239, 594] on div "**********" at bounding box center [1286, 382] width 300 height 693
click at [1277, 176] on div at bounding box center [1286, 180] width 284 height 29
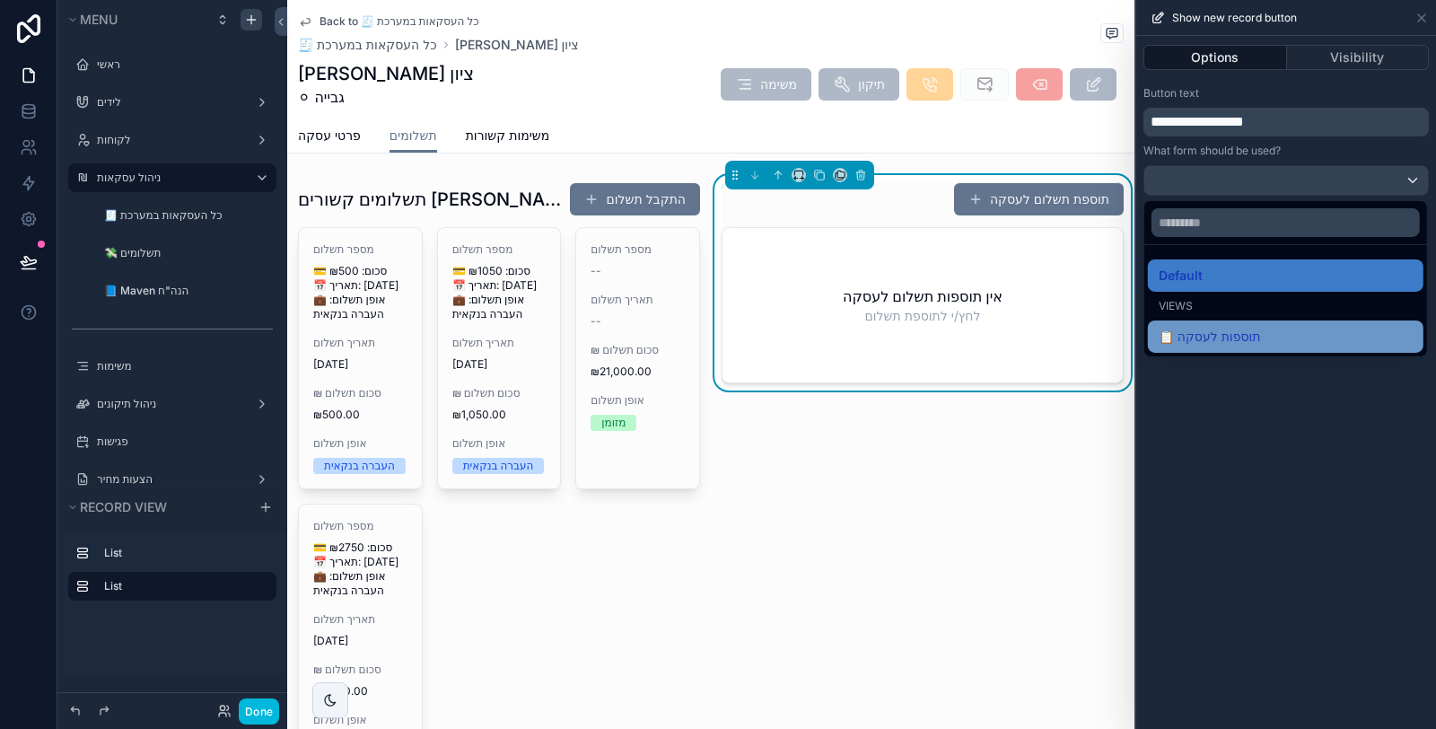
click at [1268, 333] on div "📋 תוספות לעסקה" at bounding box center [1285, 337] width 254 height 22
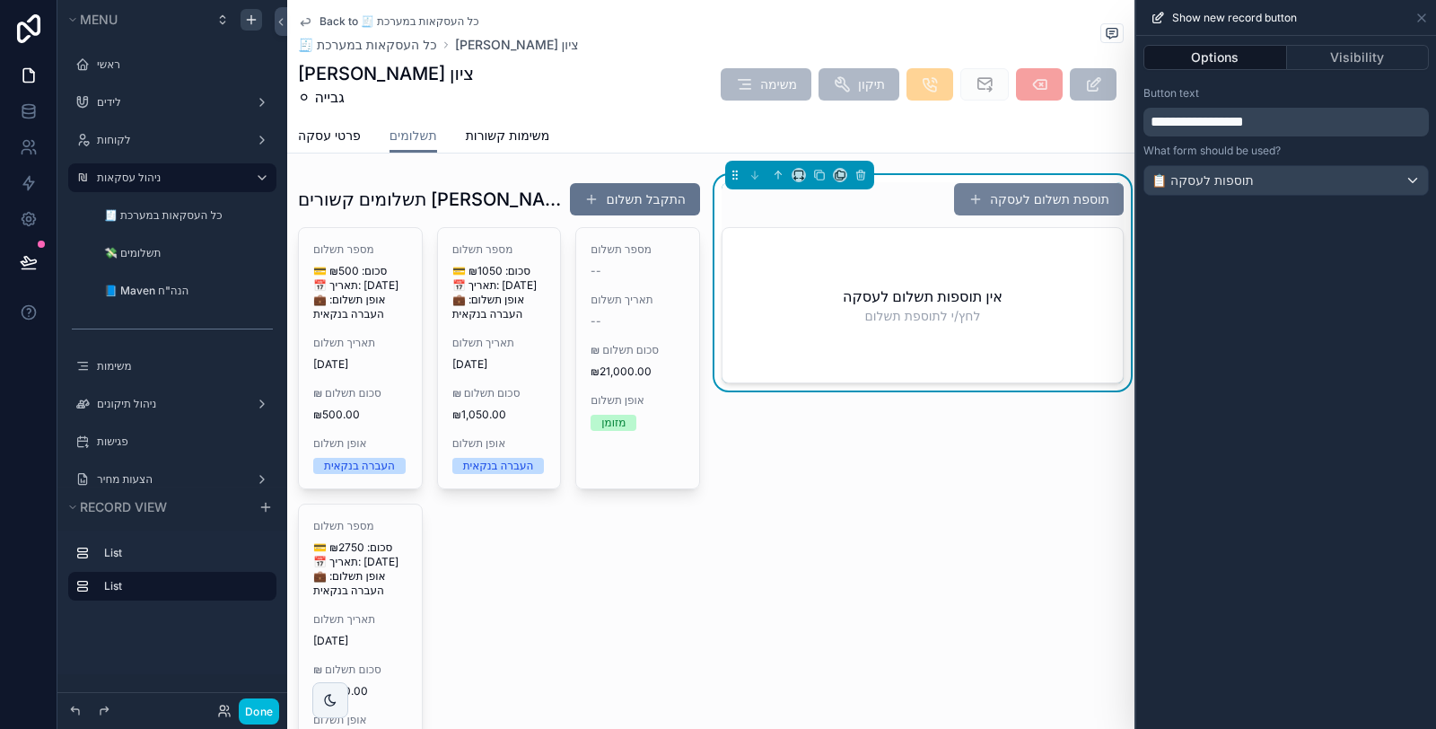
click at [1035, 196] on button "תוספת תשלום לעסקה" at bounding box center [1039, 199] width 170 height 32
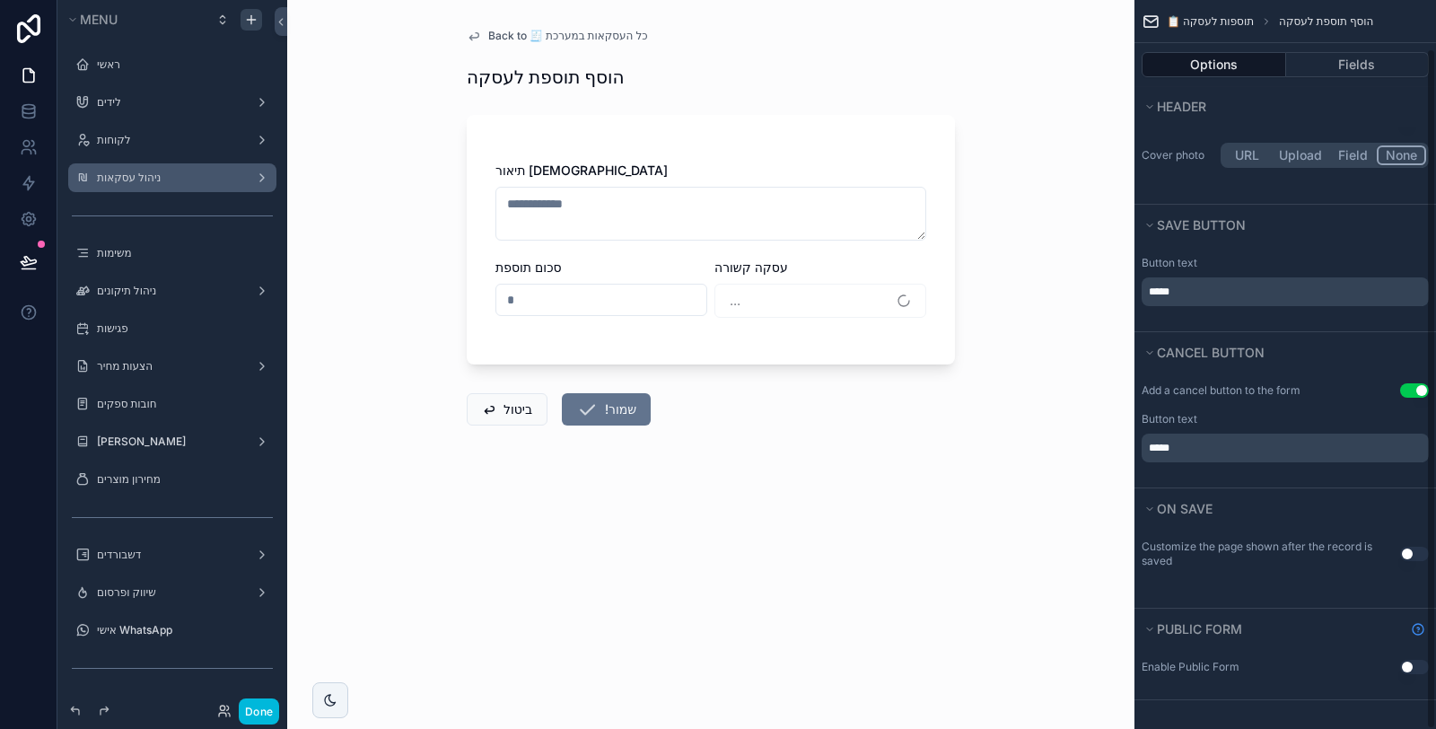
scroll to position [166, 0]
click at [540, 34] on span "Back to 🧾 כל העסקאות במערכת" at bounding box center [568, 36] width 160 height 14
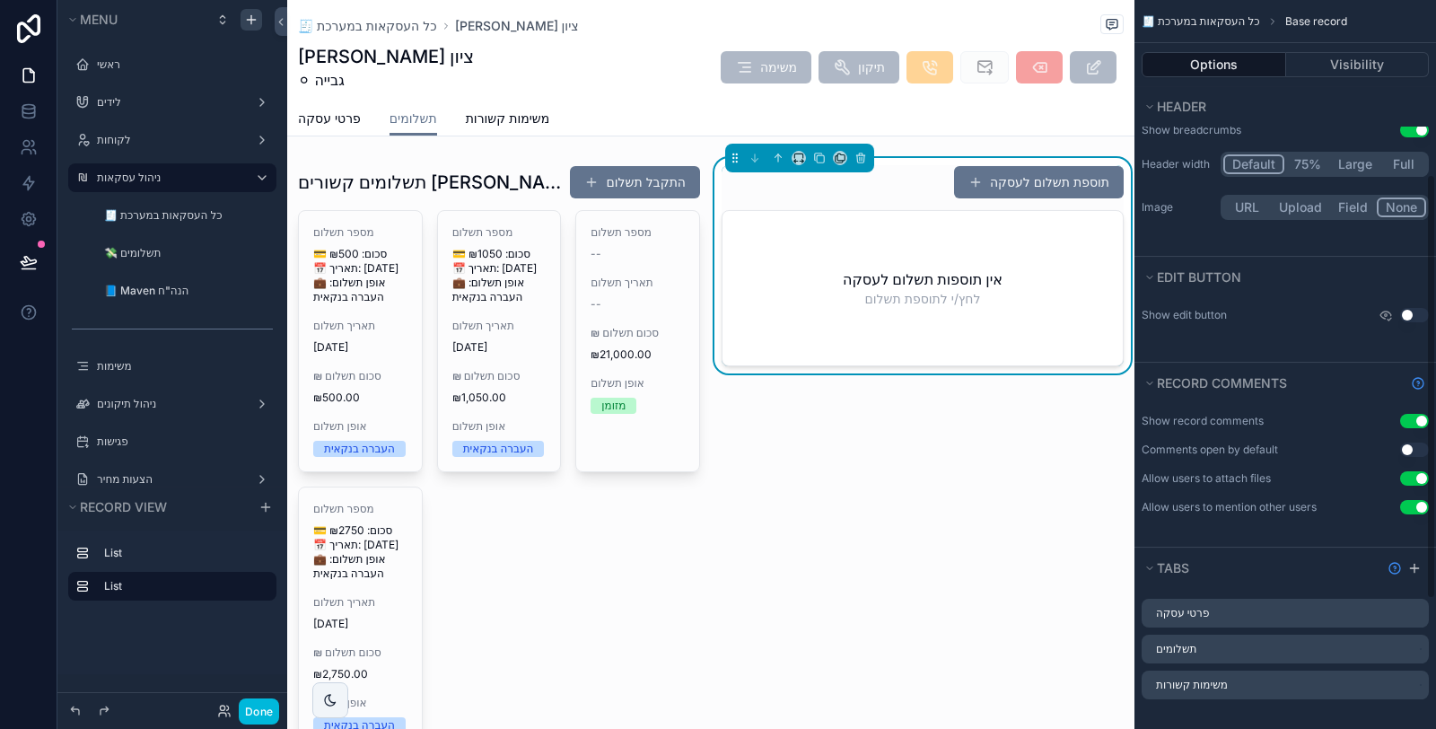
scroll to position [299, 0]
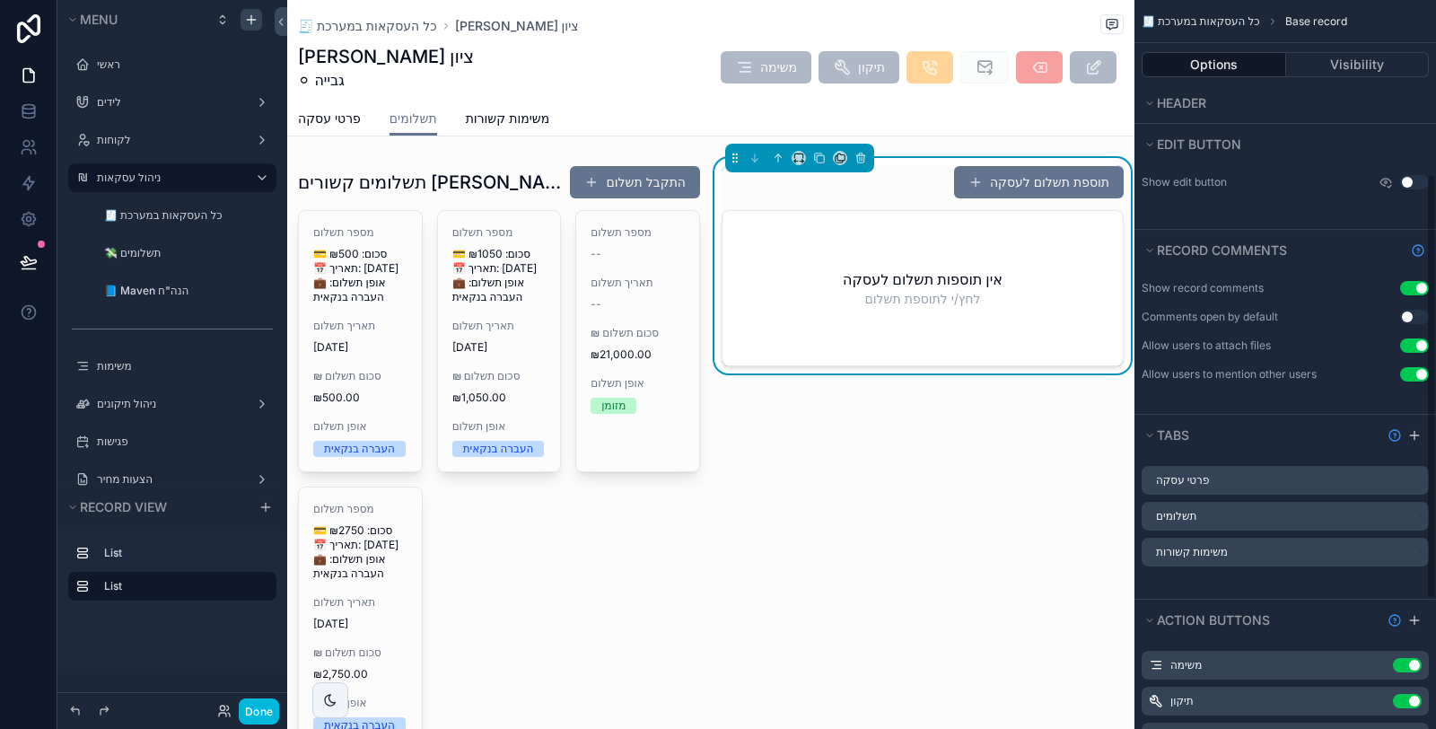
click at [868, 188] on div "תוספת תשלום לעסקה" at bounding box center [922, 182] width 402 height 34
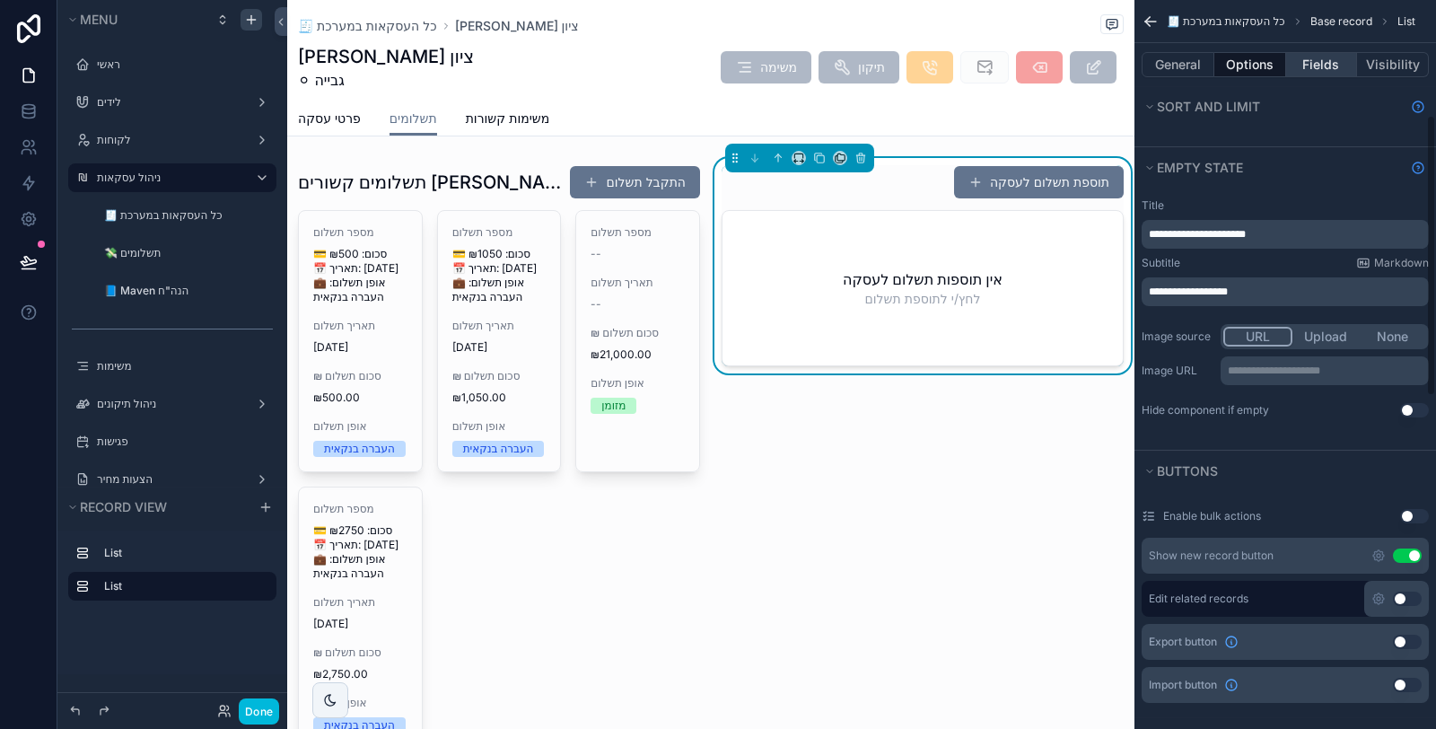
click at [1326, 60] on button "Fields" at bounding box center [1322, 64] width 72 height 25
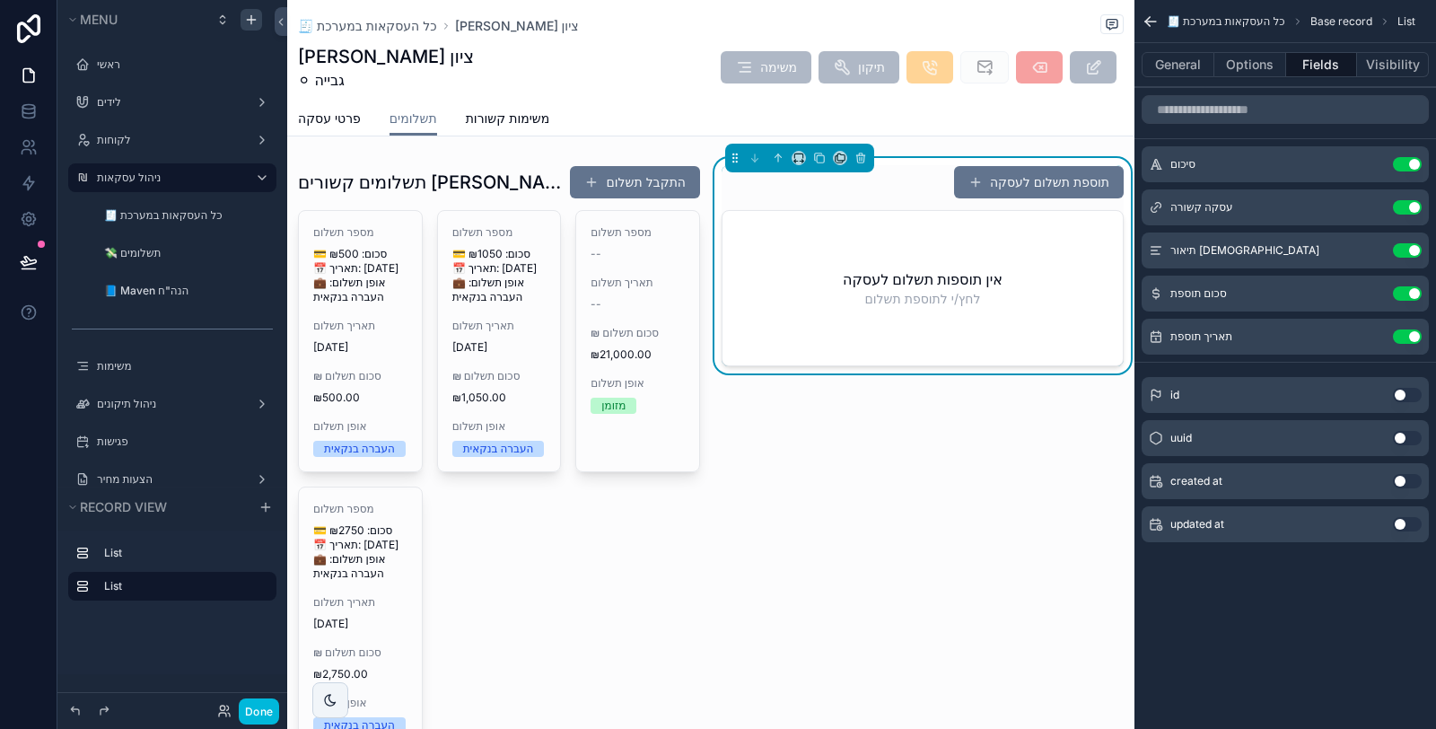
click at [0, 0] on button "scrollable content" at bounding box center [0, 0] width 0 height 0
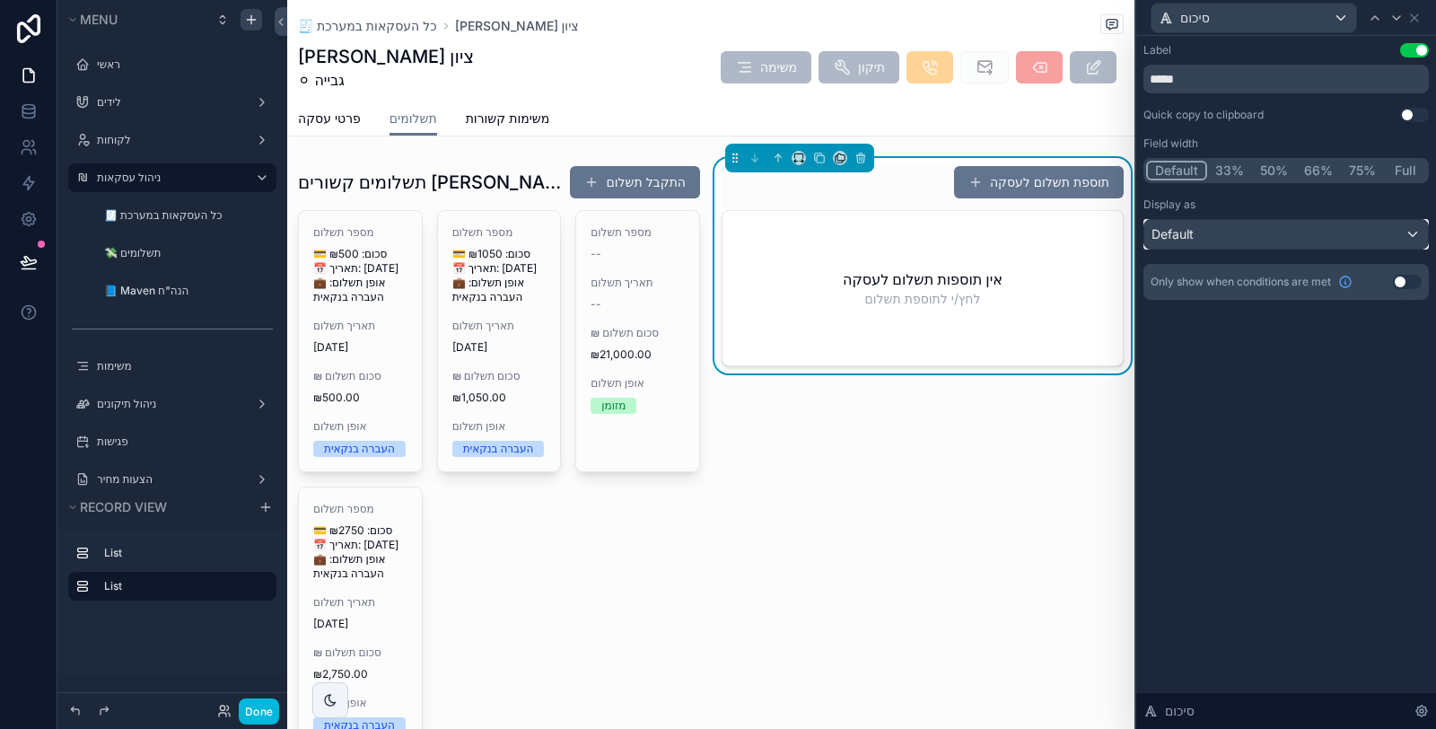
click at [1278, 234] on div "Default" at bounding box center [1286, 234] width 284 height 29
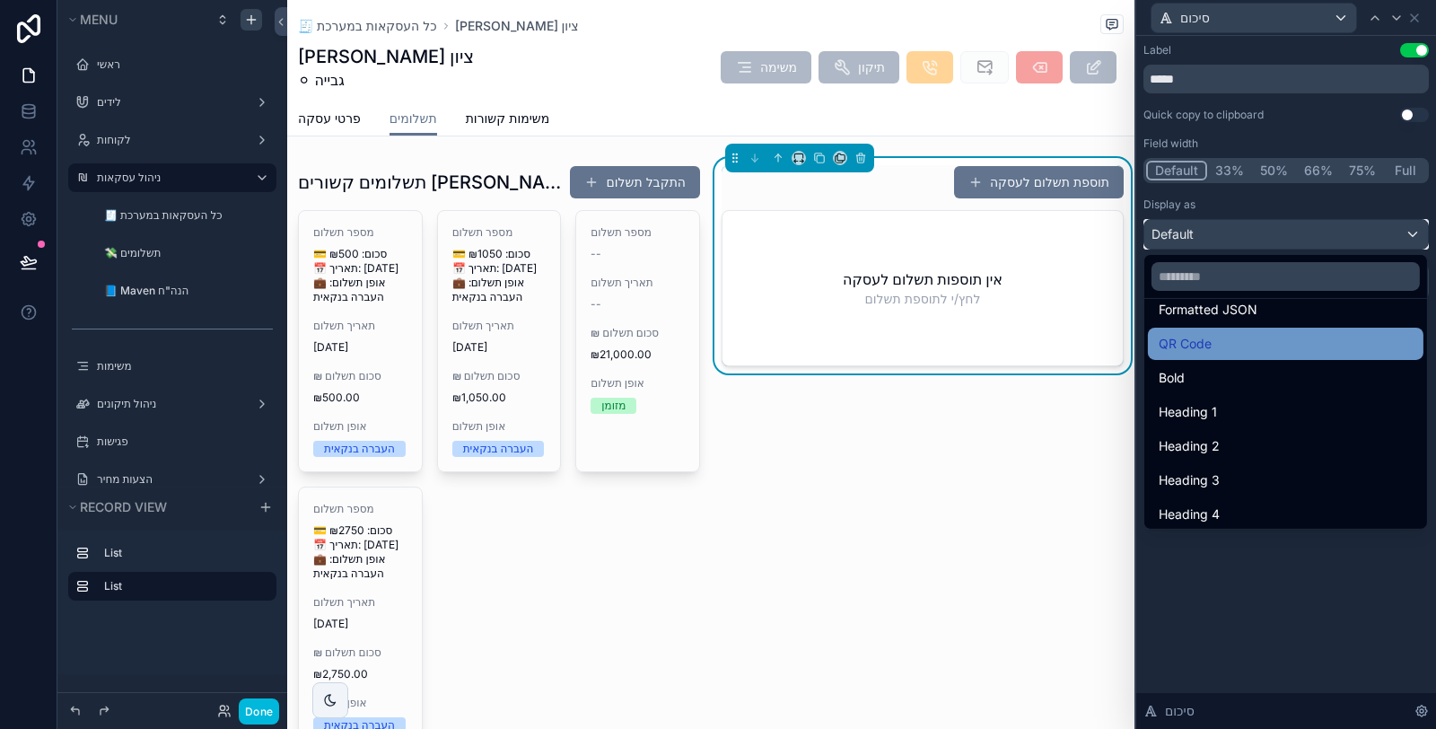
scroll to position [195, 0]
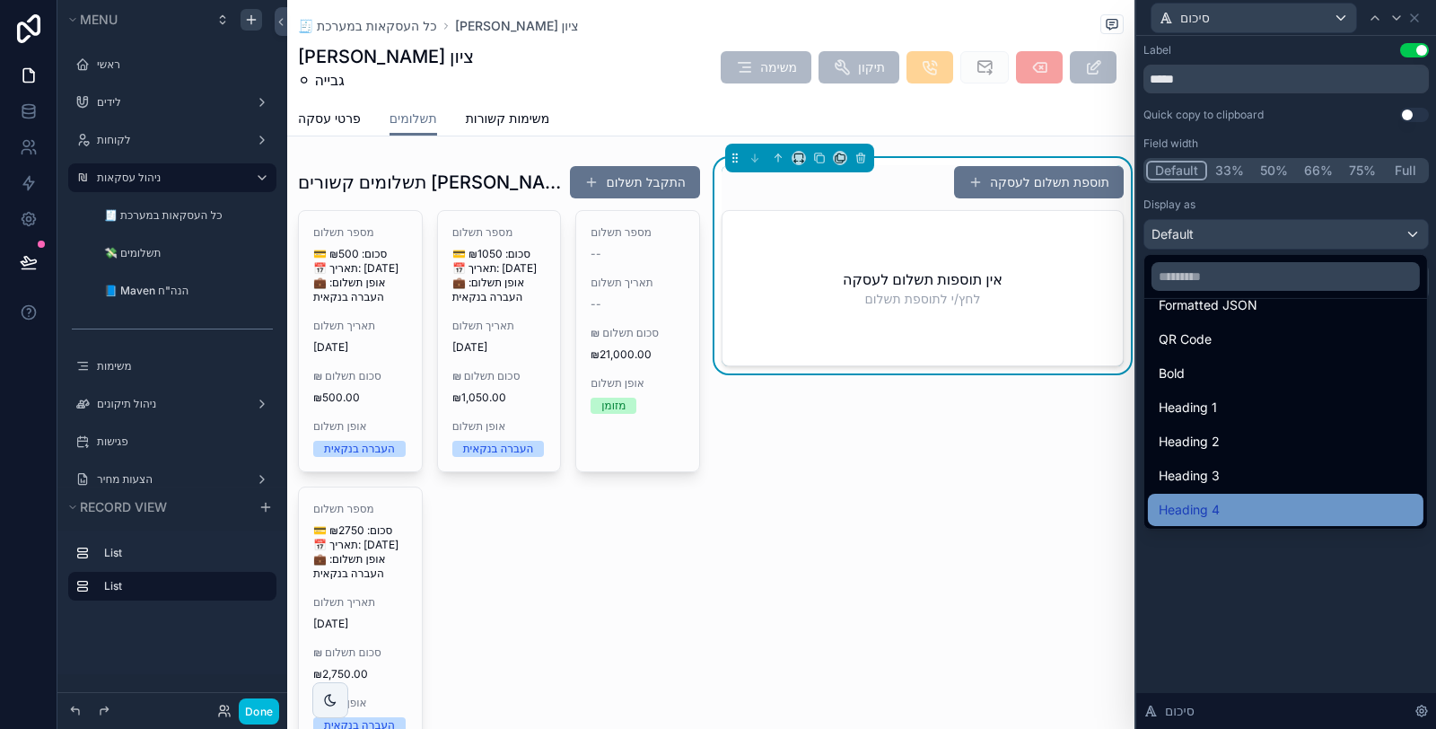
click at [1247, 503] on div "Heading 4" at bounding box center [1285, 510] width 254 height 22
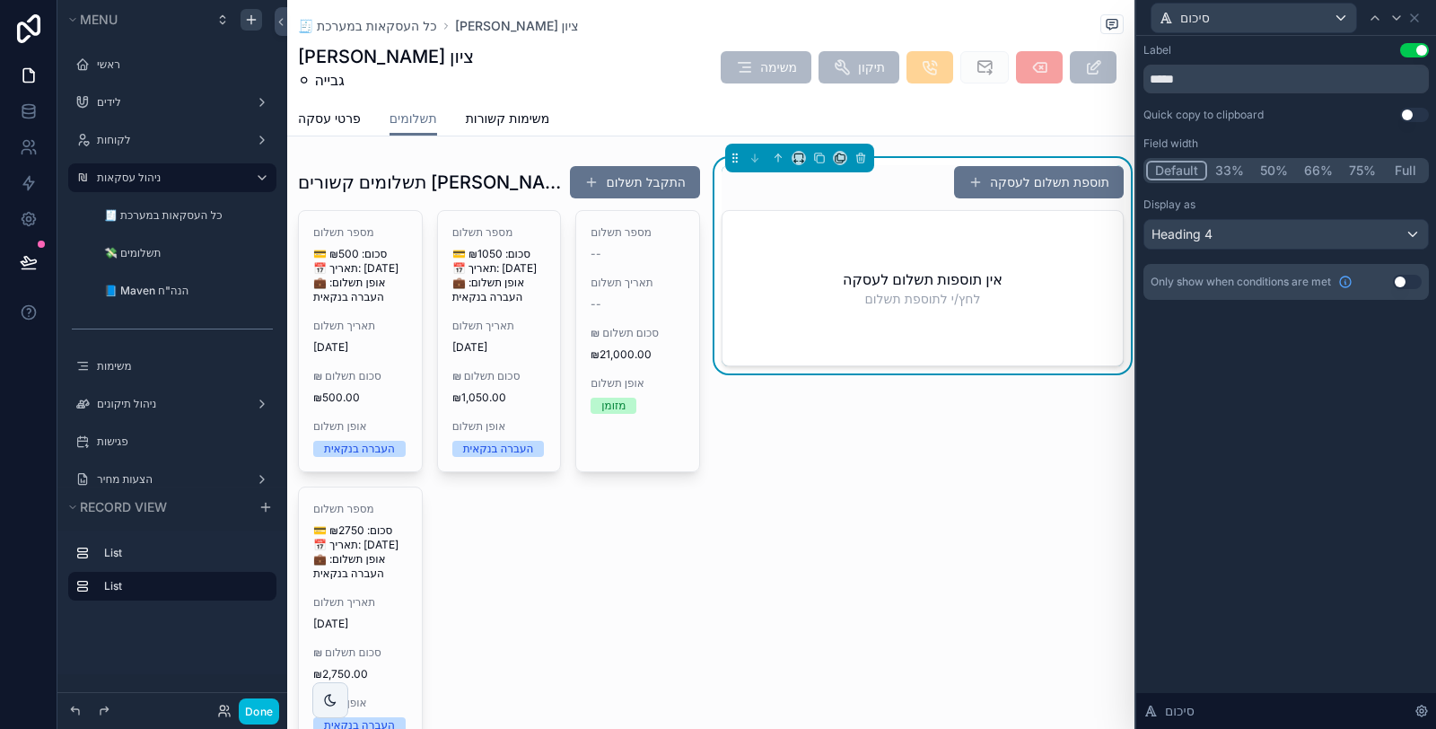
click at [1407, 54] on button "Use setting" at bounding box center [1414, 50] width 29 height 14
click at [1410, 175] on button "Full" at bounding box center [1405, 171] width 42 height 20
click at [1399, 16] on icon at bounding box center [1396, 18] width 7 height 4
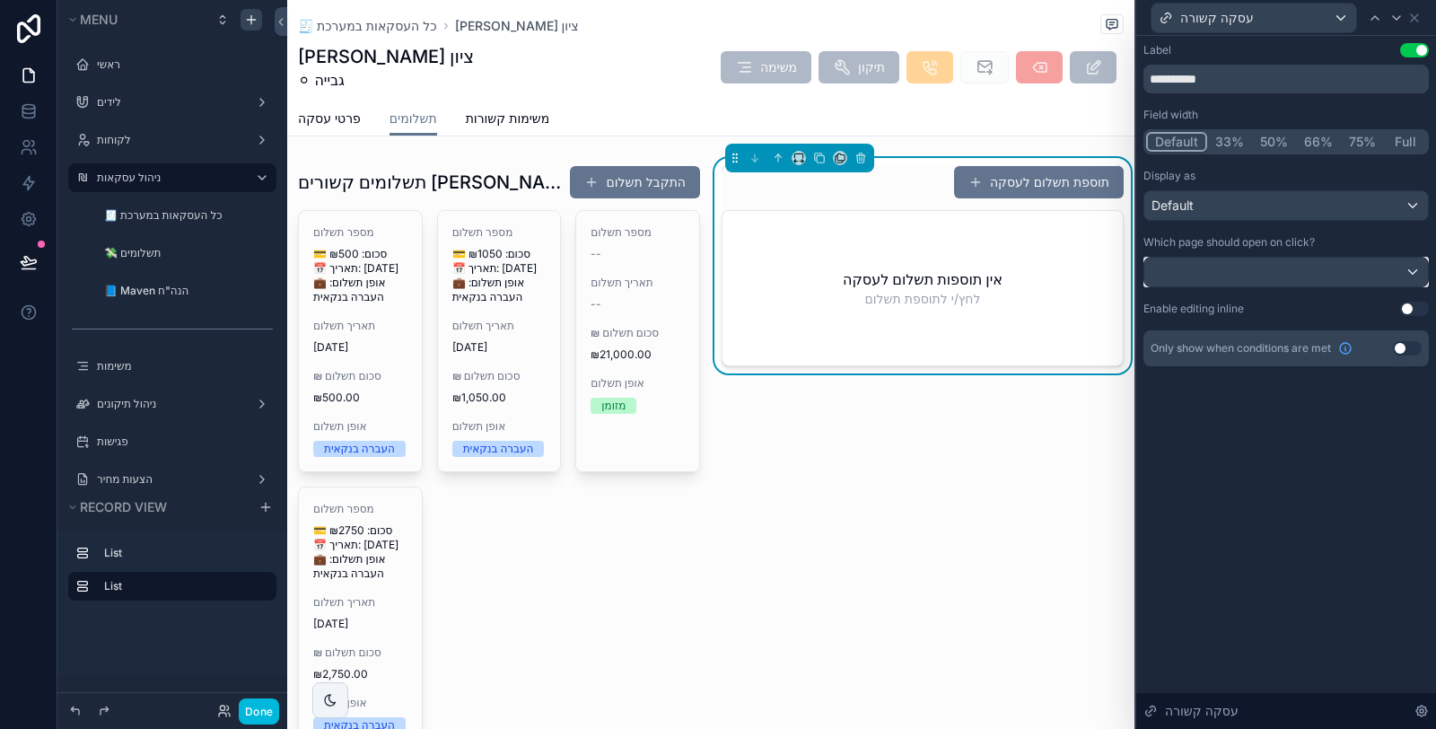
click at [1312, 276] on div at bounding box center [1286, 272] width 284 height 29
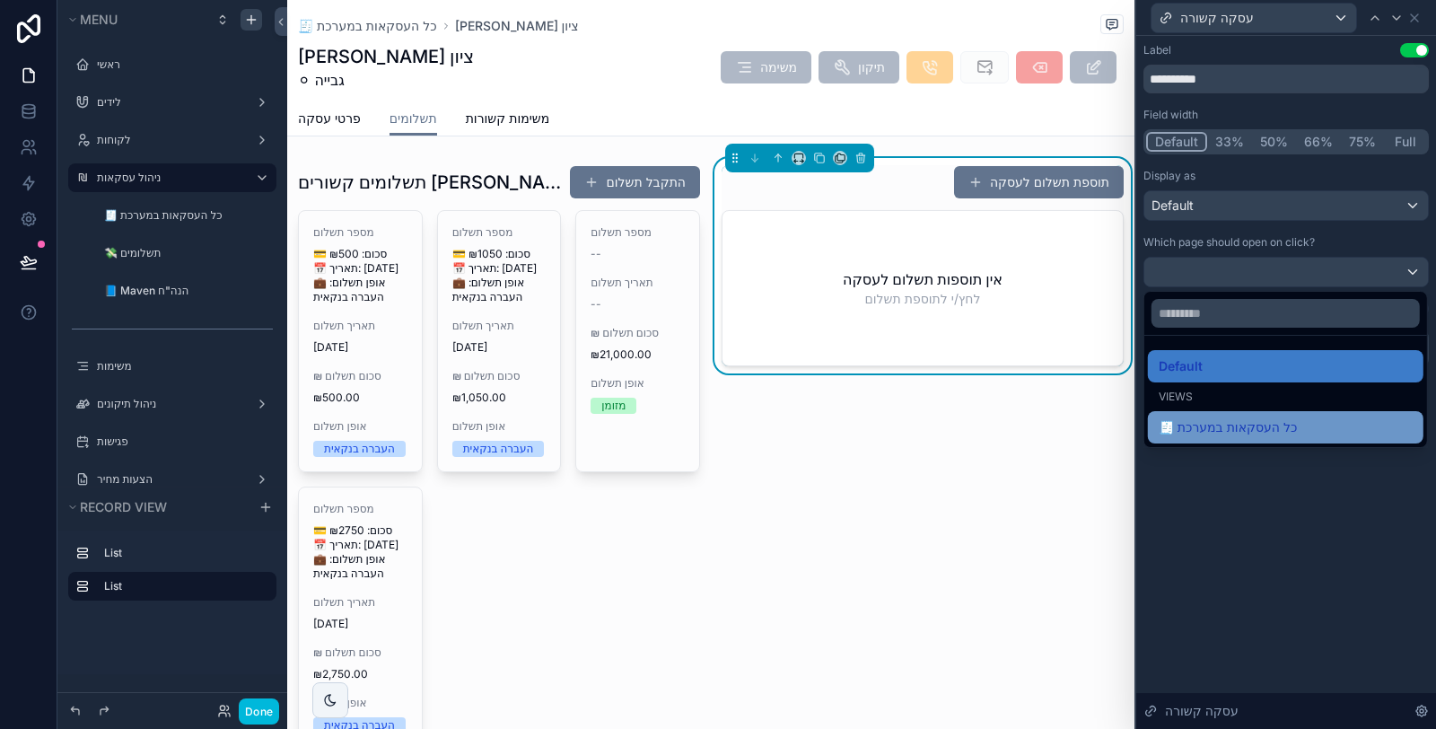
click at [1258, 435] on span "🧾 כל העסקאות במערכת" at bounding box center [1227, 427] width 139 height 22
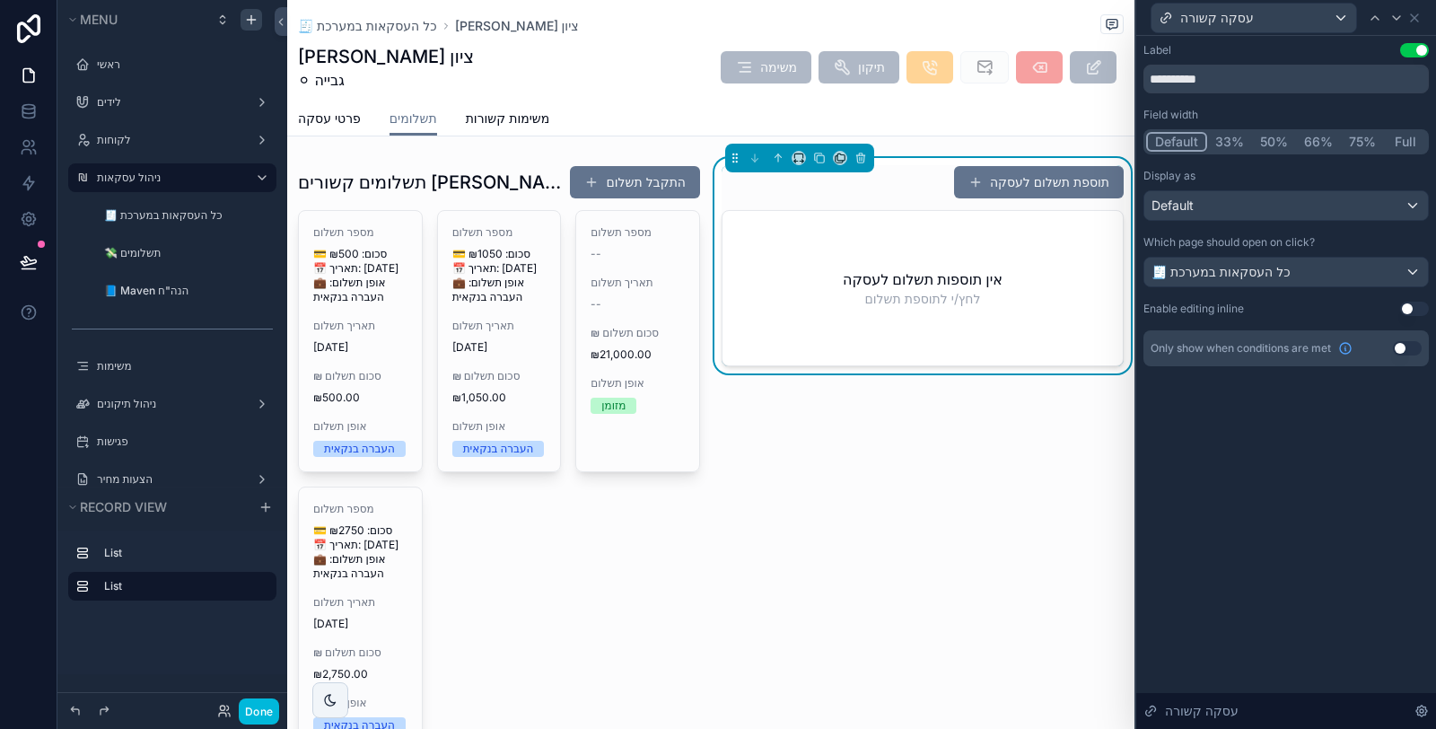
click at [1411, 46] on button "Use setting" at bounding box center [1414, 50] width 29 height 14
click at [1396, 14] on icon at bounding box center [1396, 18] width 14 height 14
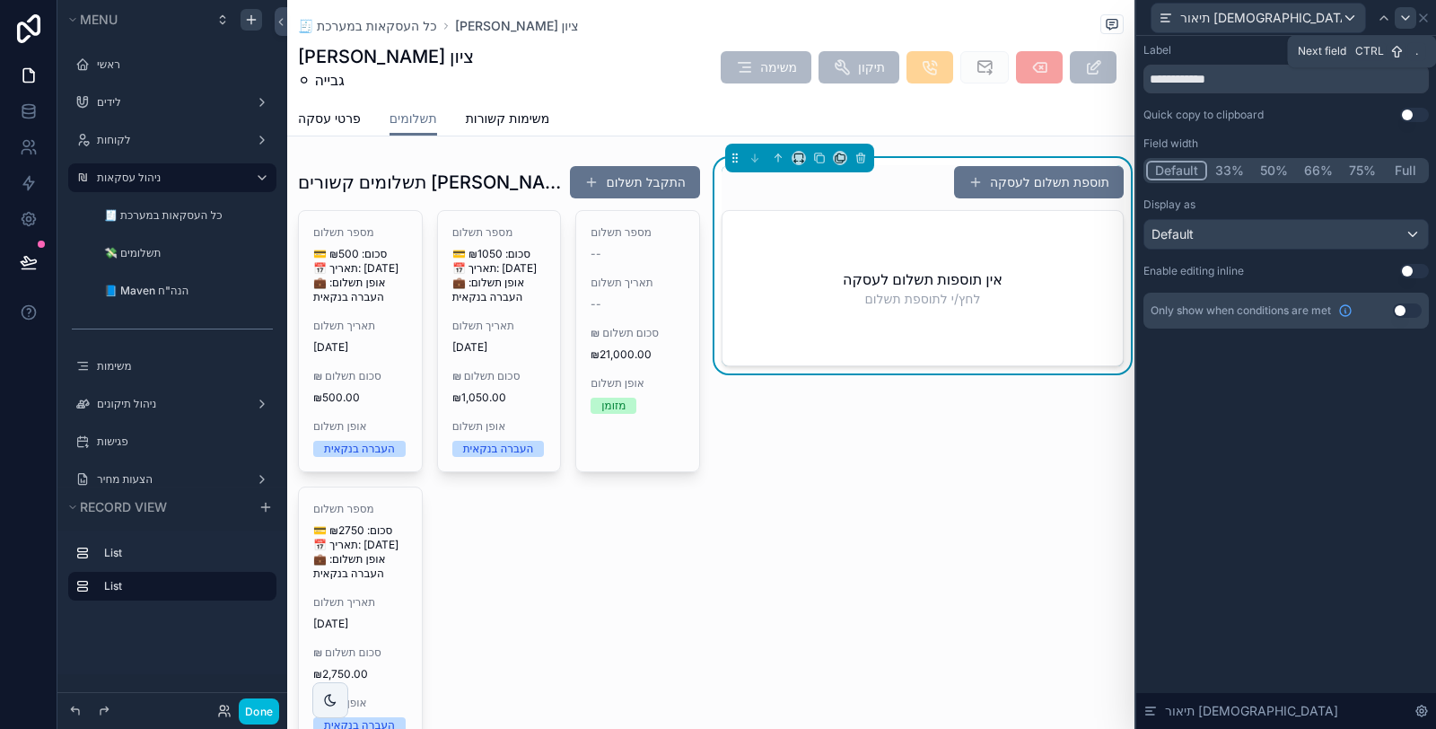
click at [1402, 19] on icon at bounding box center [1405, 18] width 7 height 4
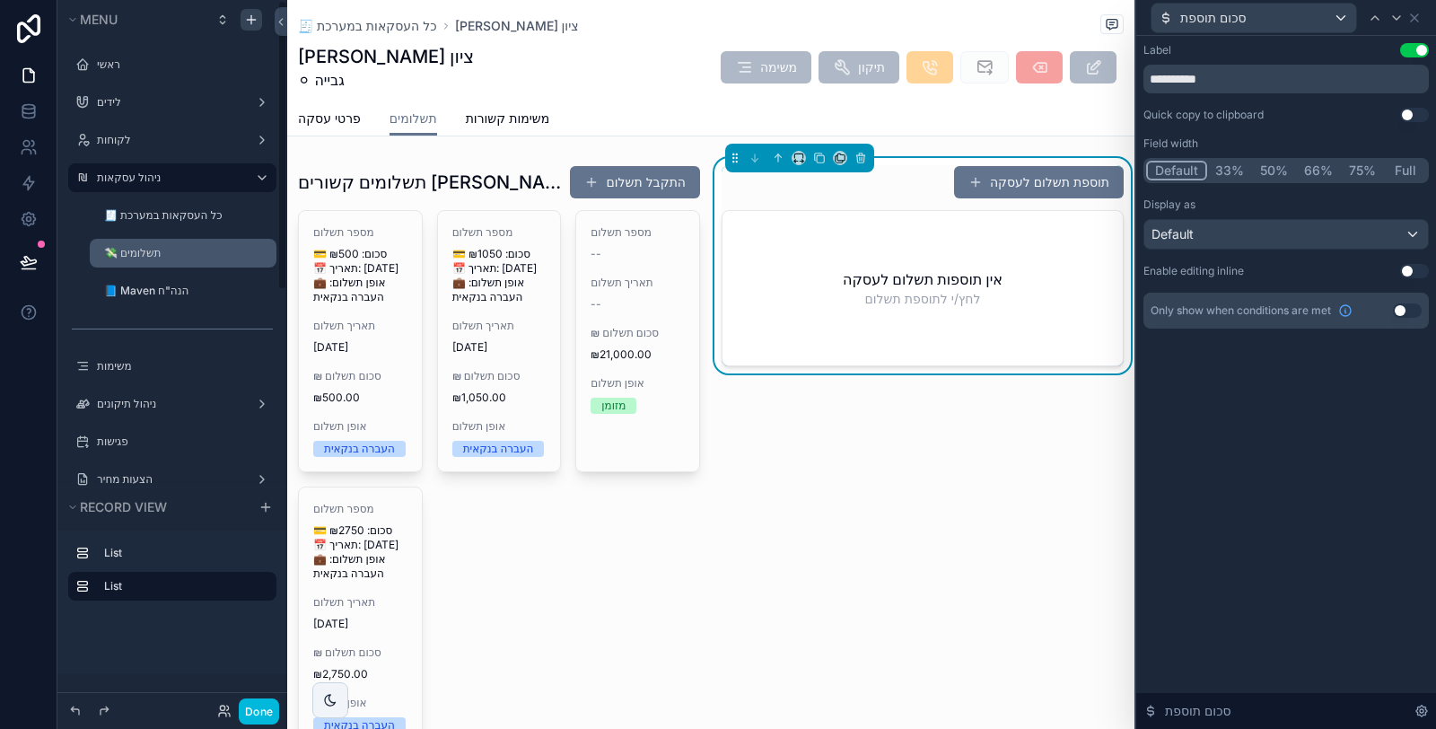
drag, startPoint x: 149, startPoint y: 220, endPoint x: 267, endPoint y: 245, distance: 121.1
click at [149, 219] on label "🧾 כל העסקאות במערכת" at bounding box center [185, 215] width 162 height 14
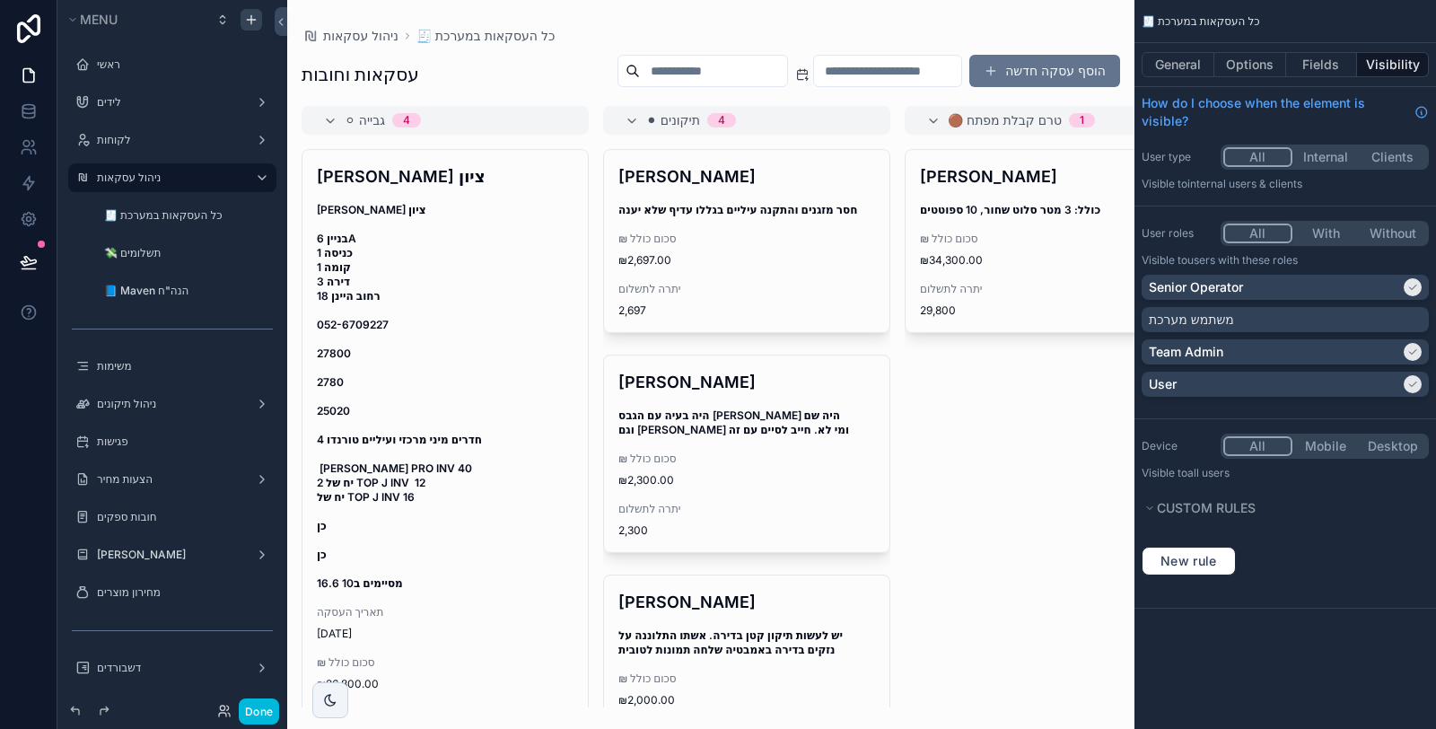
click at [640, 72] on input "scrollable content" at bounding box center [713, 70] width 147 height 25
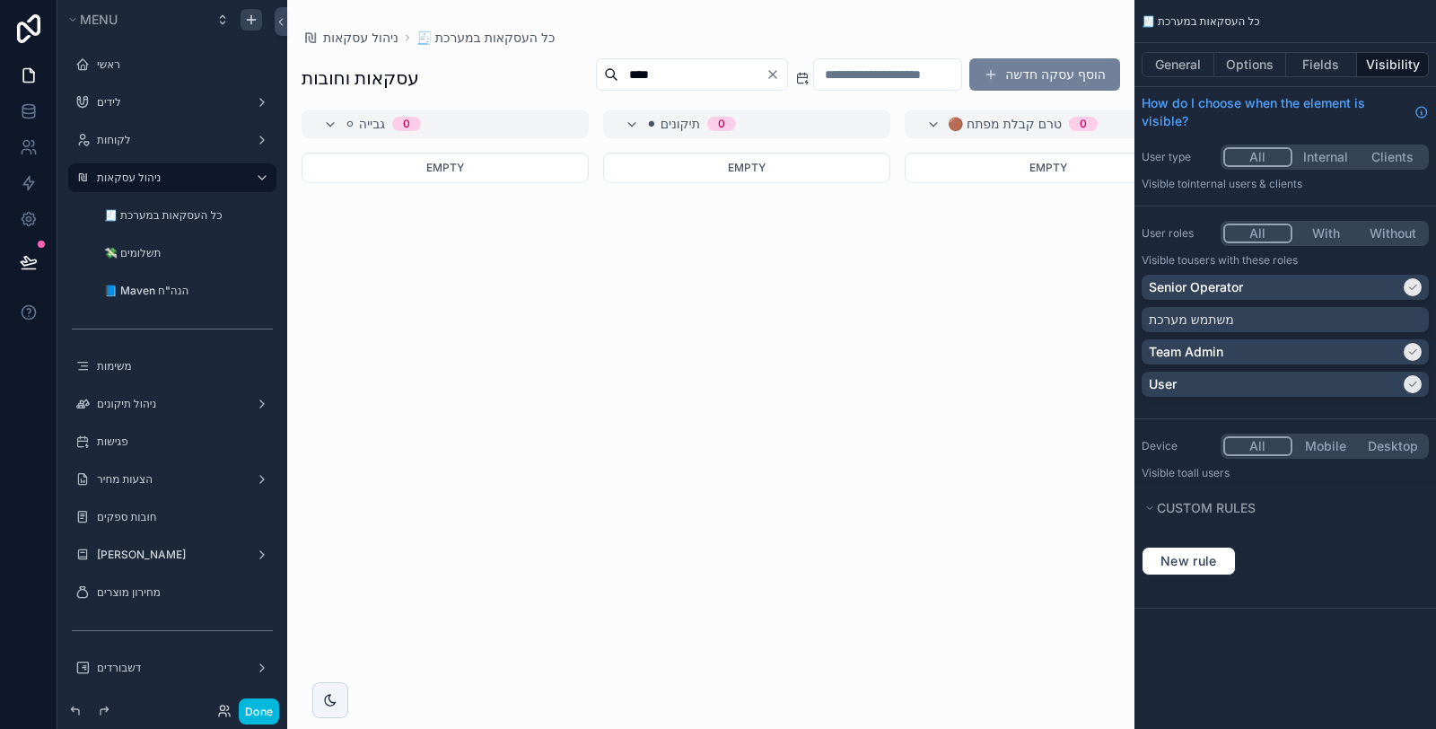
type input "****"
click at [1032, 69] on button "הוסף עסקה חדשה" at bounding box center [1044, 74] width 151 height 32
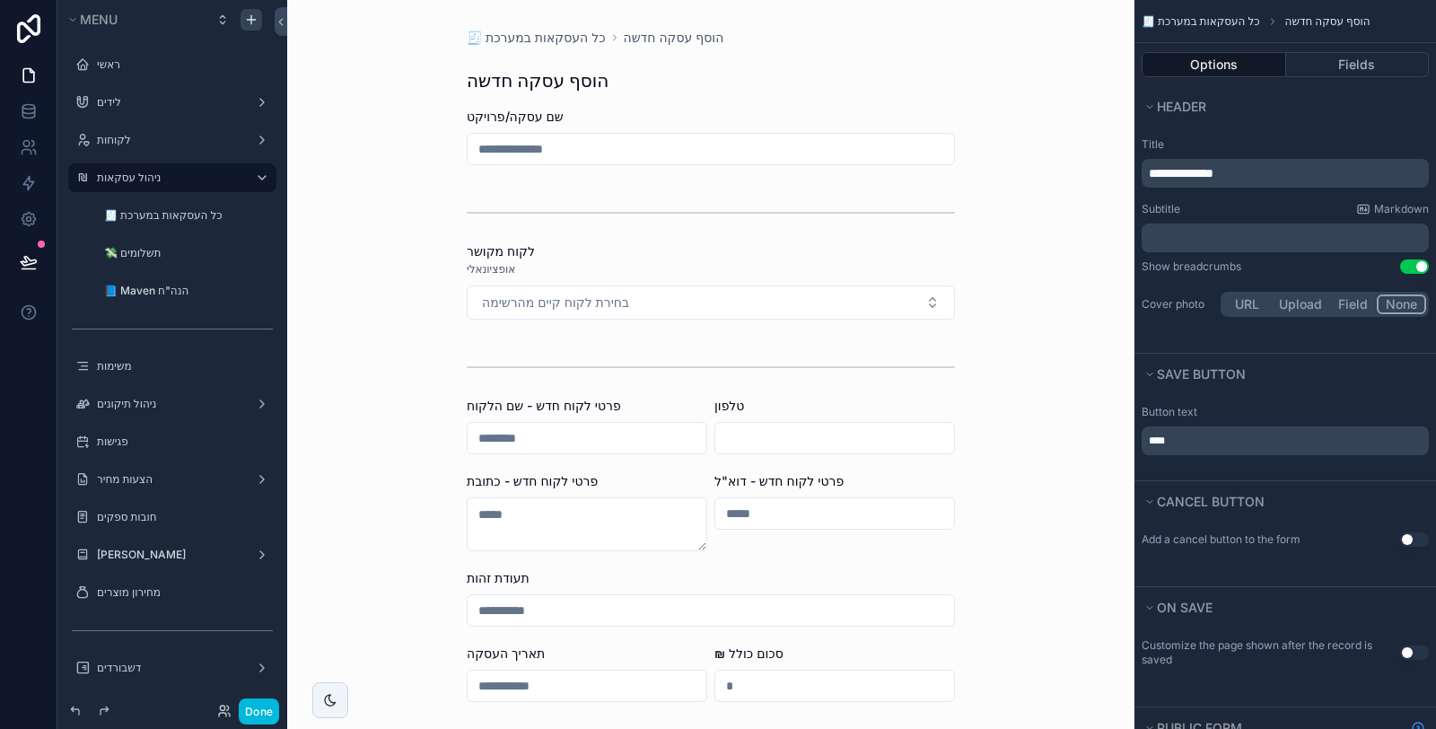
click at [598, 150] on input "scrollable content" at bounding box center [710, 148] width 486 height 25
type input "**********"
click at [603, 305] on span "בחירת לקוח קיים מהרשימה" at bounding box center [555, 302] width 147 height 18
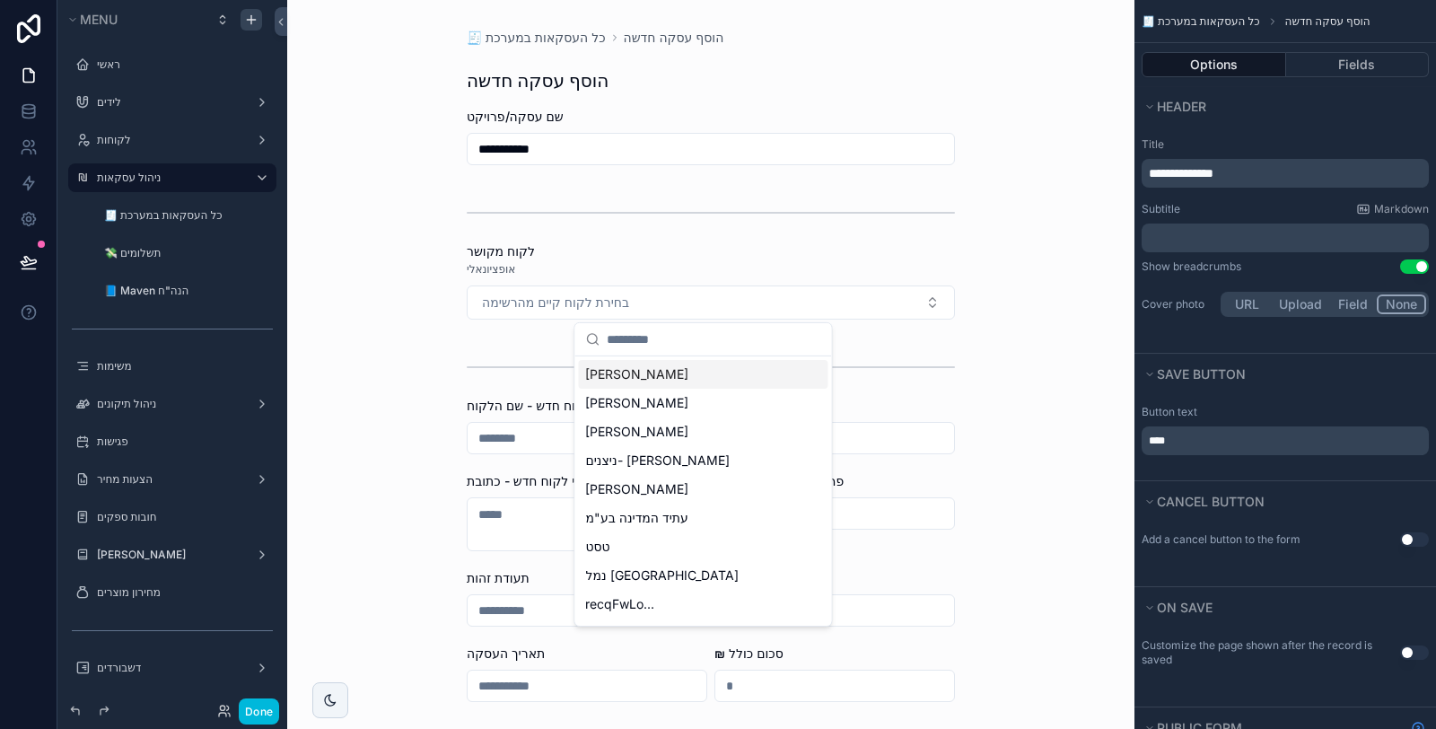
click at [648, 245] on div "לקוח מקושר" at bounding box center [711, 251] width 488 height 18
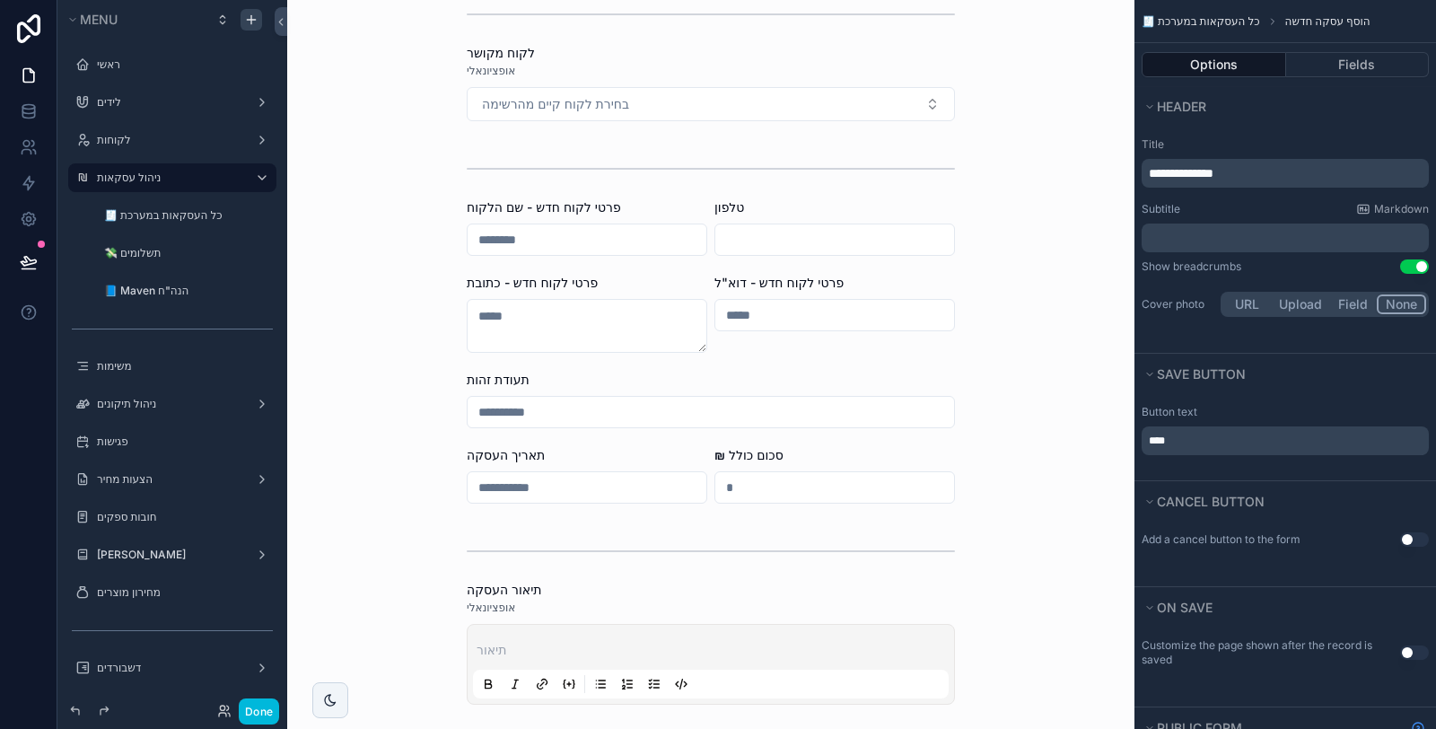
scroll to position [199, 0]
click at [548, 232] on input "scrollable content" at bounding box center [586, 238] width 239 height 25
type input "*"
type input "****"
click at [765, 239] on input "scrollable content" at bounding box center [834, 238] width 239 height 25
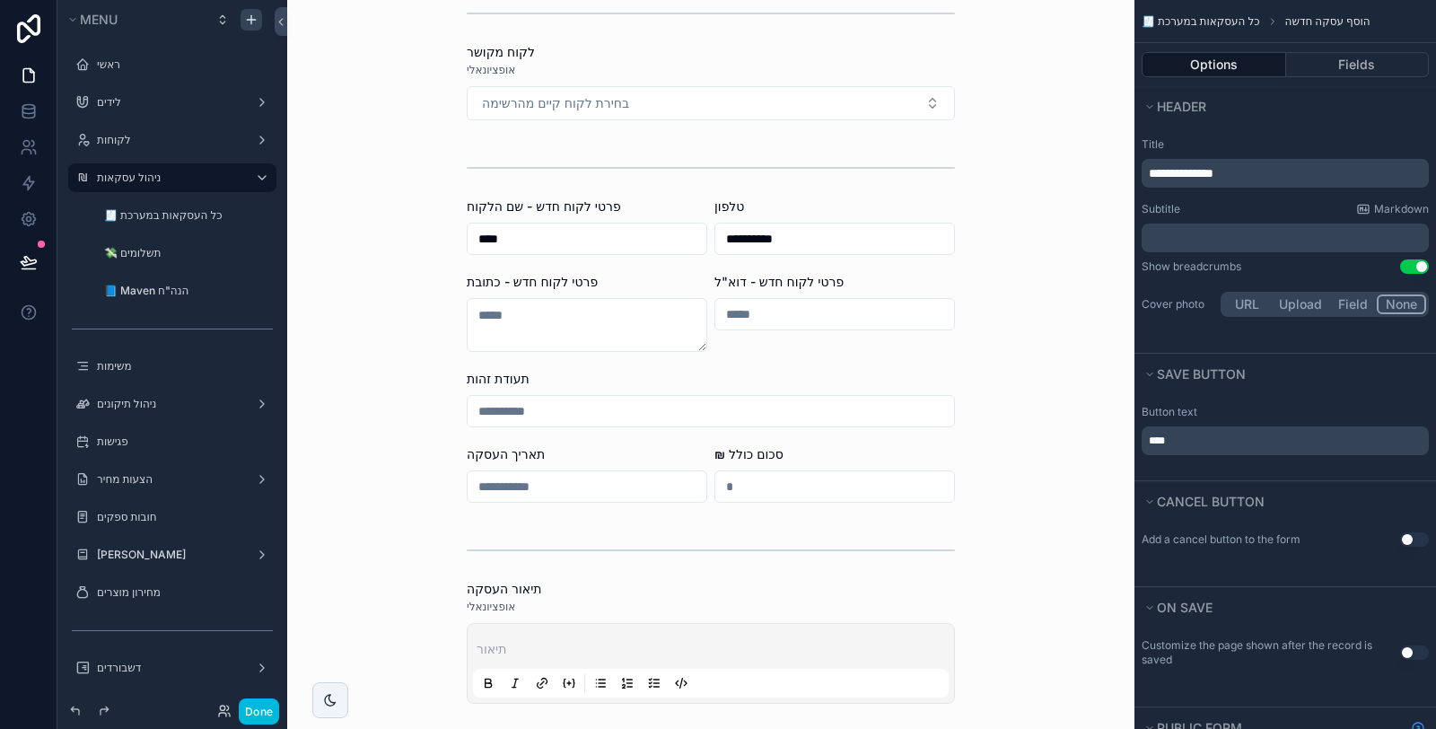
type input "**********"
click at [613, 321] on textarea "scrollable content" at bounding box center [587, 325] width 240 height 54
type textarea "**********"
click at [692, 398] on input "scrollable content" at bounding box center [710, 410] width 486 height 25
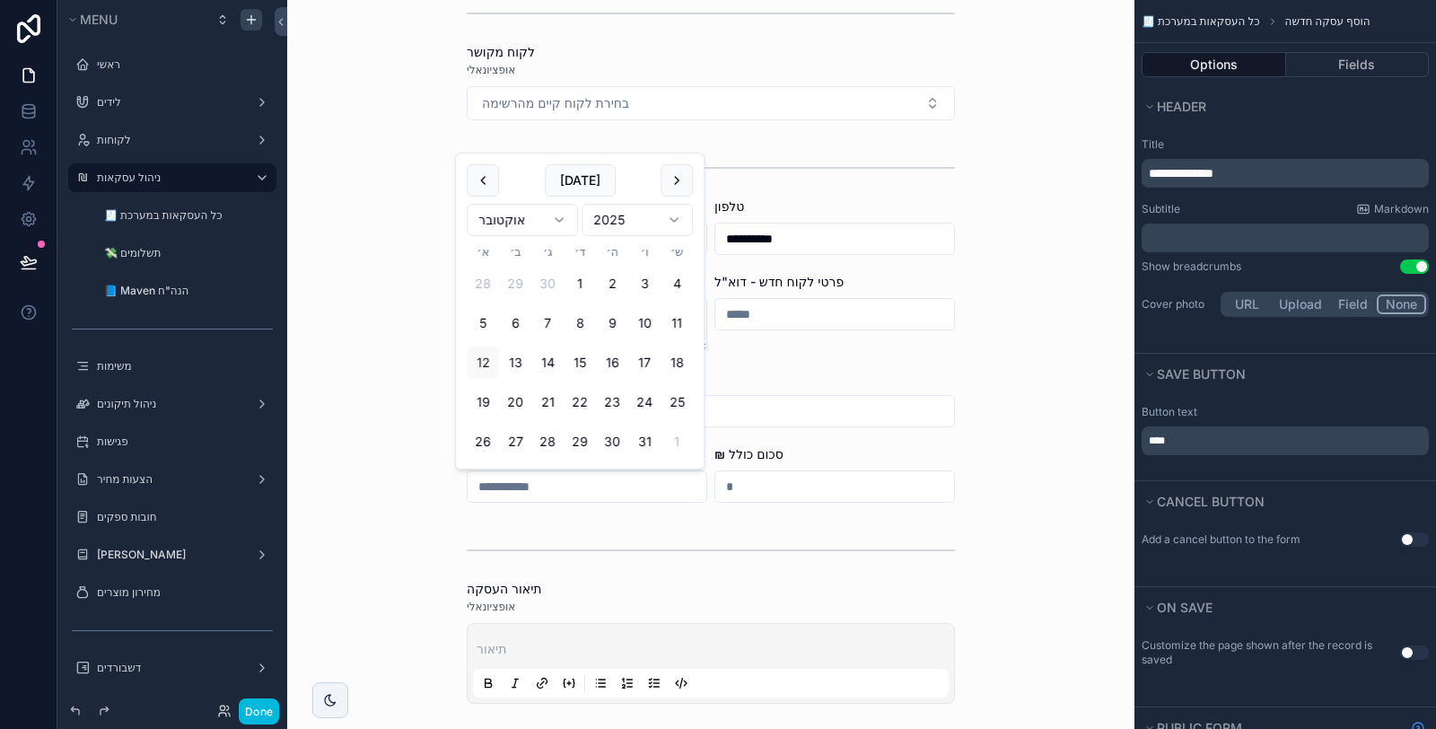
click at [607, 485] on input "scrollable content" at bounding box center [586, 486] width 239 height 25
click at [586, 409] on button "22" at bounding box center [579, 402] width 32 height 32
type input "**********"
click at [746, 493] on input "scrollable content" at bounding box center [834, 486] width 239 height 25
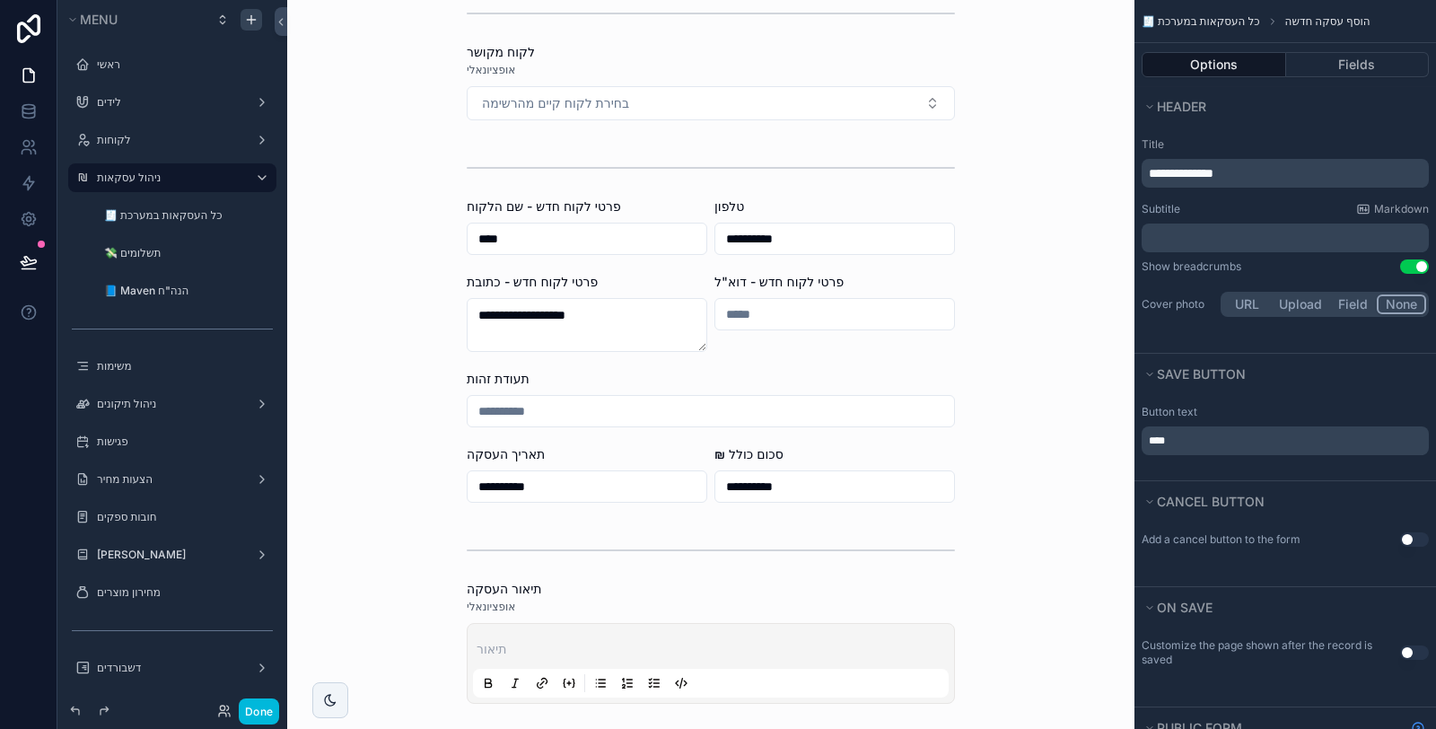
type input "**********"
click at [730, 529] on div "scrollable content" at bounding box center [711, 550] width 488 height 45
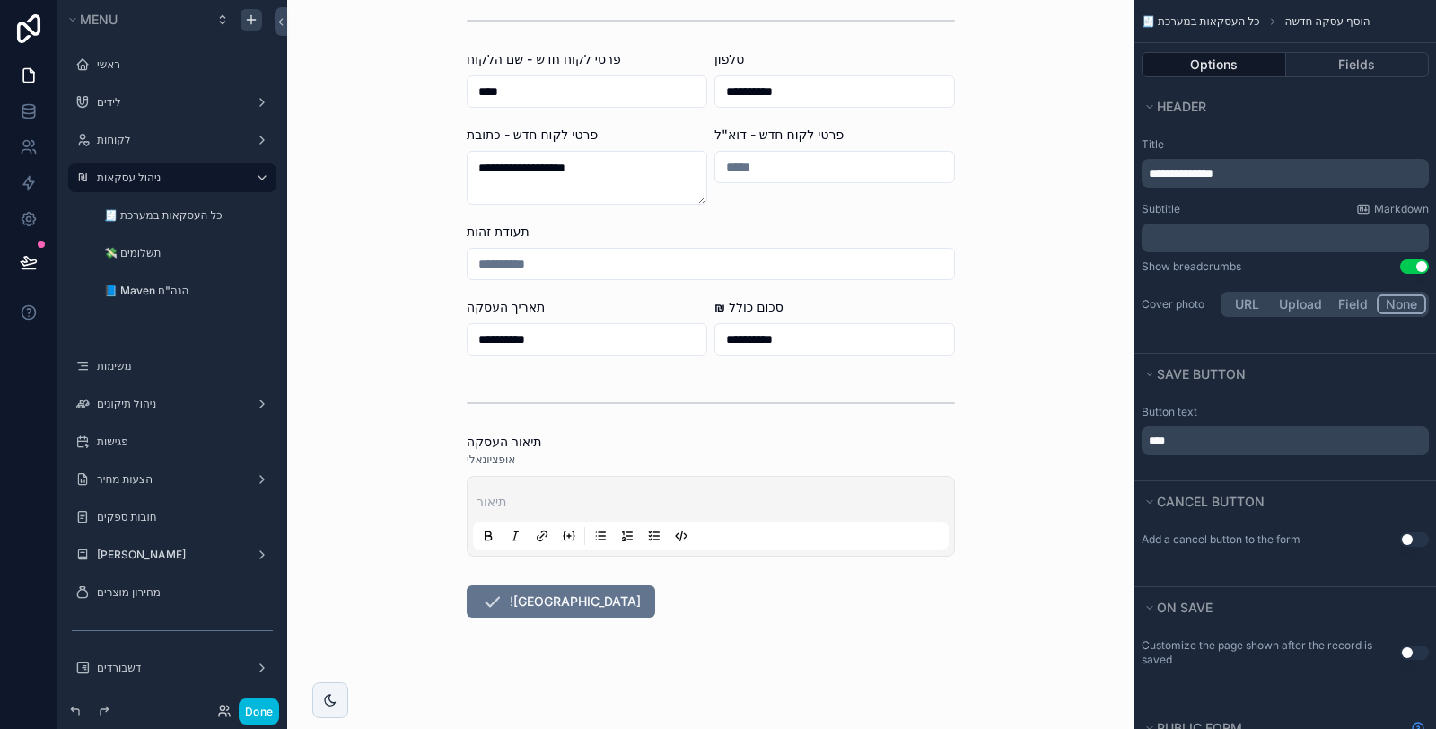
scroll to position [346, 0]
click at [611, 501] on p "scrollable content" at bounding box center [714, 502] width 476 height 18
click at [532, 585] on button "![GEOGRAPHIC_DATA]" at bounding box center [561, 601] width 188 height 32
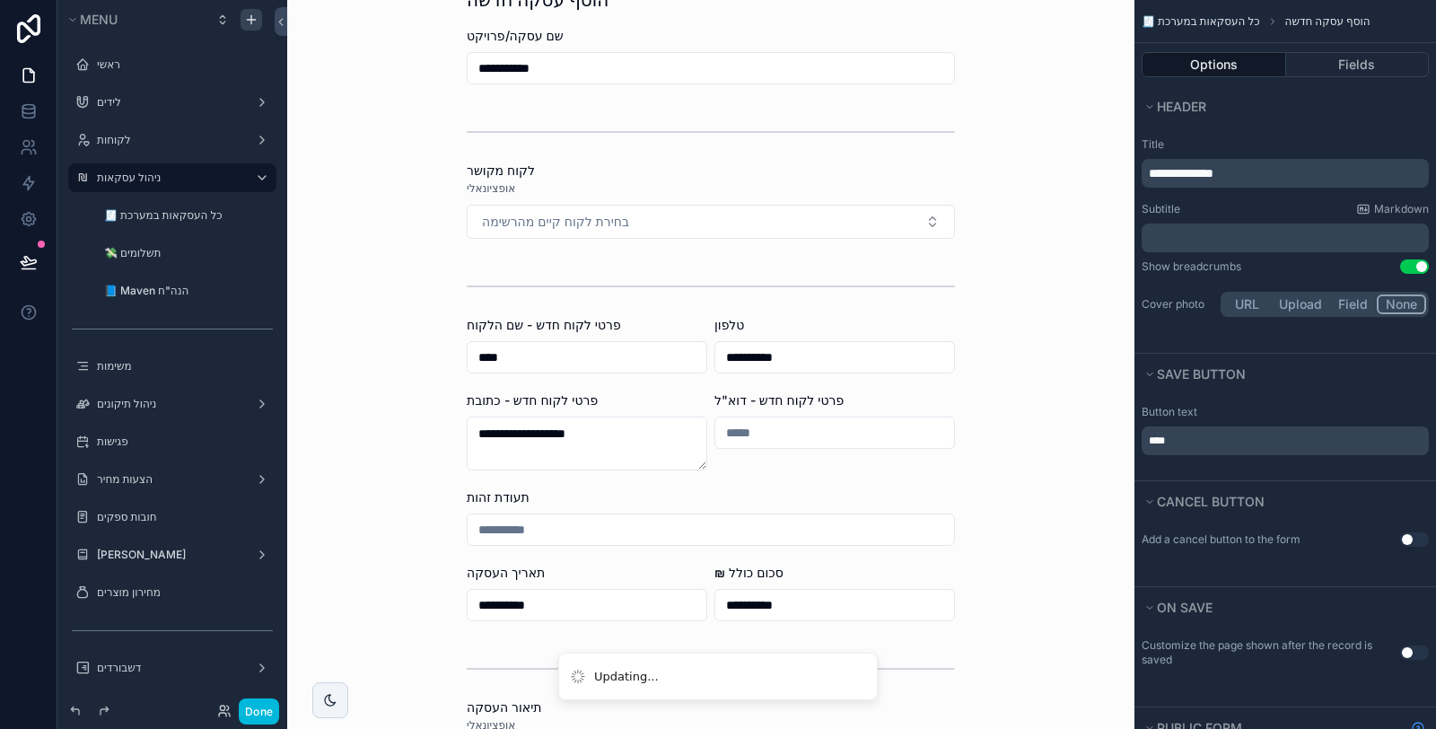
scroll to position [0, 0]
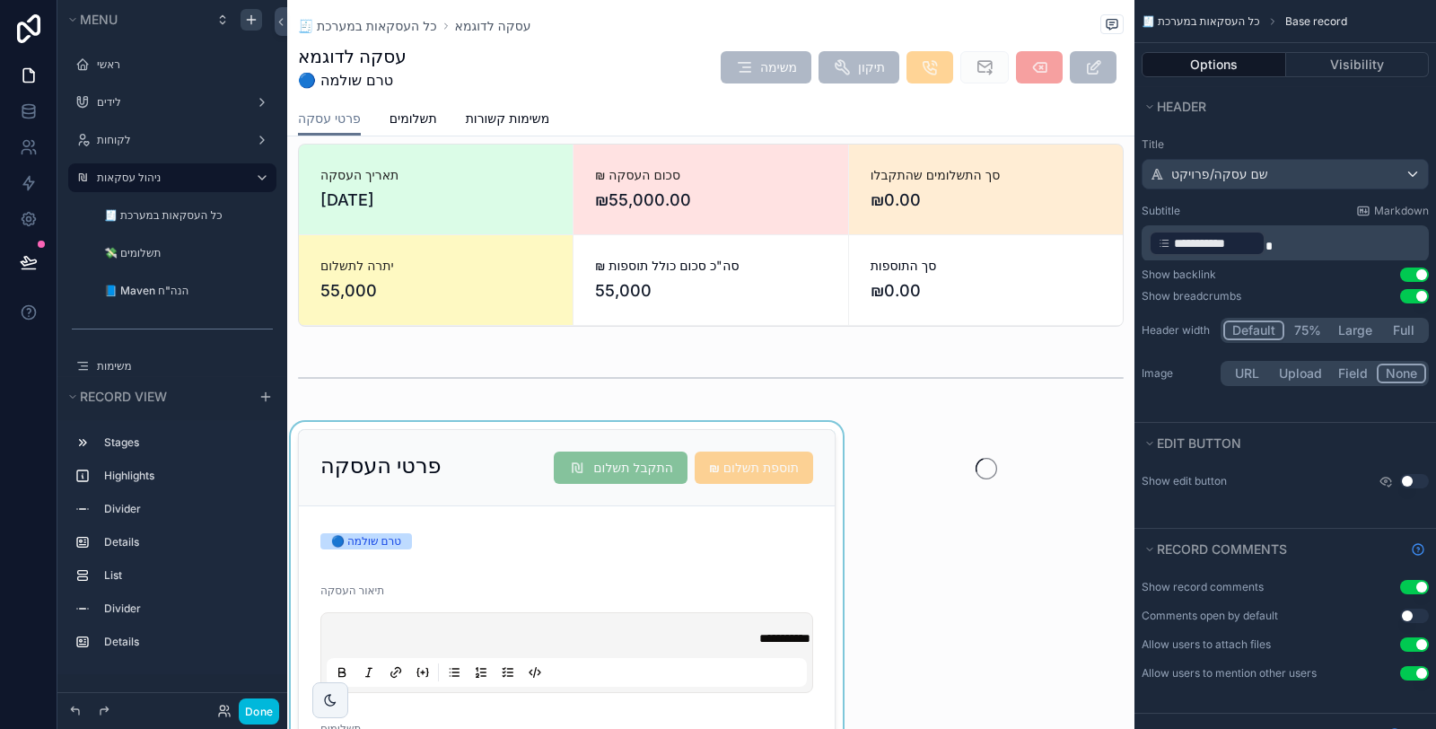
scroll to position [100, 0]
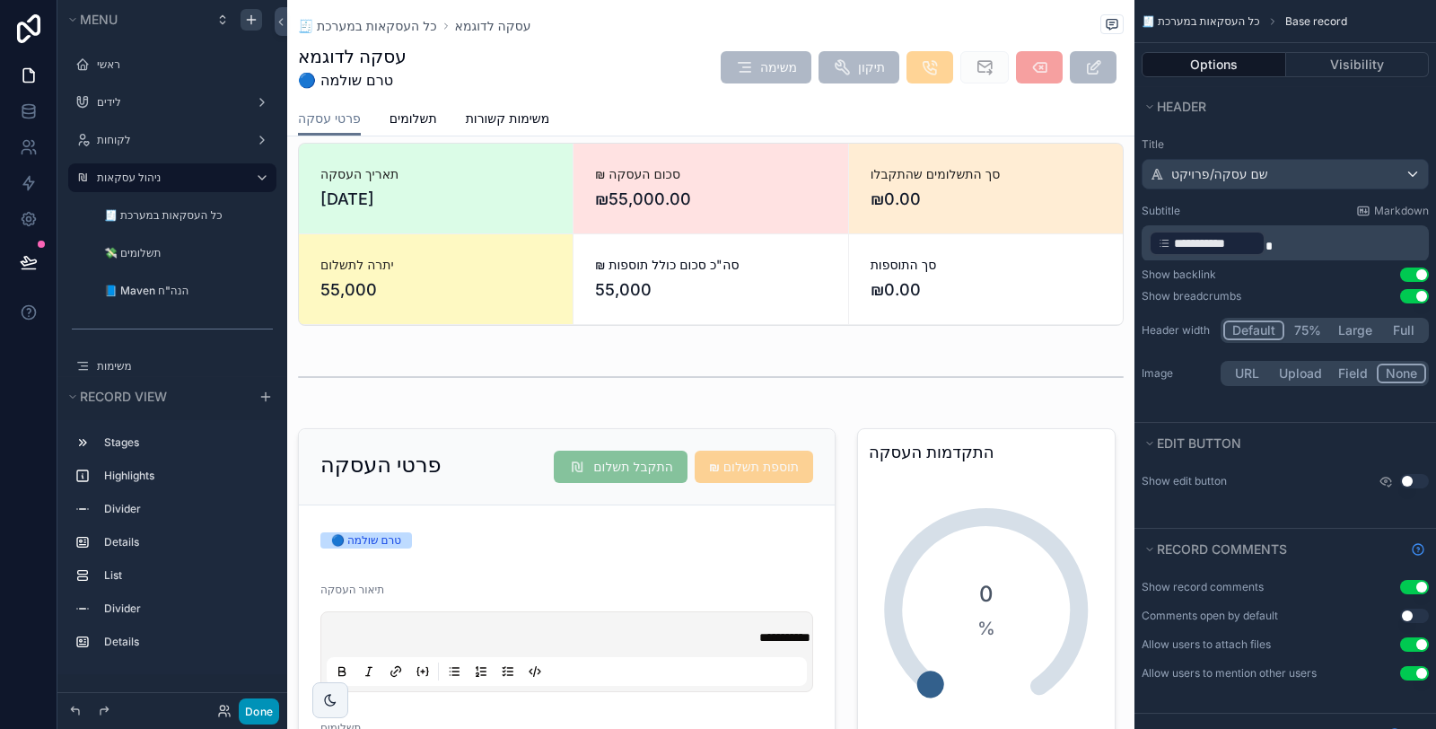
click at [251, 719] on button "Done" at bounding box center [259, 711] width 40 height 26
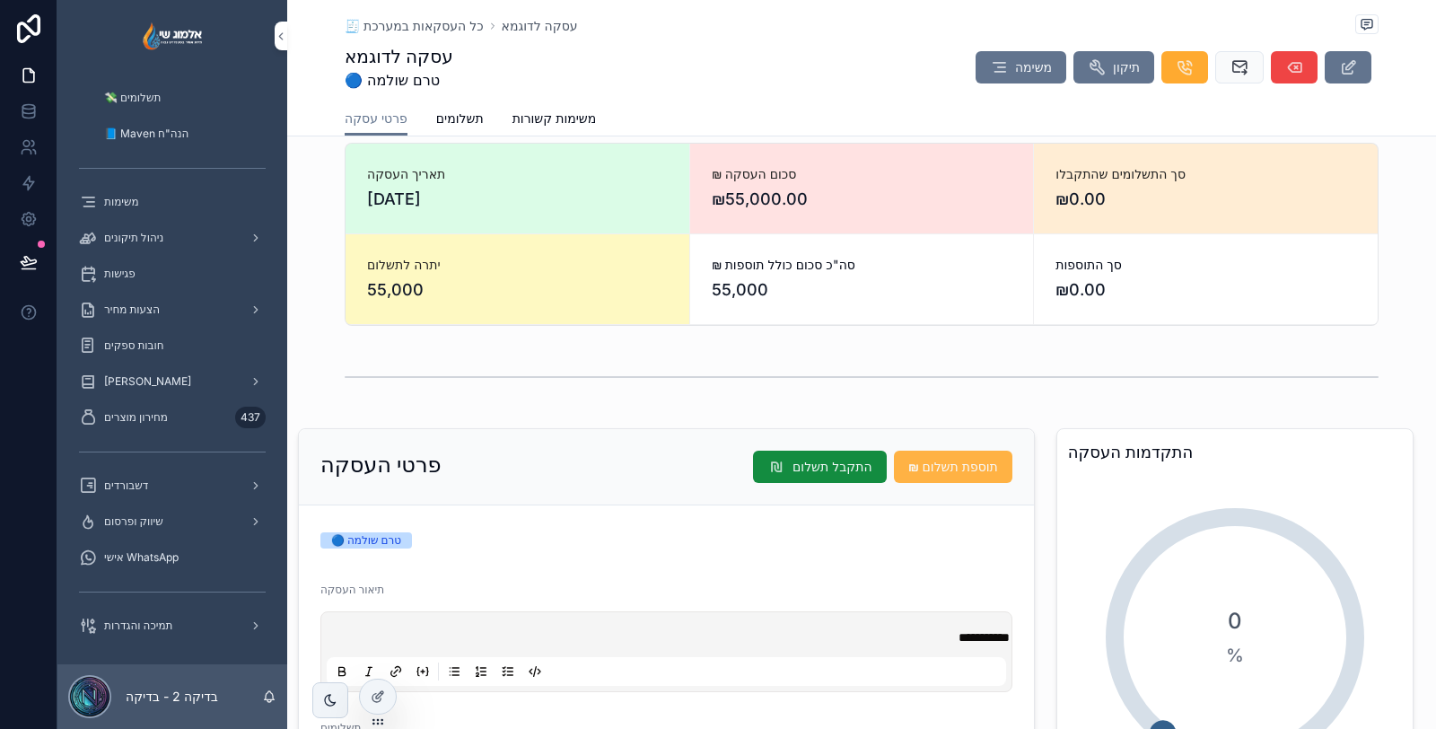
click at [930, 476] on span "₪ תוספת תשלום" at bounding box center [953, 467] width 90 height 18
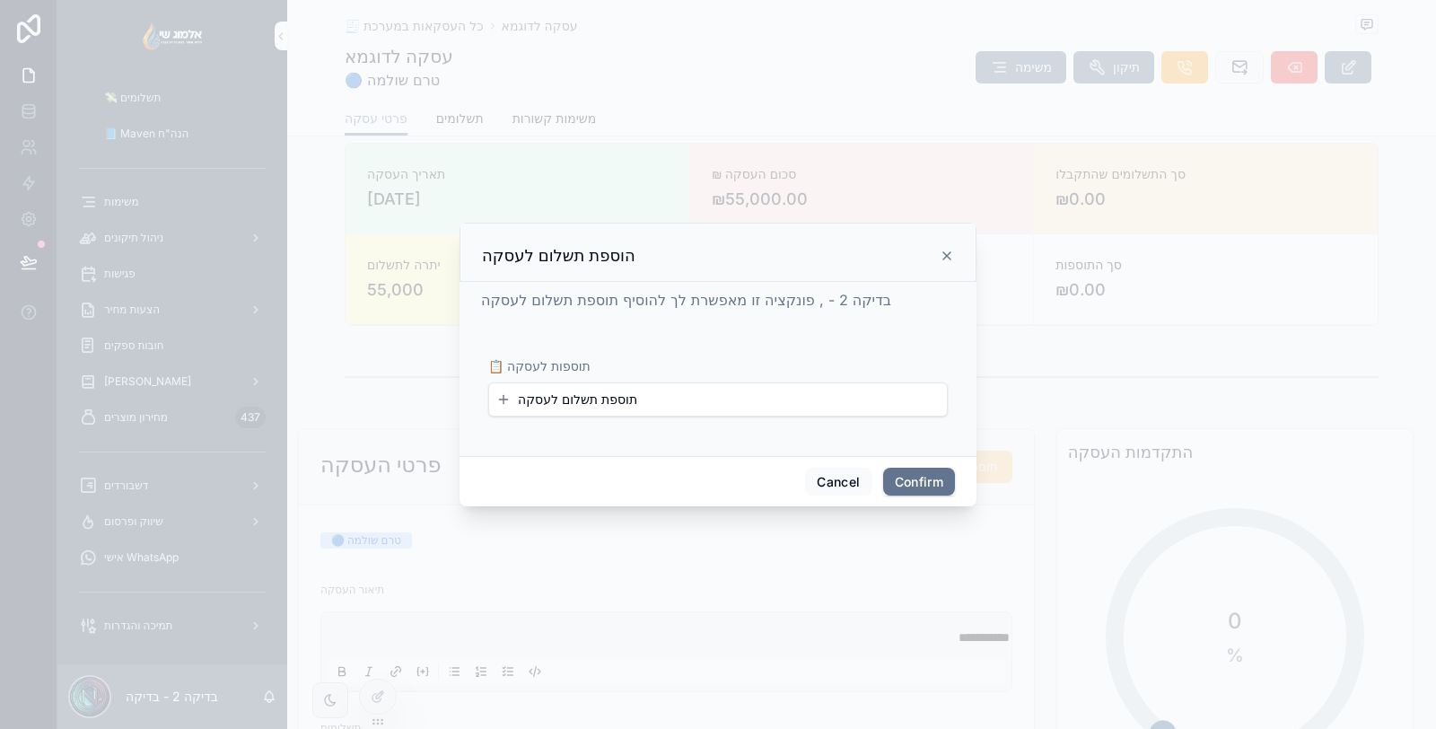
click at [755, 421] on div "📋 תוספות לעסקה תוספת תשלום לעסקה" at bounding box center [717, 395] width 459 height 77
click at [613, 401] on span "תוספת תשלום לעסקה" at bounding box center [577, 399] width 119 height 18
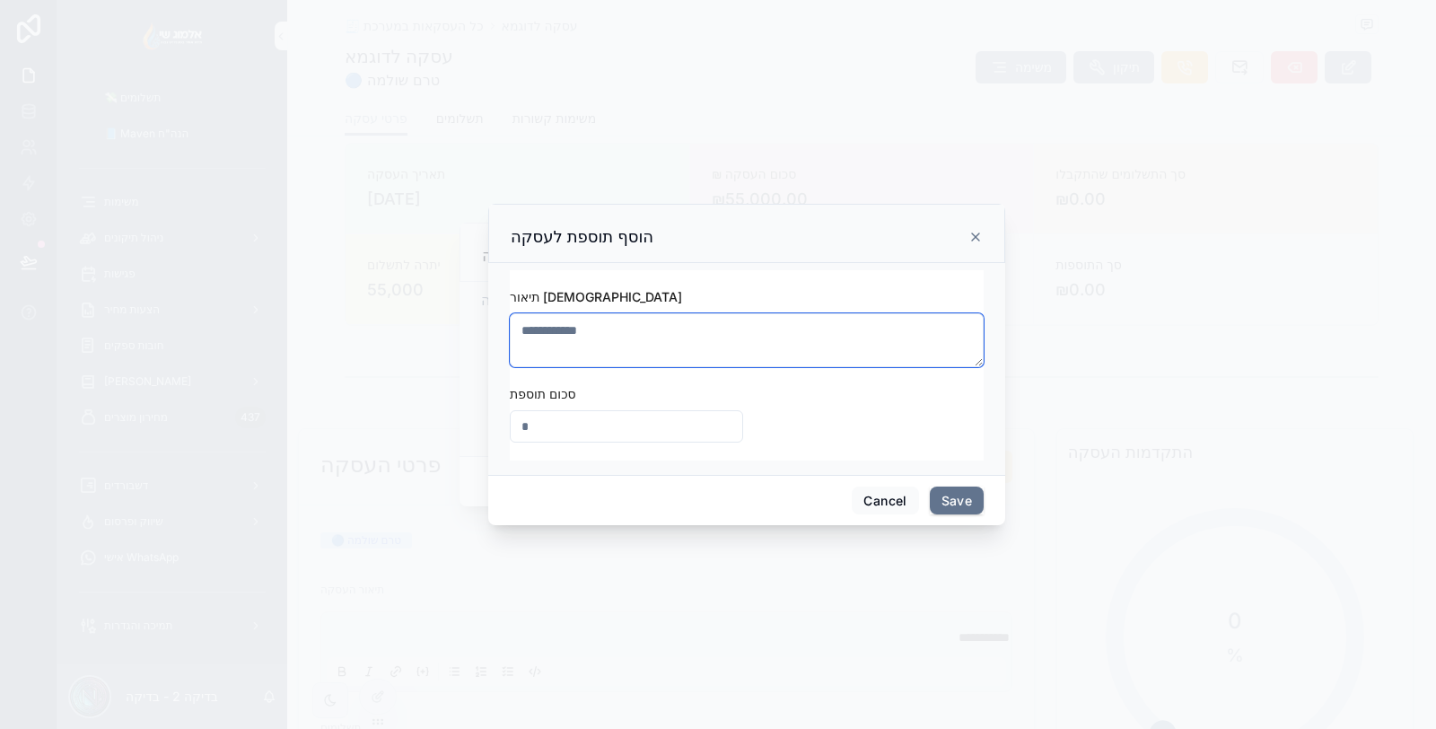
click at [778, 356] on textarea at bounding box center [747, 340] width 474 height 54
type textarea "**********"
click at [673, 434] on input "text" at bounding box center [626, 426] width 231 height 25
type input "*********"
click at [960, 499] on button "Save" at bounding box center [957, 500] width 54 height 29
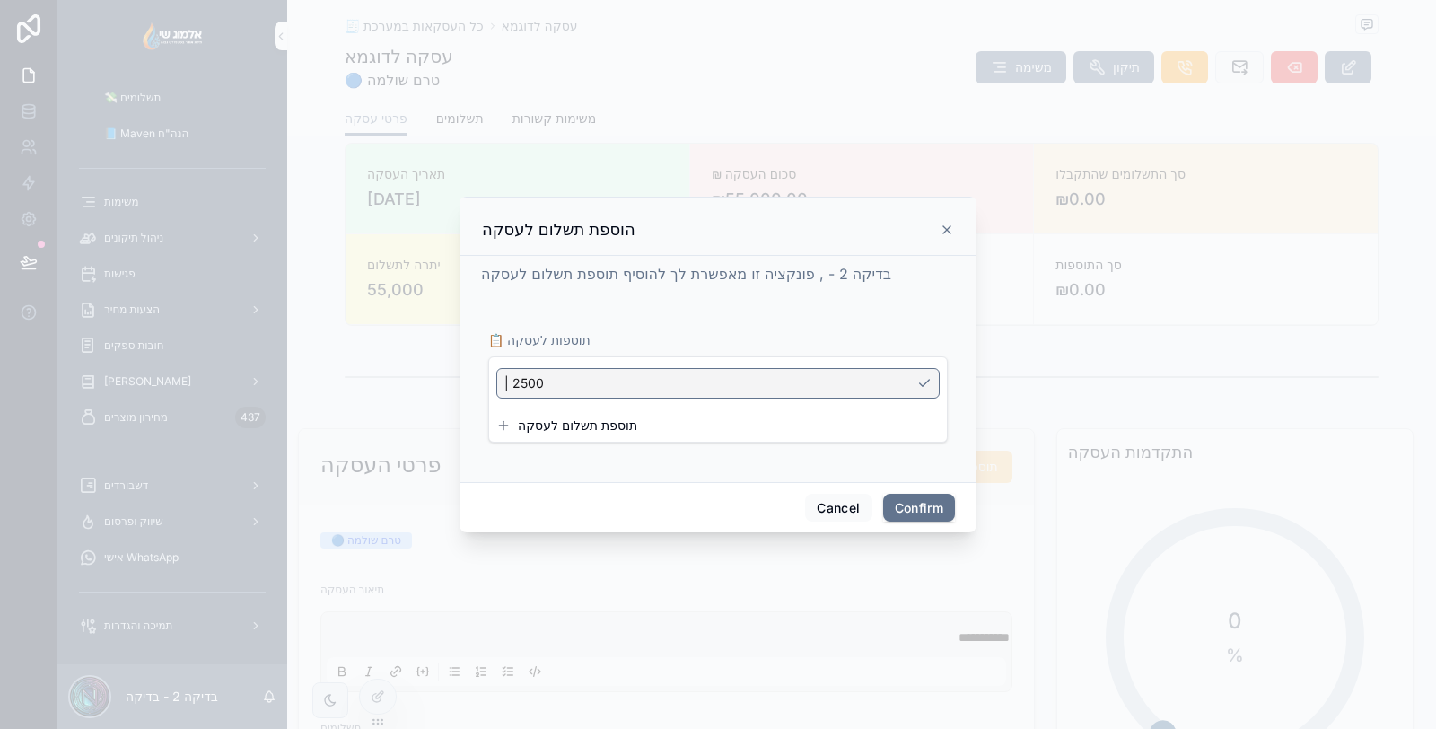
click at [718, 459] on div "📋 תוספות לעסקה | 2500 תוספת תשלום לעסקה" at bounding box center [718, 387] width 474 height 162
click at [672, 454] on div "📋 תוספות לעסקה | 2500 תוספת תשלום לעסקה" at bounding box center [717, 395] width 459 height 129
click at [575, 427] on span "תוספת תשלום לעסקה" at bounding box center [577, 425] width 119 height 18
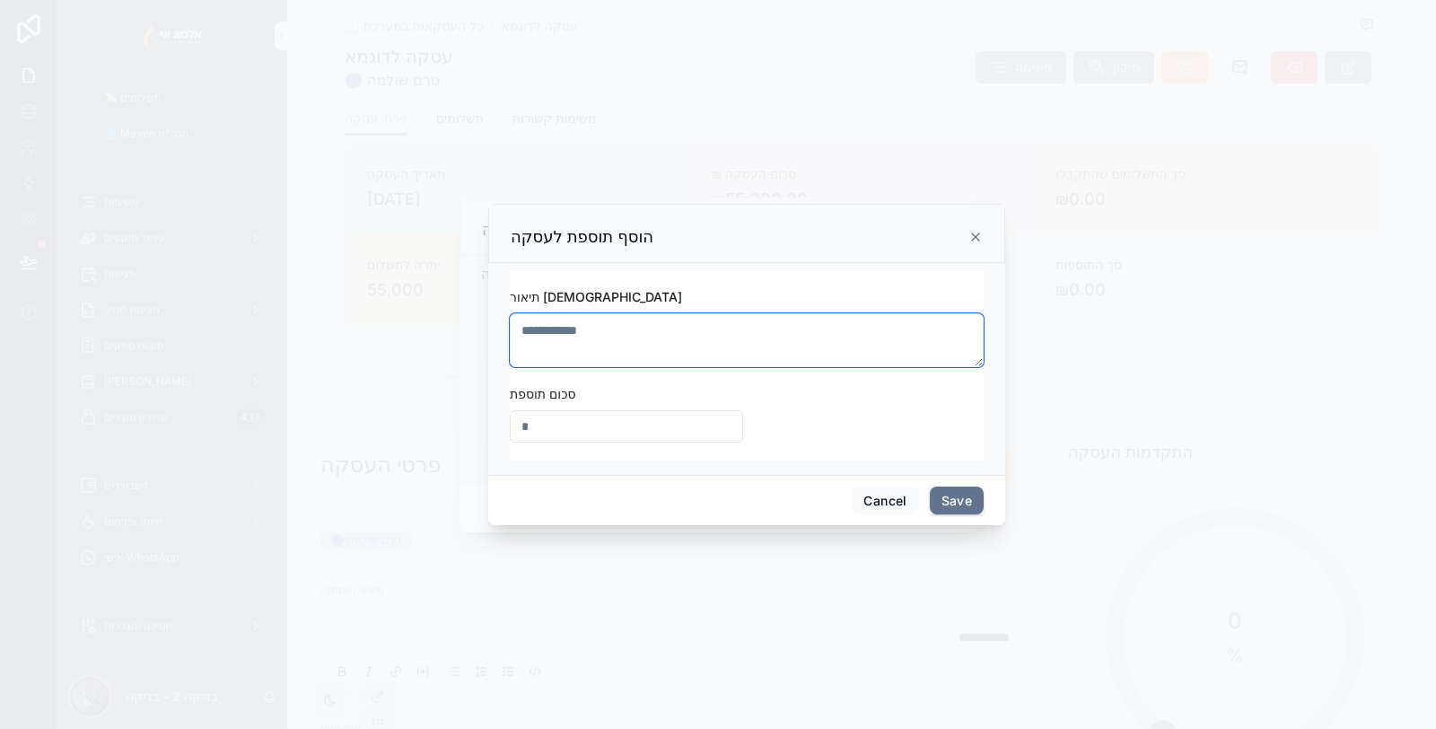
click at [609, 336] on textarea at bounding box center [747, 340] width 474 height 54
type textarea "**********"
click at [611, 432] on input "text" at bounding box center [626, 426] width 231 height 25
type input "*********"
click at [894, 418] on div "**********" at bounding box center [747, 374] width 474 height 172
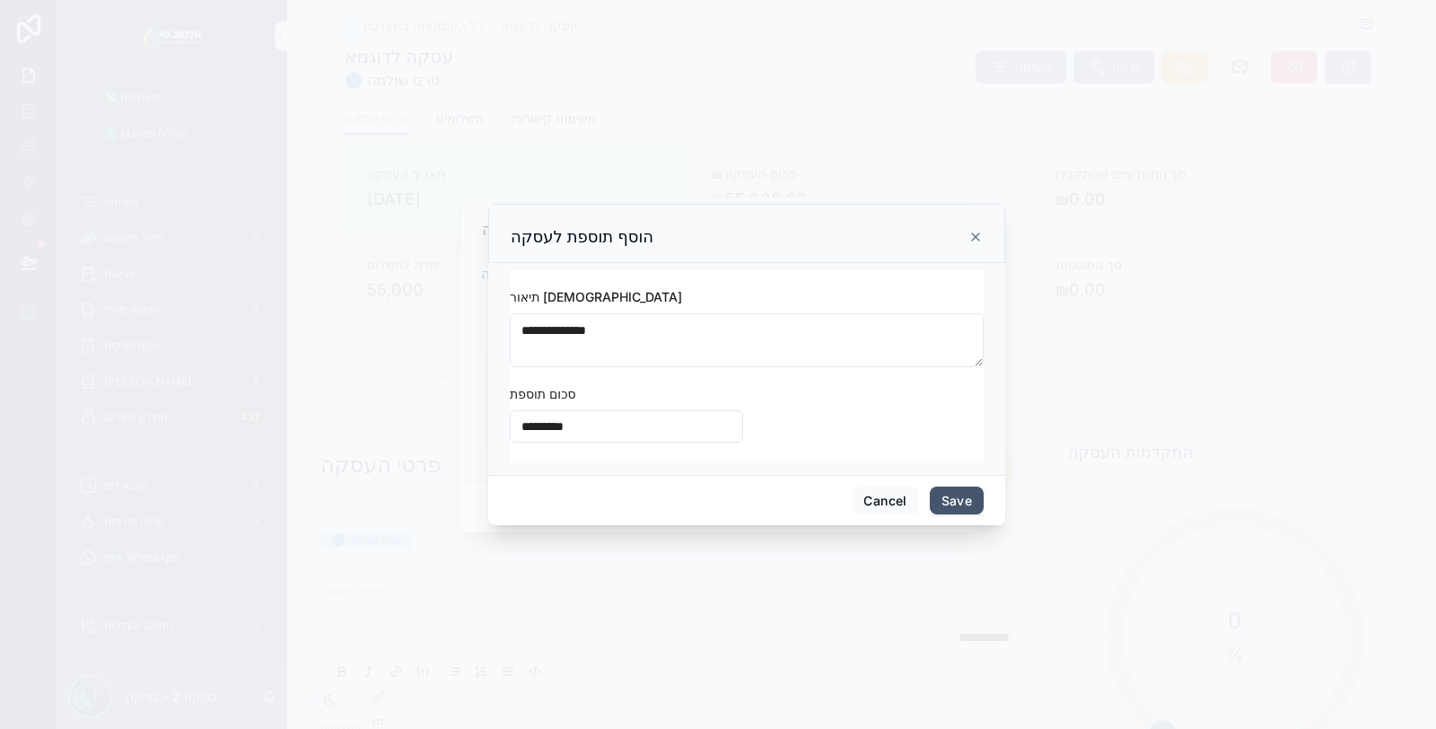
click at [948, 504] on button "Save" at bounding box center [957, 500] width 54 height 29
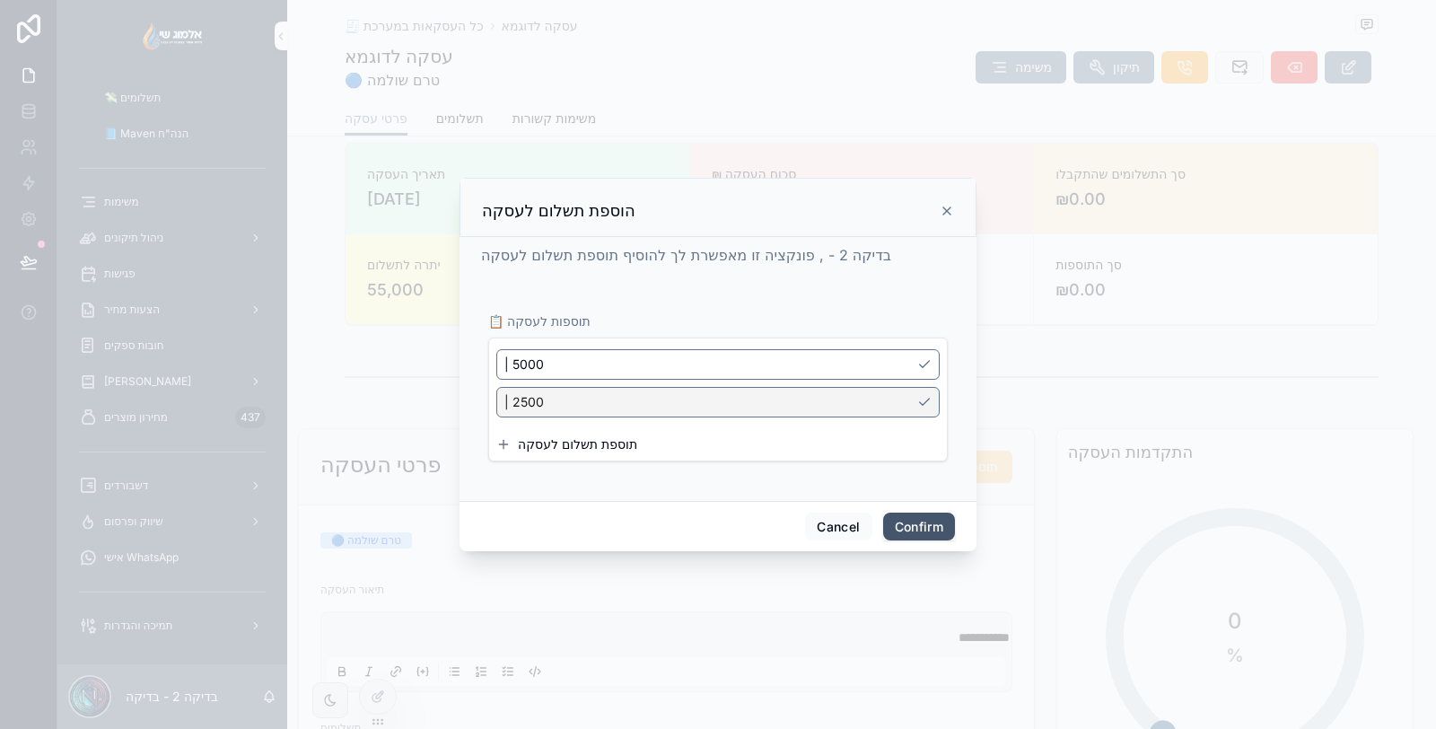
click at [909, 523] on button "Confirm" at bounding box center [919, 526] width 72 height 29
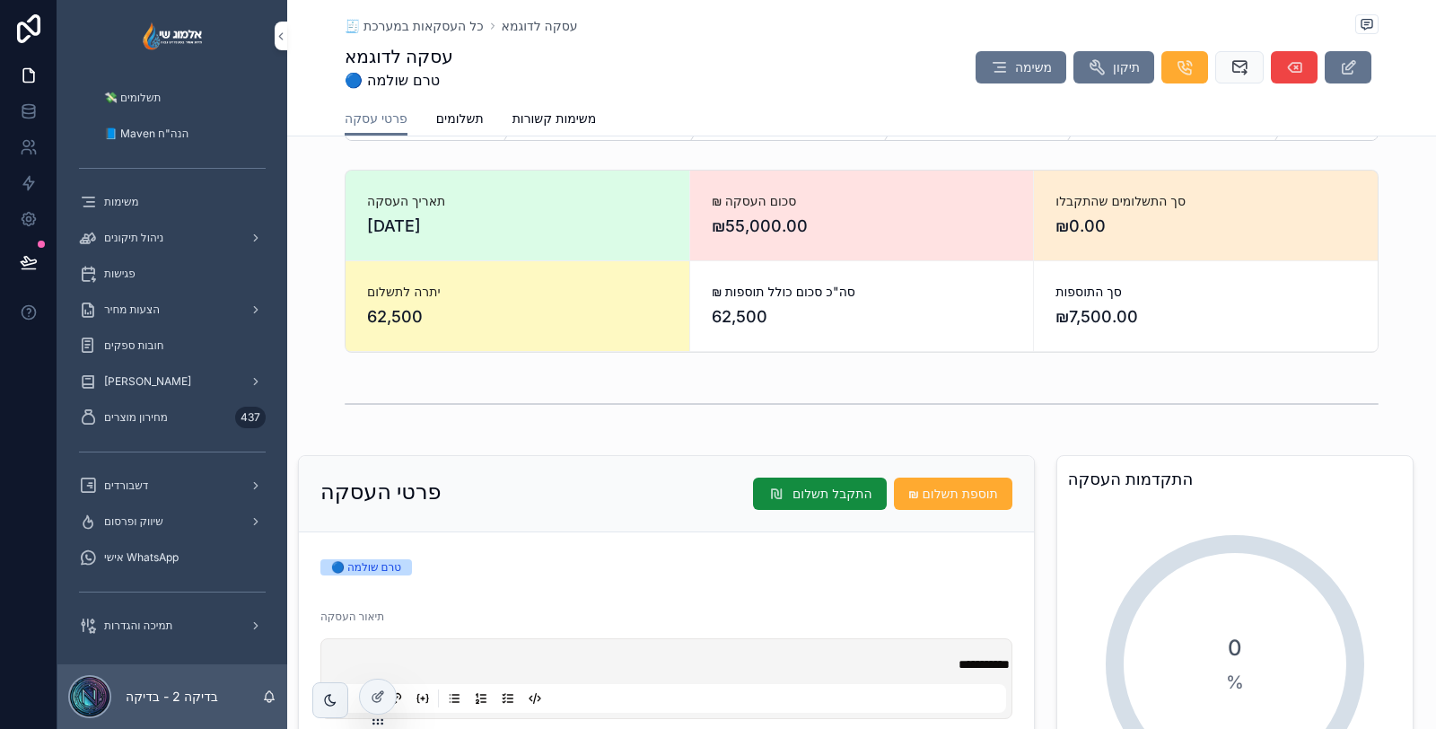
scroll to position [0, 0]
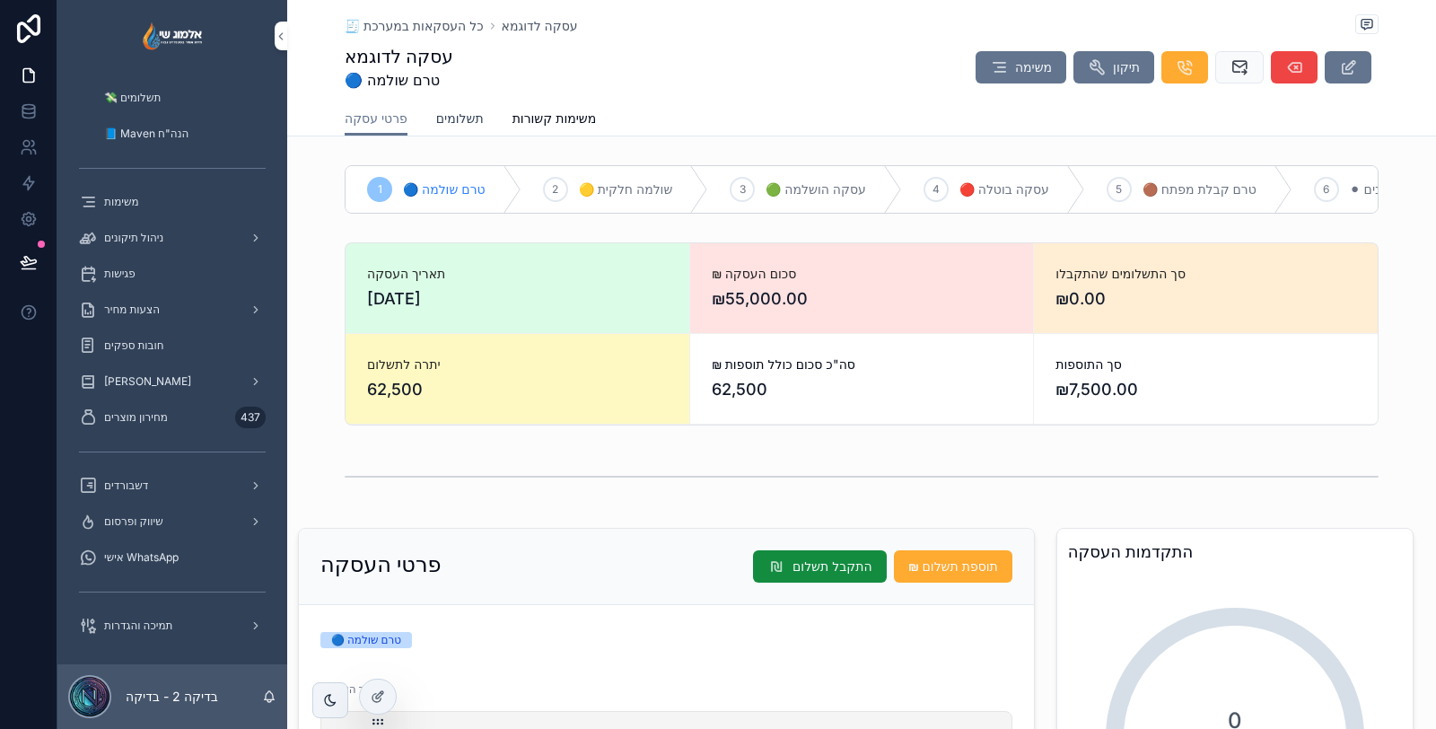
click at [464, 110] on span "תשלומים" at bounding box center [460, 118] width 48 height 18
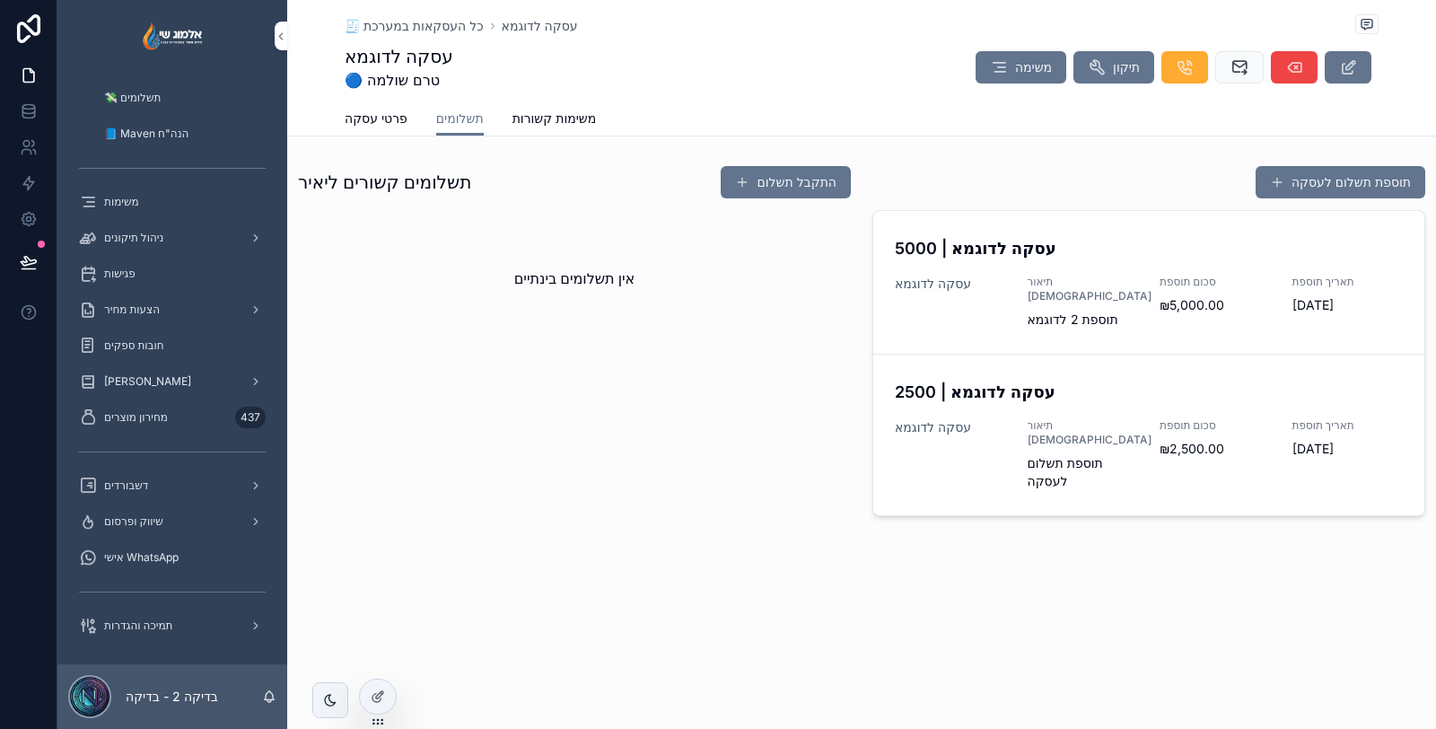
click at [1131, 310] on span "תוספת 2 לדוגמא" at bounding box center [1082, 319] width 111 height 18
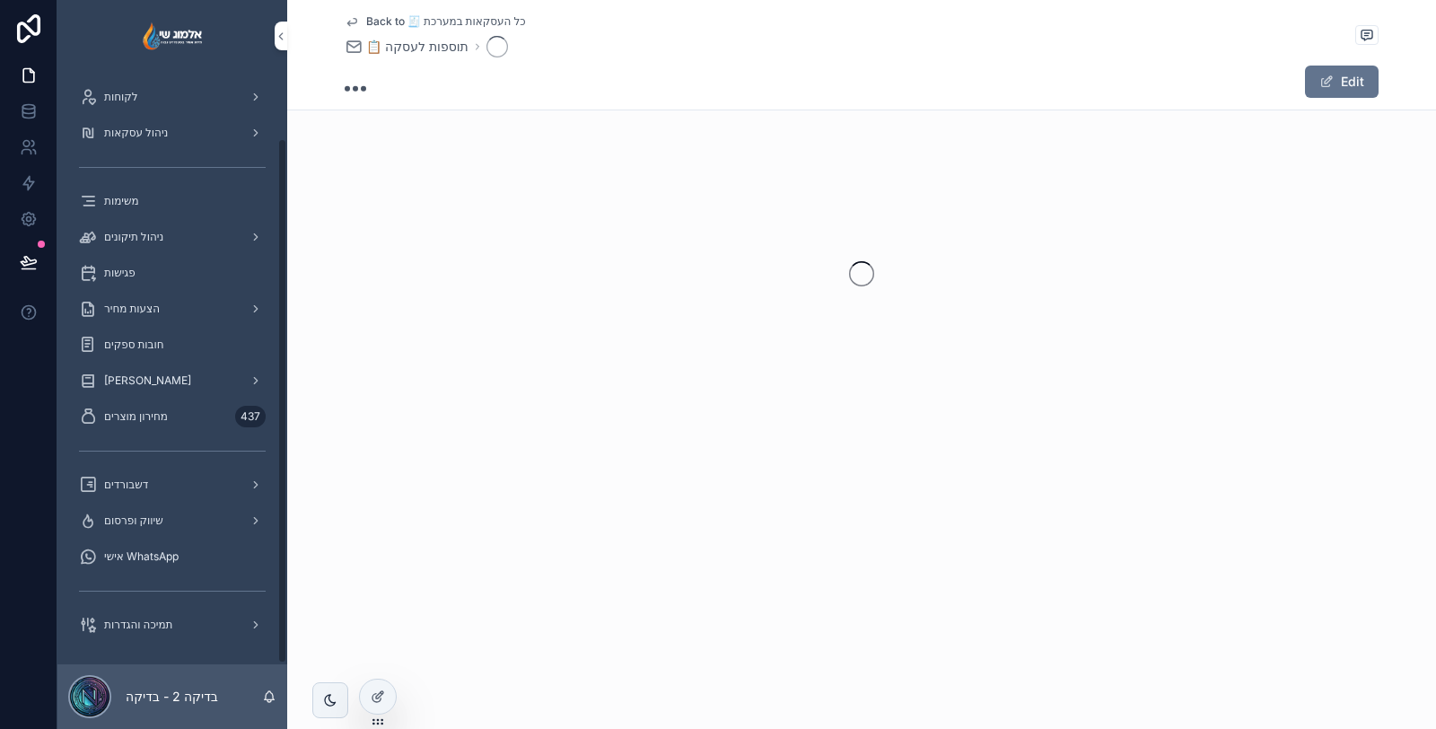
scroll to position [74, 0]
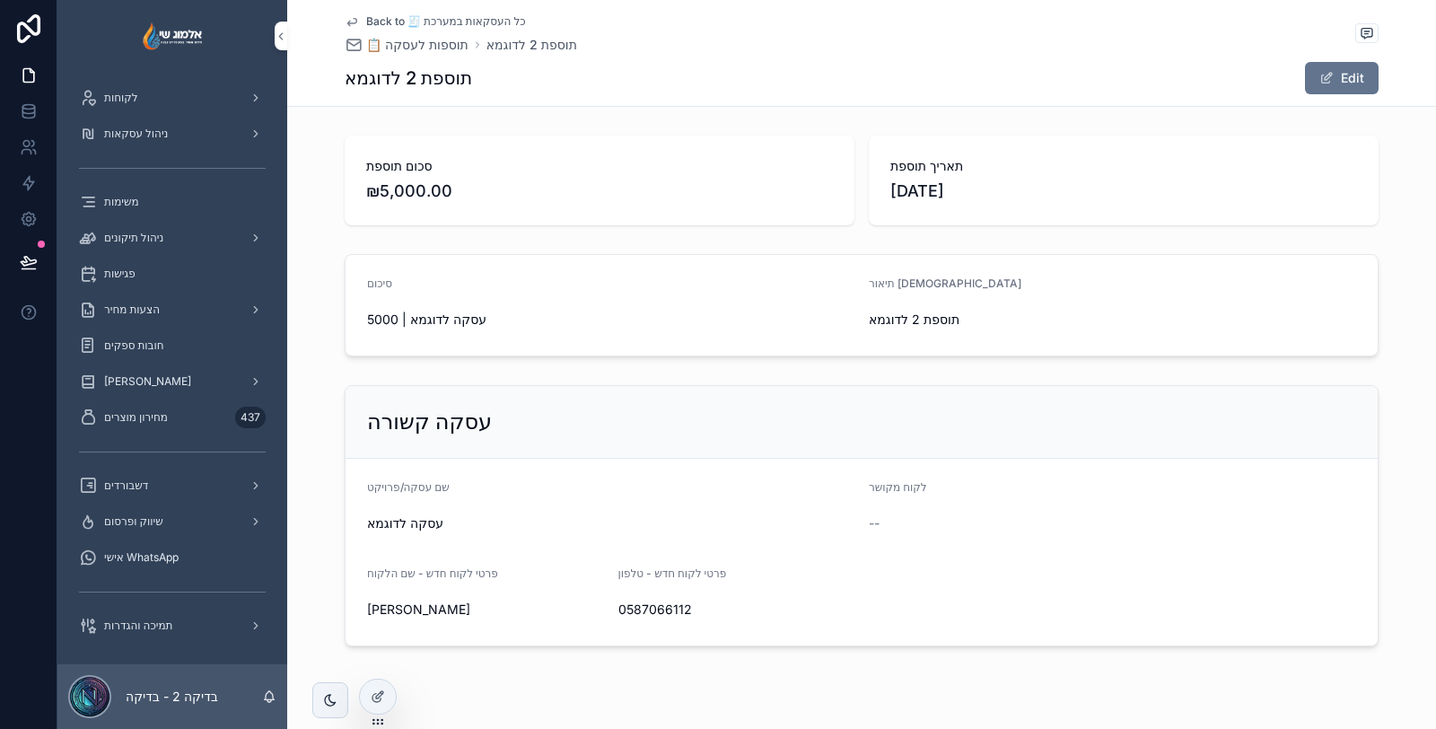
click at [396, 21] on span "Back to 🧾 כל העסקאות במערכת" at bounding box center [446, 21] width 160 height 14
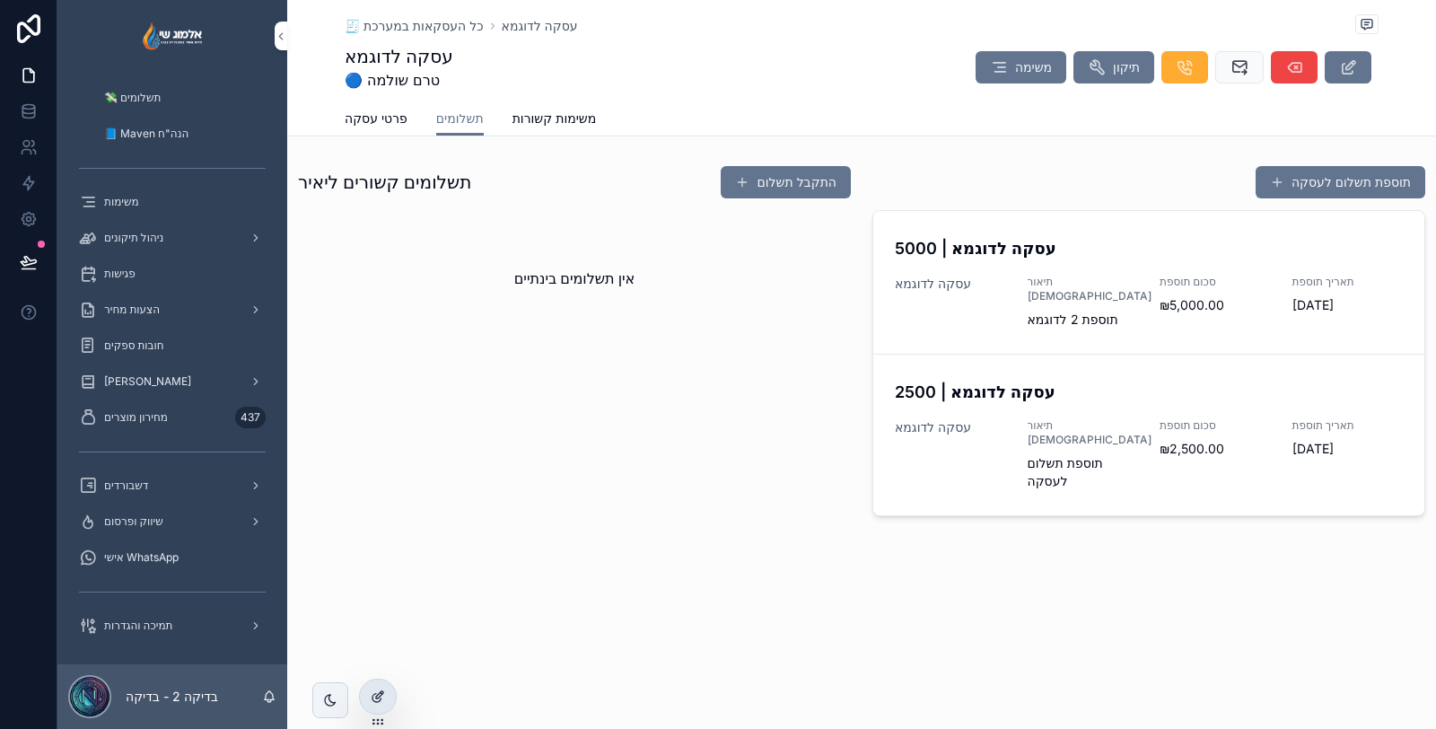
click at [375, 692] on icon at bounding box center [378, 696] width 14 height 14
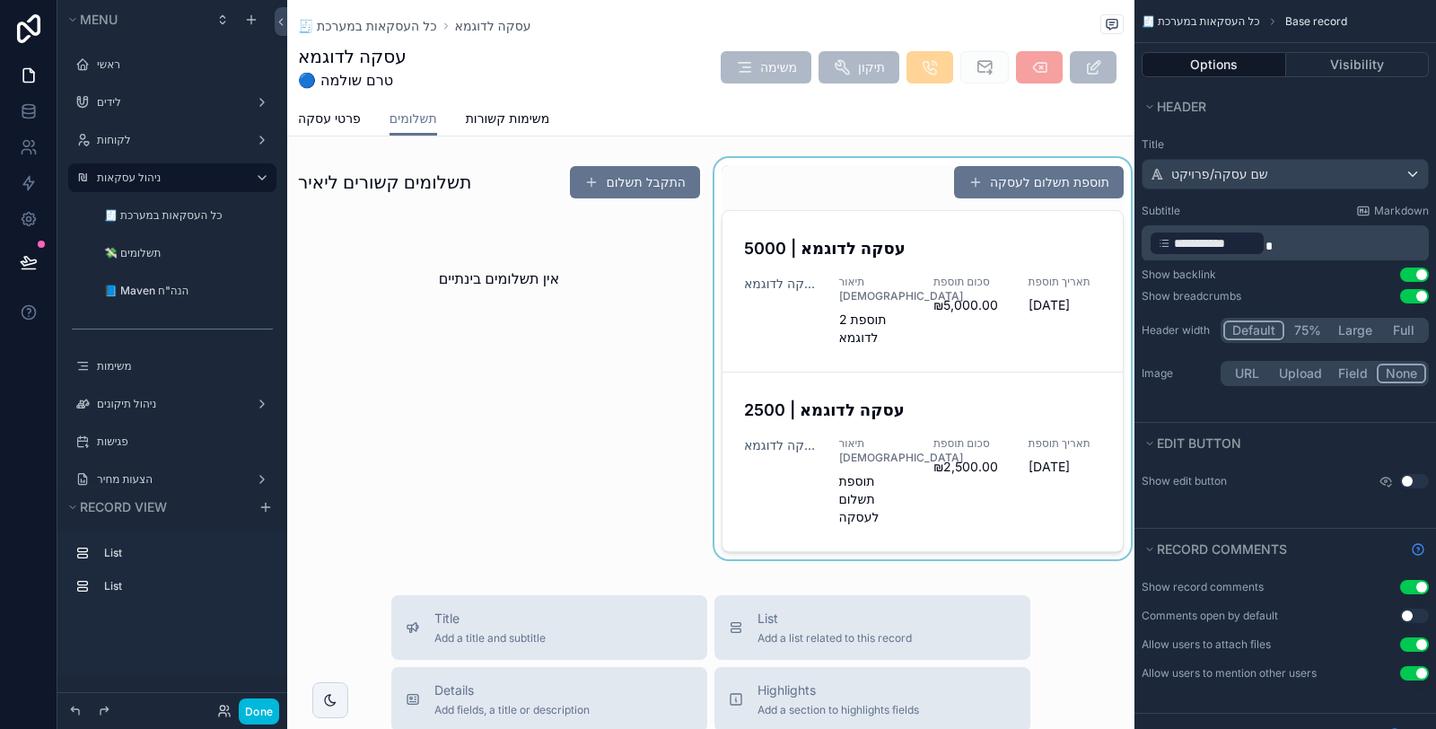
click at [832, 241] on div "scrollable content" at bounding box center [923, 362] width 424 height 408
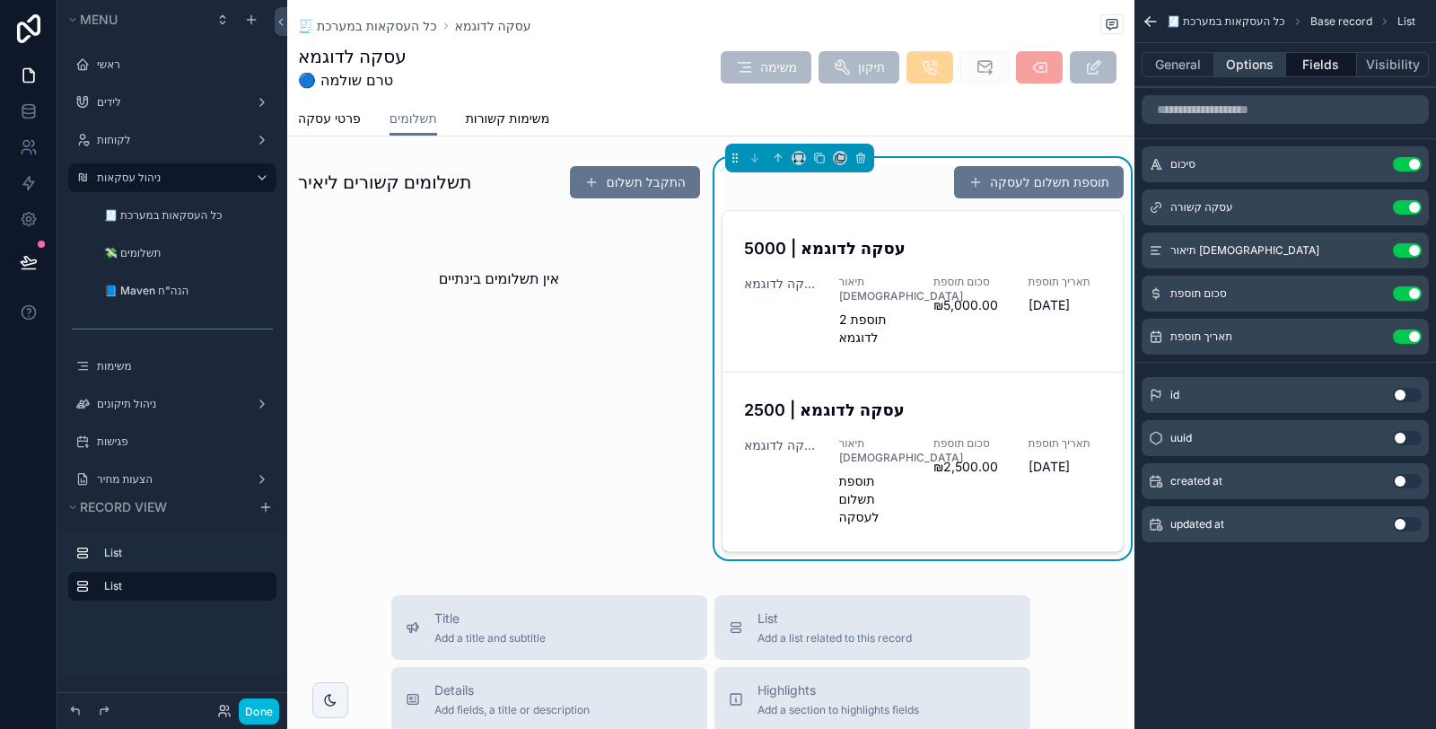
click at [1262, 56] on button "Options" at bounding box center [1250, 64] width 72 height 25
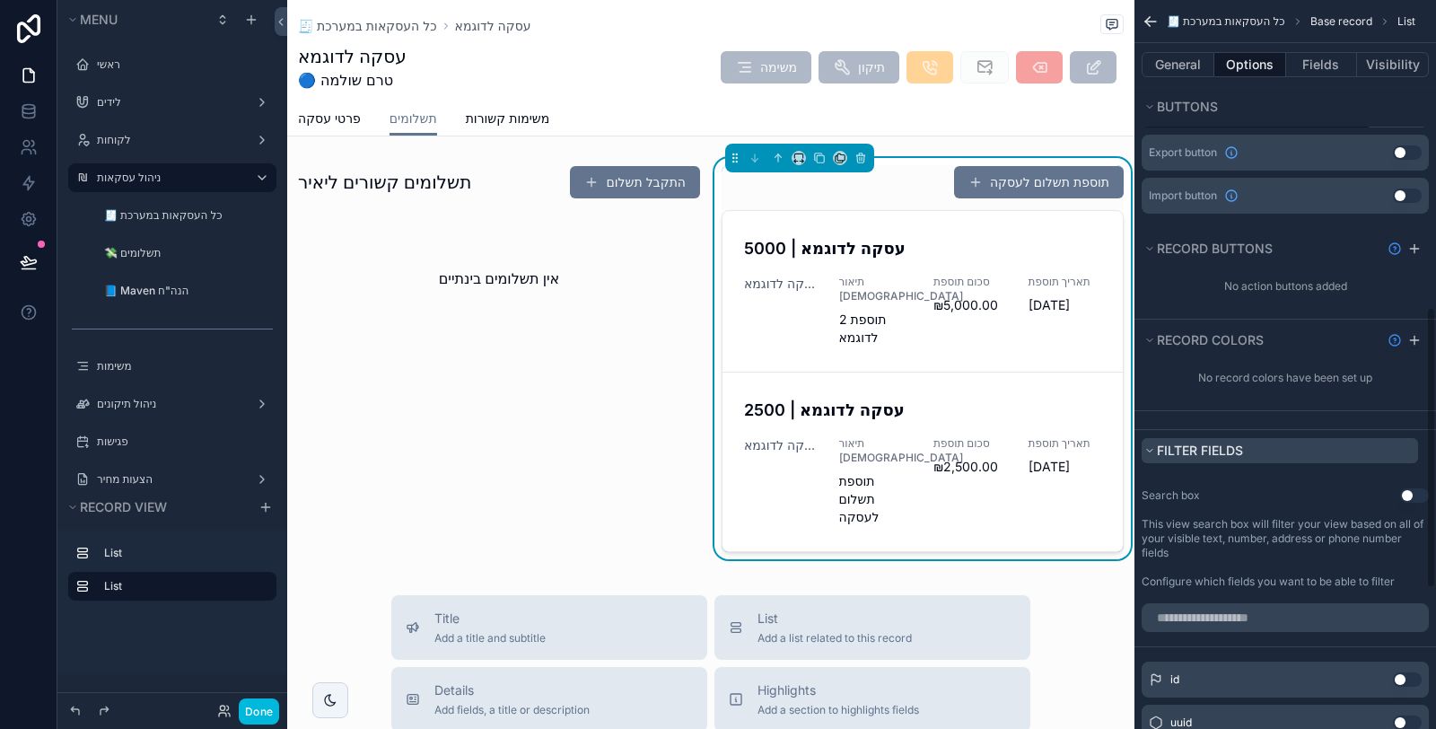
scroll to position [797, 0]
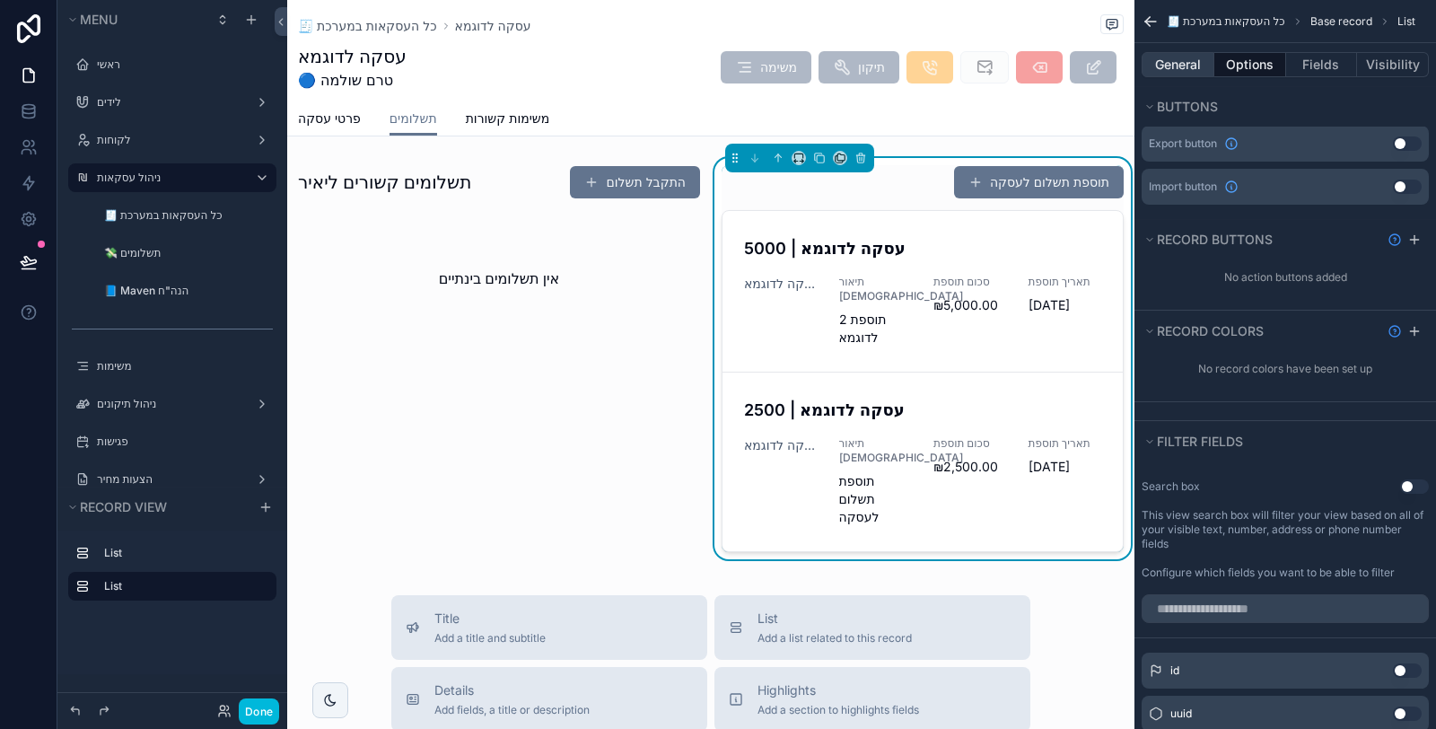
click at [1179, 72] on button "General" at bounding box center [1177, 64] width 73 height 25
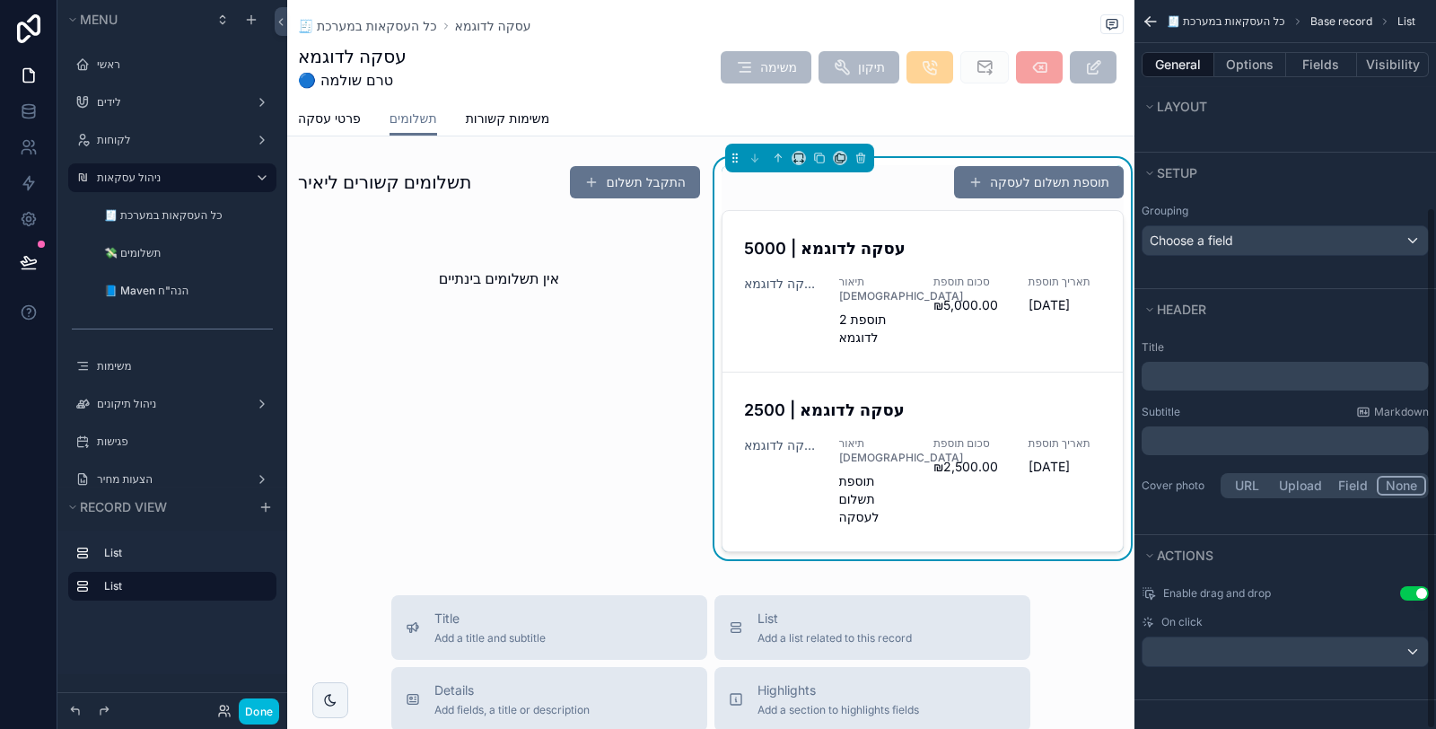
scroll to position [345, 0]
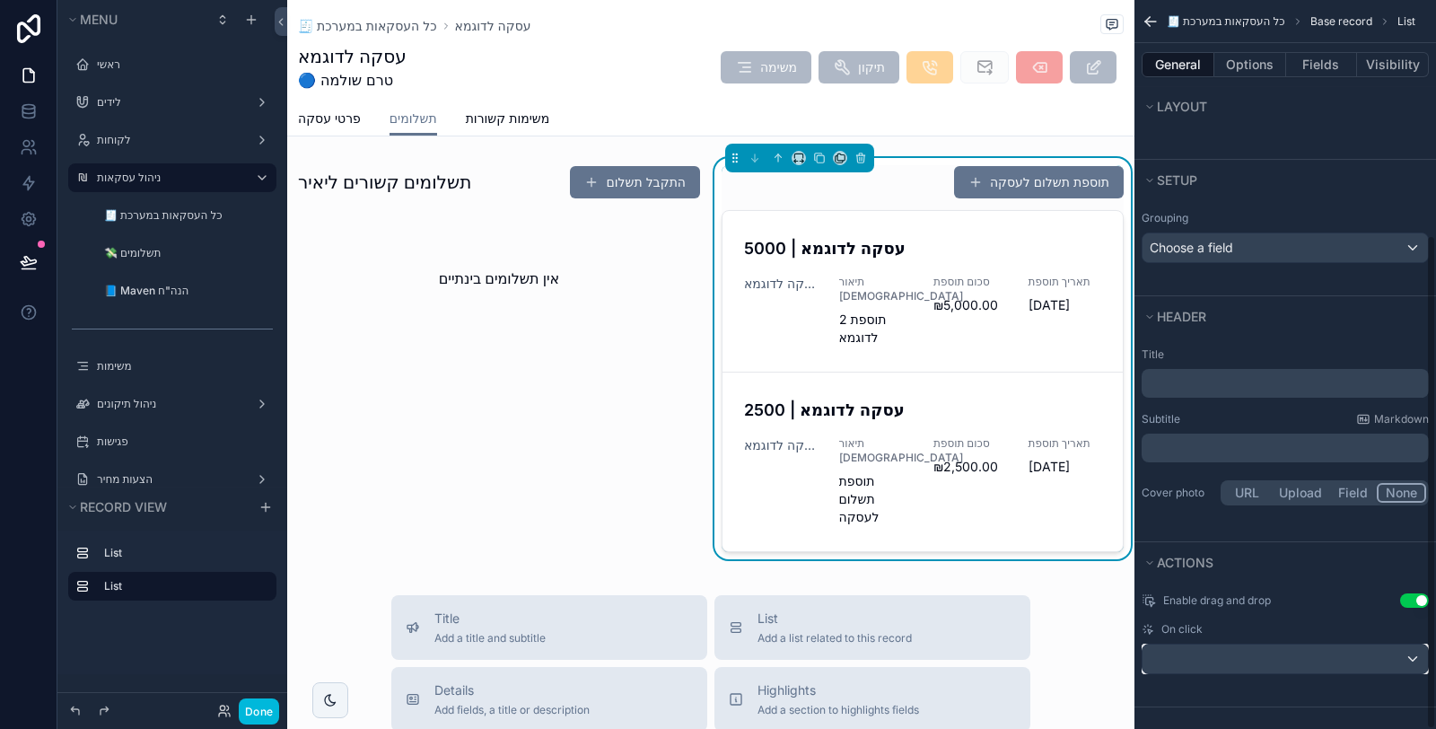
click at [1325, 653] on div "scrollable content" at bounding box center [1284, 658] width 285 height 29
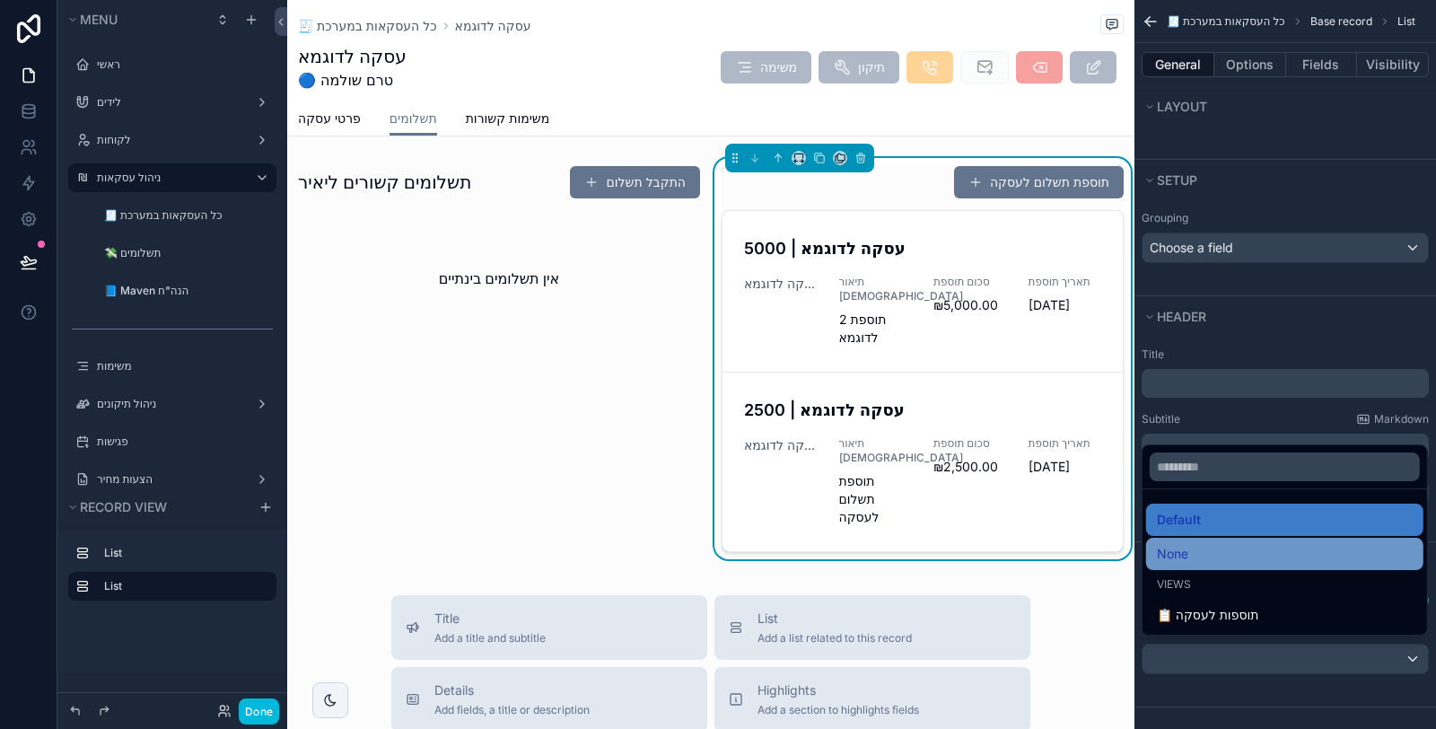
click at [1285, 553] on div "None" at bounding box center [1285, 554] width 256 height 22
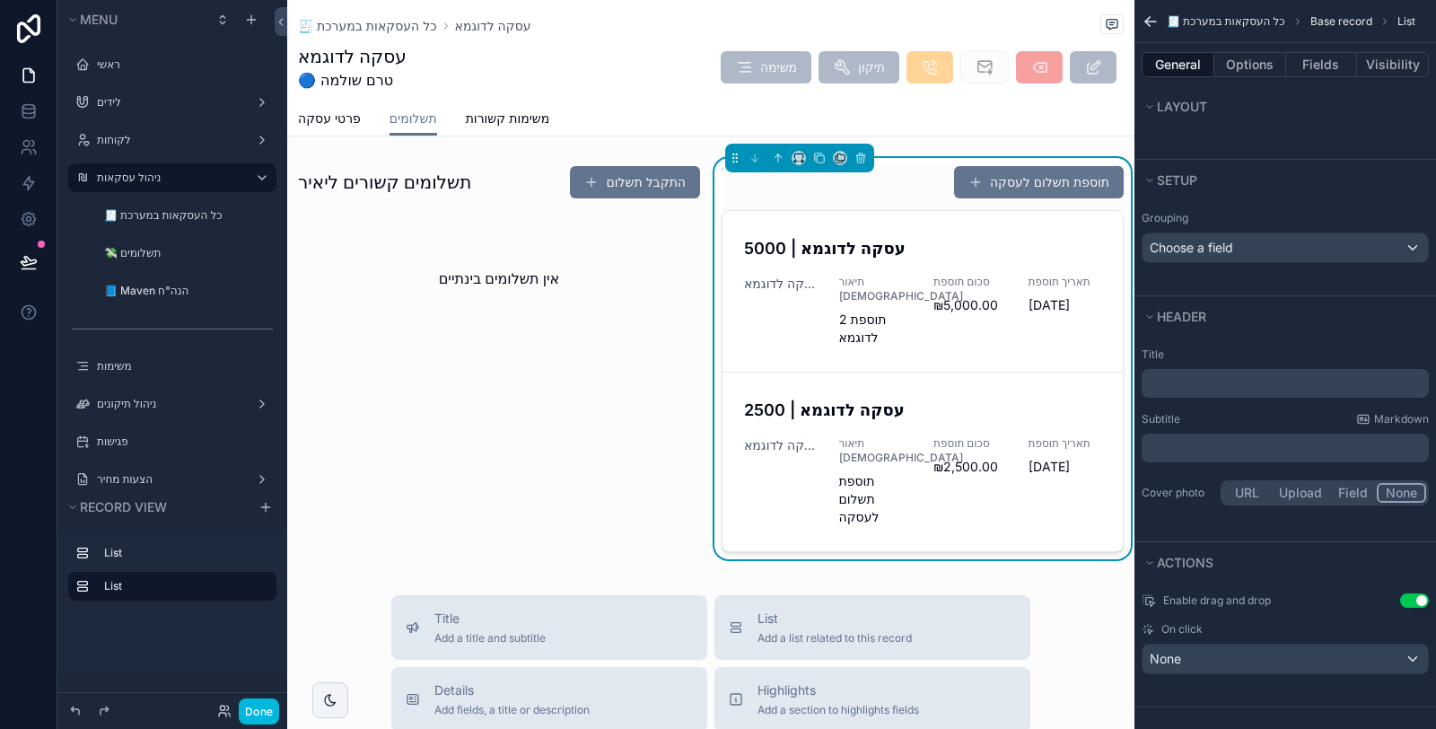
click at [1232, 374] on p "﻿" at bounding box center [1286, 383] width 276 height 18
click at [1184, 377] on span "**********" at bounding box center [1176, 383] width 56 height 13
click at [1257, 378] on p "**********" at bounding box center [1286, 383] width 276 height 18
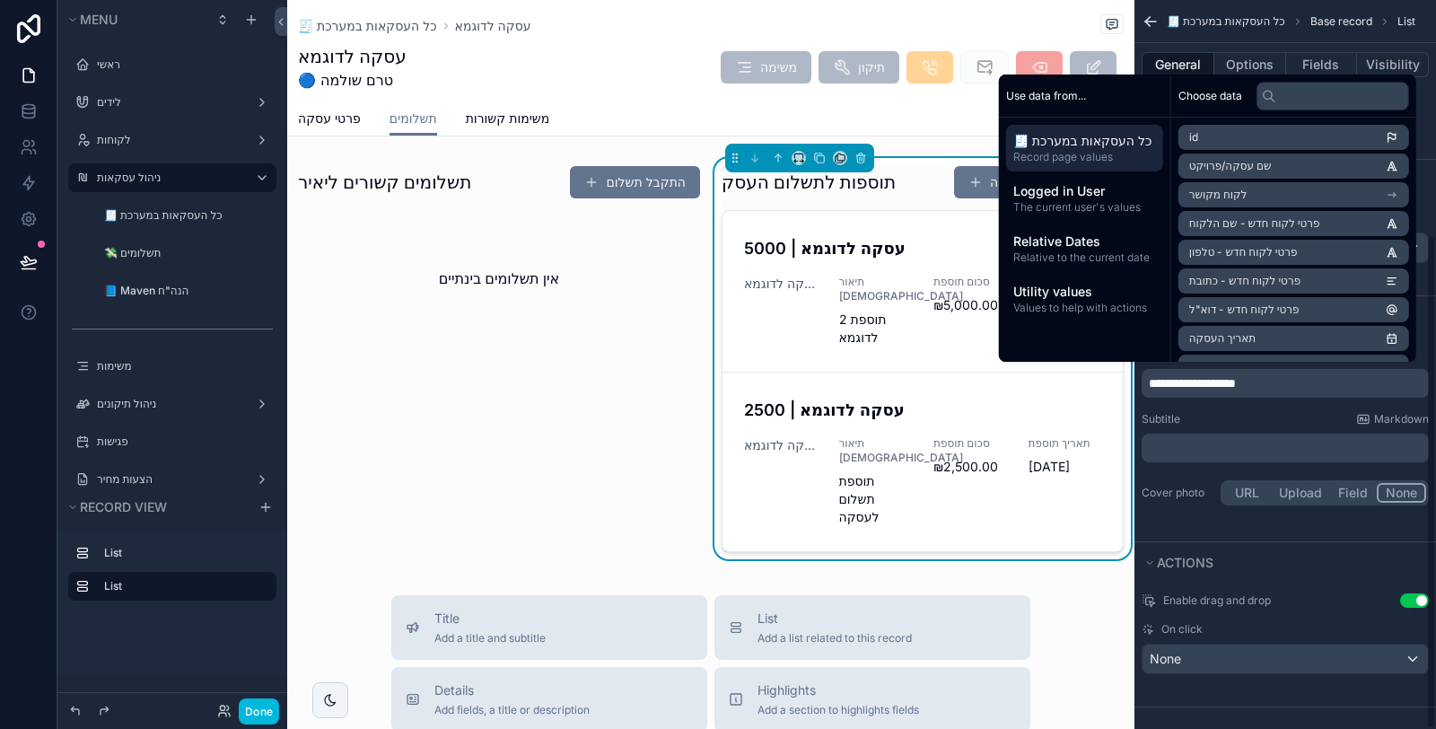
click at [1253, 412] on div "Subtitle Markdown" at bounding box center [1284, 419] width 287 height 14
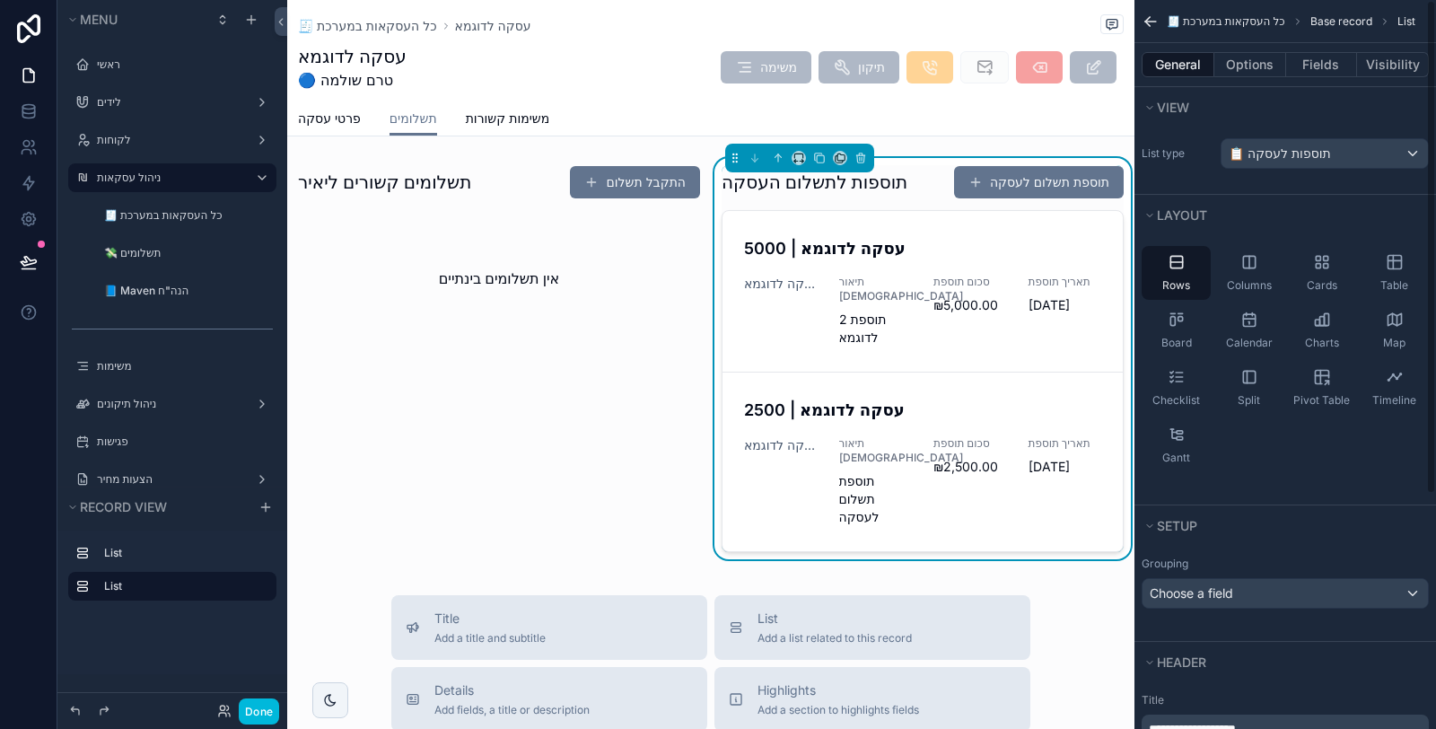
scroll to position [0, 0]
click at [1259, 71] on button "Options" at bounding box center [1250, 64] width 72 height 25
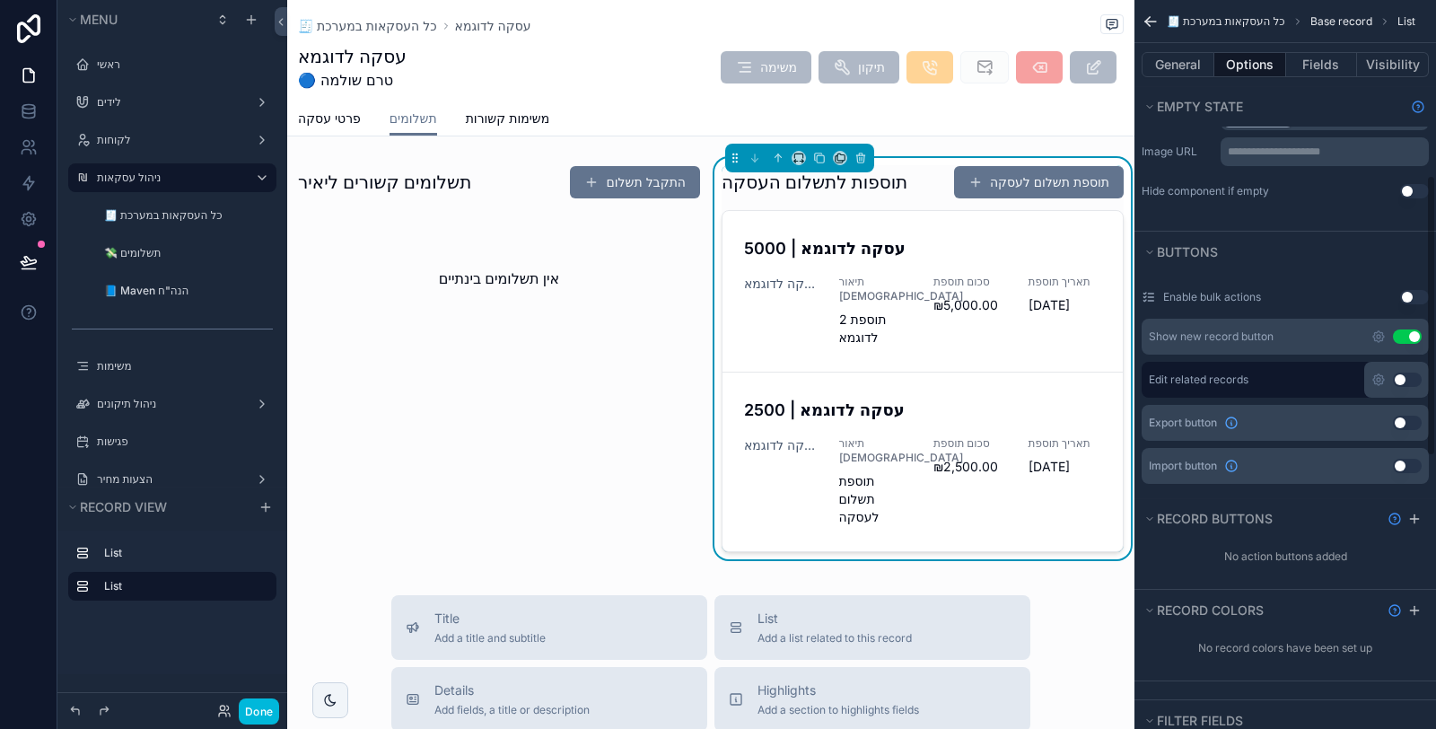
scroll to position [598, 0]
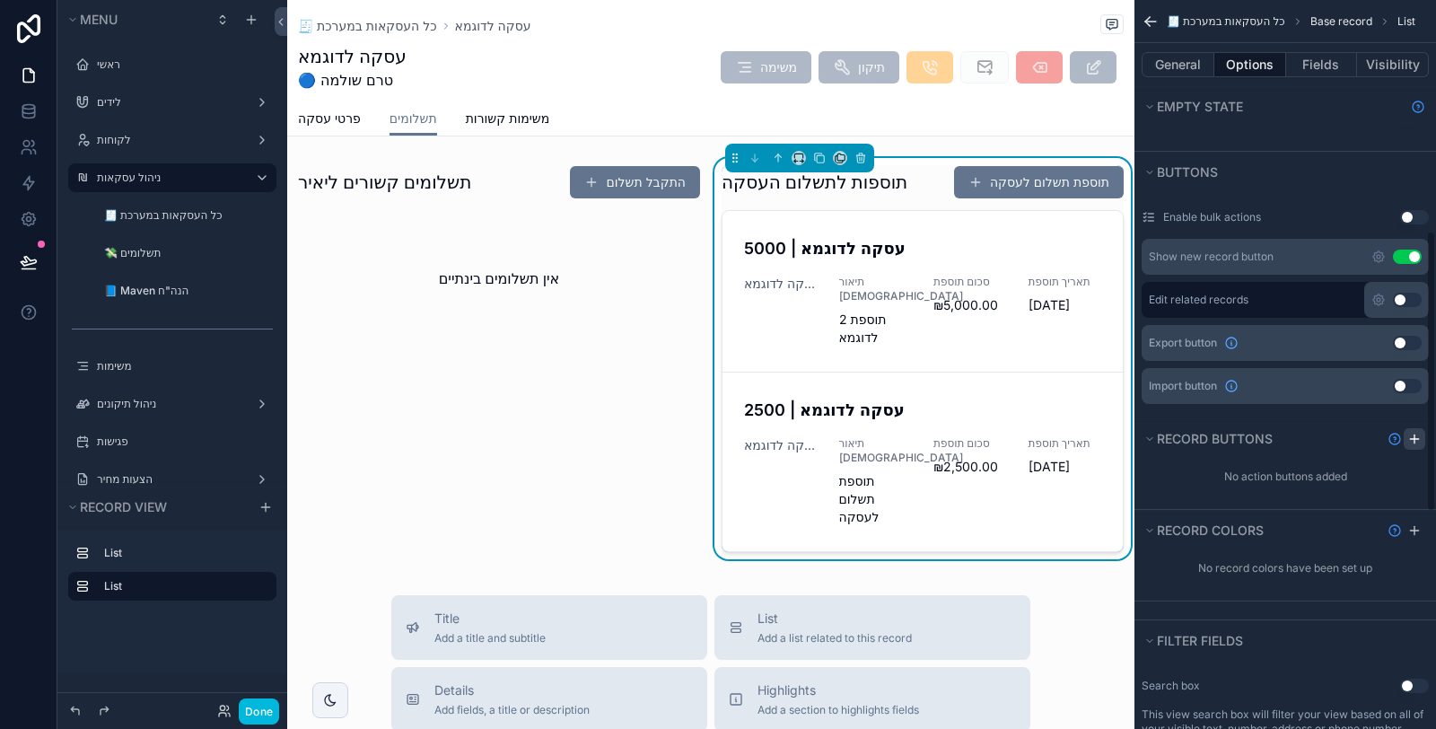
click at [1421, 432] on div "scrollable content" at bounding box center [1414, 439] width 22 height 22
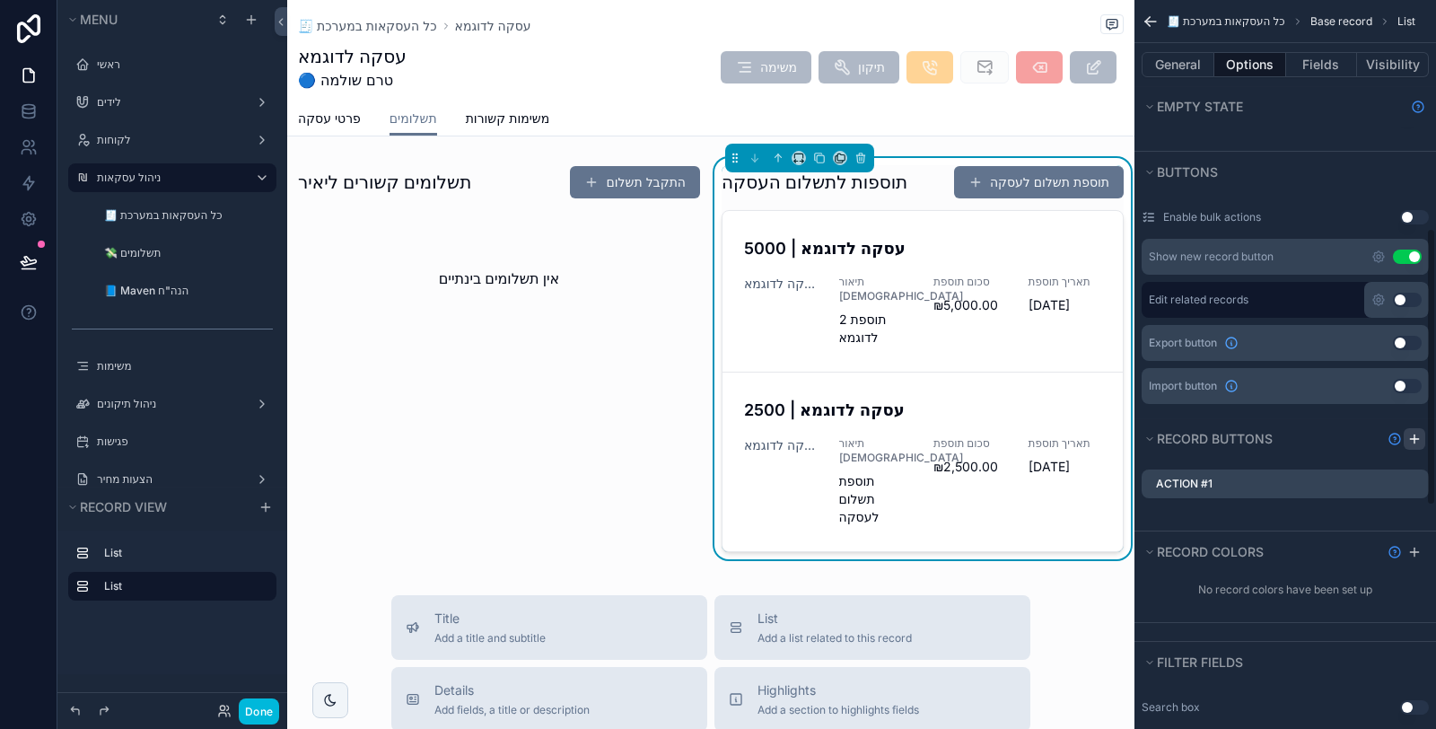
click at [1419, 436] on icon "scrollable content" at bounding box center [1414, 439] width 14 height 14
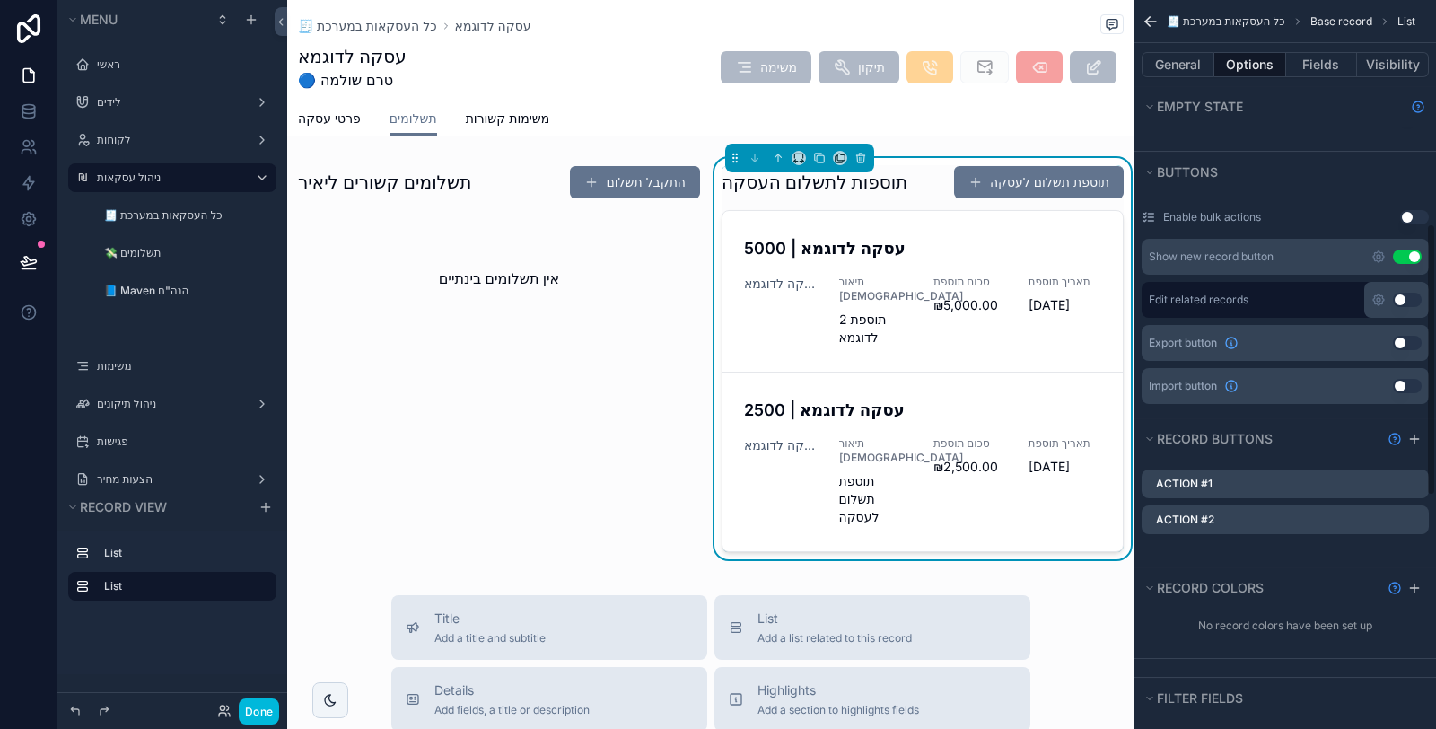
click at [0, 0] on icon "scrollable content" at bounding box center [0, 0] width 0 height 0
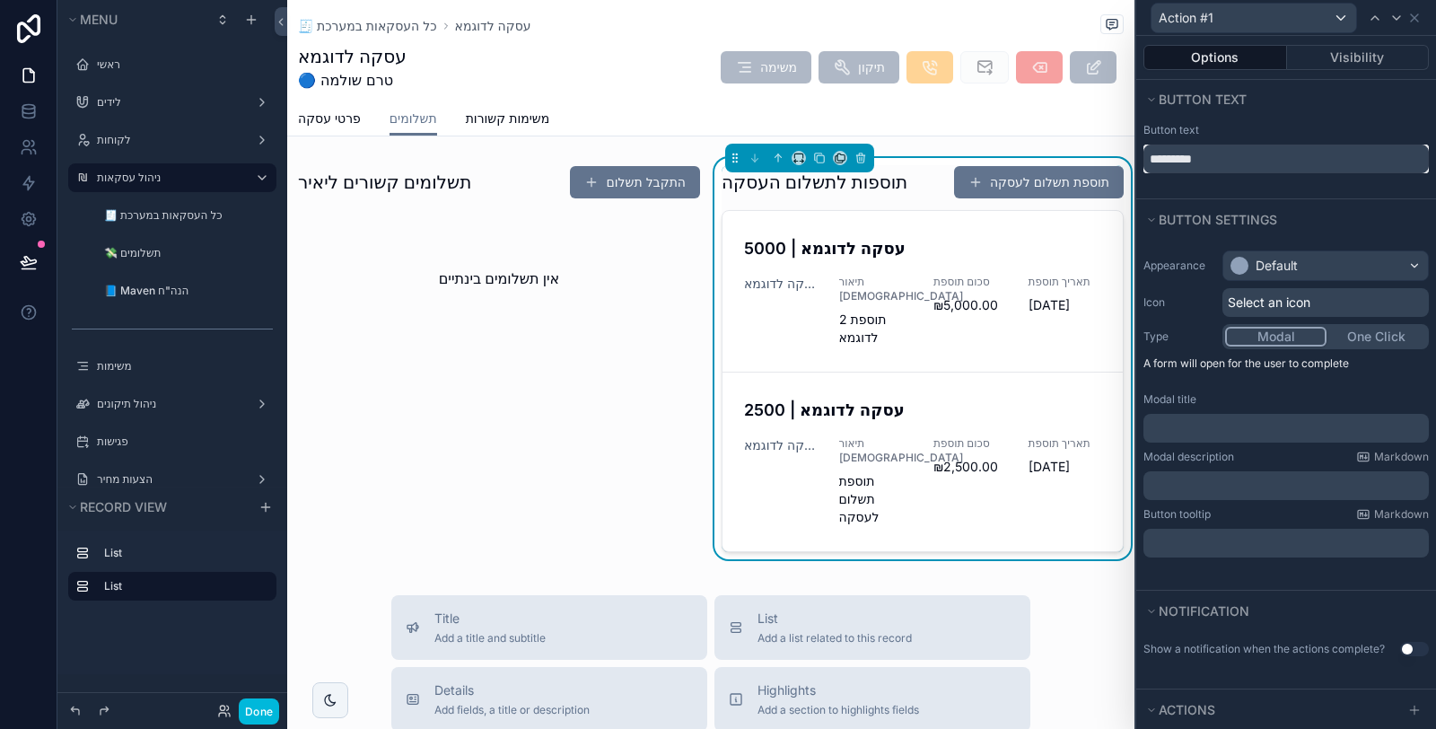
drag, startPoint x: 1212, startPoint y: 152, endPoint x: 1145, endPoint y: 151, distance: 67.3
click at [1145, 151] on input "*********" at bounding box center [1285, 158] width 285 height 29
click at [1282, 266] on div "Default" at bounding box center [1276, 266] width 42 height 18
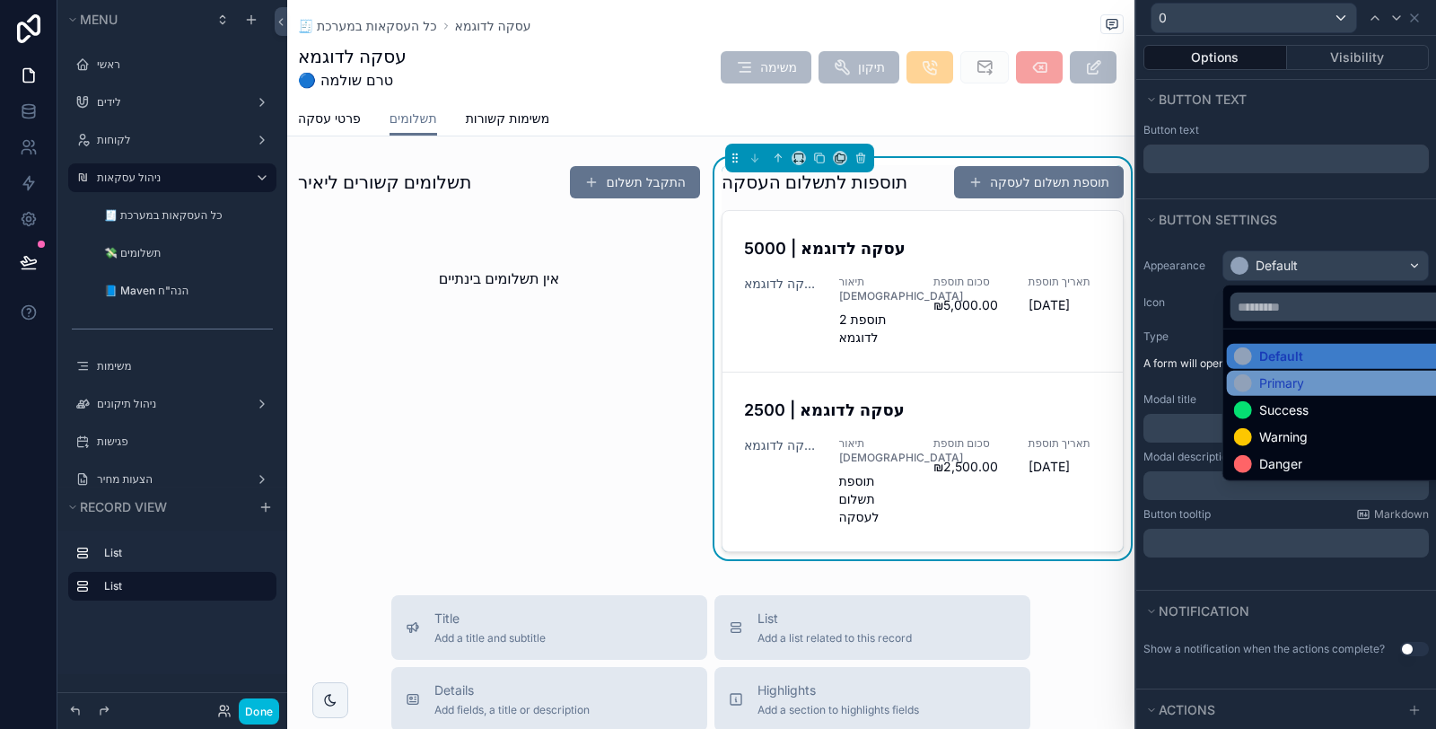
click at [1268, 389] on div "Primary" at bounding box center [1281, 383] width 45 height 18
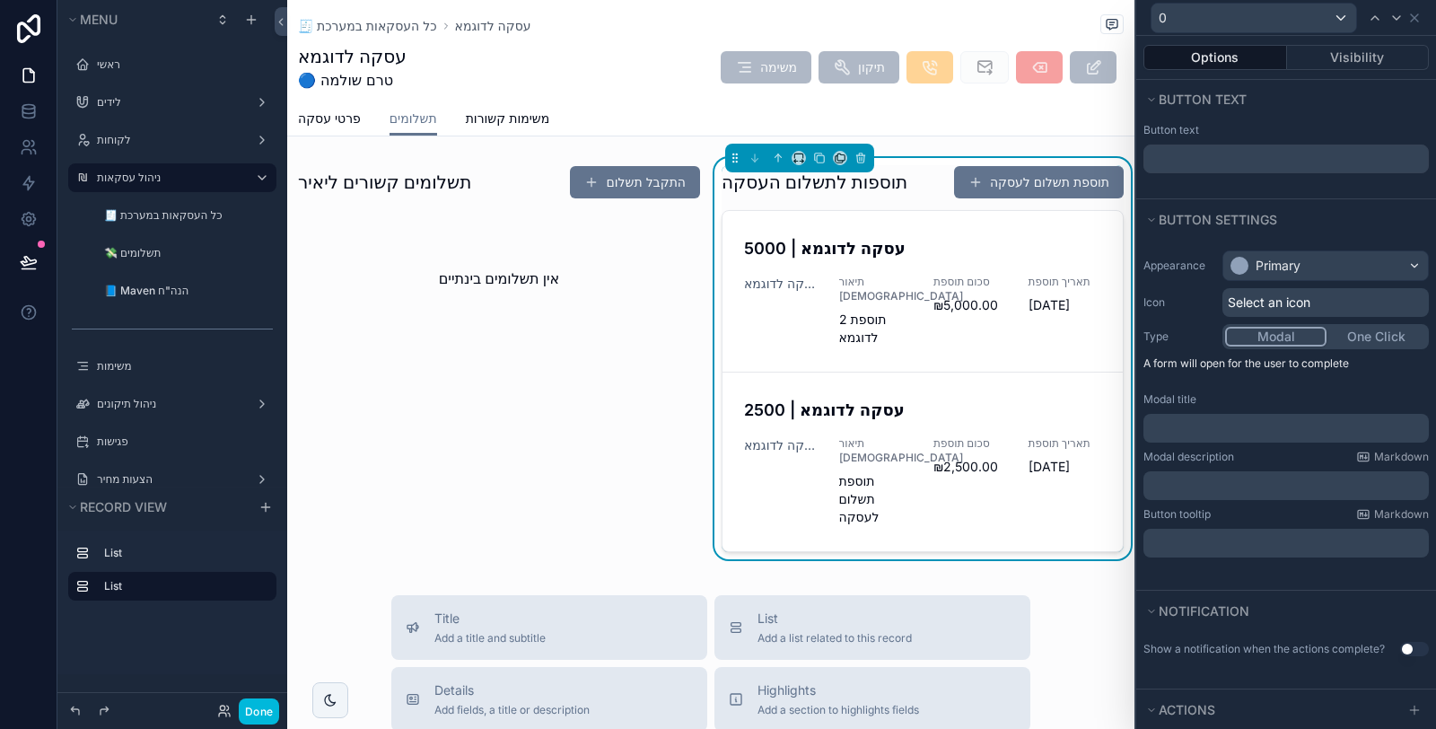
click at [1271, 302] on span "Select an icon" at bounding box center [1268, 302] width 83 height 18
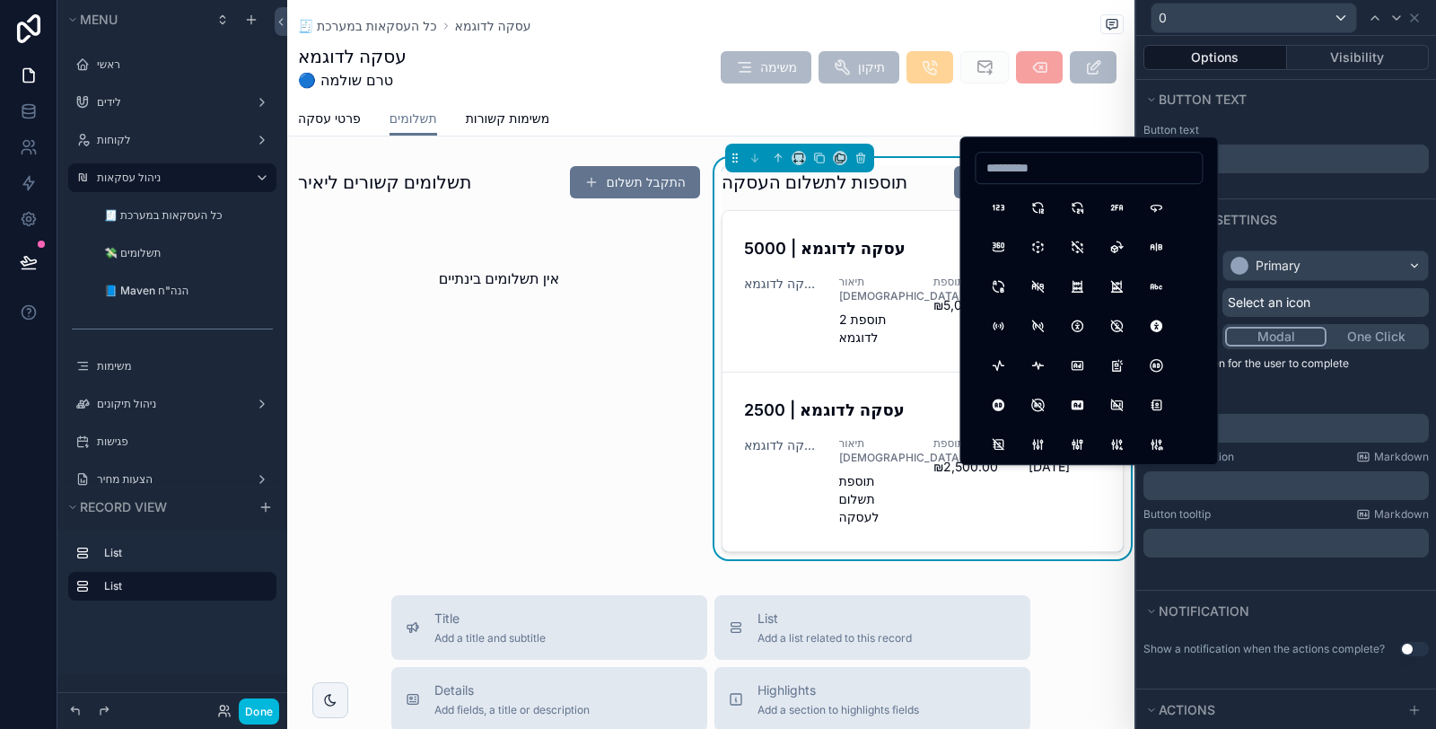
click at [1068, 173] on input at bounding box center [1088, 167] width 226 height 25
type input "****"
click at [991, 207] on button "Edit" at bounding box center [998, 207] width 32 height 32
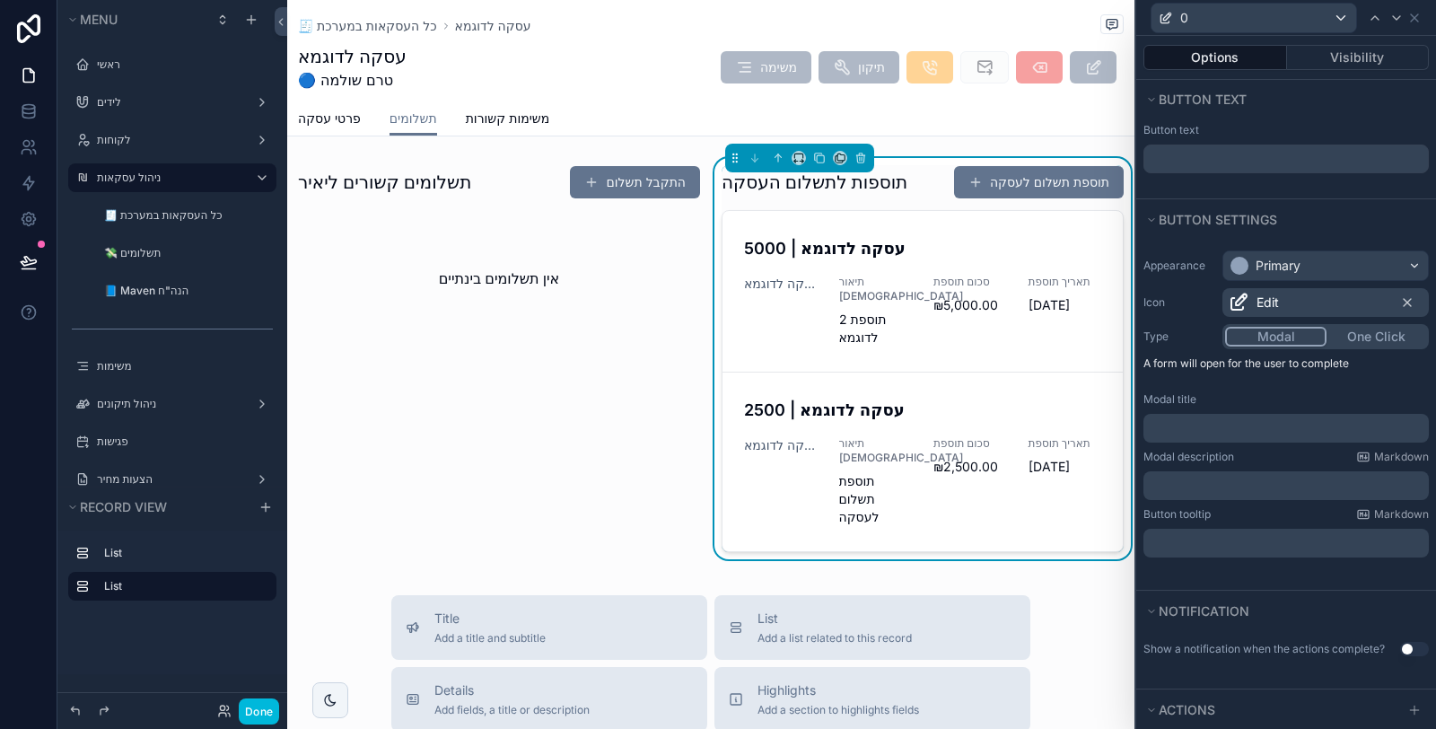
click at [1273, 422] on p "﻿" at bounding box center [1287, 428] width 275 height 18
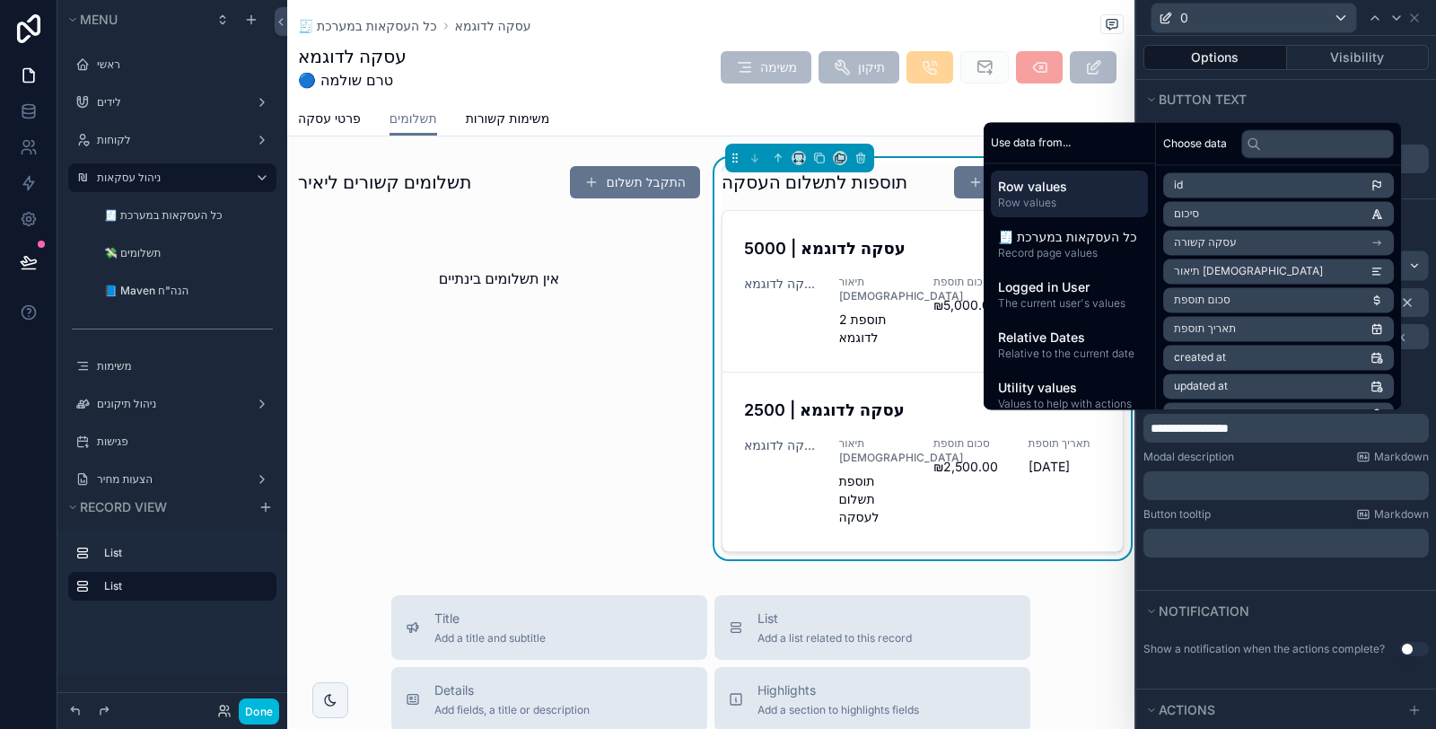
click at [1260, 457] on div "Modal description Markdown" at bounding box center [1285, 457] width 285 height 14
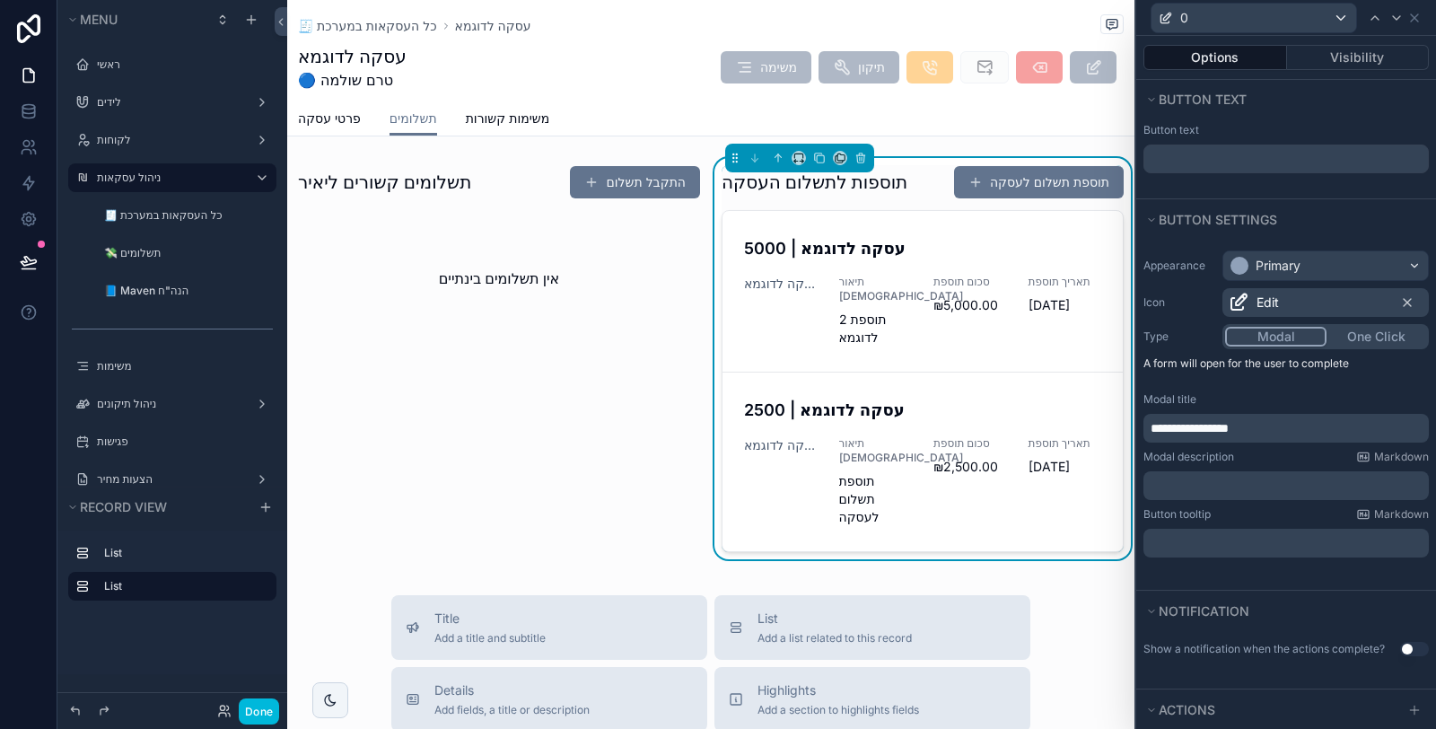
click at [1265, 487] on p "﻿" at bounding box center [1287, 485] width 275 height 18
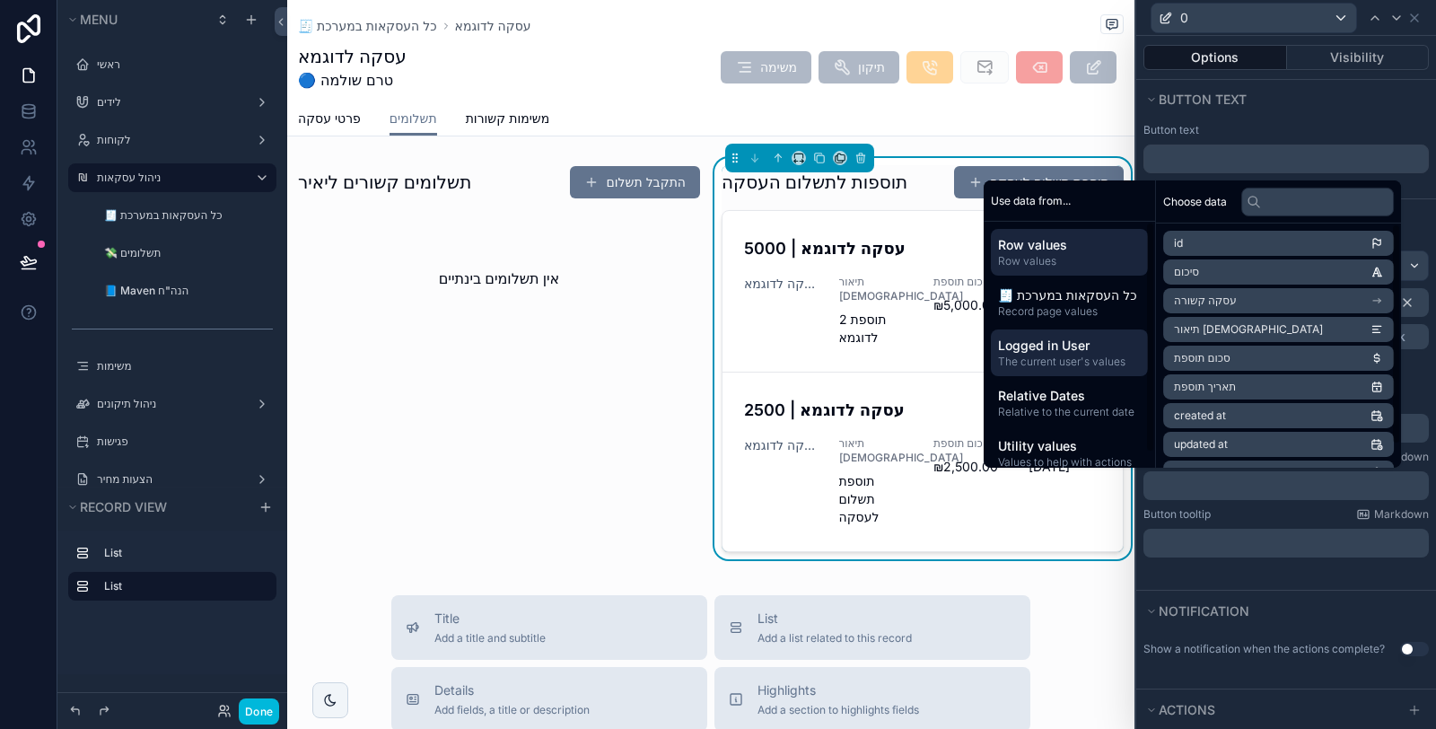
click at [1073, 344] on span "Logged in User" at bounding box center [1069, 345] width 143 height 18
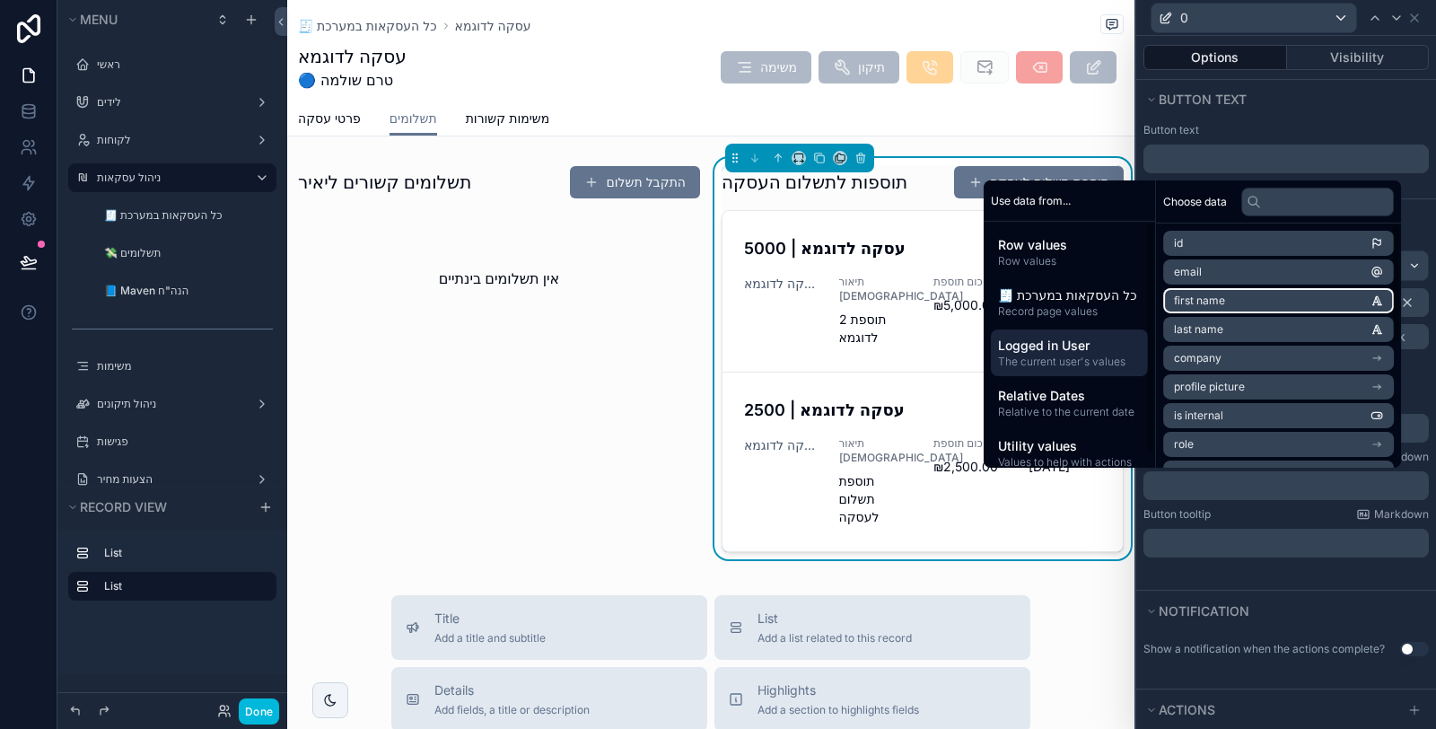
click at [1193, 298] on span "first name" at bounding box center [1199, 300] width 51 height 14
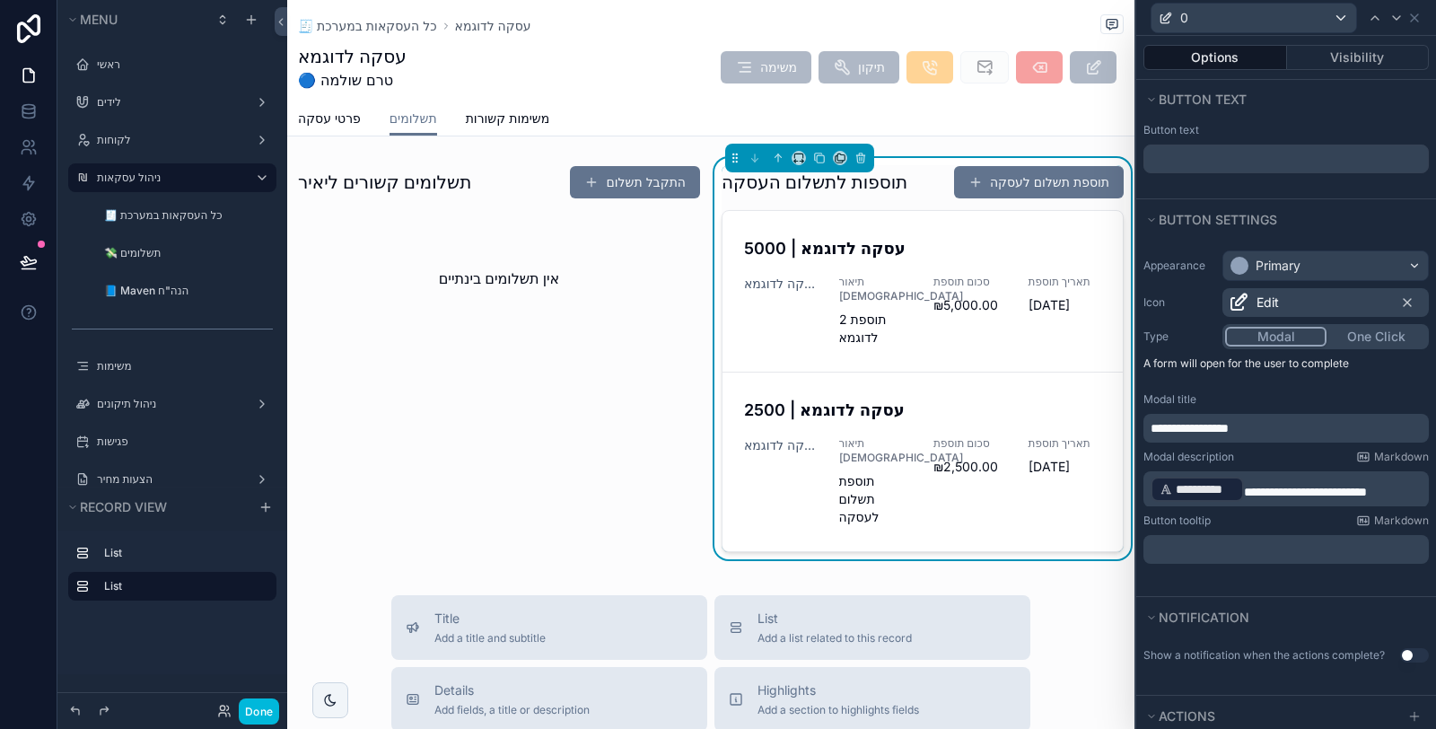
scroll to position [0, 0]
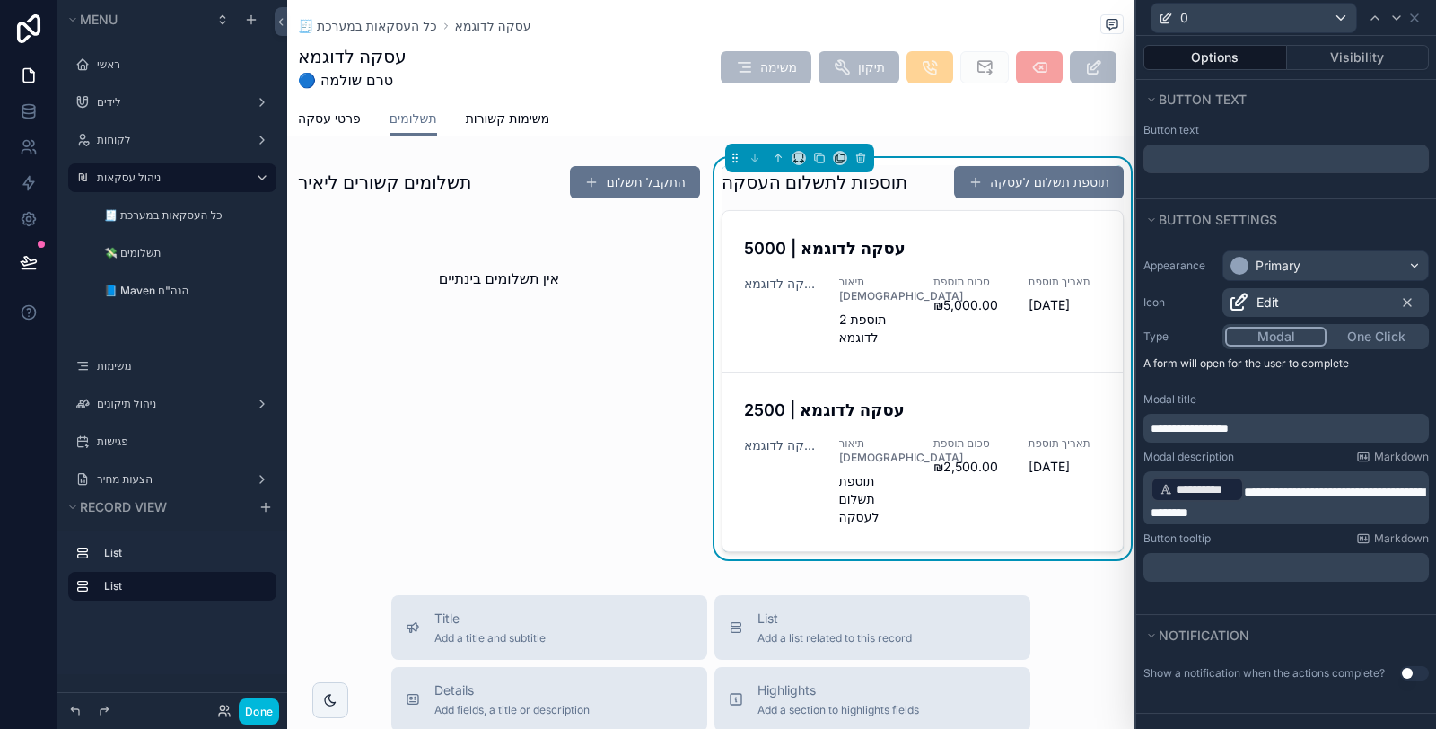
click at [1261, 546] on div "Button tooltip Markdown ﻿" at bounding box center [1285, 556] width 285 height 50
click at [1241, 566] on p "﻿" at bounding box center [1287, 567] width 275 height 18
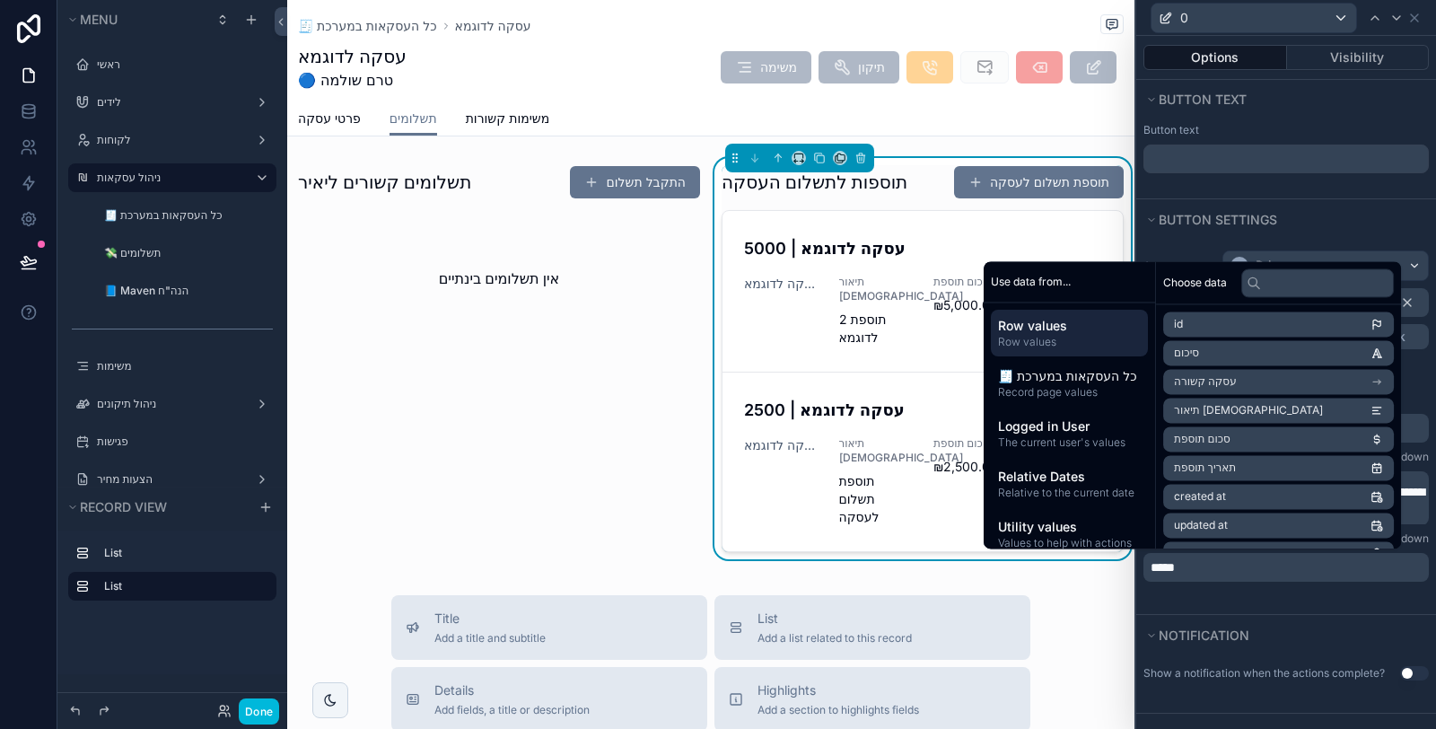
drag, startPoint x: 1229, startPoint y: 585, endPoint x: 1247, endPoint y: 619, distance: 38.5
click at [1229, 585] on div "**********" at bounding box center [1286, 415] width 300 height 345
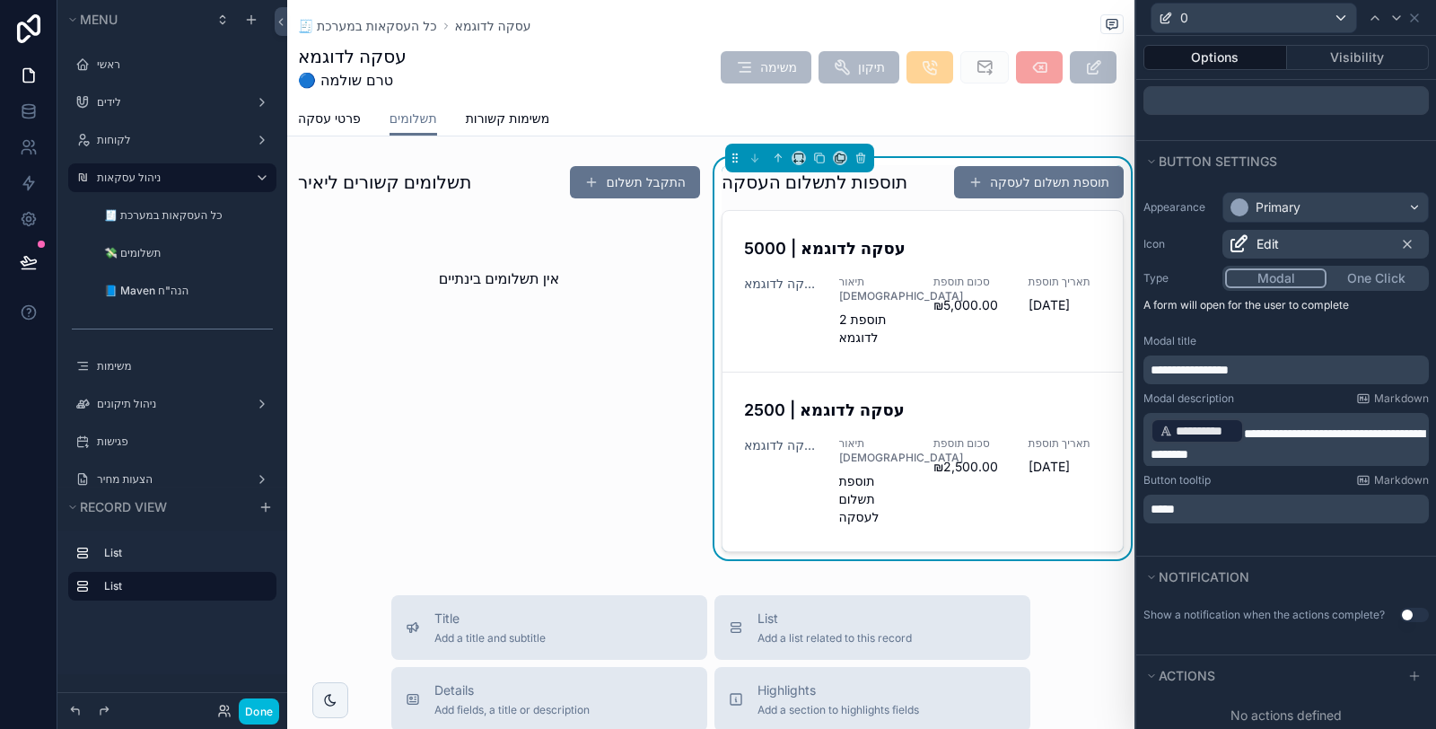
scroll to position [90, 0]
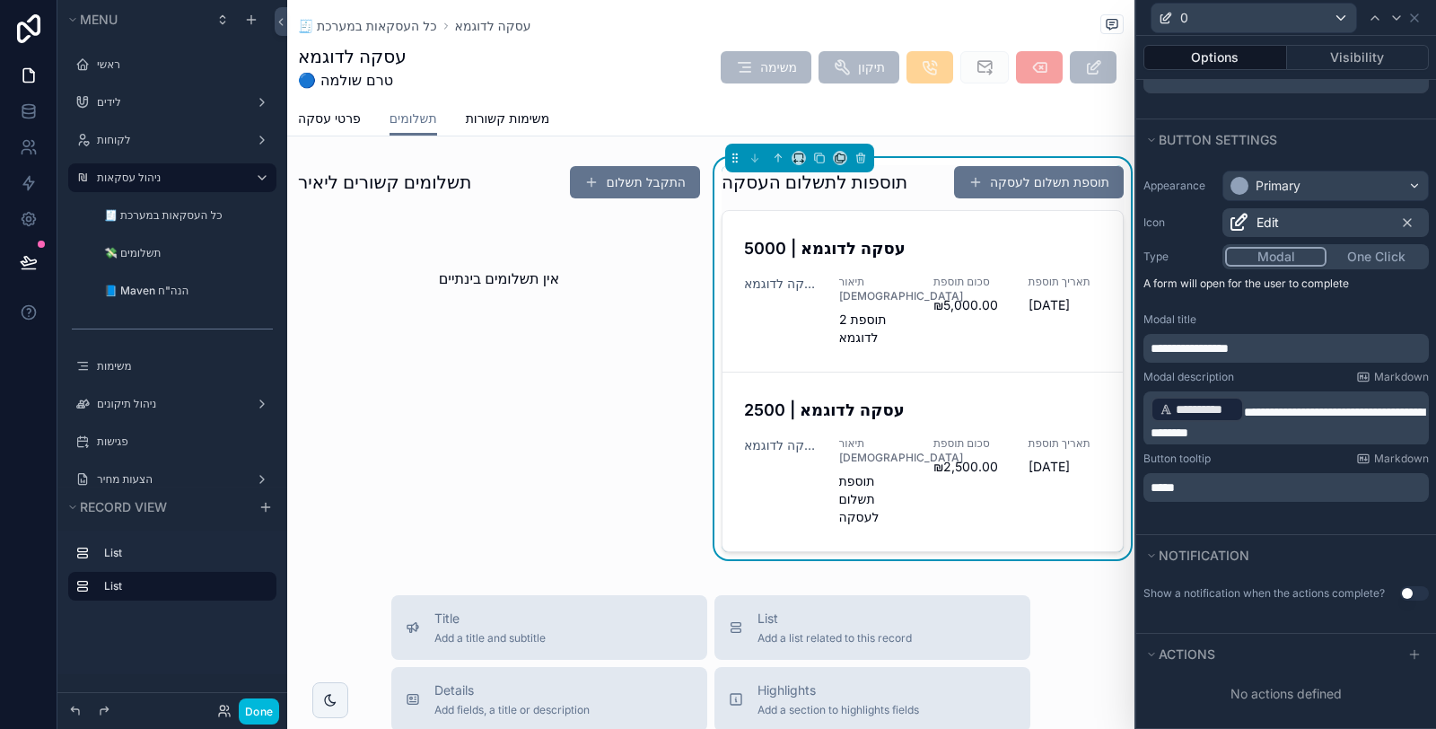
click at [1405, 588] on button "Use setting" at bounding box center [1414, 593] width 29 height 14
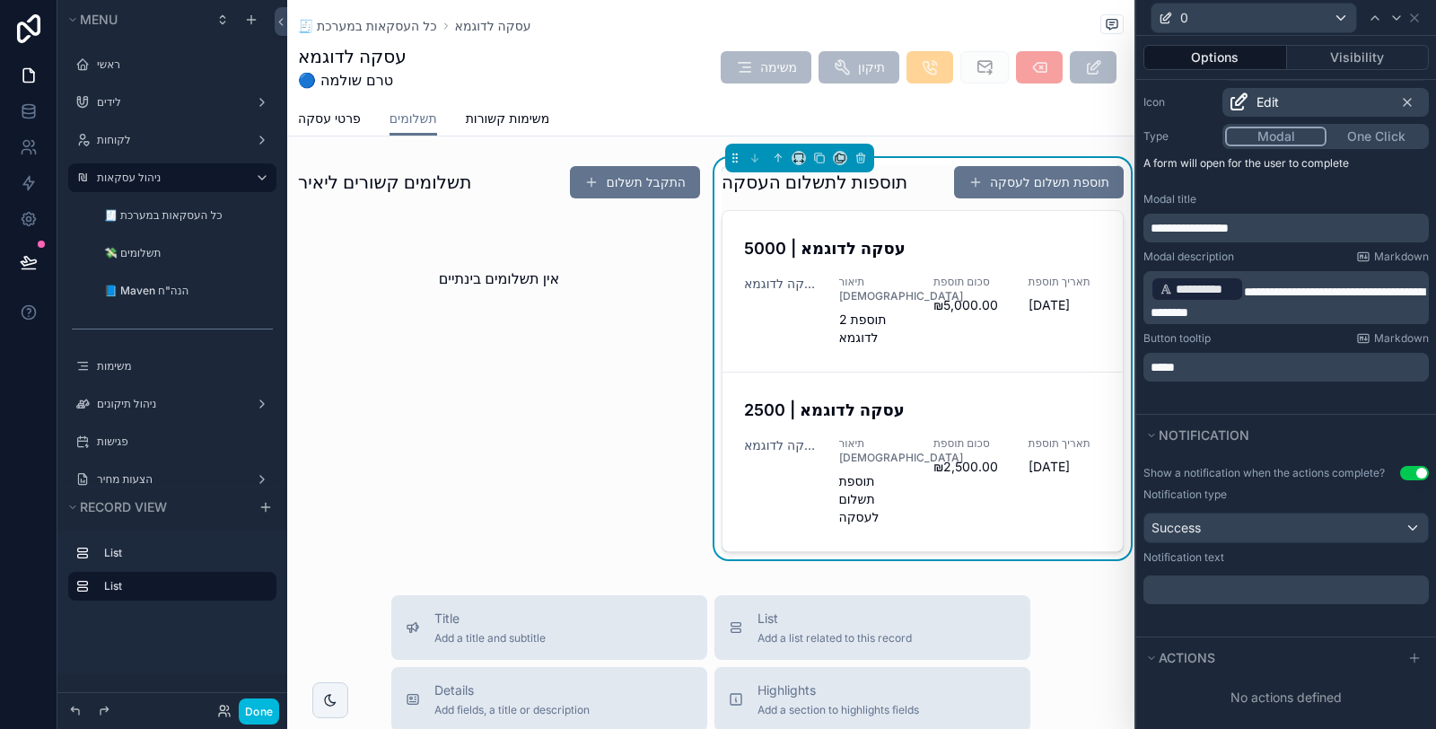
scroll to position [213, 0]
click at [1266, 589] on p "﻿" at bounding box center [1287, 586] width 275 height 18
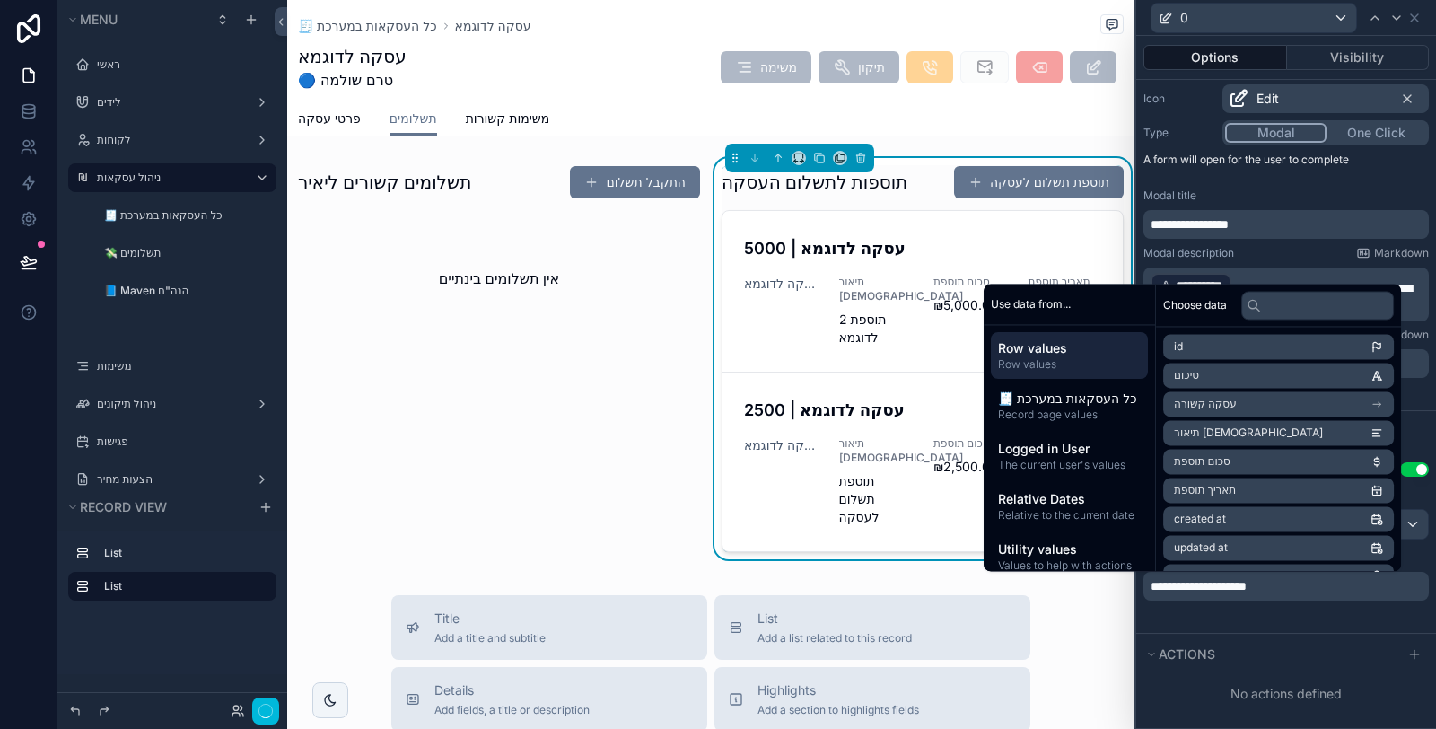
click at [1269, 620] on div "**********" at bounding box center [1286, 541] width 300 height 181
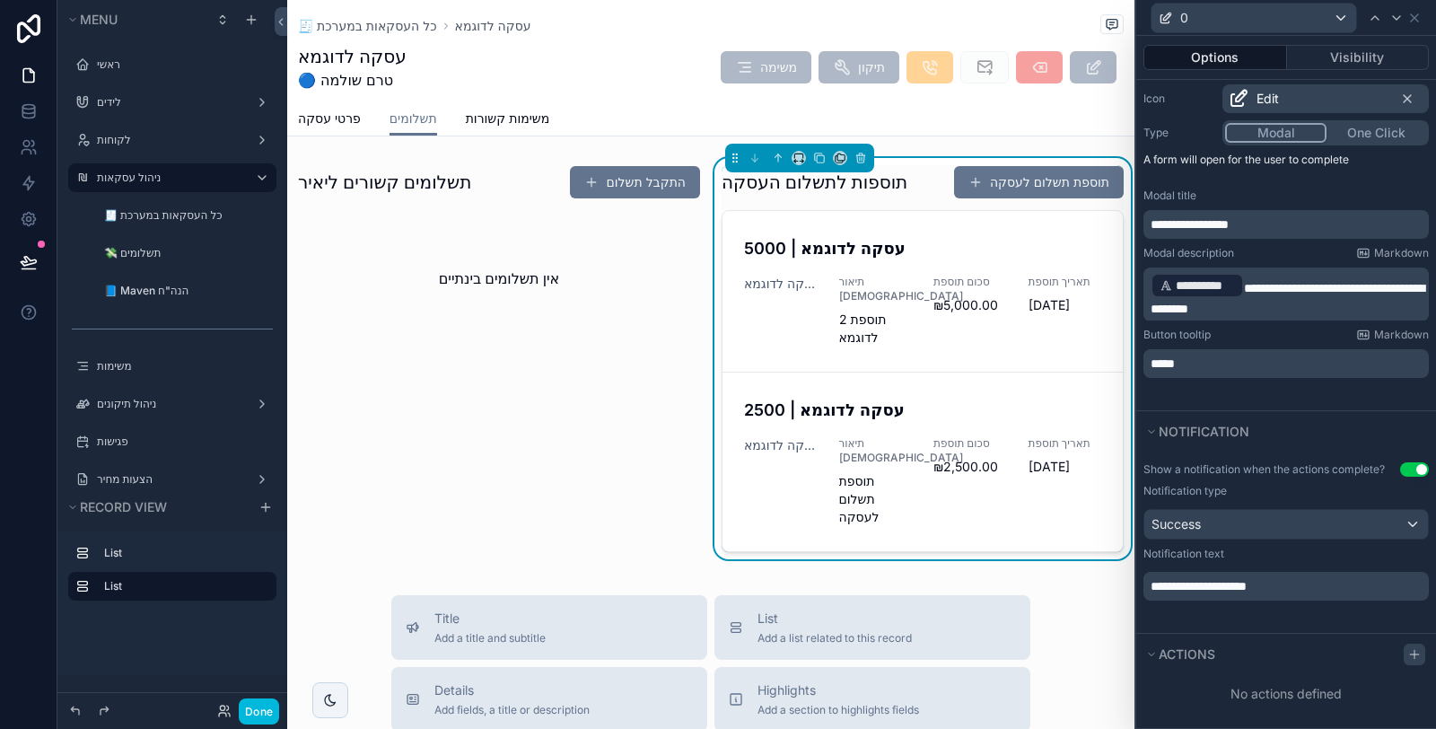
click at [1407, 656] on icon at bounding box center [1414, 654] width 14 height 14
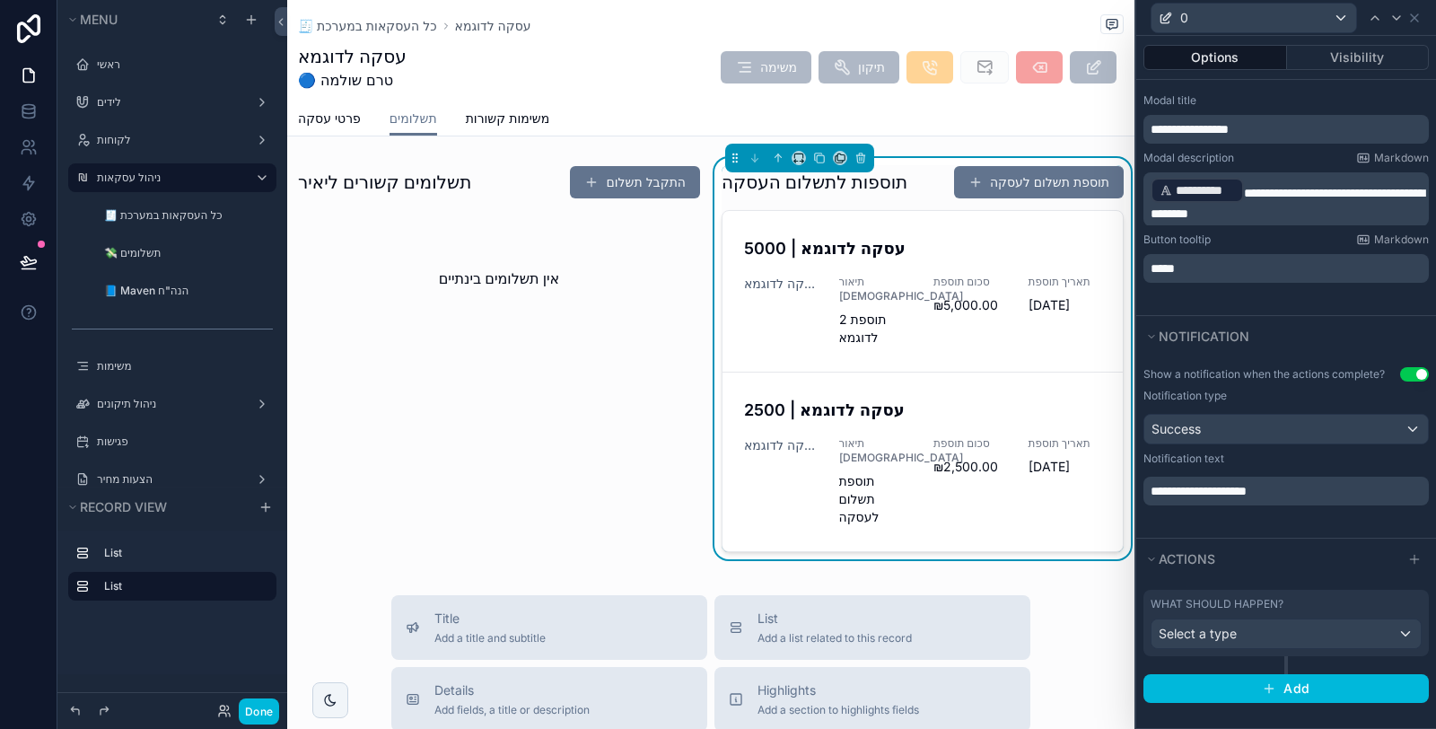
scroll to position [305, 0]
click at [1295, 633] on div "Select a type" at bounding box center [1285, 633] width 269 height 29
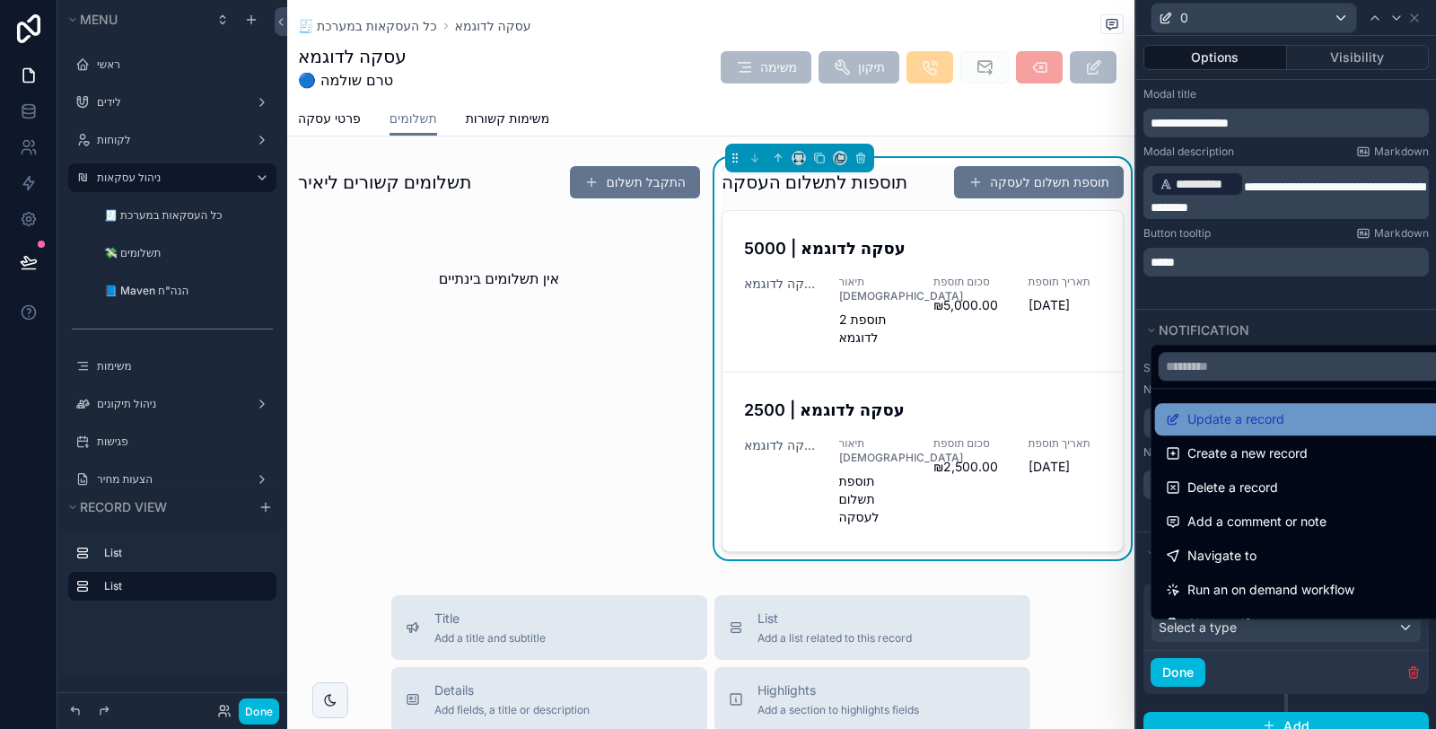
click at [1268, 429] on span "Update a record" at bounding box center [1235, 419] width 97 height 22
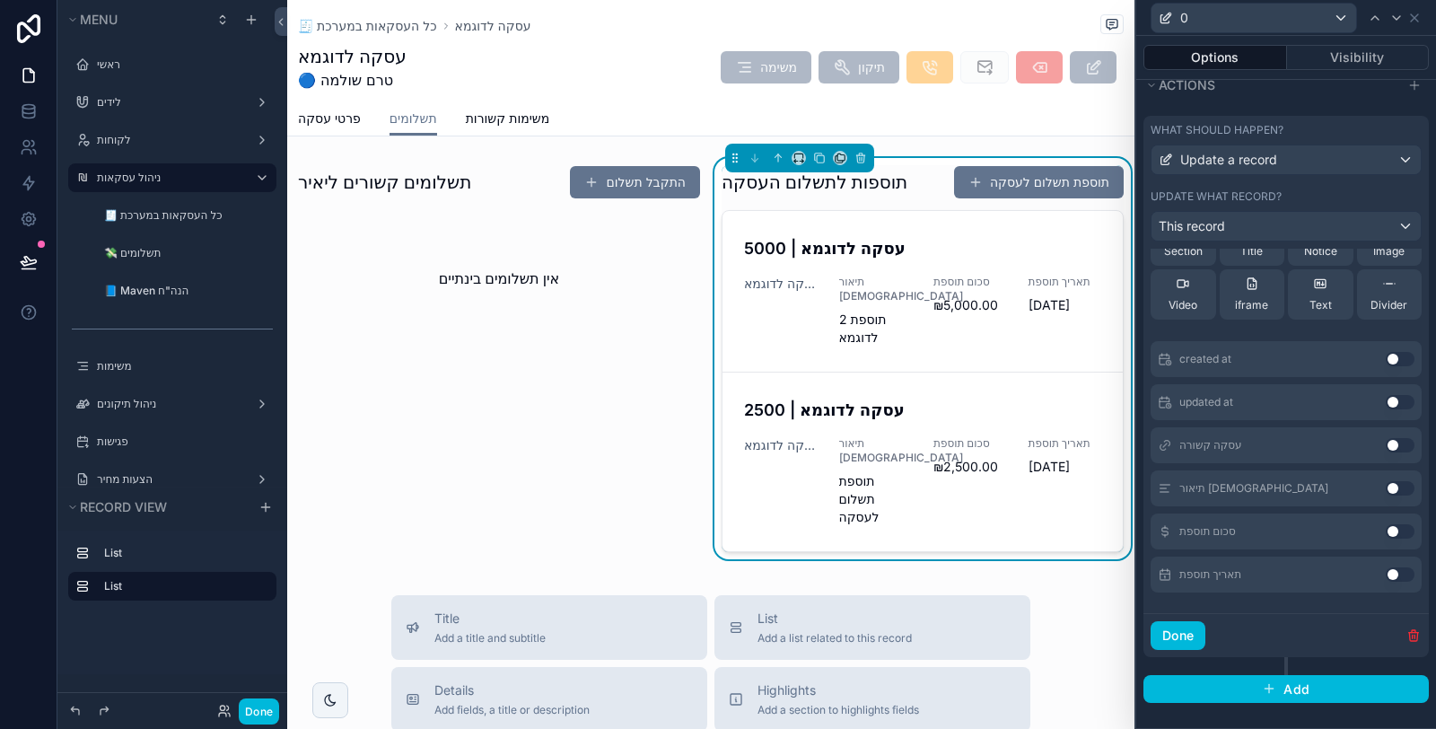
scroll to position [778, 0]
click at [1385, 485] on button "Use setting" at bounding box center [1399, 488] width 29 height 14
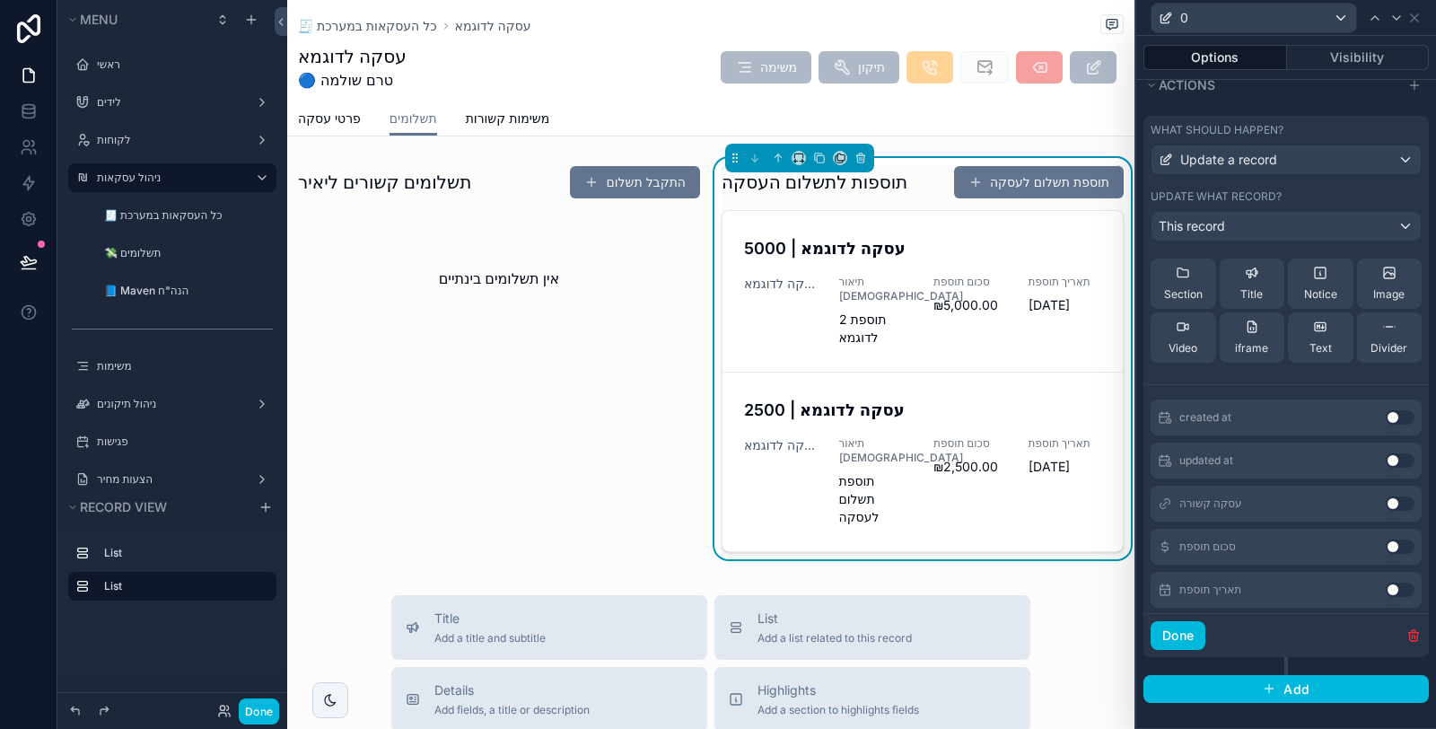
scroll to position [113, 0]
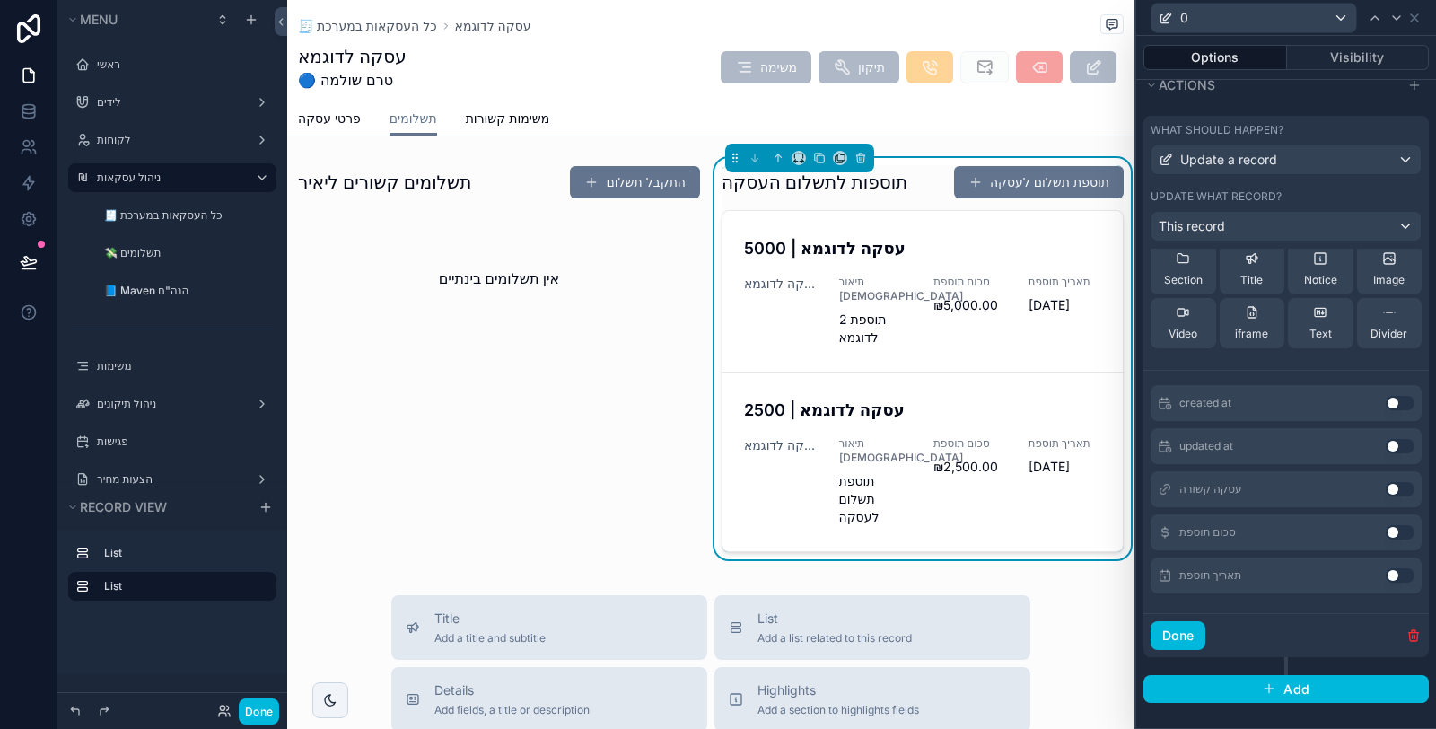
click at [1385, 536] on button "Use setting" at bounding box center [1399, 532] width 29 height 14
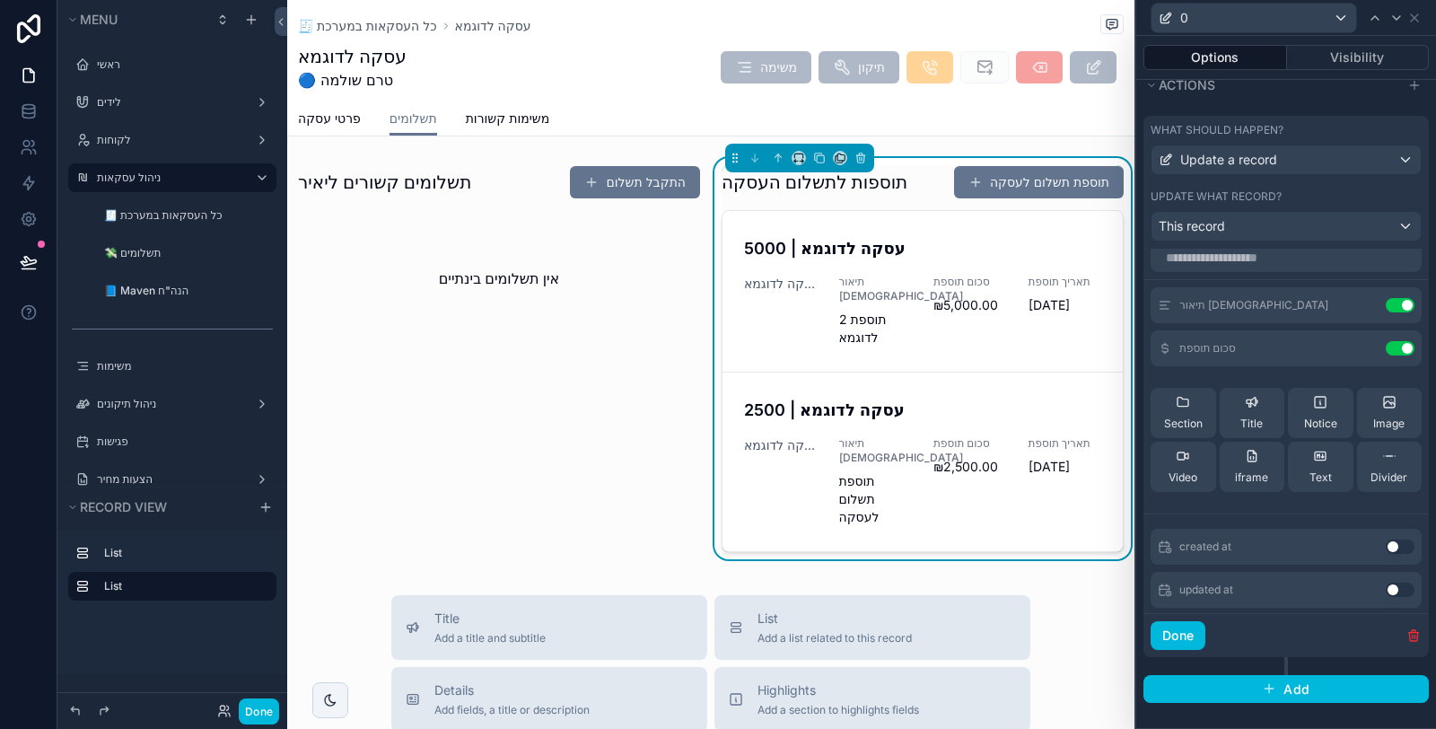
scroll to position [0, 0]
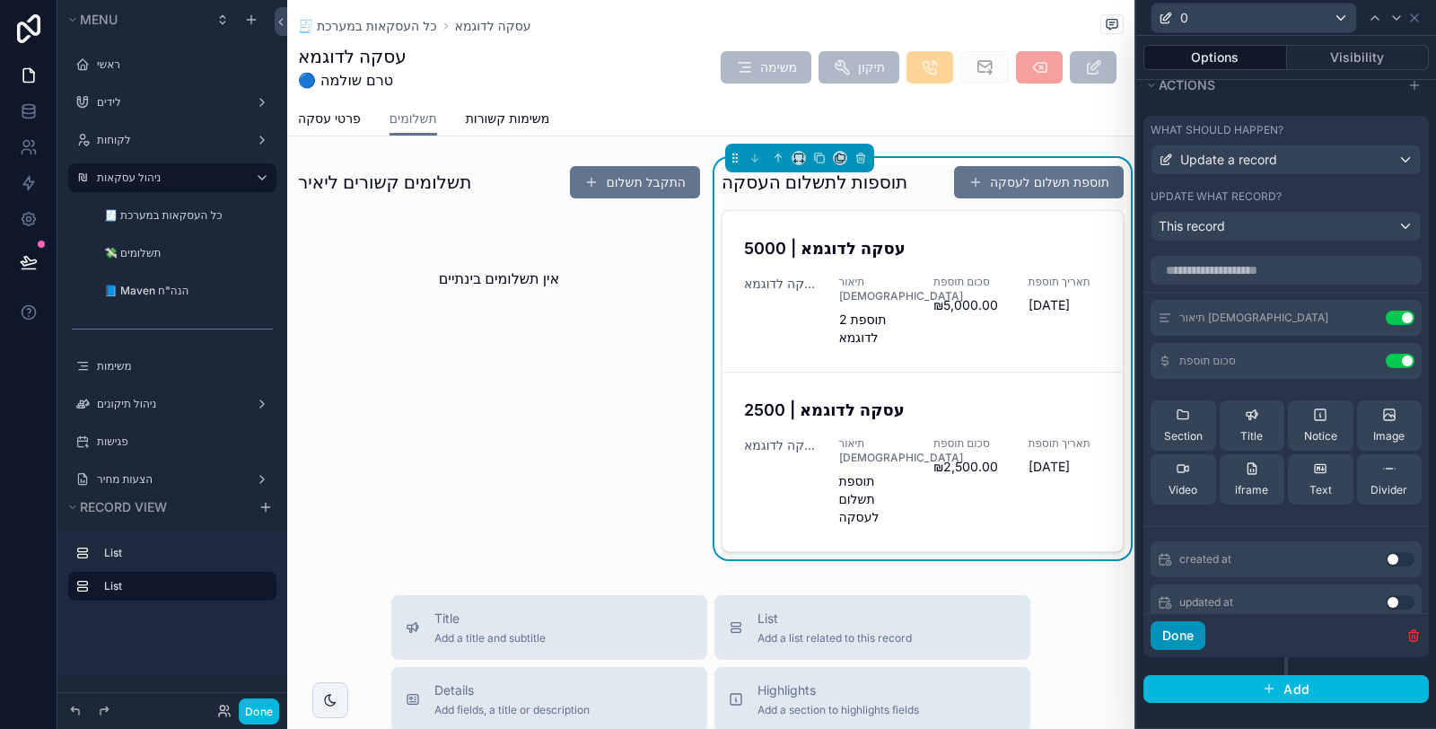
click at [1188, 642] on button "Done" at bounding box center [1177, 635] width 55 height 29
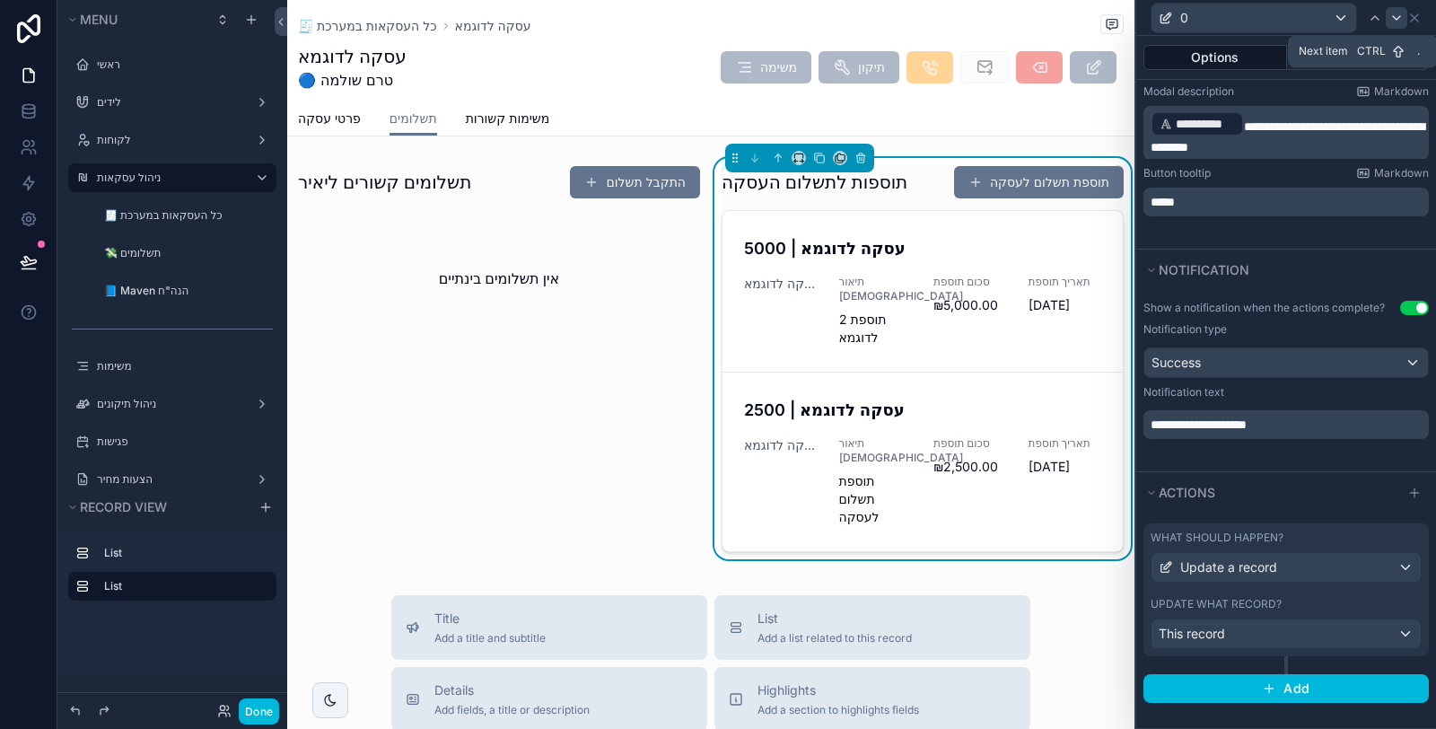
click at [1404, 21] on div at bounding box center [1396, 18] width 22 height 22
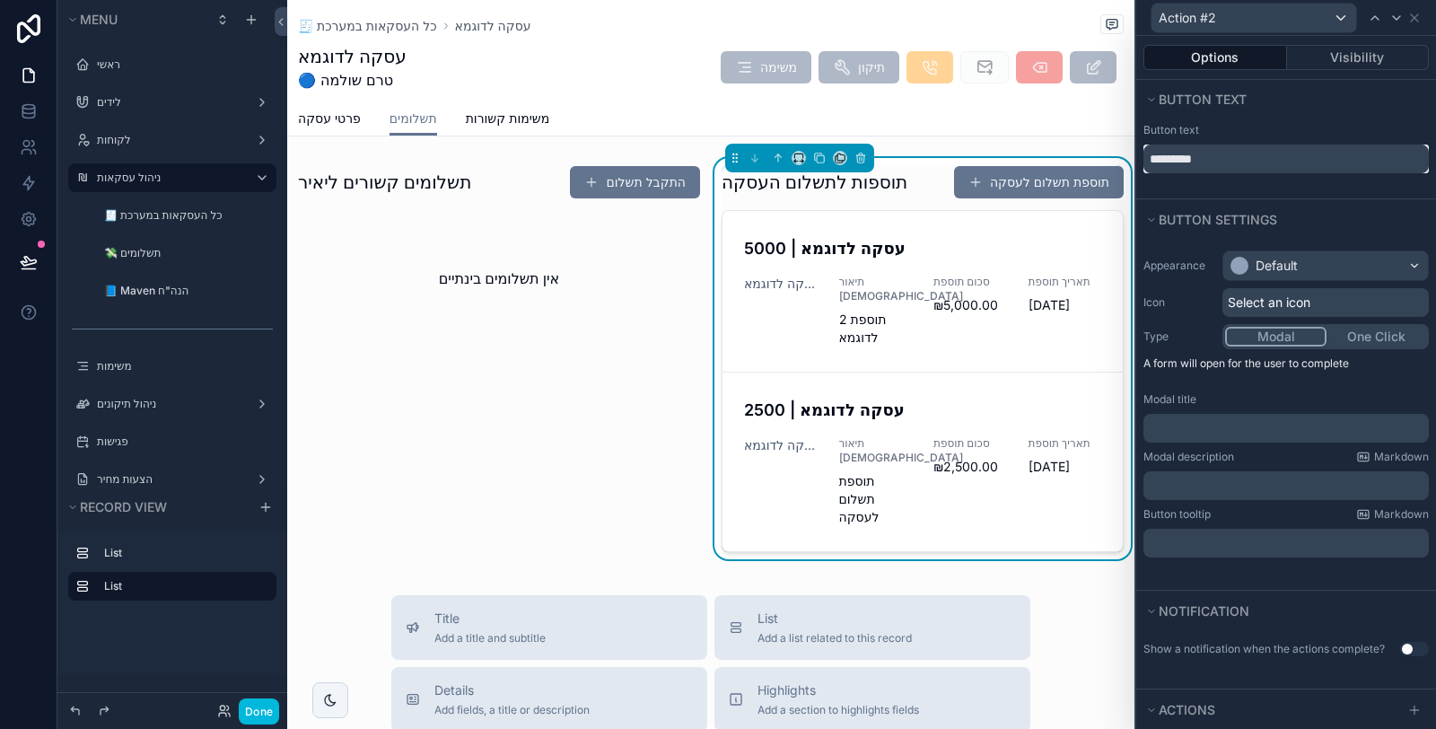
drag, startPoint x: 1229, startPoint y: 158, endPoint x: 1126, endPoint y: 162, distance: 103.2
click at [1126, 162] on div "Action #2 Options Visibility Button text Button text ********* Button settings …" at bounding box center [718, 364] width 1436 height 729
click at [1270, 264] on div "Default" at bounding box center [1276, 266] width 42 height 18
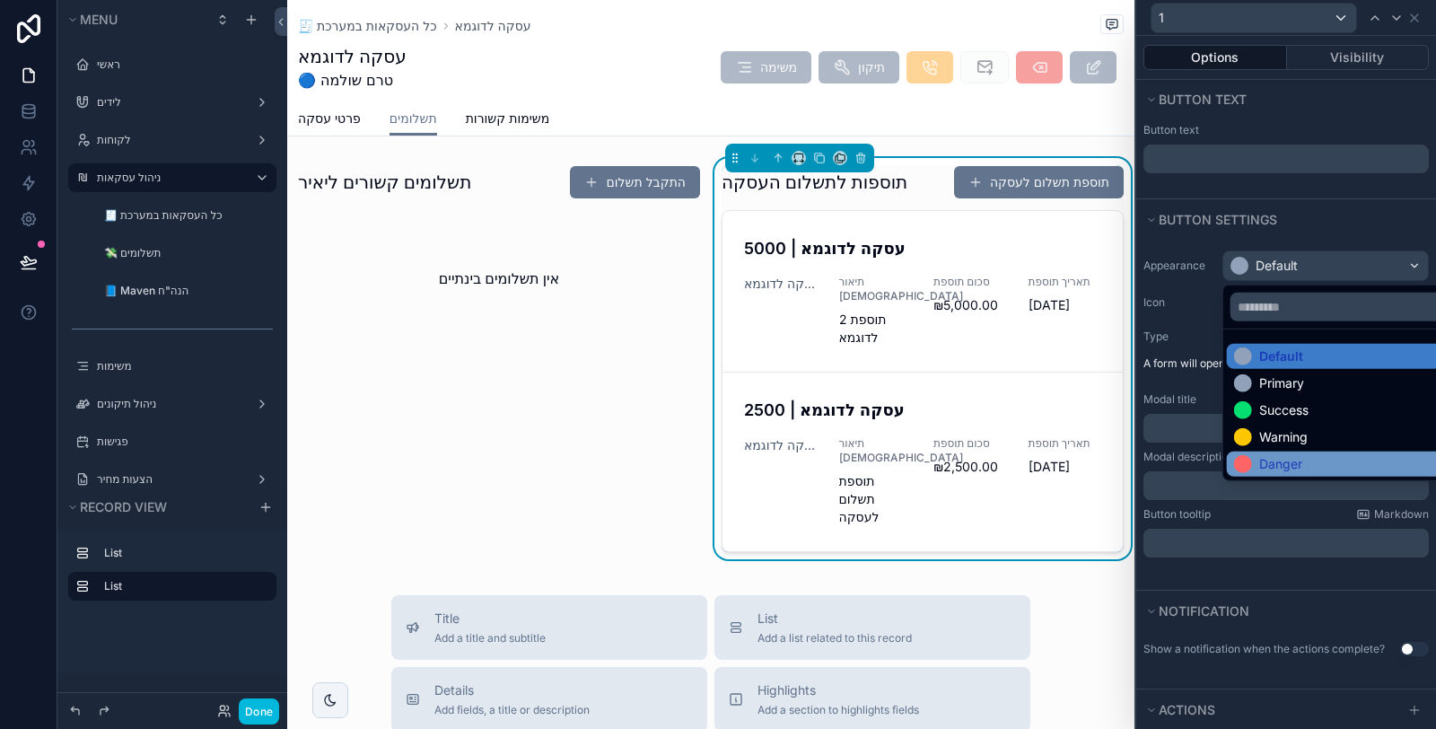
click at [1282, 460] on div "Danger" at bounding box center [1280, 464] width 43 height 18
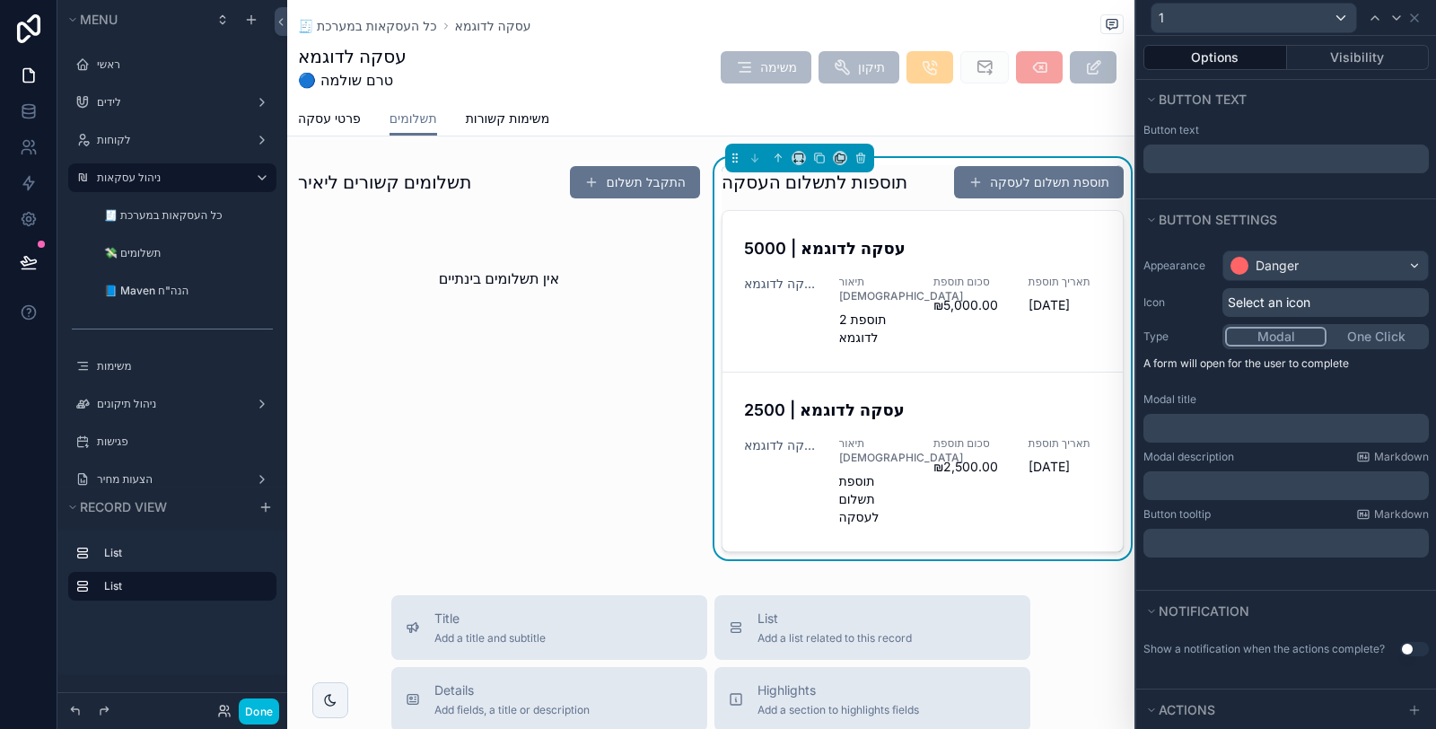
click at [1271, 303] on span "Select an icon" at bounding box center [1268, 302] width 83 height 18
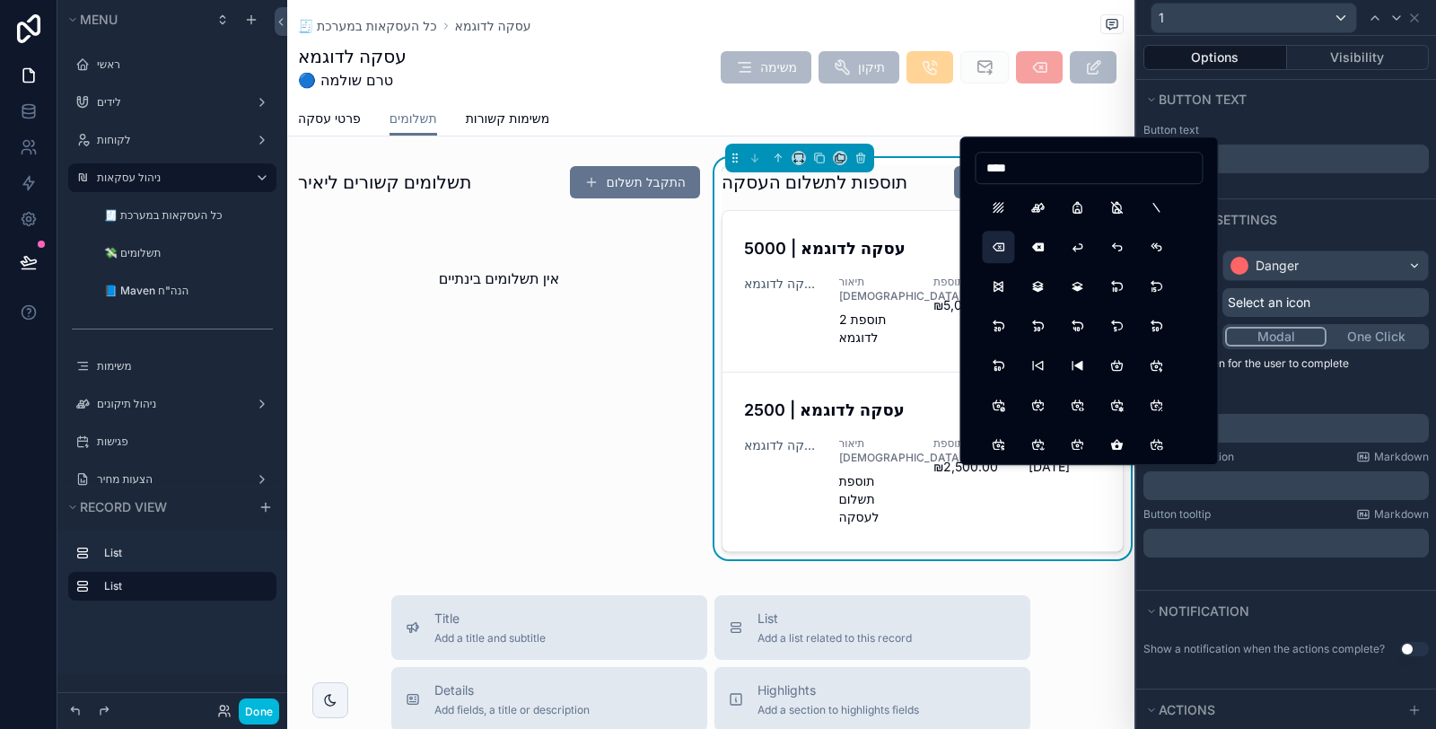
type input "****"
click at [1002, 249] on button "Backspace" at bounding box center [998, 247] width 32 height 32
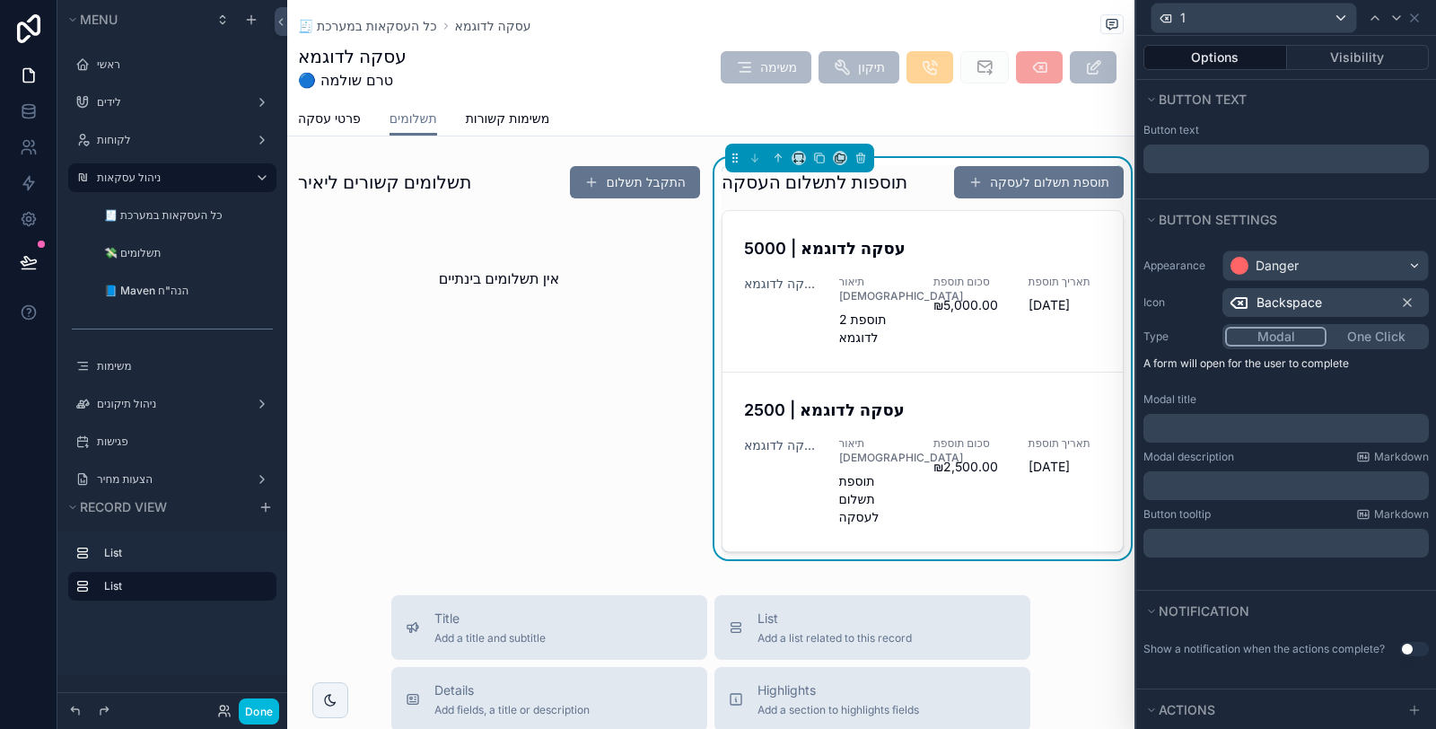
click at [1218, 428] on p "﻿" at bounding box center [1287, 428] width 275 height 18
click at [1212, 489] on p "﻿" at bounding box center [1287, 485] width 275 height 18
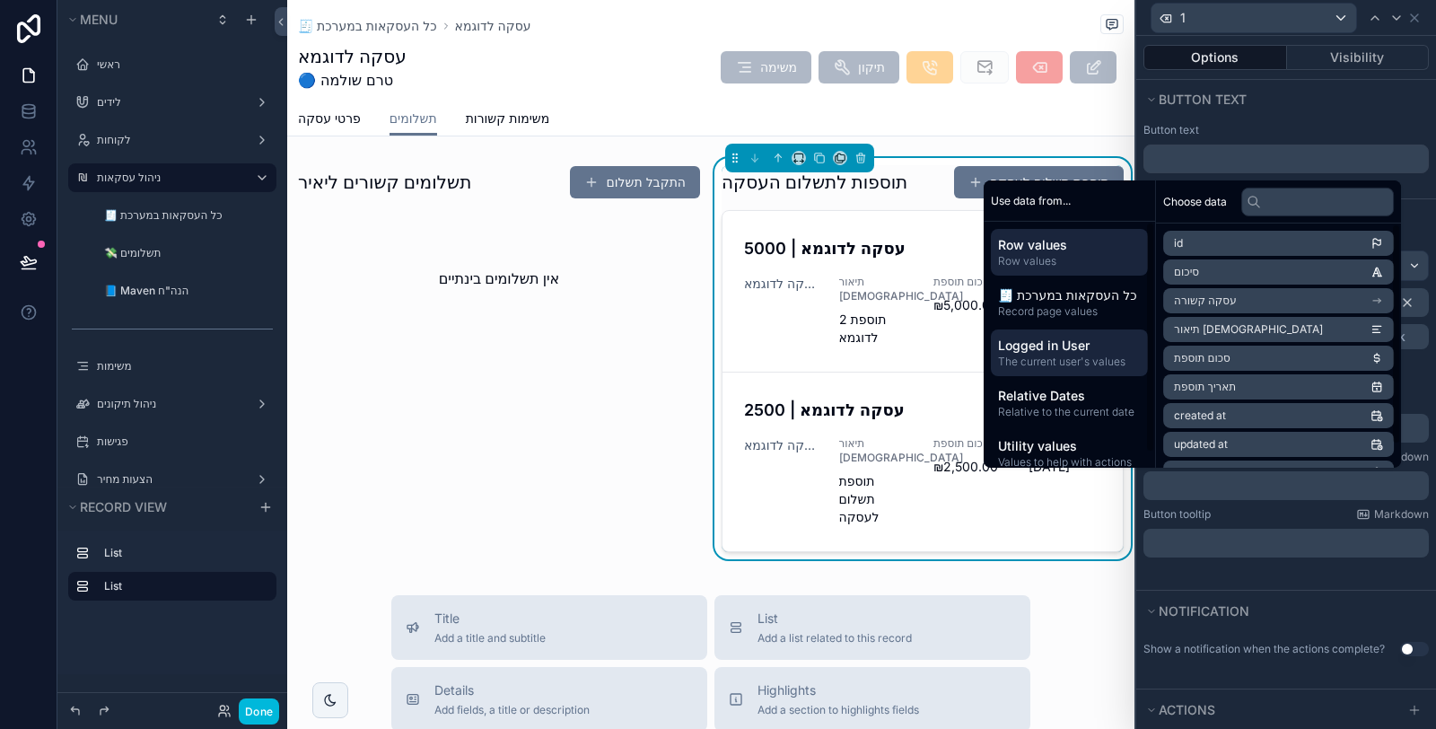
click at [1097, 344] on span "Logged in User" at bounding box center [1069, 345] width 143 height 18
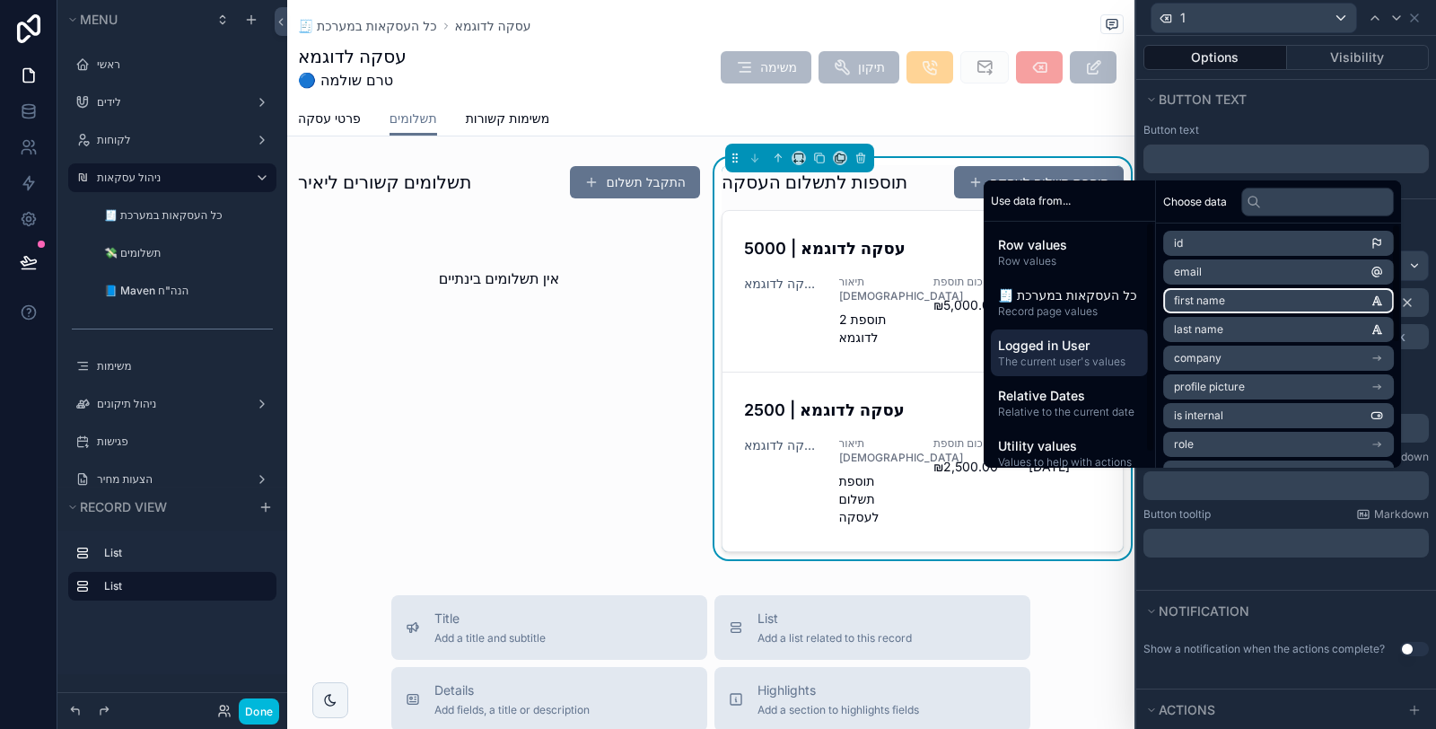
click at [1194, 306] on span "first name" at bounding box center [1199, 300] width 51 height 14
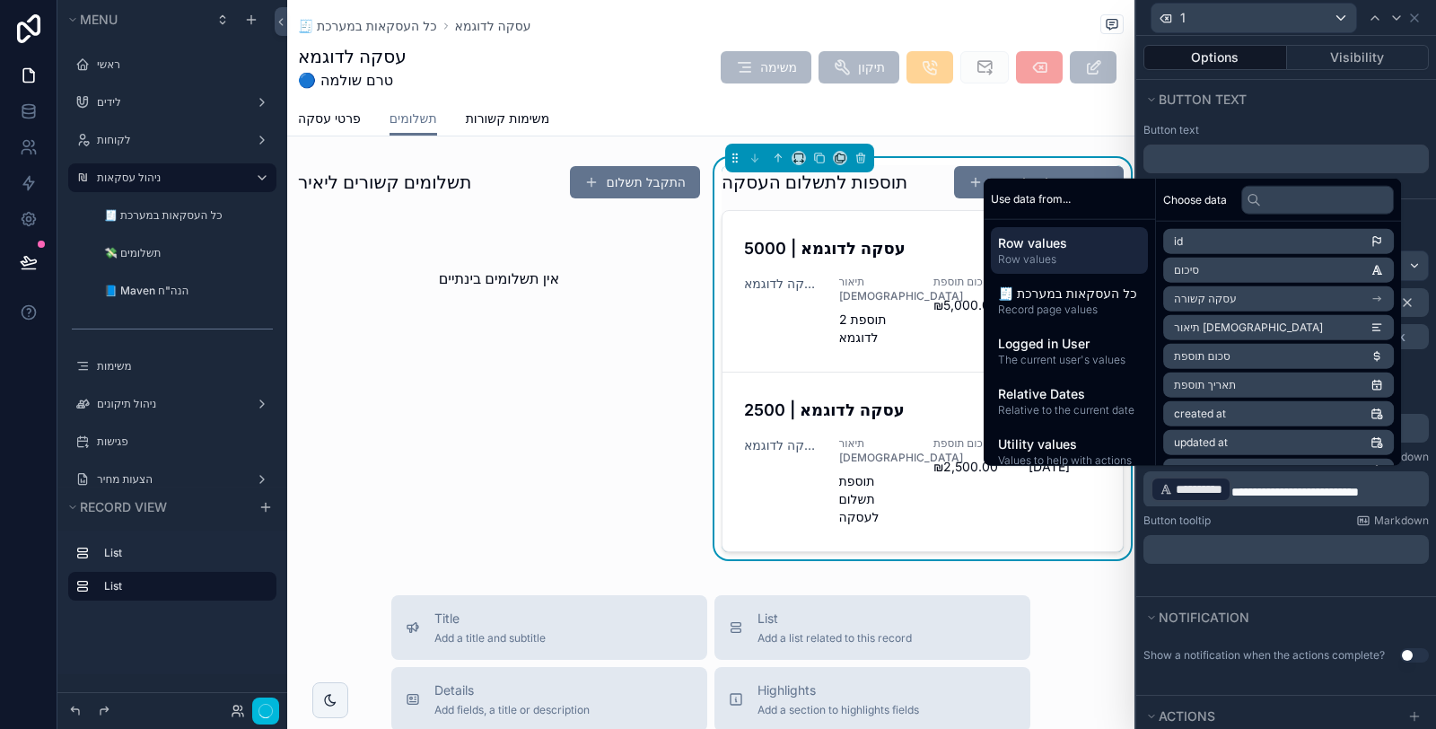
scroll to position [0, 0]
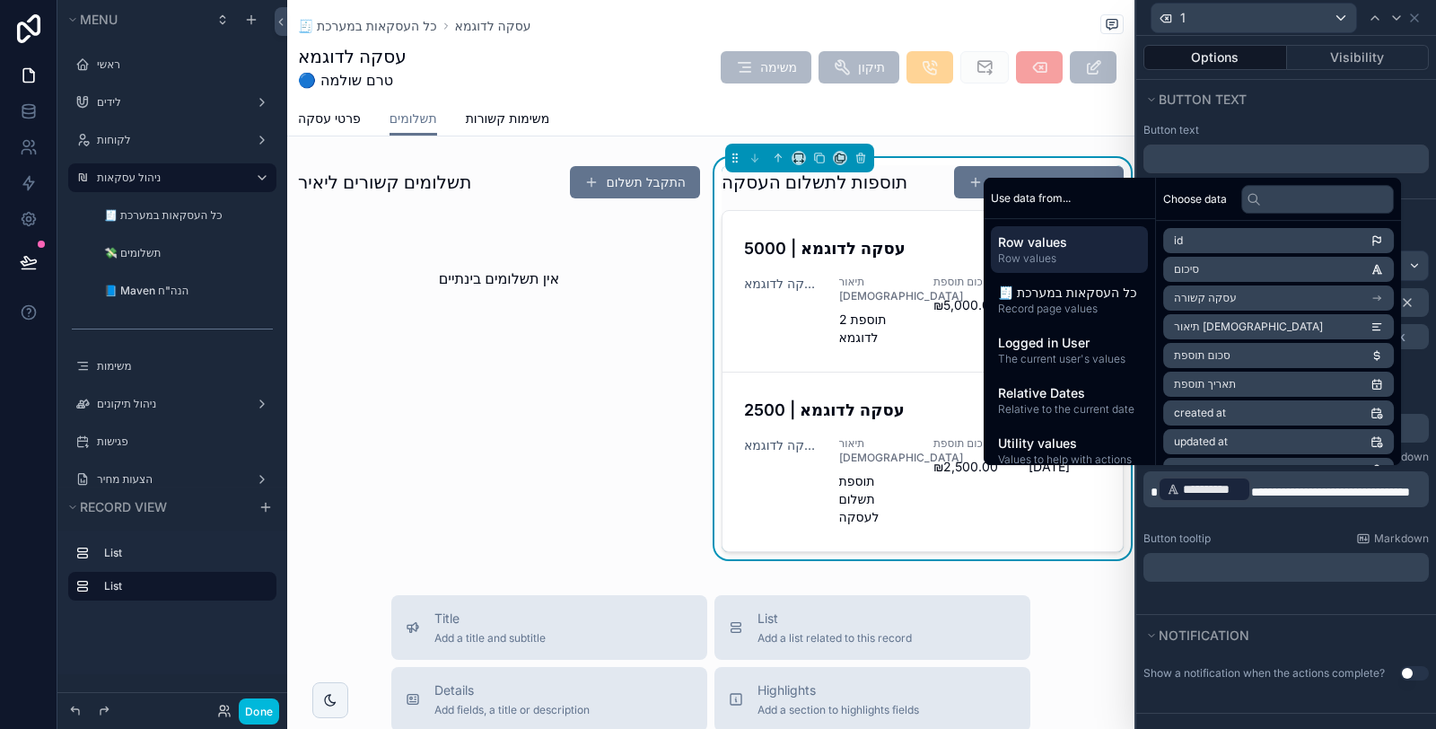
click at [1279, 537] on div "Button tooltip Markdown" at bounding box center [1285, 538] width 285 height 14
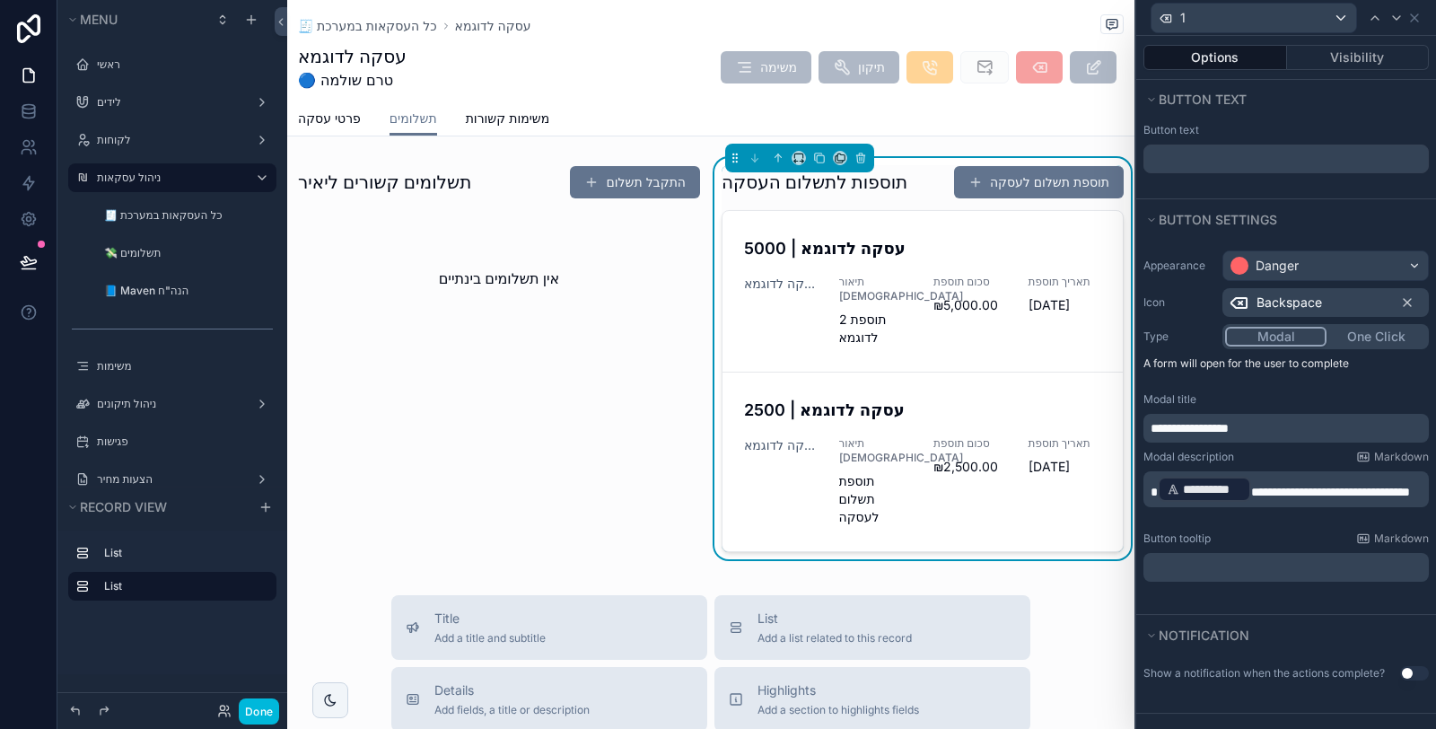
click at [1271, 560] on p "﻿" at bounding box center [1287, 567] width 275 height 18
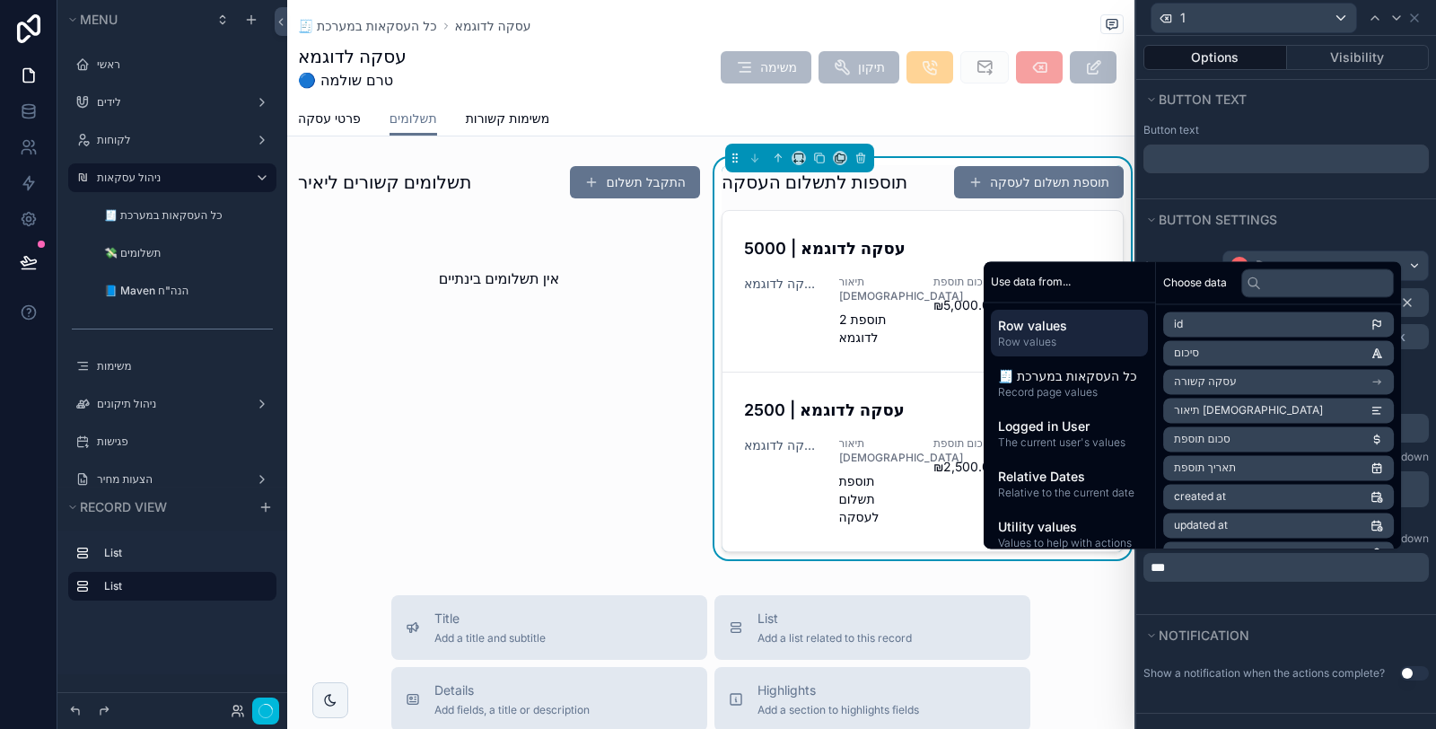
click at [1271, 595] on div "**********" at bounding box center [1286, 427] width 300 height 374
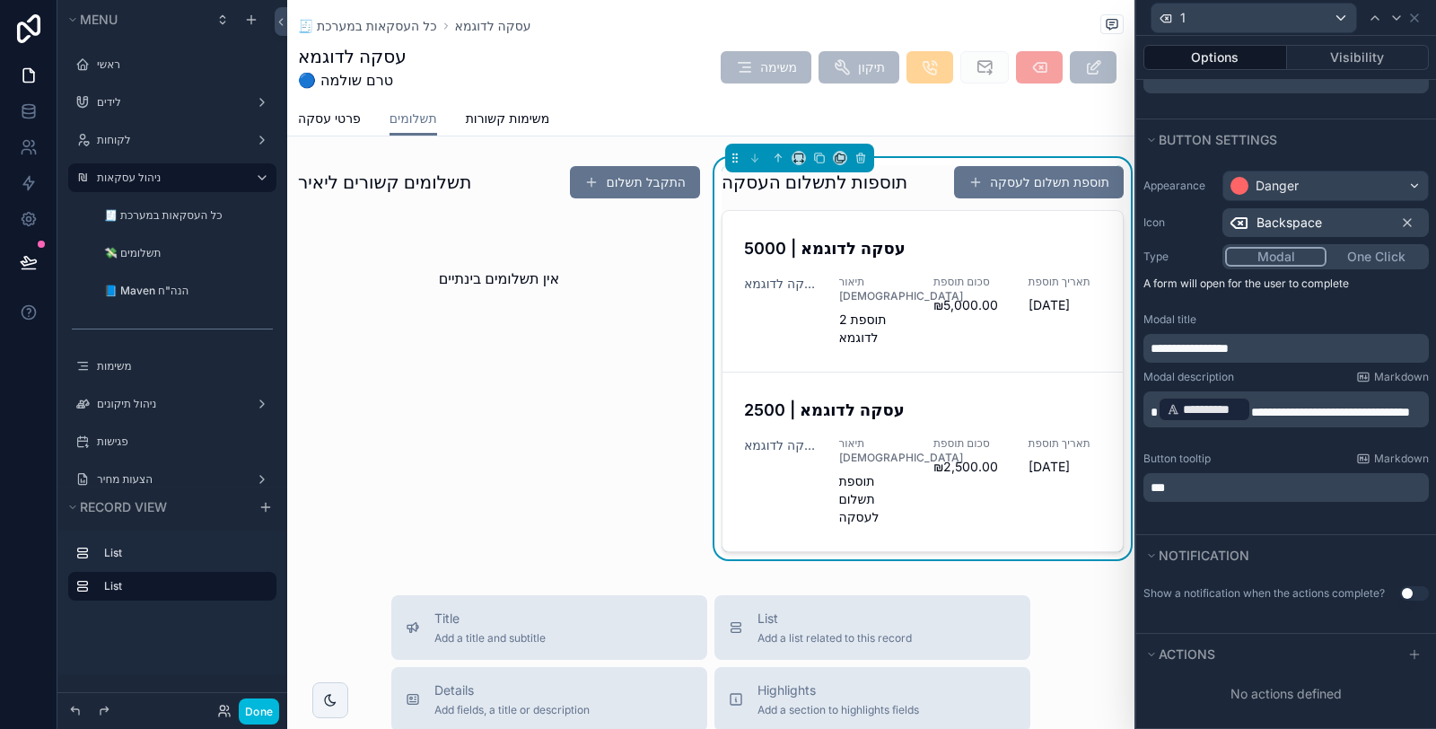
scroll to position [90, 0]
click at [1400, 589] on button "Use setting" at bounding box center [1414, 593] width 29 height 14
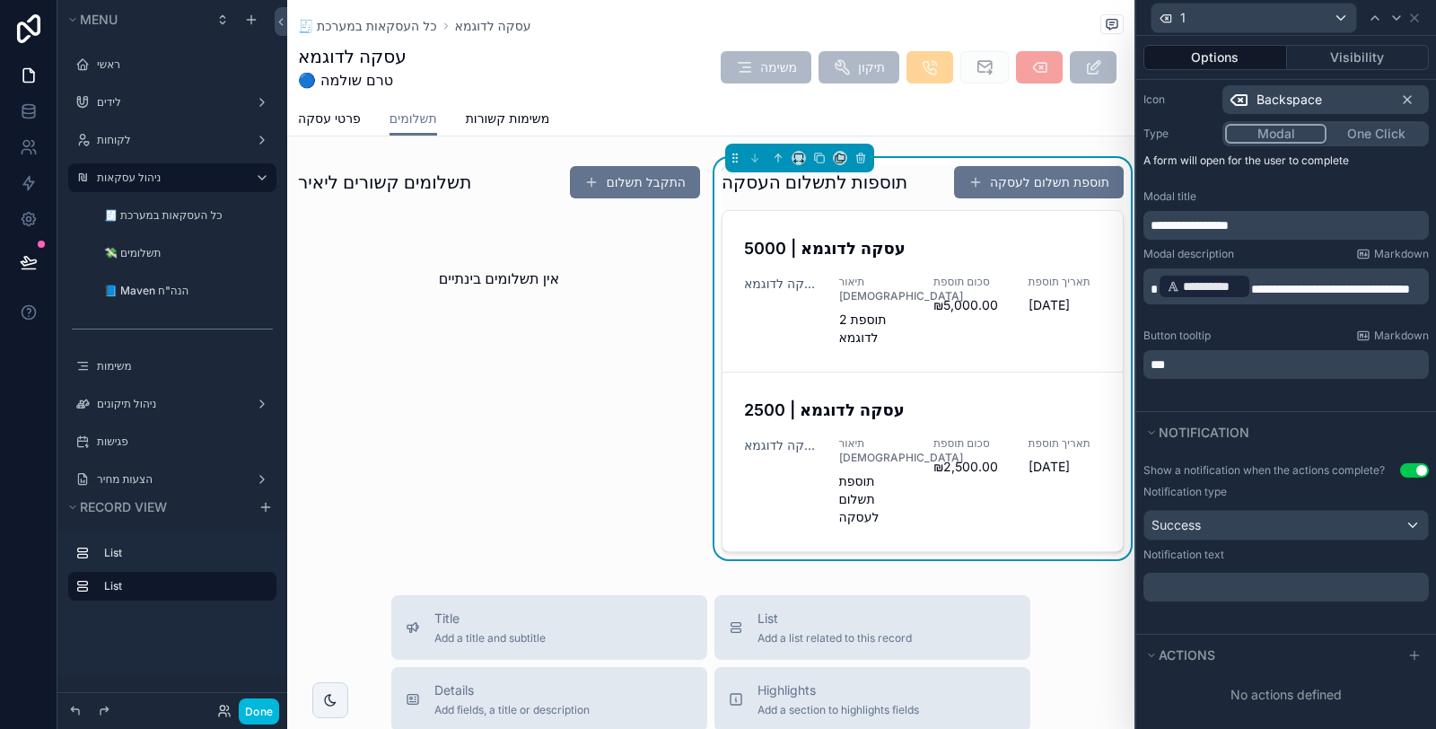
scroll to position [213, 0]
click at [1272, 589] on p "﻿" at bounding box center [1287, 586] width 275 height 18
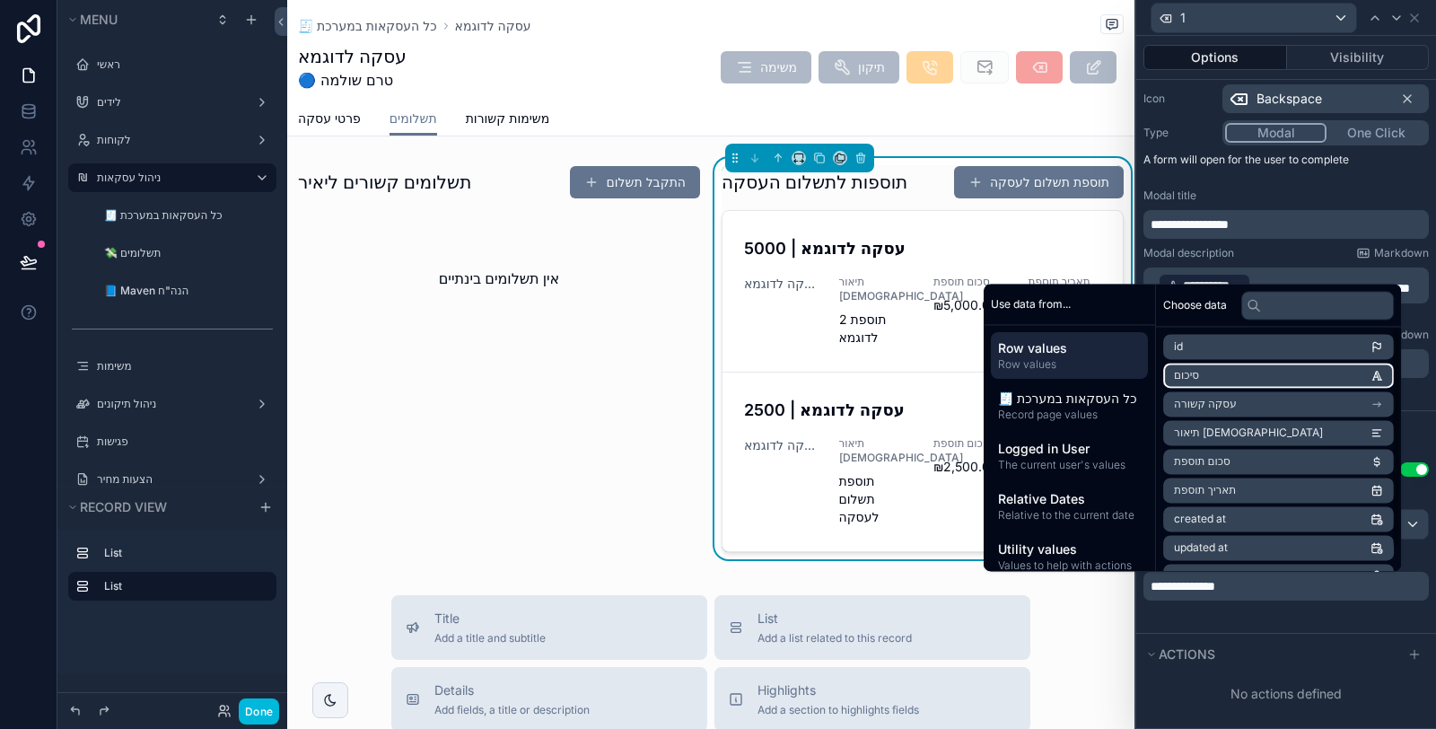
click at [1221, 380] on li "סיכום" at bounding box center [1278, 374] width 231 height 25
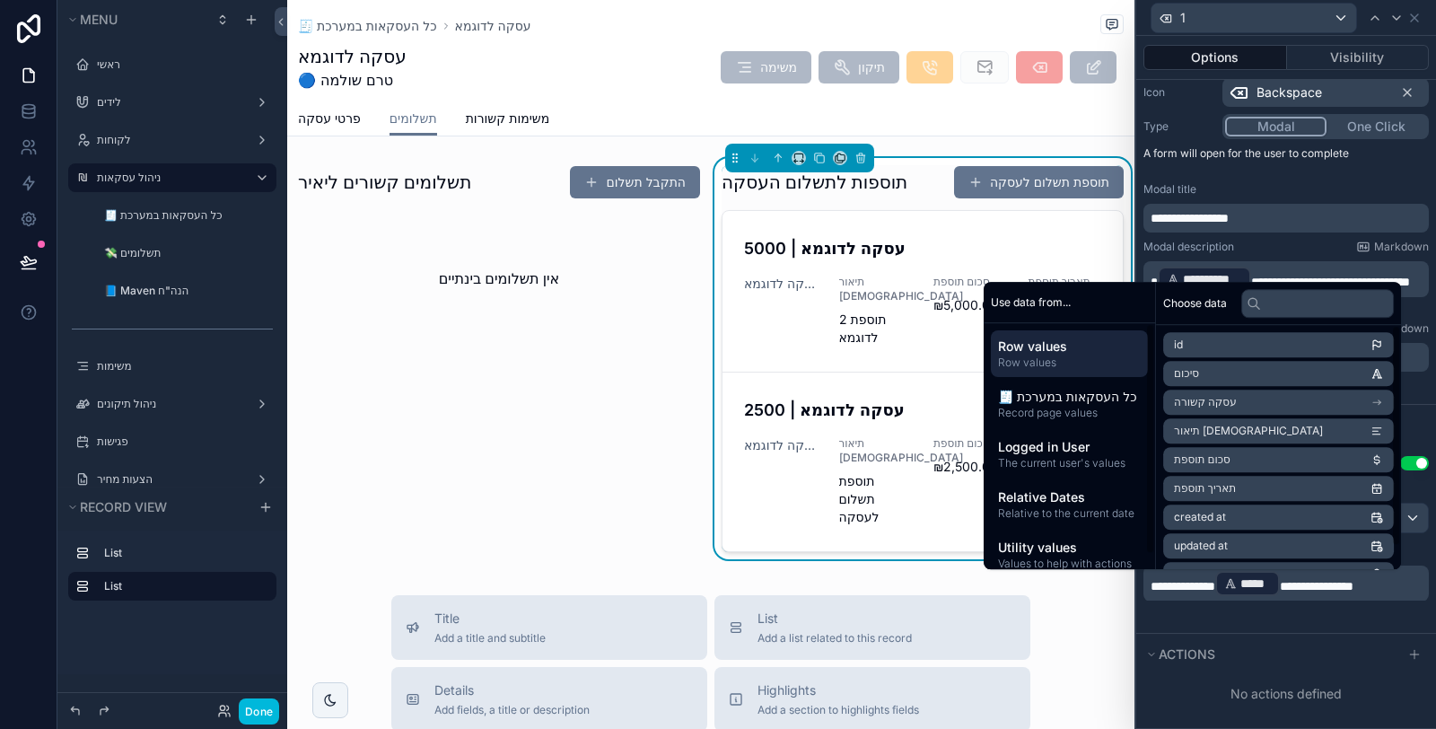
click at [1060, 449] on span "Logged in User" at bounding box center [1069, 447] width 143 height 18
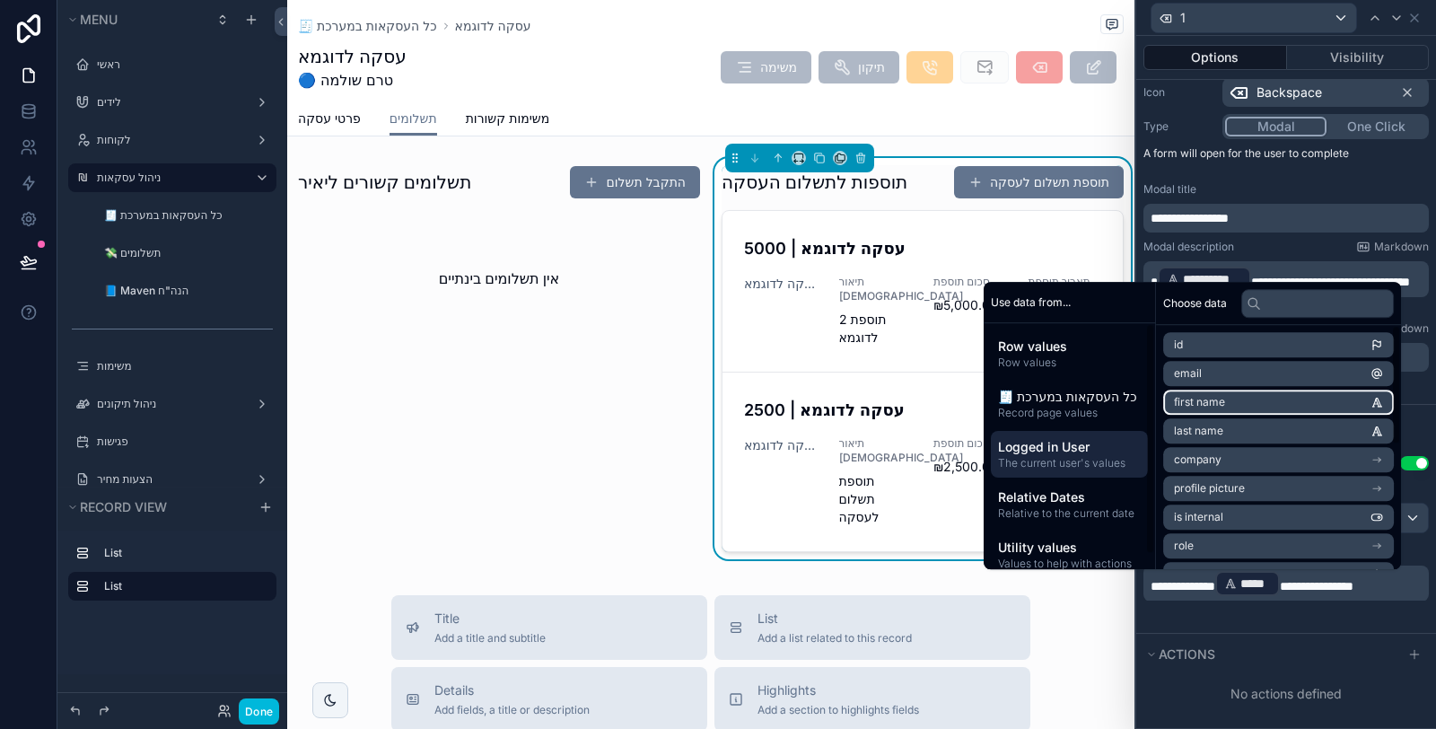
click at [1204, 411] on li "first name" at bounding box center [1278, 401] width 231 height 25
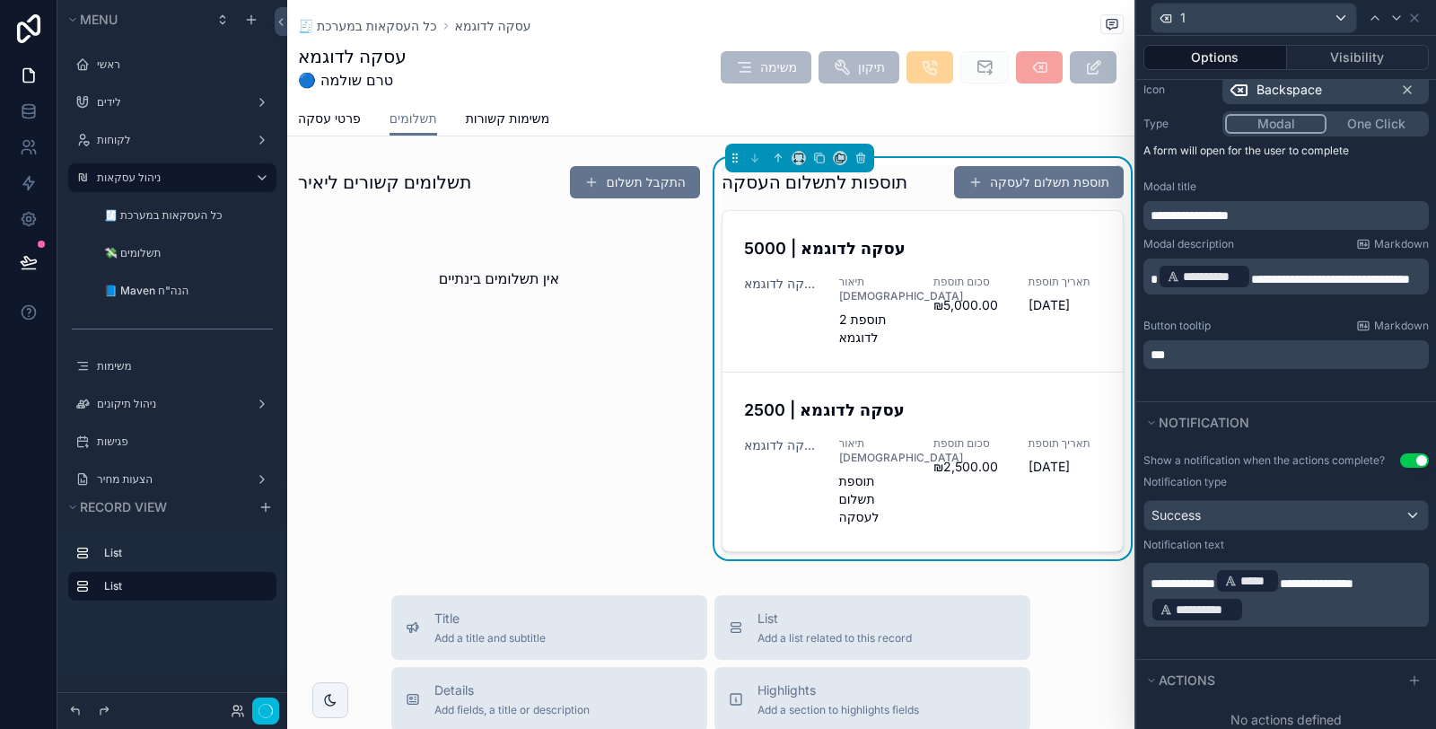
click at [1287, 624] on p "**********" at bounding box center [1287, 594] width 275 height 57
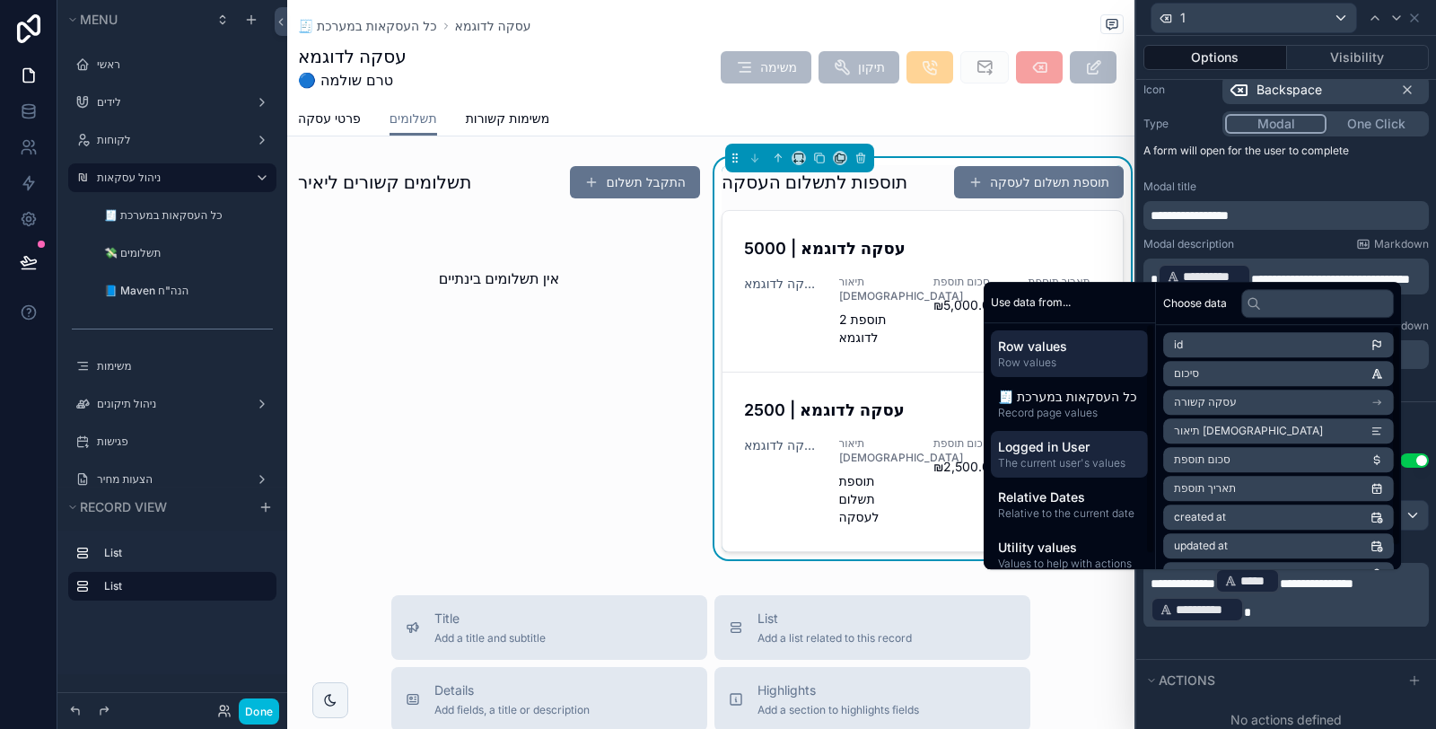
click at [1077, 444] on span "Logged in User" at bounding box center [1069, 447] width 143 height 18
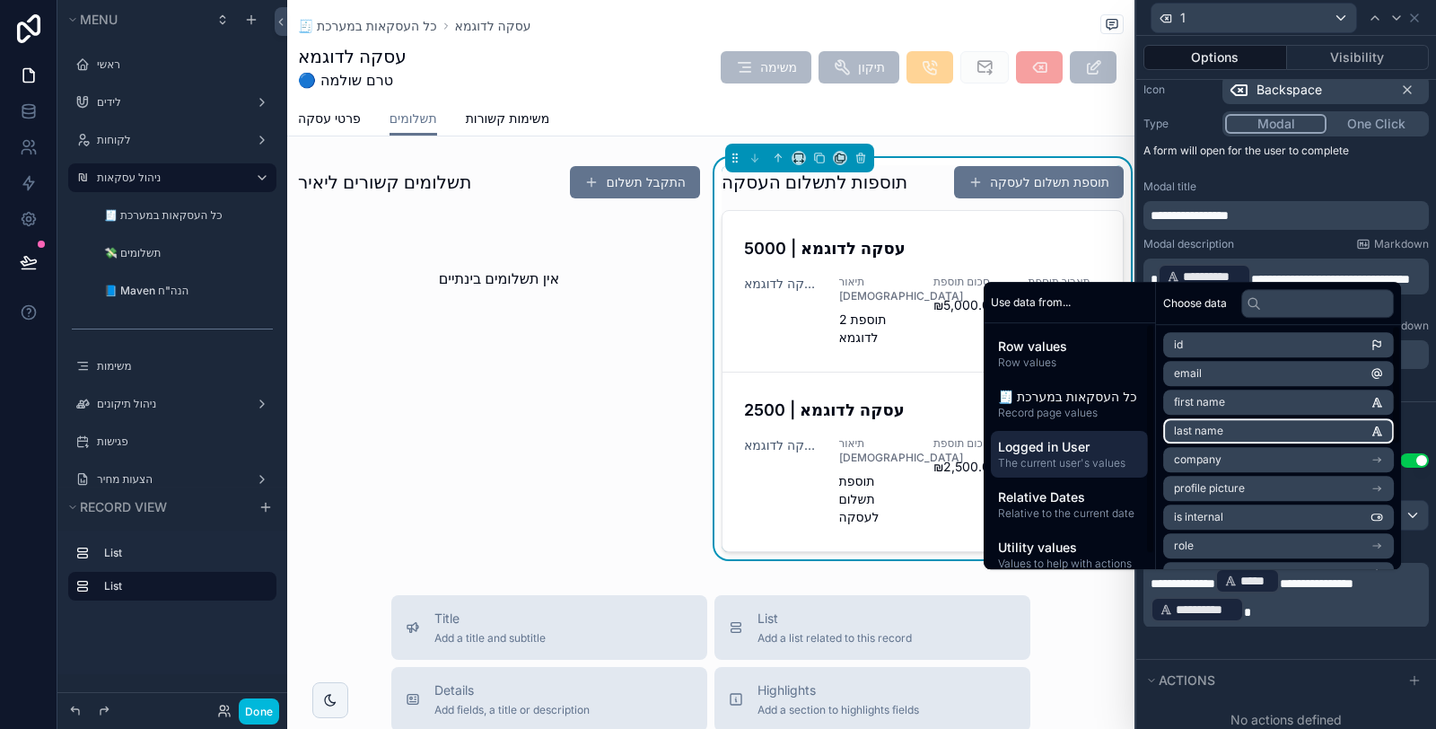
click at [1199, 438] on span "last name" at bounding box center [1198, 431] width 49 height 14
click at [1274, 659] on div "**********" at bounding box center [1286, 550] width 300 height 216
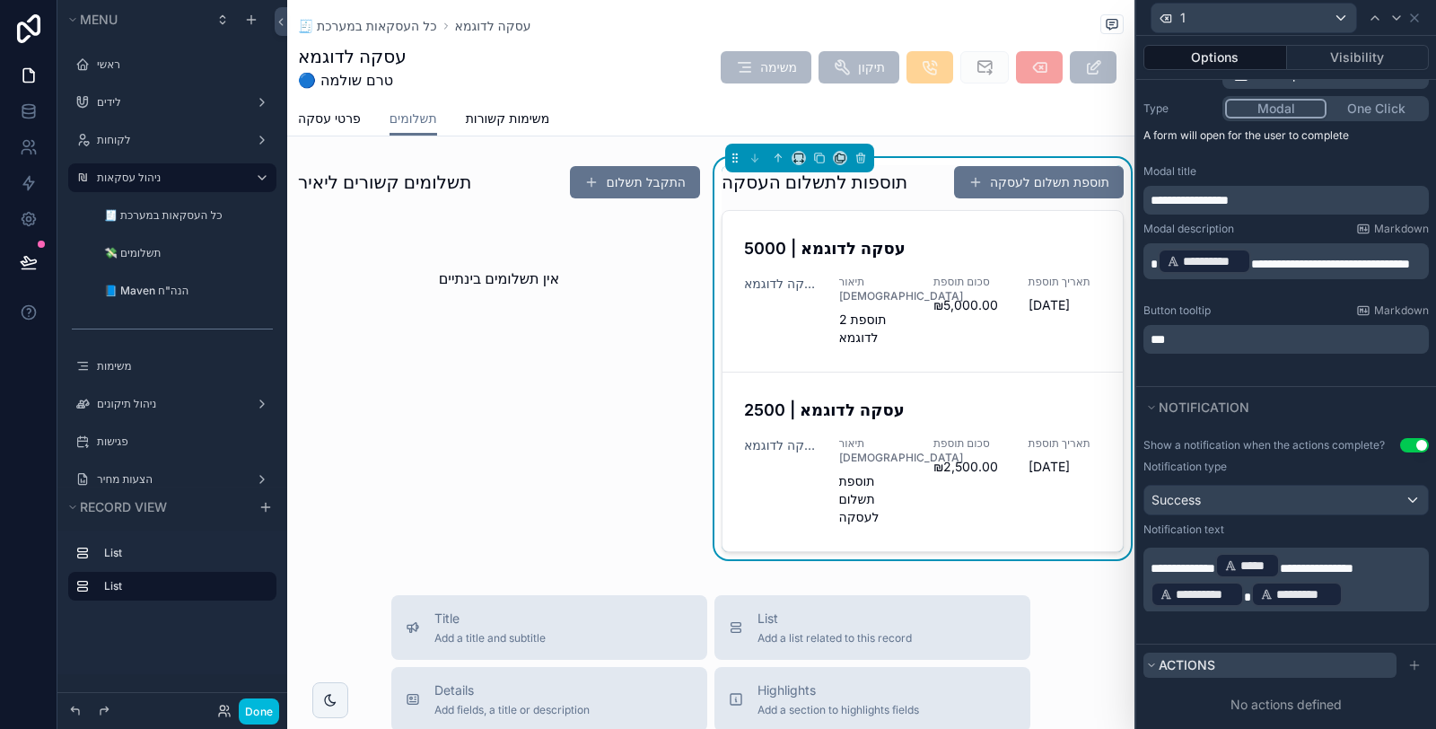
scroll to position [248, 0]
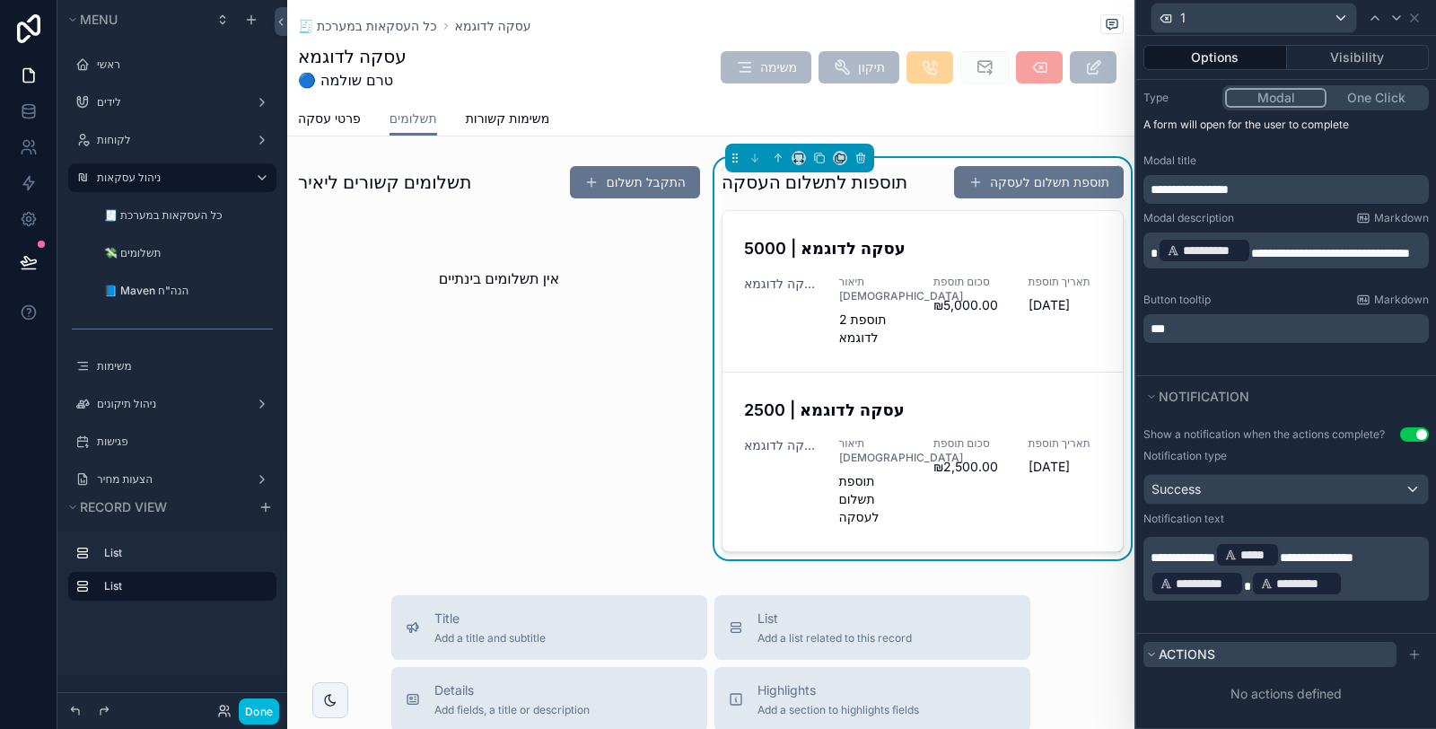
click at [1324, 663] on button "Actions" at bounding box center [1269, 654] width 253 height 25
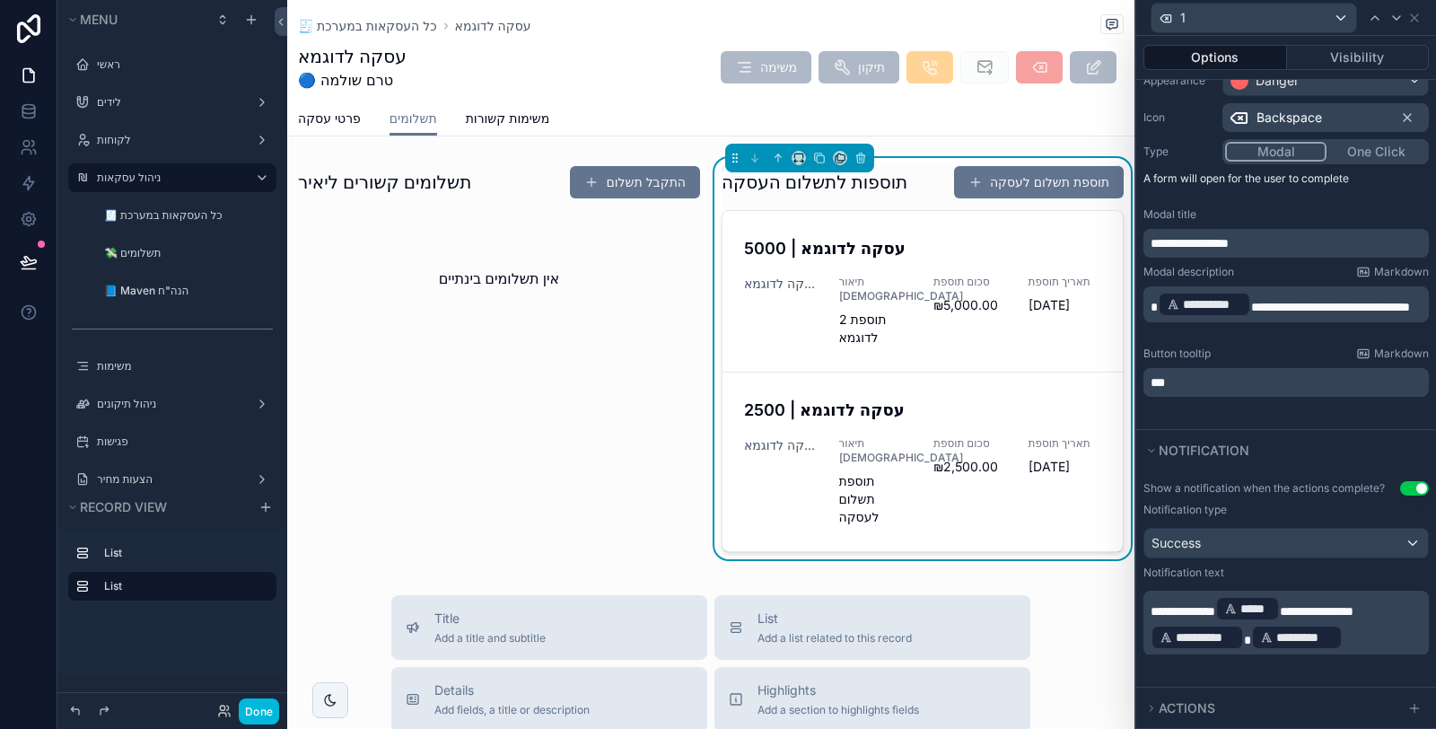
scroll to position [0, 0]
click at [1288, 702] on button "Actions" at bounding box center [1269, 707] width 253 height 25
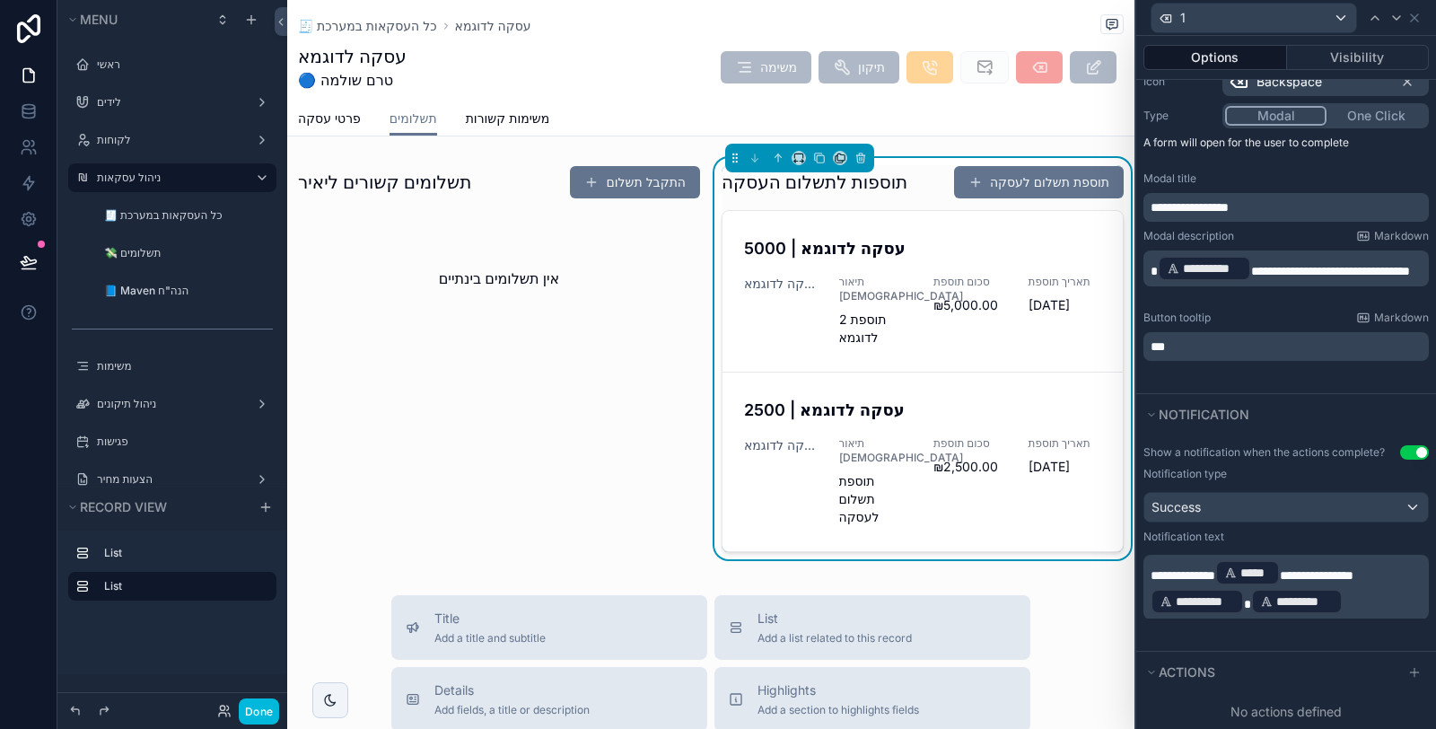
scroll to position [248, 0]
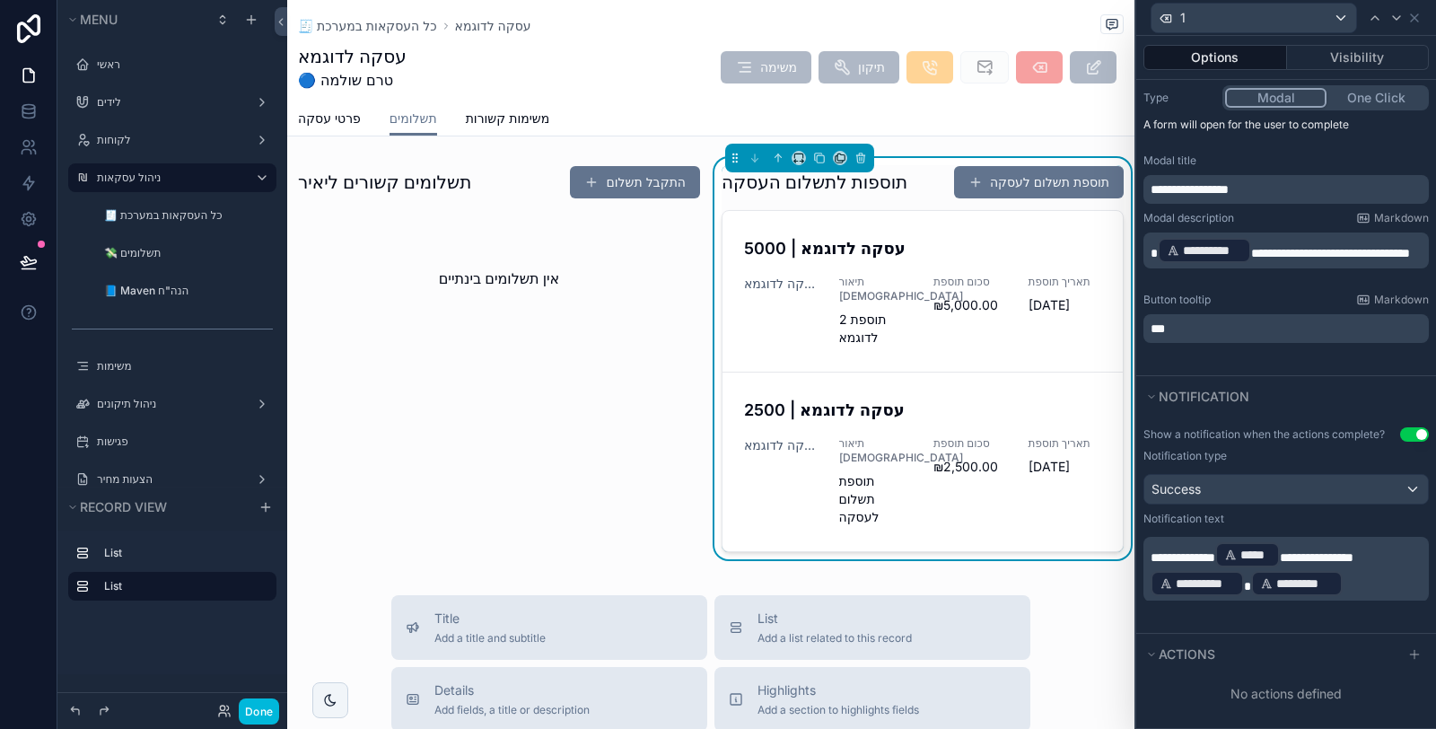
click at [1407, 653] on icon at bounding box center [1414, 654] width 14 height 14
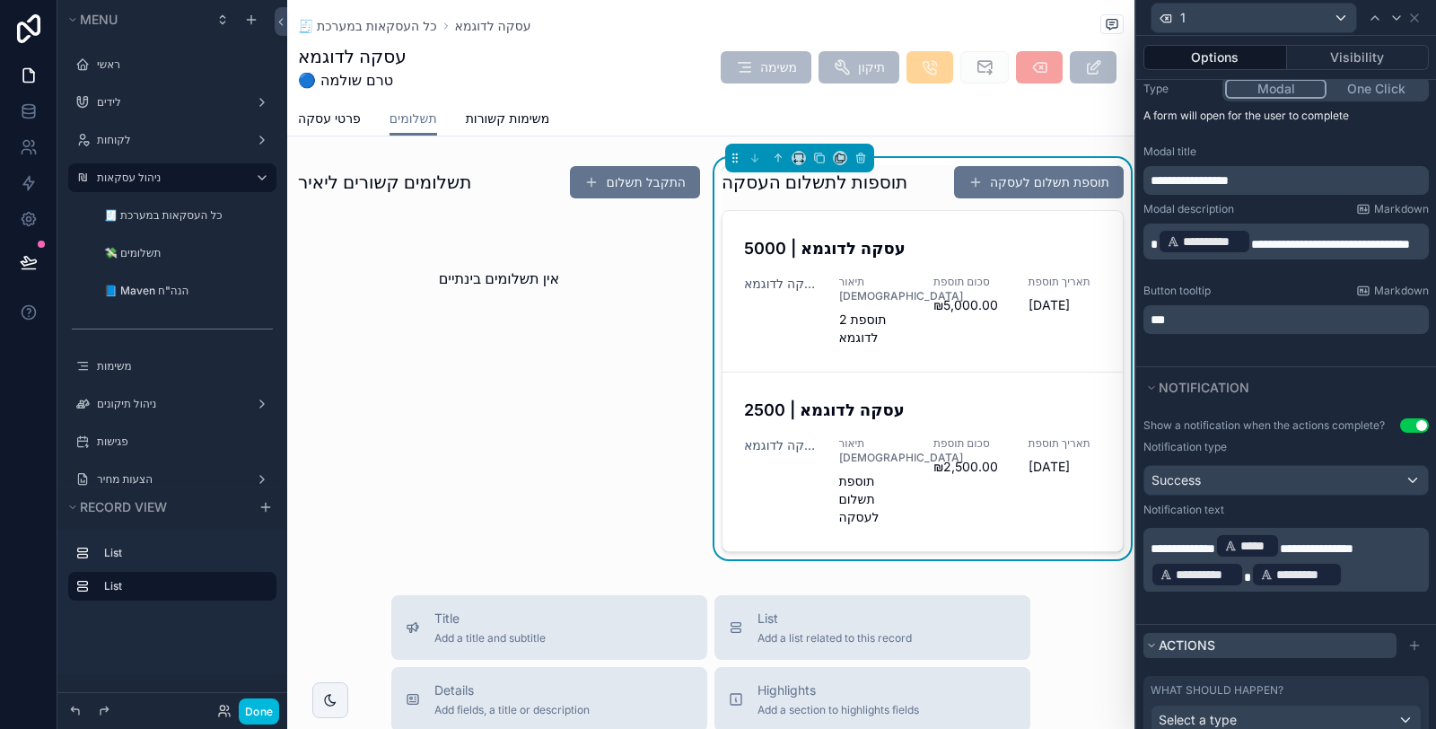
scroll to position [341, 0]
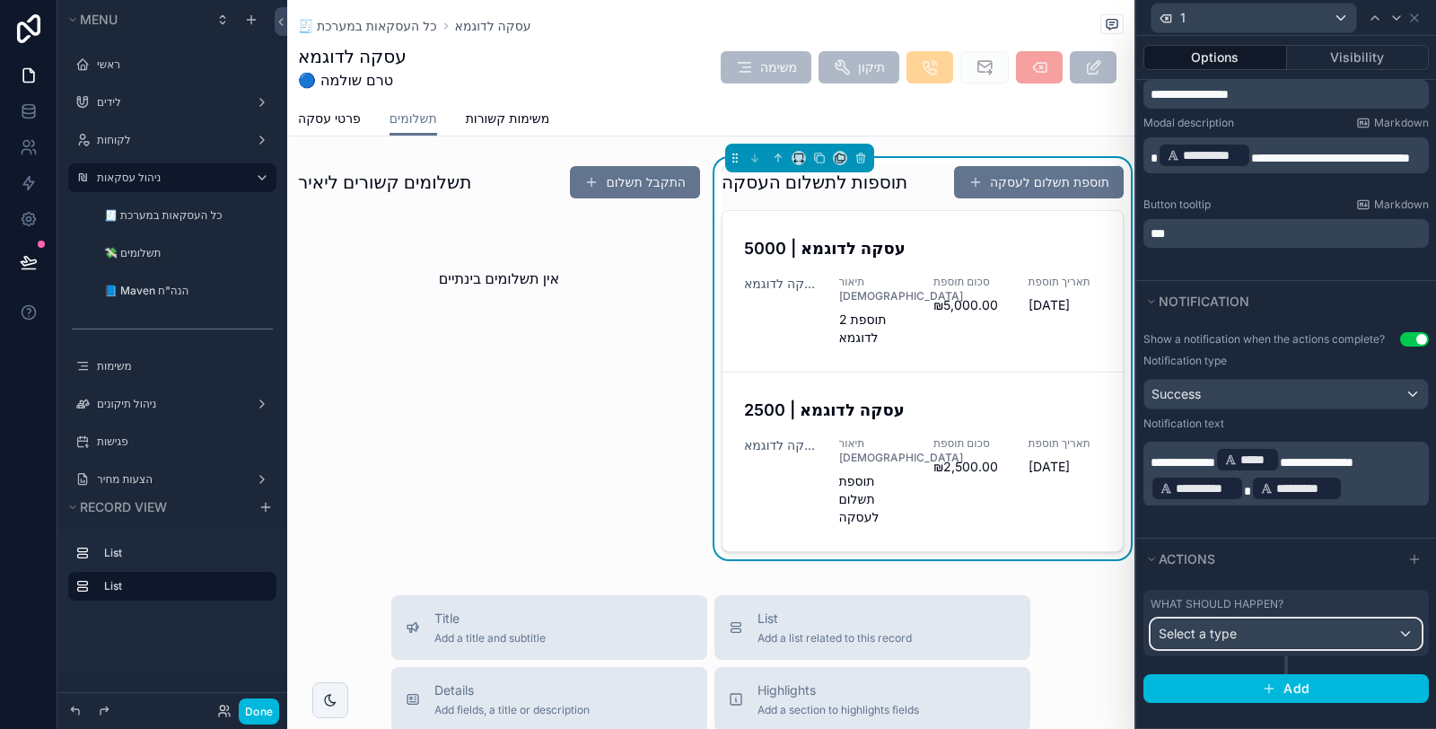
click at [1292, 633] on div "Select a type" at bounding box center [1285, 633] width 269 height 29
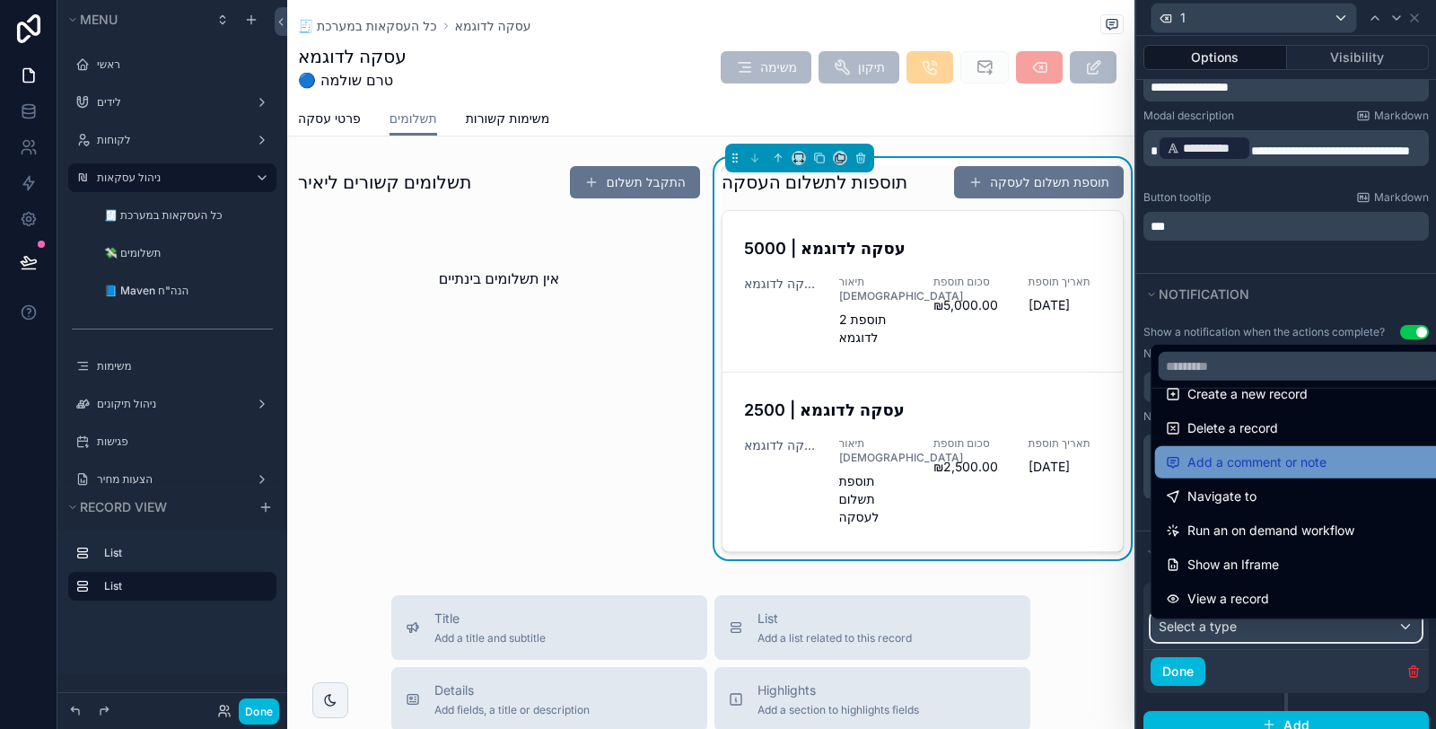
scroll to position [4, 0]
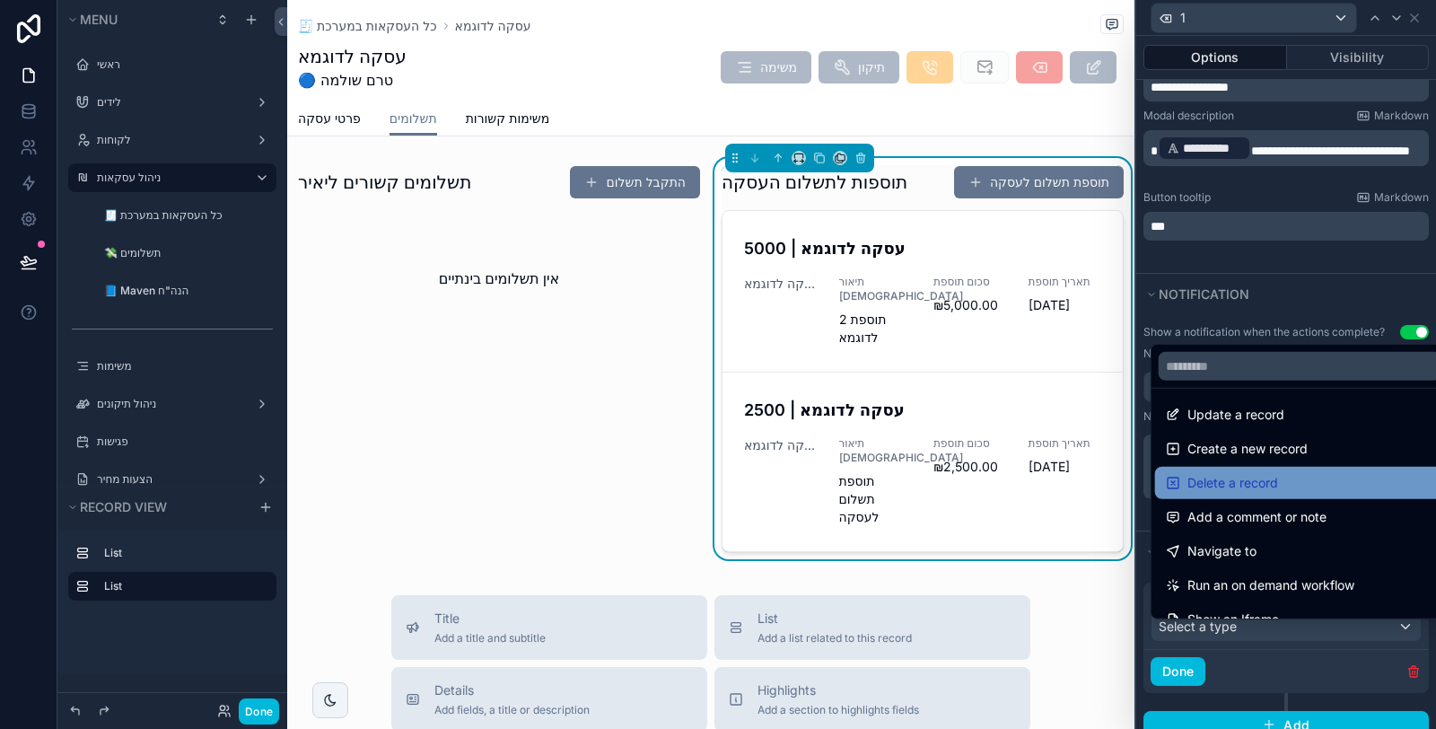
click at [1304, 487] on div "Delete a record" at bounding box center [1300, 483] width 268 height 22
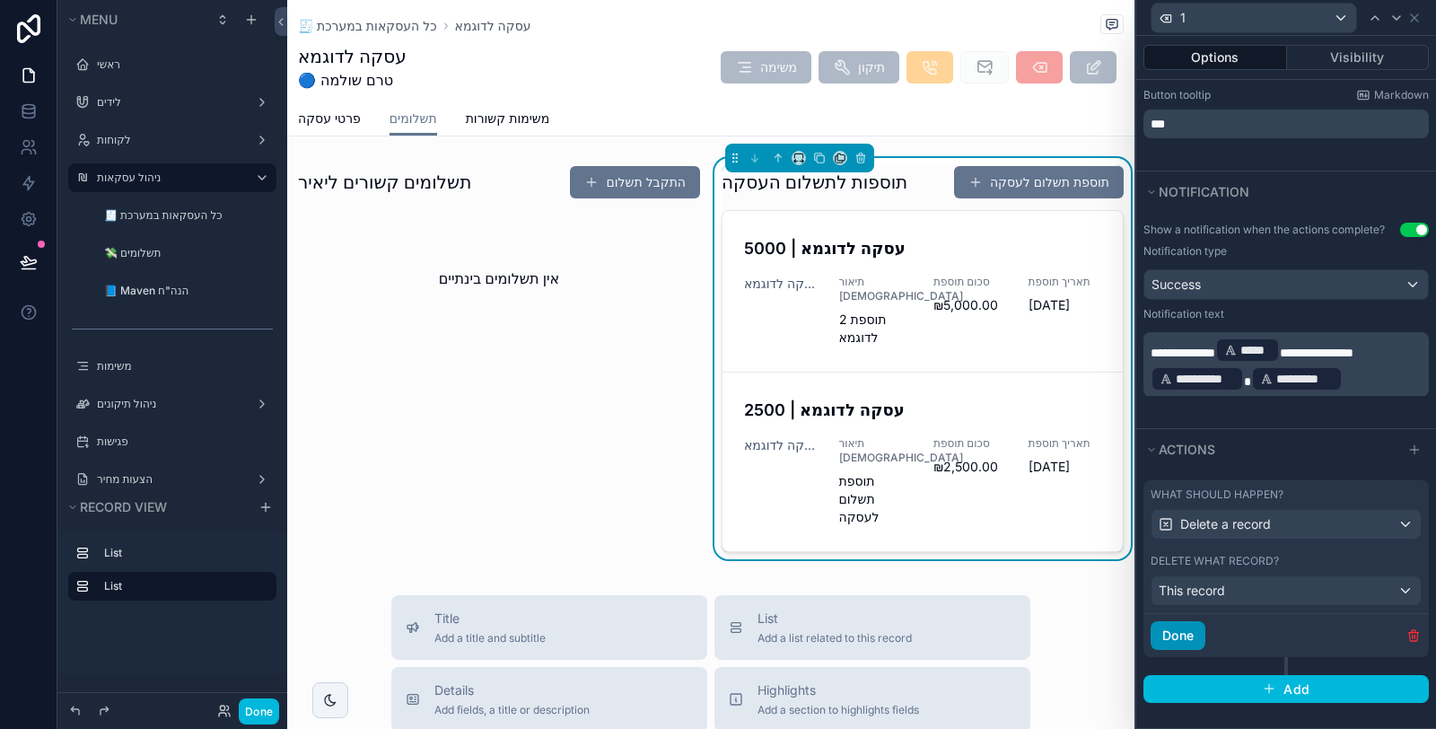
click at [1197, 636] on button "Done" at bounding box center [1177, 635] width 55 height 29
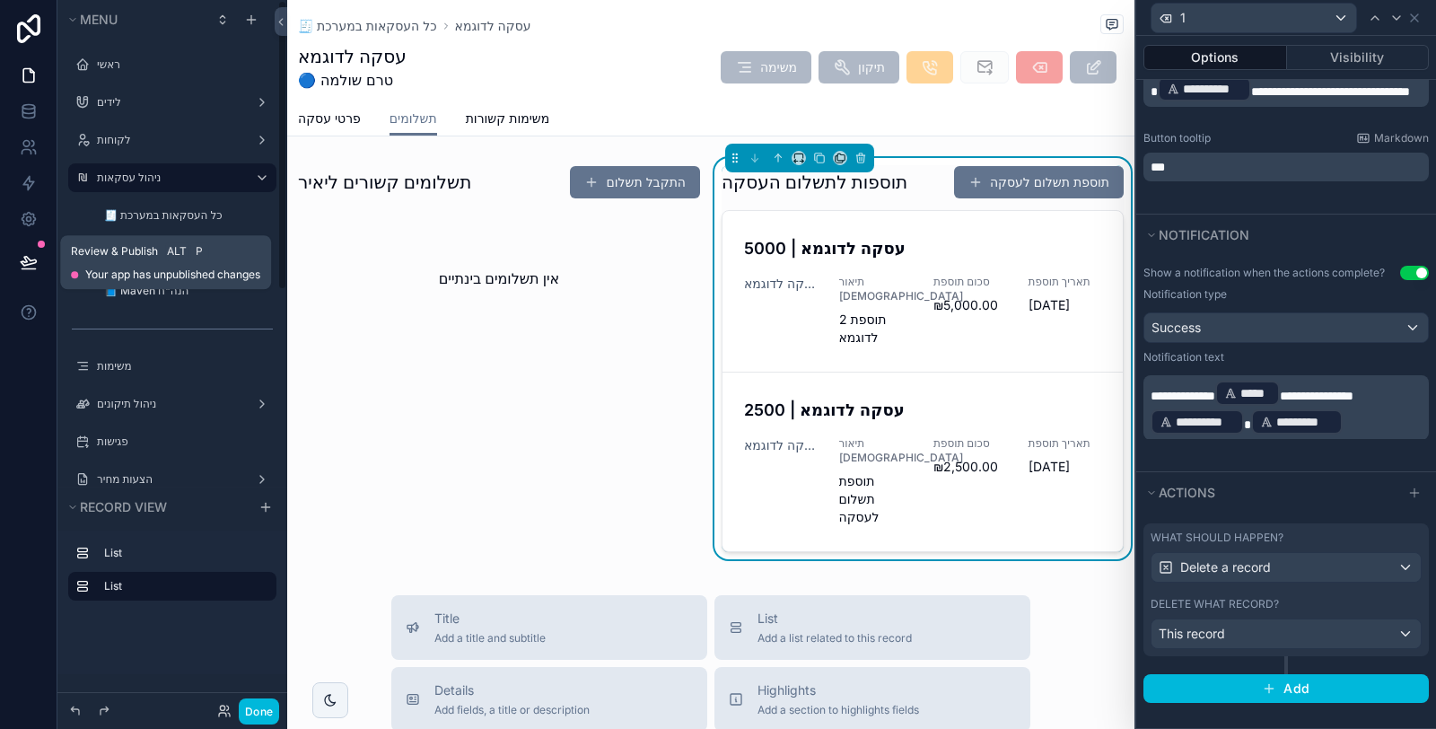
click at [27, 263] on icon at bounding box center [29, 262] width 18 height 18
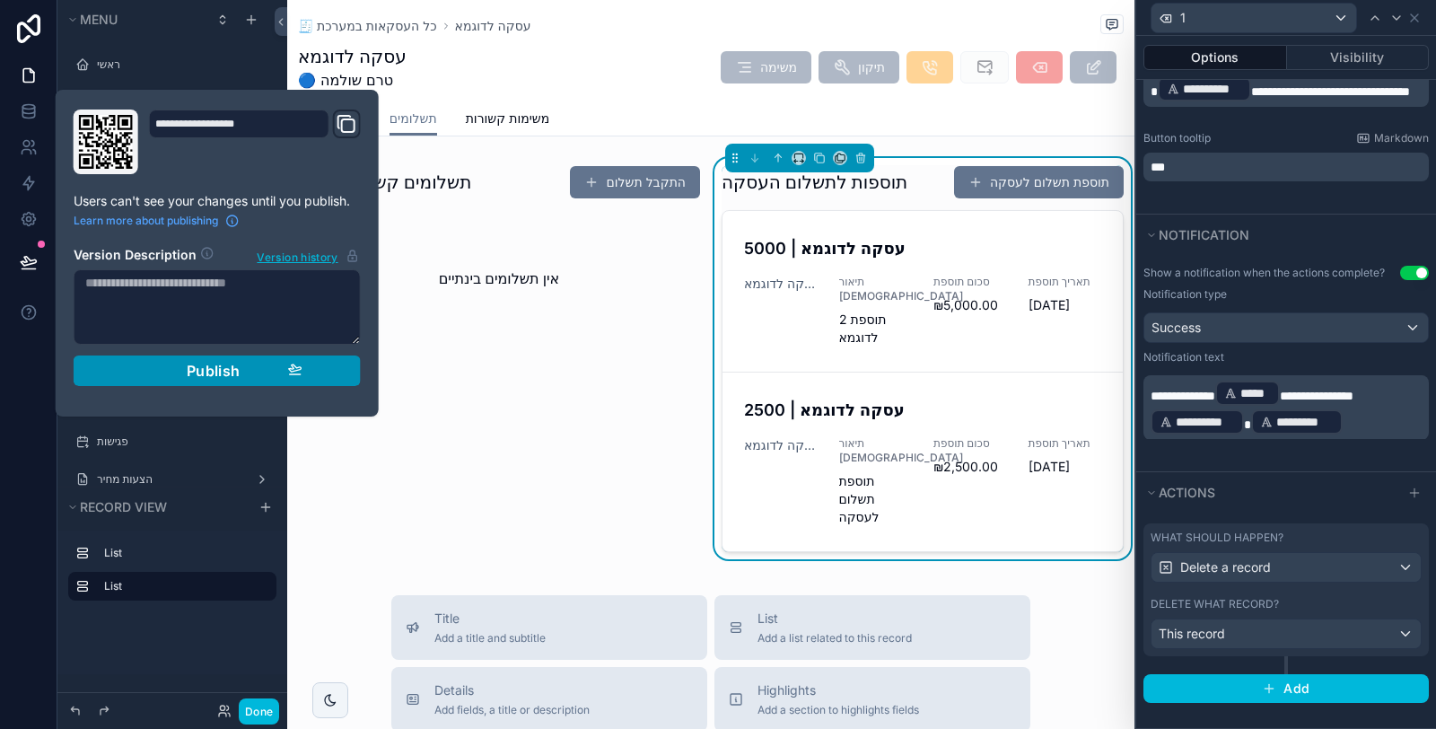
click at [211, 378] on button "Publish" at bounding box center [217, 370] width 287 height 31
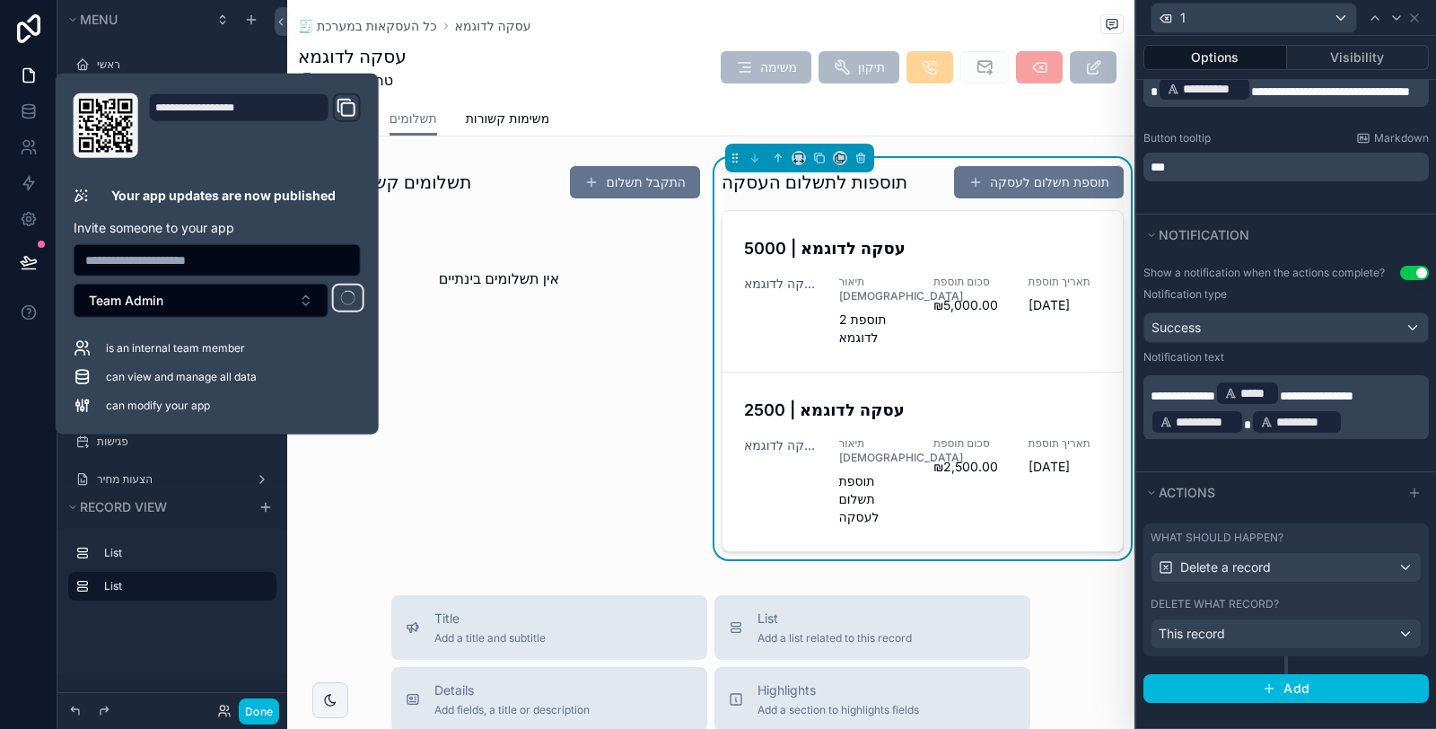
click at [10, 460] on div at bounding box center [28, 364] width 57 height 729
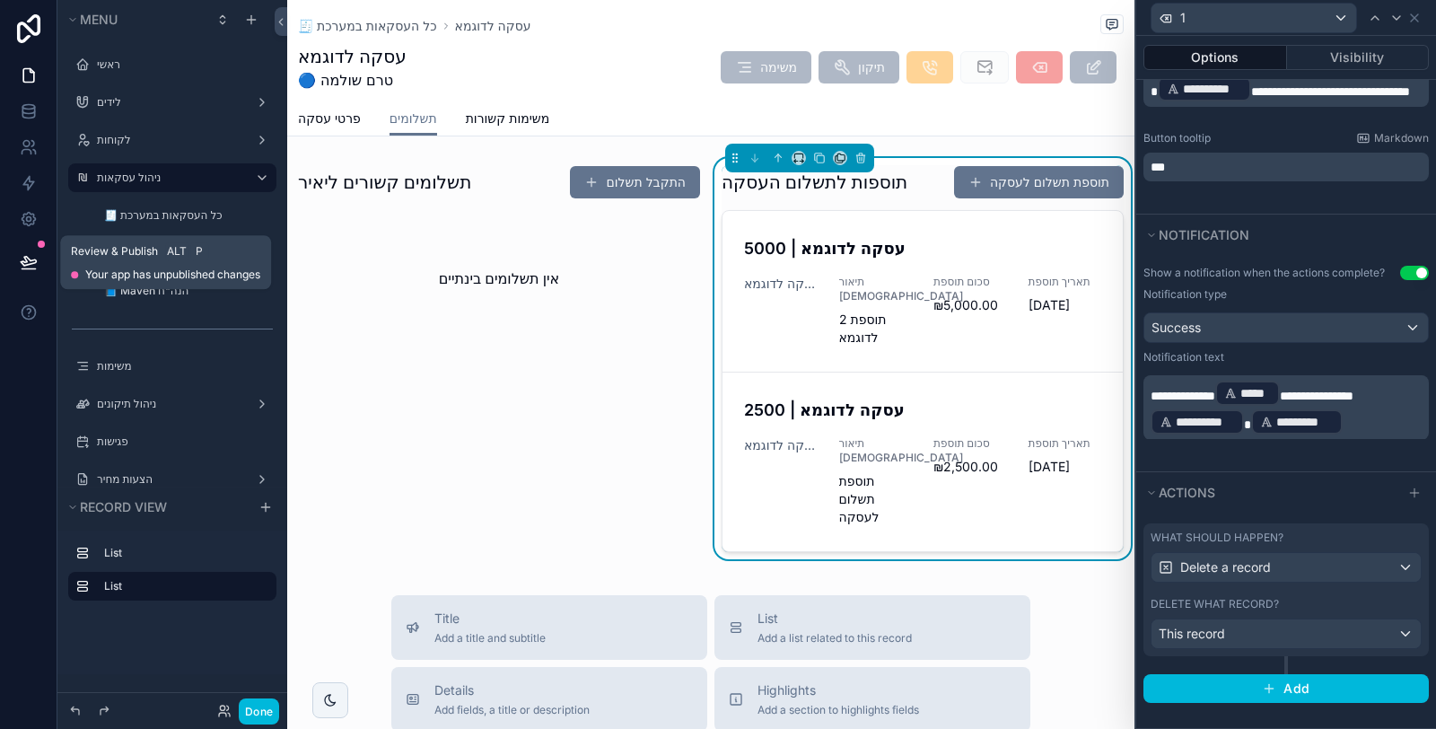
click at [37, 258] on icon at bounding box center [29, 262] width 18 height 18
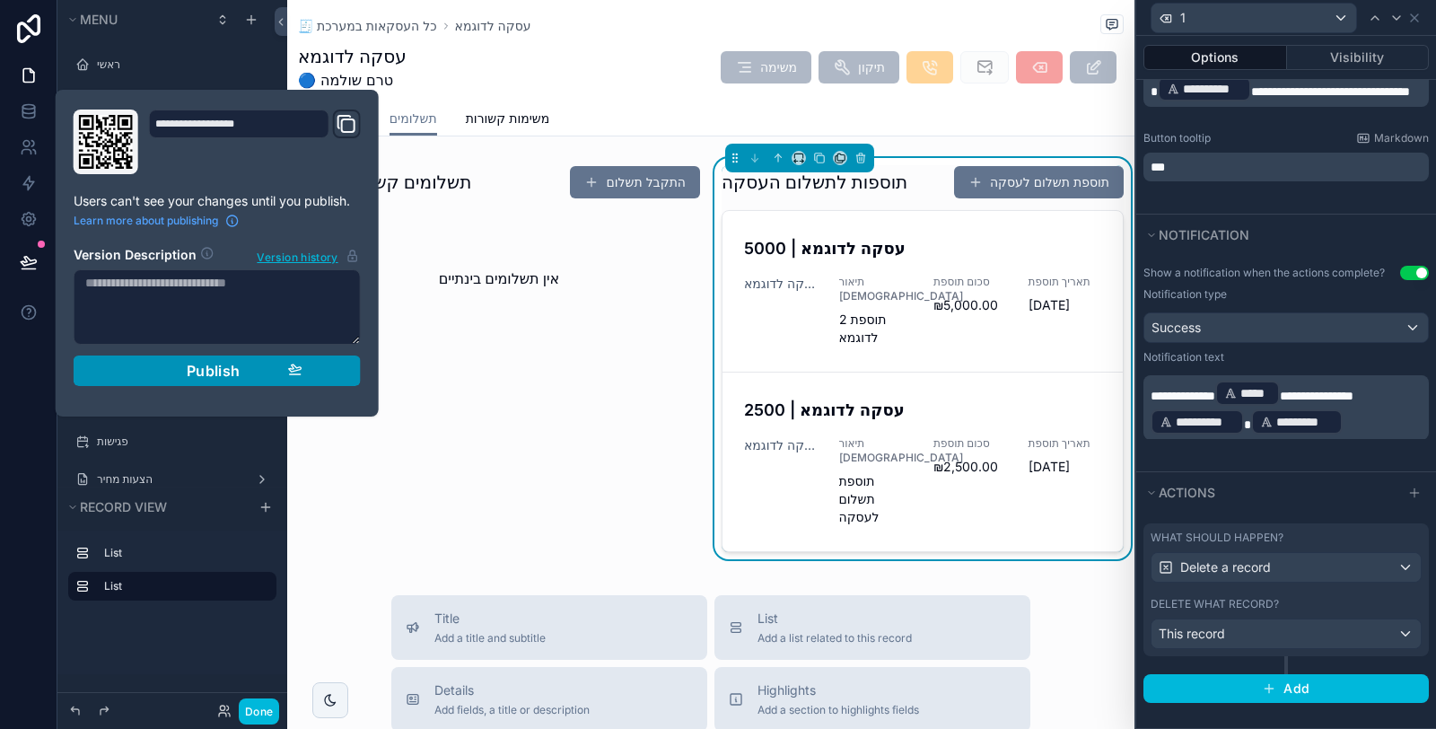
click at [251, 379] on button "Publish" at bounding box center [217, 370] width 287 height 31
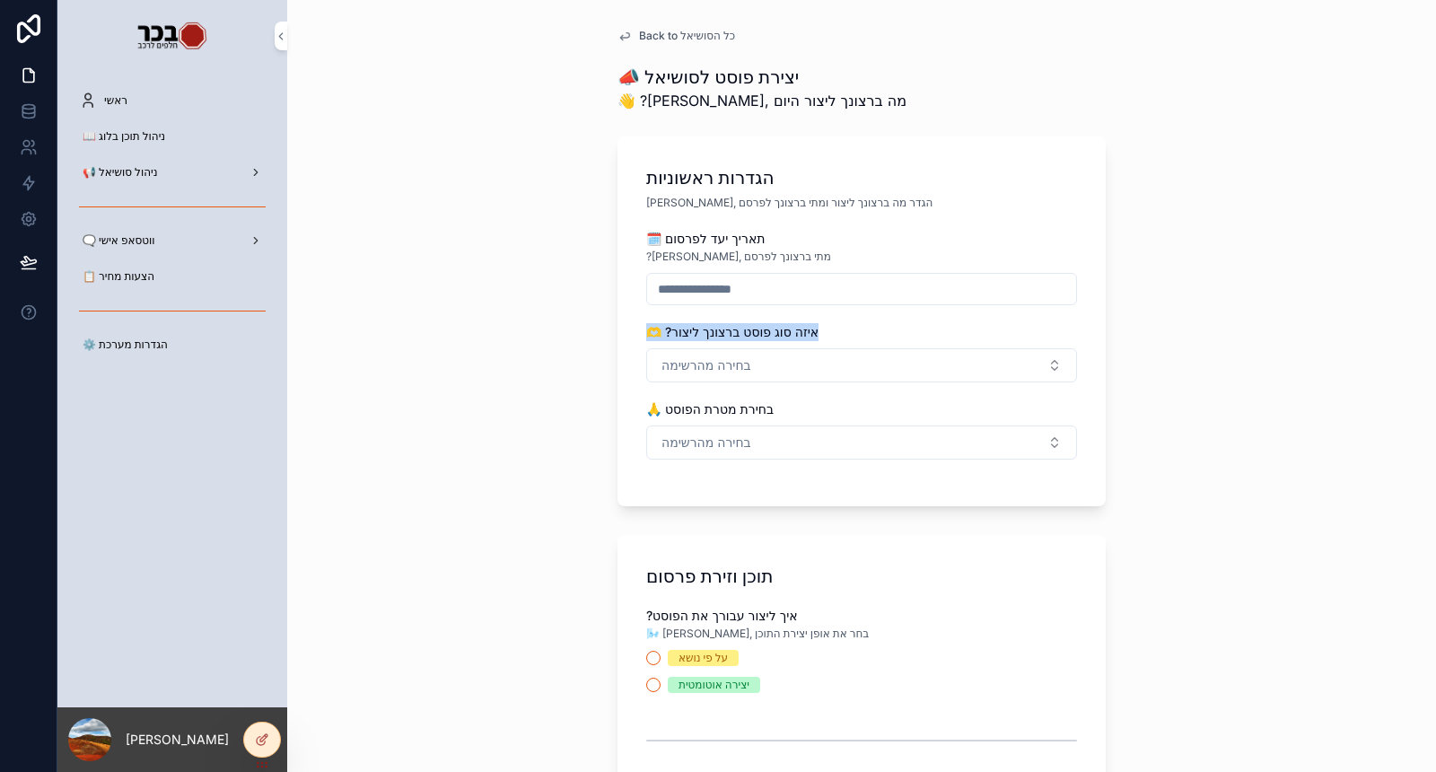
drag, startPoint x: 823, startPoint y: 332, endPoint x: 637, endPoint y: 335, distance: 185.8
click at [637, 335] on div "הגדרות ראשוניות [PERSON_NAME], הגדר מה ברצונך ליצור ומתי ברצונך לפרסם 🗓️ תאריך …" at bounding box center [861, 321] width 488 height 370
copy span "🫶 ?איזה סוג פוסט ברצונך ליצור"
drag, startPoint x: 783, startPoint y: 415, endPoint x: 644, endPoint y: 405, distance: 139.4
click at [646, 405] on div "🙏 בחירת מטרת הפוסט" at bounding box center [861, 409] width 431 height 18
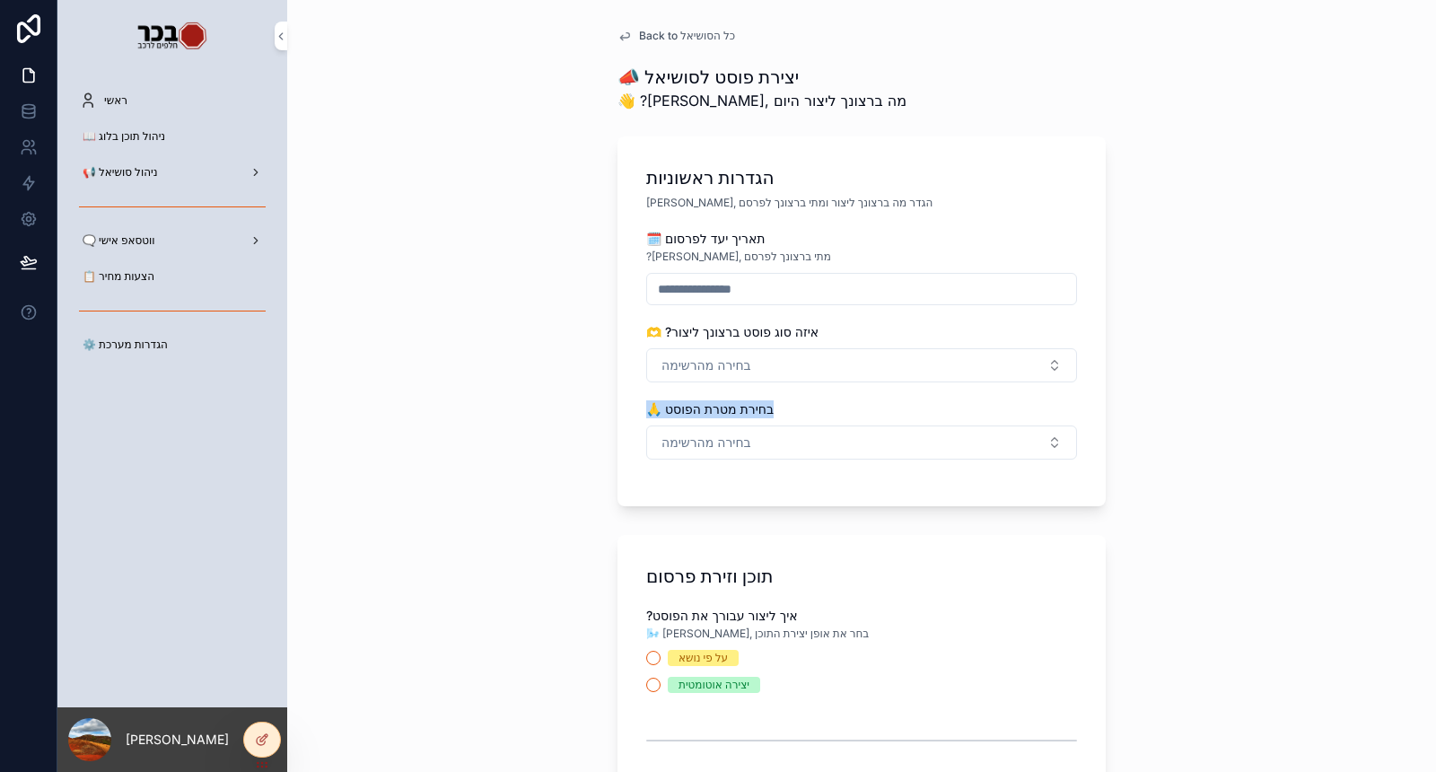
copy span "🙏 בחירת מטרת הפוסט"
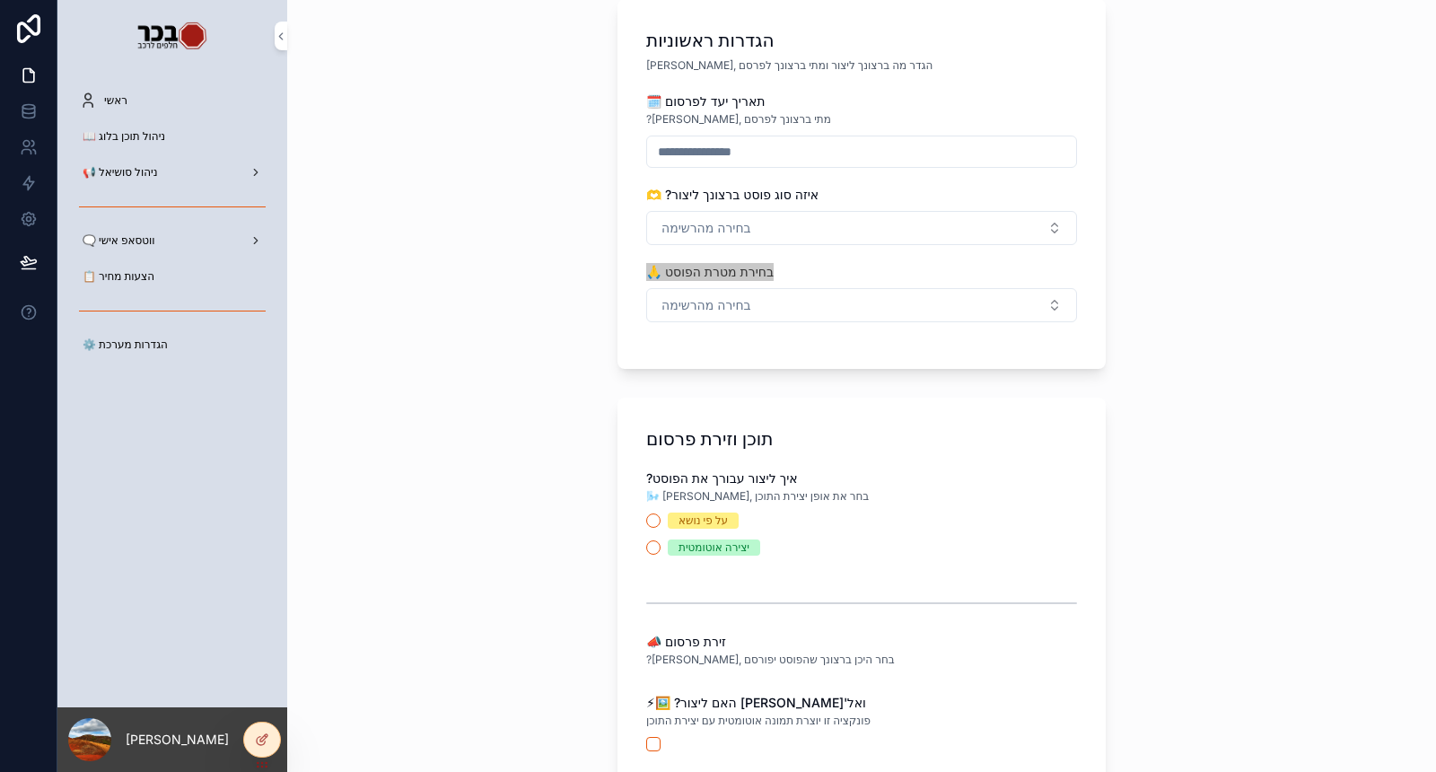
scroll to position [137, 0]
click at [808, 153] on input "scrollable content" at bounding box center [861, 151] width 429 height 25
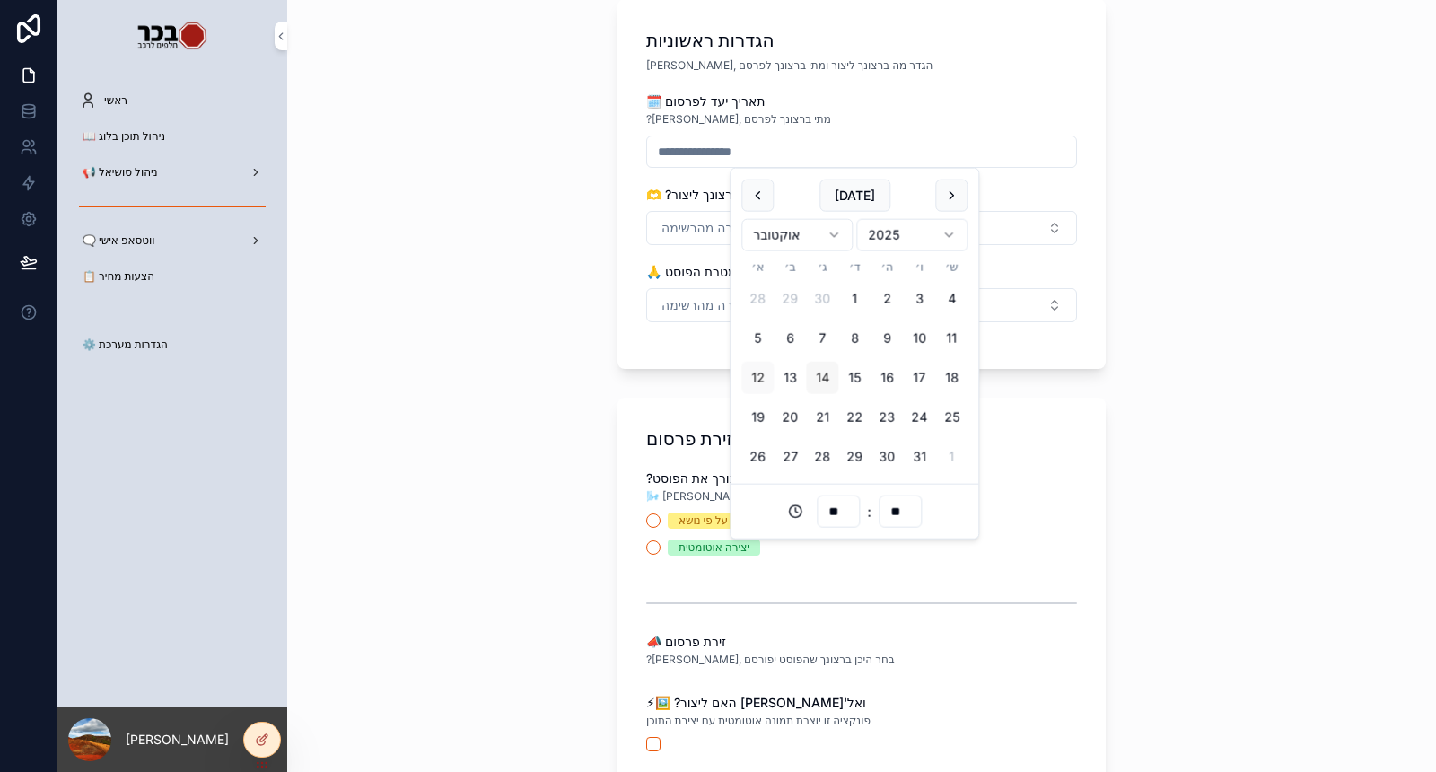
click at [816, 379] on button "14" at bounding box center [822, 378] width 32 height 32
type input "**********"
click at [704, 219] on span "בחירה מהרשימה" at bounding box center [706, 228] width 90 height 18
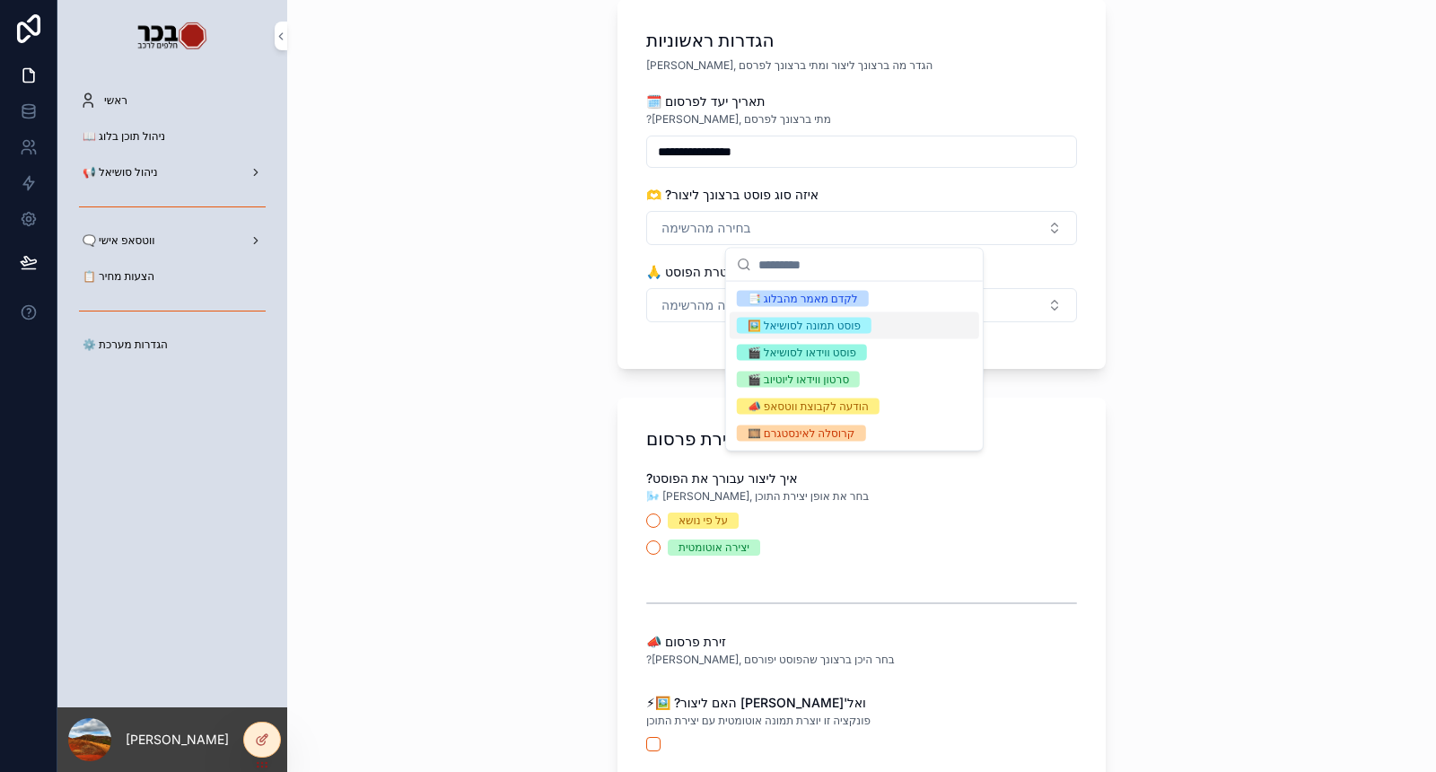
click at [841, 327] on div "🖼️ פוסט תמונה לסושיאל" at bounding box center [803, 326] width 113 height 16
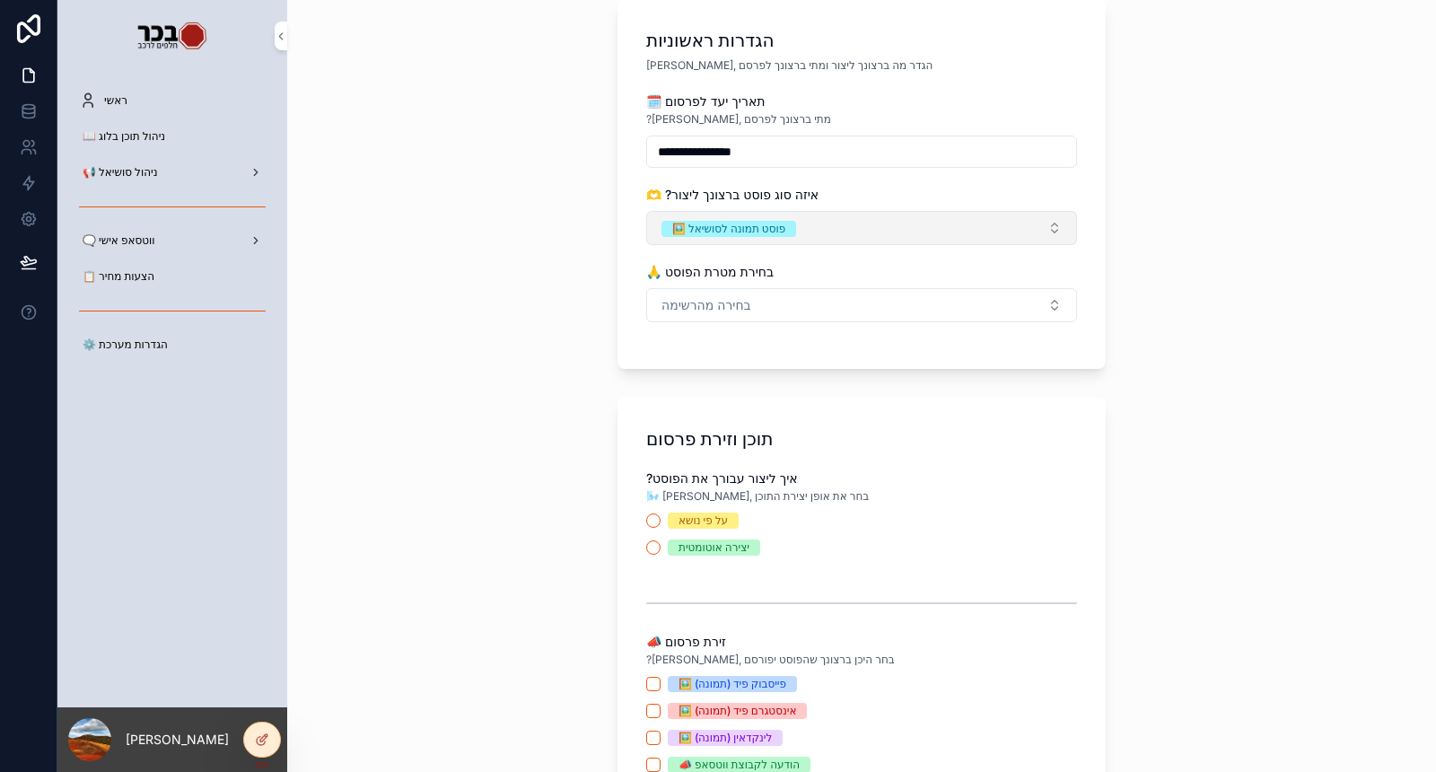
click at [849, 238] on button "🖼️ פוסט תמונה לסושיאל" at bounding box center [861, 228] width 431 height 34
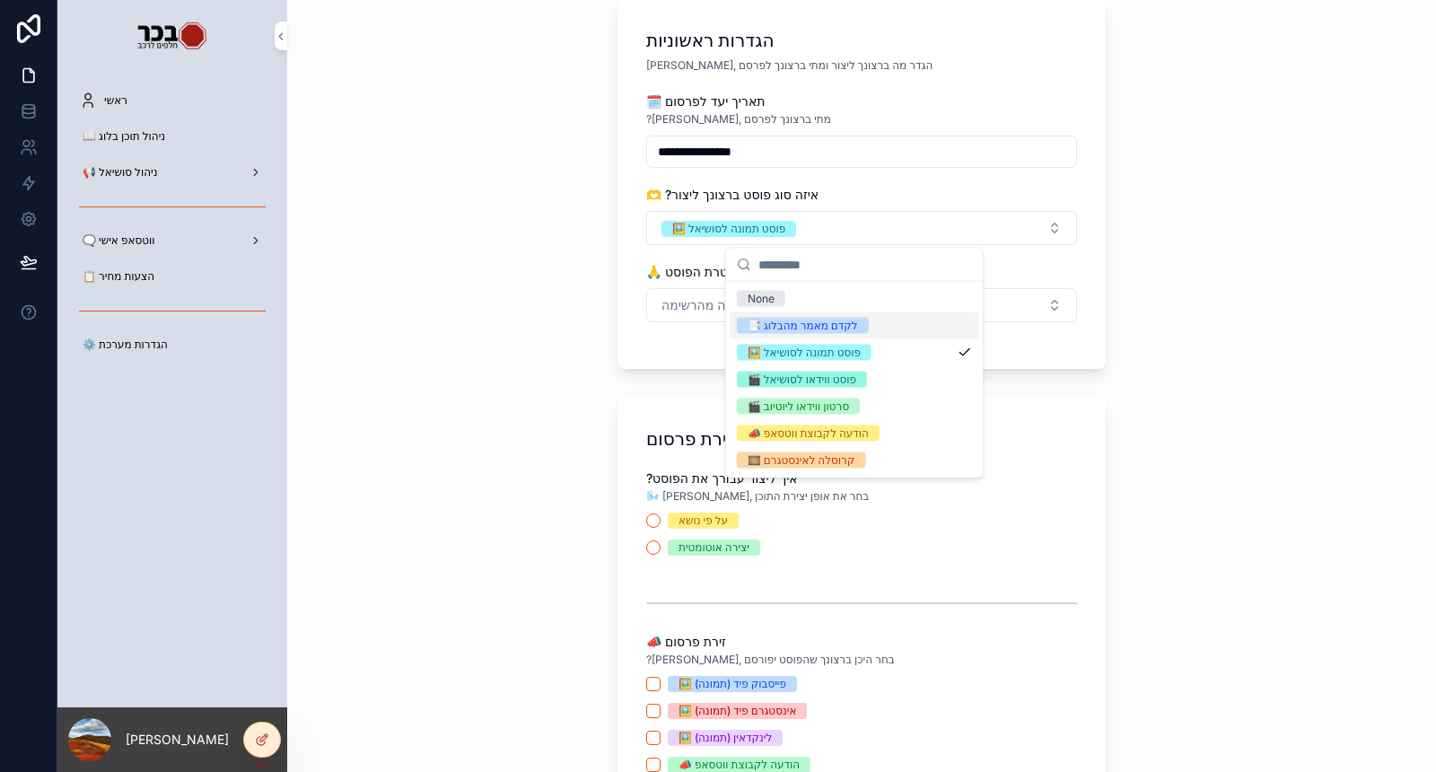
click at [790, 331] on div "📑 לקדם מאמר מהבלוג" at bounding box center [802, 326] width 110 height 16
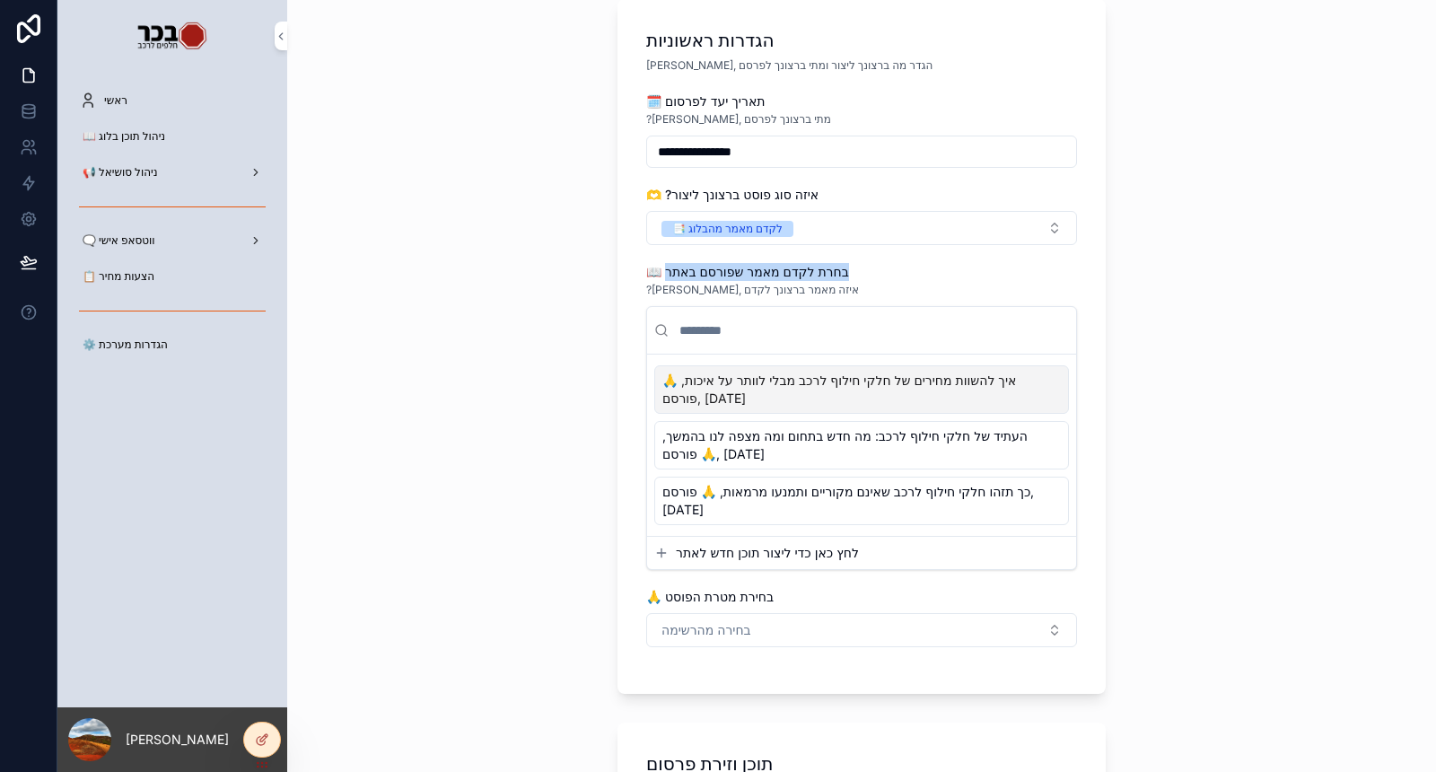
drag, startPoint x: 861, startPoint y: 268, endPoint x: 659, endPoint y: 272, distance: 202.8
click at [659, 272] on div "📖 בחרת לקדם מאמר שפורסם באתר" at bounding box center [861, 272] width 431 height 18
copy span "חרת לקדם מאמר שפורסם באתר"
drag, startPoint x: 757, startPoint y: 288, endPoint x: 646, endPoint y: 287, distance: 111.3
click at [646, 287] on span "?יאיר, איזה מאמר ברצונך לקדם" at bounding box center [752, 290] width 213 height 14
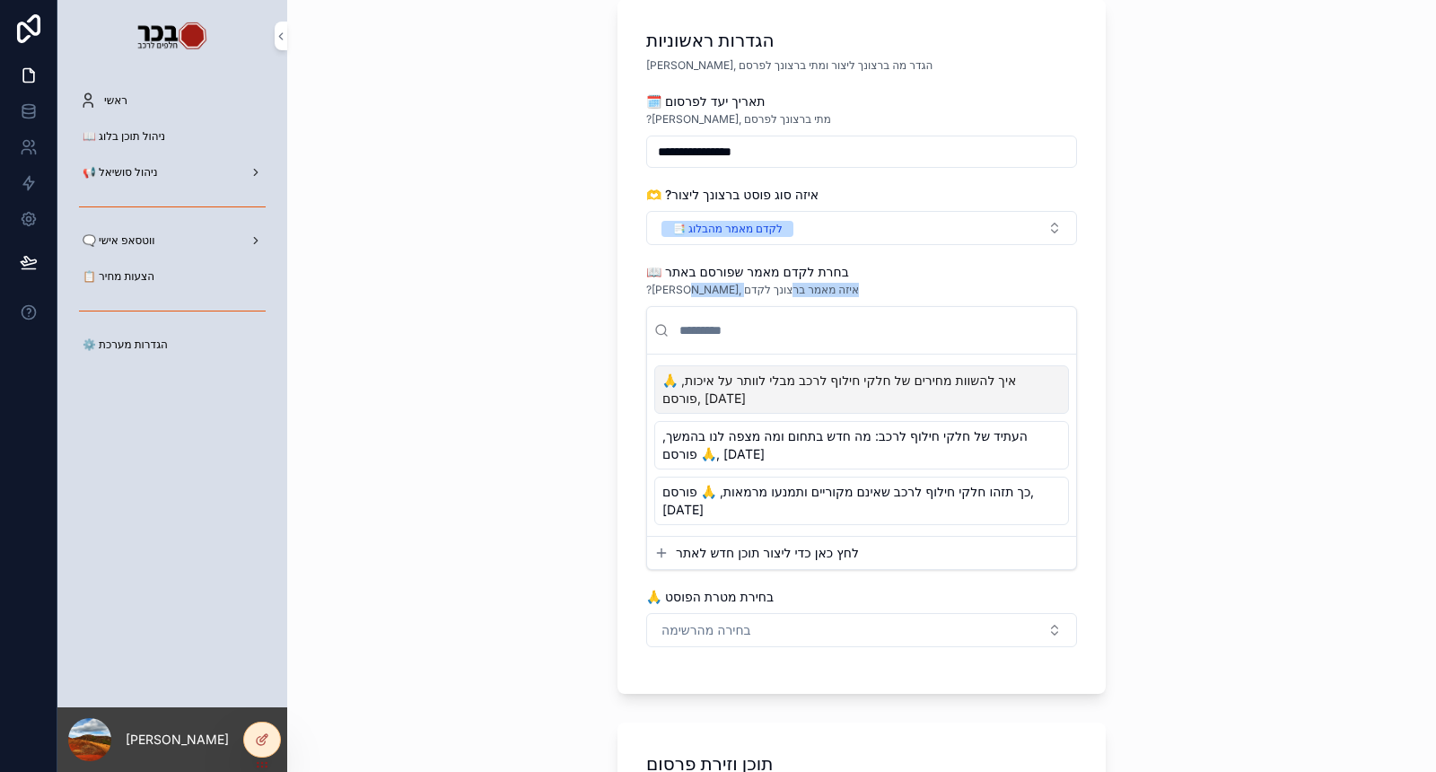
copy span "איזה מאמר ברצונך לקדם"
click at [646, 271] on span "📖 בחרת לקדם מאמר שפורסם באתר" at bounding box center [747, 271] width 203 height 15
copy span "📖"
